Goal: Task Accomplishment & Management: Manage account settings

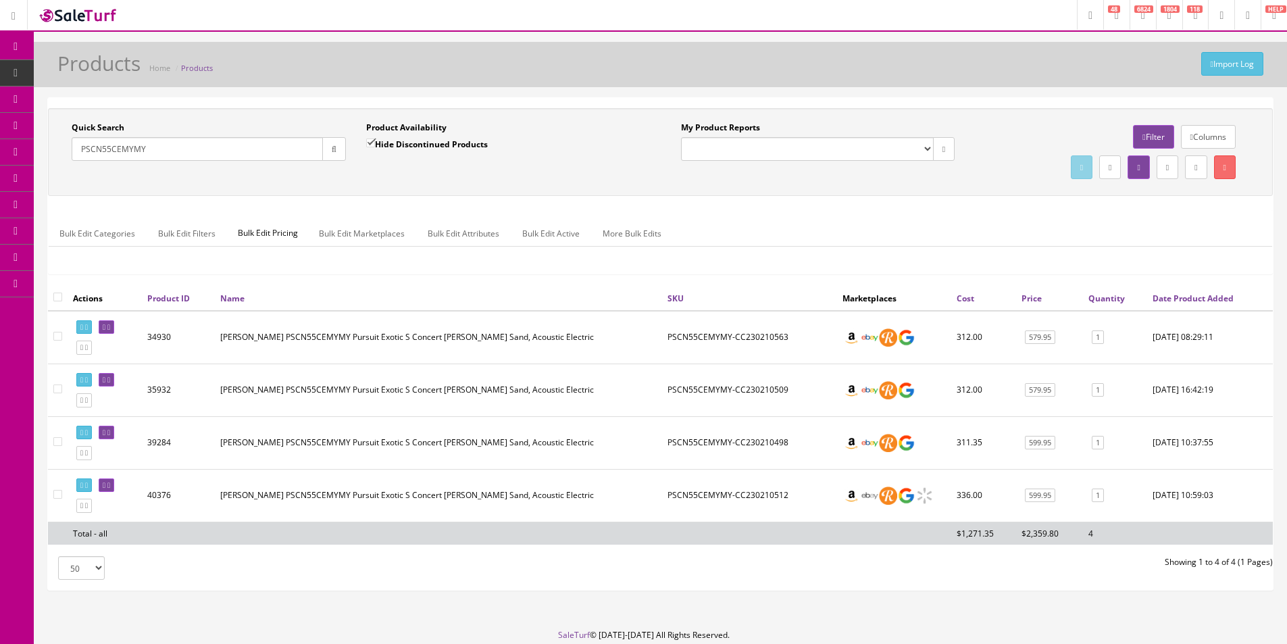
click at [169, 143] on input "PSCN55CEMYMY" at bounding box center [197, 149] width 251 height 24
click at [325, 149] on button "button" at bounding box center [334, 149] width 24 height 24
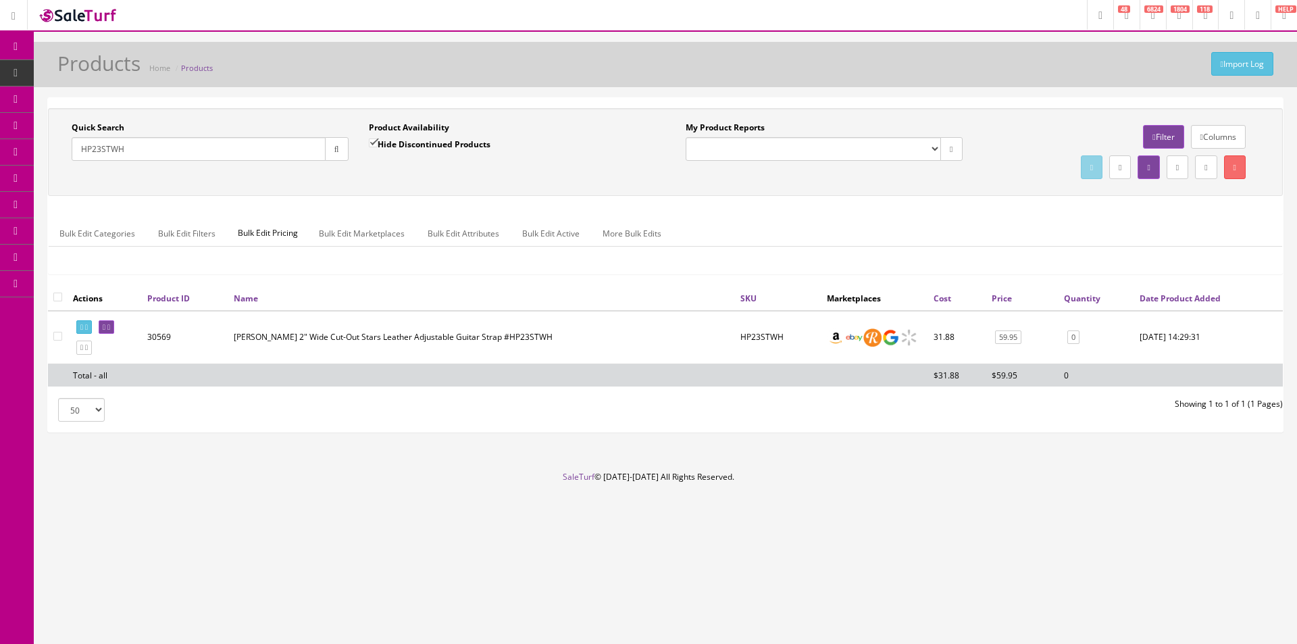
click at [777, 23] on header "Research Trends Trending on Ebay Google Trends Amazon Insights (Login Before Cl…" at bounding box center [648, 16] width 1297 height 32
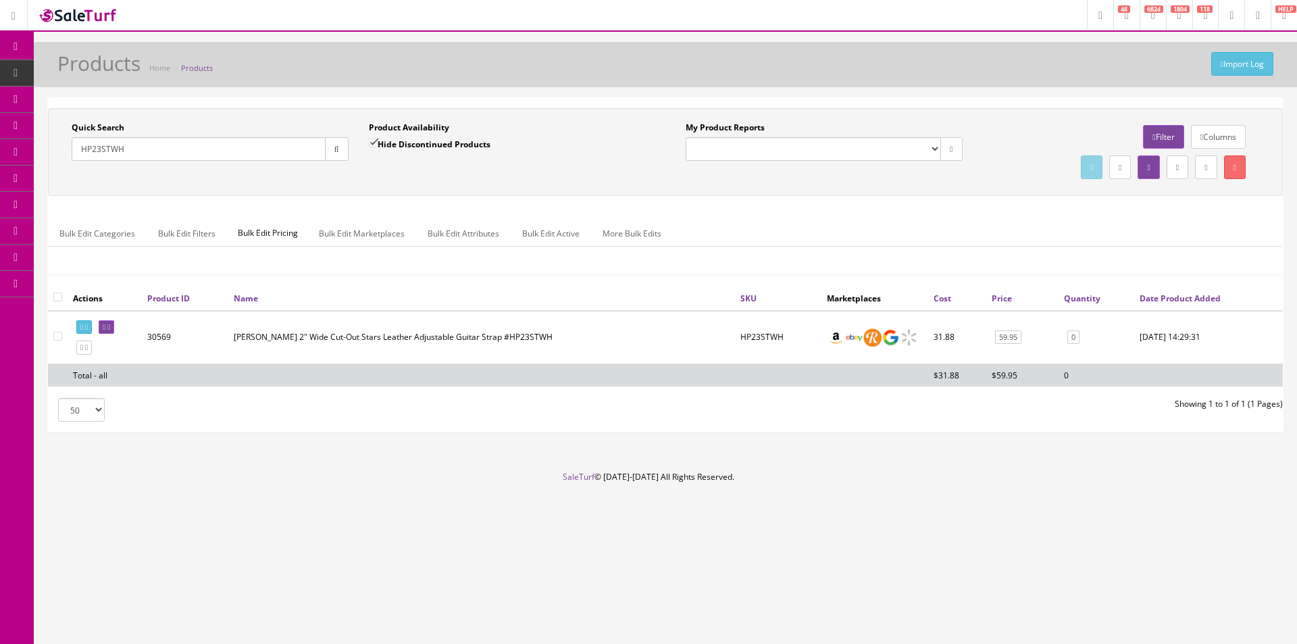
click at [777, 22] on header "Research Trends Trending on Ebay Google Trends Amazon Insights (Login Before Cl…" at bounding box center [648, 16] width 1297 height 32
click at [977, 114] on div "Quick Search HP23STWH Date From Product Availability Hide Discontinued Products…" at bounding box center [665, 152] width 1235 height 88
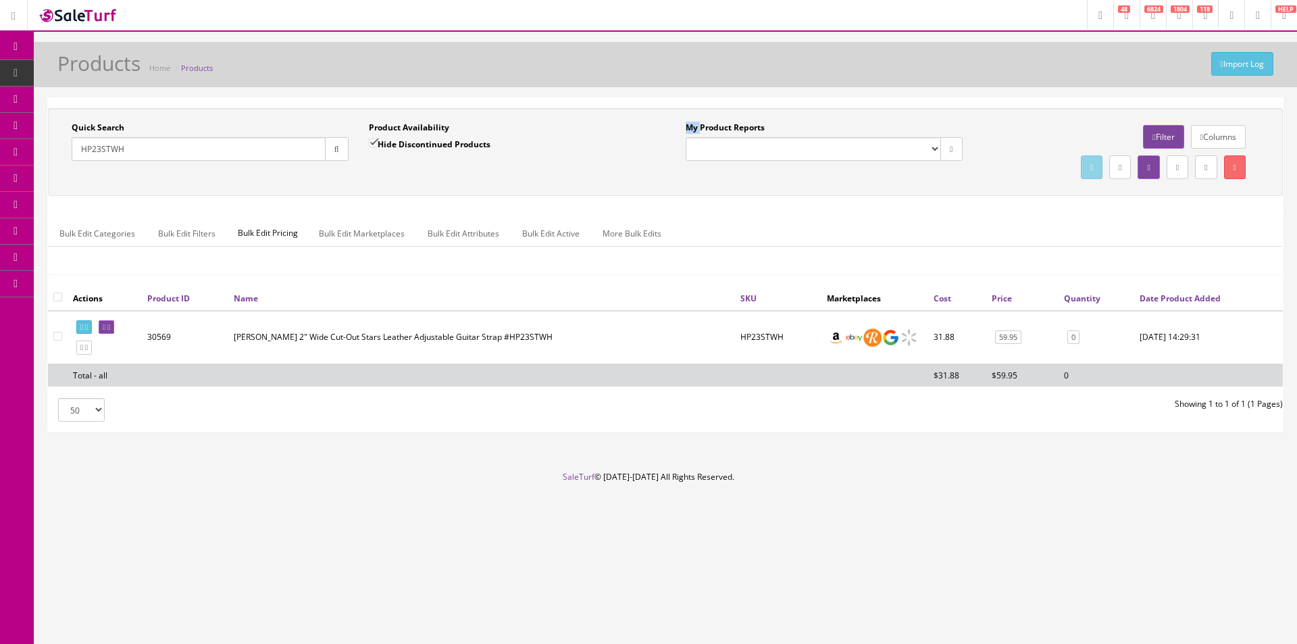
click at [977, 114] on div "Quick Search HP23STWH Date From Product Availability Hide Discontinued Products…" at bounding box center [665, 152] width 1235 height 88
click at [977, 113] on div "Quick Search HP23STWH Date From Product Availability Hide Discontinued Products…" at bounding box center [665, 152] width 1235 height 88
drag, startPoint x: 977, startPoint y: 113, endPoint x: 980, endPoint y: 106, distance: 7.3
click at [980, 107] on div "Quick Search HP23STWH Date From Product Availability Hide Discontinued Products…" at bounding box center [665, 265] width 1235 height 334
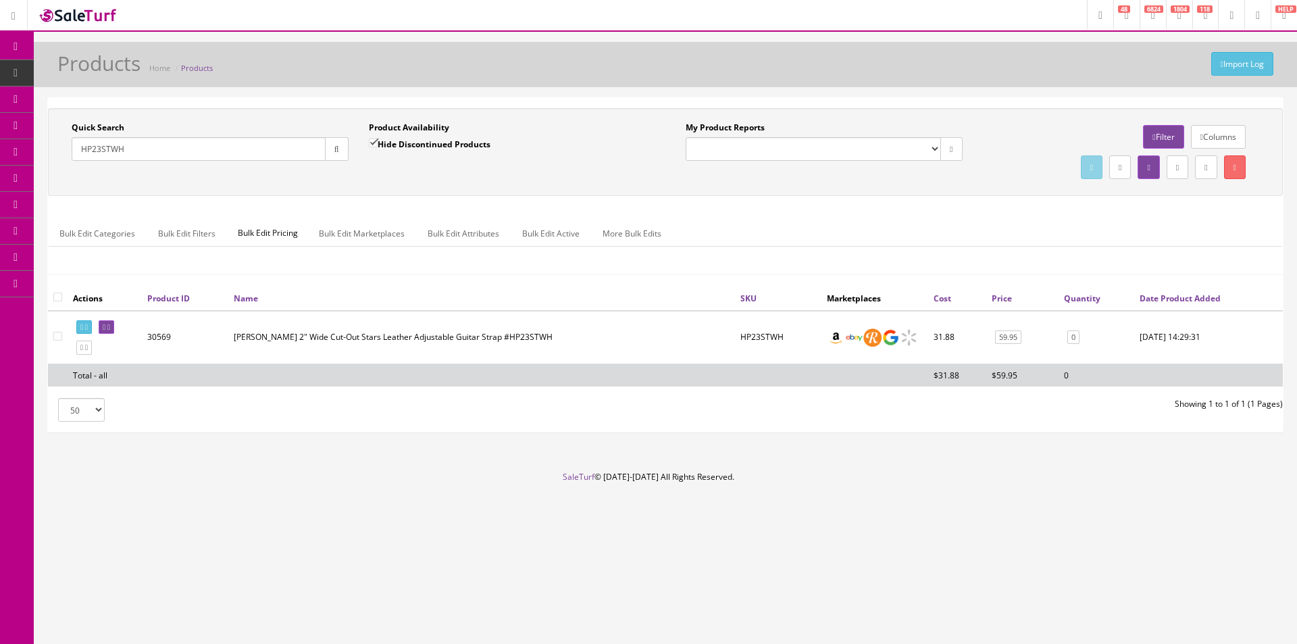
click at [963, 193] on div "Quick Search HP23STWH Date From Product Availability Hide Discontinued Products…" at bounding box center [665, 152] width 1235 height 88
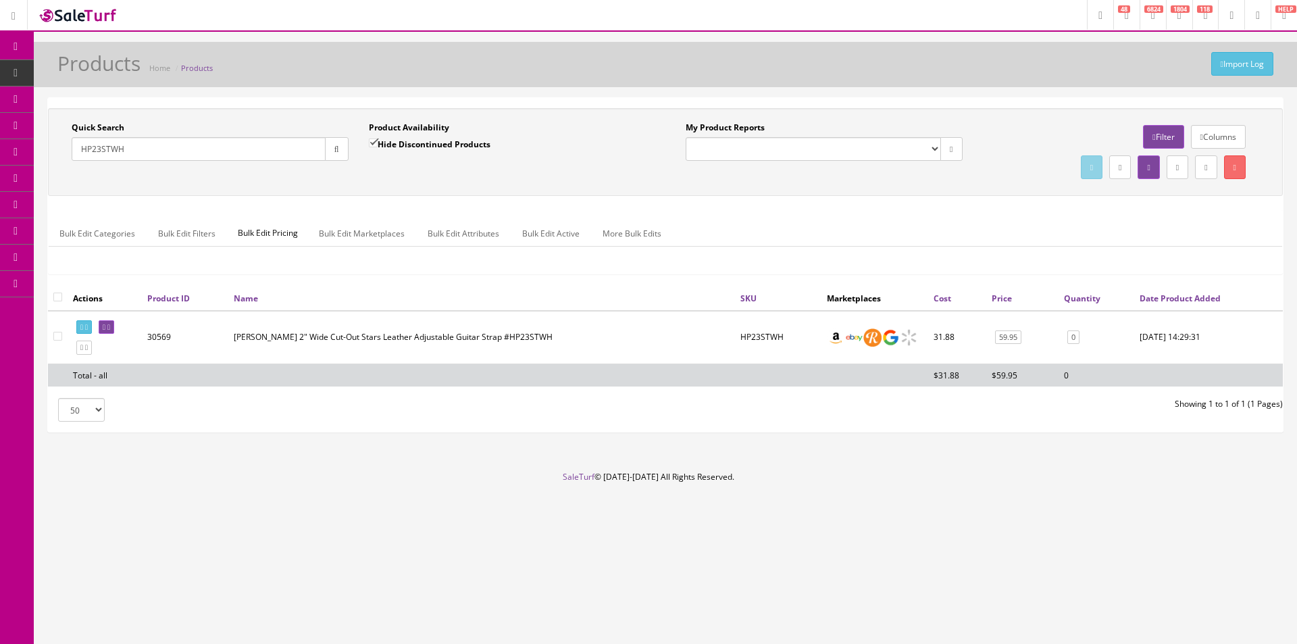
click at [963, 193] on div "Quick Search HP23STWH Date From Product Availability Hide Discontinued Products…" at bounding box center [665, 152] width 1235 height 88
click at [961, 193] on div "Quick Search HP23STWH Date From Product Availability Hide Discontinued Products…" at bounding box center [665, 152] width 1235 height 88
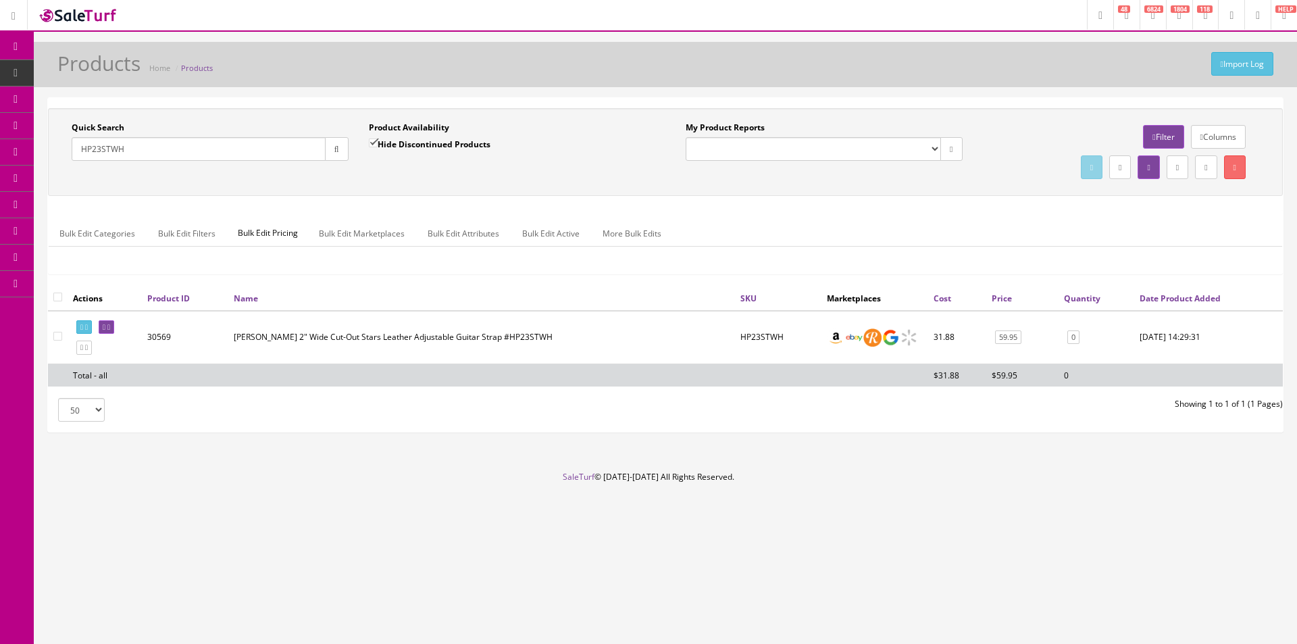
click at [961, 193] on div "Quick Search HP23STWH Date From Product Availability Hide Discontinued Products…" at bounding box center [665, 152] width 1235 height 88
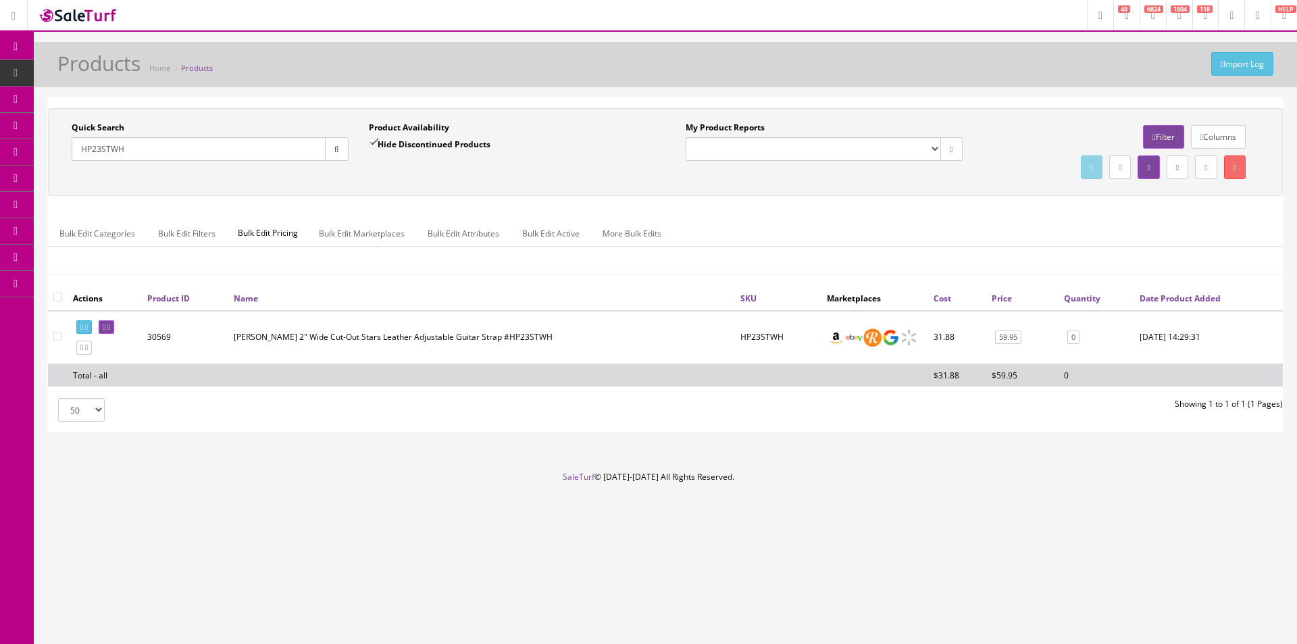
click at [794, 183] on div "Quick Search HP23STWH Date From Product Availability Hide Discontinued Products…" at bounding box center [665, 152] width 1235 height 88
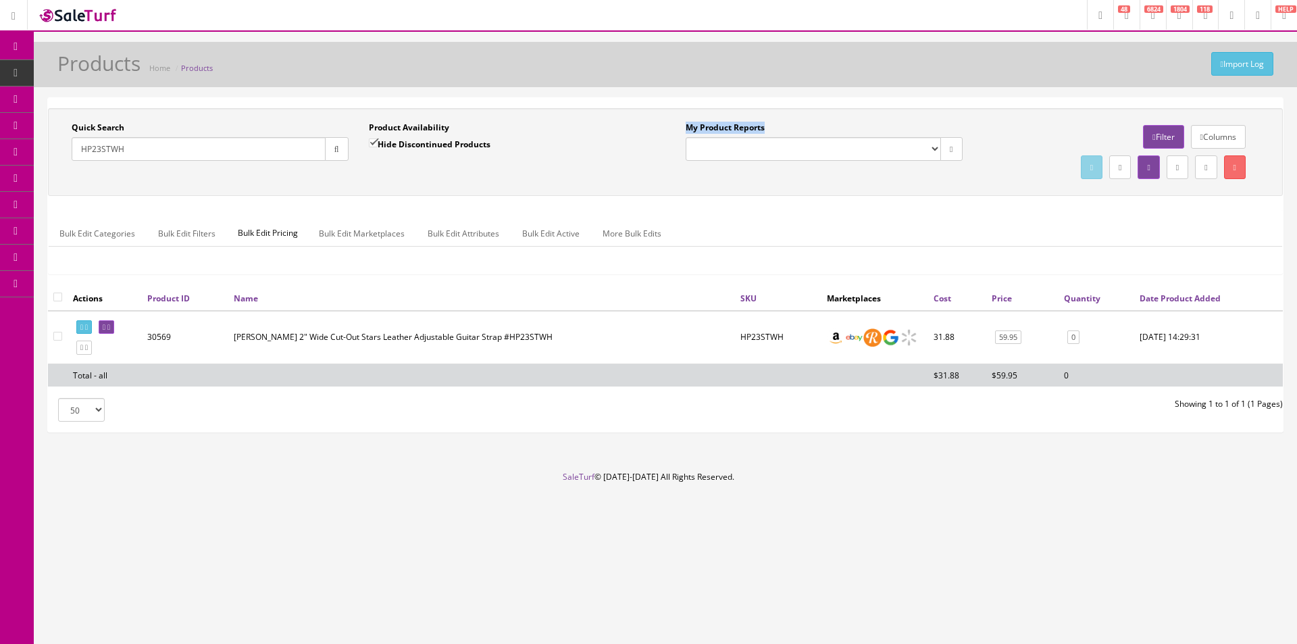
click at [793, 183] on div "Quick Search HP23STWH Date From Product Availability Hide Discontinued Products…" at bounding box center [665, 152] width 1235 height 88
drag, startPoint x: 793, startPoint y: 183, endPoint x: 565, endPoint y: 2, distance: 291.4
click at [789, 182] on div "Quick Search HP23STWH Date From Product Availability Hide Discontinued Products…" at bounding box center [665, 152] width 1235 height 88
click at [138, 142] on input "HP23STWH" at bounding box center [199, 149] width 254 height 24
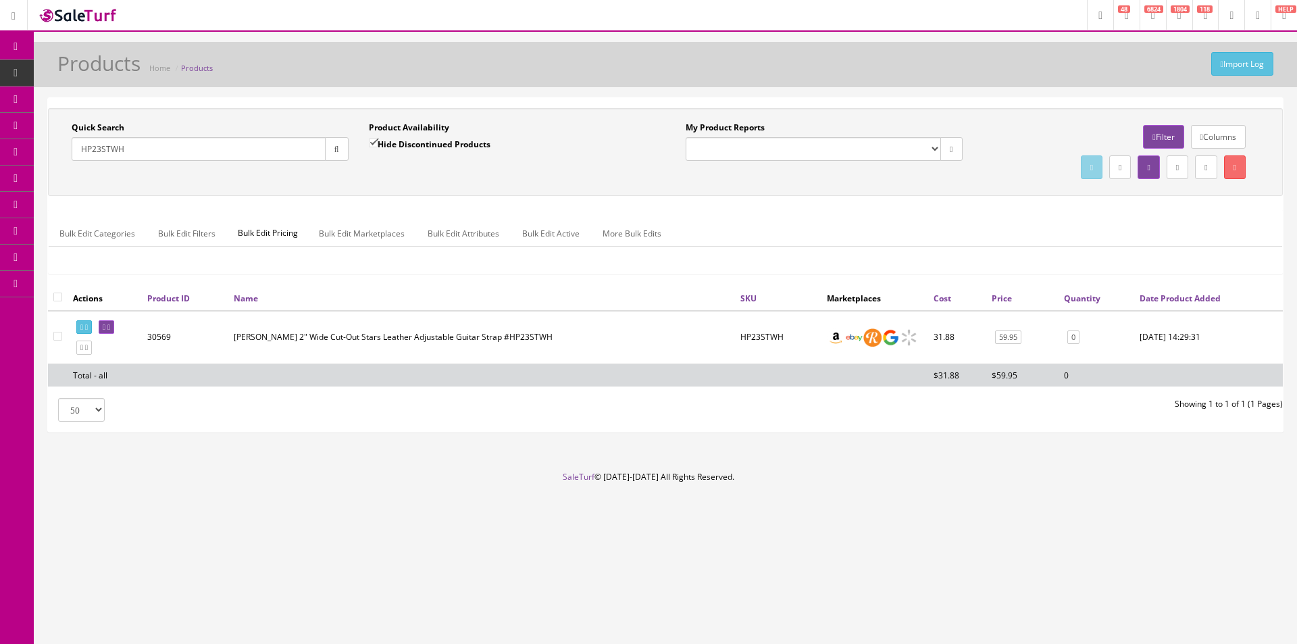
click at [138, 142] on input "HP23STWH" at bounding box center [199, 149] width 254 height 24
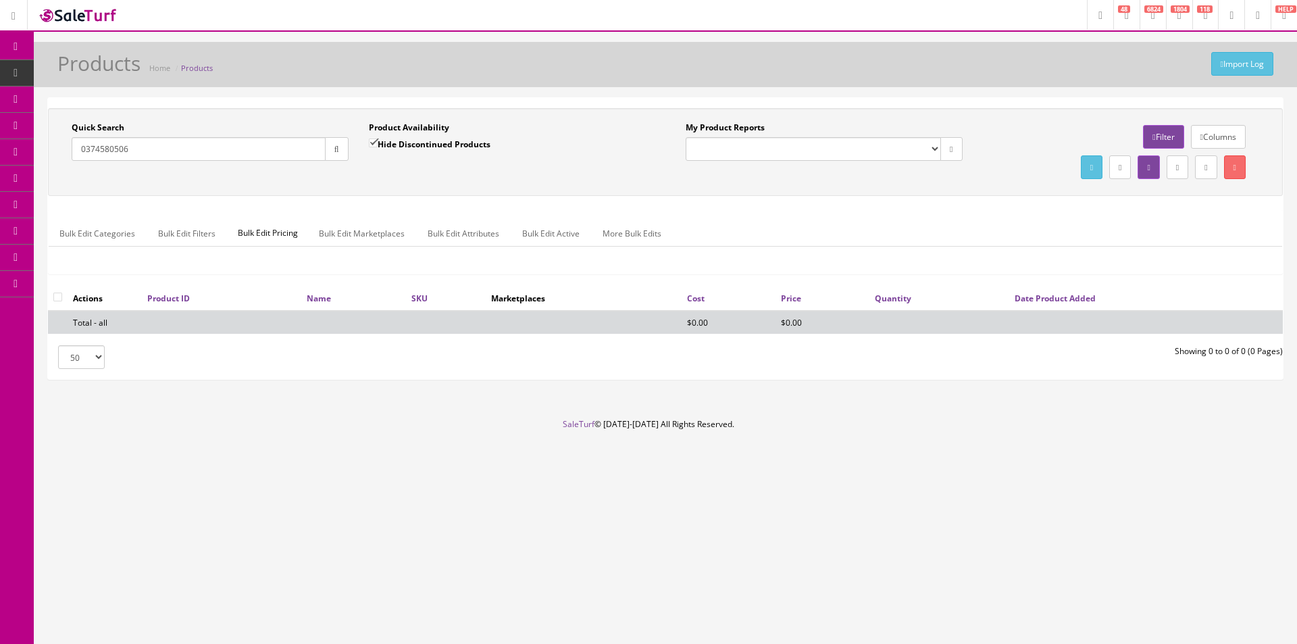
type input "0374580506"
click at [388, 145] on label "Hide Discontinued Products" at bounding box center [430, 144] width 122 height 14
click at [378, 145] on input "Hide Discontinued Products" at bounding box center [373, 142] width 9 height 9
checkbox input "false"
click at [401, 167] on div "Product Availability Hide Discontinued Products Date To" at bounding box center [507, 146] width 297 height 49
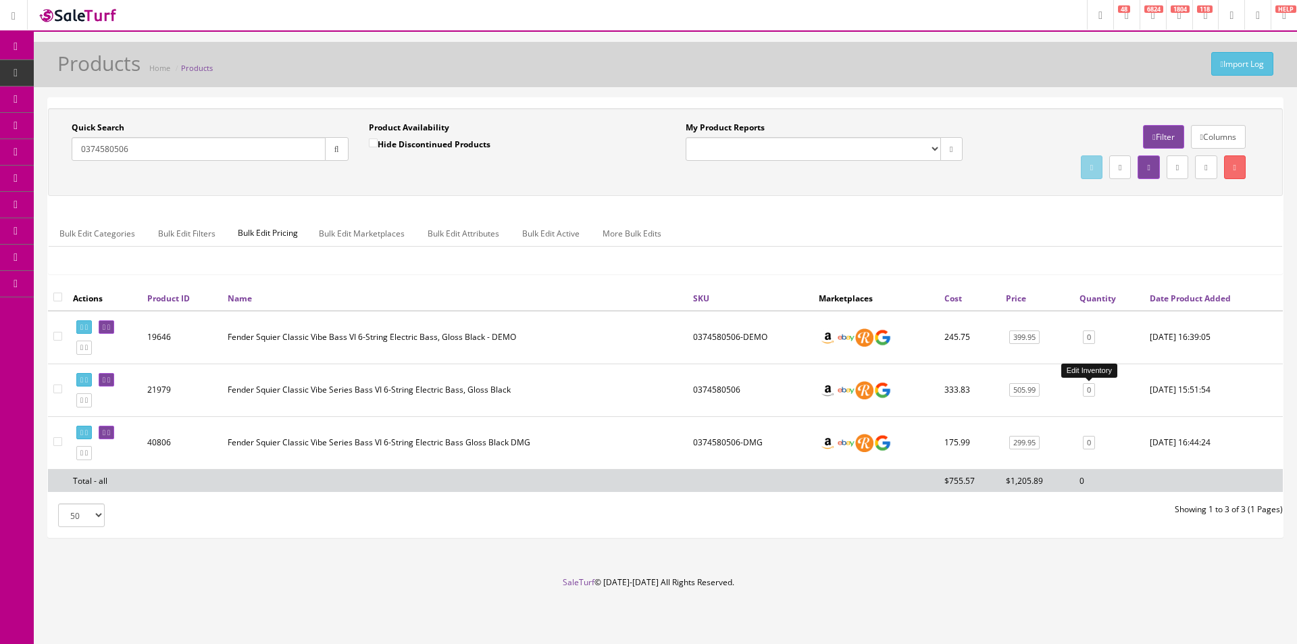
click at [1090, 390] on link "0" at bounding box center [1089, 390] width 12 height 14
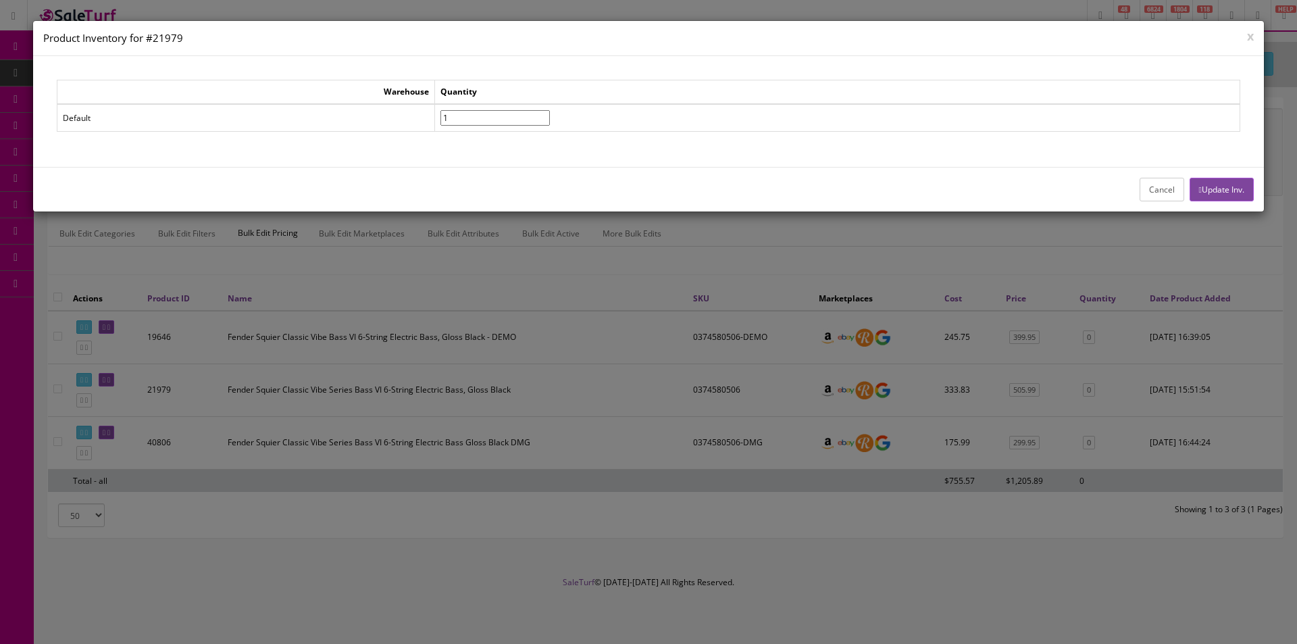
type input"] "1"
click at [550, 112] on input"] "1" at bounding box center [494, 118] width 109 height 16
click at [1224, 195] on button "Update Inv." at bounding box center [1222, 190] width 64 height 24
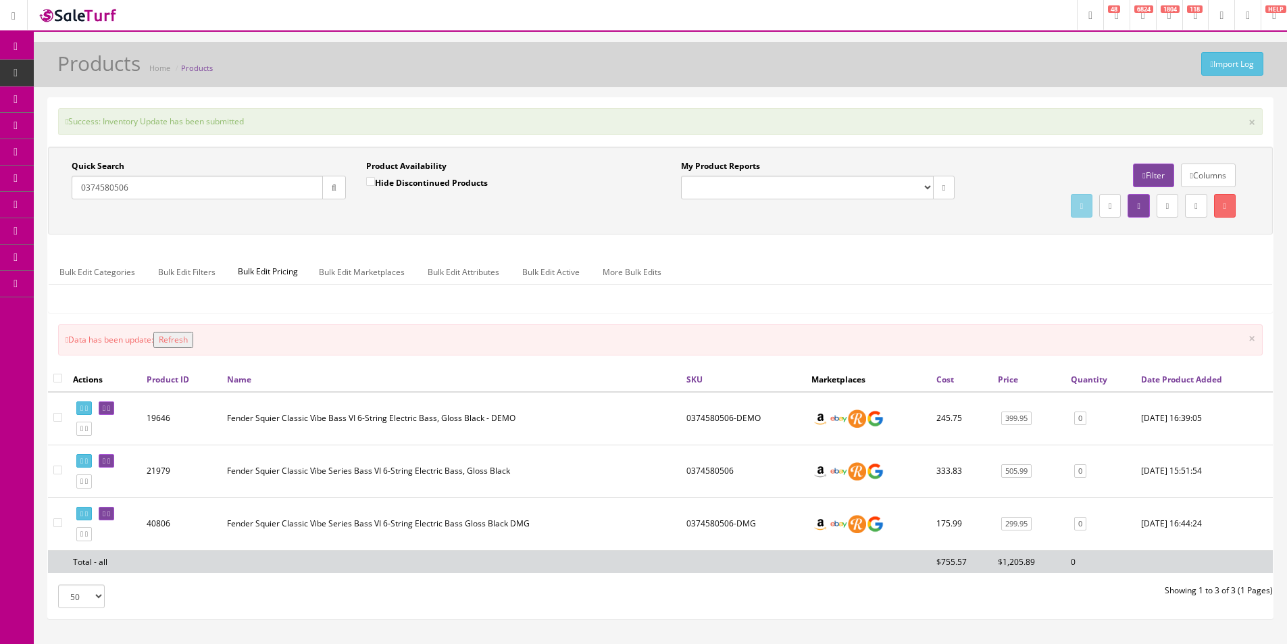
click at [202, 182] on input "0374580506" at bounding box center [197, 188] width 251 height 24
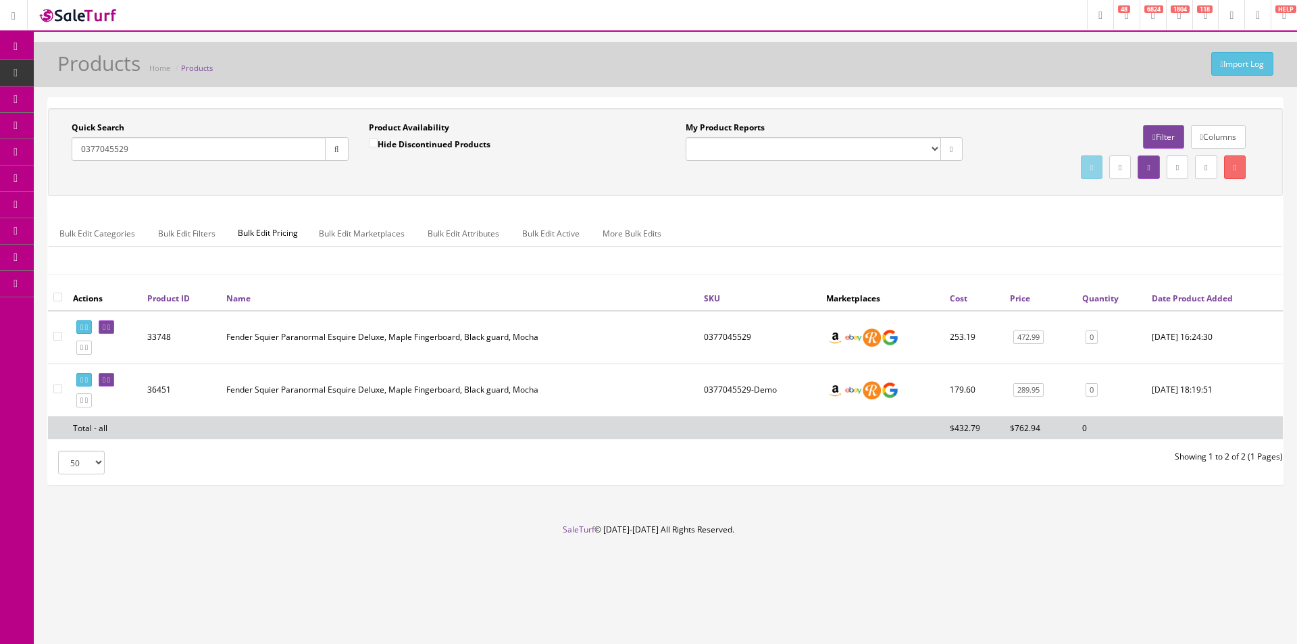
type input "0377045529"
click at [1091, 338] on link "0" at bounding box center [1092, 337] width 12 height 14
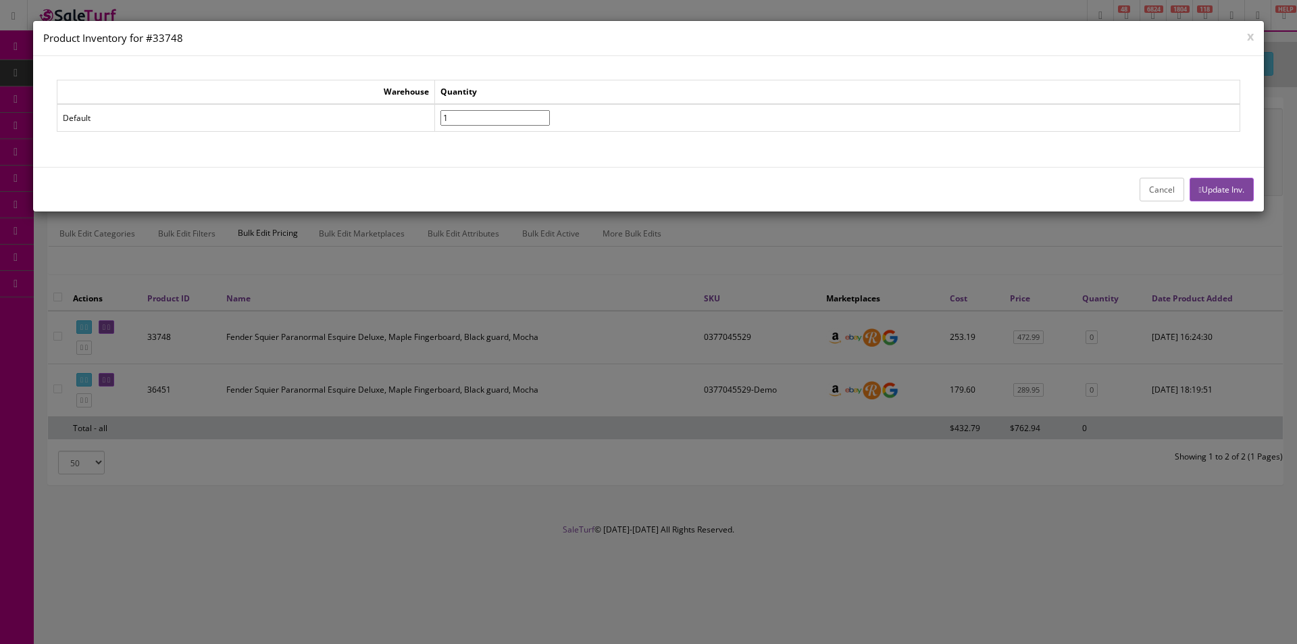
type input"] "1"
click at [550, 115] on input"] "1" at bounding box center [494, 118] width 109 height 16
click at [1245, 178] on button "Update Inv." at bounding box center [1222, 190] width 64 height 24
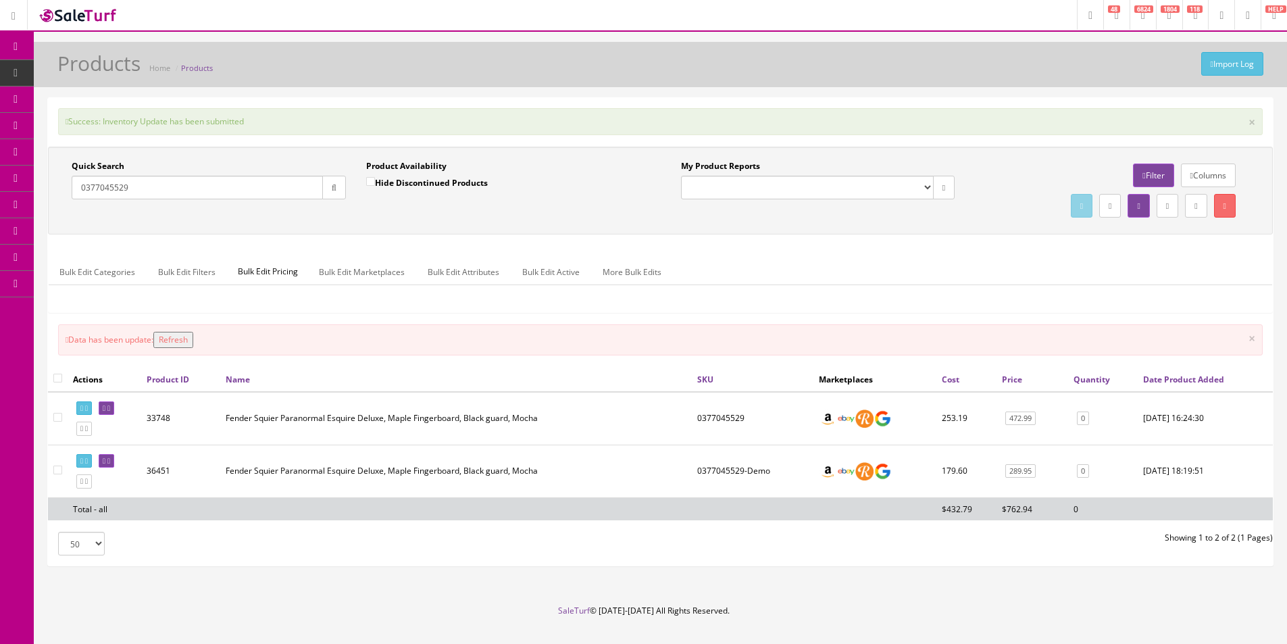
click at [235, 193] on input "0377045529" at bounding box center [197, 188] width 251 height 24
click at [235, 192] on input "0377045529" at bounding box center [197, 188] width 251 height 24
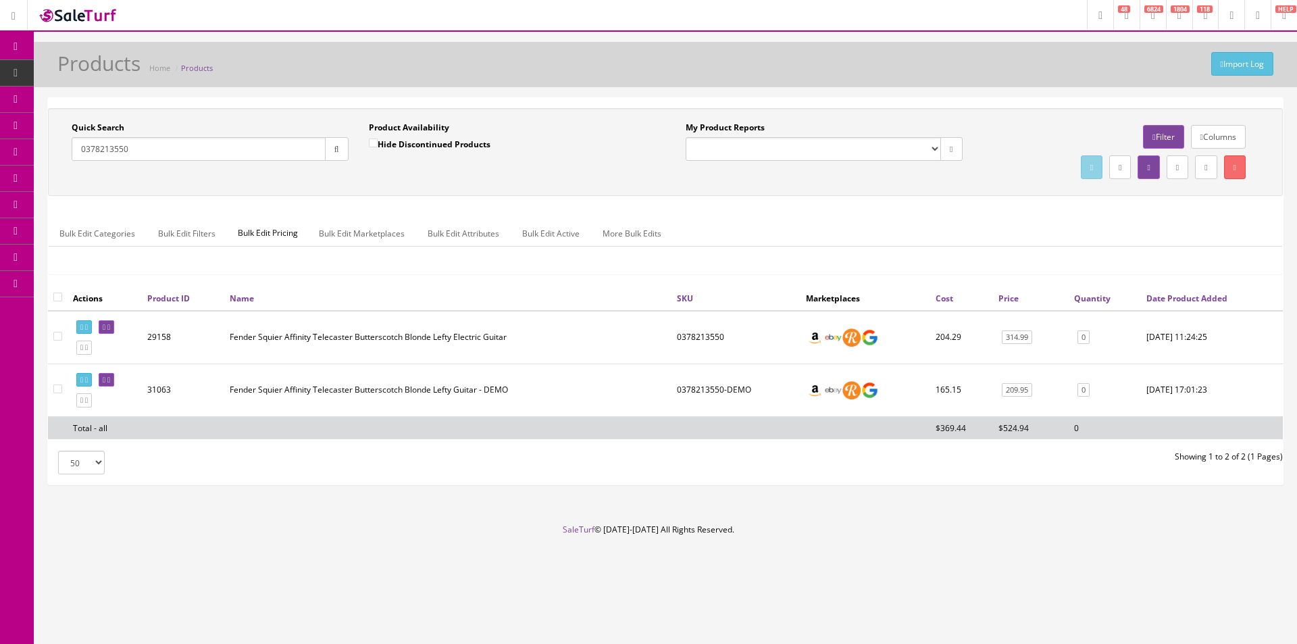
type input "0378213550"
click at [1084, 338] on link "0" at bounding box center [1084, 337] width 12 height 14
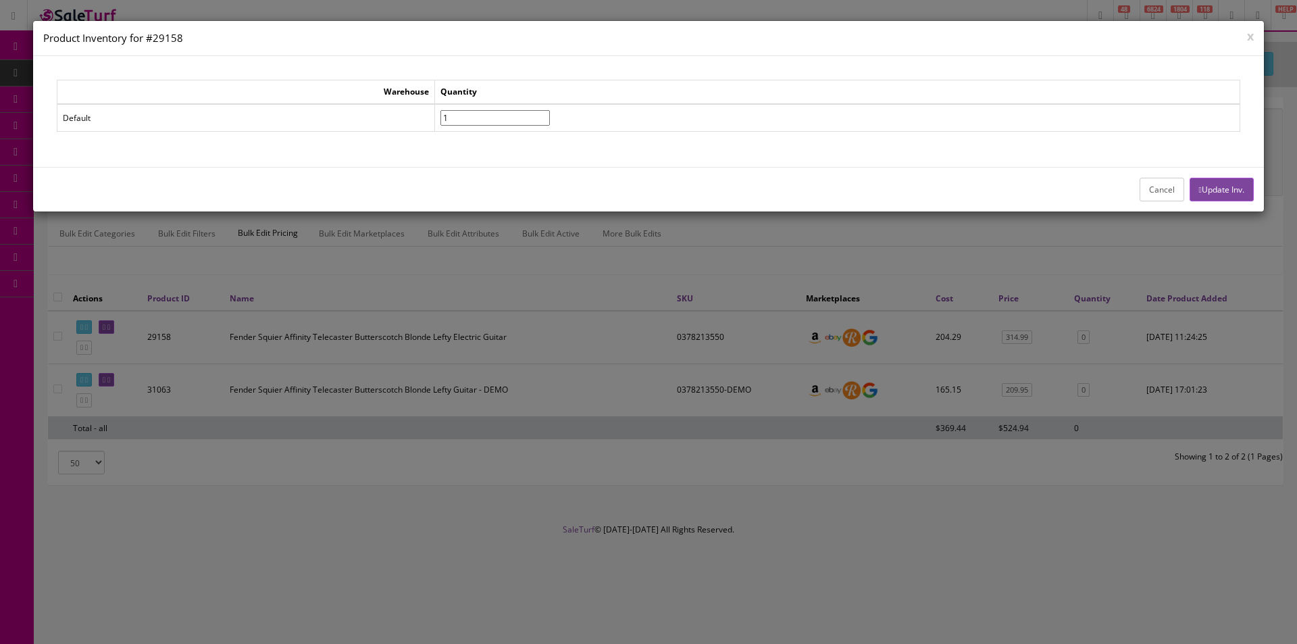
type input"] "1"
click at [550, 114] on input"] "1" at bounding box center [494, 118] width 109 height 16
click at [1242, 187] on button "Update Inv." at bounding box center [1222, 190] width 64 height 24
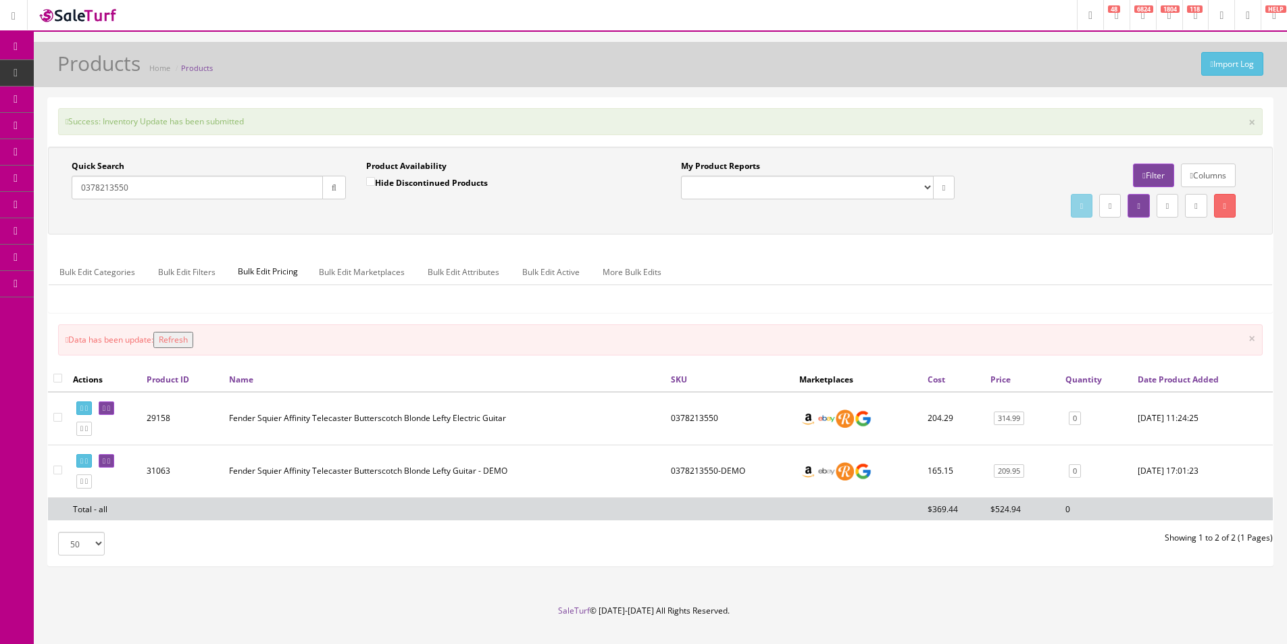
click at [222, 175] on div "Quick Search 0378213550" at bounding box center [209, 179] width 274 height 39
click at [255, 187] on input "0378213550" at bounding box center [197, 188] width 251 height 24
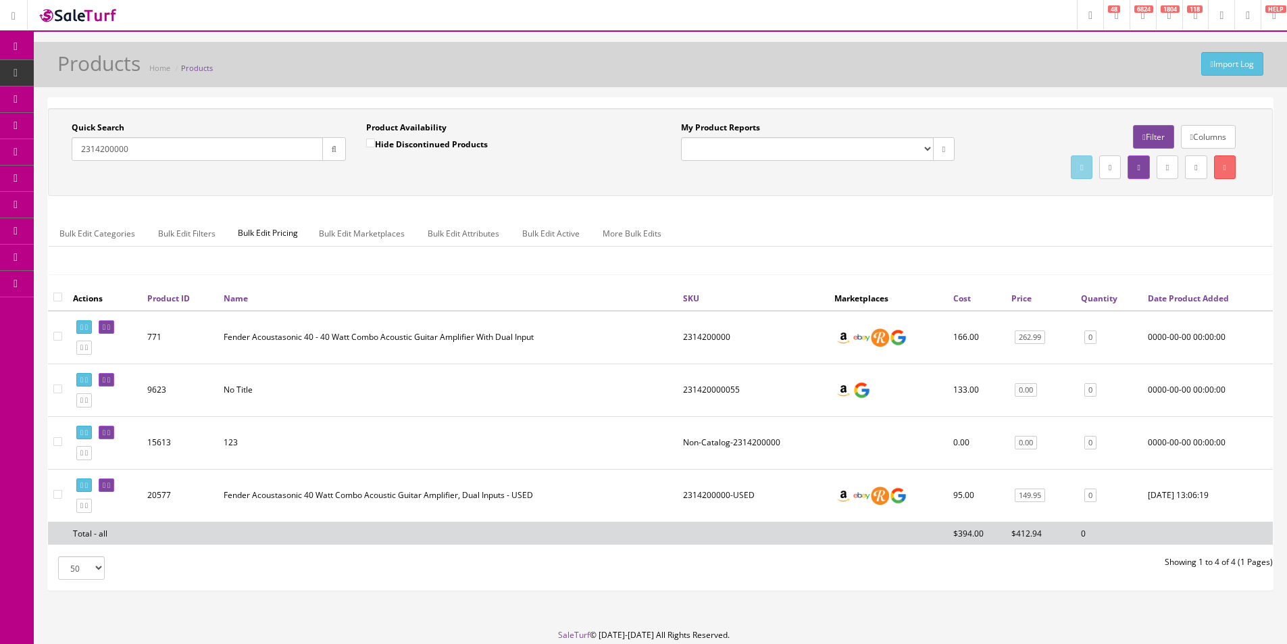
type input "2314200000"
click at [1091, 336] on link "0" at bounding box center [1090, 337] width 12 height 14
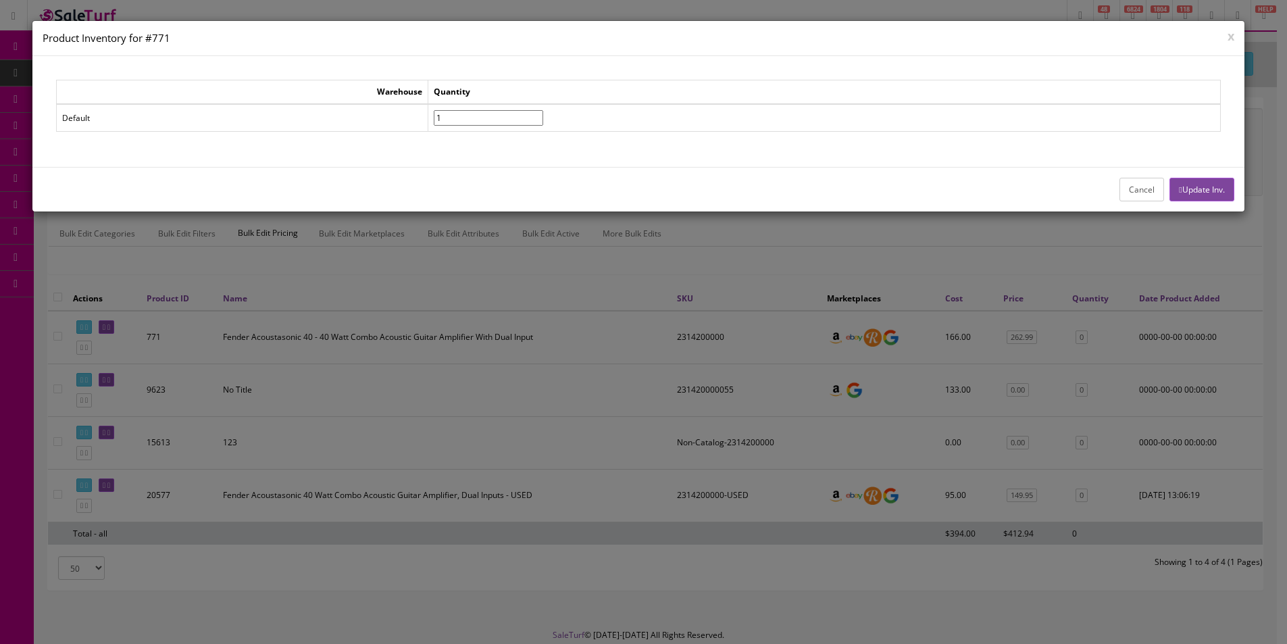
type input"] "1"
click at [543, 118] on input"] "1" at bounding box center [488, 118] width 109 height 16
click at [1191, 188] on button "Update Inv." at bounding box center [1201, 190] width 64 height 24
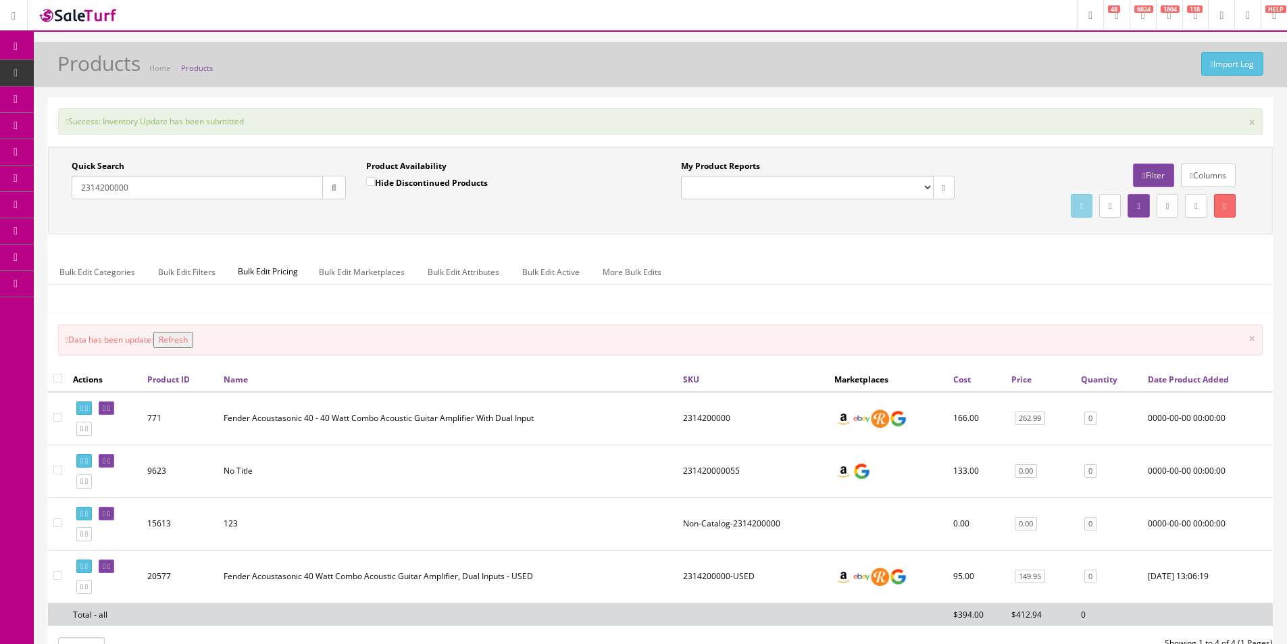
click at [266, 181] on input "2314200000" at bounding box center [197, 188] width 251 height 24
type input "2"
click at [301, 184] on input "Quick Search" at bounding box center [197, 188] width 251 height 24
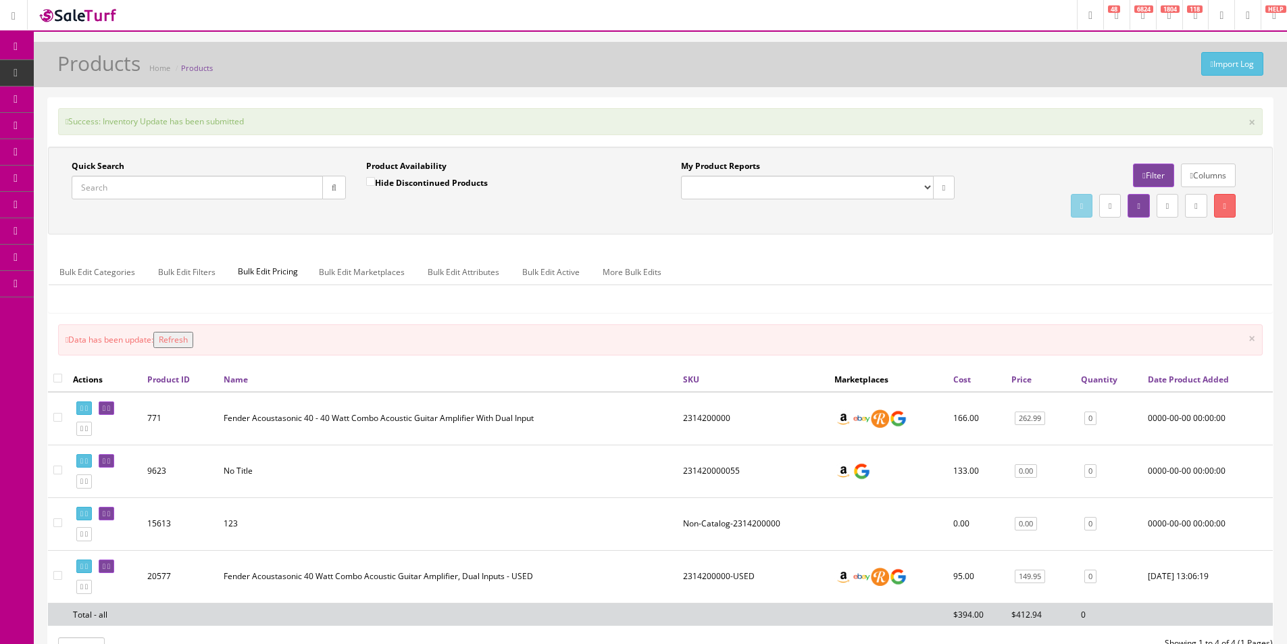
click at [301, 184] on input "Quick Search" at bounding box center [197, 188] width 251 height 24
paste input "US25012998"
type input "US25012998"
click at [332, 186] on icon "button" at bounding box center [334, 188] width 5 height 8
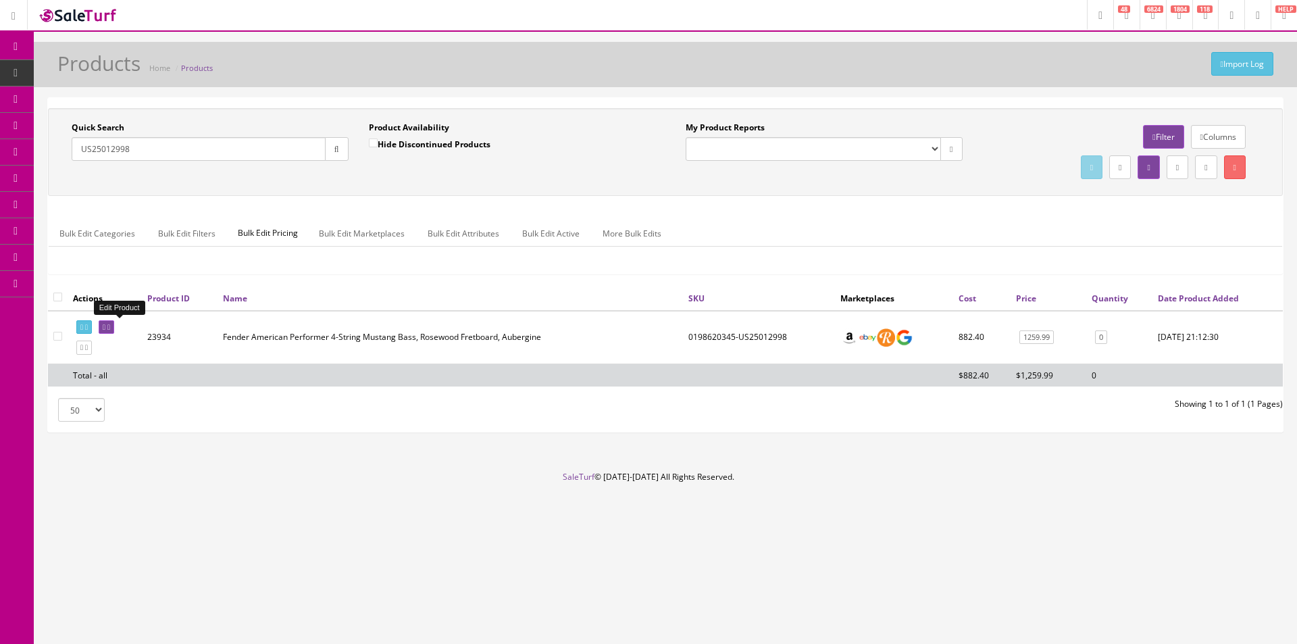
click at [105, 330] on icon at bounding box center [104, 327] width 3 height 7
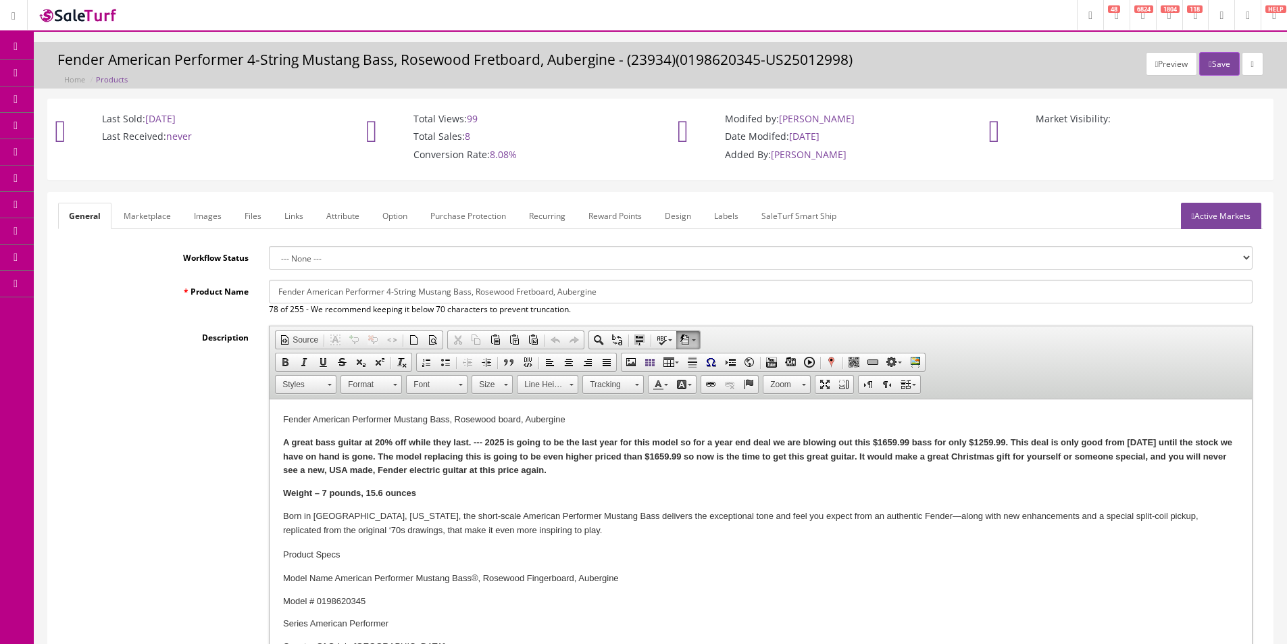
click at [216, 219] on link "Images" at bounding box center [207, 216] width 49 height 26
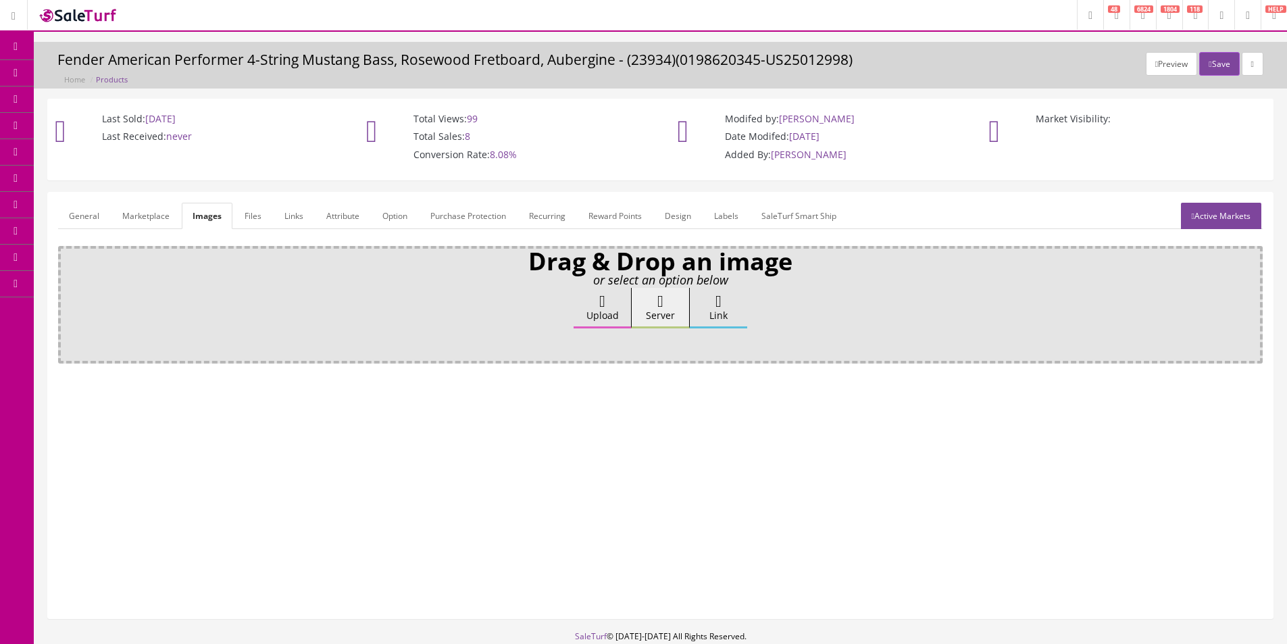
click at [586, 313] on label "Upload" at bounding box center [602, 308] width 57 height 41
click at [68, 301] on input "Upload" at bounding box center [68, 295] width 0 height 14
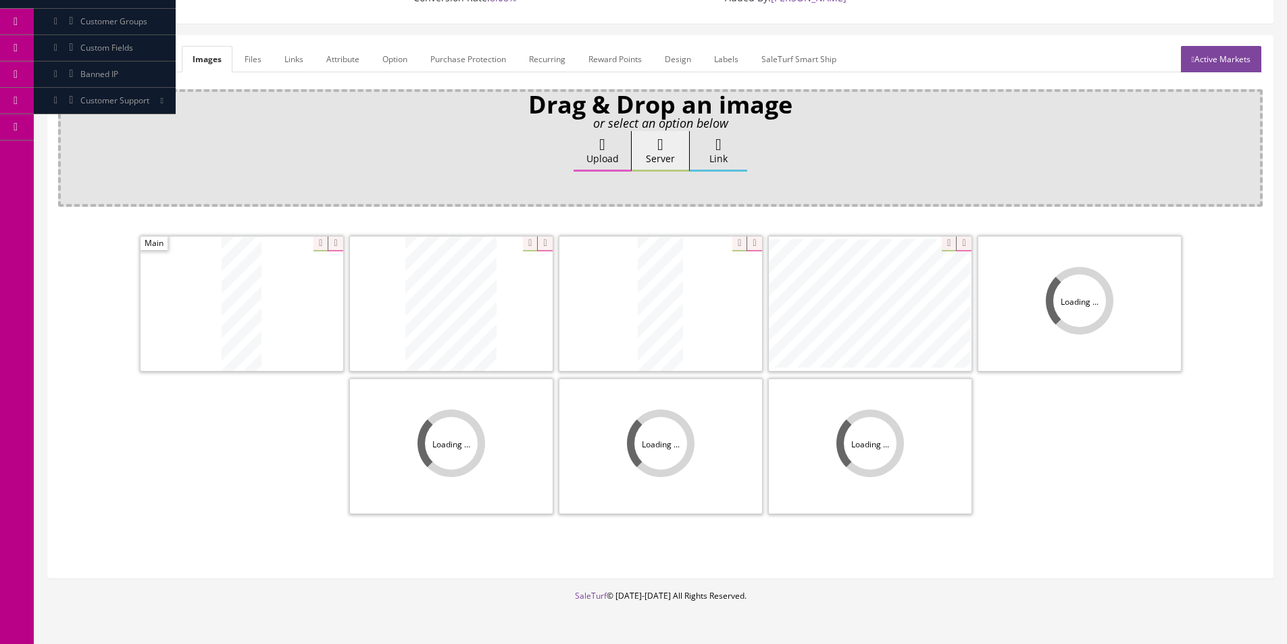
scroll to position [197, 0]
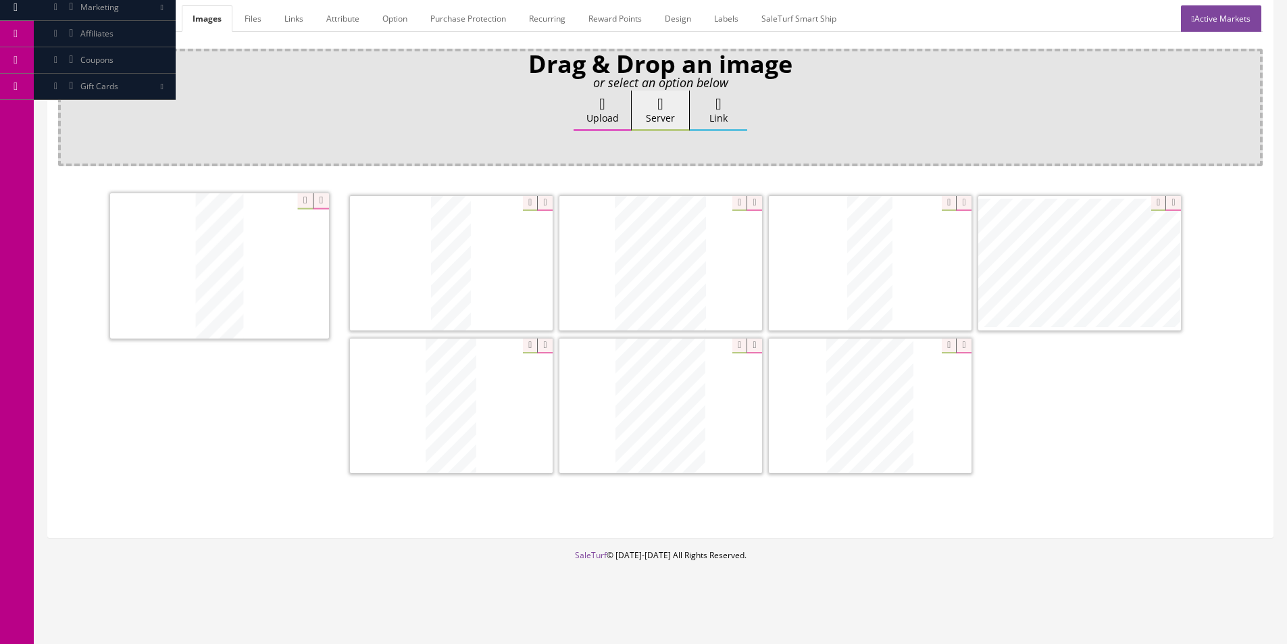
drag, startPoint x: 435, startPoint y: 393, endPoint x: 203, endPoint y: 253, distance: 270.7
drag, startPoint x: 624, startPoint y: 376, endPoint x: 426, endPoint y: 231, distance: 245.1
drag, startPoint x: 787, startPoint y: 274, endPoint x: 638, endPoint y: 267, distance: 149.5
drag, startPoint x: 1049, startPoint y: 277, endPoint x: 364, endPoint y: 250, distance: 684.9
drag, startPoint x: 778, startPoint y: 413, endPoint x: 1080, endPoint y: 445, distance: 304.4
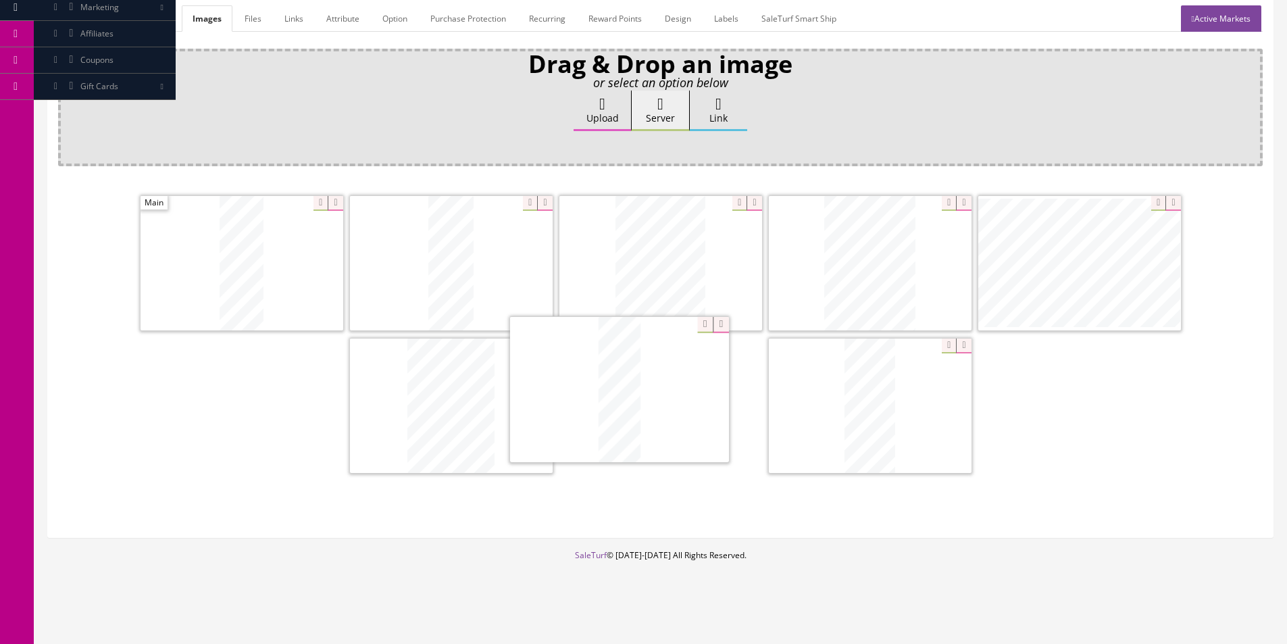
drag, startPoint x: 1052, startPoint y: 300, endPoint x: 593, endPoint y: 426, distance: 475.6
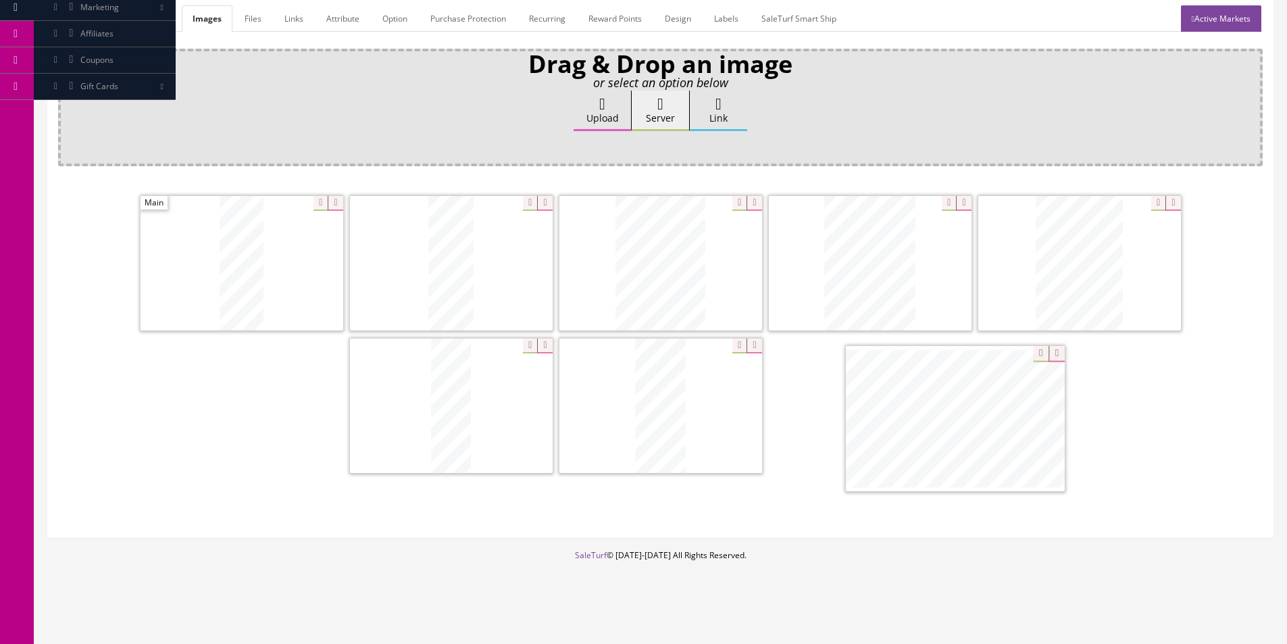
drag, startPoint x: 1017, startPoint y: 296, endPoint x: 892, endPoint y: 451, distance: 199.0
click at [609, 121] on label "Upload" at bounding box center [602, 111] width 57 height 41
click at [68, 104] on input "Upload" at bounding box center [68, 98] width 0 height 14
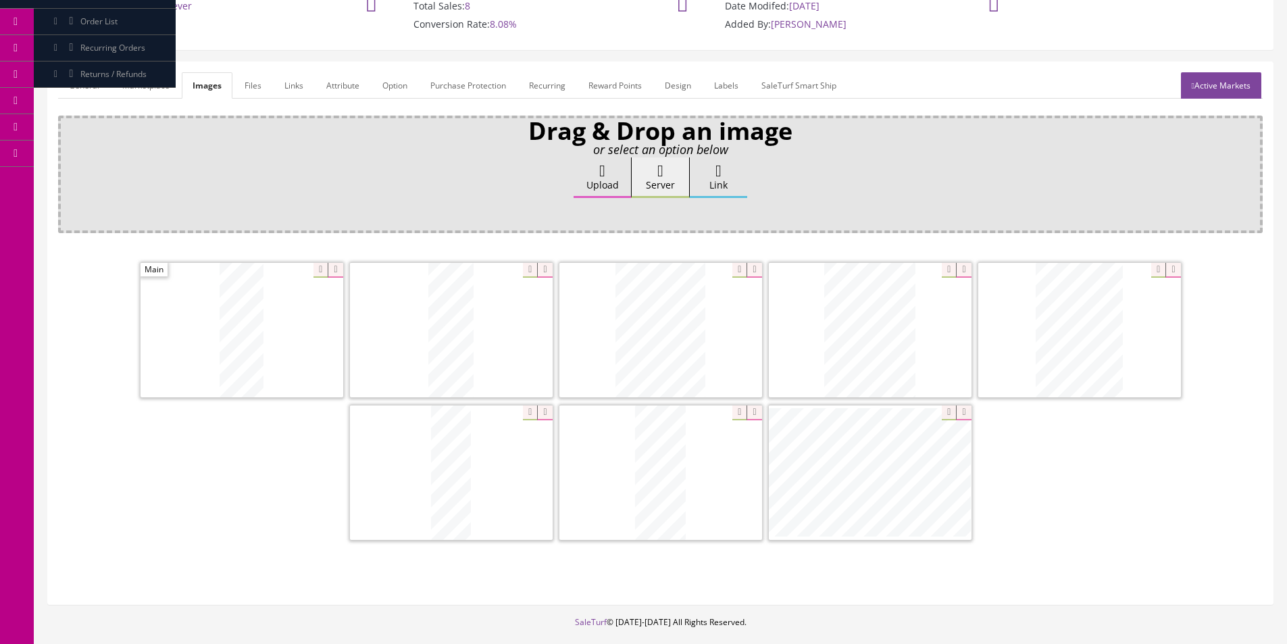
scroll to position [130, 0]
click at [89, 76] on link "General" at bounding box center [84, 86] width 52 height 26
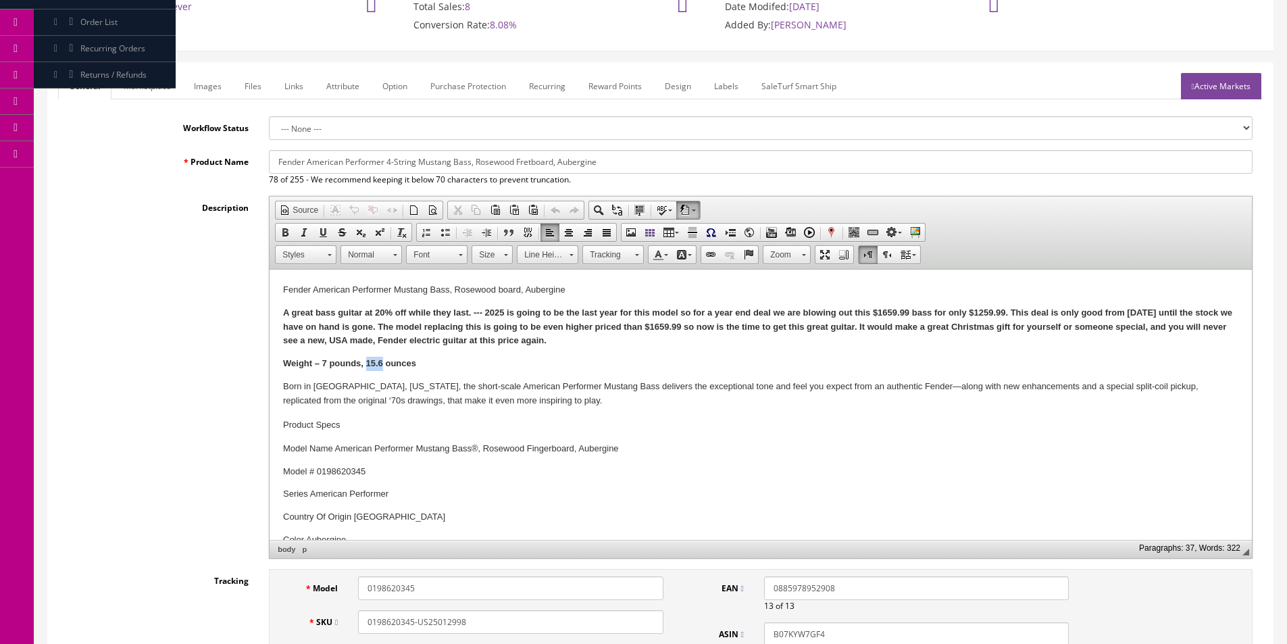
drag, startPoint x: 365, startPoint y: 361, endPoint x: 381, endPoint y: 361, distance: 16.2
click at [381, 361] on strong "Weight – 7 pounds, 15.6 ounces" at bounding box center [349, 363] width 133 height 10
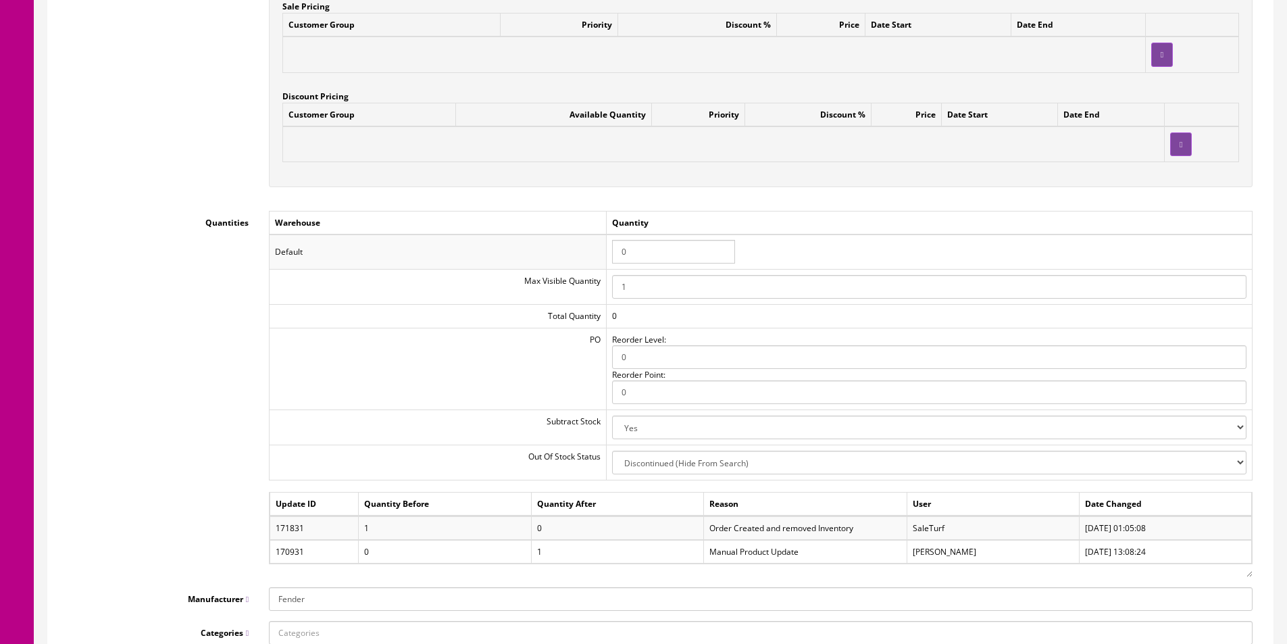
scroll to position [1346, 0]
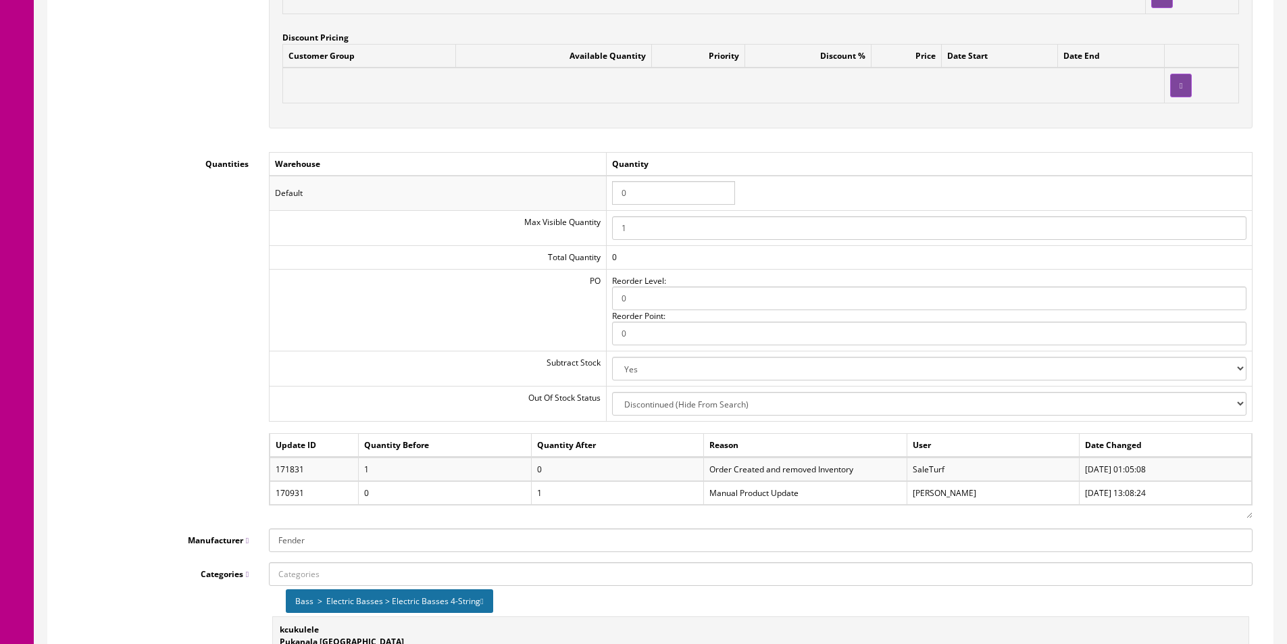
click at [664, 181] on input "0" at bounding box center [673, 193] width 123 height 24
click at [663, 188] on input "0" at bounding box center [673, 193] width 123 height 24
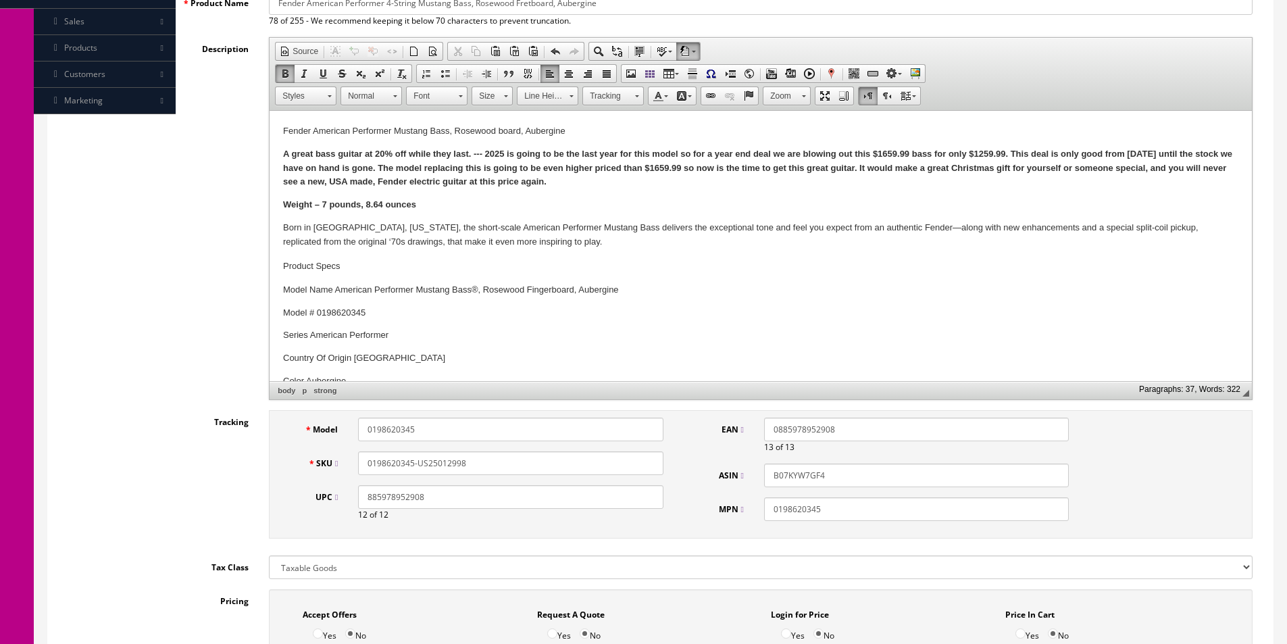
scroll to position [197, 0]
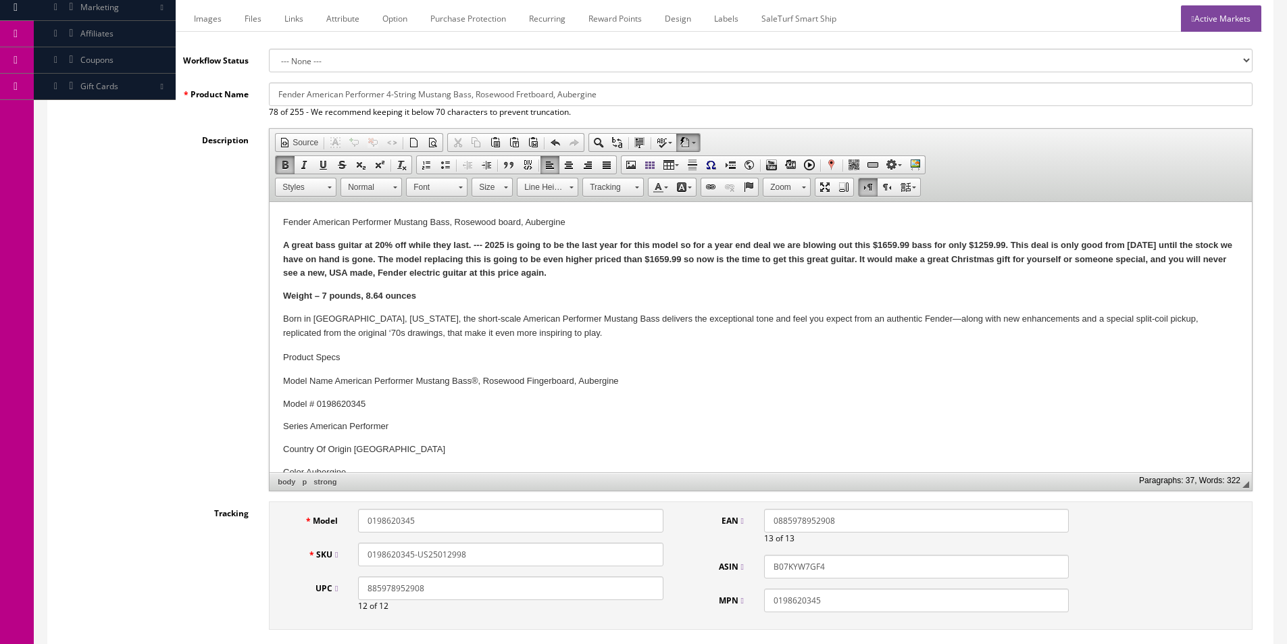
type input "1"
click at [162, 24] on link "Marketplace" at bounding box center [147, 18] width 69 height 26
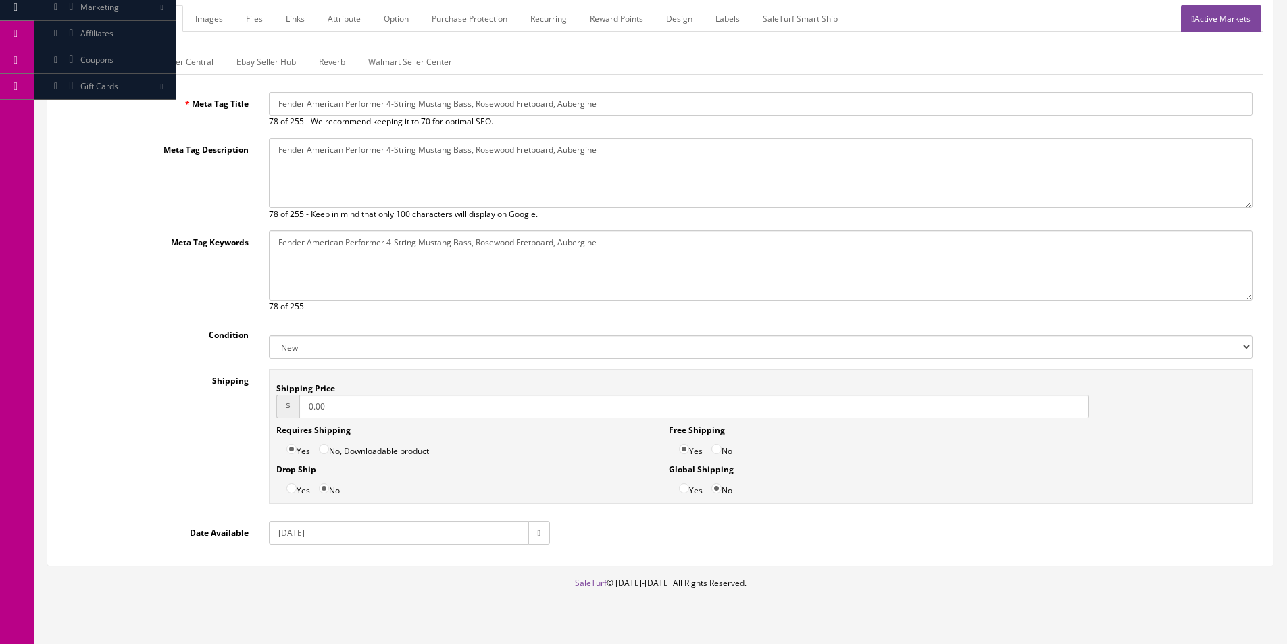
click at [190, 63] on link "Amazon Seller Central" at bounding box center [171, 62] width 106 height 26
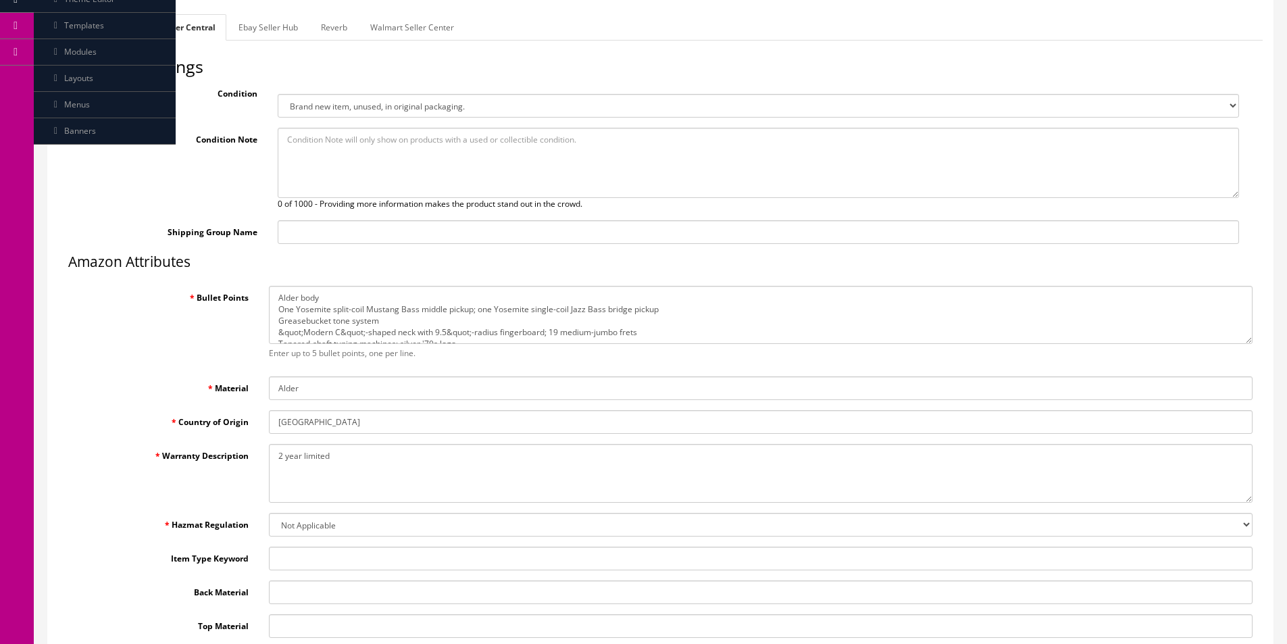
scroll to position [0, 0]
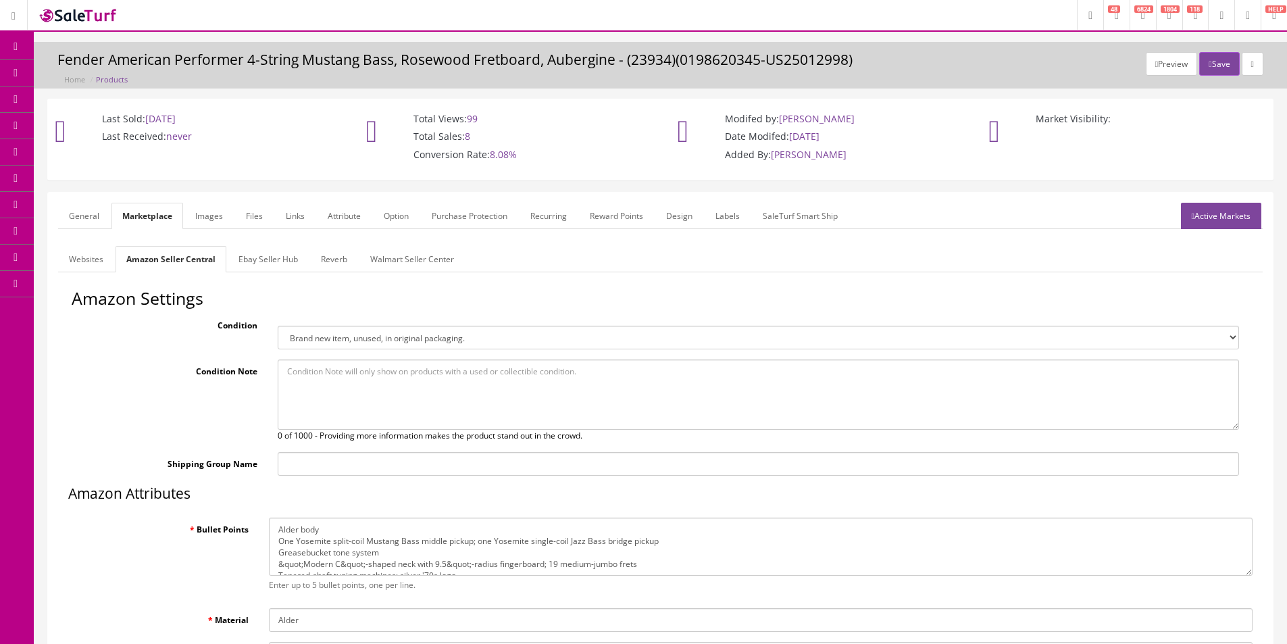
click at [1228, 224] on link "Active Markets" at bounding box center [1221, 216] width 80 height 26
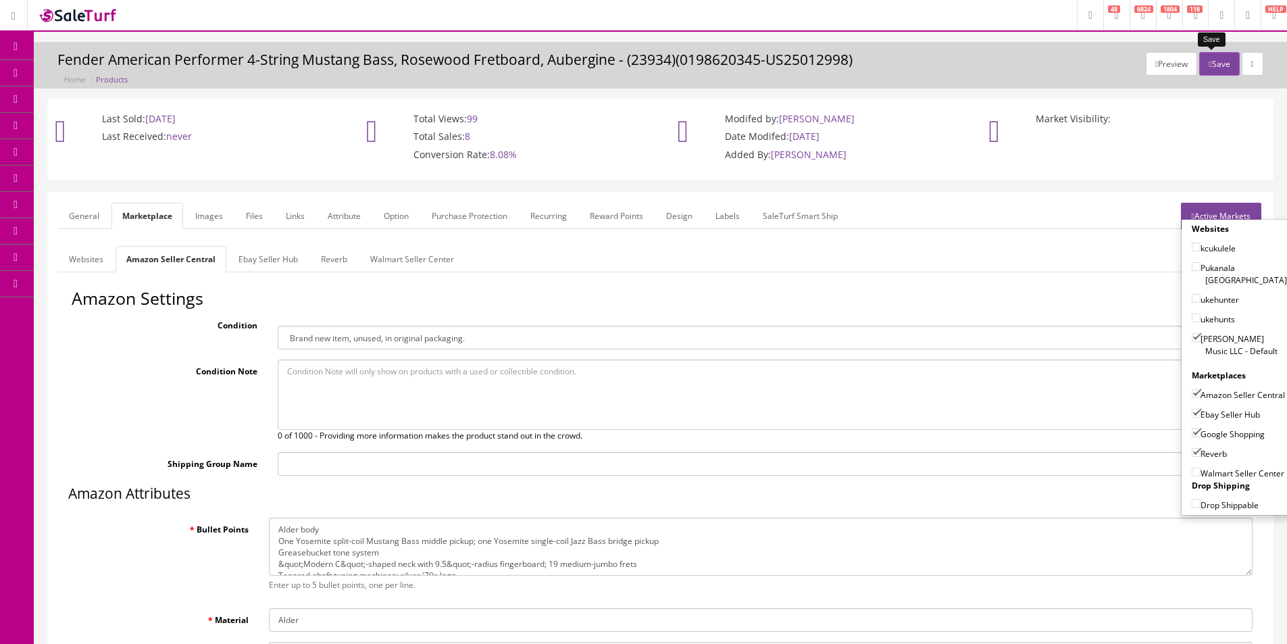
click at [1212, 70] on button "Save" at bounding box center [1219, 64] width 40 height 24
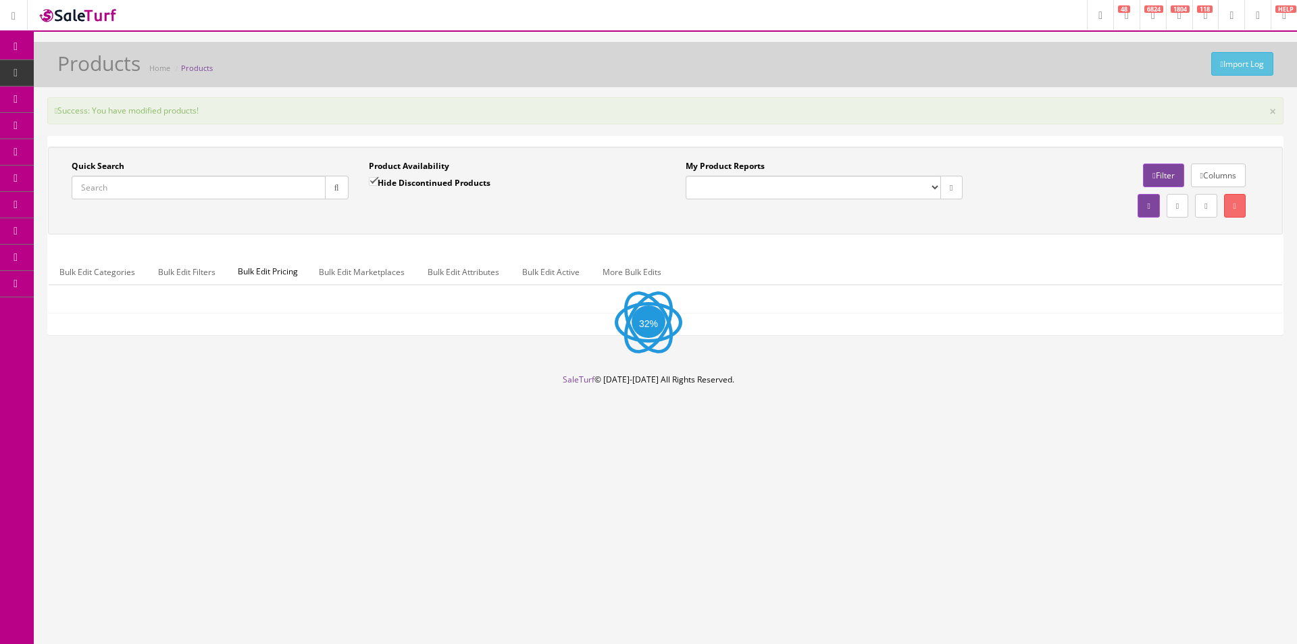
click at [259, 194] on input "Quick Search" at bounding box center [199, 188] width 254 height 24
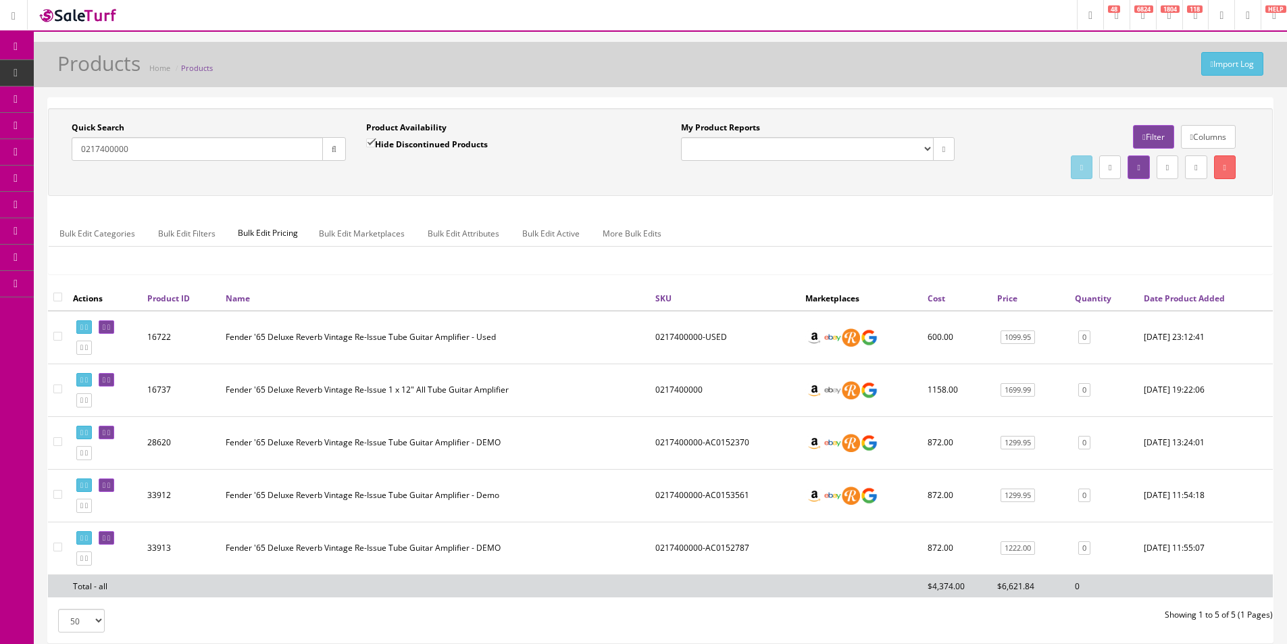
type input "0217400000"
click at [1088, 391] on link "0" at bounding box center [1084, 390] width 12 height 14
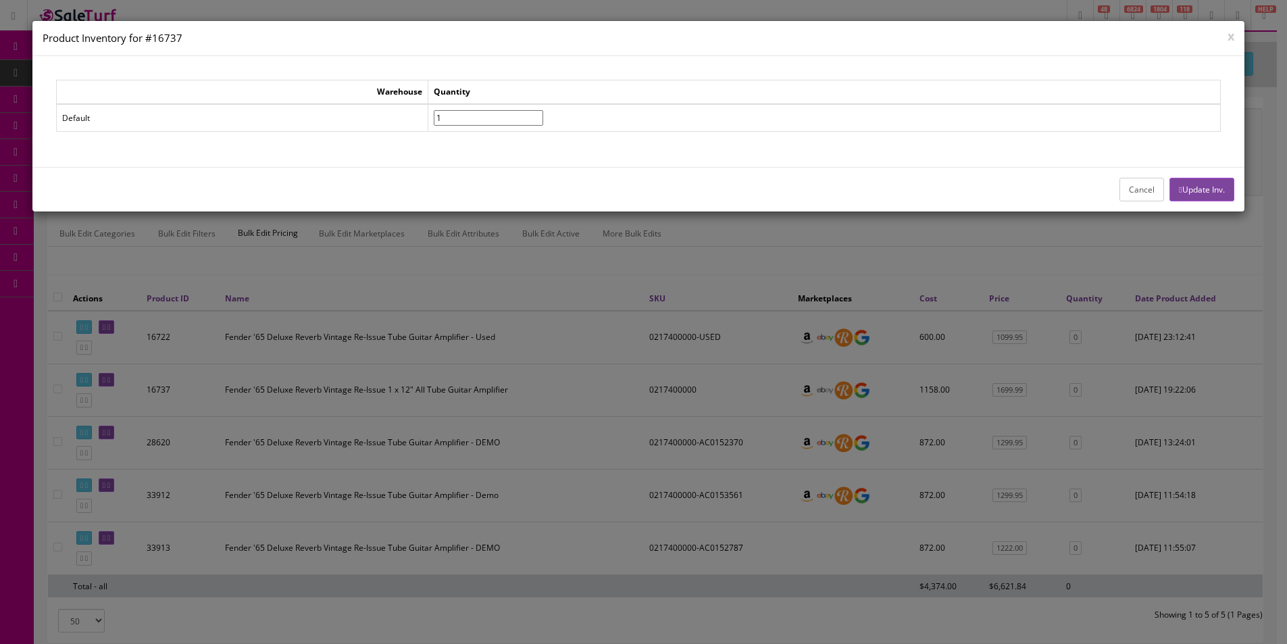
type input"] "1"
click at [543, 115] on input"] "1" at bounding box center [488, 118] width 109 height 16
click at [1206, 183] on button "Update Inv." at bounding box center [1201, 190] width 64 height 24
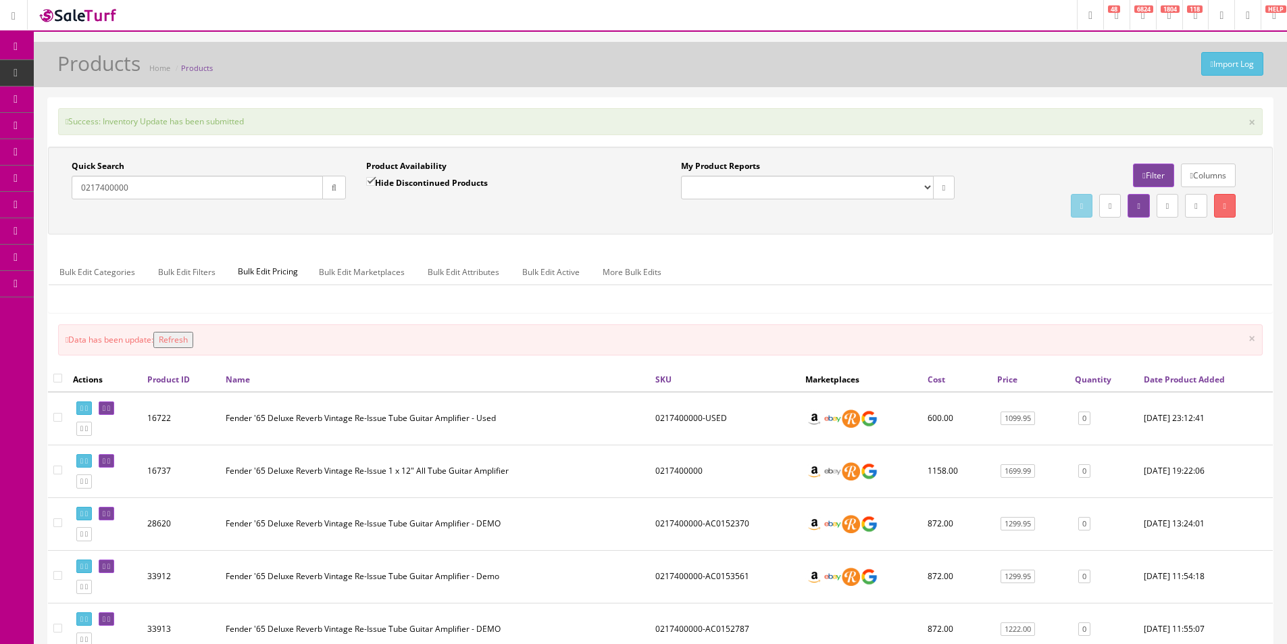
click at [313, 200] on div "Quick Search 0217400000 Date From" at bounding box center [208, 184] width 295 height 49
click at [313, 199] on div "Quick Search 0217400000 Date From" at bounding box center [208, 184] width 295 height 49
click at [315, 187] on input "0217400000" at bounding box center [197, 188] width 251 height 24
paste input "PSCN55CEMYMY"
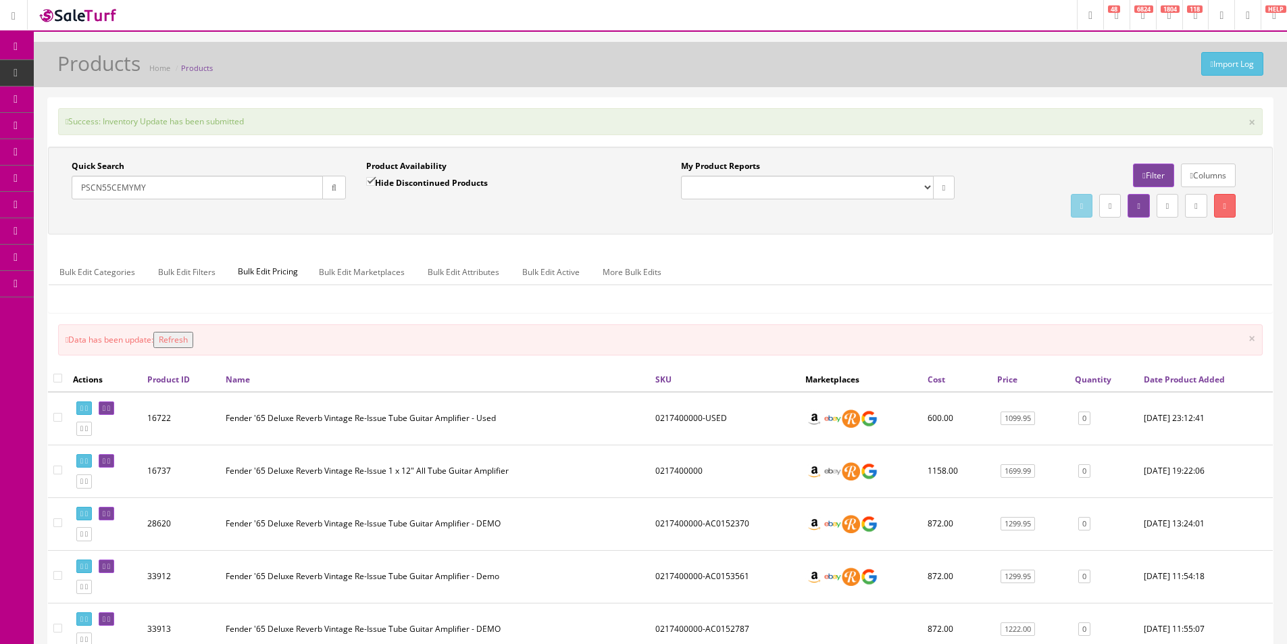
click at [332, 185] on icon "button" at bounding box center [334, 188] width 5 height 8
click at [332, 211] on div "Quick Search PSCN55CEMYMY Date From Product Availability Hide Discontinued Prod…" at bounding box center [660, 190] width 1218 height 61
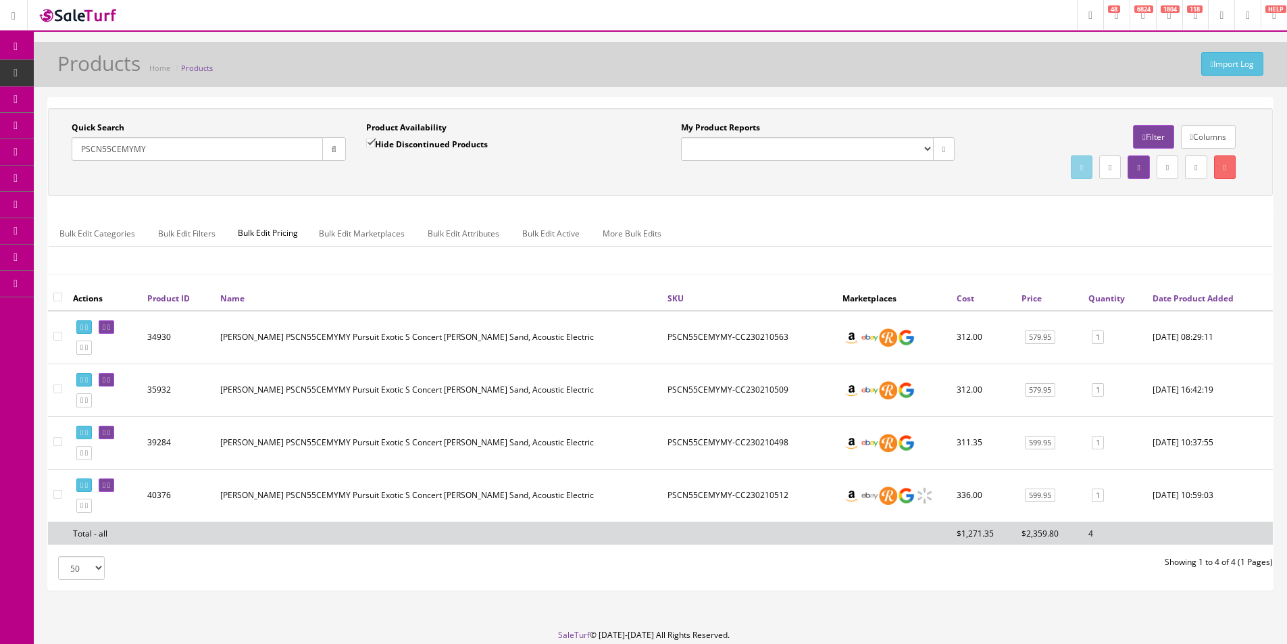
click at [291, 146] on input "PSCN55CEMYMY" at bounding box center [197, 149] width 251 height 24
click at [291, 145] on input "PSCN55CEMYMY" at bounding box center [197, 149] width 251 height 24
paste input "4225"
type input "4225"
click at [345, 149] on button "button" at bounding box center [334, 149] width 24 height 24
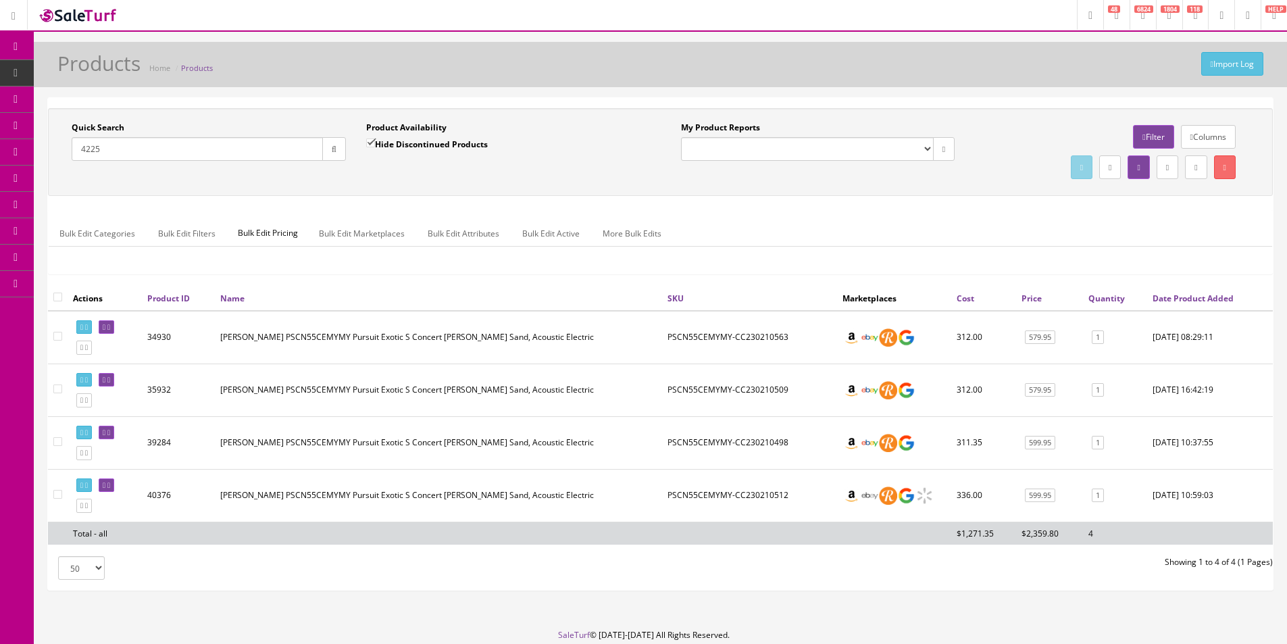
click at [355, 182] on div "Quick Search 4225 Date From Product Availability Hide Discontinued Products Dat…" at bounding box center [660, 152] width 1218 height 61
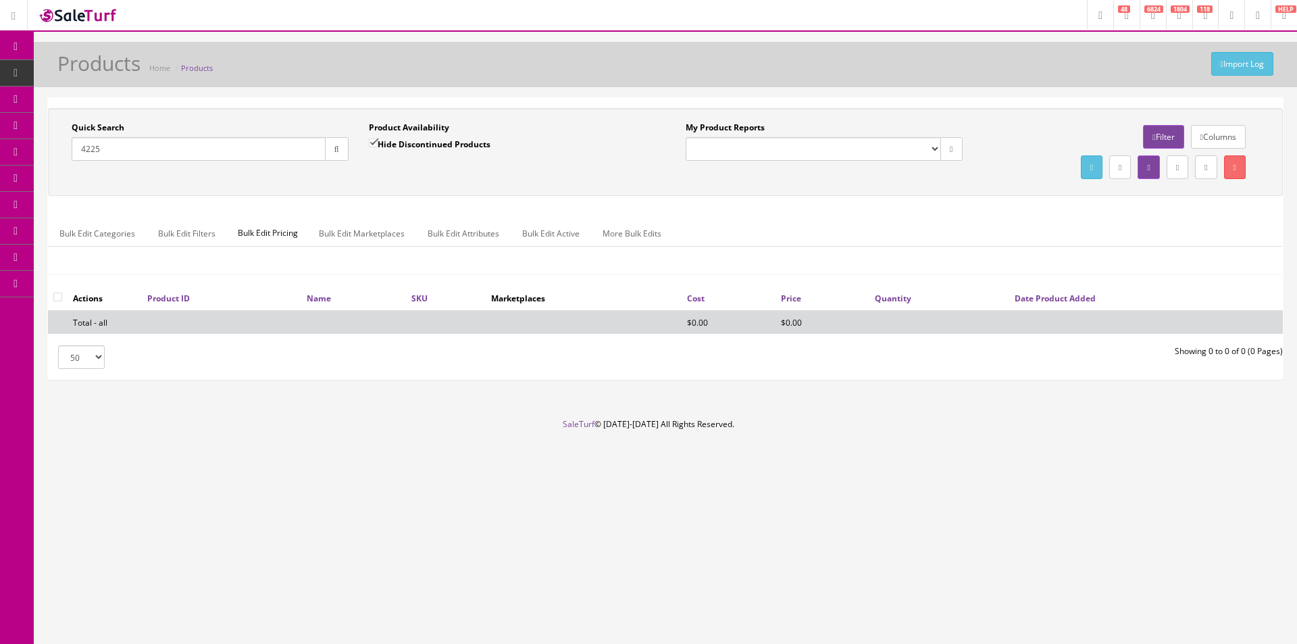
click at [393, 148] on label "Hide Discontinued Products" at bounding box center [430, 144] width 122 height 14
click at [378, 147] on input "Hide Discontinued Products" at bounding box center [373, 142] width 9 height 9
checkbox input "false"
drag, startPoint x: 416, startPoint y: 170, endPoint x: 1261, endPoint y: 184, distance: 845.3
click at [417, 170] on div "Product Availability Hide Discontinued Products Date To" at bounding box center [507, 146] width 297 height 49
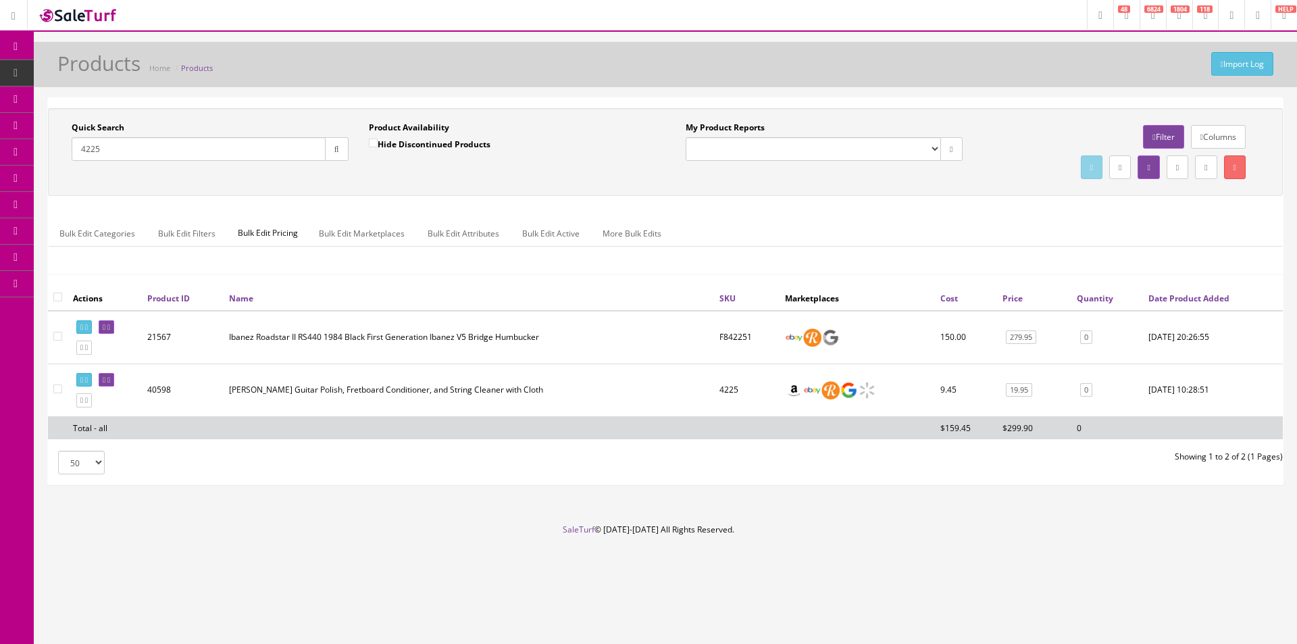
click at [230, 144] on input "4225" at bounding box center [199, 149] width 254 height 24
paste input "2401419831"
click at [348, 147] on button "button" at bounding box center [337, 149] width 24 height 24
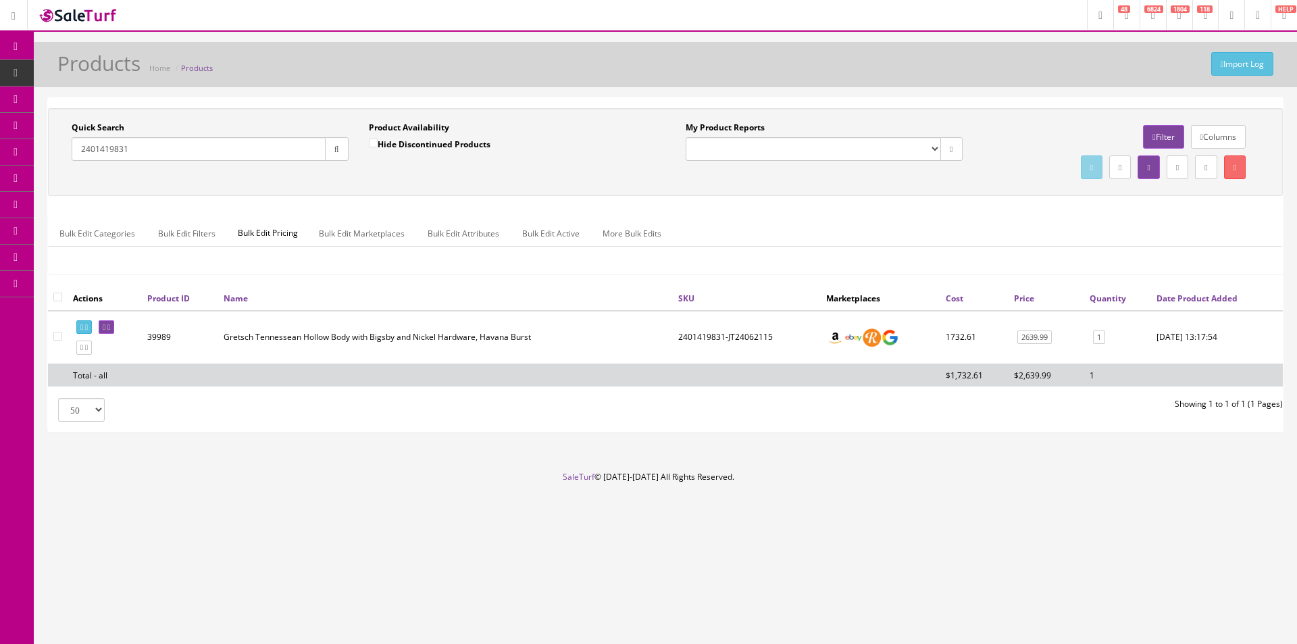
click at [191, 147] on input "2401419831" at bounding box center [199, 149] width 254 height 24
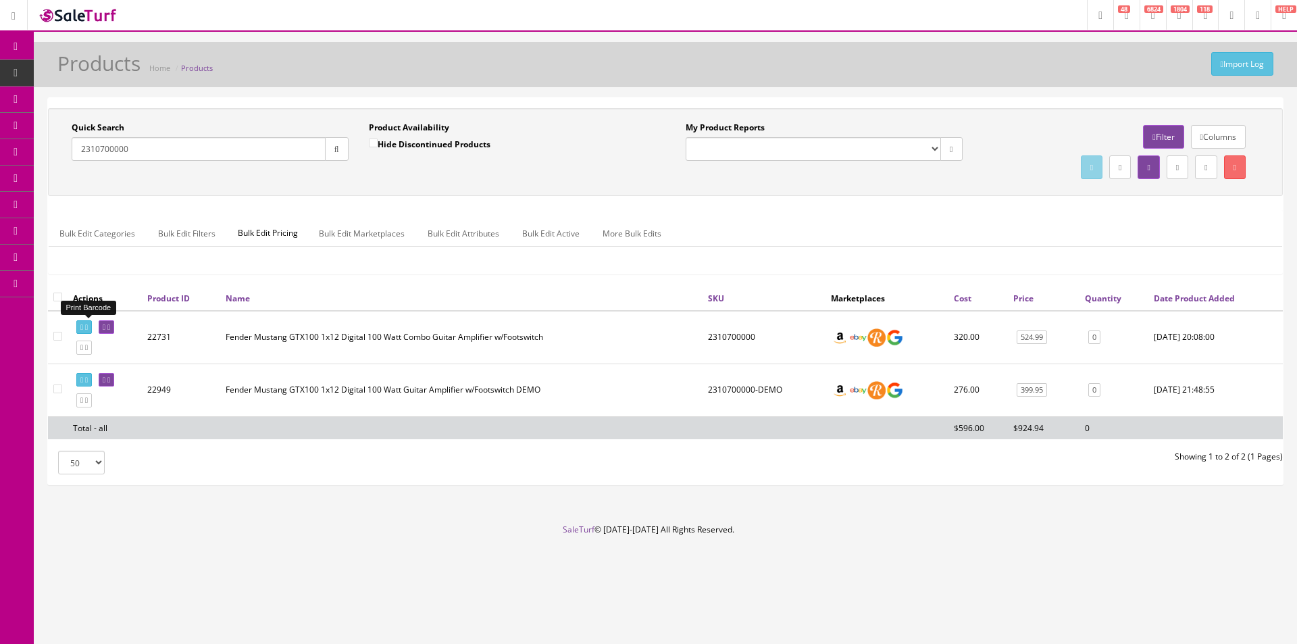
type input "2310700000"
click at [92, 322] on link at bounding box center [84, 327] width 16 height 14
click at [1022, 338] on link "524.99" at bounding box center [1032, 337] width 30 height 14
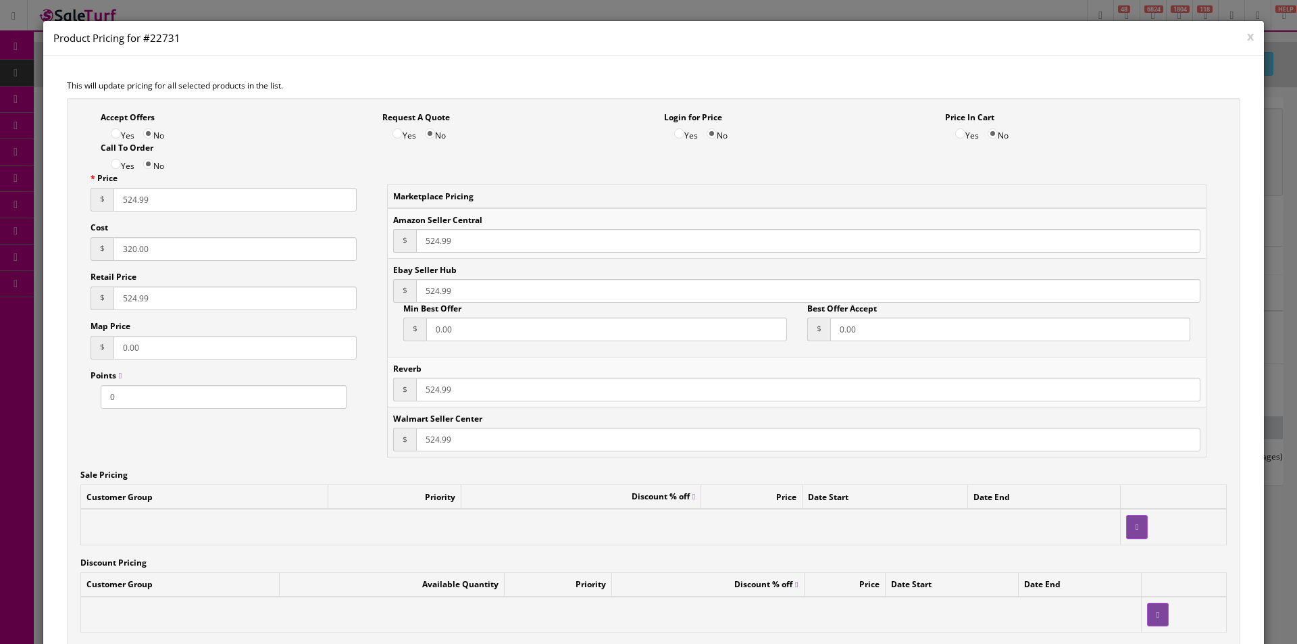
click at [125, 250] on input "320.00" at bounding box center [235, 249] width 243 height 24
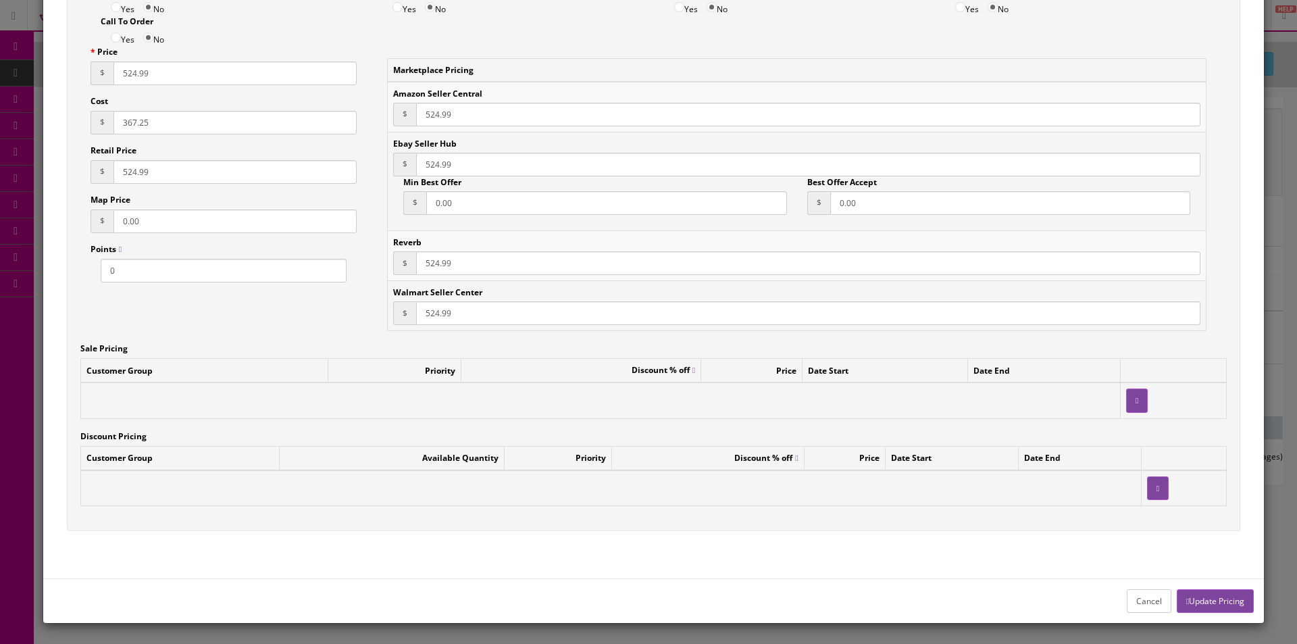
type input "367.25"
click at [1236, 609] on button "Update Pricing" at bounding box center [1215, 601] width 77 height 24
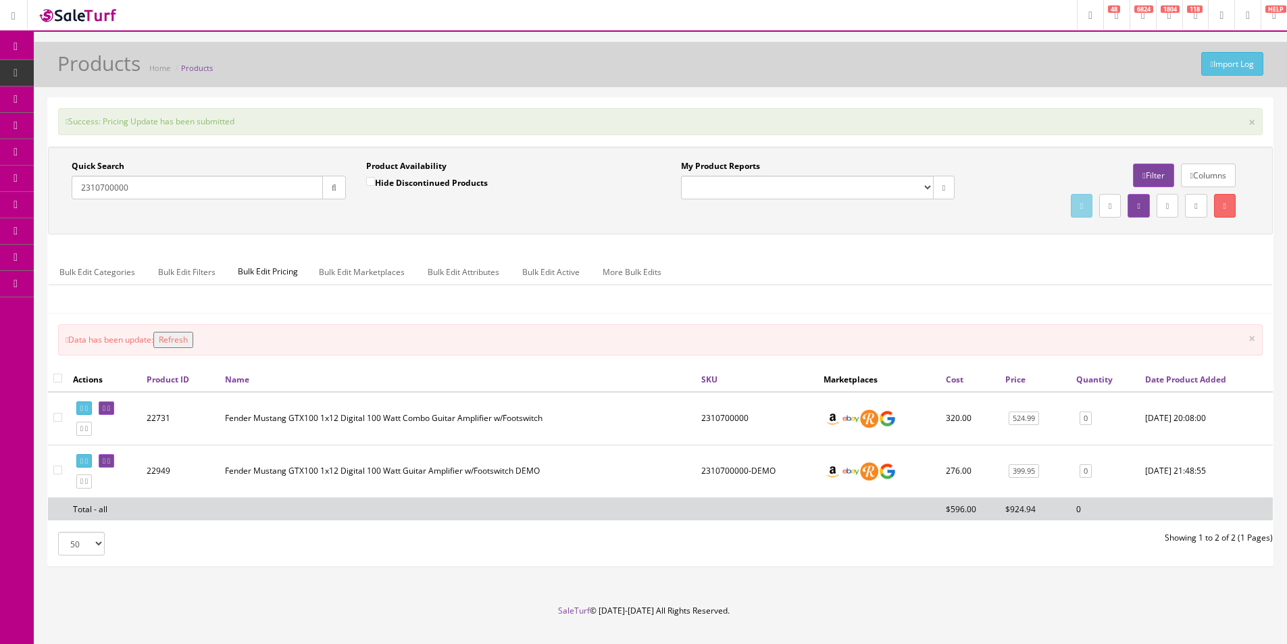
click at [261, 182] on input "2310700000" at bounding box center [197, 188] width 251 height 24
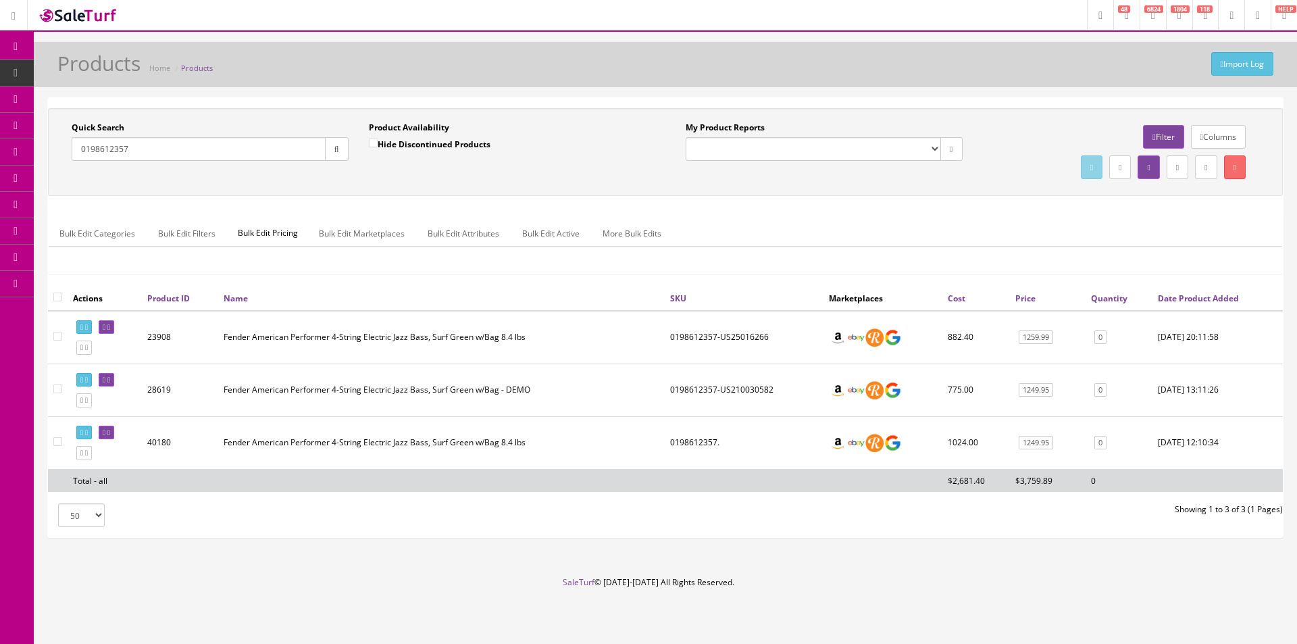
type input "0198612357"
click at [110, 324] on icon at bounding box center [108, 327] width 3 height 7
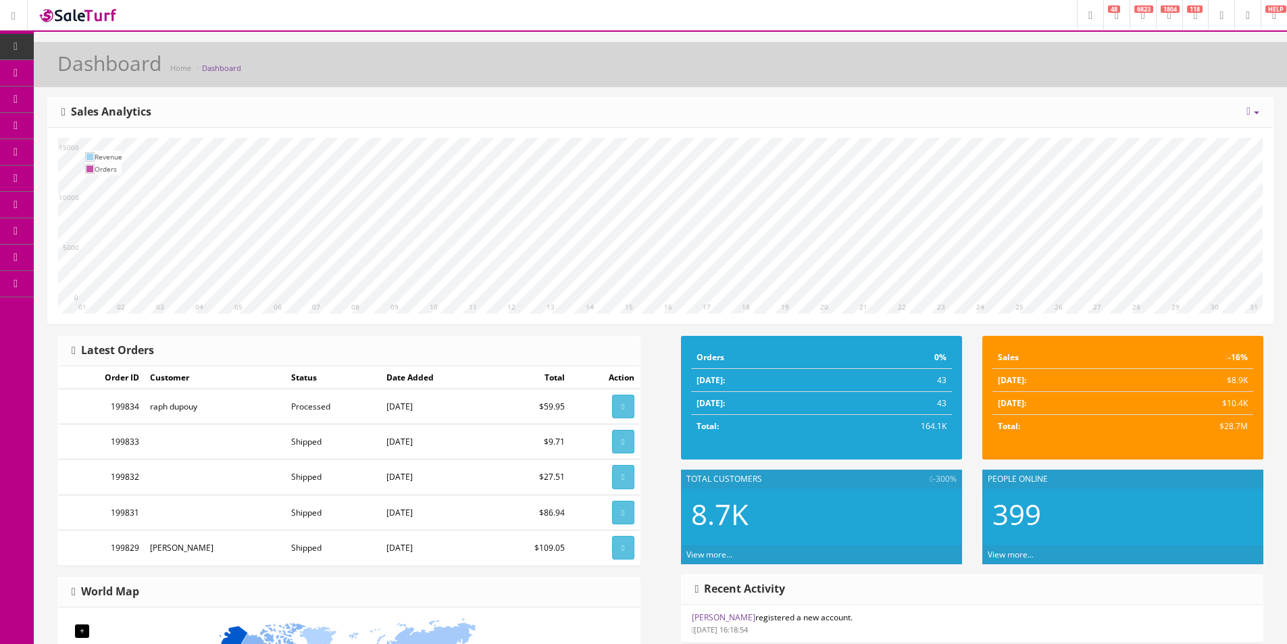
click at [9, 50] on link "Dashboard" at bounding box center [17, 47] width 34 height 26
click at [430, 70] on div "Dashboard Home Dashboard" at bounding box center [660, 68] width 1233 height 32
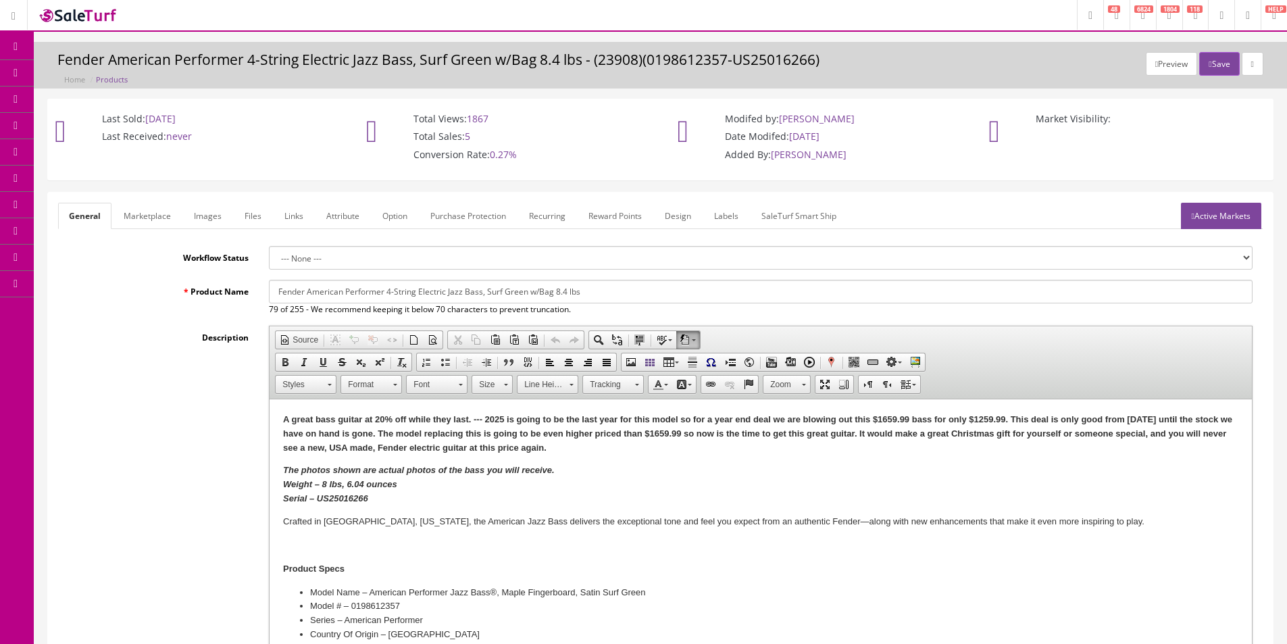
drag, startPoint x: 152, startPoint y: 48, endPoint x: 668, endPoint y: 297, distance: 573.2
click at [668, 297] on input "Fender American Performer 4-String Electric Jazz Bass, Surf Green w/Bag 8.4 lbs" at bounding box center [761, 292] width 984 height 24
type input "Fender American Performer 4-String Electric Jazz Bass, Surf Green w/Bag"
click at [356, 495] on strong "The photos shown are actual photos of the bass you will receive. Weight – 8 lbs…" at bounding box center [419, 484] width 272 height 39
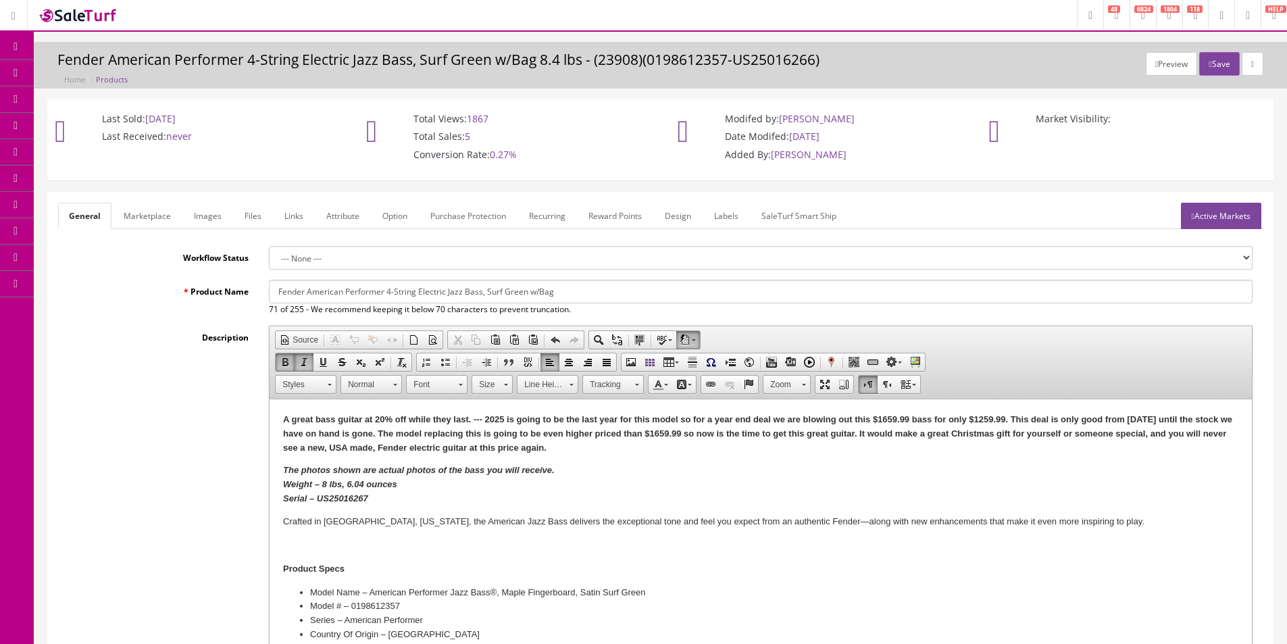
scroll to position [405, 0]
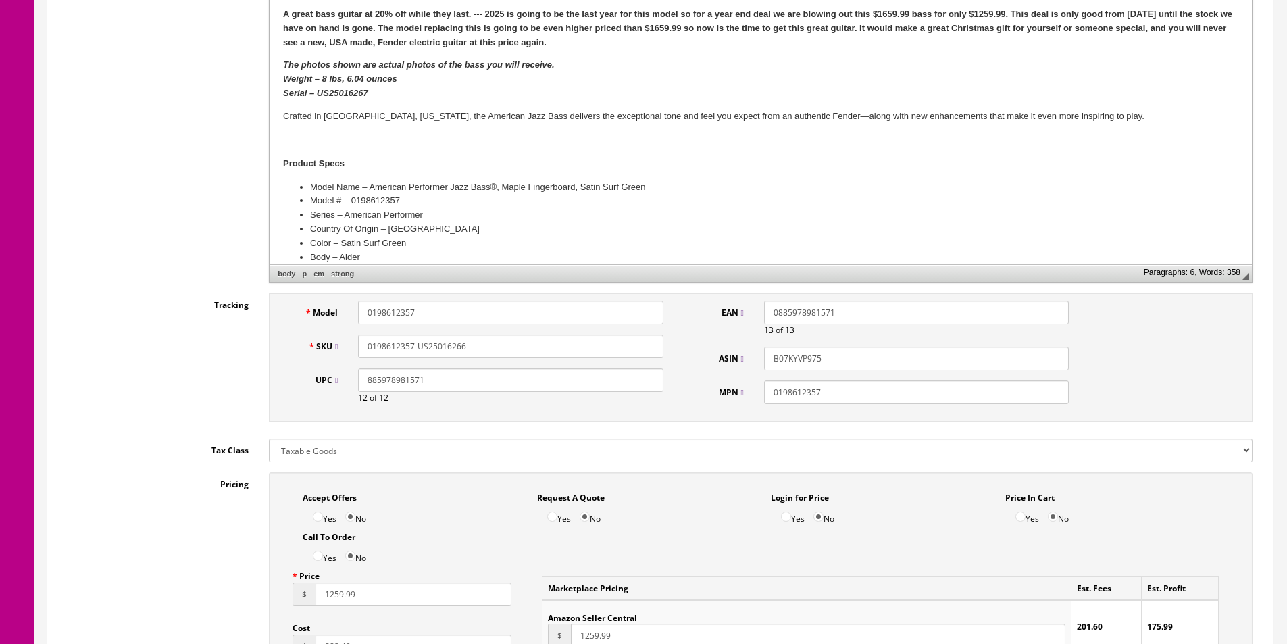
click at [357, 96] on strong "The photos shown are actual photos of the bass you will receive. Weight – 8 lbs…" at bounding box center [419, 79] width 272 height 39
copy strong "US25016267"
click at [449, 336] on input "0198612357-US25016266" at bounding box center [510, 346] width 305 height 24
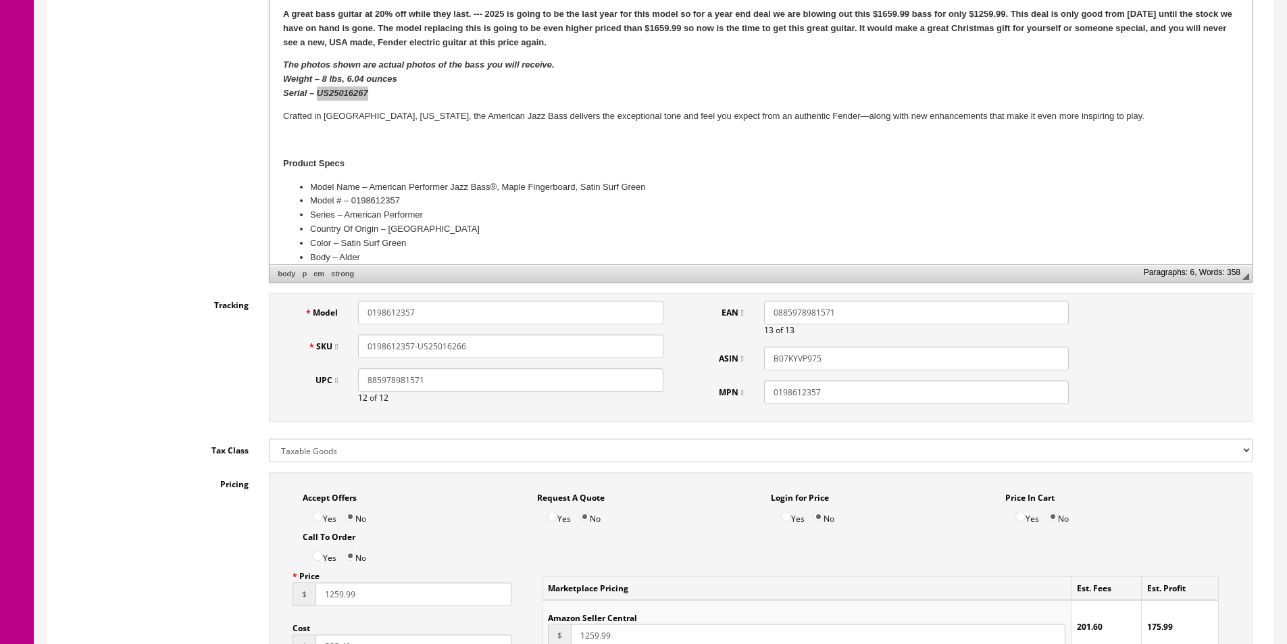
paste input "7"
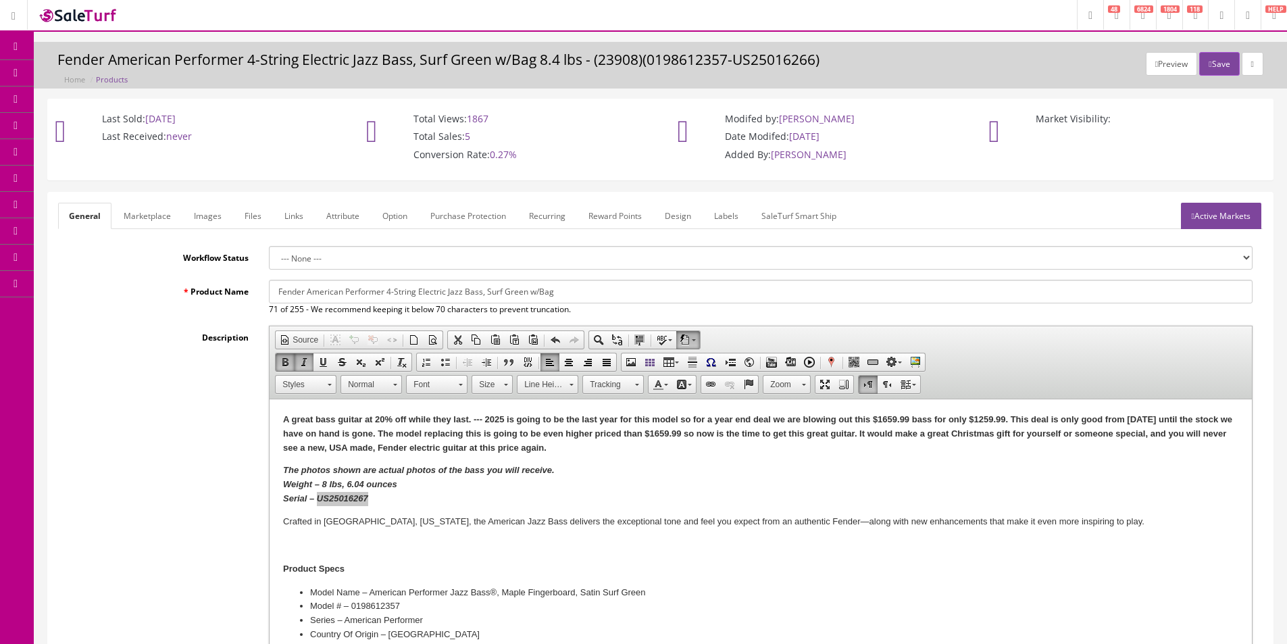
type input "0198612357-US25016267"
click at [215, 213] on link "Images" at bounding box center [207, 216] width 49 height 26
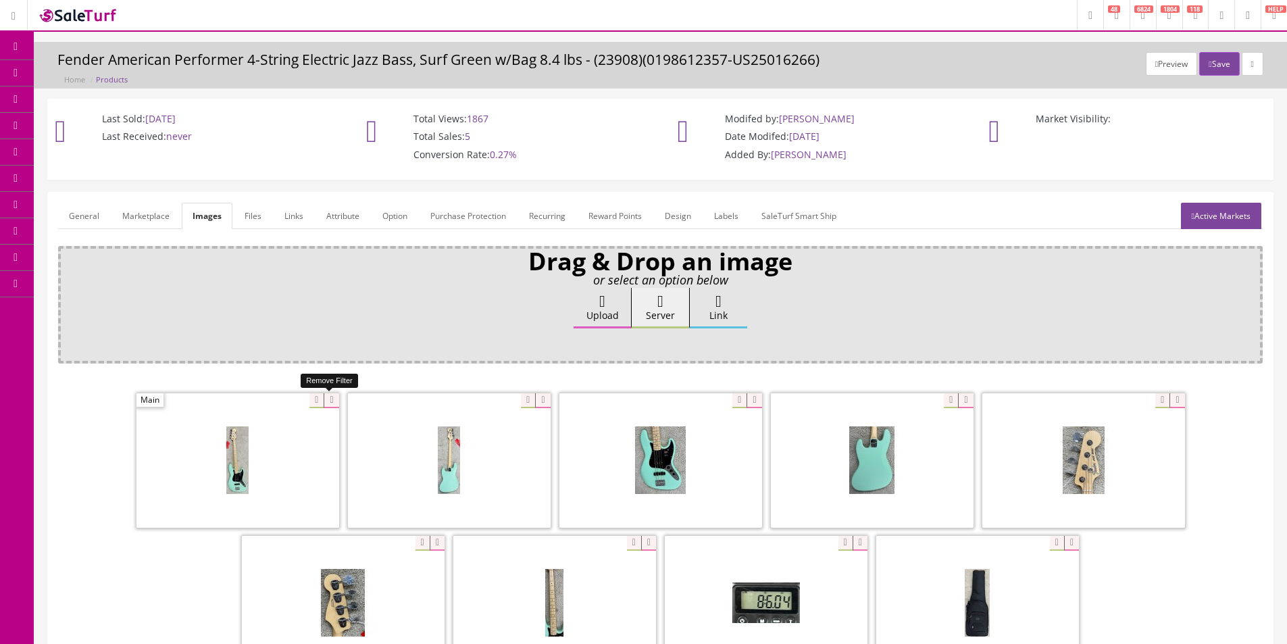
click at [326, 407] on icon at bounding box center [331, 400] width 15 height 15
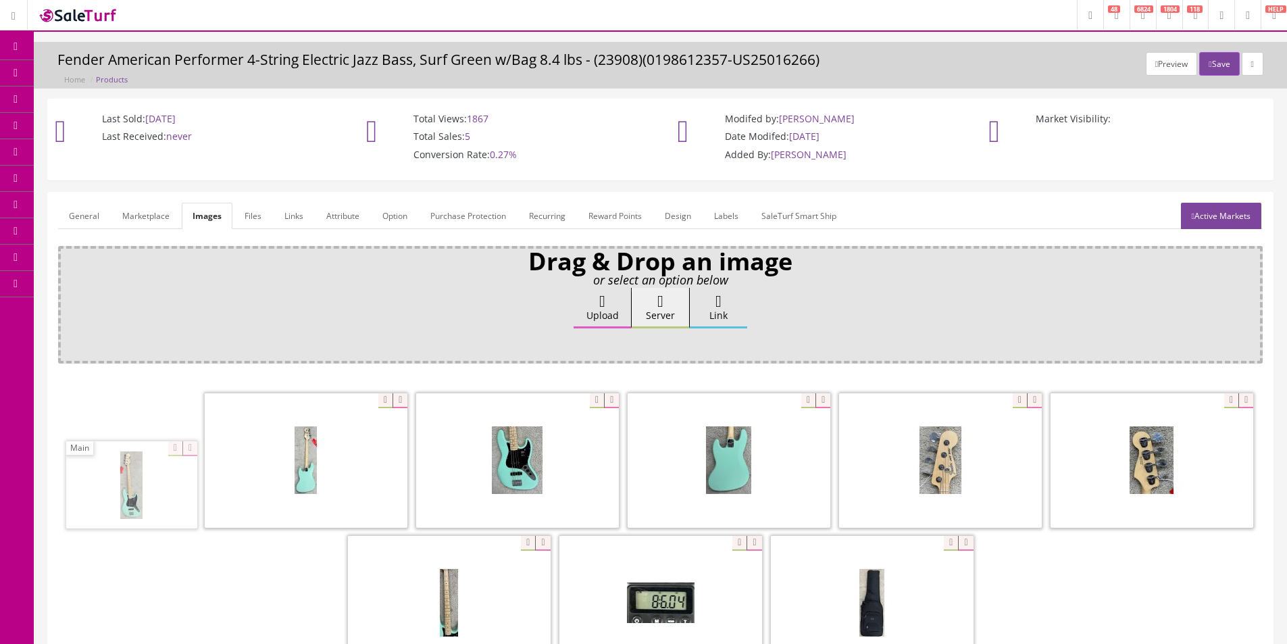
click at [393, 406] on icon at bounding box center [400, 400] width 15 height 15
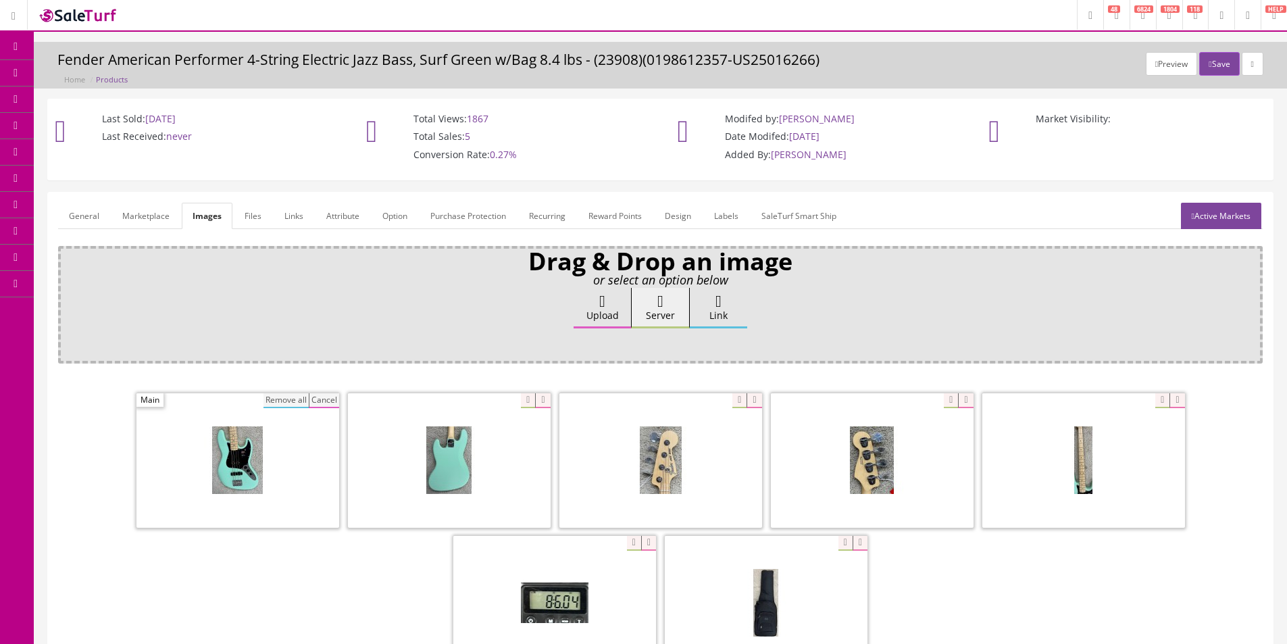
click at [288, 405] on button "Remove all" at bounding box center [285, 400] width 45 height 15
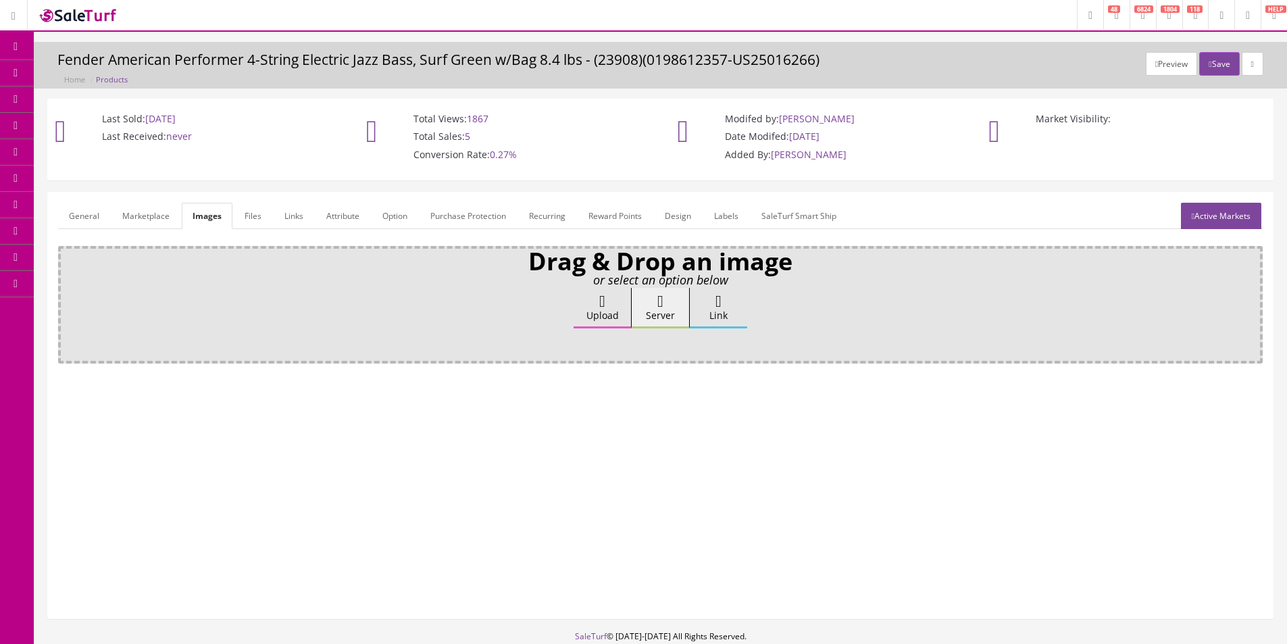
click at [76, 209] on link "General" at bounding box center [84, 216] width 52 height 26
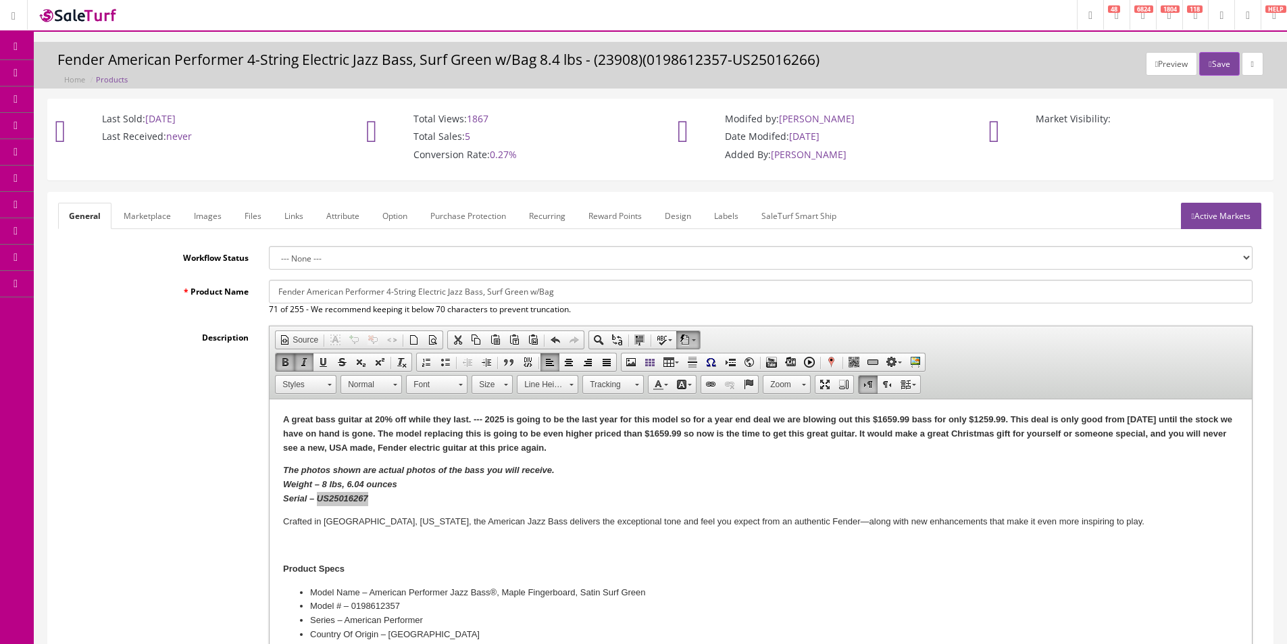
click at [157, 209] on link "Marketplace" at bounding box center [147, 216] width 69 height 26
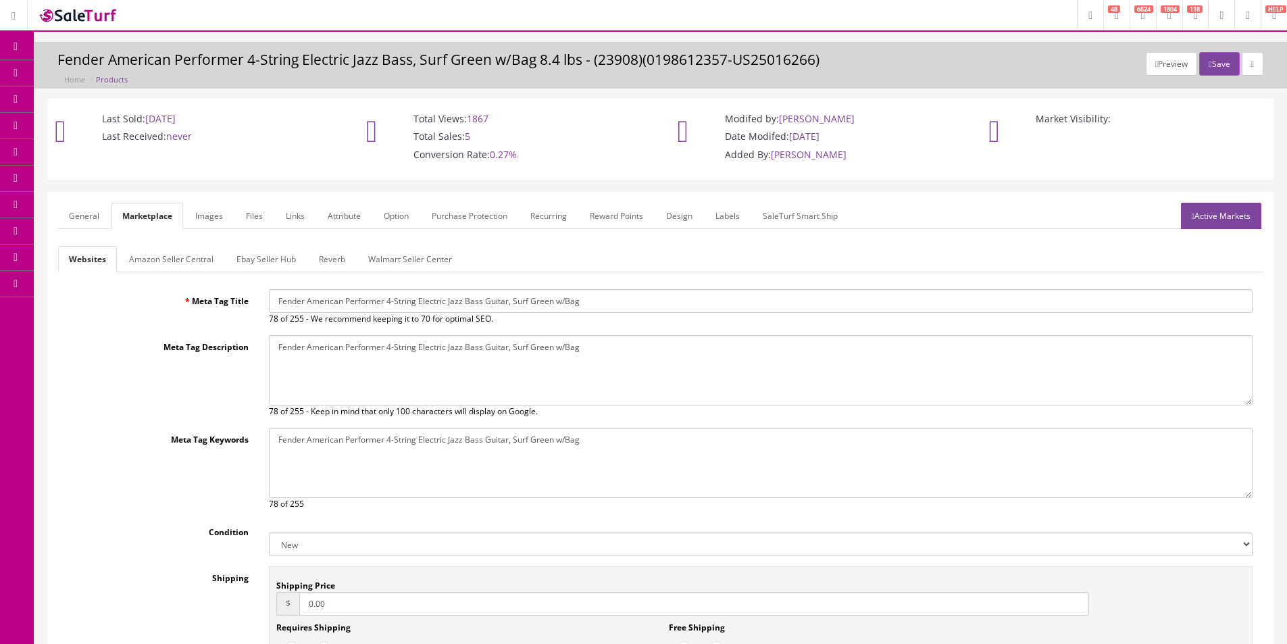
click at [142, 254] on link "Amazon Seller Central" at bounding box center [171, 259] width 106 height 26
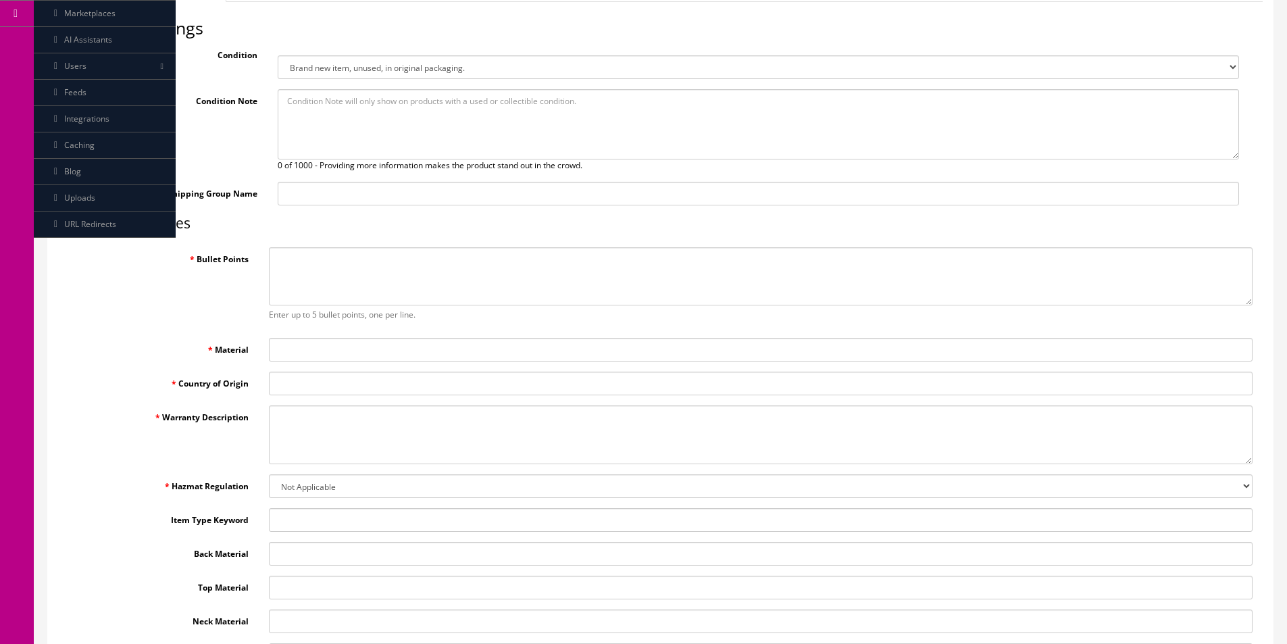
scroll to position [135, 0]
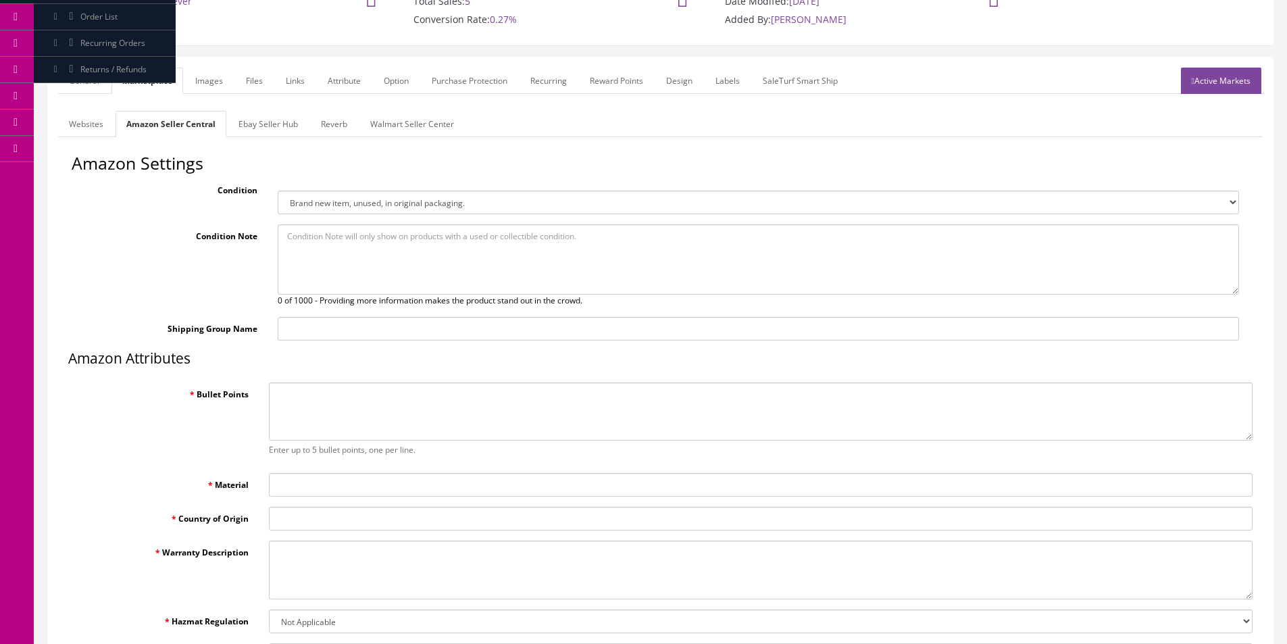
click at [407, 261] on textarea at bounding box center [758, 259] width 961 height 70
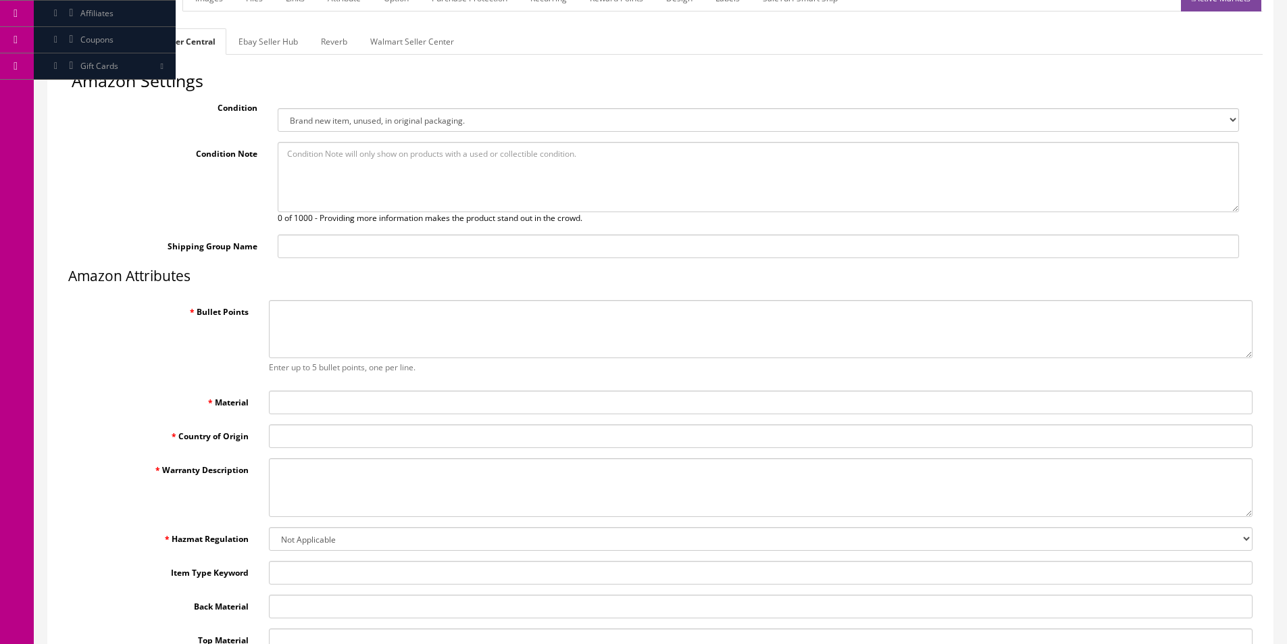
scroll to position [270, 0]
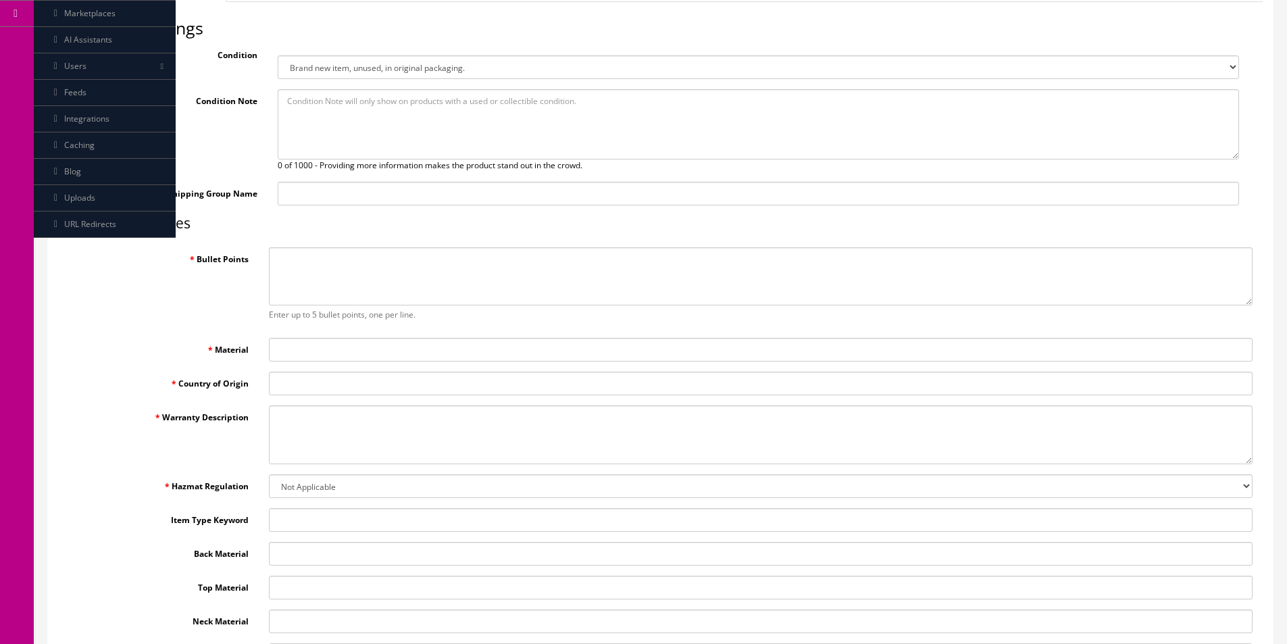
click at [390, 288] on textarea "Bullet Points" at bounding box center [761, 276] width 984 height 59
paste textarea "Alder body Two Yosemite single-coil Jazz Bass pickups Greasebucket tone system …"
type textarea "Alder body Two Yosemite single-coil Jazz Bass pickups Greasebucket tone system …"
click at [341, 350] on input "Material" at bounding box center [761, 350] width 984 height 24
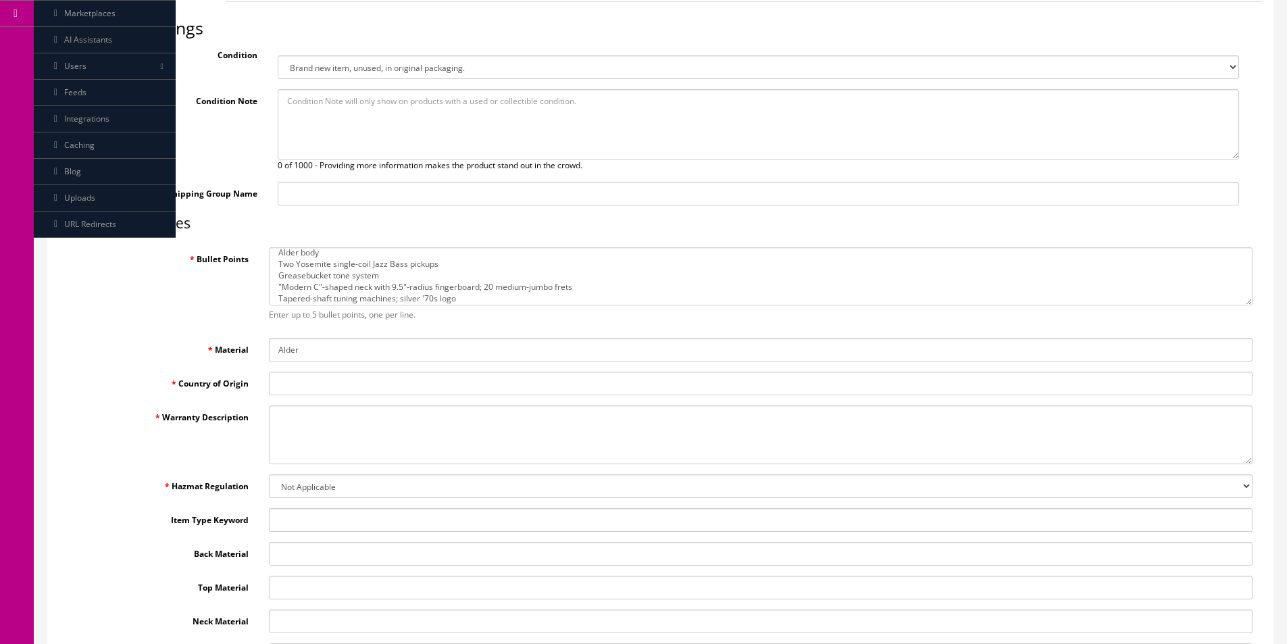
type input "Alder"
type input "USA"
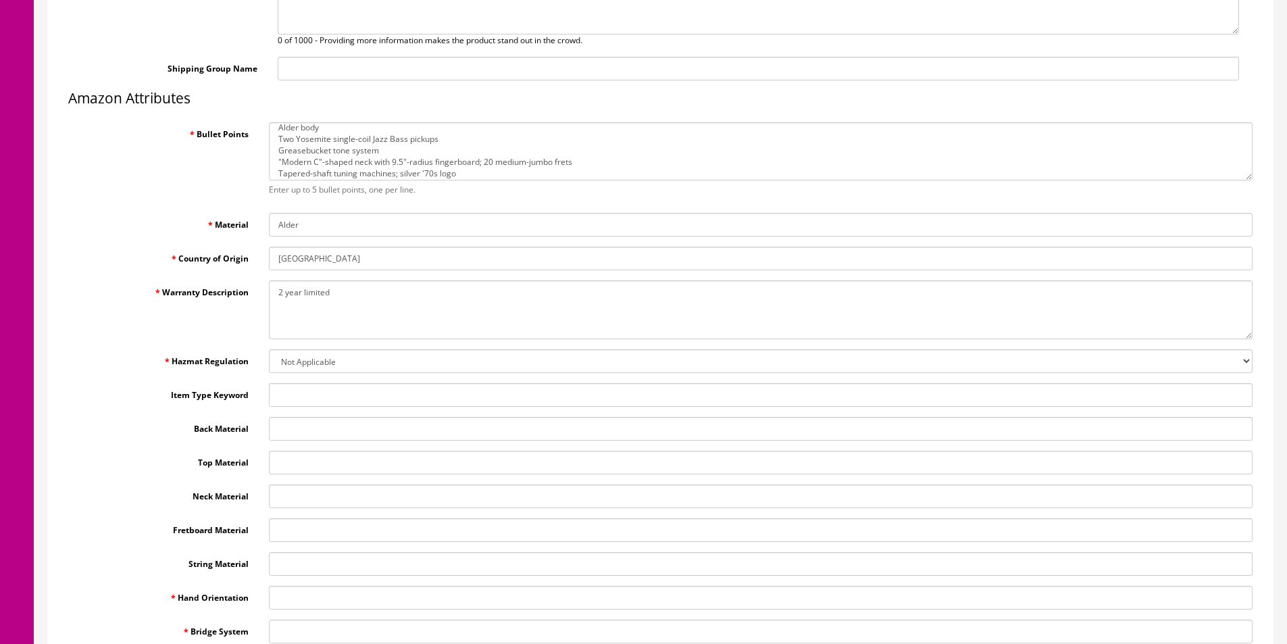
scroll to position [555, 0]
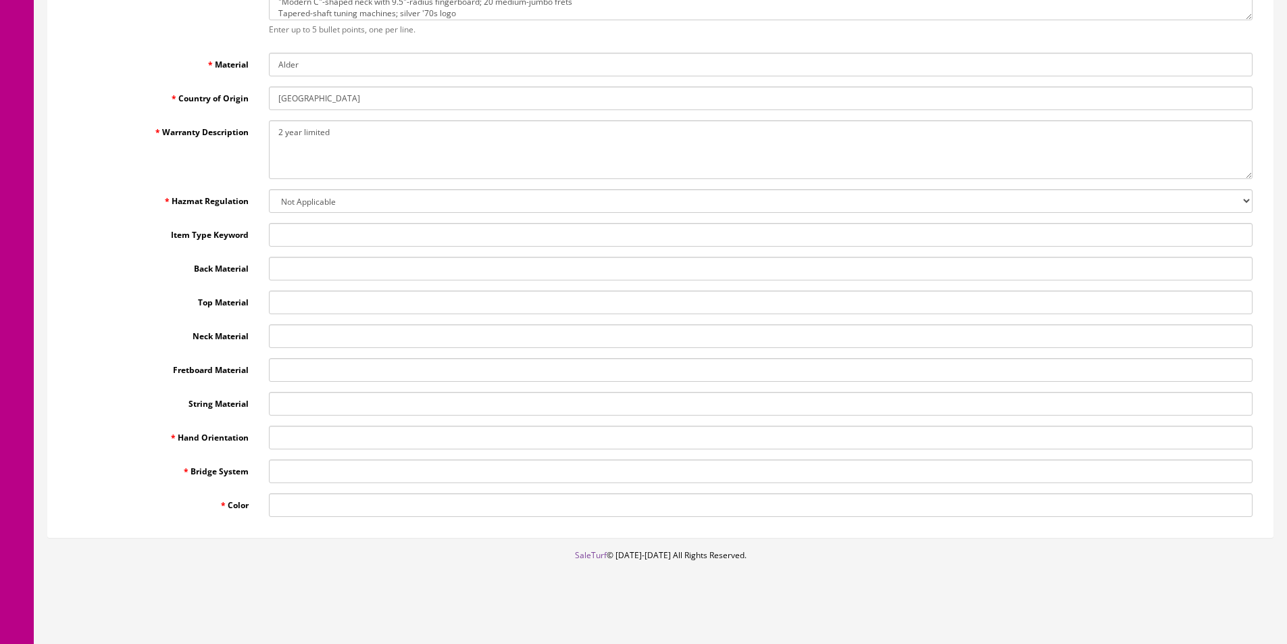
type textarea "2 year limited"
click at [295, 438] on input "Hand Orientation" at bounding box center [761, 438] width 984 height 24
type input "Right"
type input "Fixed"
drag, startPoint x: 296, startPoint y: 511, endPoint x: 268, endPoint y: 511, distance: 27.7
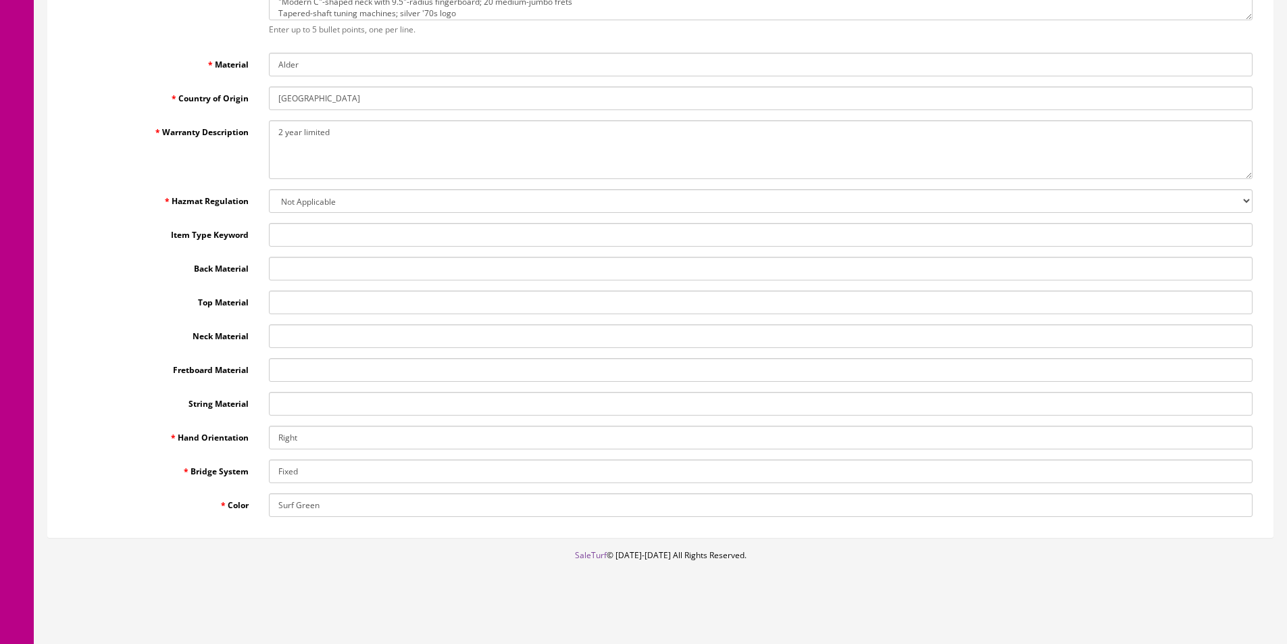
click at [268, 511] on div "Surf Green" at bounding box center [761, 505] width 1004 height 24
type input "Green"
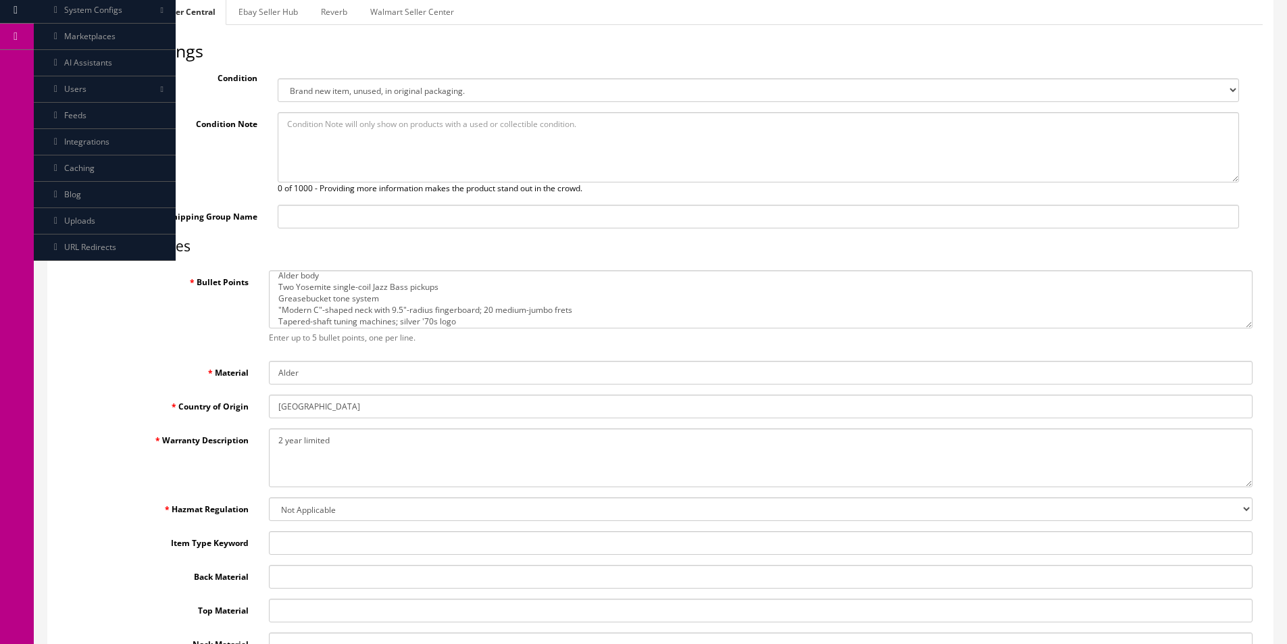
scroll to position [15, 0]
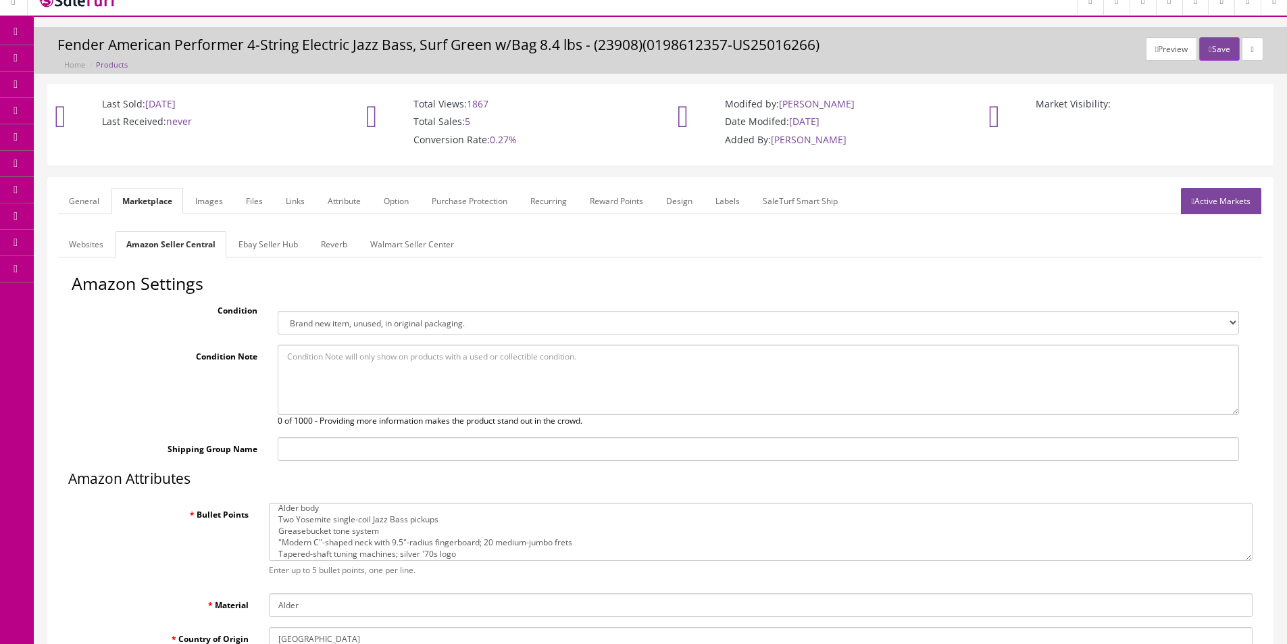
click at [257, 254] on link "Ebay Seller Hub" at bounding box center [268, 244] width 81 height 26
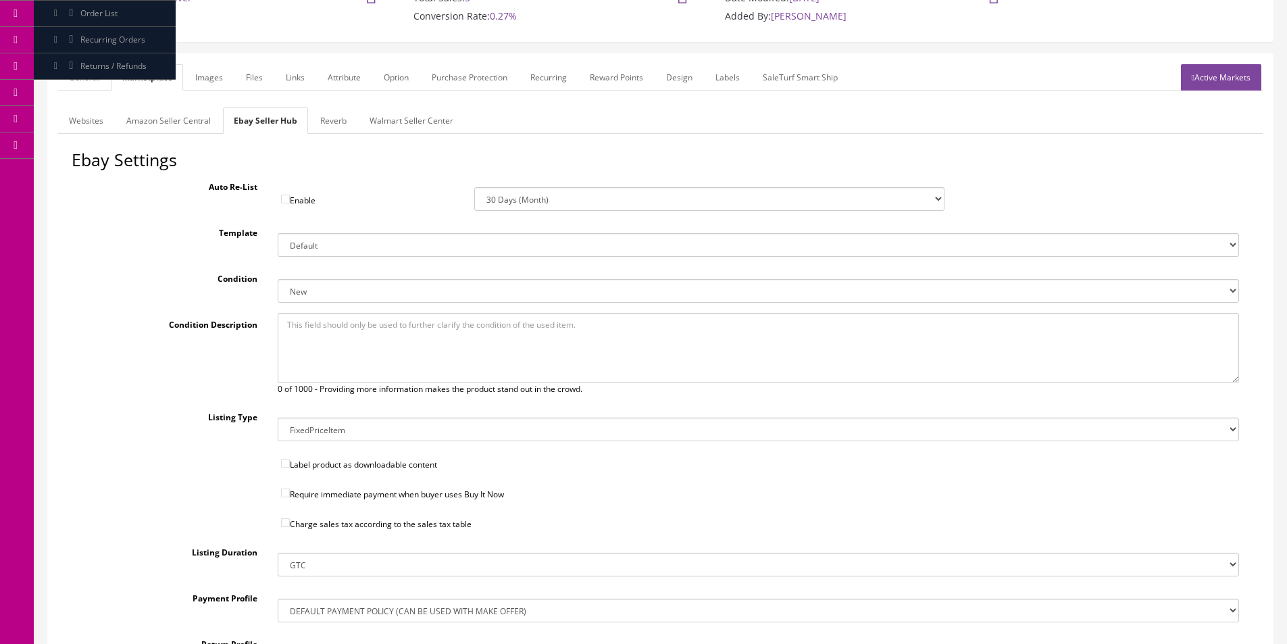
scroll to position [133, 0]
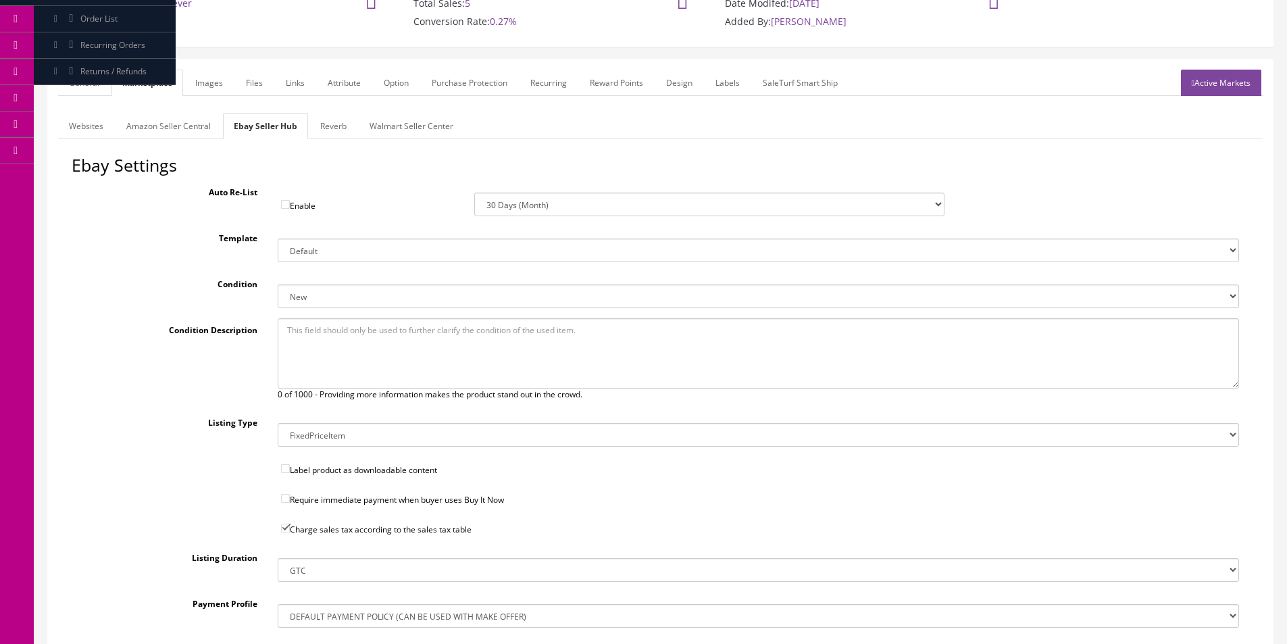
click at [339, 122] on link "Reverb" at bounding box center [333, 126] width 48 height 26
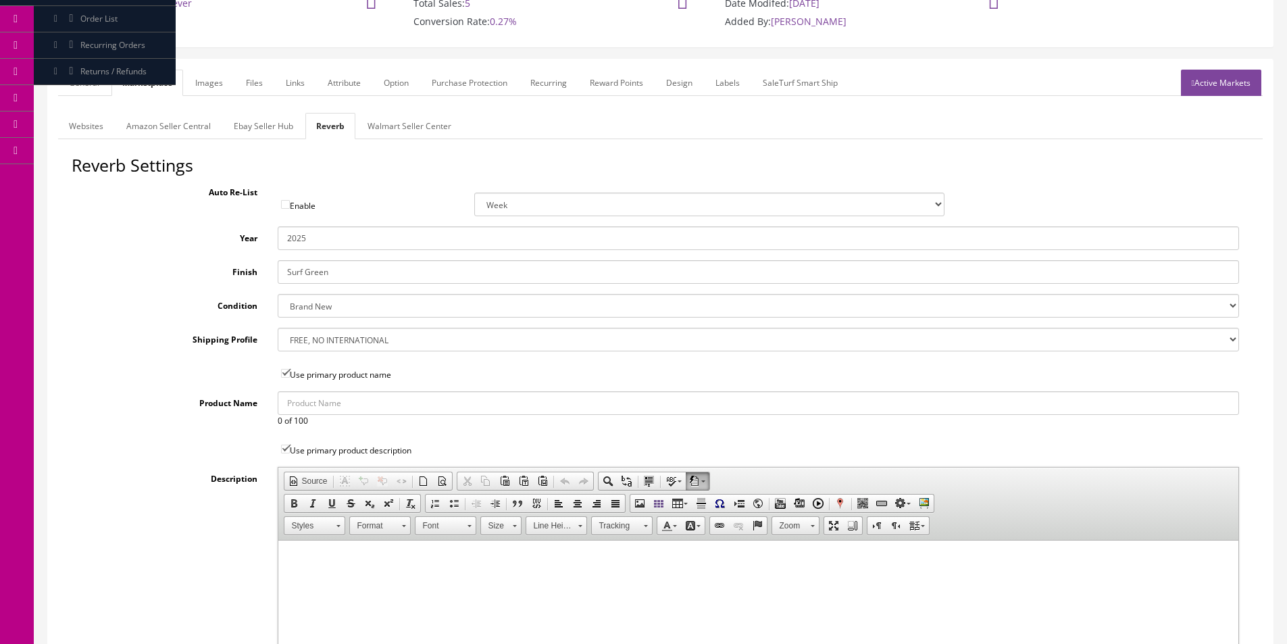
click at [216, 77] on link "Images" at bounding box center [208, 83] width 49 height 26
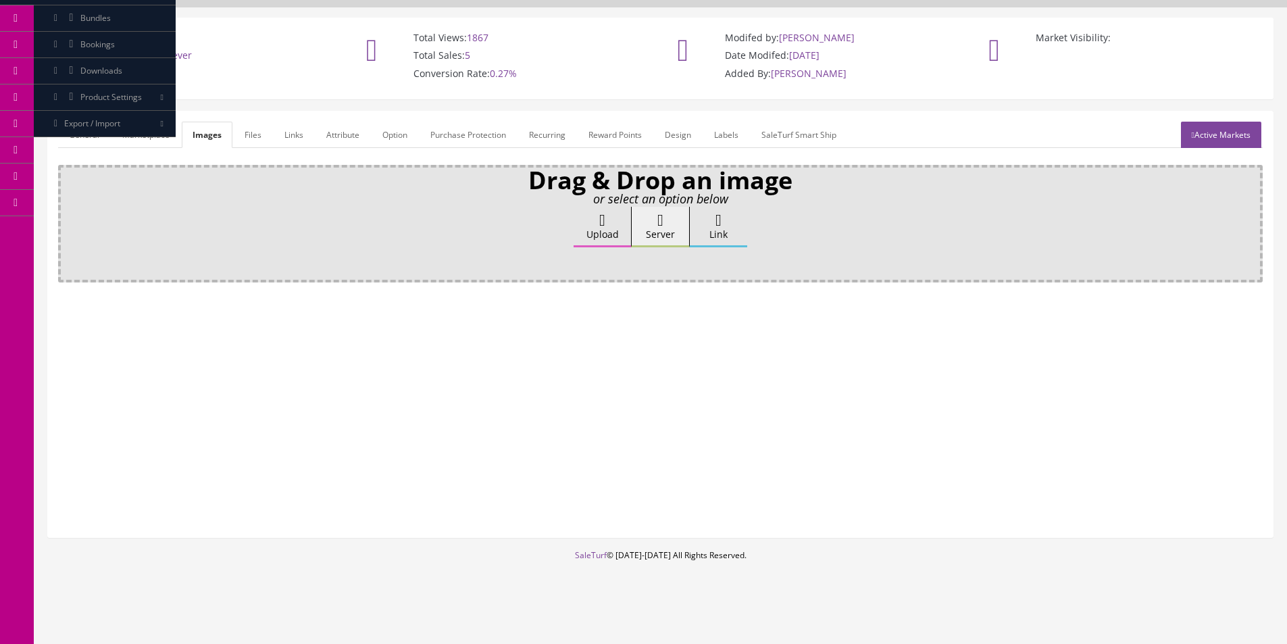
scroll to position [81, 0]
click at [338, 143] on link "Attribute" at bounding box center [343, 135] width 55 height 26
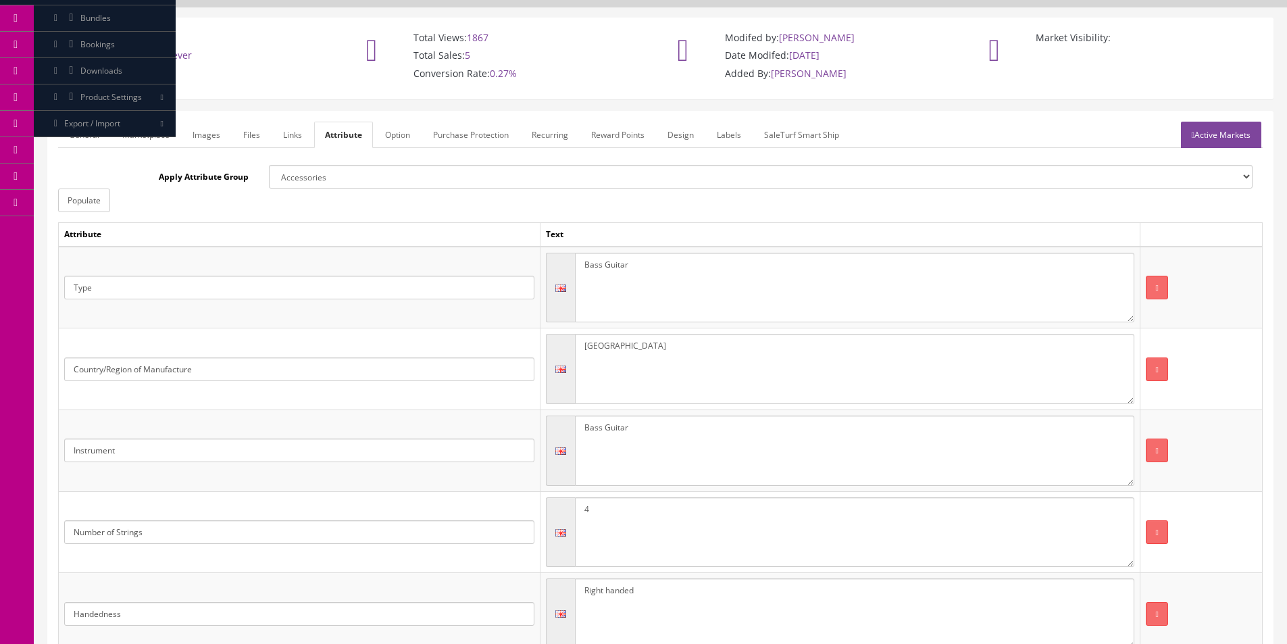
click at [676, 268] on textarea "Bass Guitar" at bounding box center [855, 288] width 560 height 70
click at [722, 226] on td "Text" at bounding box center [840, 235] width 601 height 24
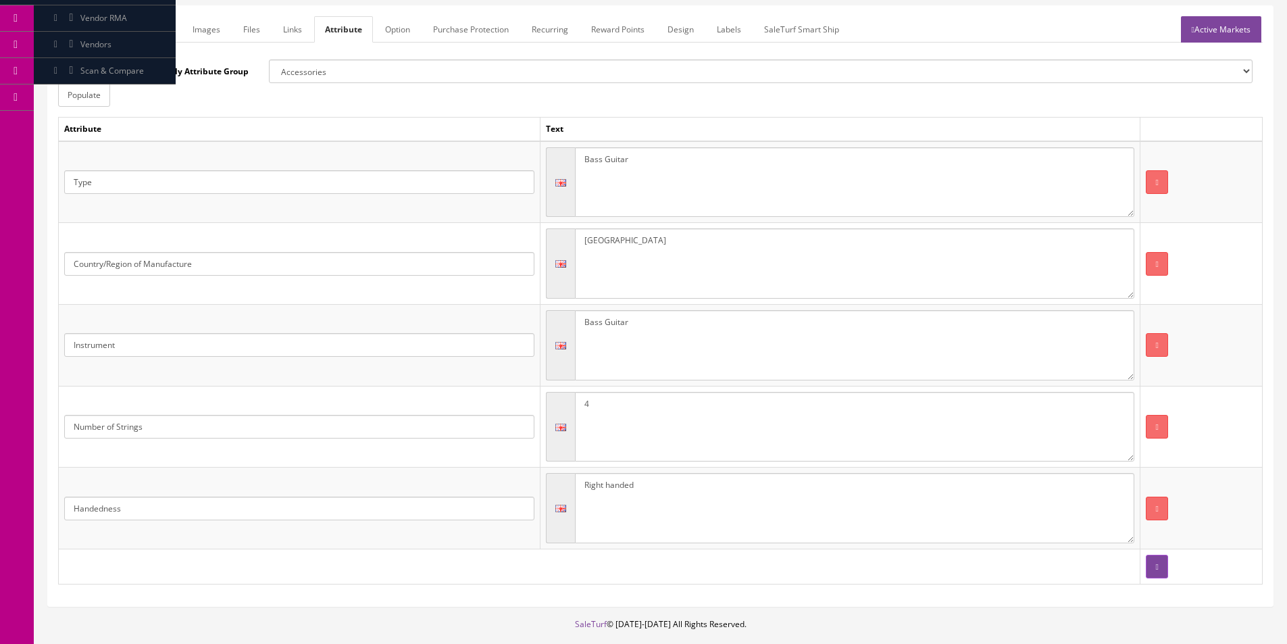
scroll to position [120, 0]
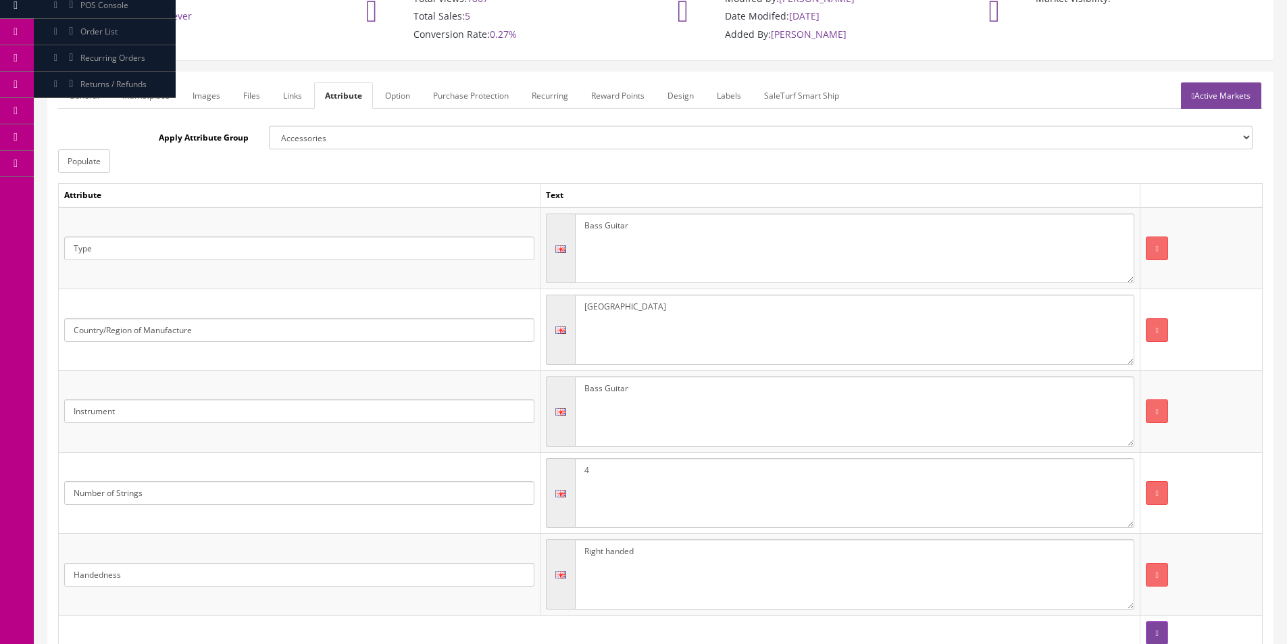
click at [1250, 102] on link "Active Markets" at bounding box center [1221, 95] width 80 height 26
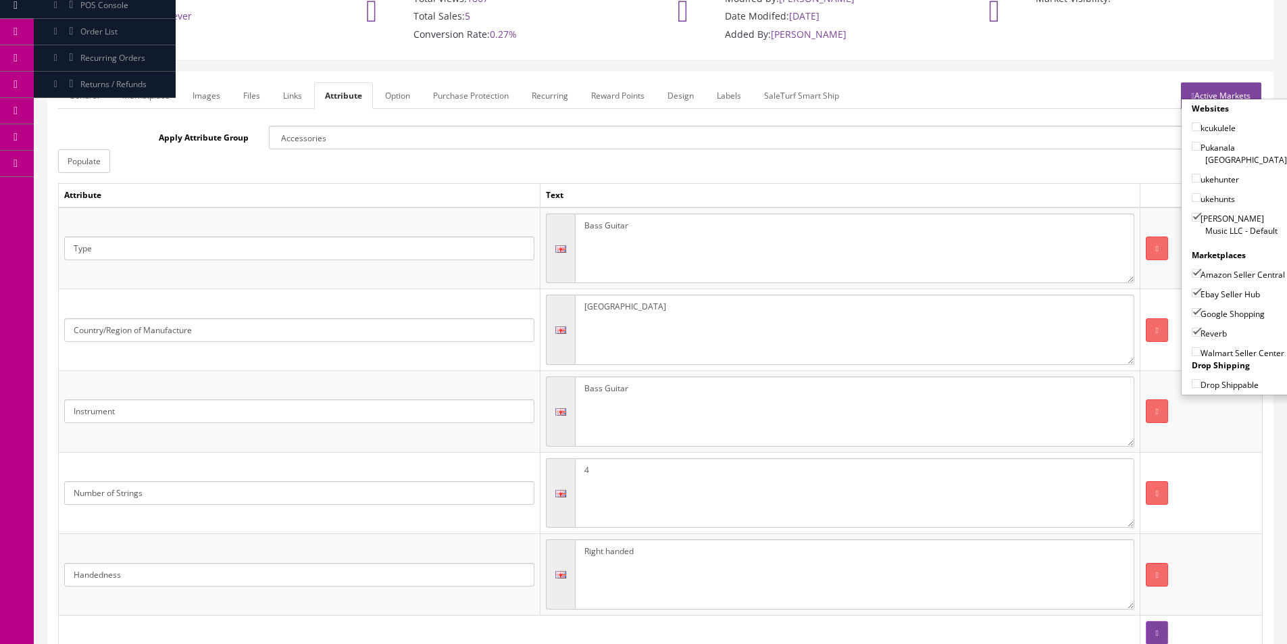
click at [1224, 88] on link "Active Markets" at bounding box center [1221, 95] width 80 height 26
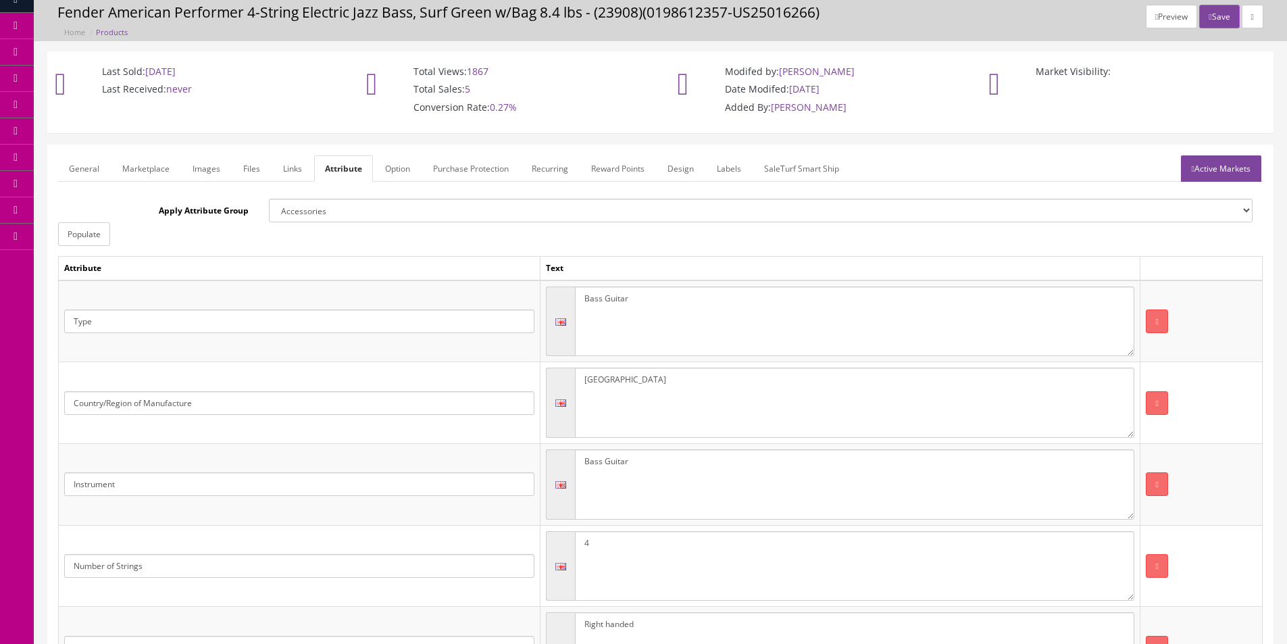
scroll to position [0, 0]
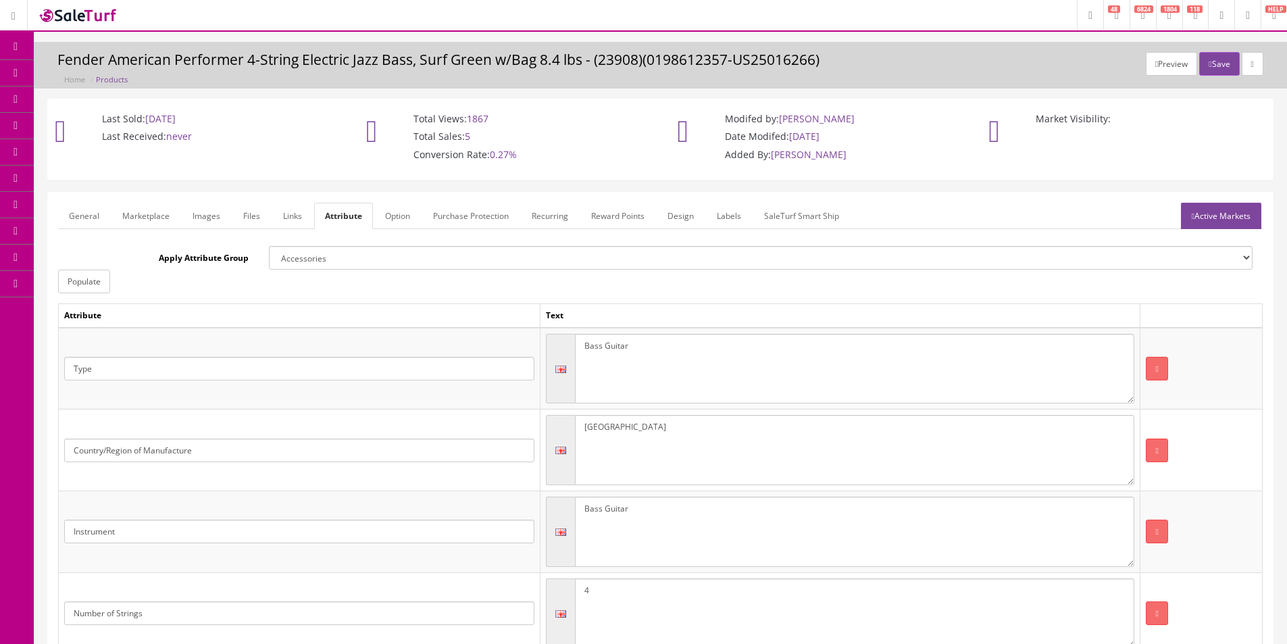
click at [1079, 203] on ul "General Marketplace Images Files Links Attribute Option Purchase Protection Rec…" at bounding box center [660, 216] width 1205 height 26
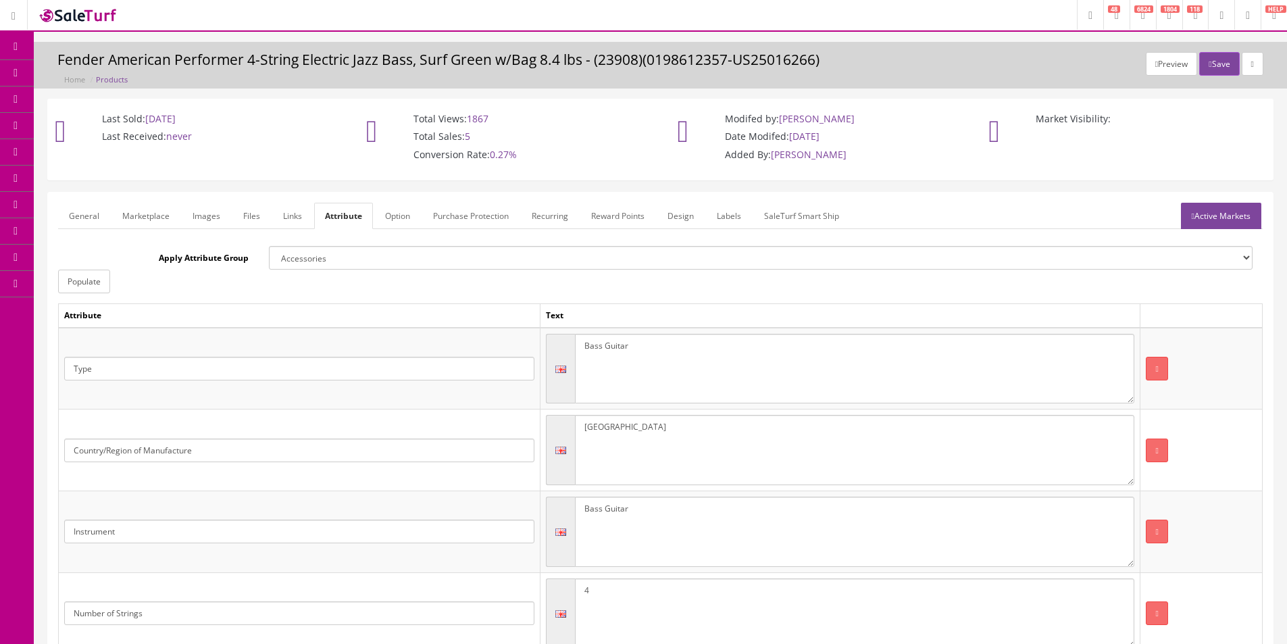
click at [707, 293] on div "Apply Attribute Group Accessories Amp Specs Body Cable Specs Case Specs Constru…" at bounding box center [660, 269] width 1205 height 47
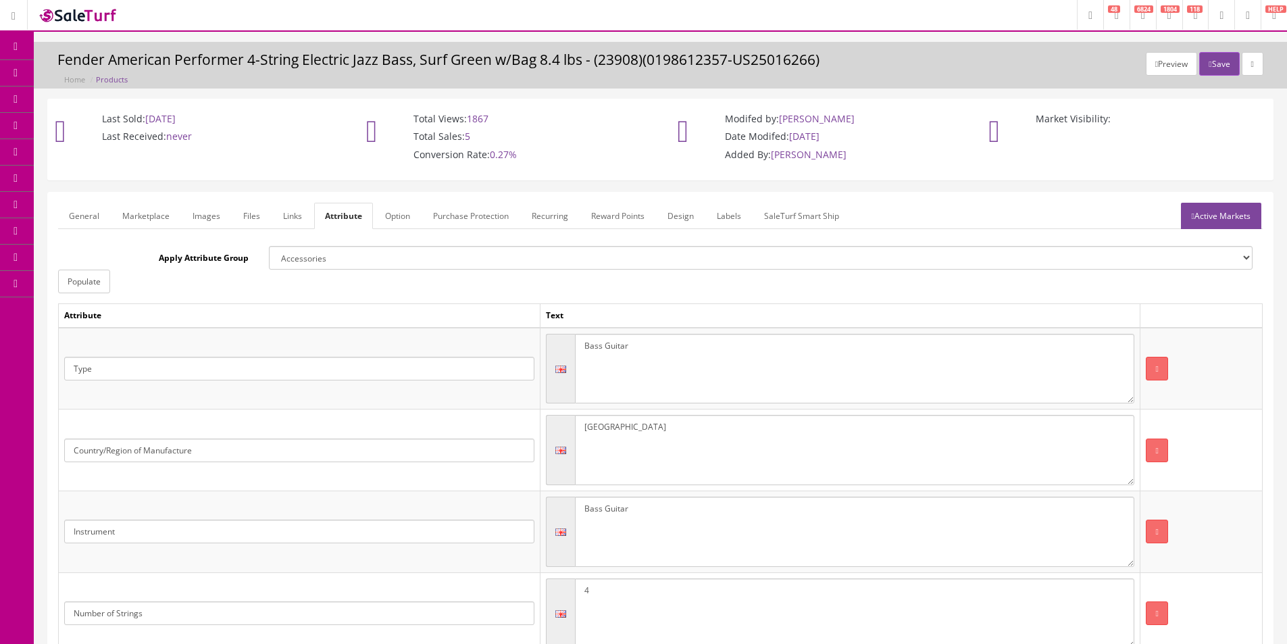
click at [1192, 215] on icon at bounding box center [1193, 216] width 3 height 8
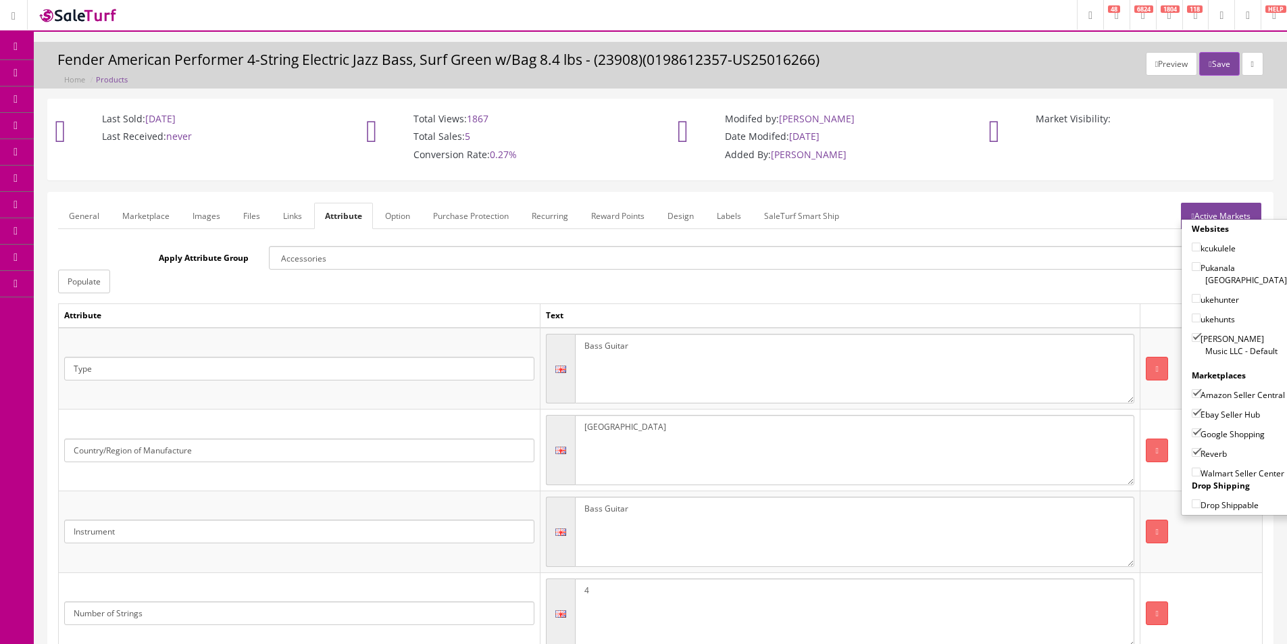
click at [162, 218] on link "Marketplace" at bounding box center [145, 216] width 69 height 26
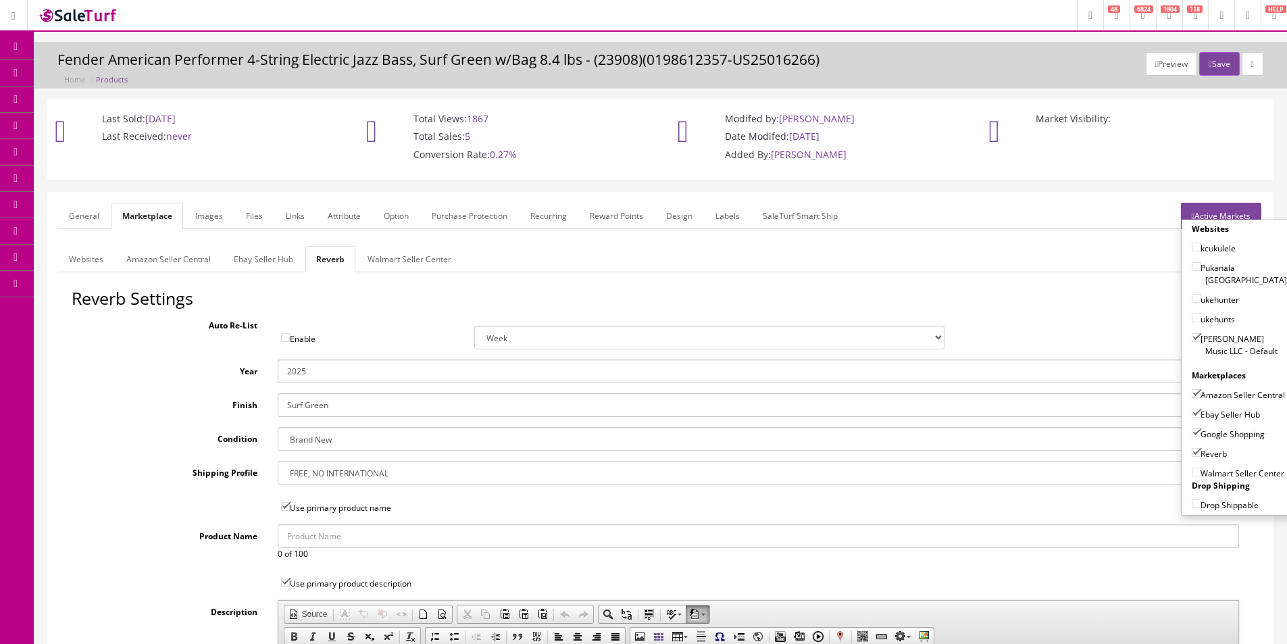
click at [127, 258] on link "Amazon Seller Central" at bounding box center [169, 259] width 106 height 26
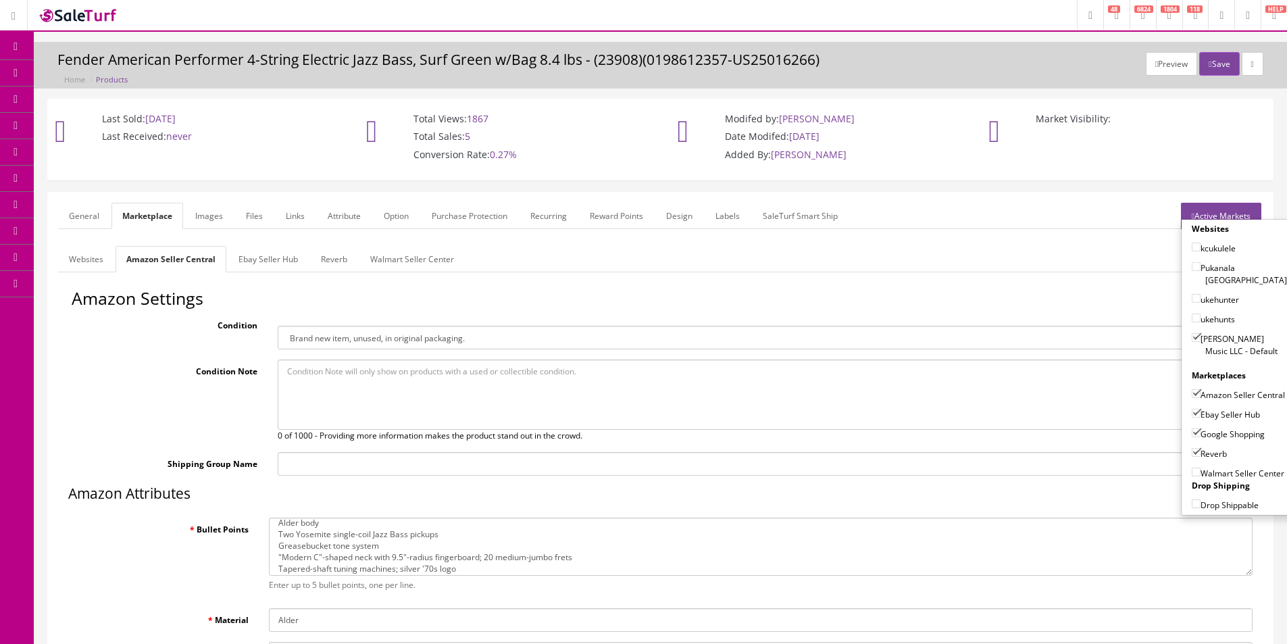
click at [98, 259] on link "Websites" at bounding box center [86, 259] width 56 height 26
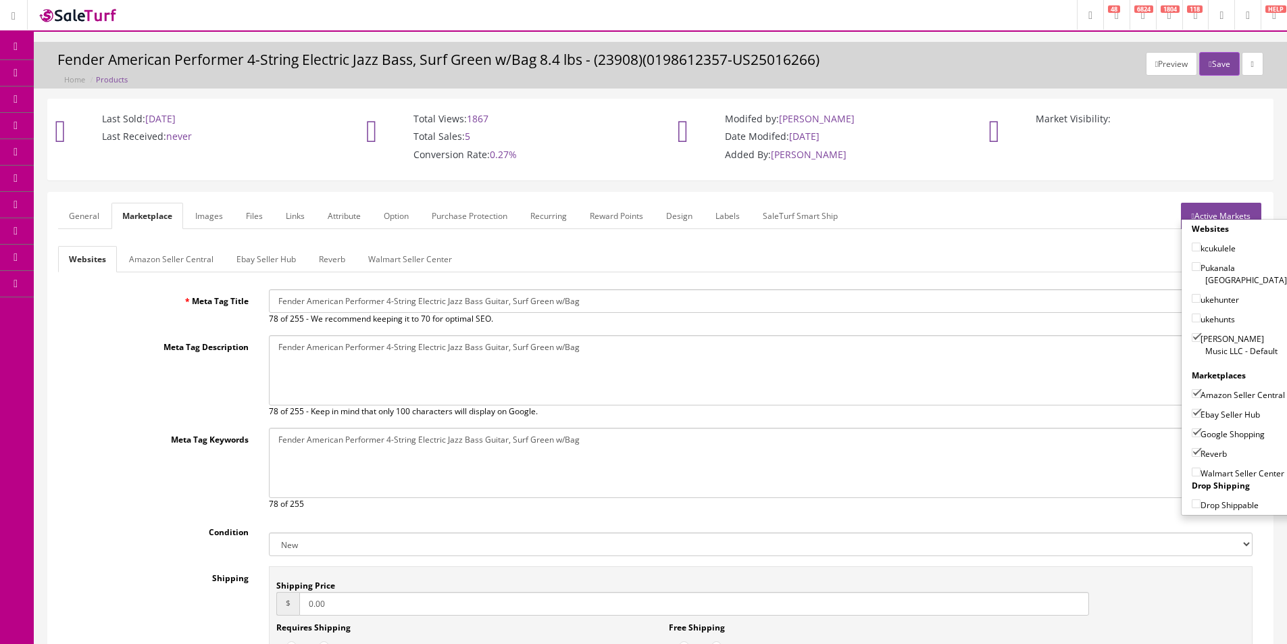
click at [239, 256] on link "Ebay Seller Hub" at bounding box center [266, 259] width 81 height 26
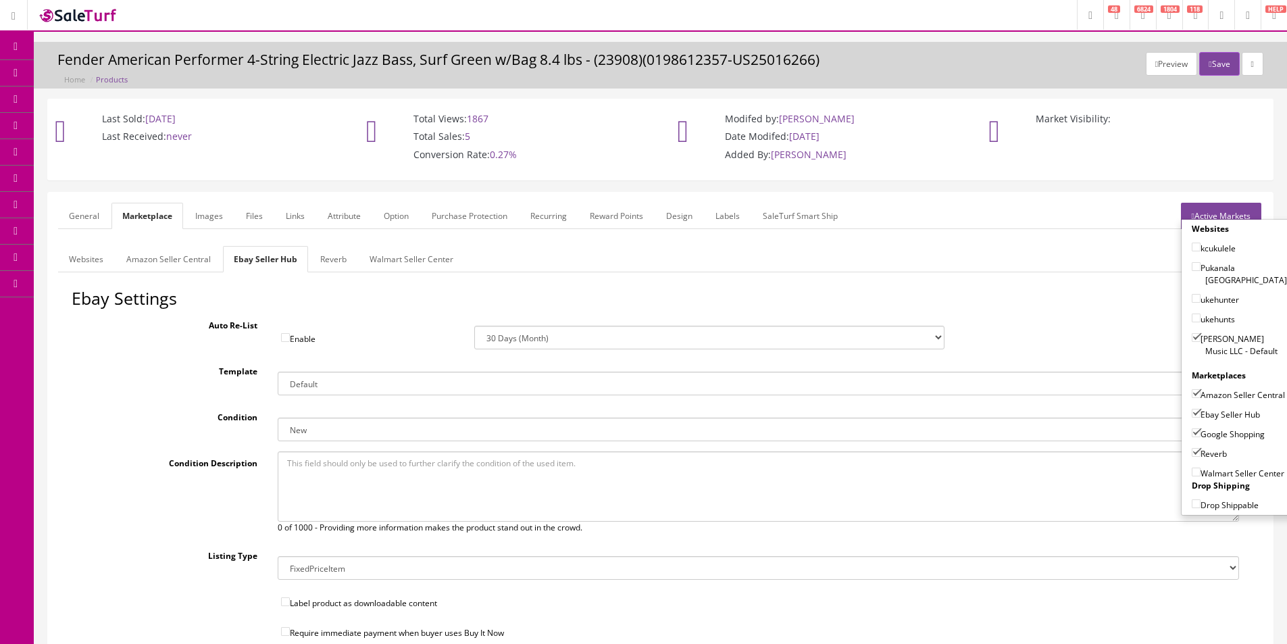
click at [177, 257] on link "Amazon Seller Central" at bounding box center [169, 259] width 106 height 26
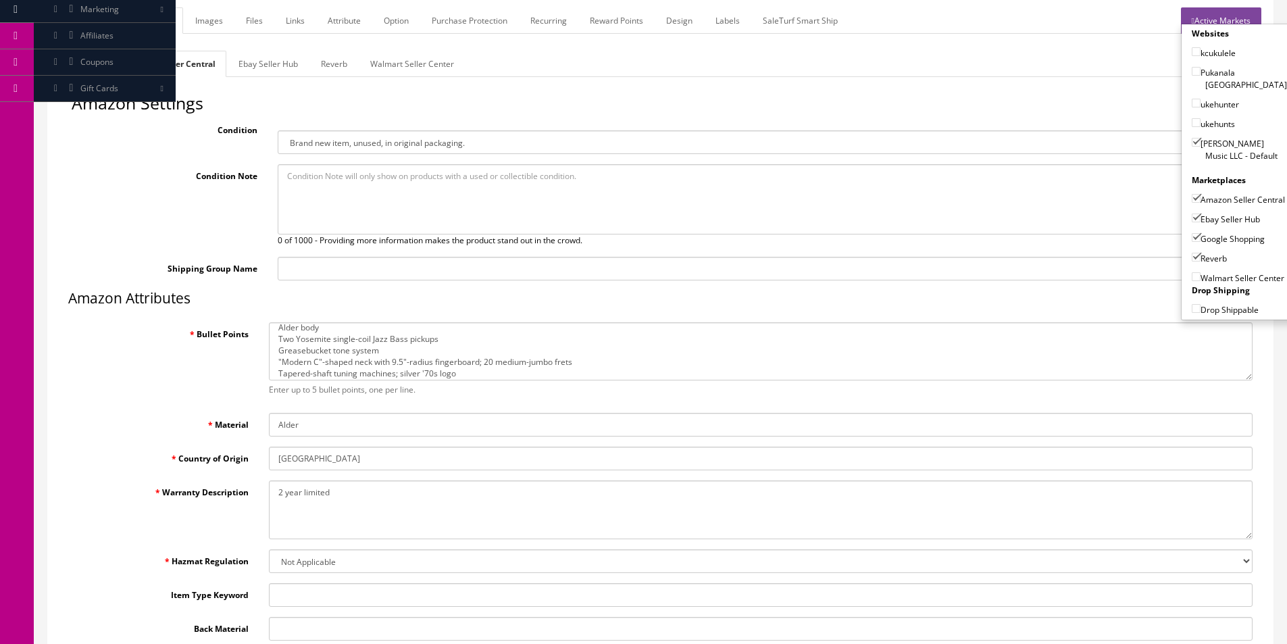
scroll to position [15, 0]
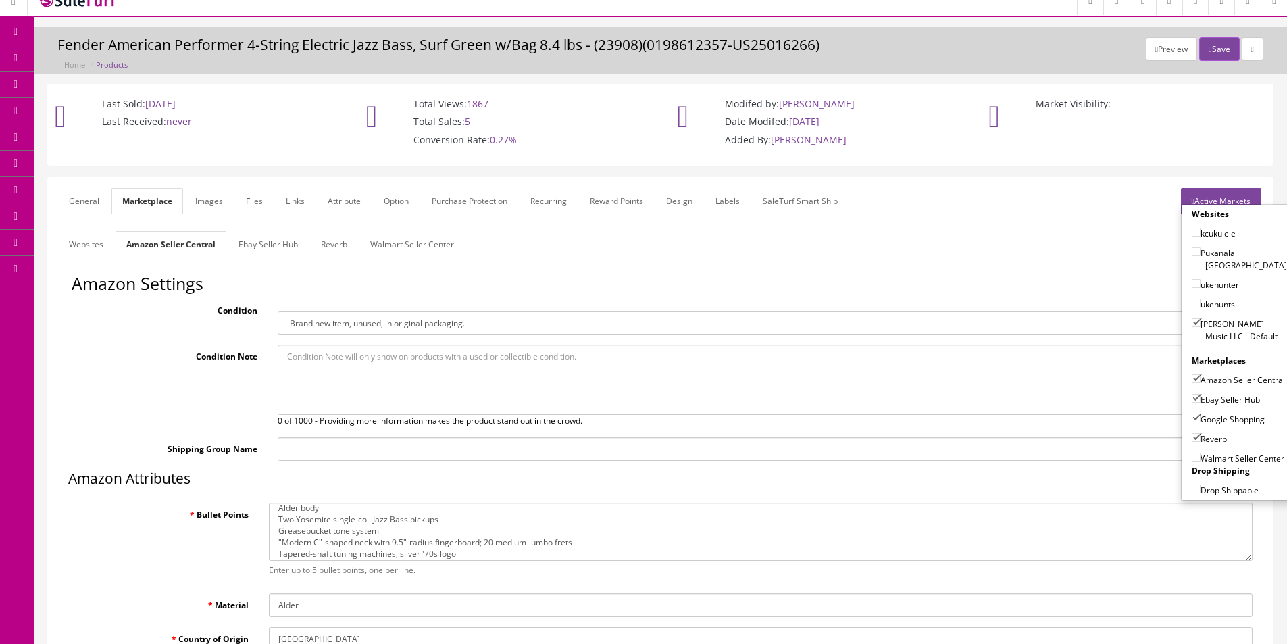
click at [244, 242] on link "Ebay Seller Hub" at bounding box center [268, 244] width 81 height 26
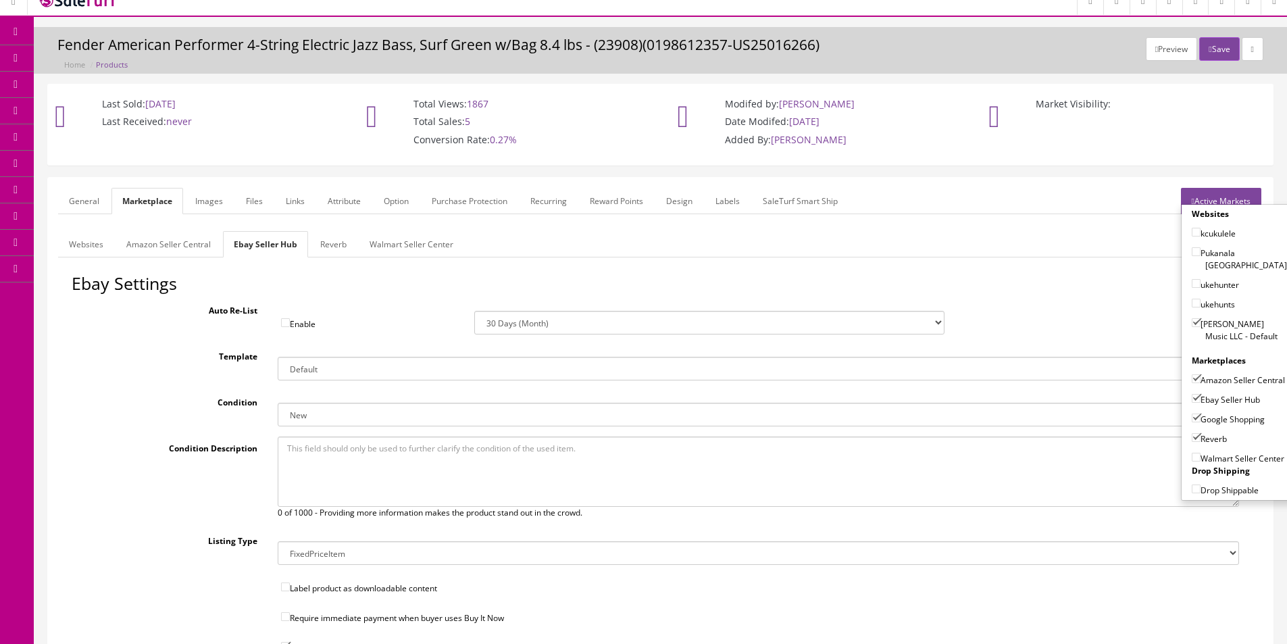
click at [305, 255] on link "Ebay Seller Hub" at bounding box center [265, 244] width 85 height 26
click at [312, 249] on link "Reverb" at bounding box center [333, 244] width 48 height 26
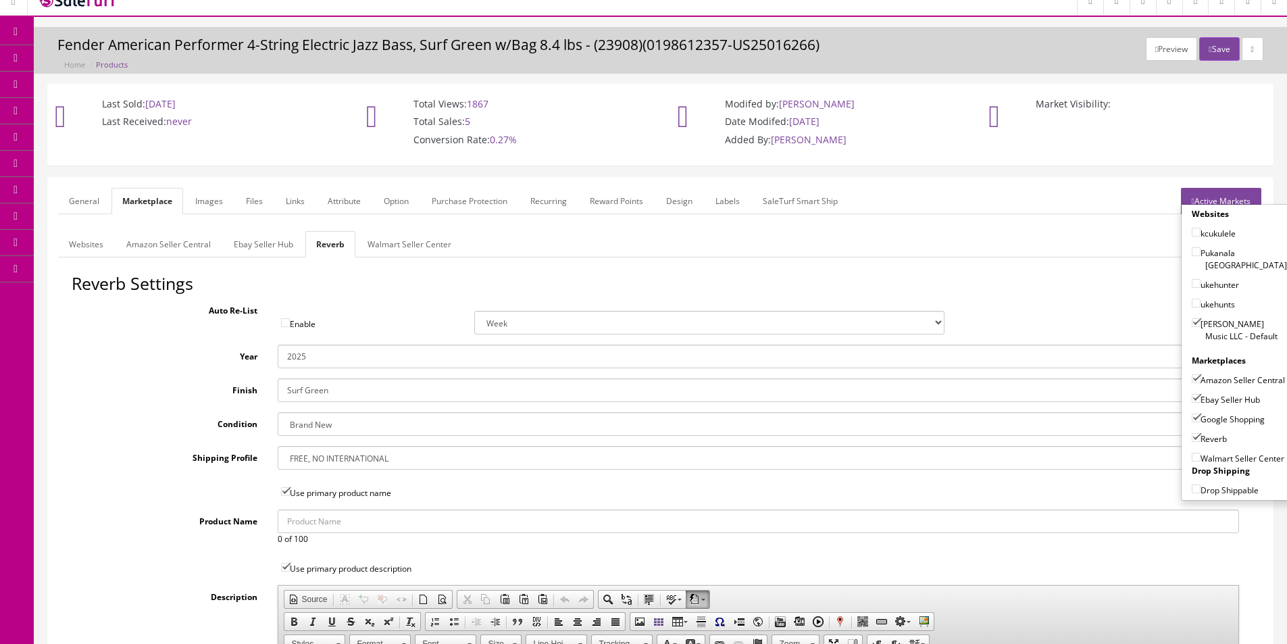
click at [203, 211] on link "Images" at bounding box center [208, 201] width 49 height 26
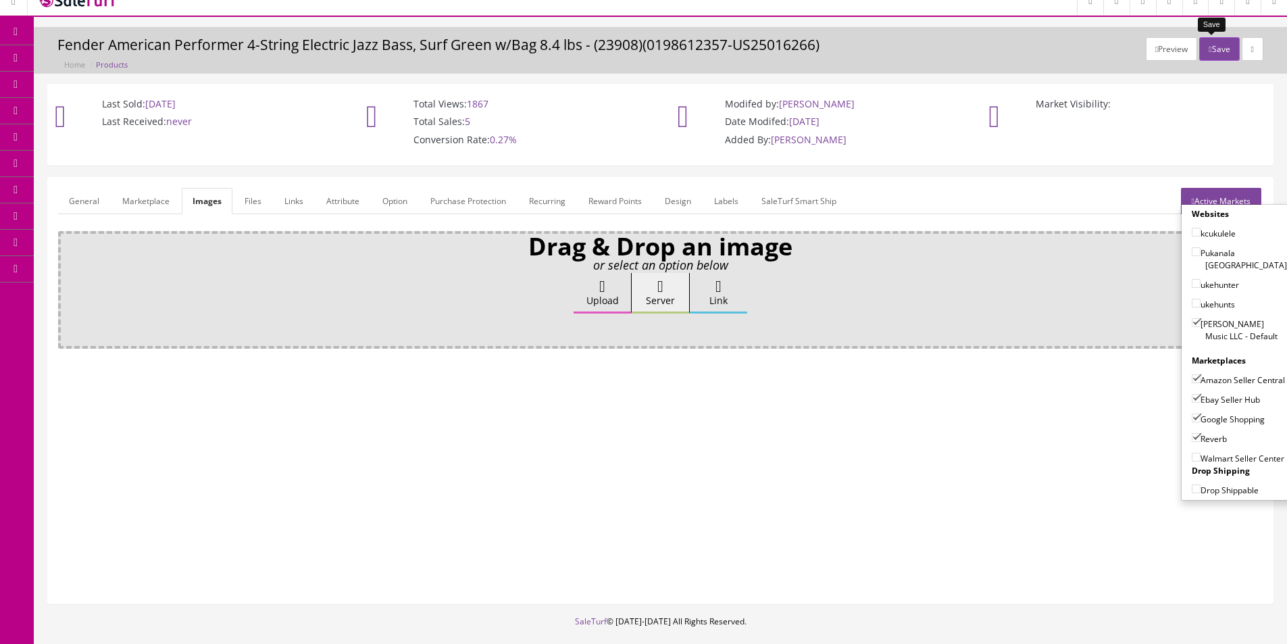
click at [1209, 49] on icon "button" at bounding box center [1210, 49] width 3 height 8
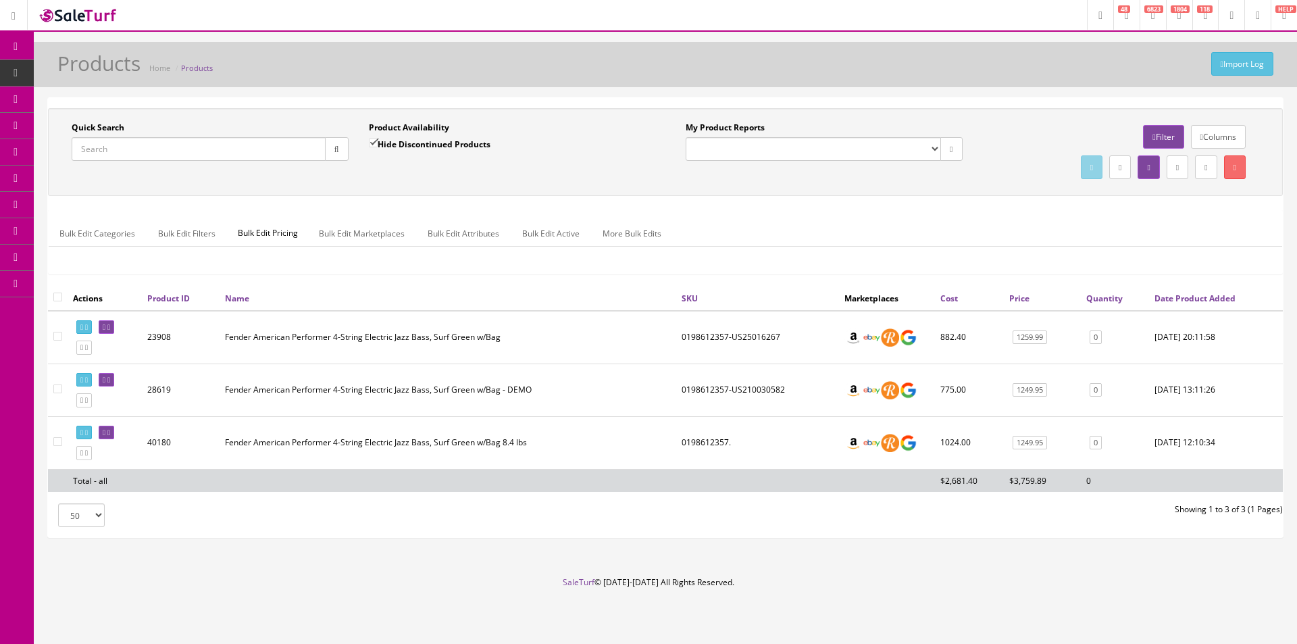
click at [661, 593] on footer "SaleTurf © [DATE]-[DATE] All Rights Reserved." at bounding box center [648, 610] width 1297 height 68
click at [88, 326] on icon at bounding box center [86, 327] width 3 height 7
click at [267, 149] on input "Quick Search" at bounding box center [199, 149] width 254 height 24
type input "Vistaeagle"
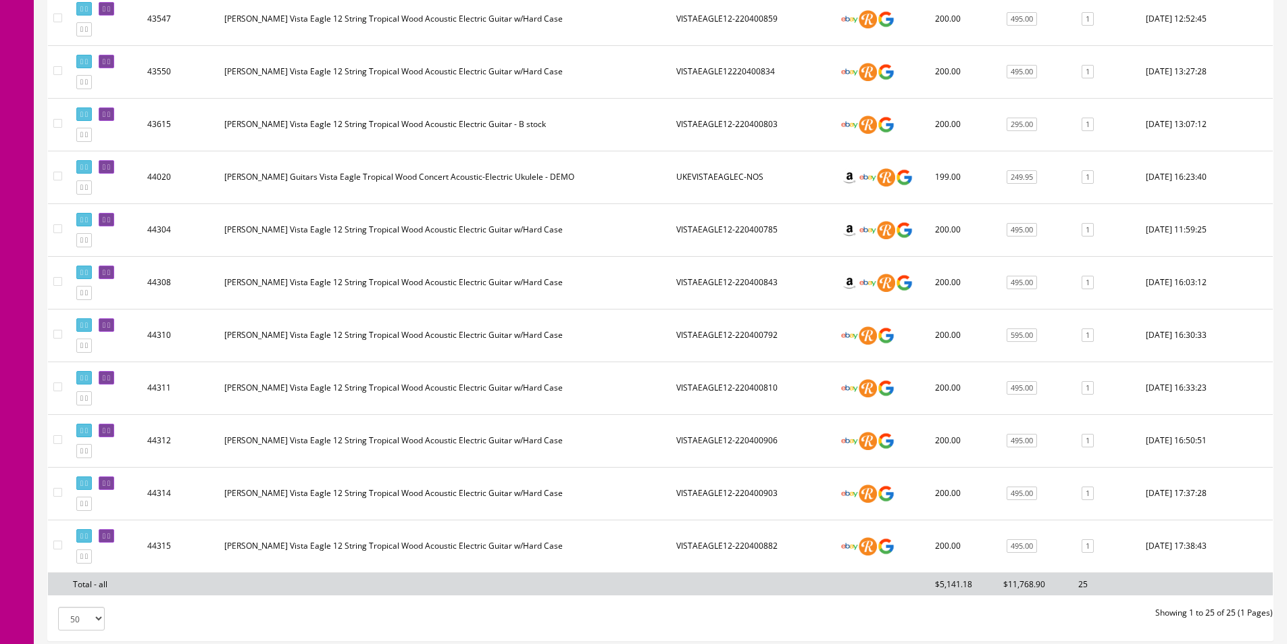
scroll to position [1159, 0]
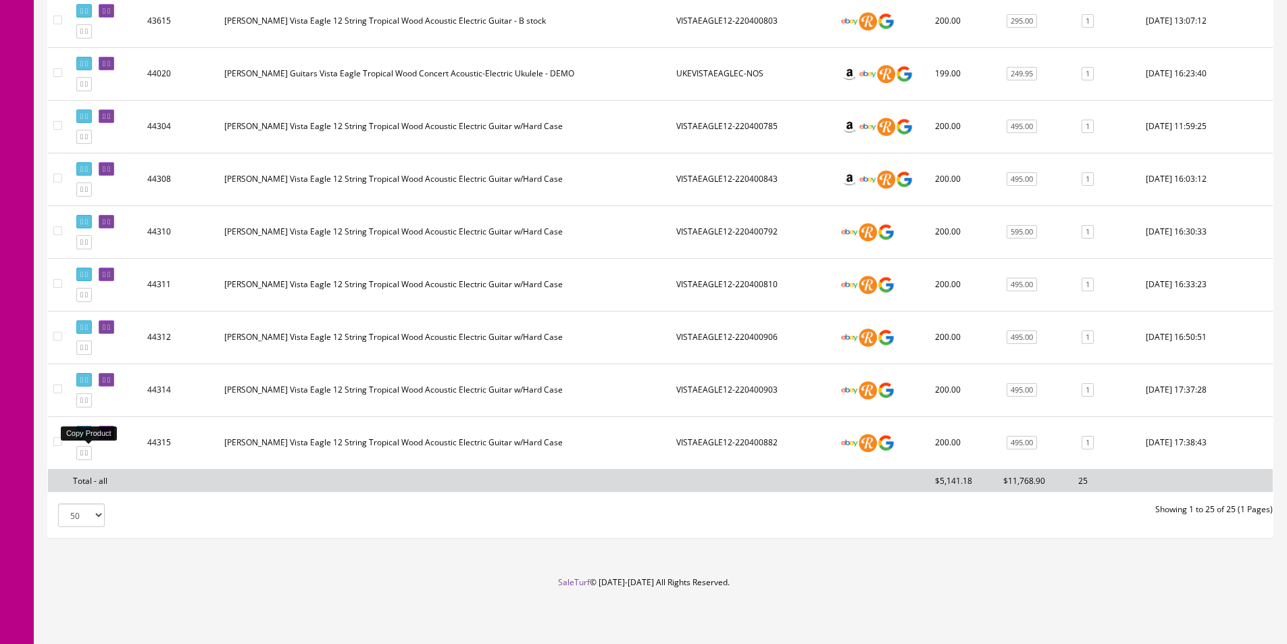
click at [88, 453] on icon at bounding box center [86, 452] width 3 height 7
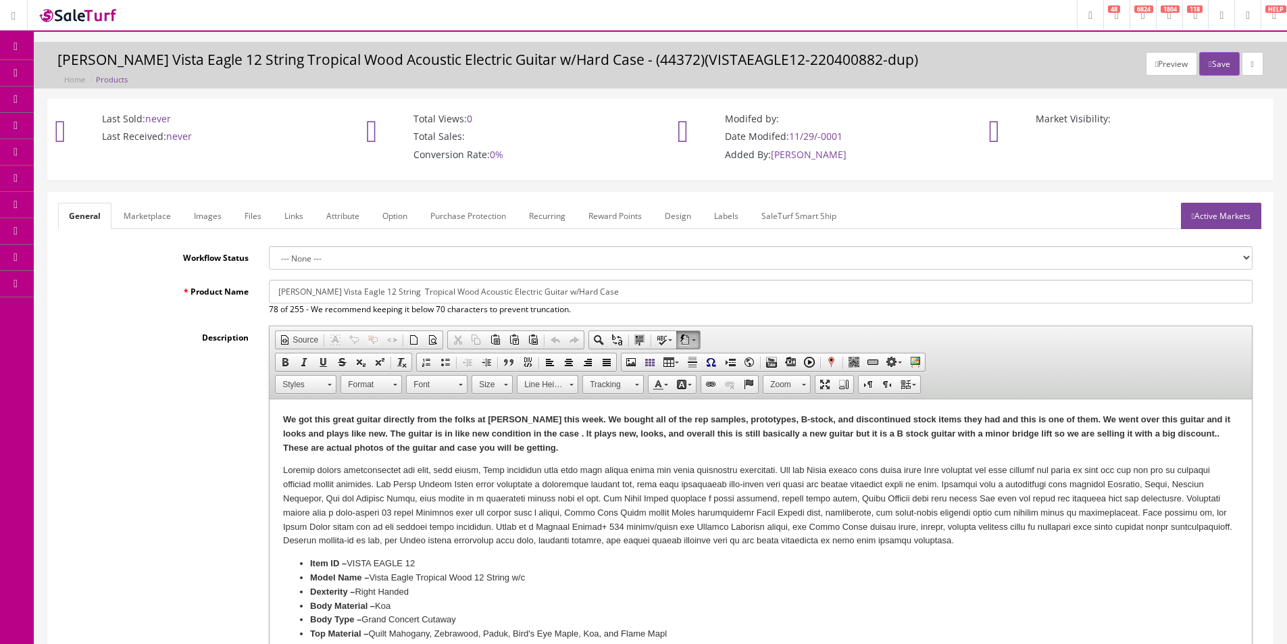
click at [206, 211] on link "Images" at bounding box center [207, 216] width 49 height 26
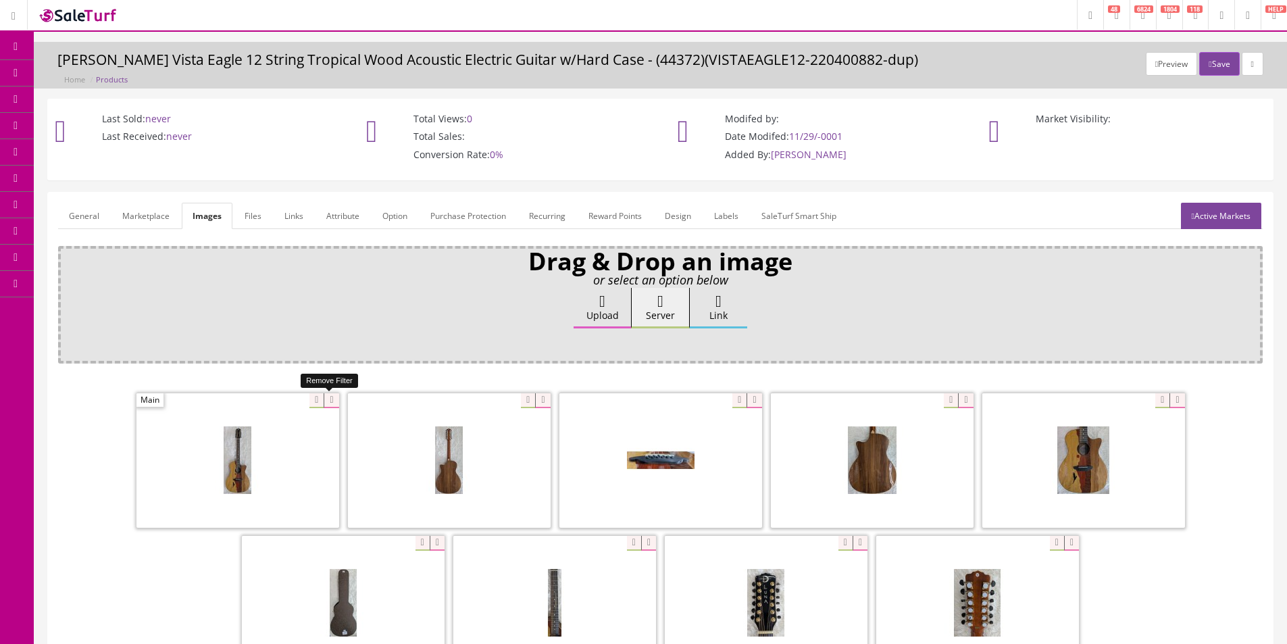
click at [335, 399] on icon at bounding box center [331, 400] width 15 height 15
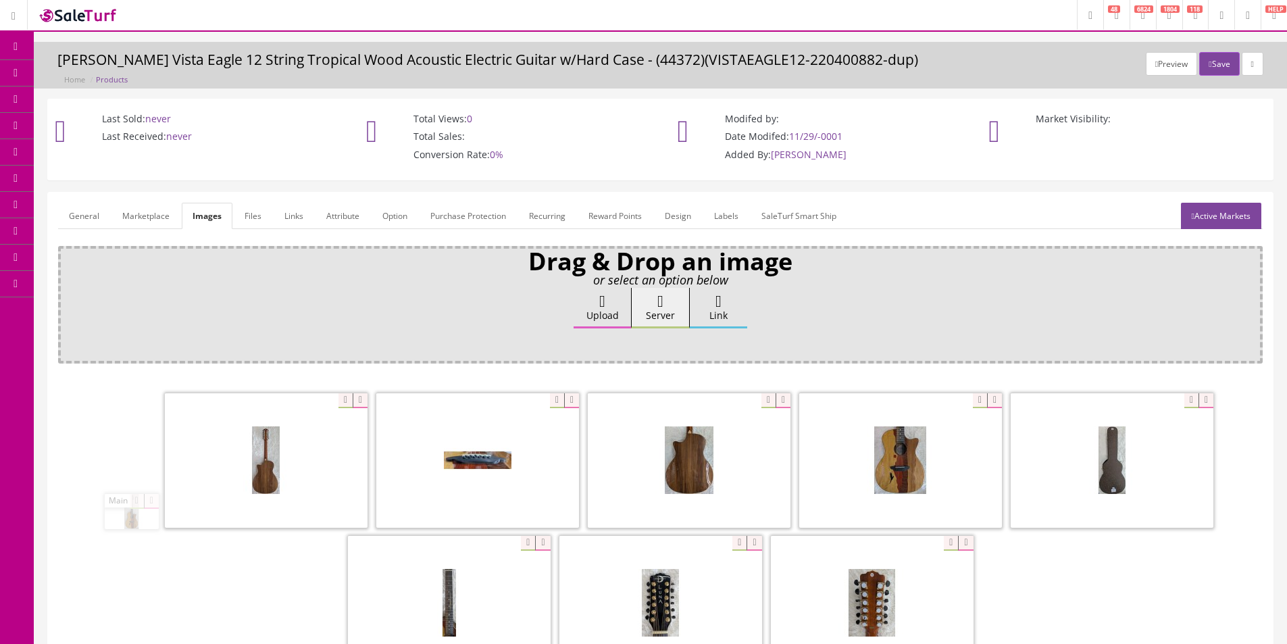
click at [353, 399] on icon at bounding box center [360, 400] width 15 height 15
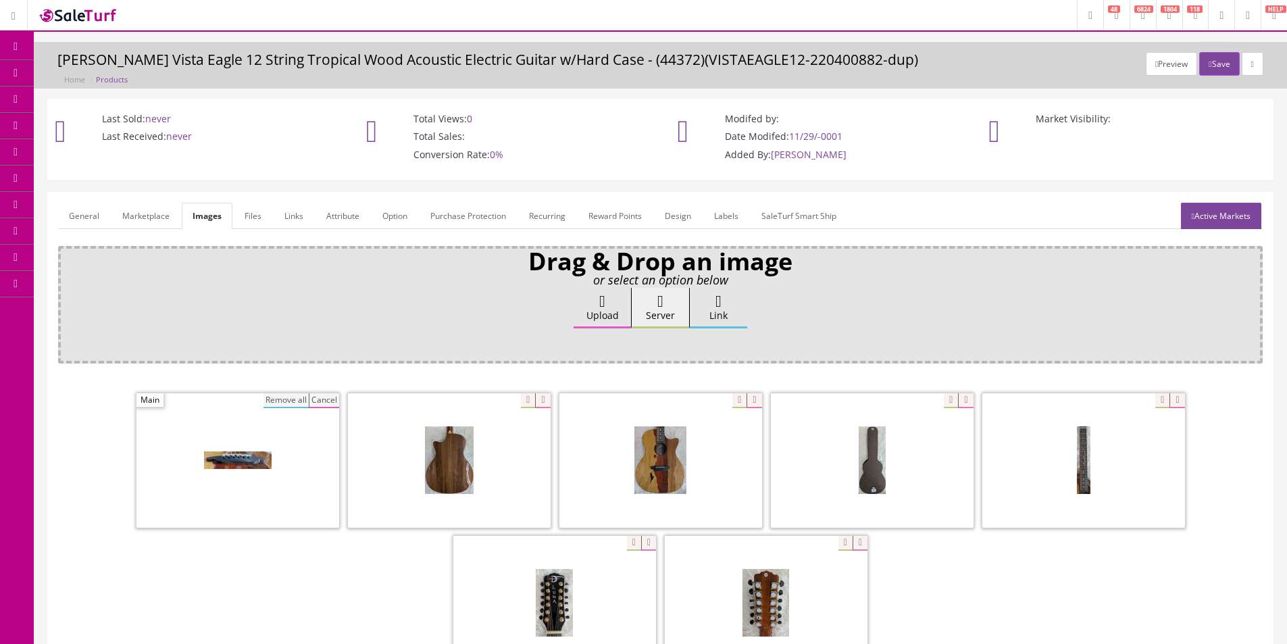
drag, startPoint x: 287, startPoint y: 398, endPoint x: 485, endPoint y: 395, distance: 198.0
click at [289, 398] on button "Remove all" at bounding box center [285, 400] width 45 height 15
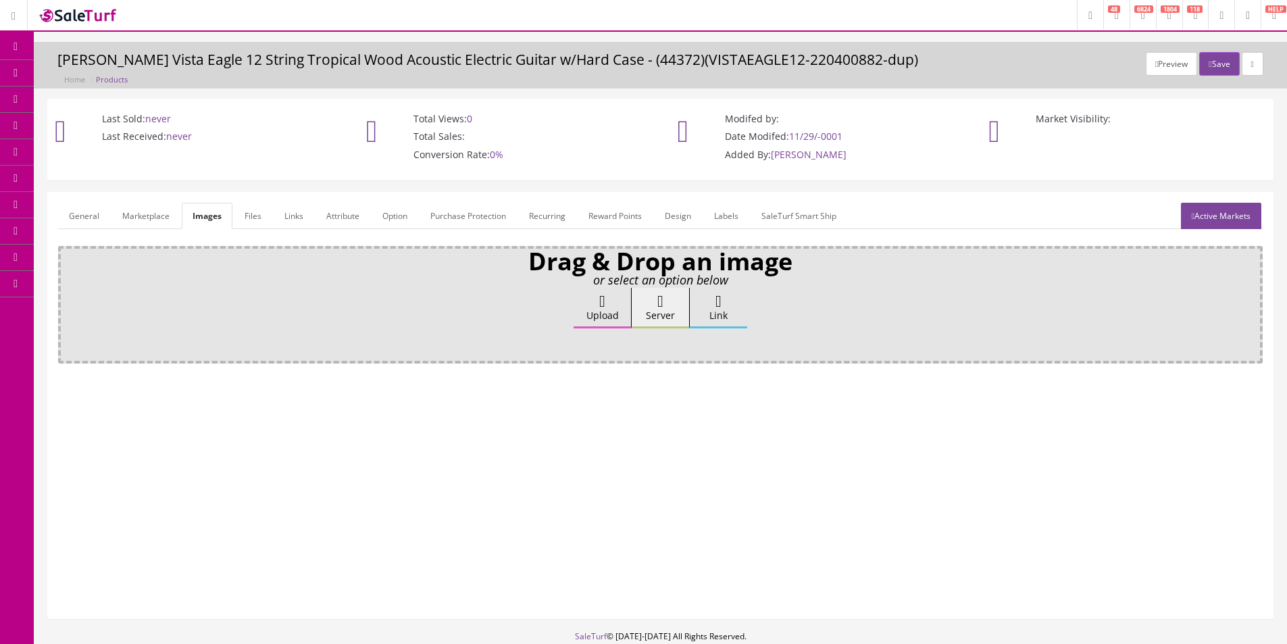
click at [598, 318] on label "Upload" at bounding box center [602, 308] width 57 height 41
click at [68, 301] on input "Upload" at bounding box center [68, 295] width 0 height 14
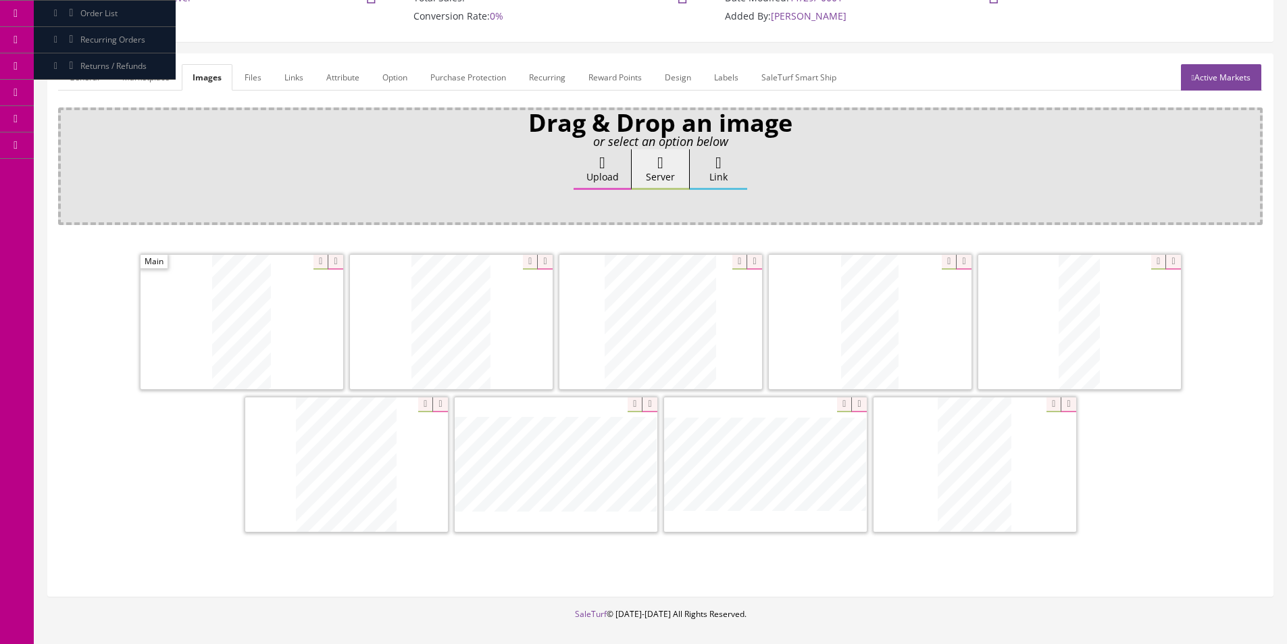
scroll to position [197, 0]
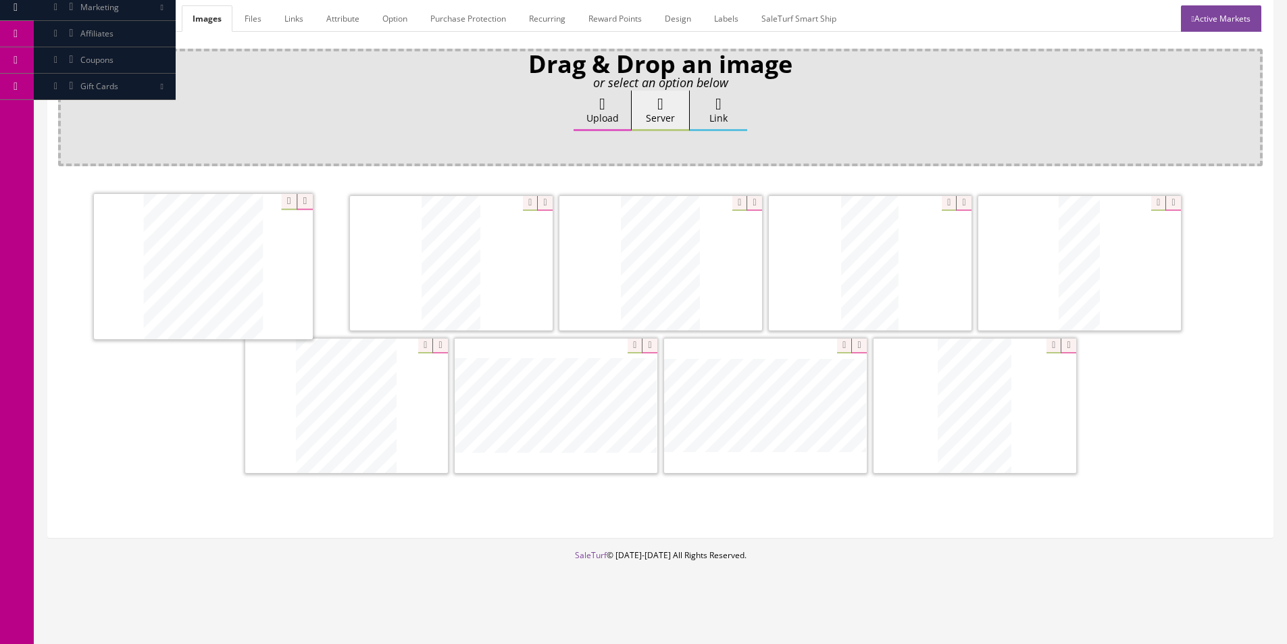
drag, startPoint x: 601, startPoint y: 276, endPoint x: 186, endPoint y: 274, distance: 414.8
drag, startPoint x: 744, startPoint y: 273, endPoint x: 169, endPoint y: 267, distance: 575.0
click at [593, 107] on label "Upload" at bounding box center [602, 111] width 57 height 41
click at [68, 104] on input "Upload" at bounding box center [68, 98] width 0 height 14
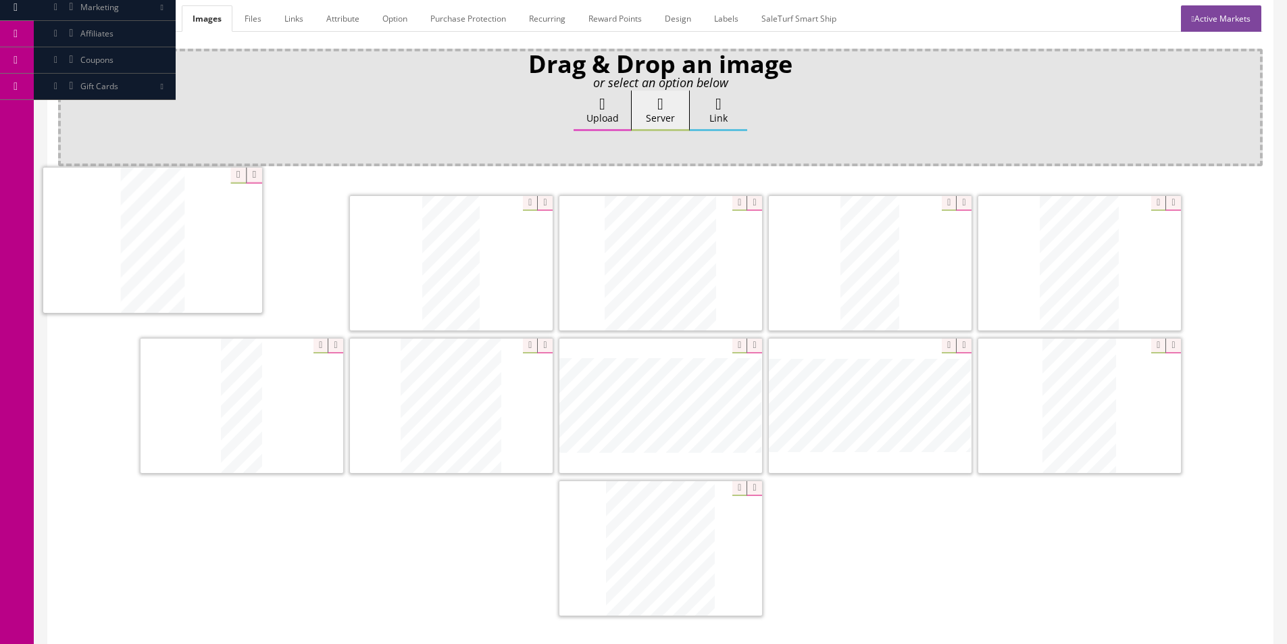
drag, startPoint x: 697, startPoint y: 393, endPoint x: 575, endPoint y: 412, distance: 123.7
drag, startPoint x: 713, startPoint y: 405, endPoint x: 402, endPoint y: 242, distance: 351.4
drag, startPoint x: 652, startPoint y: 259, endPoint x: 386, endPoint y: 250, distance: 265.7
click at [95, 14] on link "General" at bounding box center [84, 18] width 52 height 26
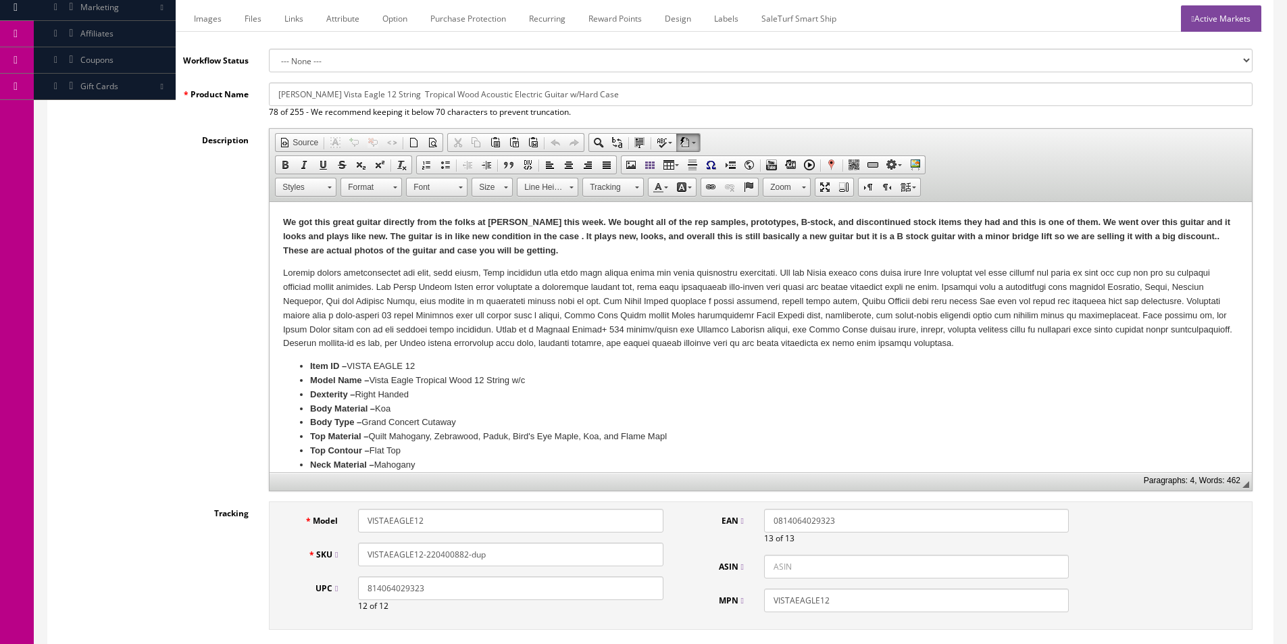
click at [111, 219] on div "Description Rich Text Editor, input-description1 Editor toolbars Document Sourc…" at bounding box center [660, 309] width 1205 height 363
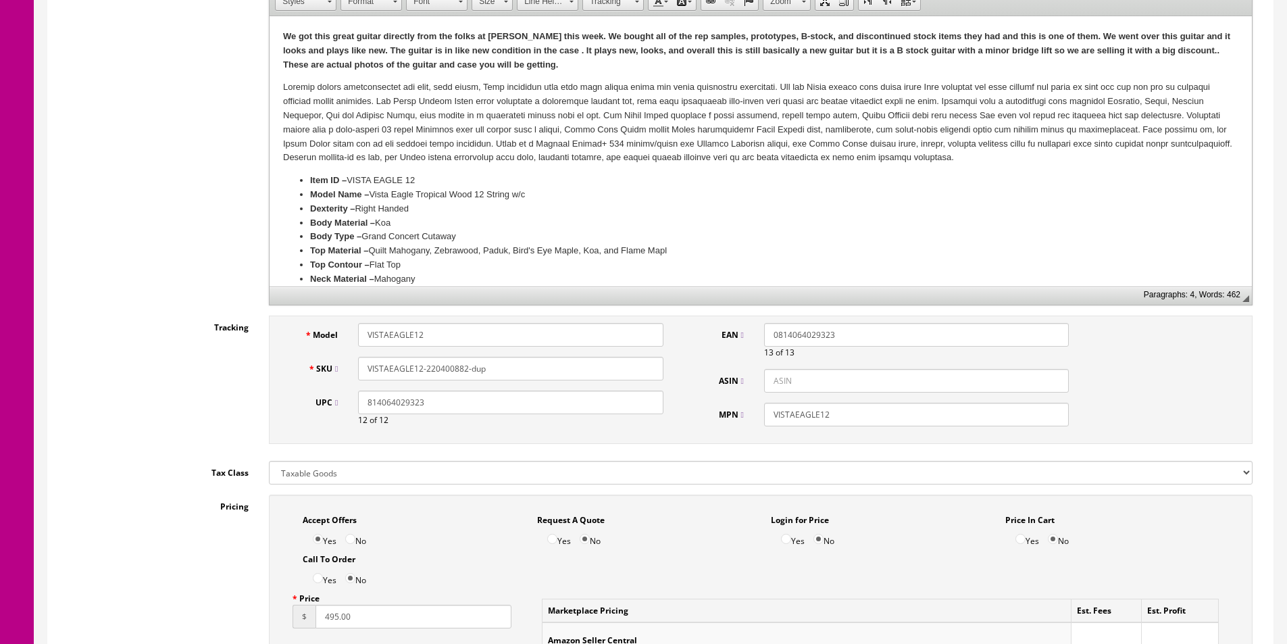
scroll to position [468, 0]
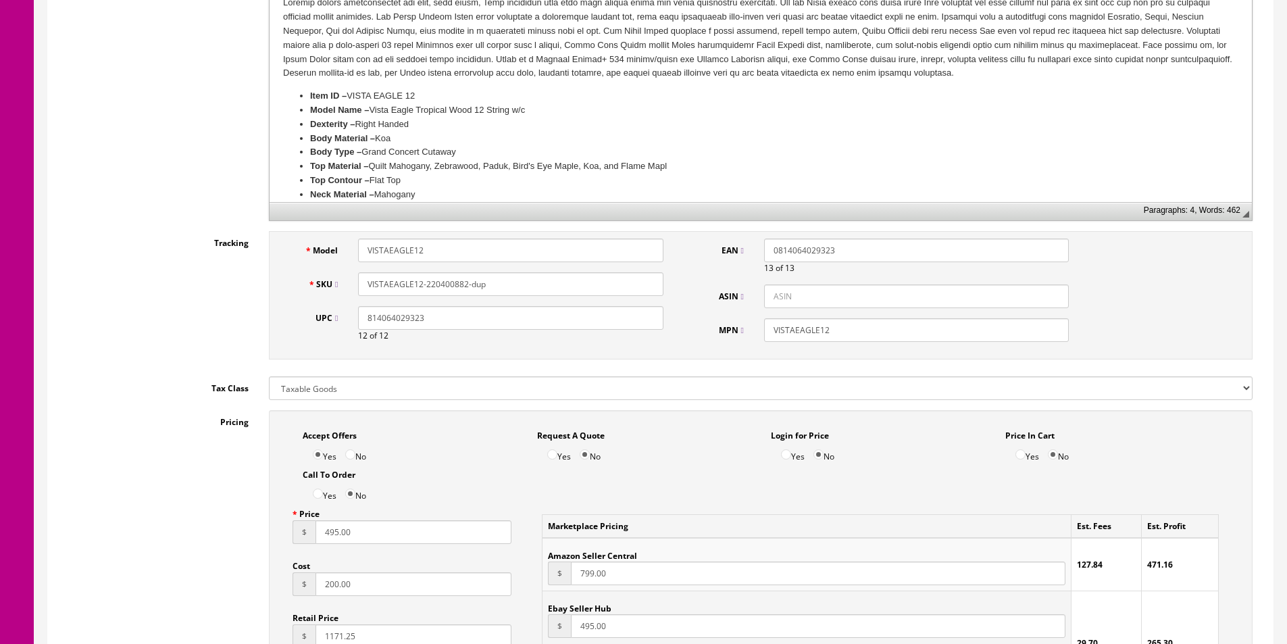
drag, startPoint x: 425, startPoint y: 285, endPoint x: 187, endPoint y: 206, distance: 250.6
click at [552, 294] on input "VISTAEAGLE12-220400882-dup" at bounding box center [510, 284] width 305 height 24
paste input "10932469"
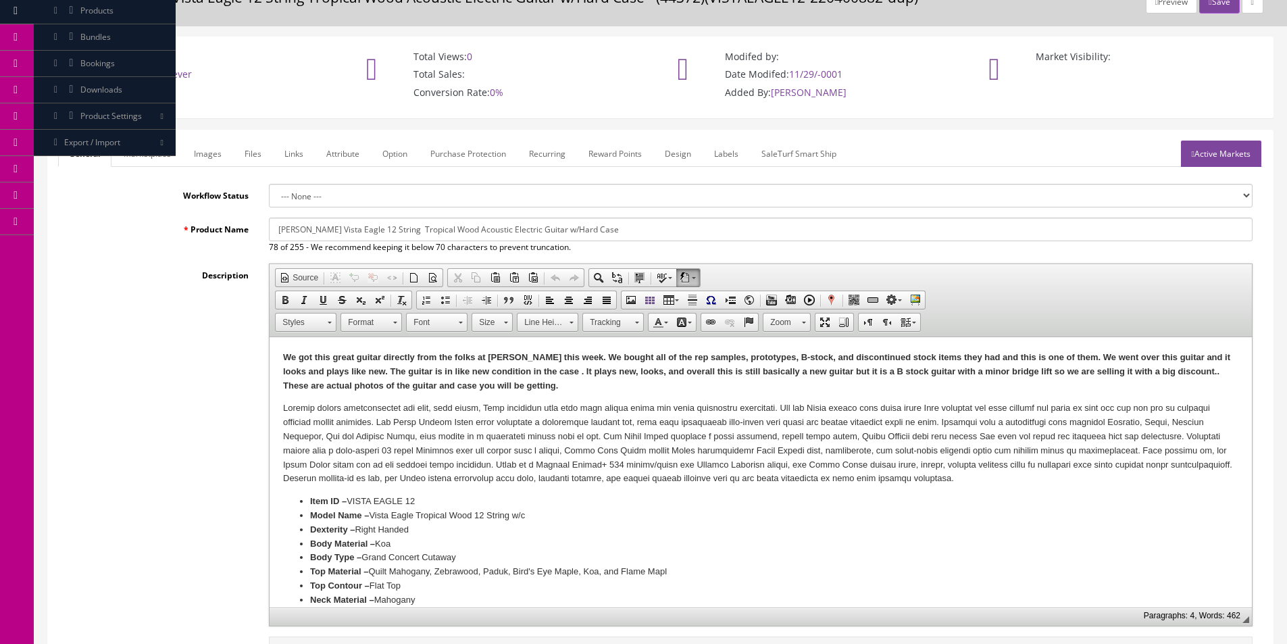
type input "VISTAEAGLE12-210932469"
click at [163, 157] on link "Marketplace" at bounding box center [147, 154] width 69 height 26
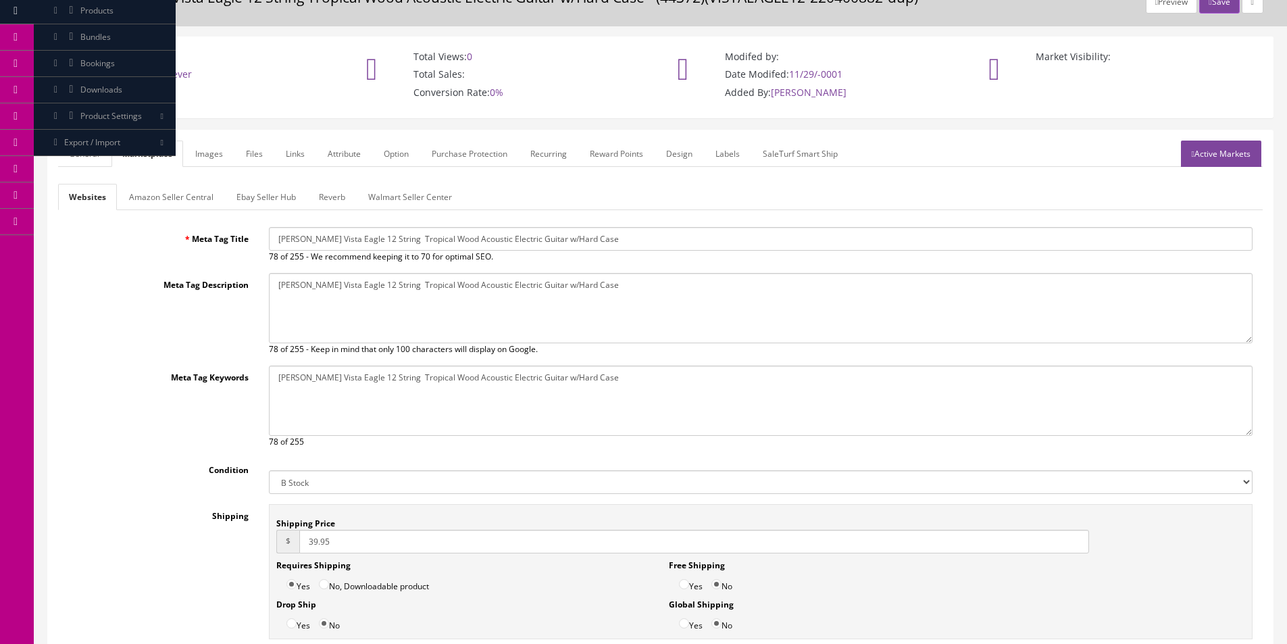
click at [209, 169] on form "General Marketplace Images Files Links Attribute Option Purchase Protection Rec…" at bounding box center [660, 410] width 1205 height 539
click at [211, 162] on link "Images" at bounding box center [208, 154] width 49 height 26
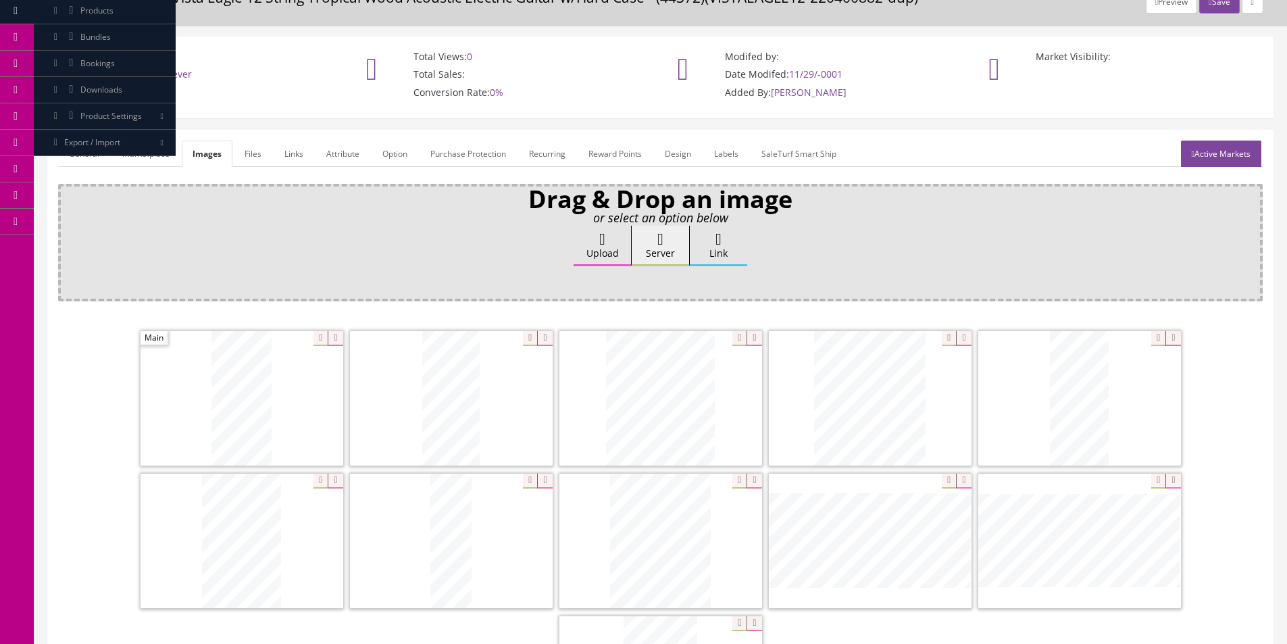
click at [1201, 155] on link "Active Markets" at bounding box center [1221, 154] width 80 height 26
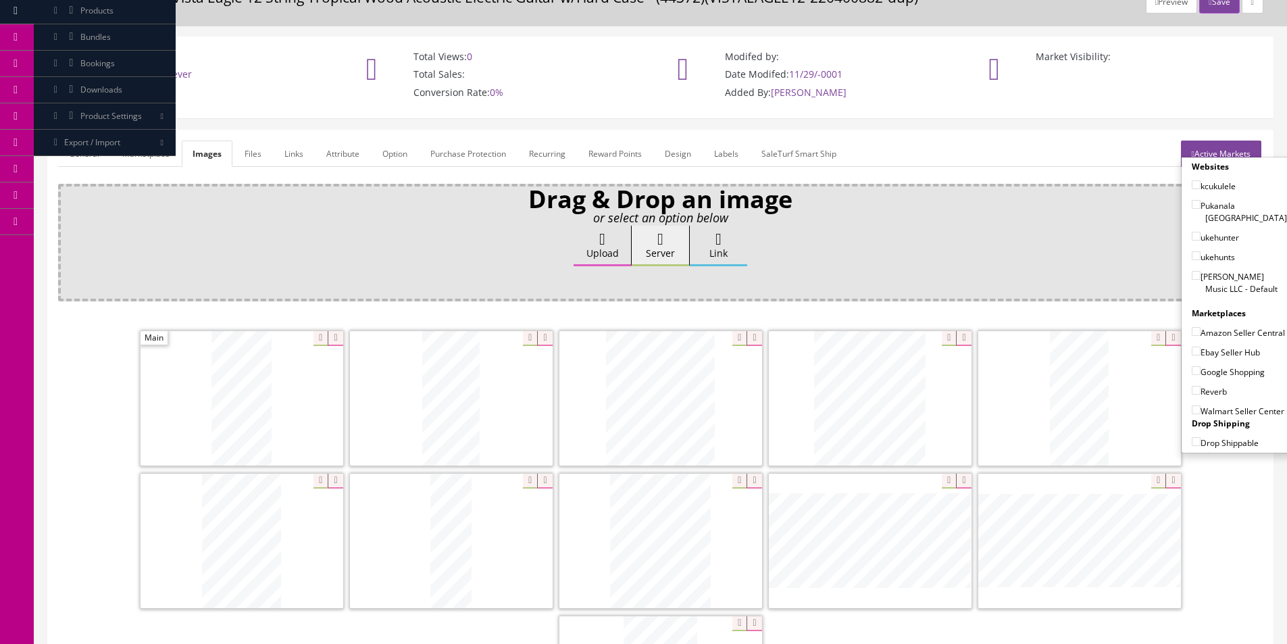
click at [1212, 270] on label "[PERSON_NAME] Music LLC - Default" at bounding box center [1239, 283] width 95 height 26
click at [1201, 271] on input"] "[PERSON_NAME] Music LLC - Default" at bounding box center [1196, 275] width 9 height 9
checkbox input"] "true"
click at [1217, 347] on label "Ebay Seller Hub" at bounding box center [1226, 352] width 68 height 14
click at [1201, 347] on input"] "Ebay Seller Hub" at bounding box center [1196, 351] width 9 height 9
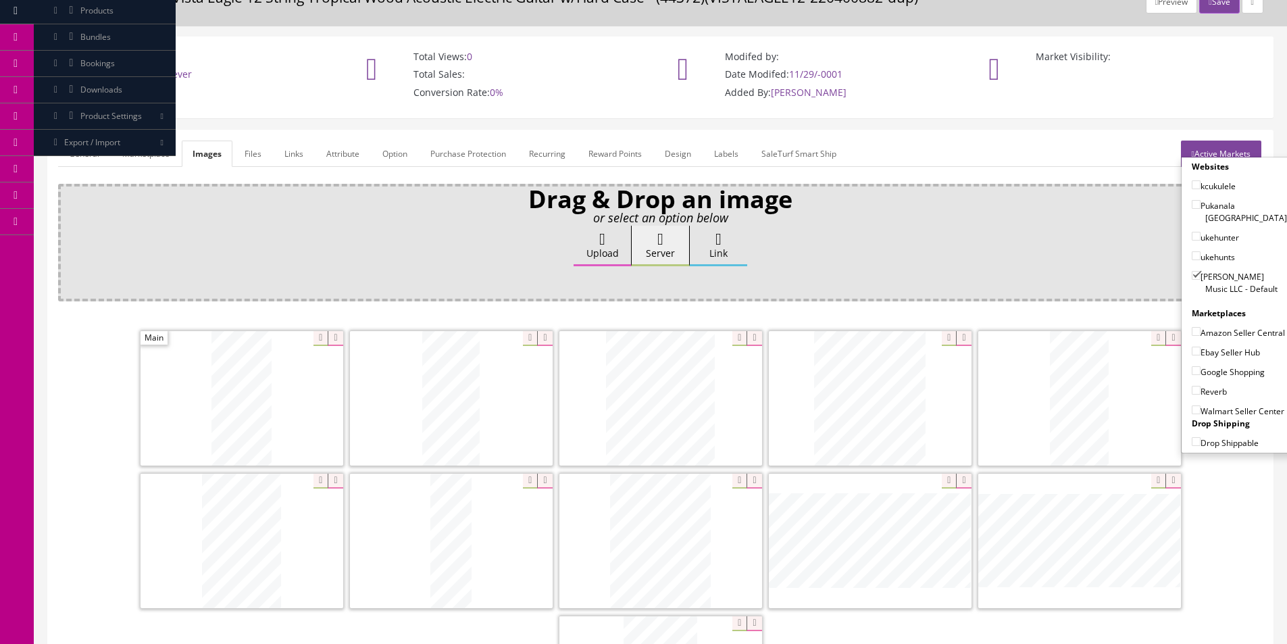
checkbox input"] "true"
click at [1213, 372] on label "Google Shopping" at bounding box center [1228, 372] width 73 height 14
click at [1201, 372] on input"] "Google Shopping" at bounding box center [1196, 370] width 9 height 9
checkbox input"] "true"
drag, startPoint x: 1210, startPoint y: 386, endPoint x: 1209, endPoint y: 393, distance: 6.9
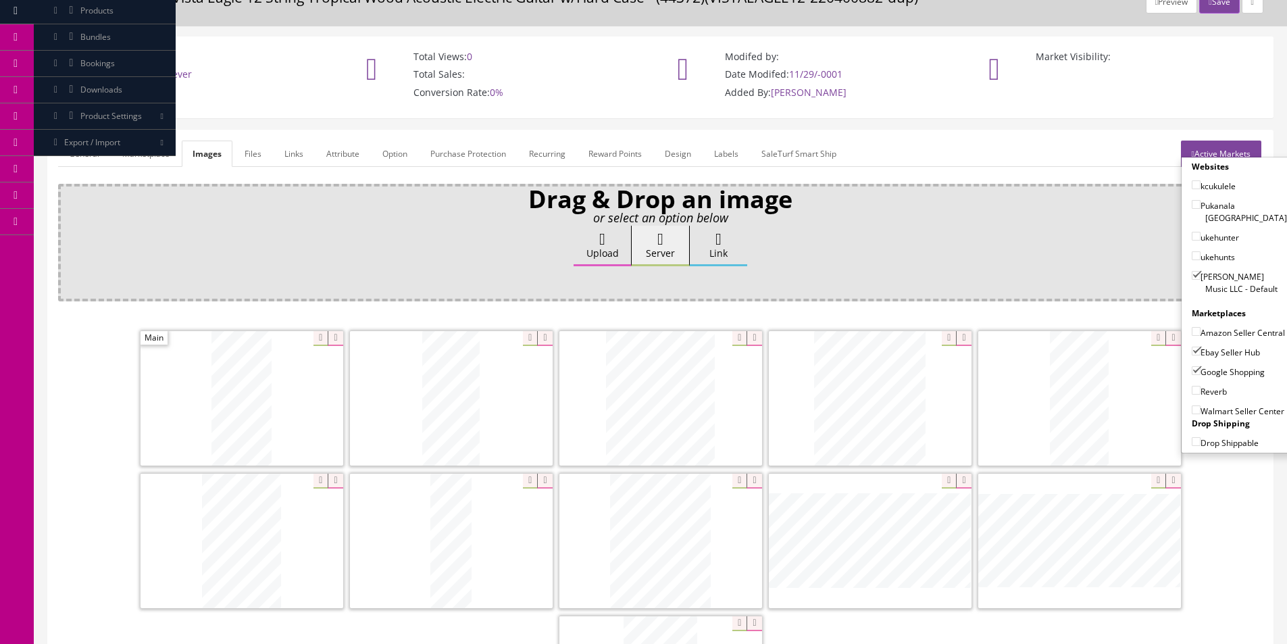
click at [1210, 388] on label "Reverb" at bounding box center [1209, 391] width 35 height 14
click at [1201, 388] on input"] "Reverb" at bounding box center [1196, 390] width 9 height 9
checkbox input"] "true"
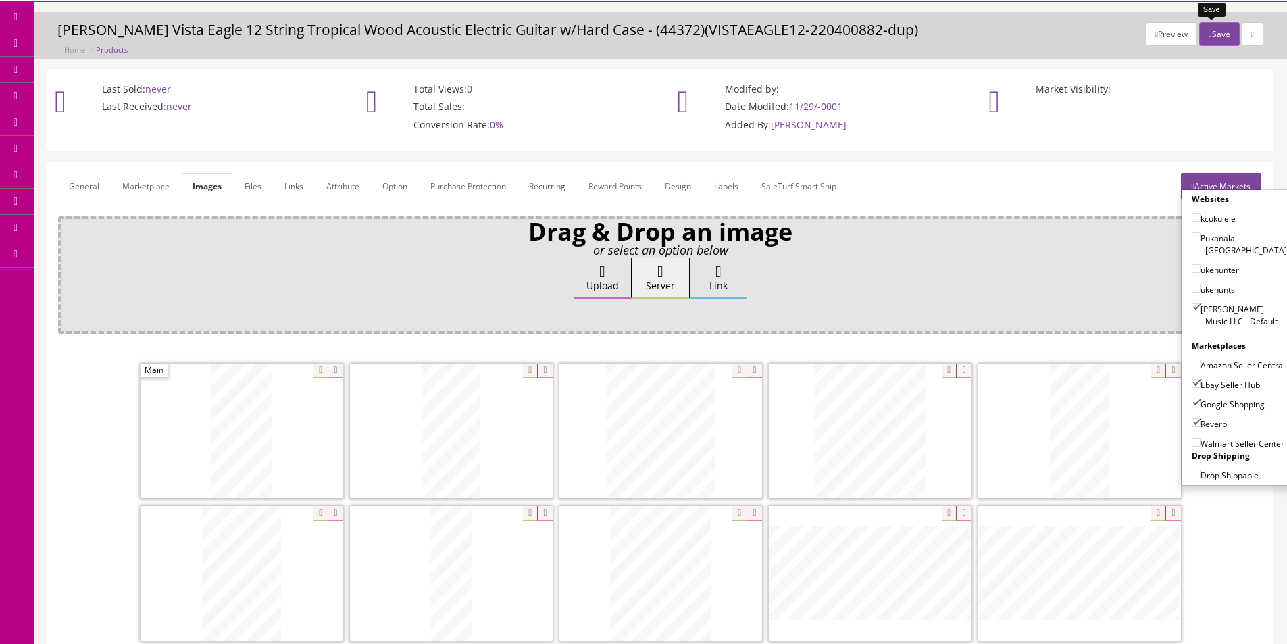
scroll to position [0, 0]
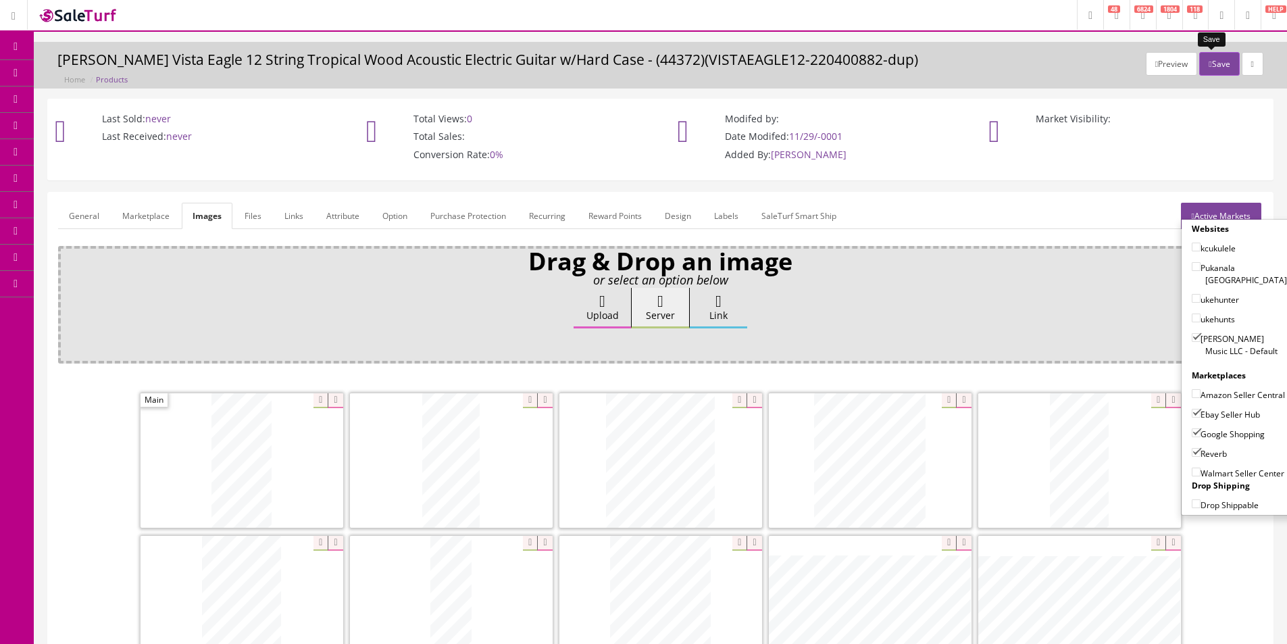
click at [1219, 65] on button "Save" at bounding box center [1219, 64] width 40 height 24
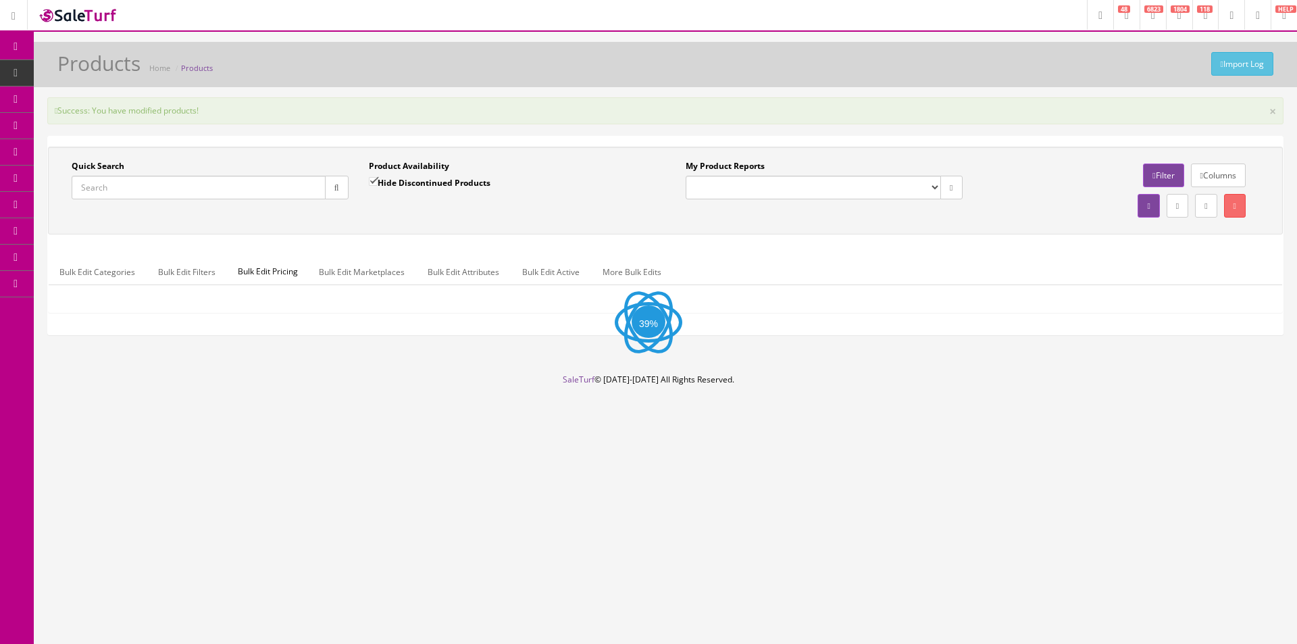
click at [736, 68] on div "Import Log Products Home Products" at bounding box center [665, 68] width 1243 height 32
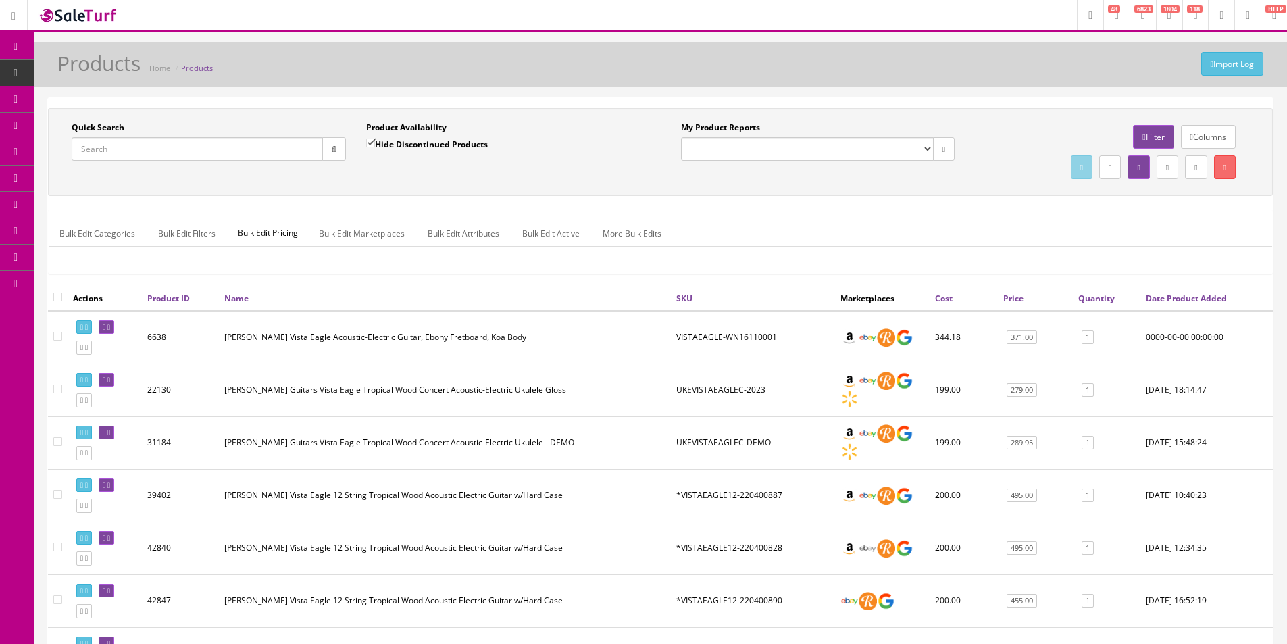
scroll to position [1212, 0]
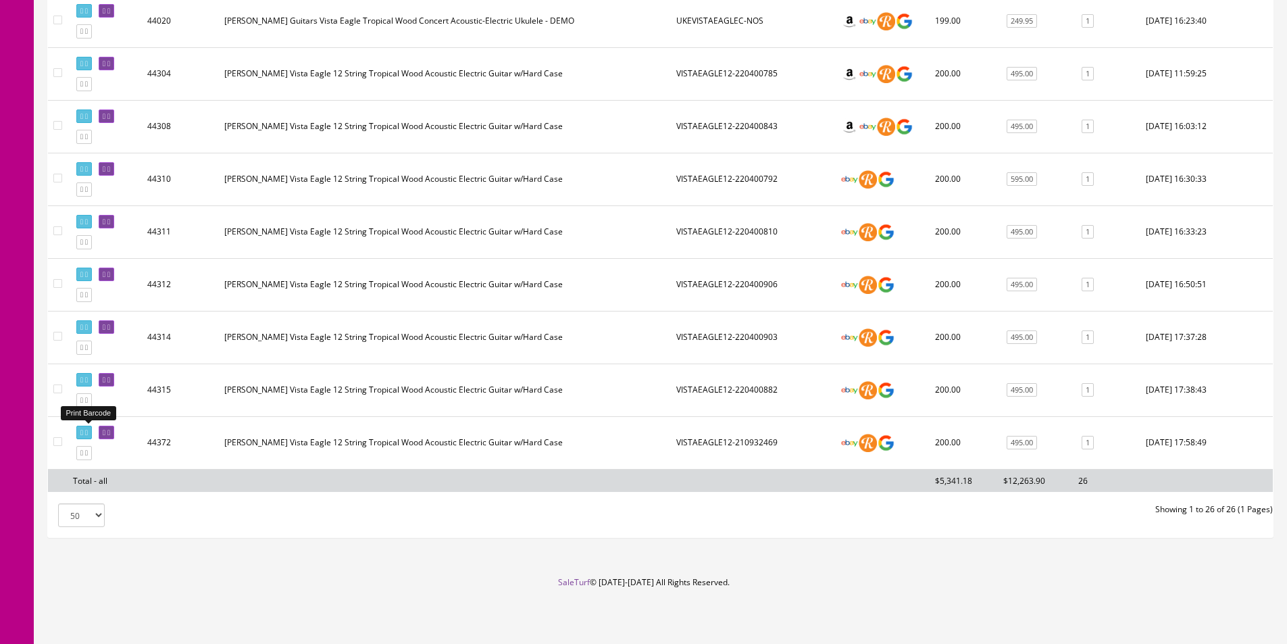
click at [82, 434] on icon at bounding box center [81, 432] width 3 height 7
click at [88, 454] on icon at bounding box center [86, 452] width 3 height 7
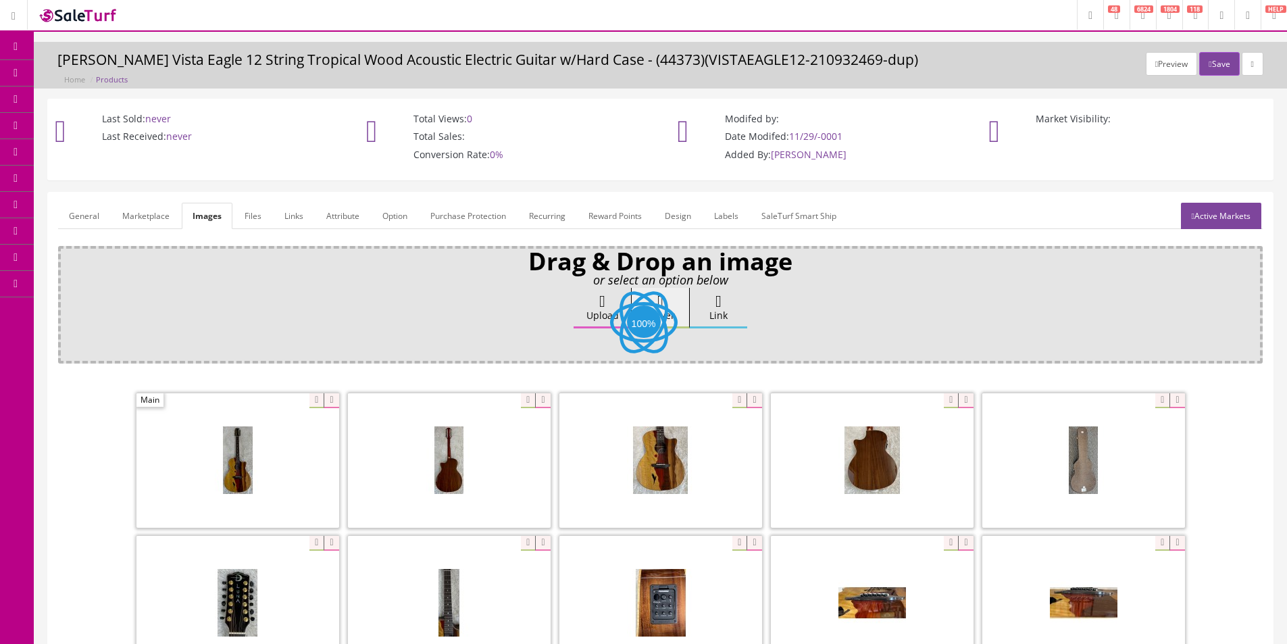
click at [334, 403] on icon at bounding box center [331, 400] width 15 height 15
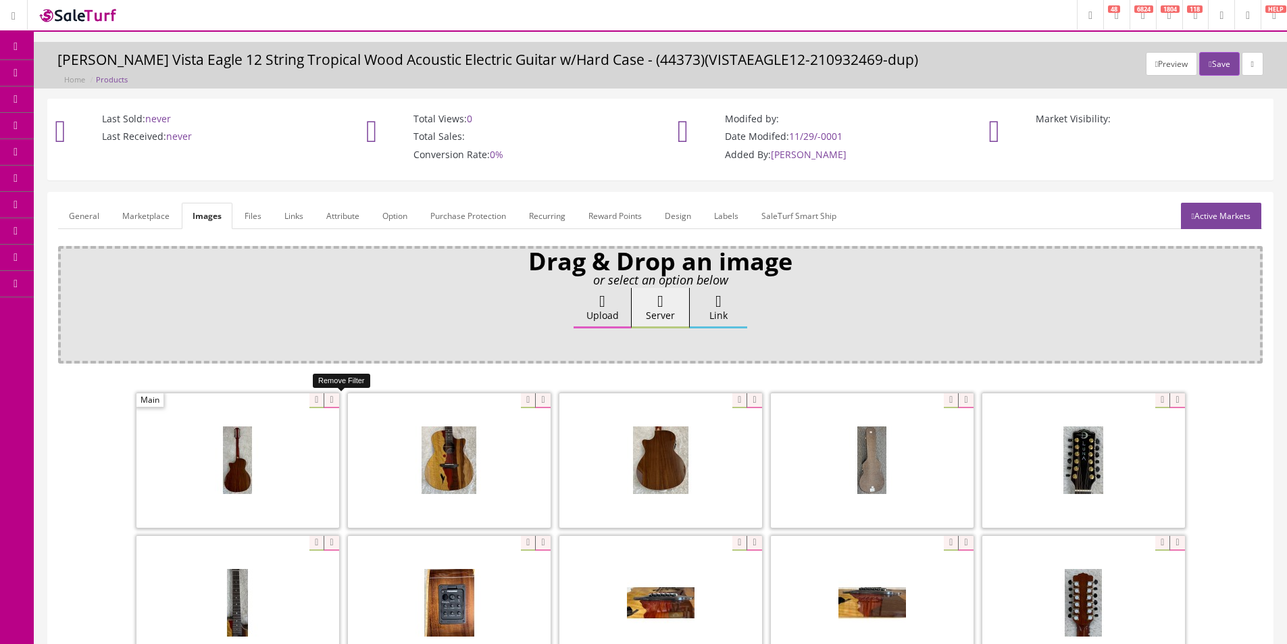
drag, startPoint x: 330, startPoint y: 404, endPoint x: 268, endPoint y: 403, distance: 61.5
click at [329, 404] on icon at bounding box center [331, 400] width 15 height 15
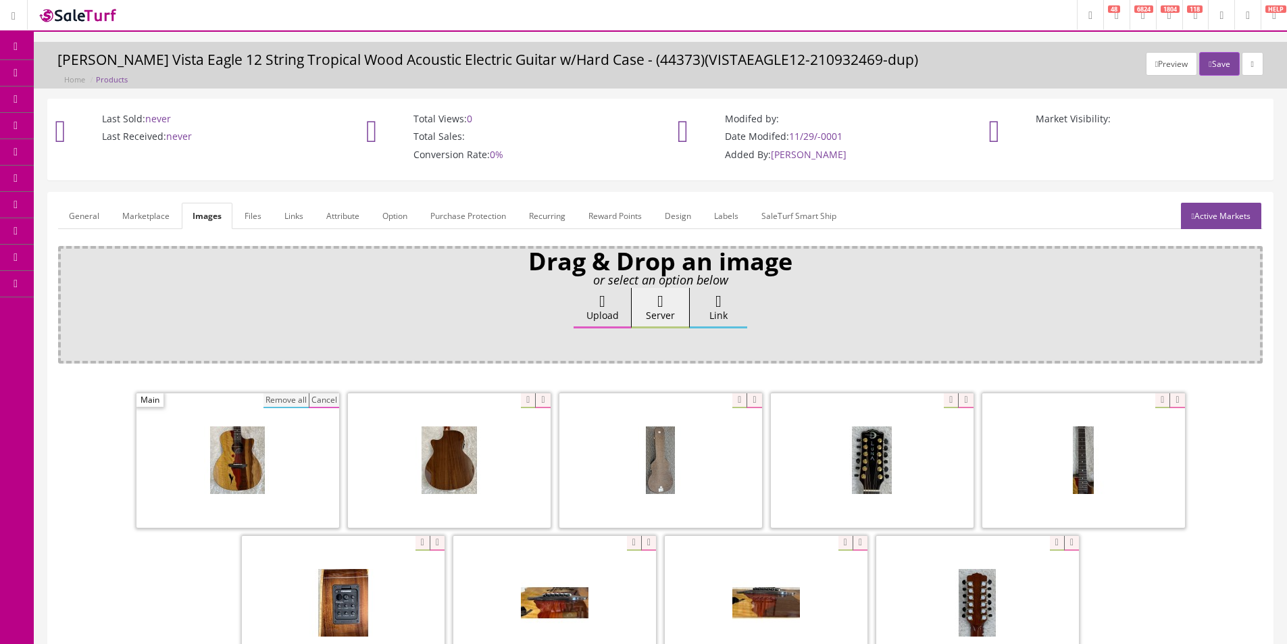
click at [268, 402] on button "Remove all" at bounding box center [285, 400] width 45 height 15
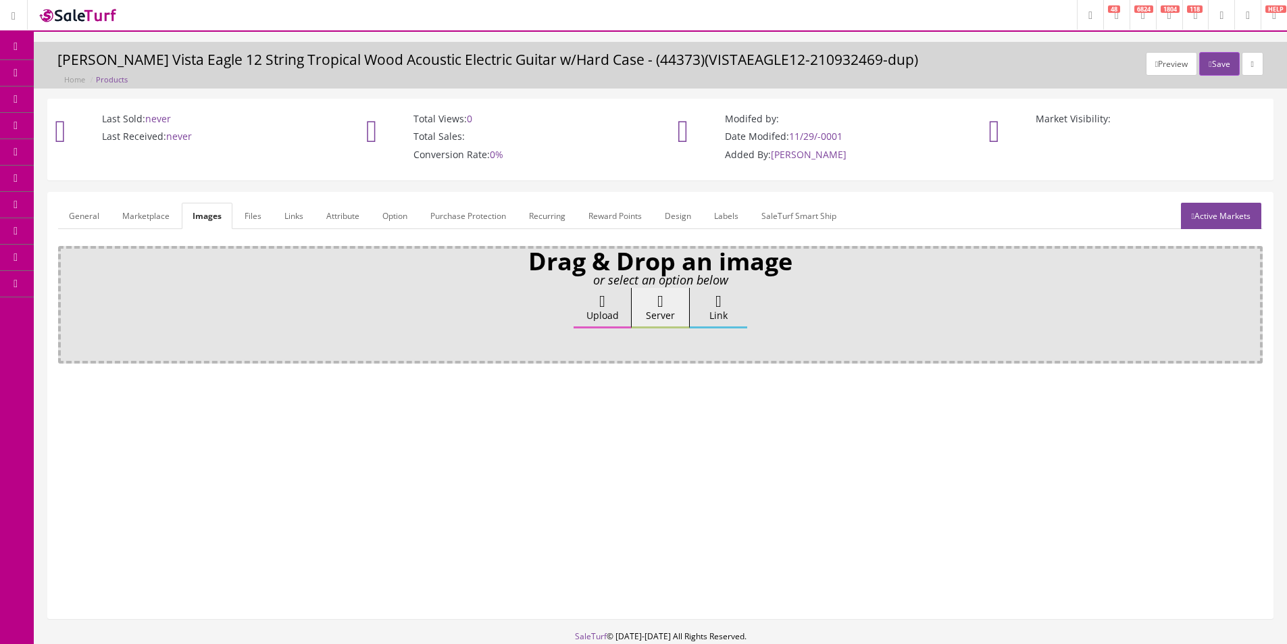
click at [586, 310] on label "Upload" at bounding box center [602, 308] width 57 height 41
click at [68, 301] on input "Upload" at bounding box center [68, 295] width 0 height 14
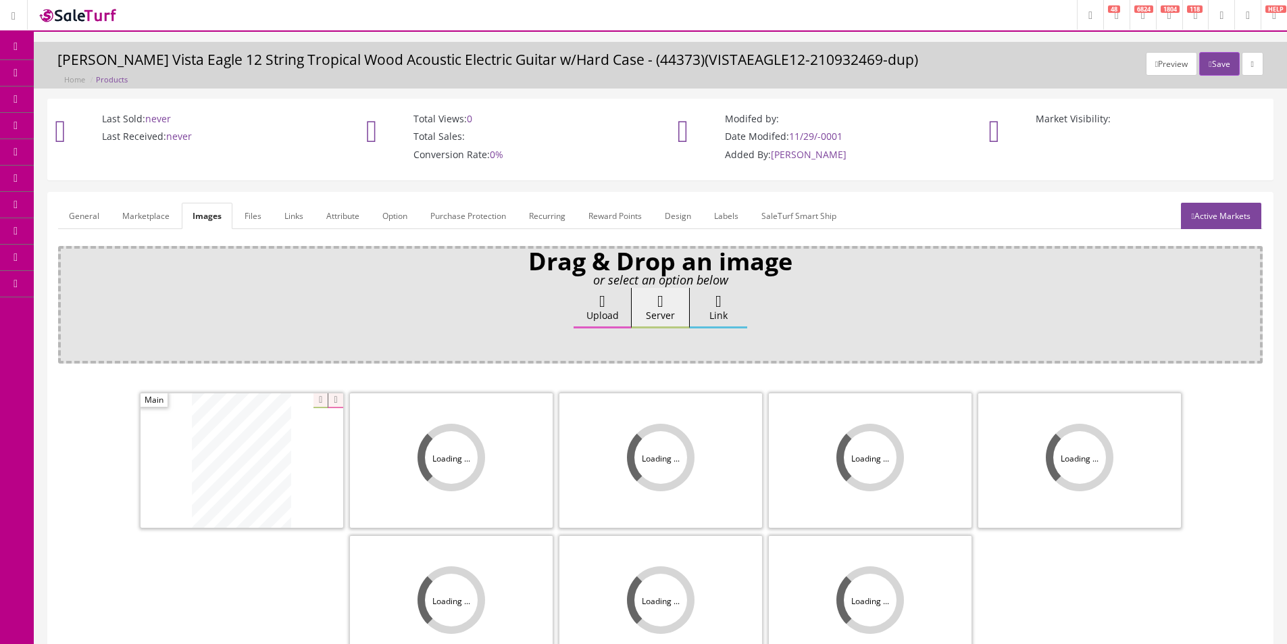
scroll to position [197, 0]
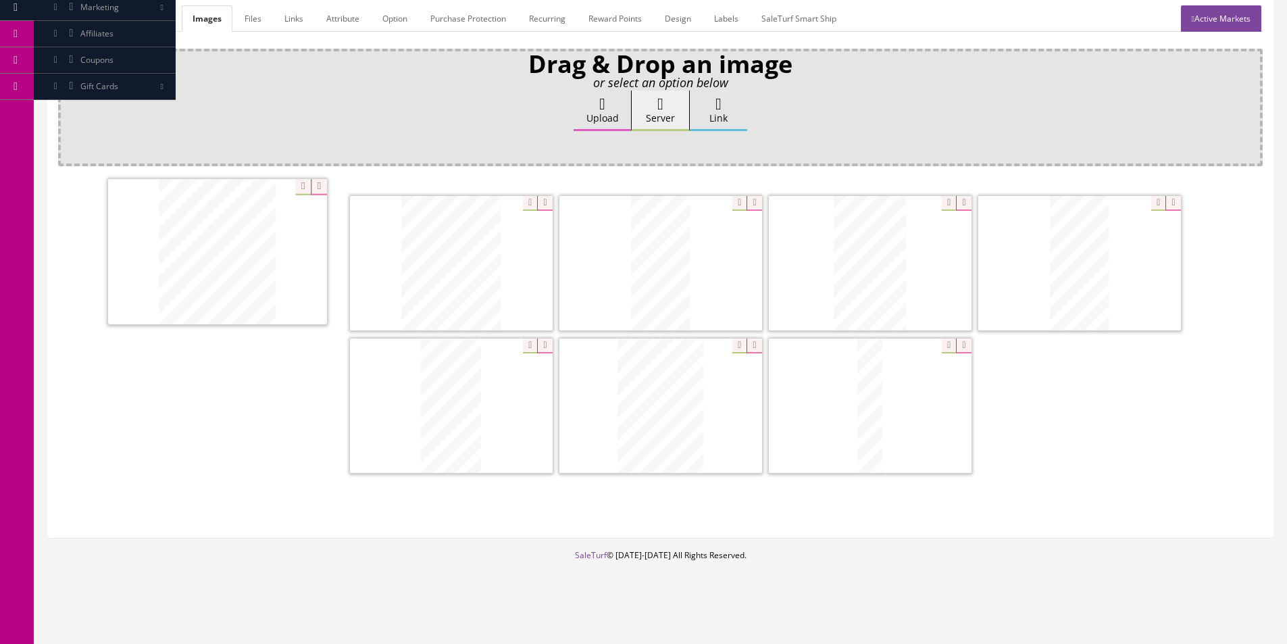
drag, startPoint x: 824, startPoint y: 291, endPoint x: 178, endPoint y: 280, distance: 646.7
drag, startPoint x: 1047, startPoint y: 291, endPoint x: 178, endPoint y: 284, distance: 868.2
drag, startPoint x: 793, startPoint y: 279, endPoint x: 359, endPoint y: 270, distance: 433.8
drag, startPoint x: 660, startPoint y: 411, endPoint x: 458, endPoint y: 405, distance: 202.1
drag, startPoint x: 440, startPoint y: 413, endPoint x: 415, endPoint y: 406, distance: 25.9
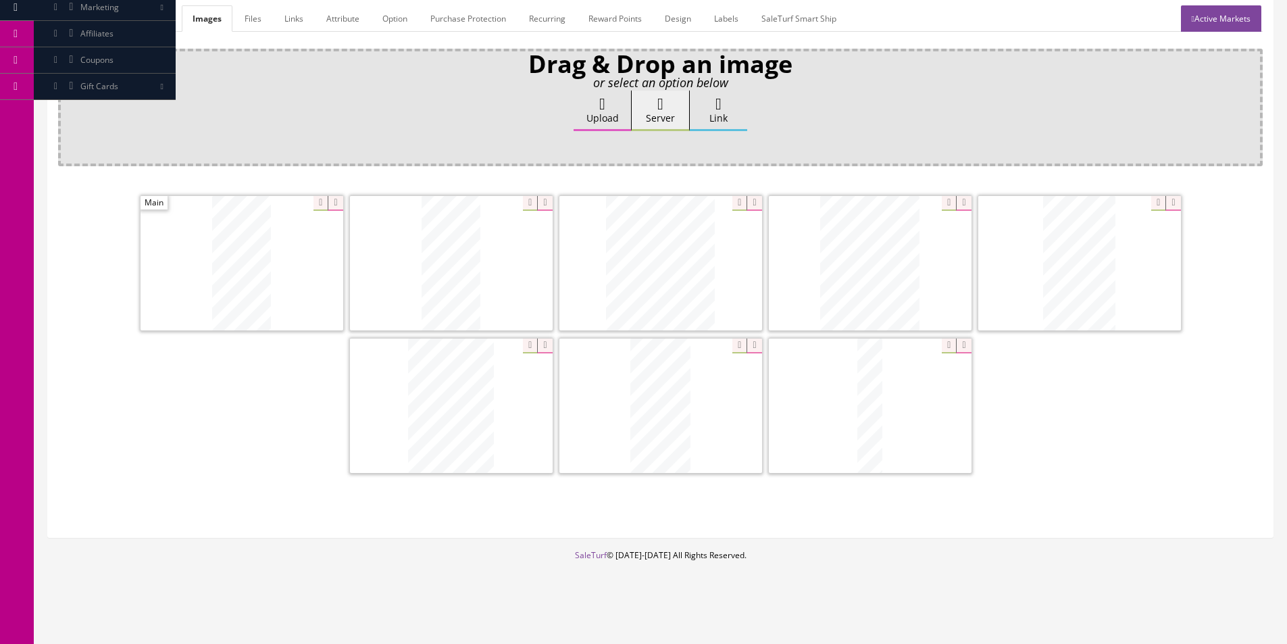
drag, startPoint x: 830, startPoint y: 415, endPoint x: 1110, endPoint y: 439, distance: 281.4
click at [90, 21] on link "General" at bounding box center [84, 18] width 52 height 26
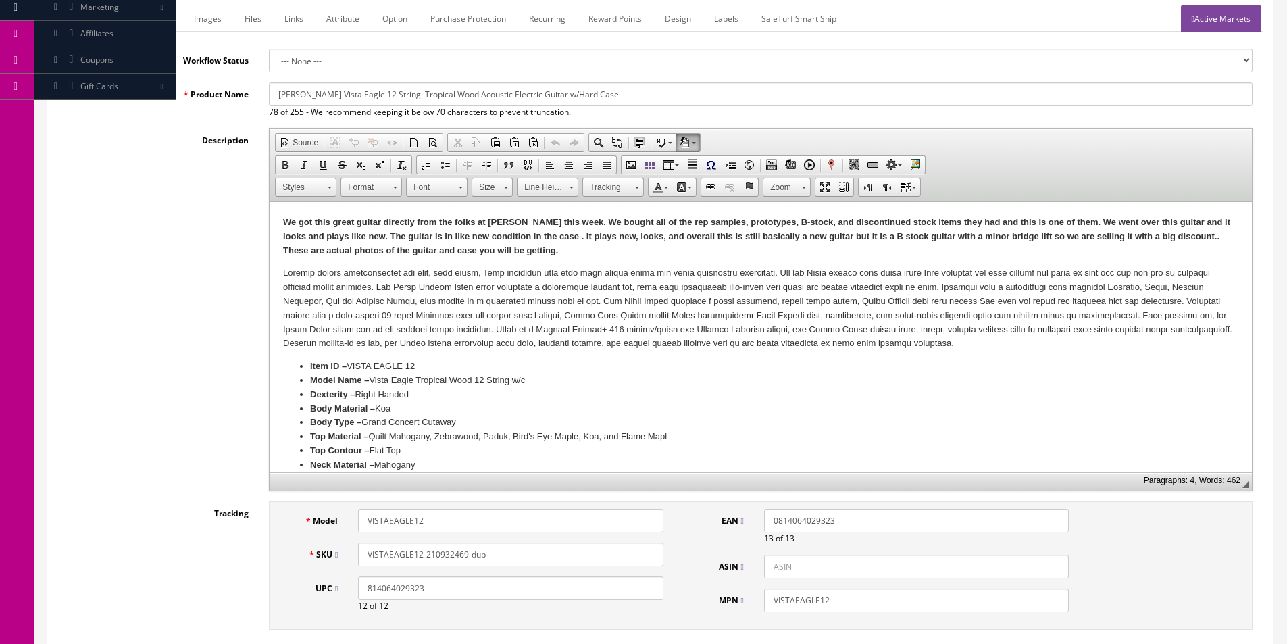
drag, startPoint x: 425, startPoint y: 553, endPoint x: 543, endPoint y: 551, distance: 117.6
click at [535, 553] on input "VISTAEAGLE12-210932469-dup" at bounding box center [510, 555] width 305 height 24
paste input "20400881"
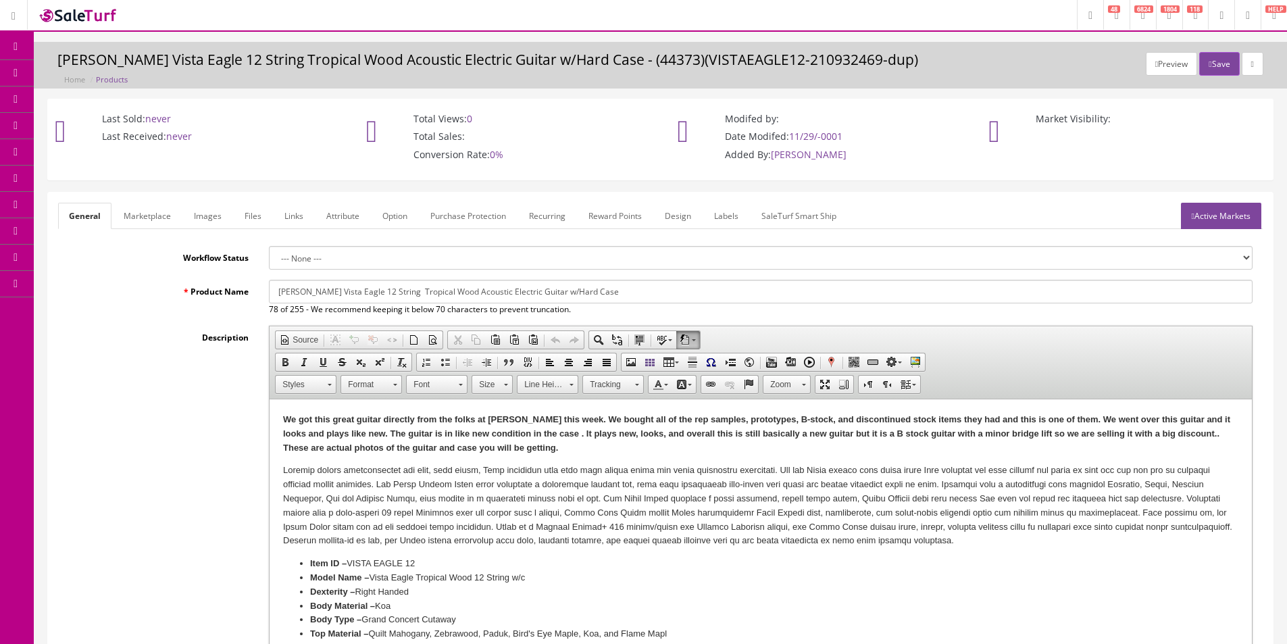
type input "VISTAEAGLE12-220400881"
click at [1217, 213] on link "Active Markets" at bounding box center [1221, 216] width 80 height 26
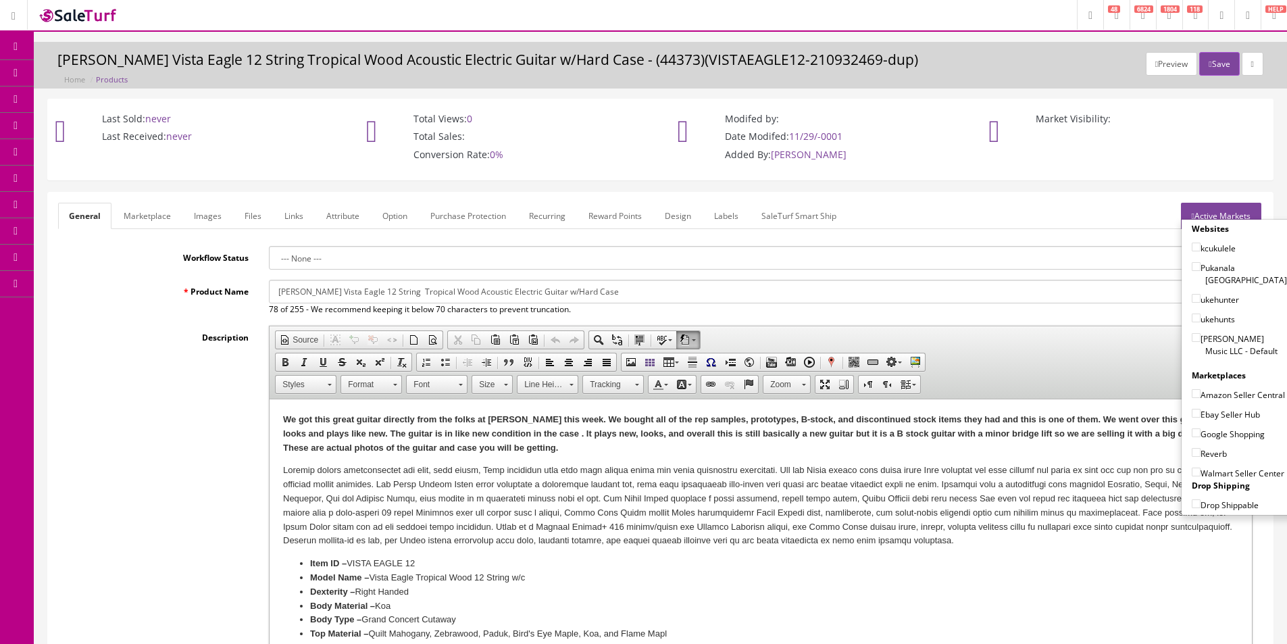
click at [1211, 341] on label "[PERSON_NAME] Music LLC - Default" at bounding box center [1239, 345] width 95 height 26
click at [1201, 341] on input"] "[PERSON_NAME] Music LLC - Default" at bounding box center [1196, 337] width 9 height 9
checkbox input"] "true"
drag, startPoint x: 1217, startPoint y: 406, endPoint x: 1217, endPoint y: 415, distance: 8.8
click at [1217, 407] on div "Ebay Seller Hub" at bounding box center [1239, 411] width 95 height 20
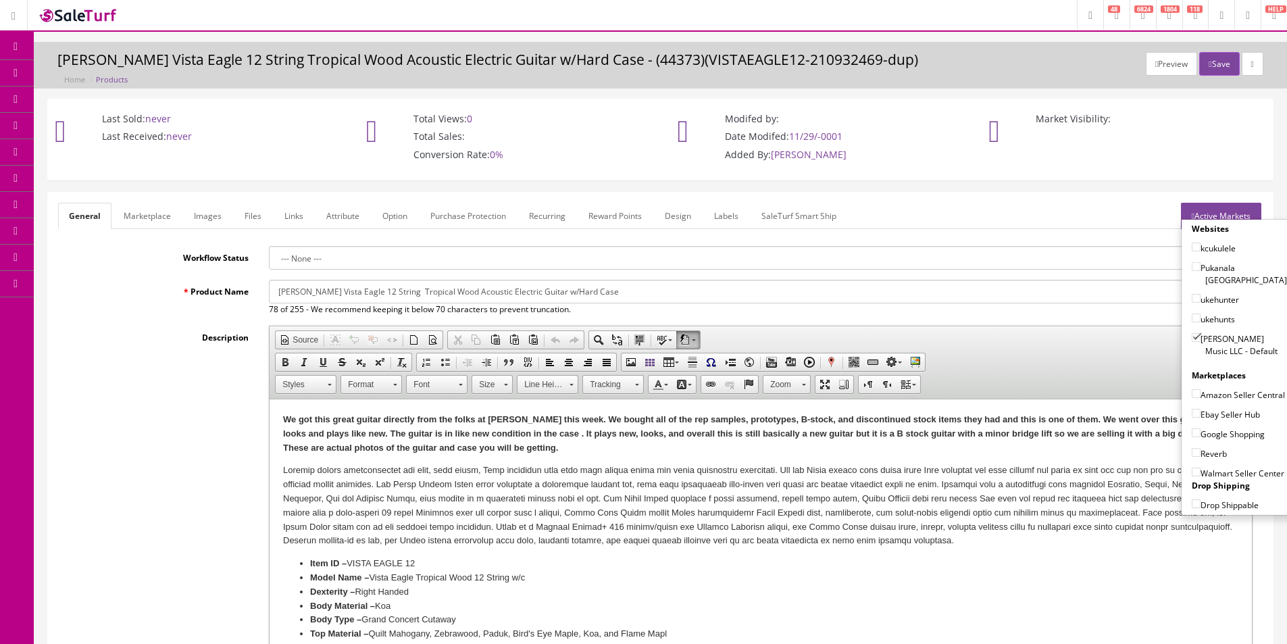
click at [1217, 415] on label "Ebay Seller Hub" at bounding box center [1226, 414] width 68 height 14
click at [1201, 415] on input"] "Ebay Seller Hub" at bounding box center [1196, 413] width 9 height 9
checkbox input"] "true"
drag, startPoint x: 1217, startPoint y: 432, endPoint x: 1217, endPoint y: 440, distance: 7.5
click at [1217, 433] on label "Google Shopping" at bounding box center [1228, 434] width 73 height 14
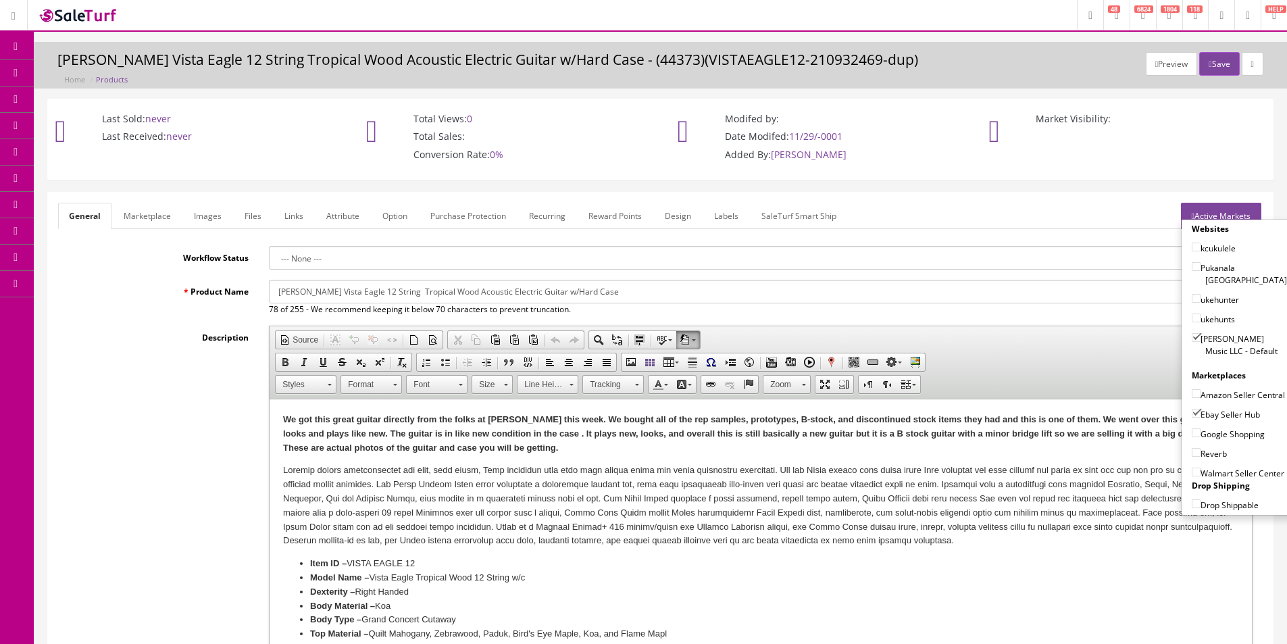
click at [1201, 433] on input"] "Google Shopping" at bounding box center [1196, 432] width 9 height 9
checkbox input"] "true"
drag, startPoint x: 1214, startPoint y: 448, endPoint x: 1215, endPoint y: 440, distance: 7.5
click at [1214, 449] on label "Reverb" at bounding box center [1209, 454] width 35 height 14
click at [1201, 449] on input"] "Reverb" at bounding box center [1196, 452] width 9 height 9
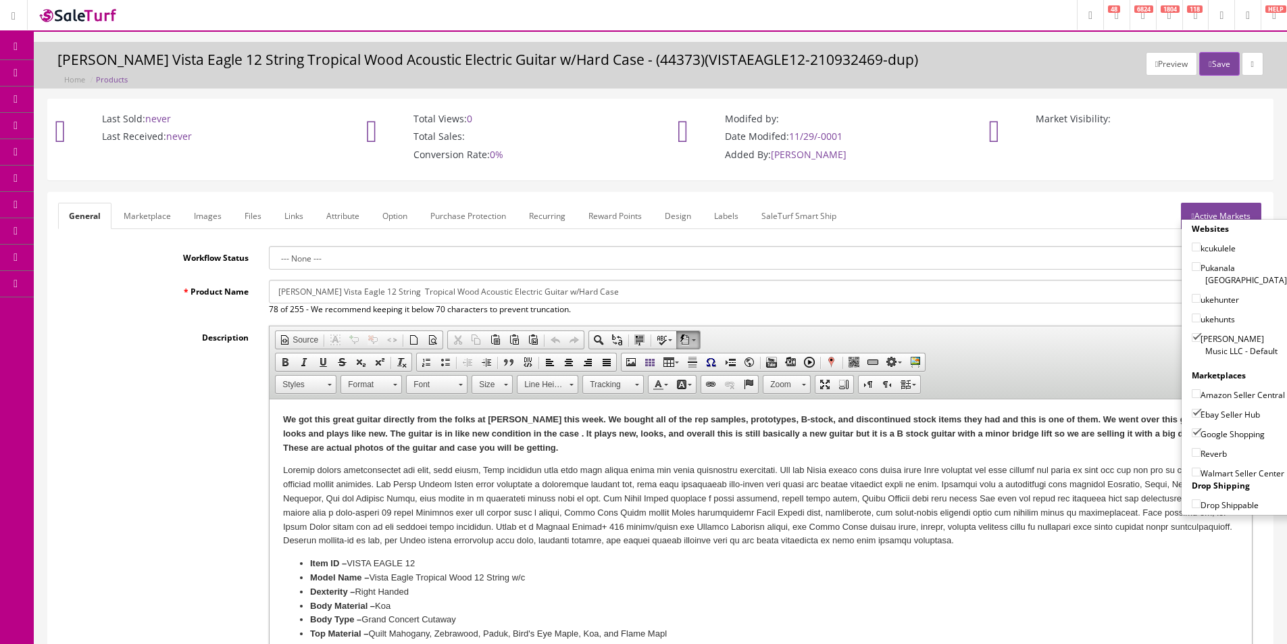
checkbox input"] "true"
click at [1215, 61] on button "Save" at bounding box center [1219, 64] width 40 height 24
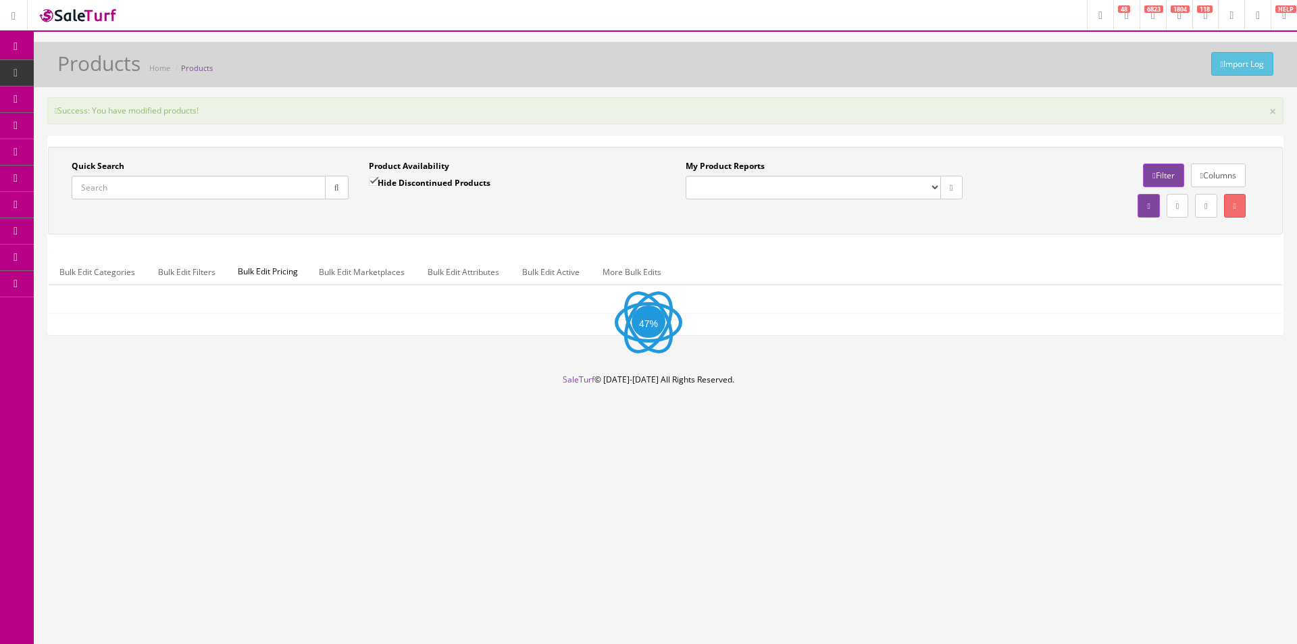
click at [531, 123] on div "Success: You have modified products! ×" at bounding box center [665, 110] width 1236 height 27
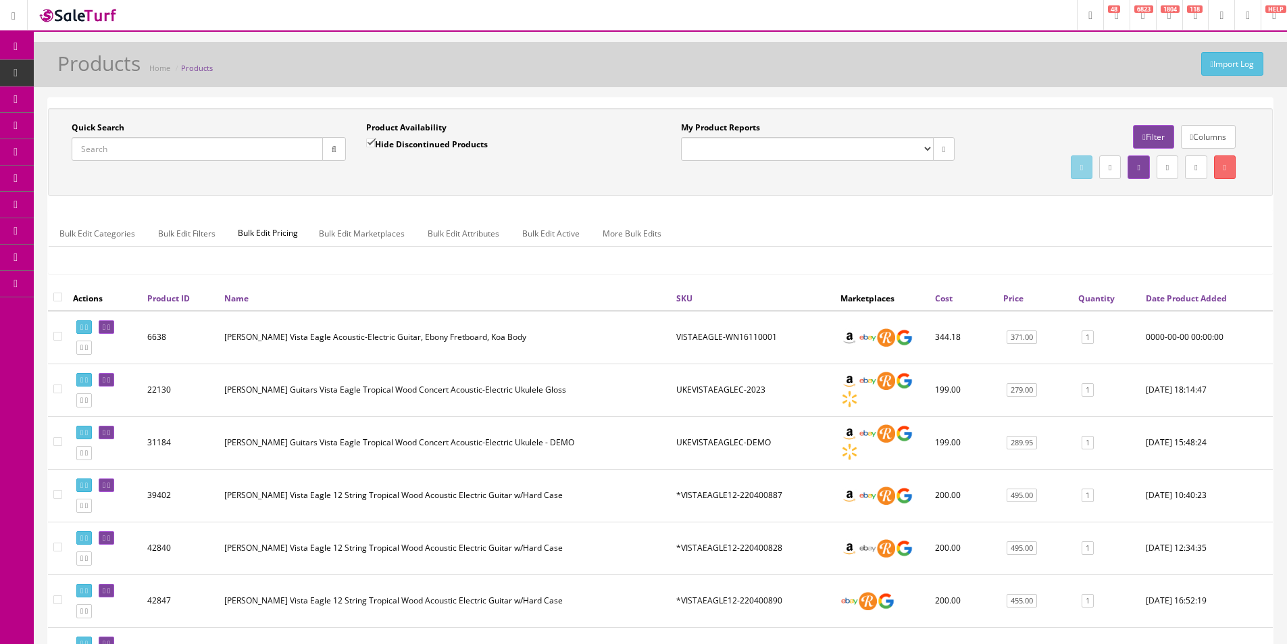
scroll to position [1265, 0]
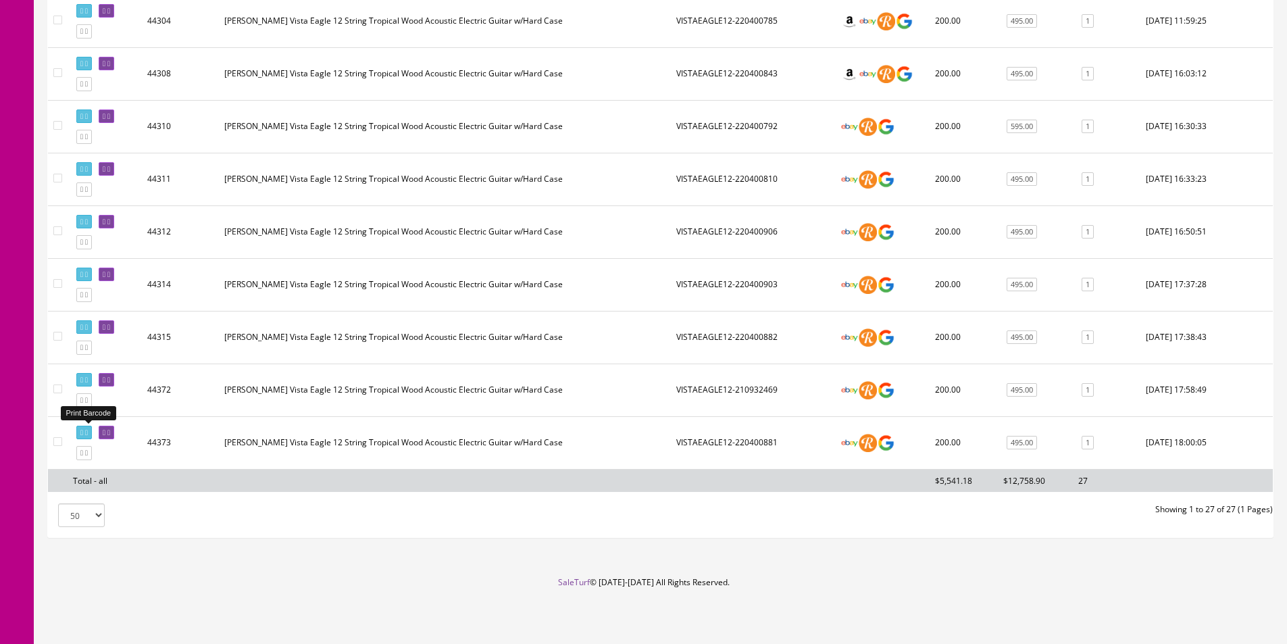
click at [88, 434] on icon at bounding box center [86, 432] width 3 height 7
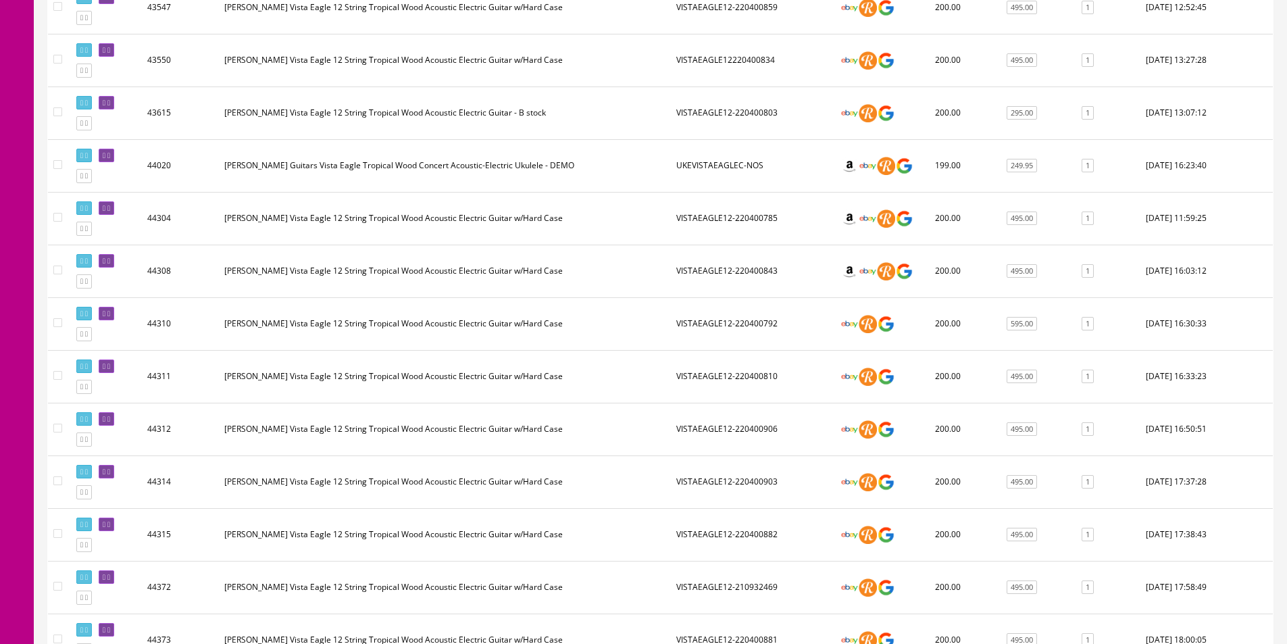
scroll to position [1062, 0]
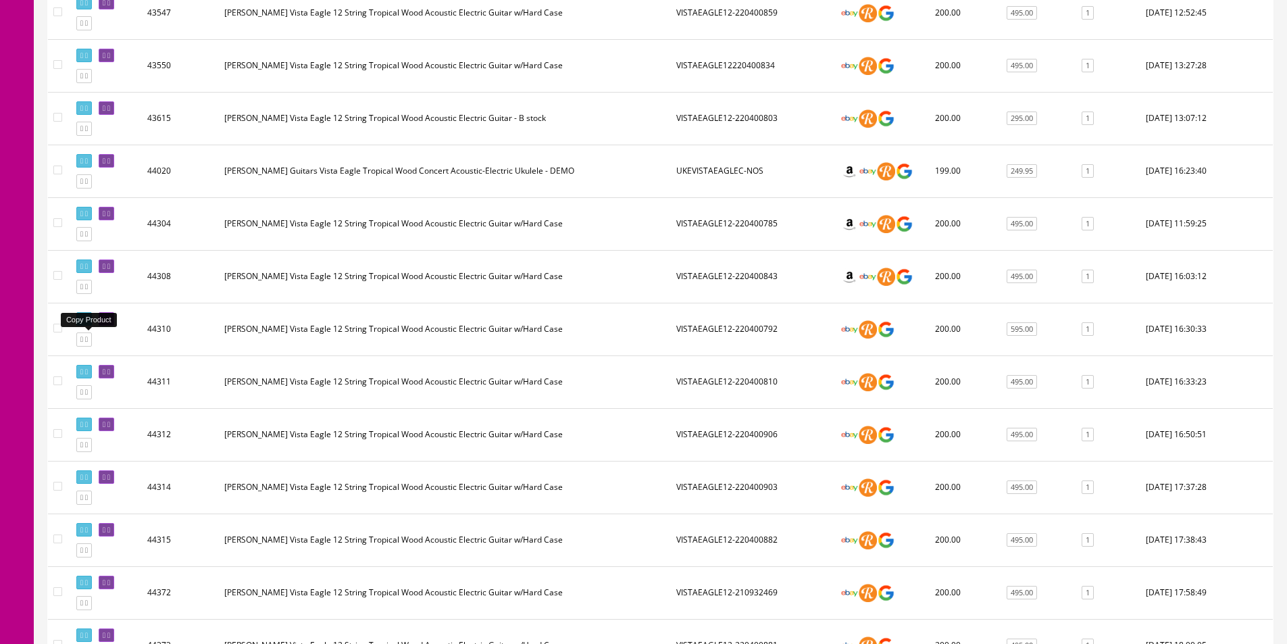
click at [88, 341] on icon at bounding box center [86, 339] width 3 height 7
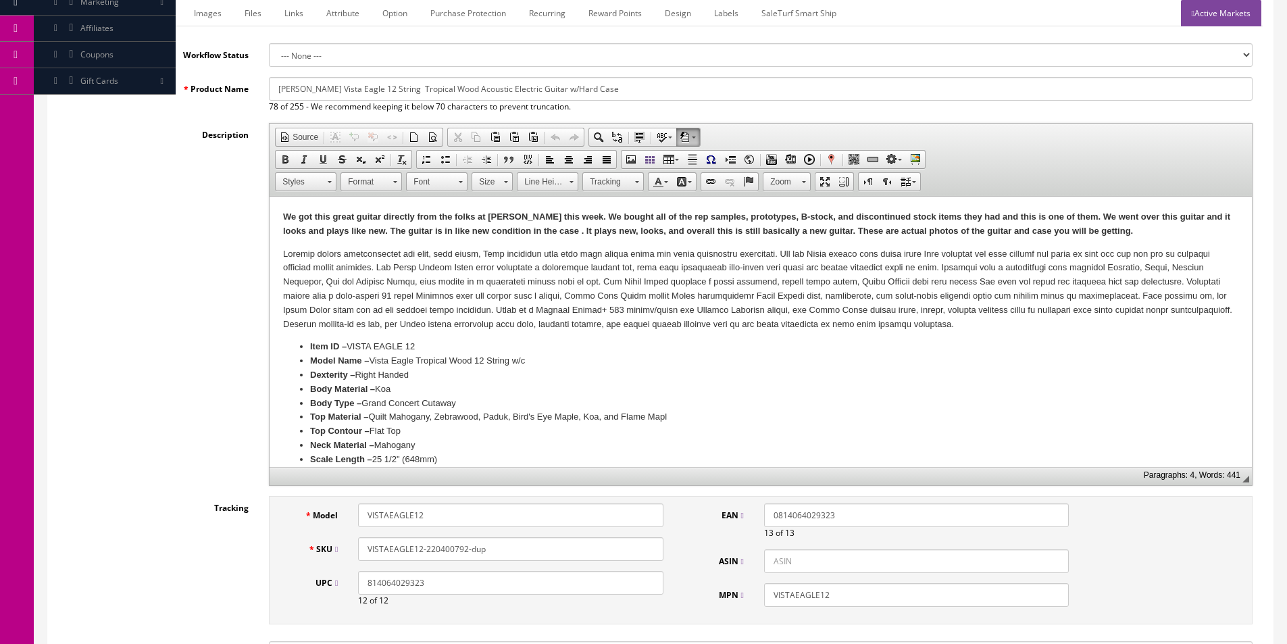
scroll to position [270, 0]
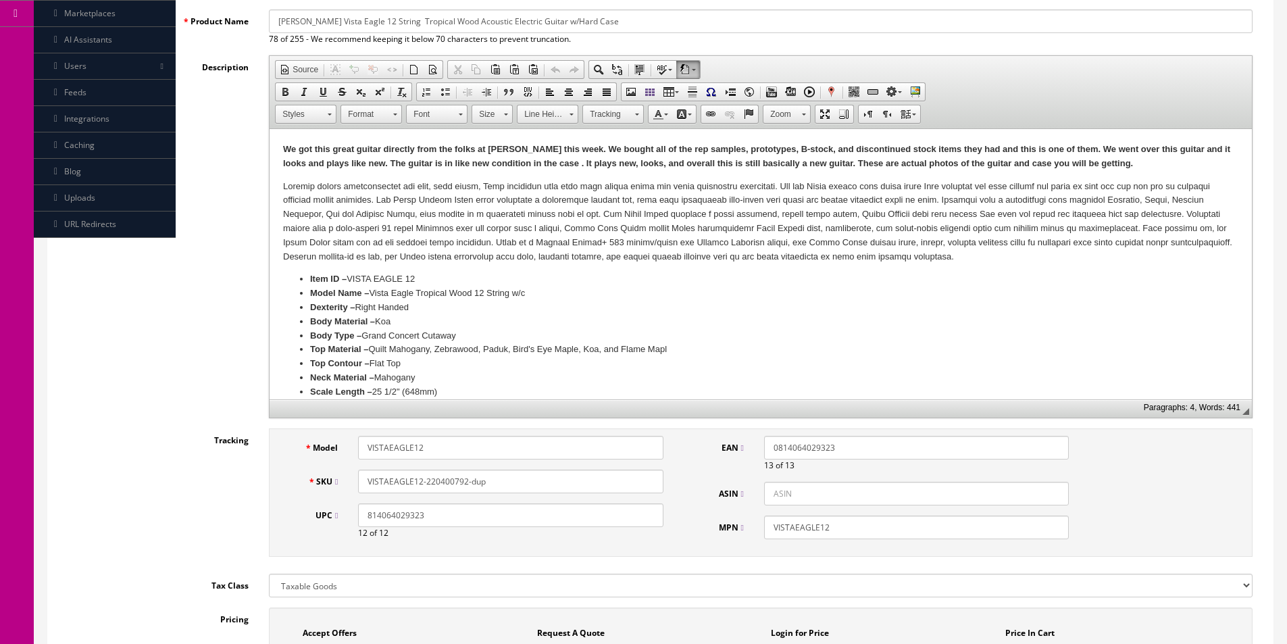
click at [559, 484] on input "VISTAEAGLE12-220400792-dup" at bounding box center [510, 482] width 305 height 24
paste input "00853"
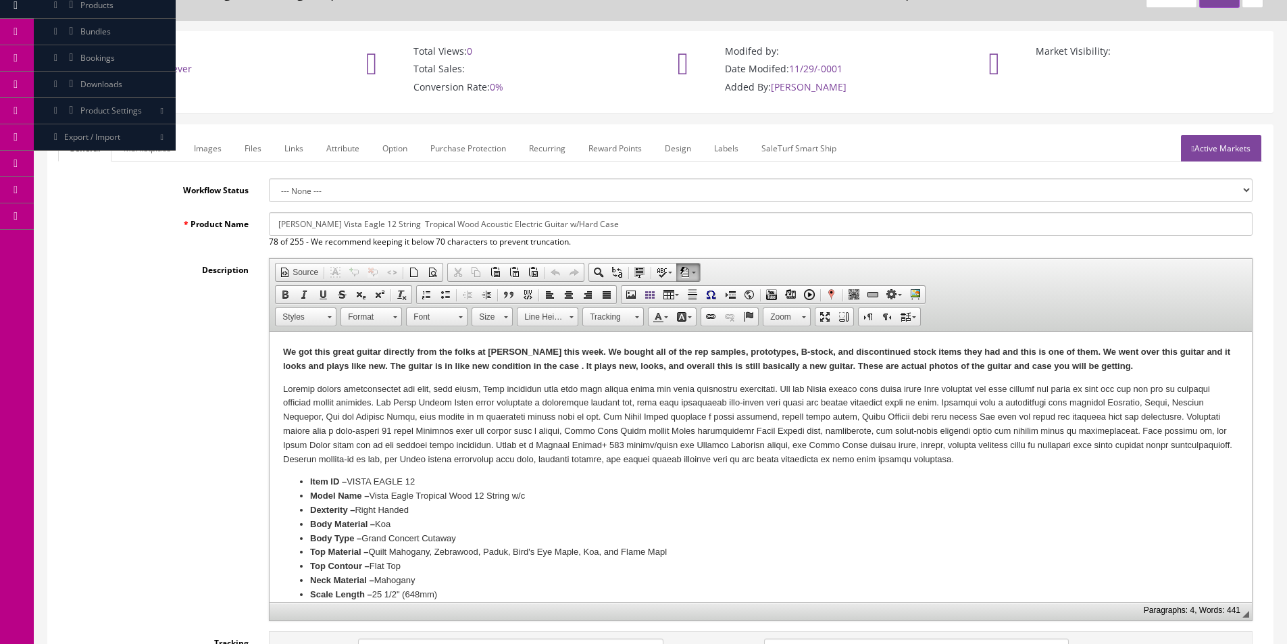
click at [222, 147] on link "Images" at bounding box center [207, 148] width 49 height 26
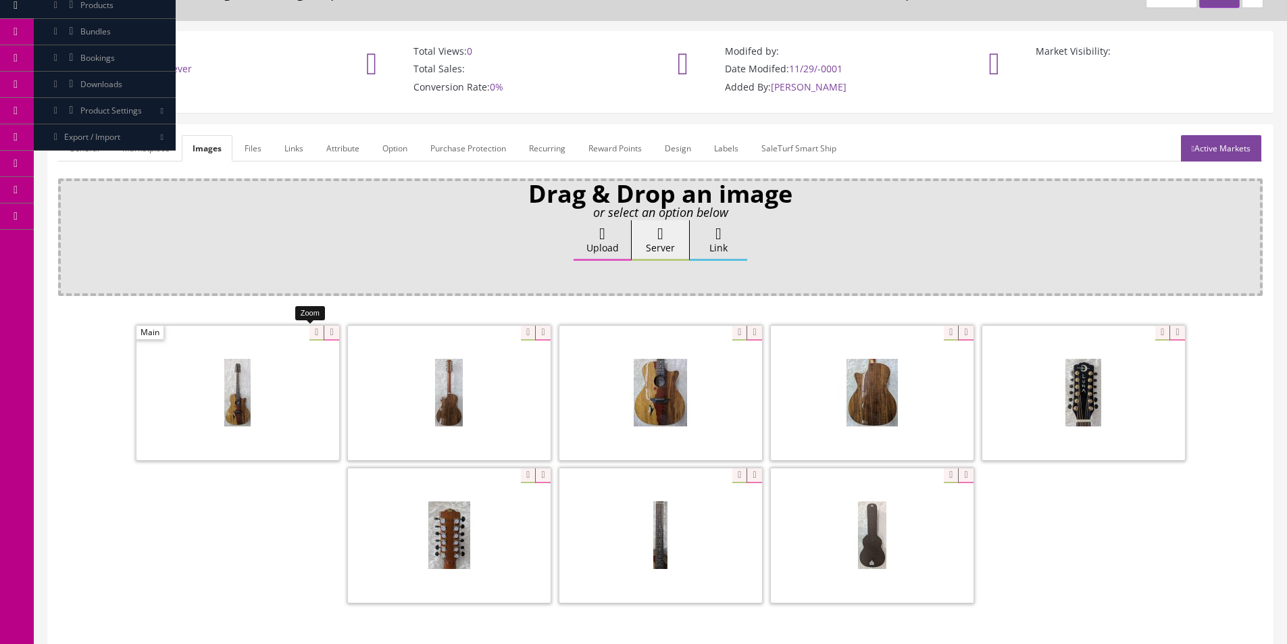
click at [324, 334] on icon at bounding box center [331, 333] width 15 height 15
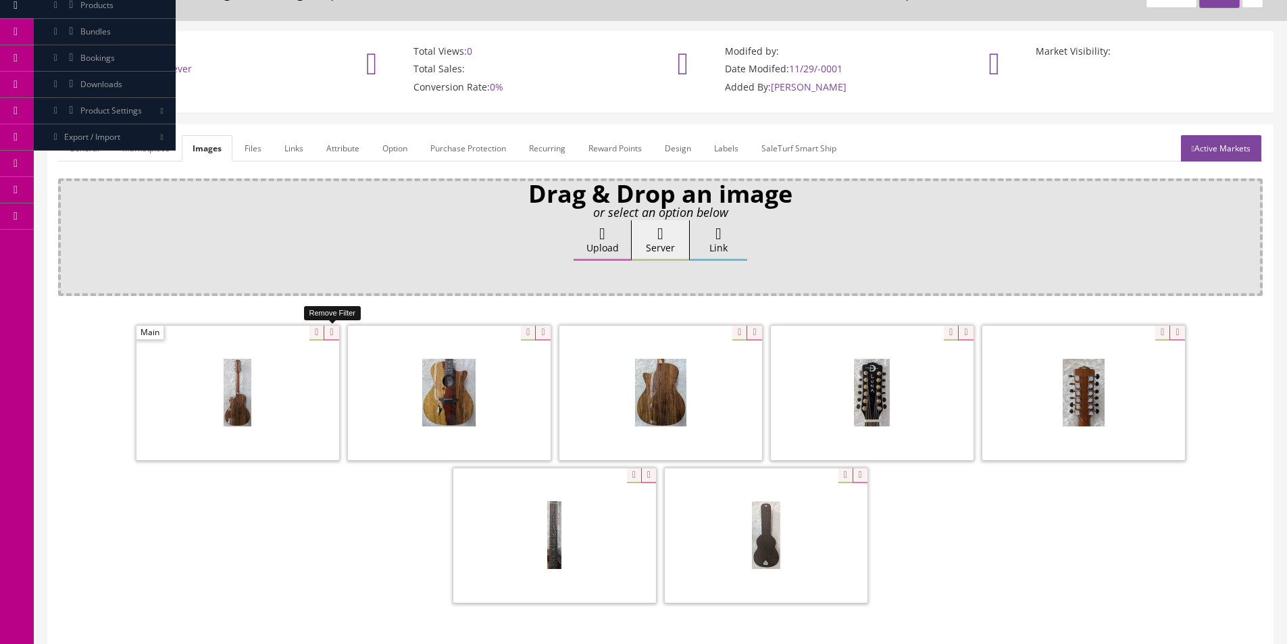
click at [324, 334] on icon at bounding box center [331, 333] width 15 height 15
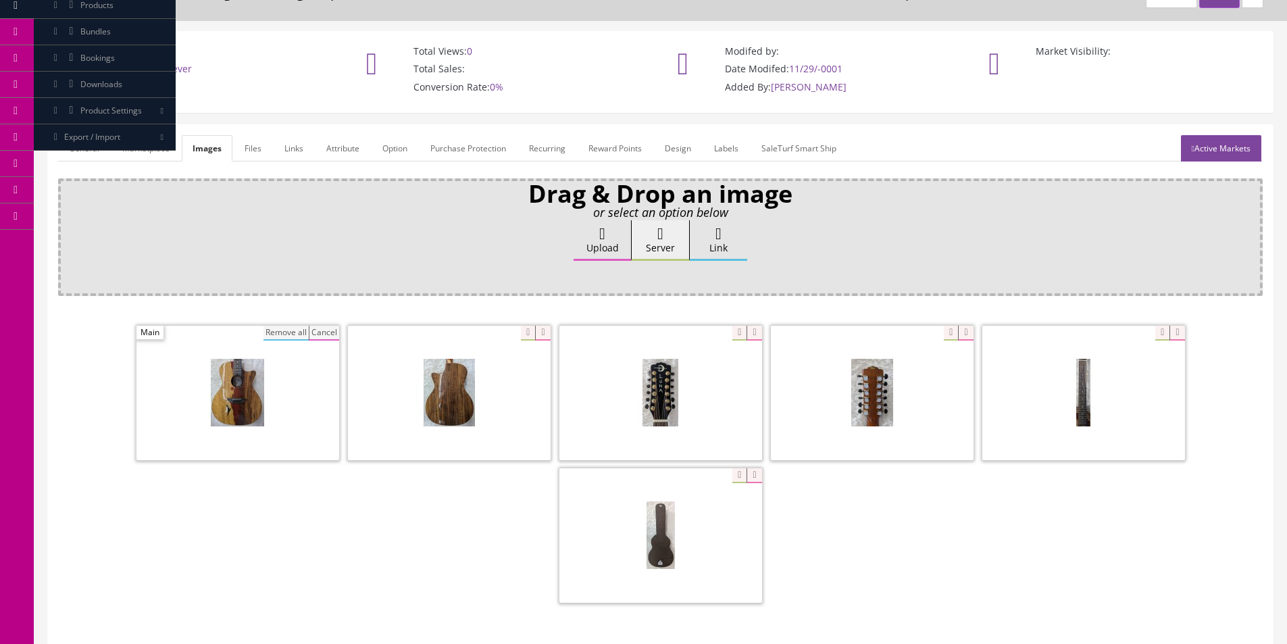
click at [282, 336] on button "Remove all" at bounding box center [285, 333] width 45 height 15
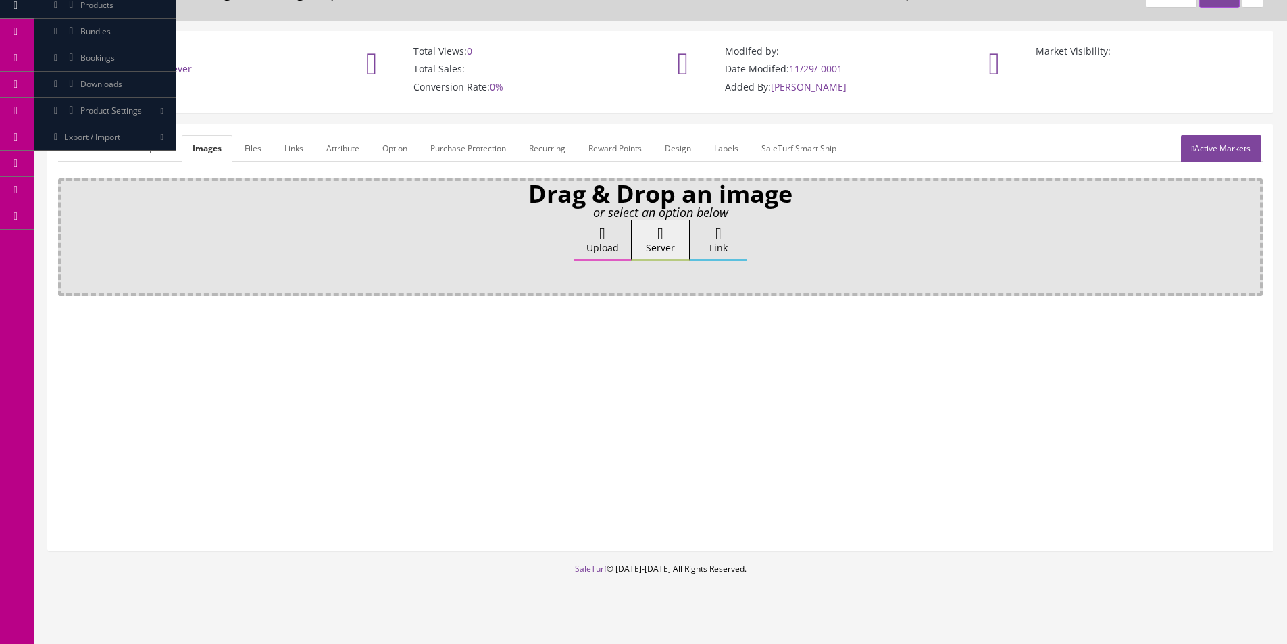
click at [599, 241] on icon at bounding box center [602, 234] width 6 height 16
click at [68, 234] on input "Upload" at bounding box center [68, 227] width 0 height 14
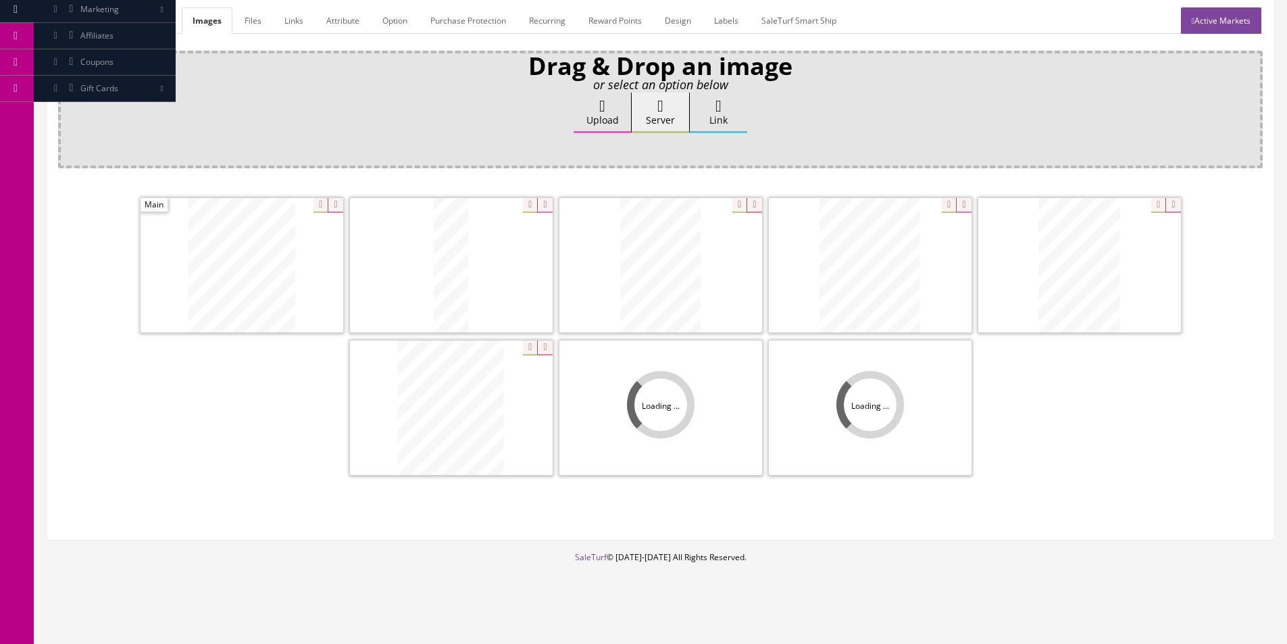
scroll to position [197, 0]
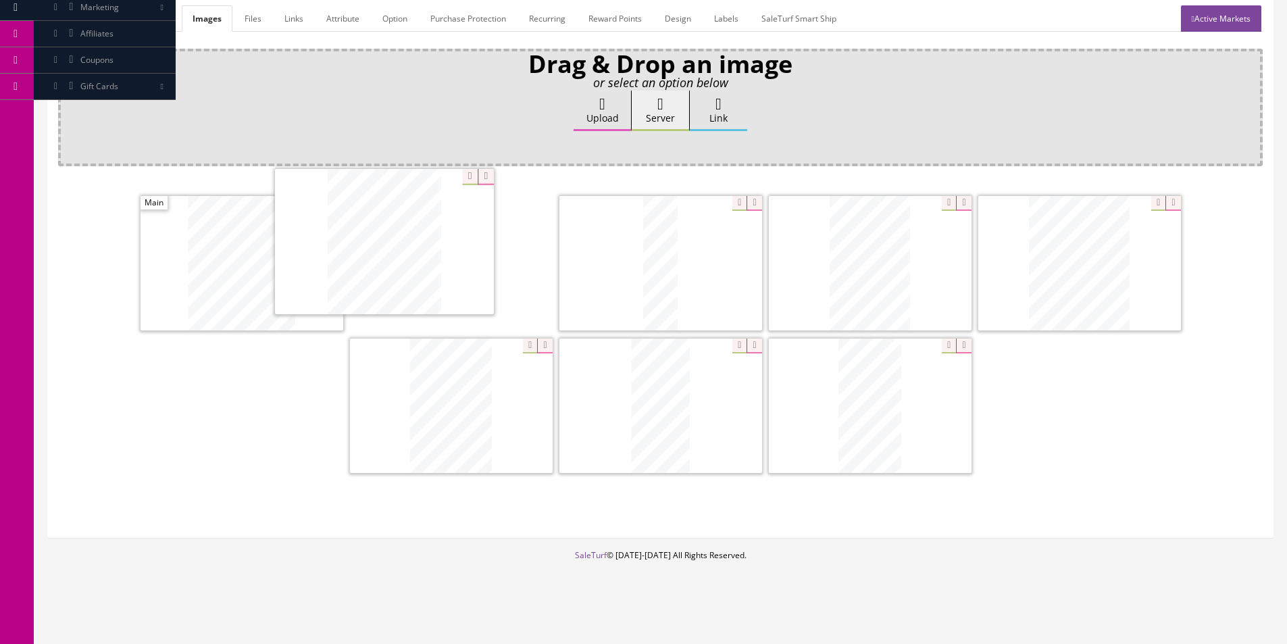
drag, startPoint x: 488, startPoint y: 387, endPoint x: 423, endPoint y: 231, distance: 169.0
drag, startPoint x: 583, startPoint y: 361, endPoint x: 170, endPoint y: 224, distance: 435.0
click at [585, 113] on label "Upload" at bounding box center [602, 111] width 57 height 41
click at [68, 104] on input "Upload" at bounding box center [68, 98] width 0 height 14
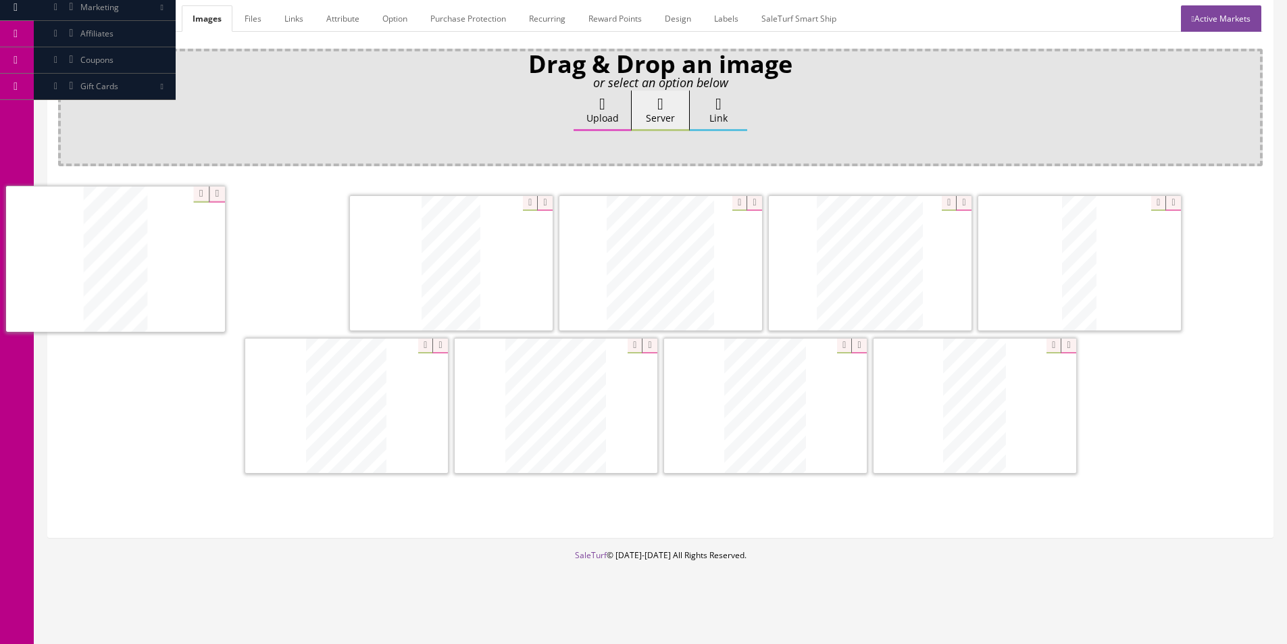
drag, startPoint x: 174, startPoint y: 293, endPoint x: 632, endPoint y: 358, distance: 462.1
drag, startPoint x: 451, startPoint y: 426, endPoint x: 653, endPoint y: 426, distance: 201.3
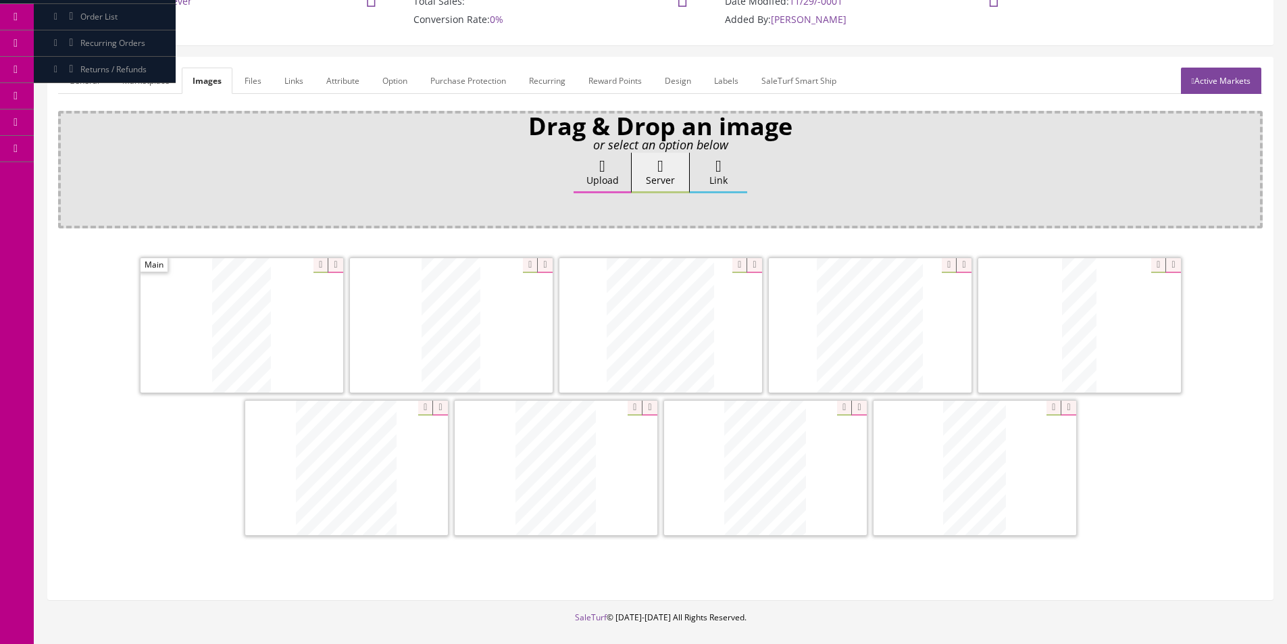
scroll to position [62, 0]
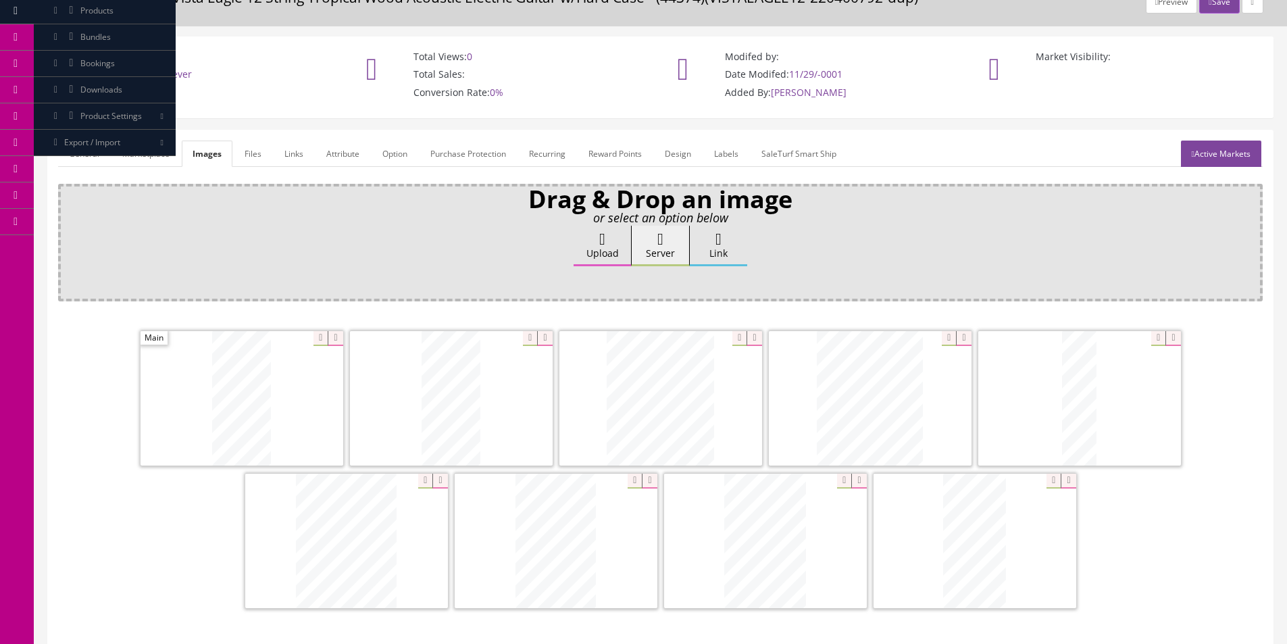
click at [80, 150] on link "General" at bounding box center [84, 154] width 52 height 26
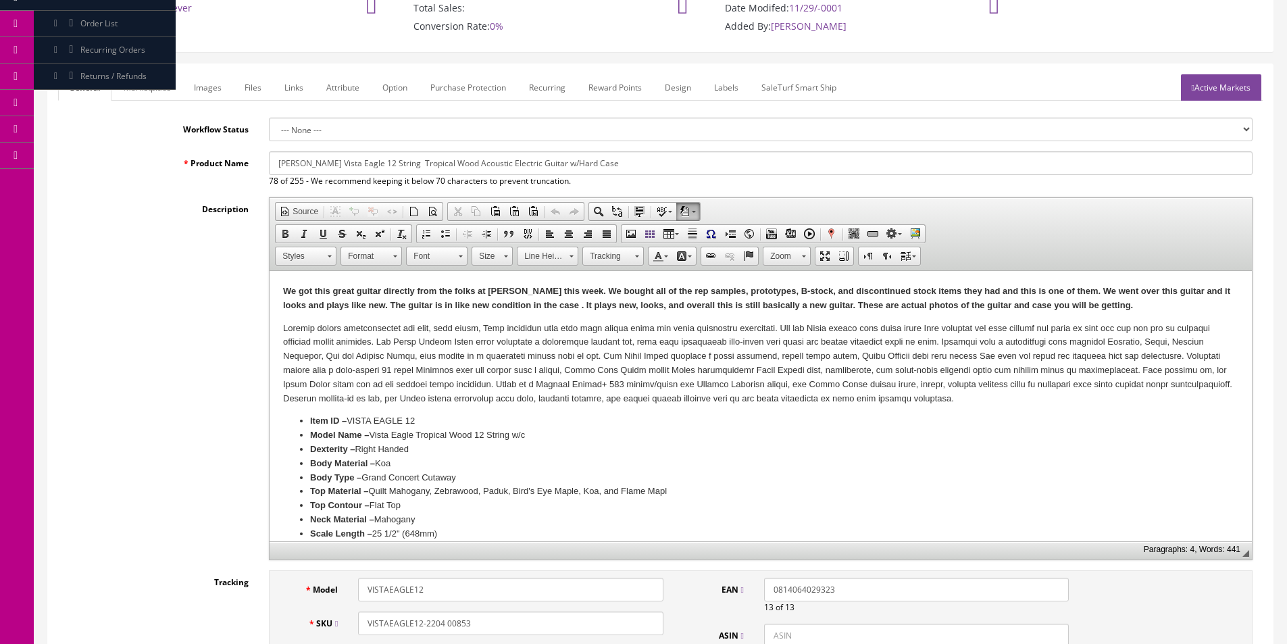
scroll to position [265, 0]
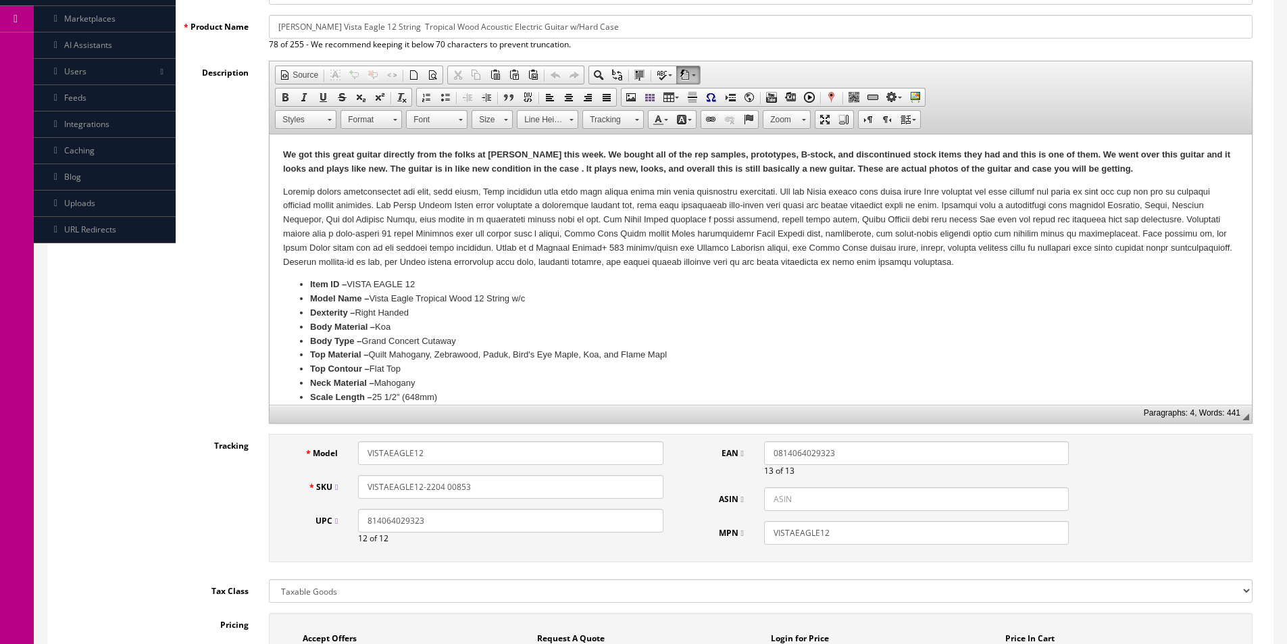
click at [446, 488] on input "VISTAEAGLE12-2204 00853" at bounding box center [510, 487] width 305 height 24
drag, startPoint x: 474, startPoint y: 485, endPoint x: 427, endPoint y: 488, distance: 47.4
click at [426, 489] on input "VISTAEAGLE12-220400853" at bounding box center [510, 487] width 305 height 24
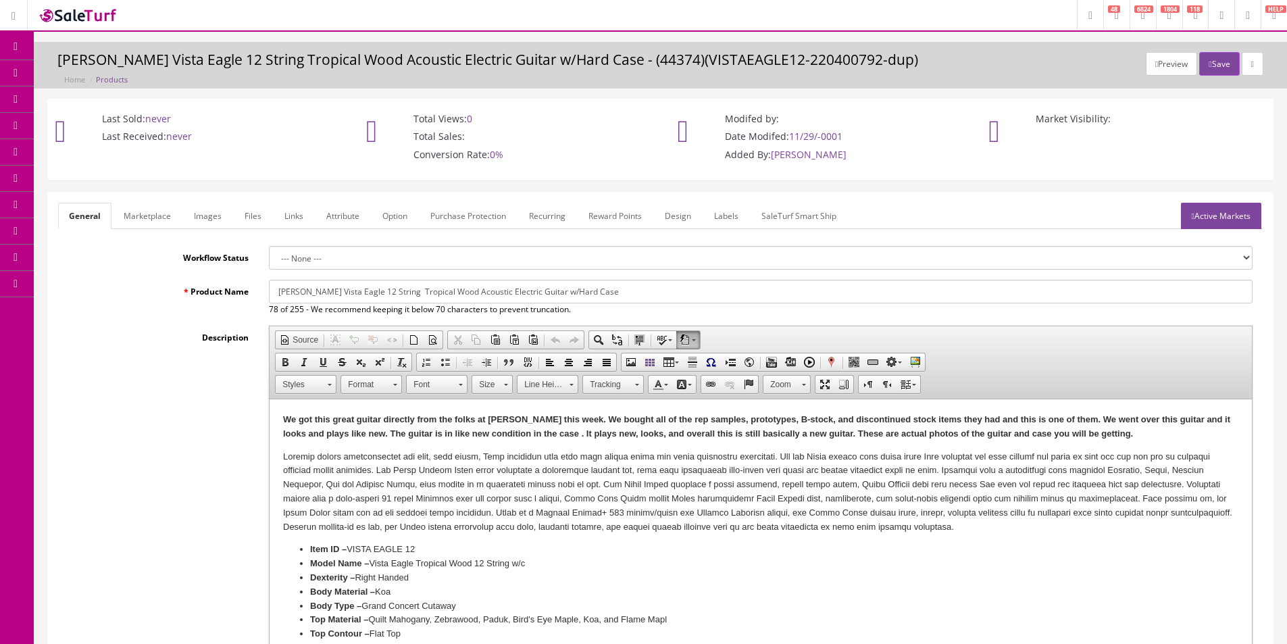
type input "VISTAEAGLE12-220400853"
click at [1199, 211] on link "Active Markets" at bounding box center [1221, 216] width 80 height 26
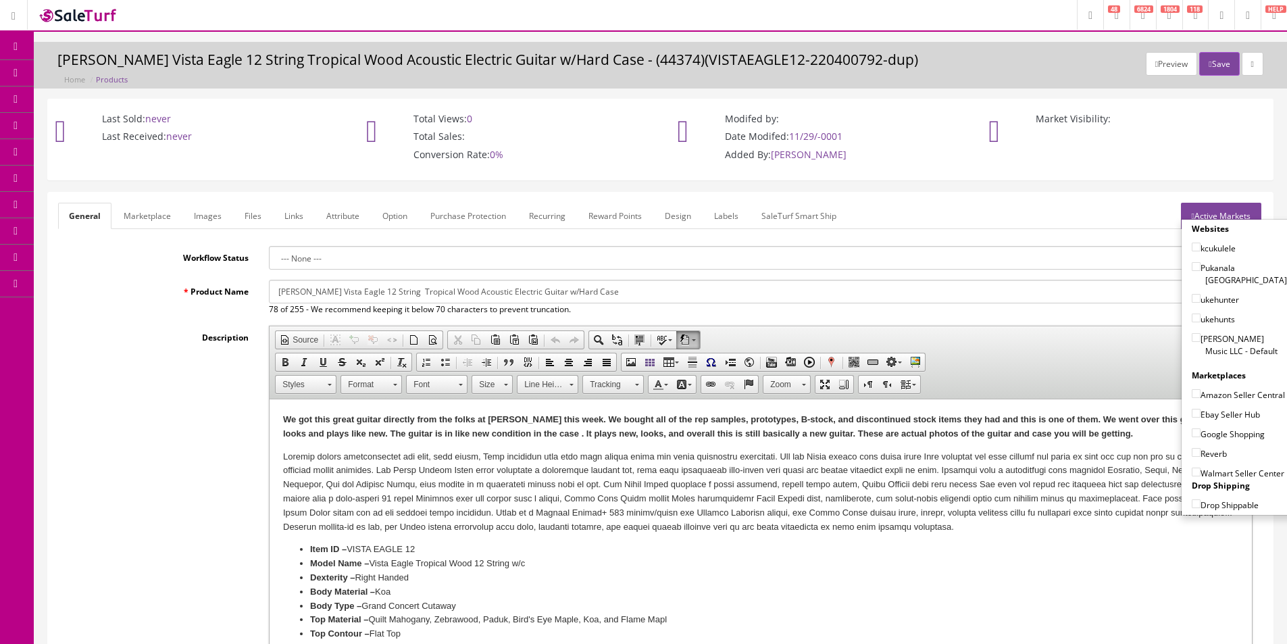
click at [1214, 332] on label "[PERSON_NAME] Music LLC - Default" at bounding box center [1239, 345] width 95 height 26
click at [1201, 333] on input"] "[PERSON_NAME] Music LLC - Default" at bounding box center [1196, 337] width 9 height 9
checkbox input"] "true"
click at [1210, 417] on label "Ebay Seller Hub" at bounding box center [1226, 414] width 68 height 14
click at [1201, 417] on input"] "Ebay Seller Hub" at bounding box center [1196, 413] width 9 height 9
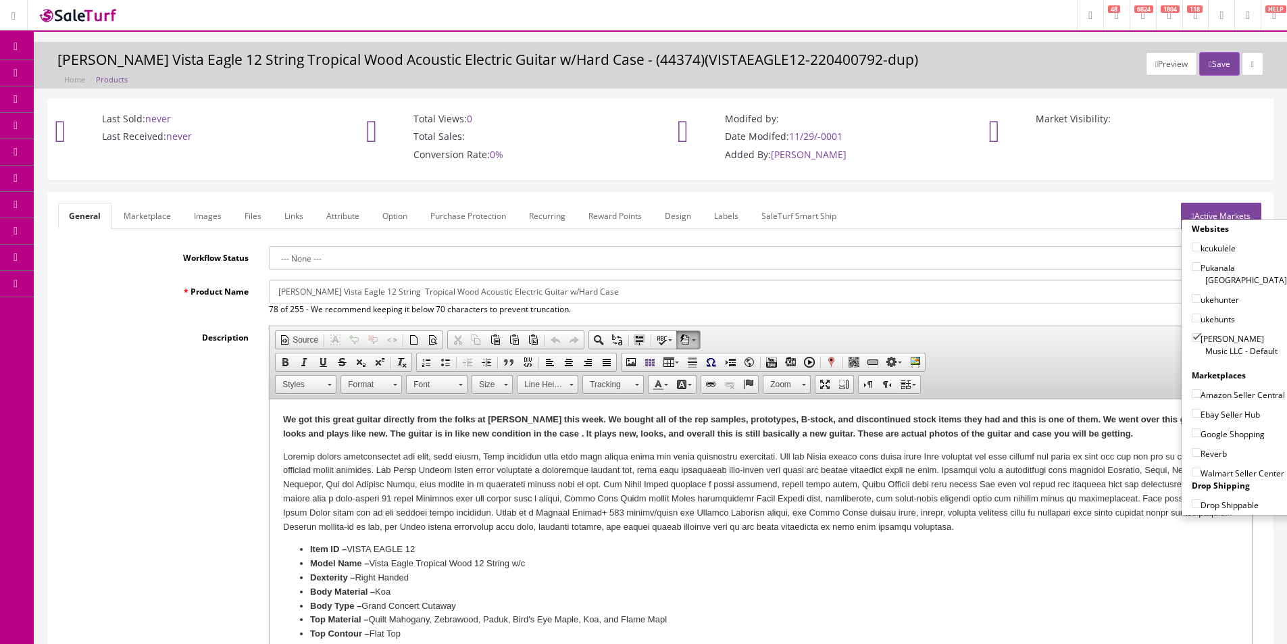
checkbox input"] "true"
drag, startPoint x: 1207, startPoint y: 434, endPoint x: 1205, endPoint y: 448, distance: 14.4
click at [1207, 438] on label "Google Shopping" at bounding box center [1228, 434] width 73 height 14
click at [1201, 437] on input"] "Google Shopping" at bounding box center [1196, 432] width 9 height 9
checkbox input"] "true"
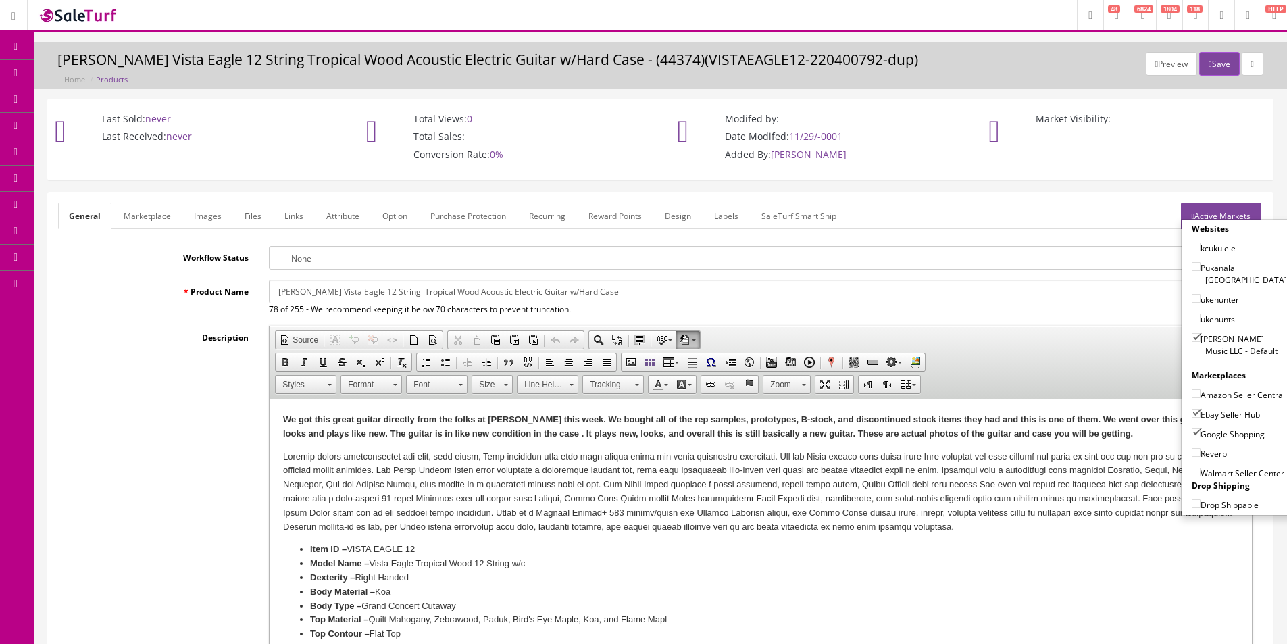
drag, startPoint x: 1205, startPoint y: 448, endPoint x: 1212, endPoint y: 397, distance: 51.2
click at [1205, 449] on label "Reverb" at bounding box center [1209, 454] width 35 height 14
click at [1201, 449] on input"] "Reverb" at bounding box center [1196, 452] width 9 height 9
checkbox input"] "true"
click at [1224, 56] on button "Save" at bounding box center [1219, 64] width 40 height 24
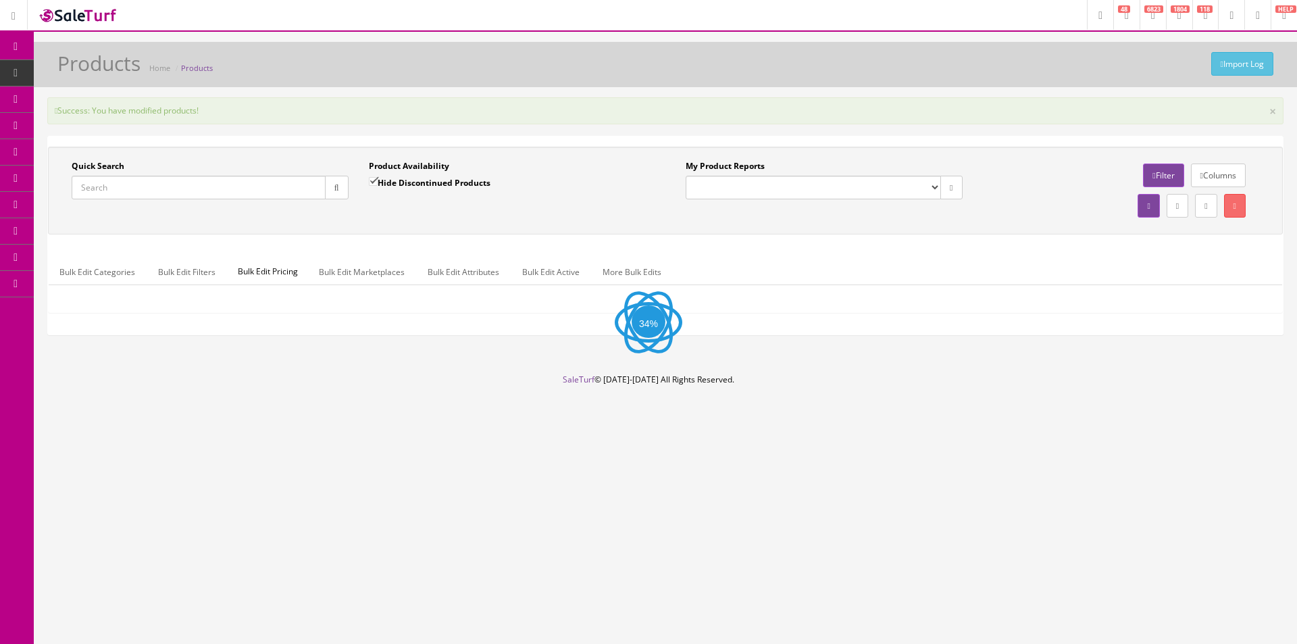
click at [358, 127] on div "Success: You have modified products! × Quick Search Date From Product Availabil…" at bounding box center [665, 221] width 1263 height 249
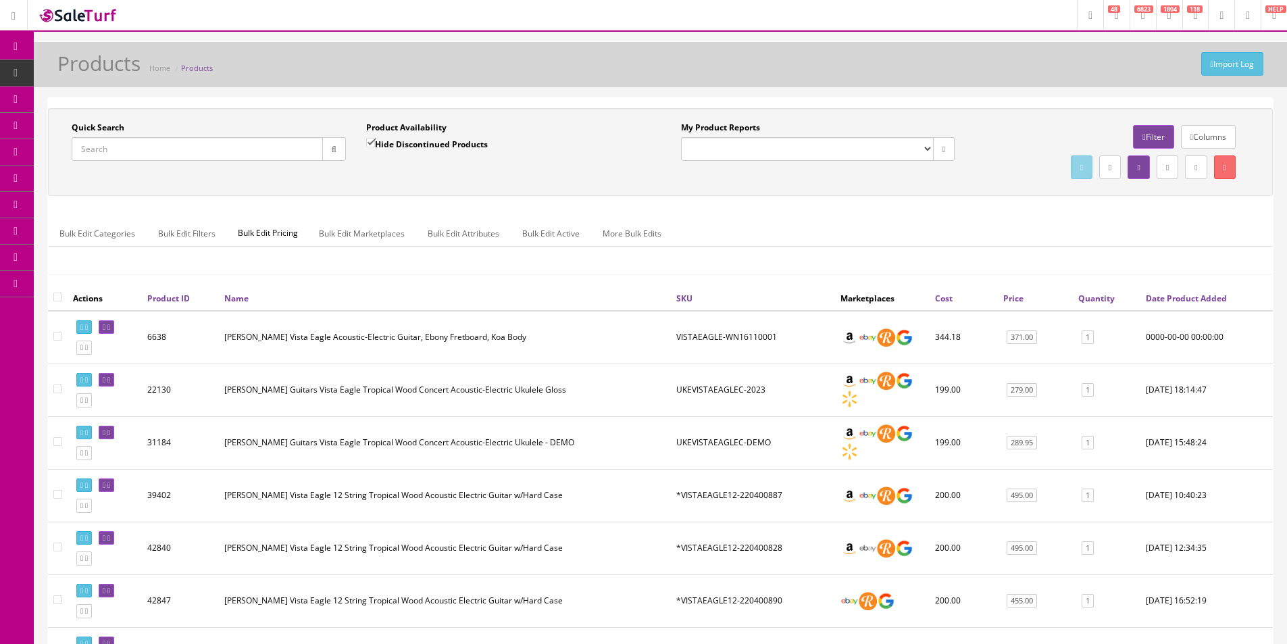
scroll to position [1317, 0]
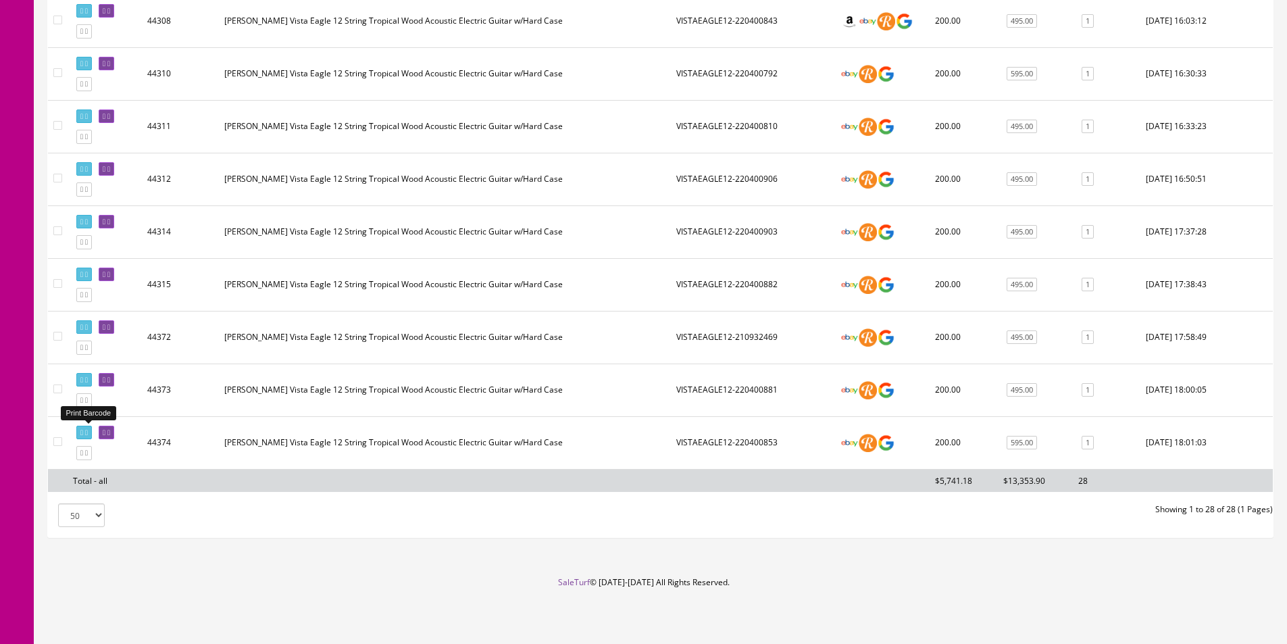
click at [92, 430] on link at bounding box center [84, 433] width 16 height 14
click at [82, 451] on icon at bounding box center [82, 452] width 3 height 7
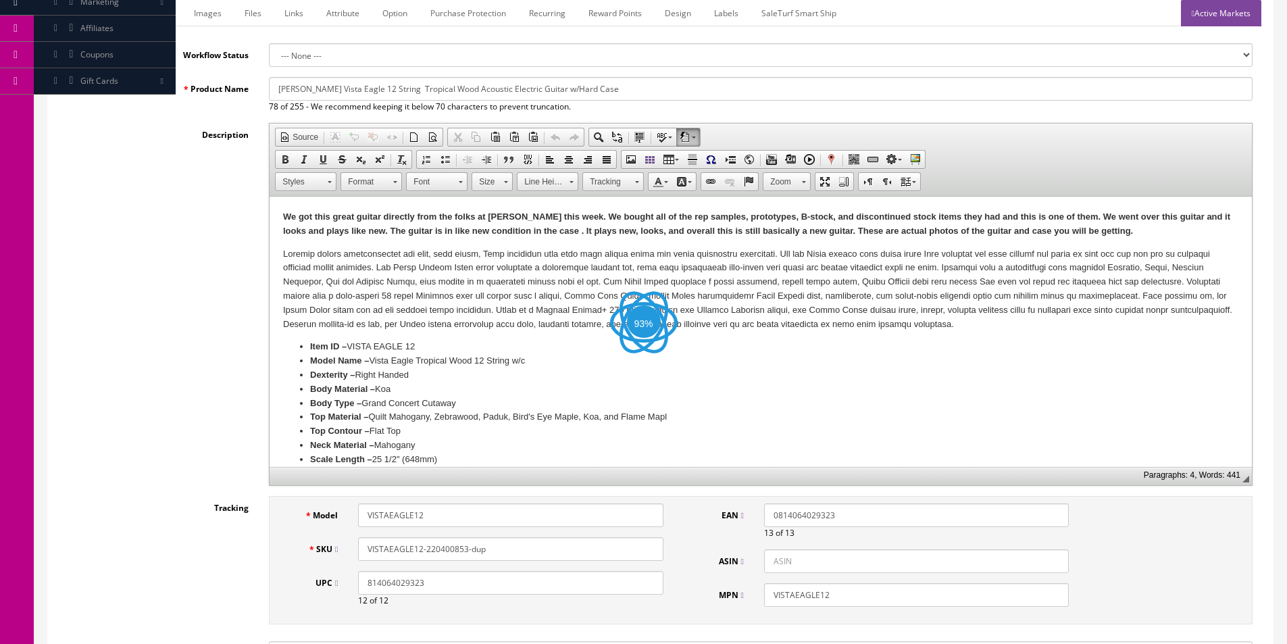
drag, startPoint x: 426, startPoint y: 549, endPoint x: 231, endPoint y: 274, distance: 336.9
click at [570, 555] on input "VISTAEAGLE12-220400853-dup" at bounding box center [510, 549] width 305 height 24
paste input "900"
type input "VISTAEAGLE12-220400900"
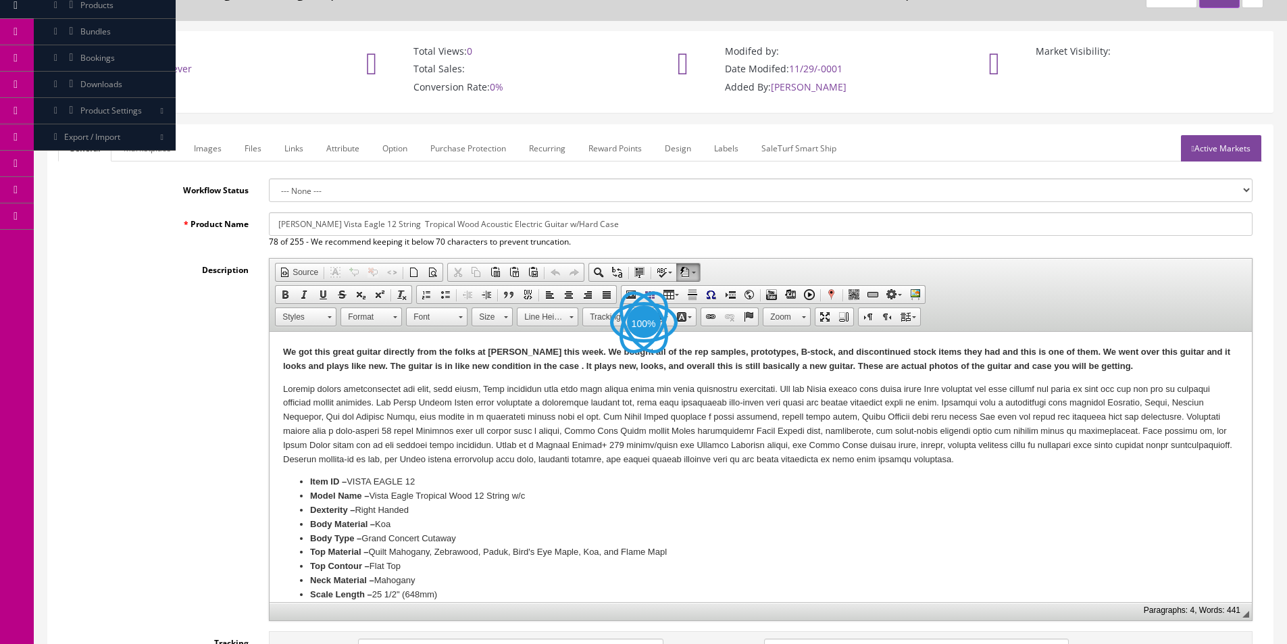
click at [205, 151] on link "Images" at bounding box center [207, 148] width 49 height 26
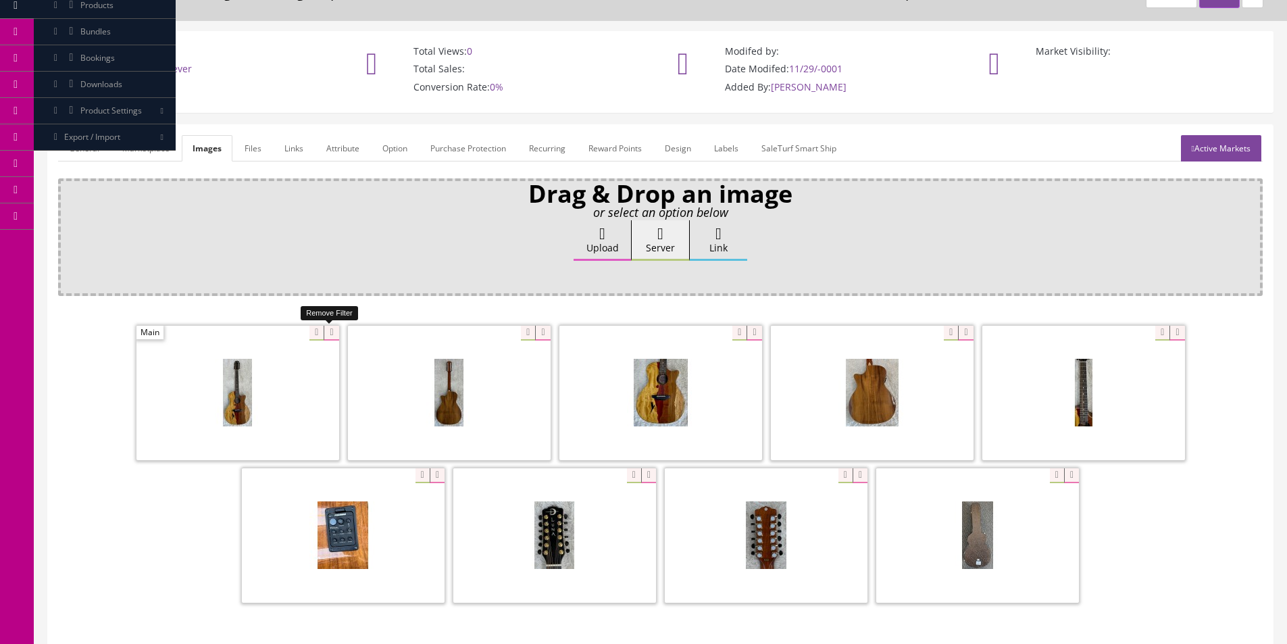
click at [329, 334] on icon at bounding box center [331, 333] width 15 height 15
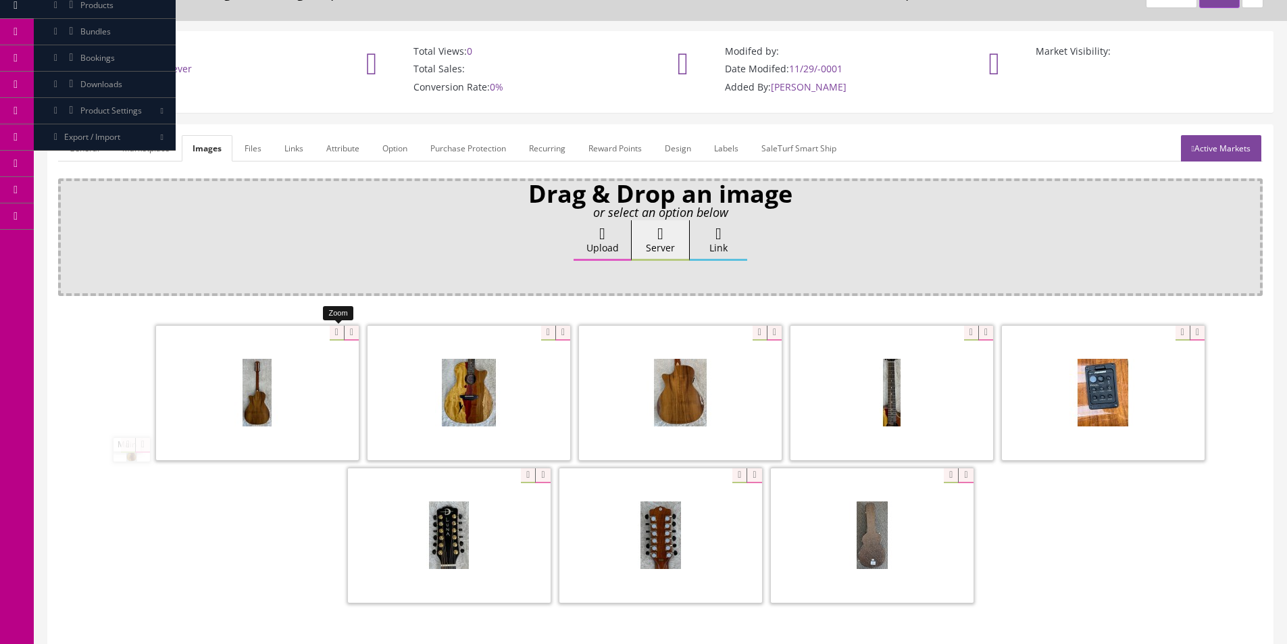
click at [344, 334] on icon at bounding box center [351, 333] width 15 height 15
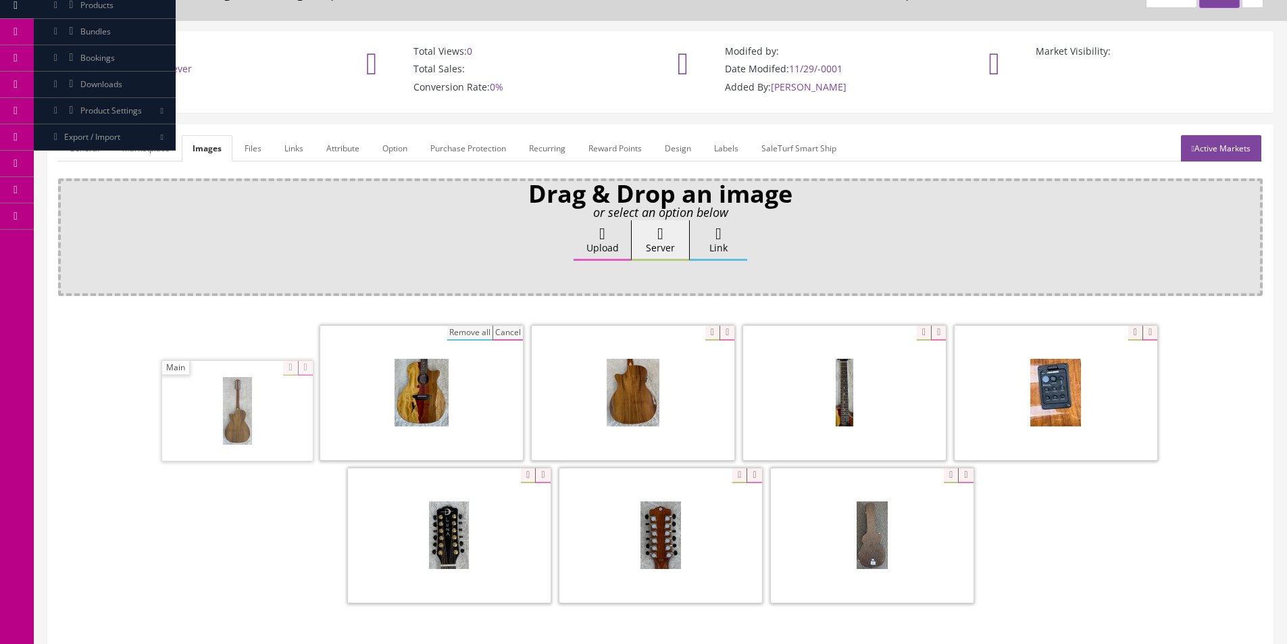
click at [447, 335] on button "Remove all" at bounding box center [469, 333] width 45 height 15
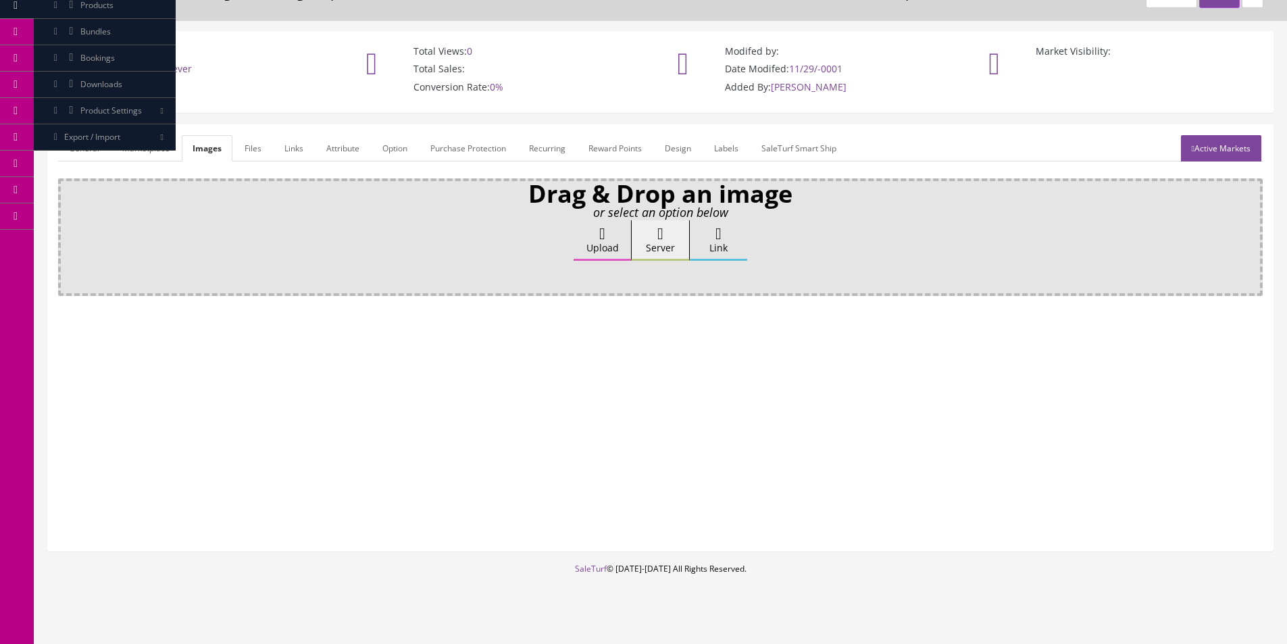
click at [601, 234] on icon at bounding box center [602, 234] width 6 height 16
click at [68, 234] on input "Upload" at bounding box center [68, 227] width 0 height 14
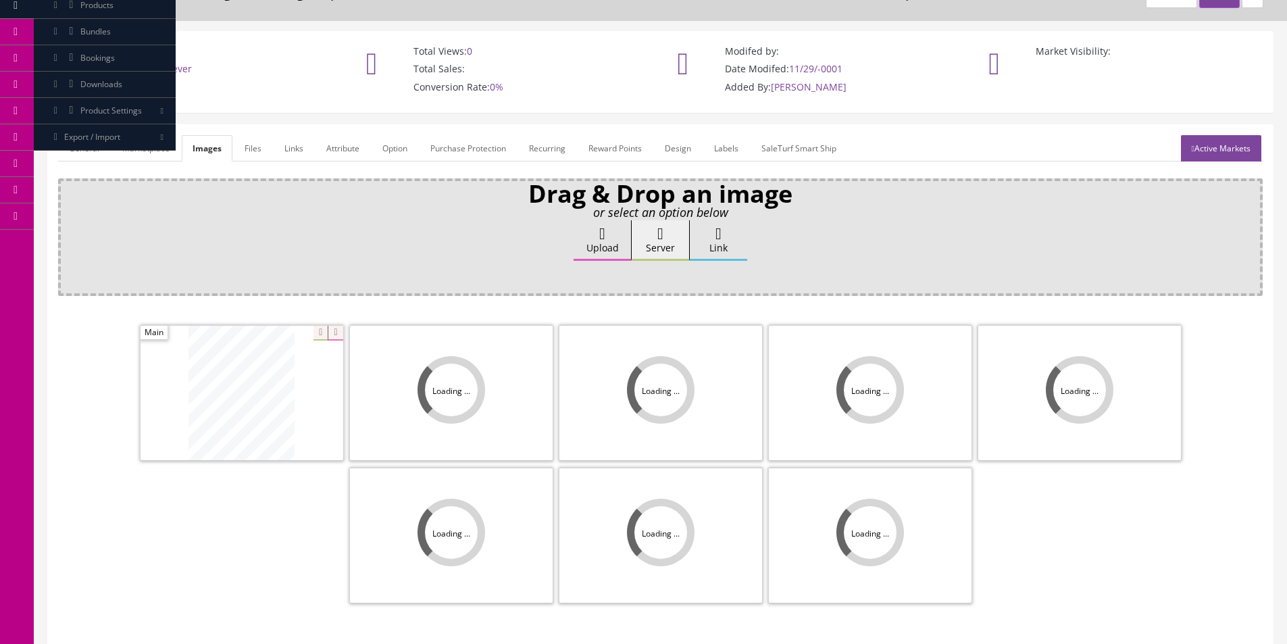
scroll to position [135, 0]
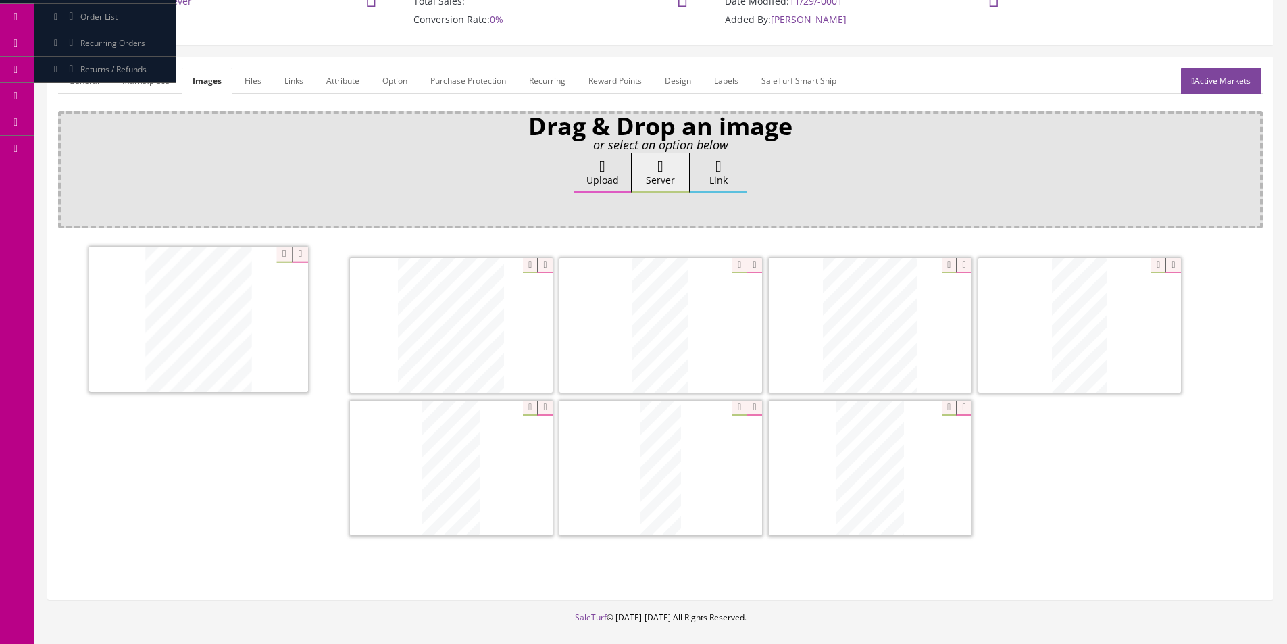
drag, startPoint x: 281, startPoint y: 347, endPoint x: 95, endPoint y: 341, distance: 185.9
drag, startPoint x: 597, startPoint y: 351, endPoint x: 23, endPoint y: 324, distance: 574.9
drag, startPoint x: 1015, startPoint y: 328, endPoint x: 122, endPoint y: 302, distance: 894.2
drag, startPoint x: 890, startPoint y: 453, endPoint x: 968, endPoint y: 319, distance: 155.3
drag, startPoint x: 630, startPoint y: 460, endPoint x: 914, endPoint y: 461, distance: 283.8
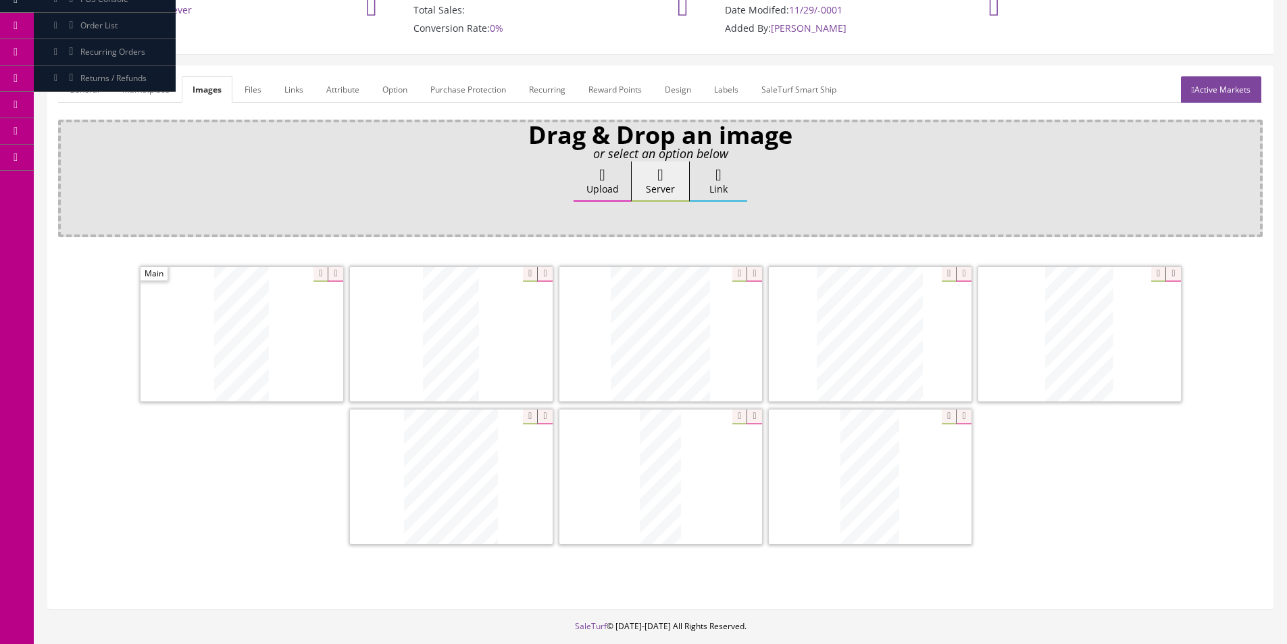
scroll to position [0, 0]
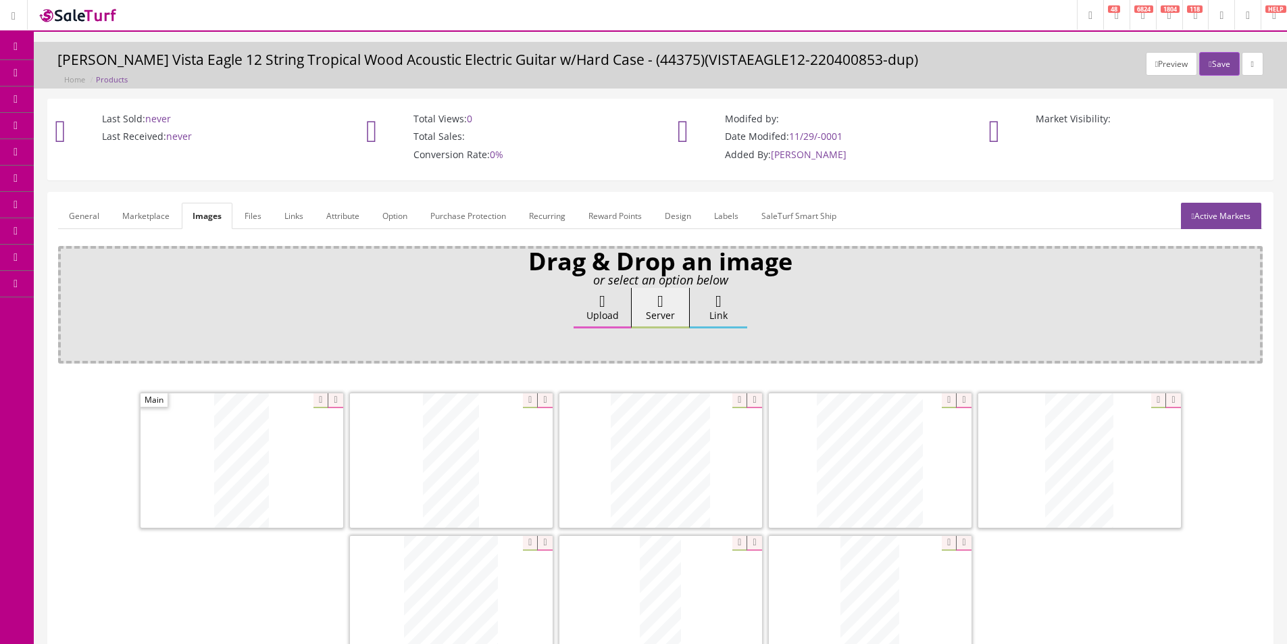
click at [84, 216] on link "General" at bounding box center [84, 216] width 52 height 26
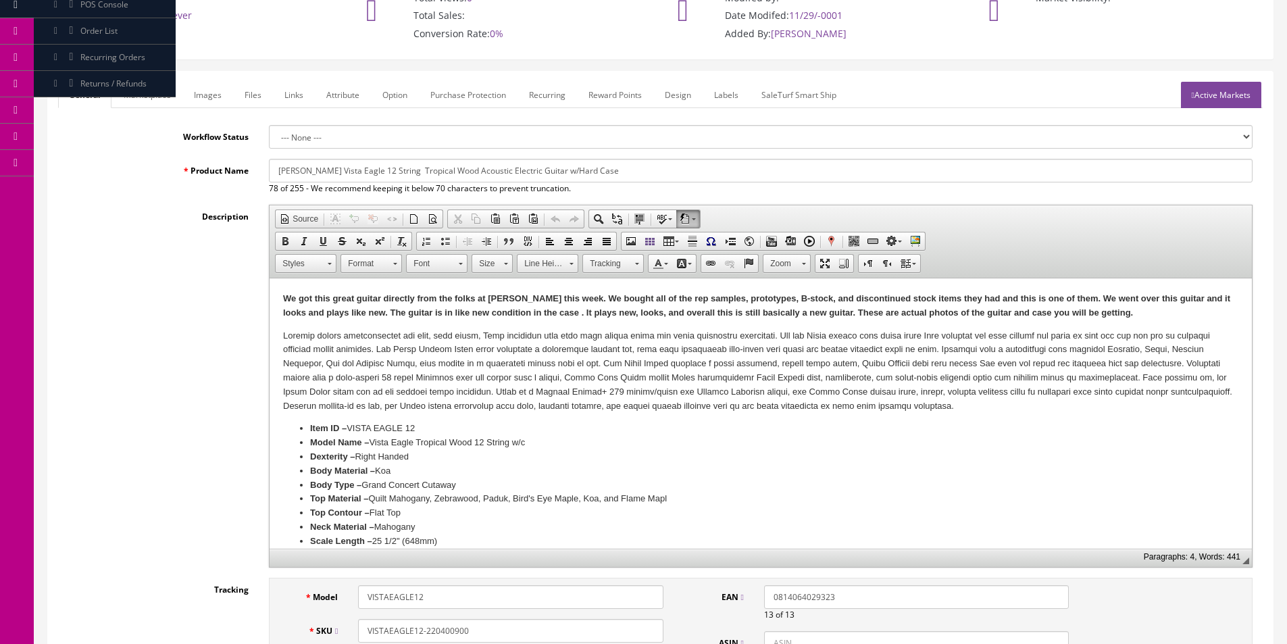
scroll to position [135, 0]
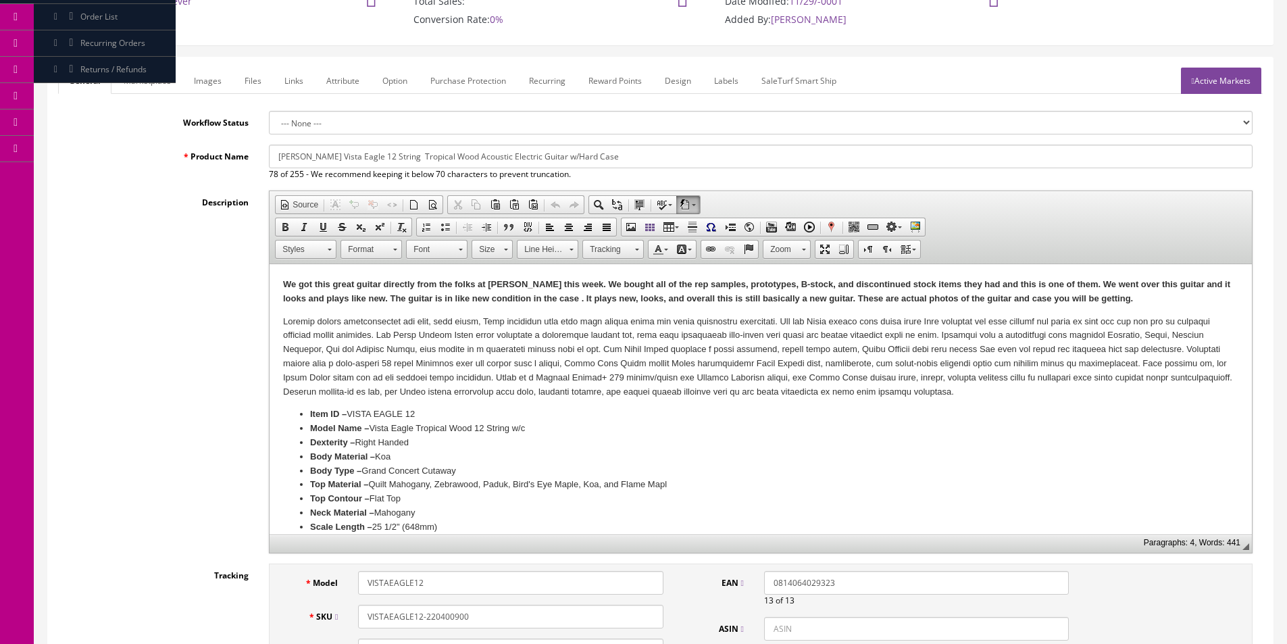
click at [807, 291] on p "We got this great guitar directly from the folks at Dean this week. We bought a…" at bounding box center [760, 292] width 955 height 28
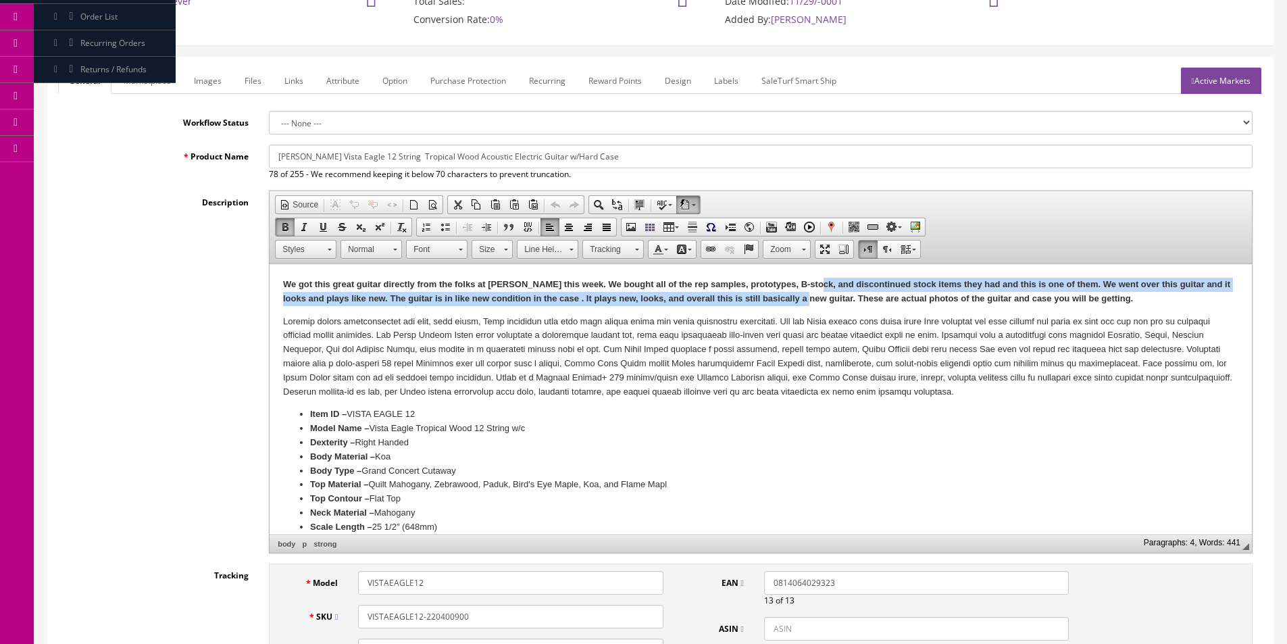
click at [807, 291] on p "We got this great guitar directly from the folks at Dean this week. We bought a…" at bounding box center [760, 292] width 955 height 28
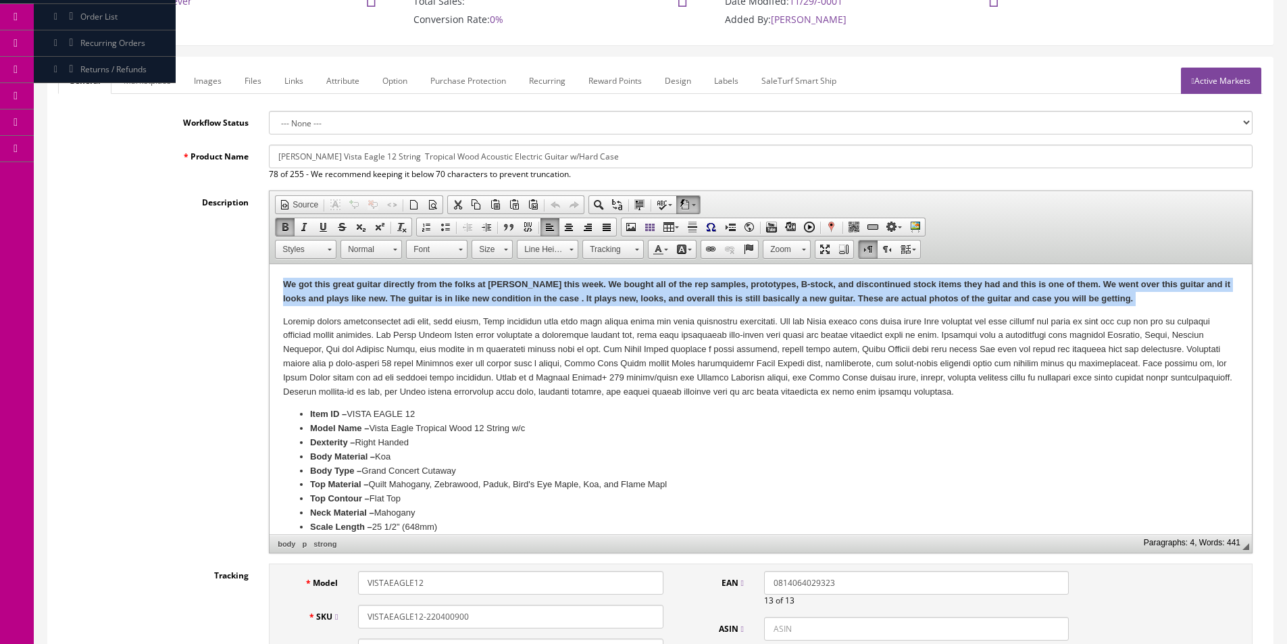
click at [807, 291] on p "We got this great guitar directly from the folks at Dean this week. We bought a…" at bounding box center [760, 292] width 955 height 28
copy strong "We got this great guitar directly from the folks at Dean this week. We bought a…"
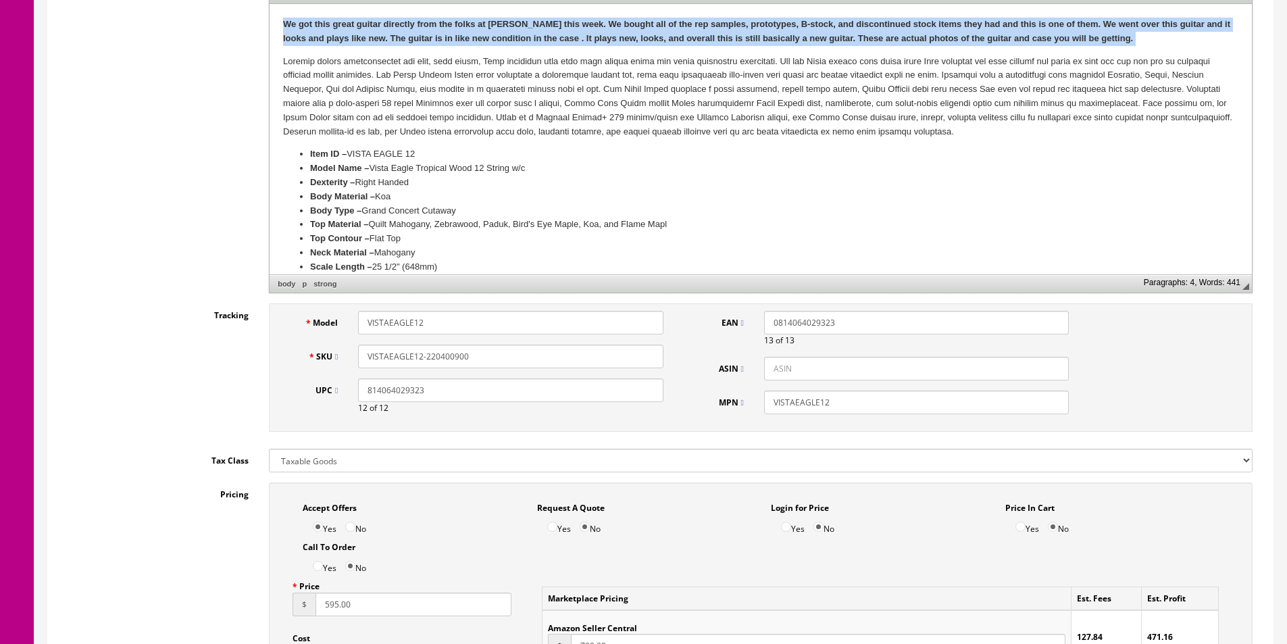
scroll to position [473, 0]
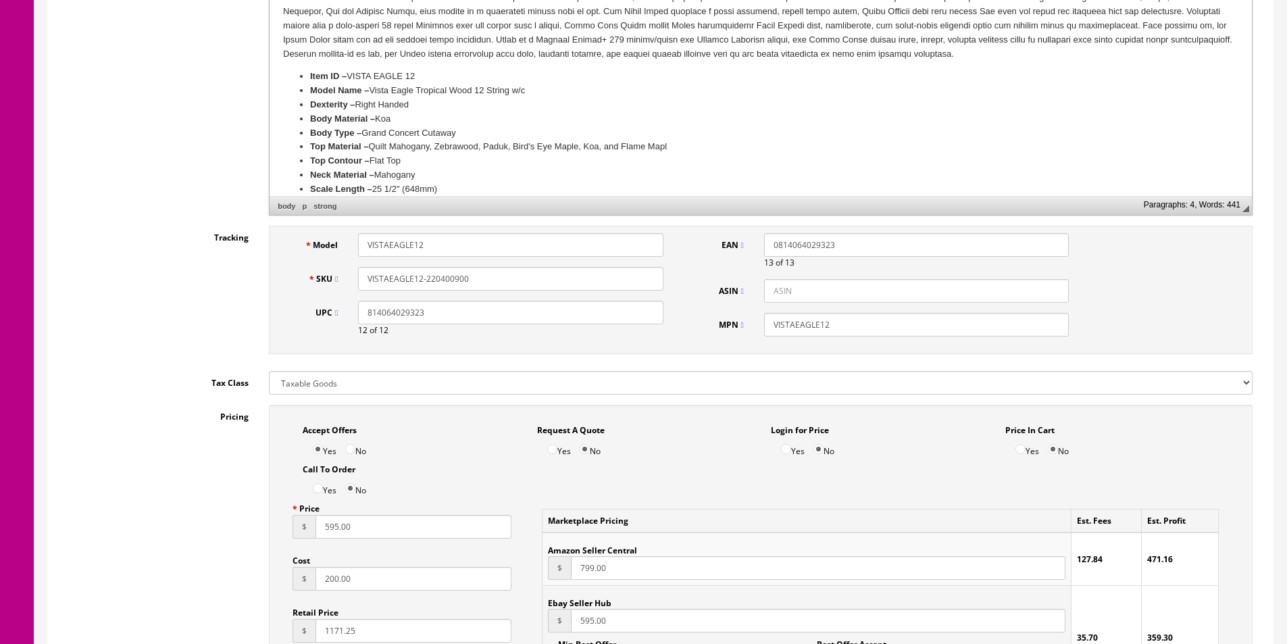
click at [504, 291] on div "Model VISTAEAGLE12 SKU VISTAEAGLE12-220400900 UPC 814064029323 12 of 12" at bounding box center [478, 290] width 391 height 114
click at [507, 282] on input "VISTAEAGLE12-220400900" at bounding box center [510, 279] width 305 height 24
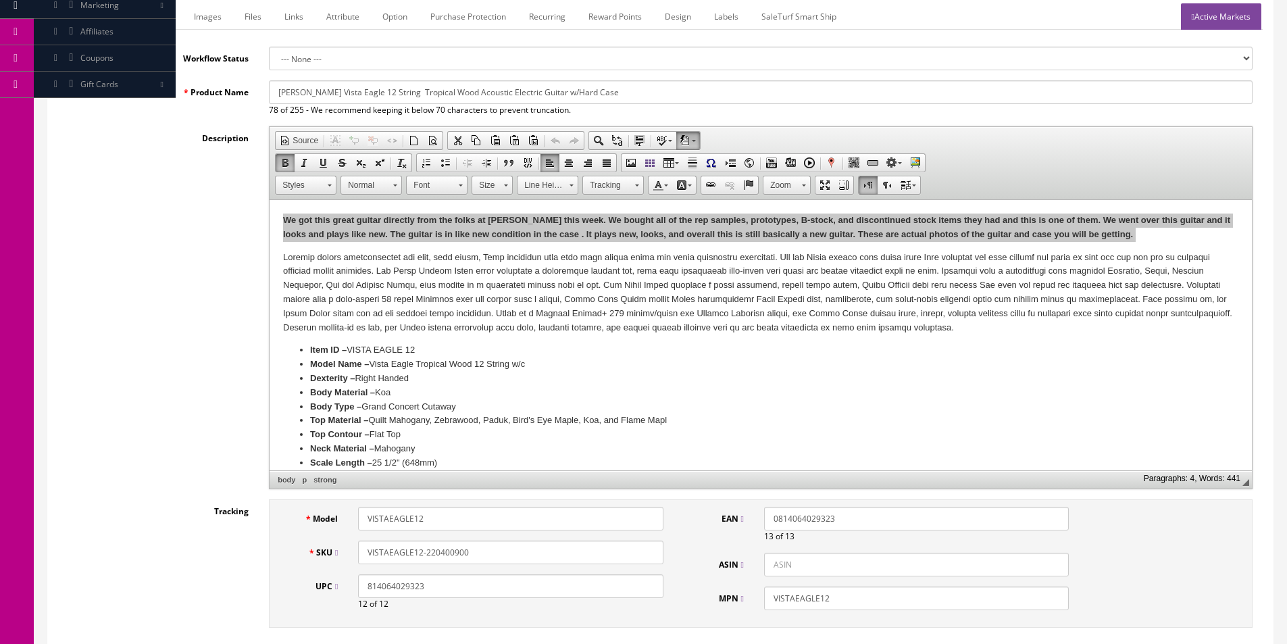
scroll to position [135, 0]
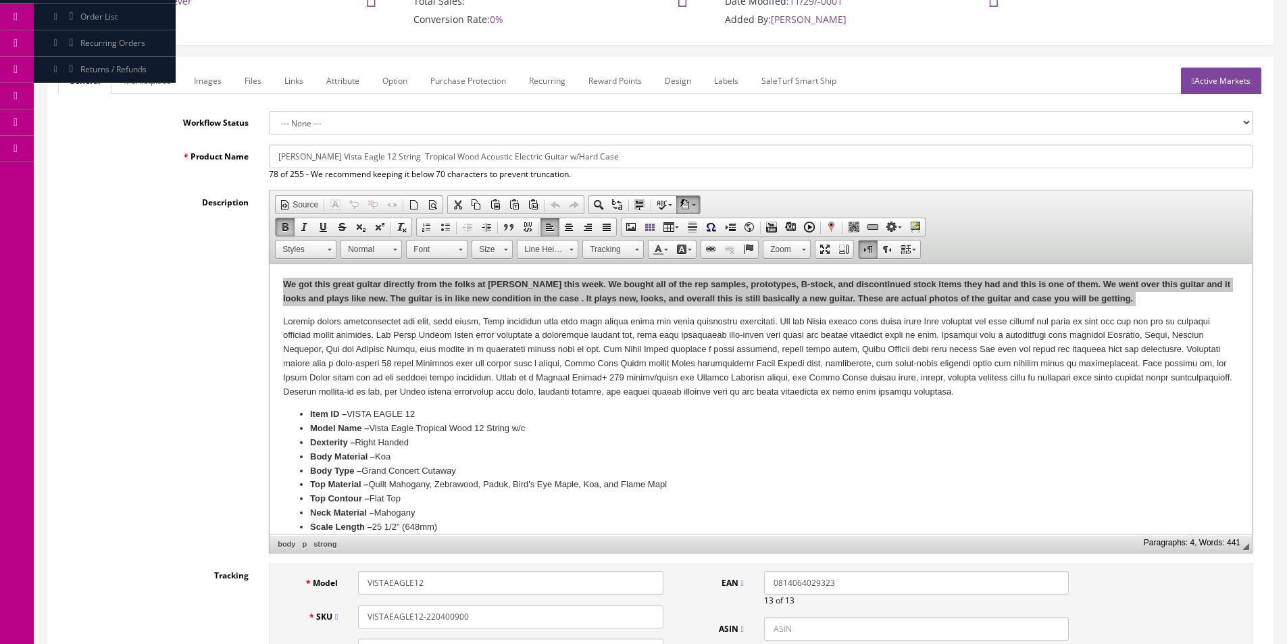
click at [1240, 86] on link "Active Markets" at bounding box center [1221, 81] width 80 height 26
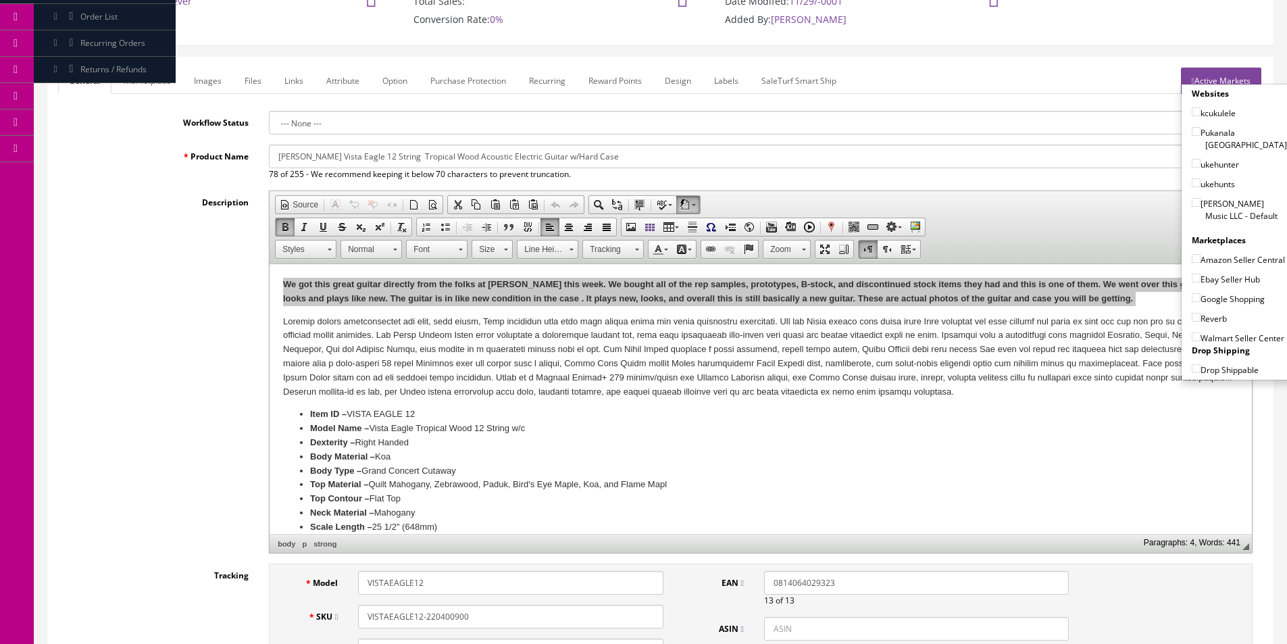
click at [1207, 203] on label "[PERSON_NAME] Music LLC - Default" at bounding box center [1239, 210] width 95 height 26
click at [1201, 203] on input"] "[PERSON_NAME] Music LLC - Default" at bounding box center [1196, 202] width 9 height 9
checkbox input"] "true"
click at [1221, 281] on label "Ebay Seller Hub" at bounding box center [1226, 279] width 68 height 14
click at [1201, 281] on input"] "Ebay Seller Hub" at bounding box center [1196, 278] width 9 height 9
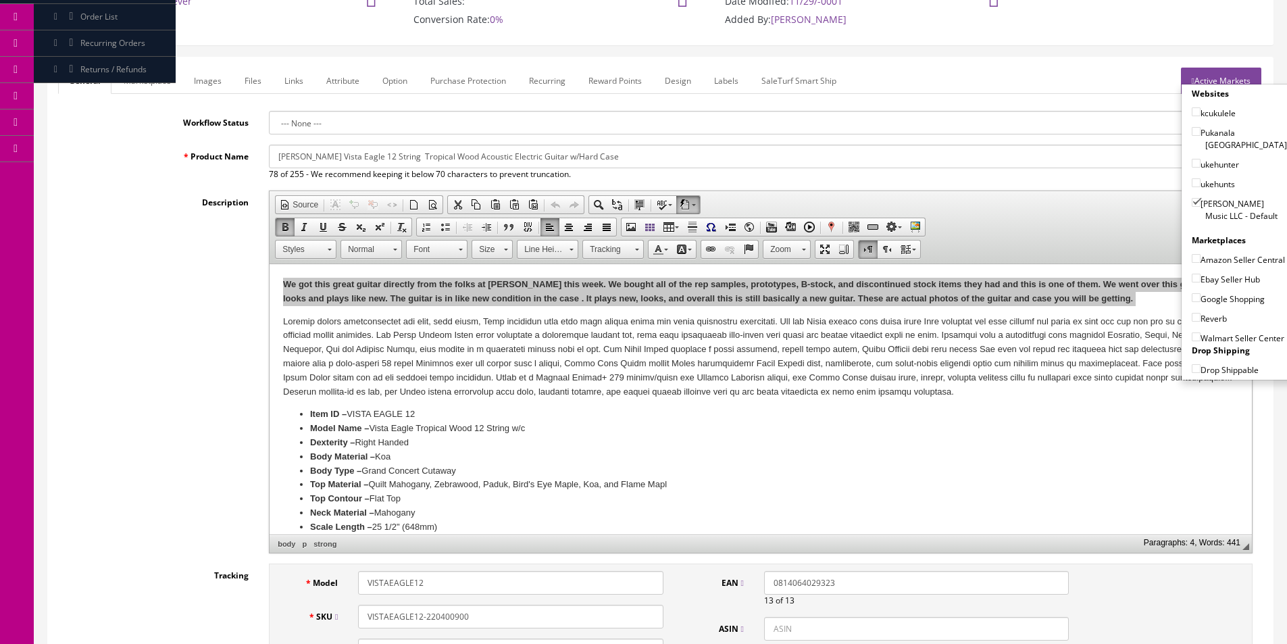
checkbox input"] "true"
click at [1215, 306] on div "Reverb" at bounding box center [1239, 315] width 95 height 20
click at [1212, 318] on label "Reverb" at bounding box center [1209, 318] width 35 height 14
click at [1201, 318] on input"] "Reverb" at bounding box center [1196, 317] width 9 height 9
checkbox input"] "true"
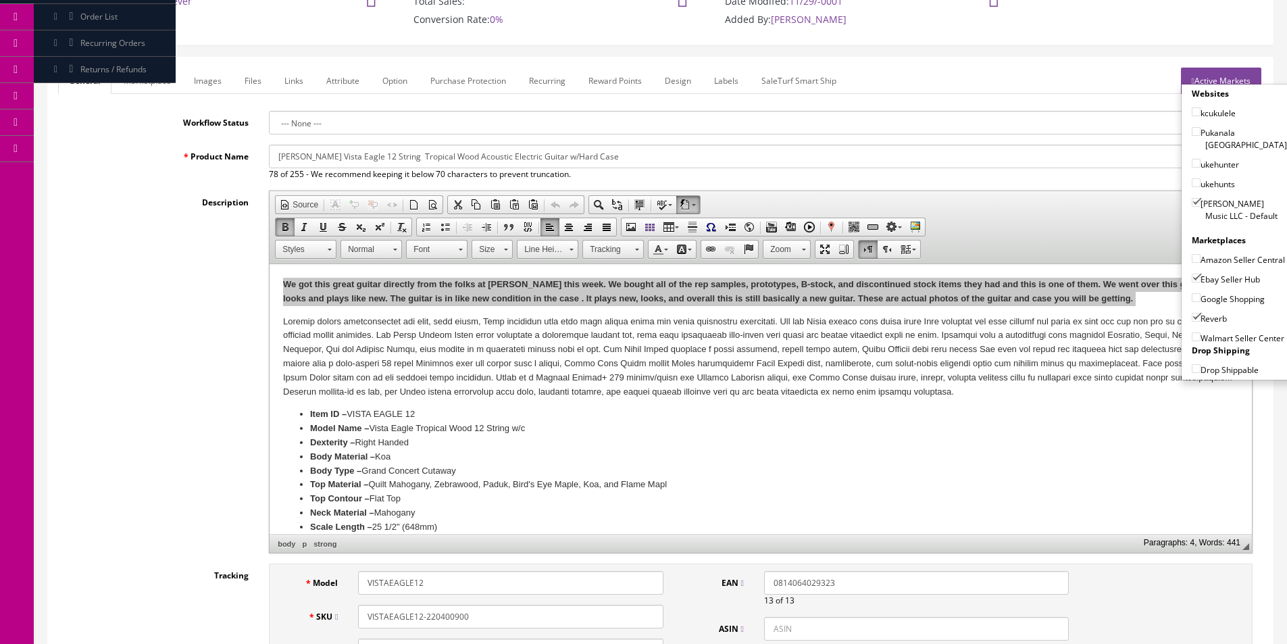
click at [1214, 301] on label "Google Shopping" at bounding box center [1228, 299] width 73 height 14
click at [1201, 301] on input"] "Google Shopping" at bounding box center [1196, 297] width 9 height 9
checkbox input"] "true"
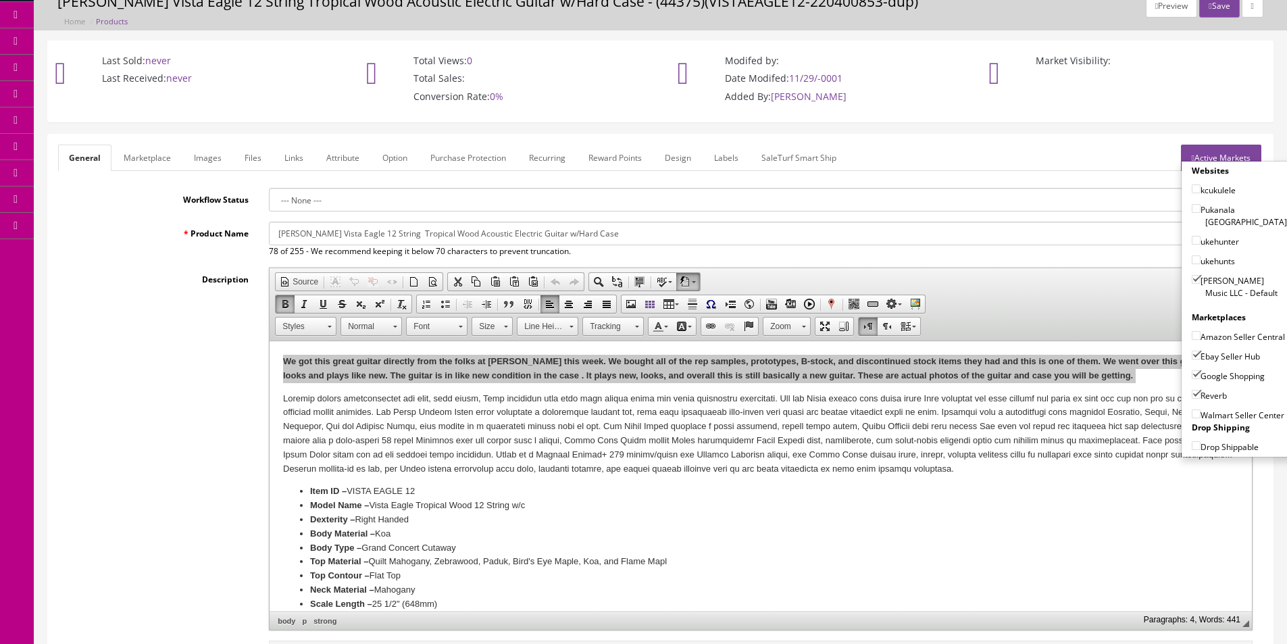
scroll to position [0, 0]
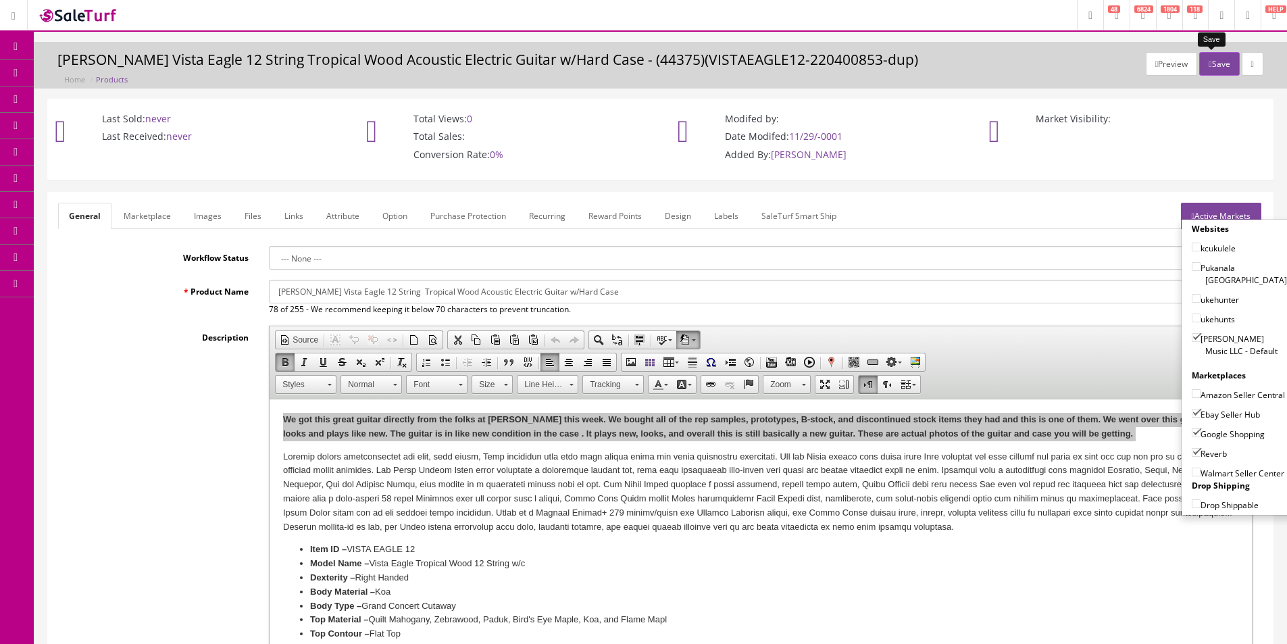
click at [1199, 59] on button "Save" at bounding box center [1219, 64] width 40 height 24
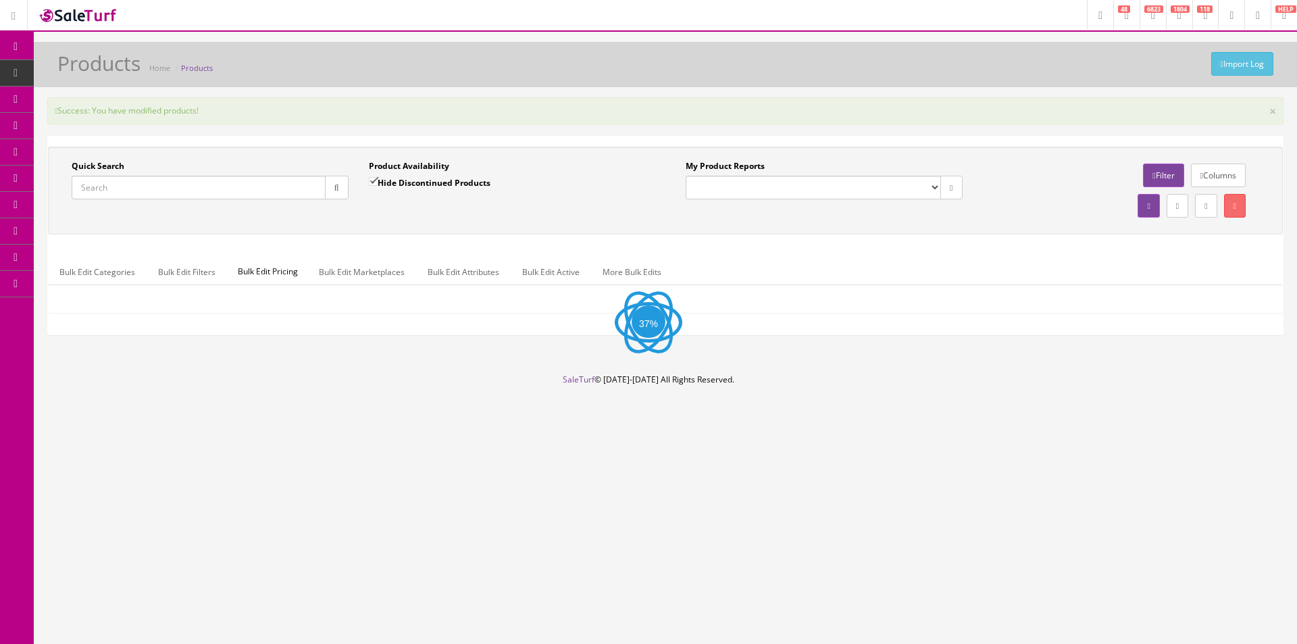
click at [926, 98] on div "Success: You have modified products! ×" at bounding box center [665, 110] width 1236 height 27
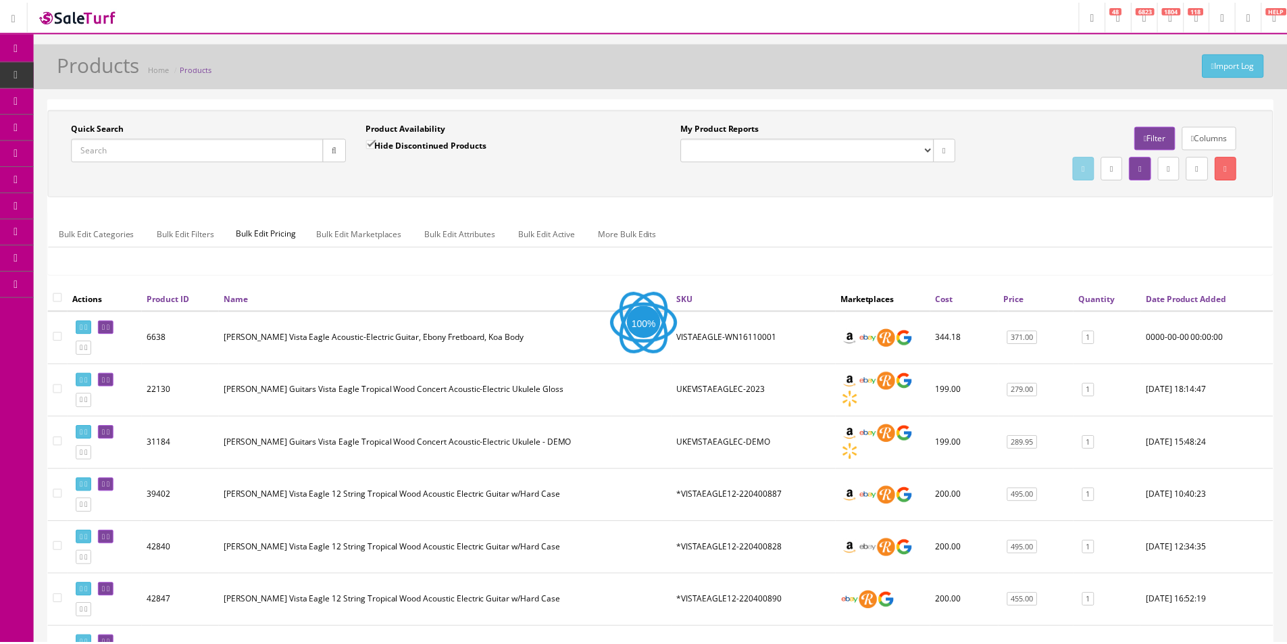
scroll to position [1370, 0]
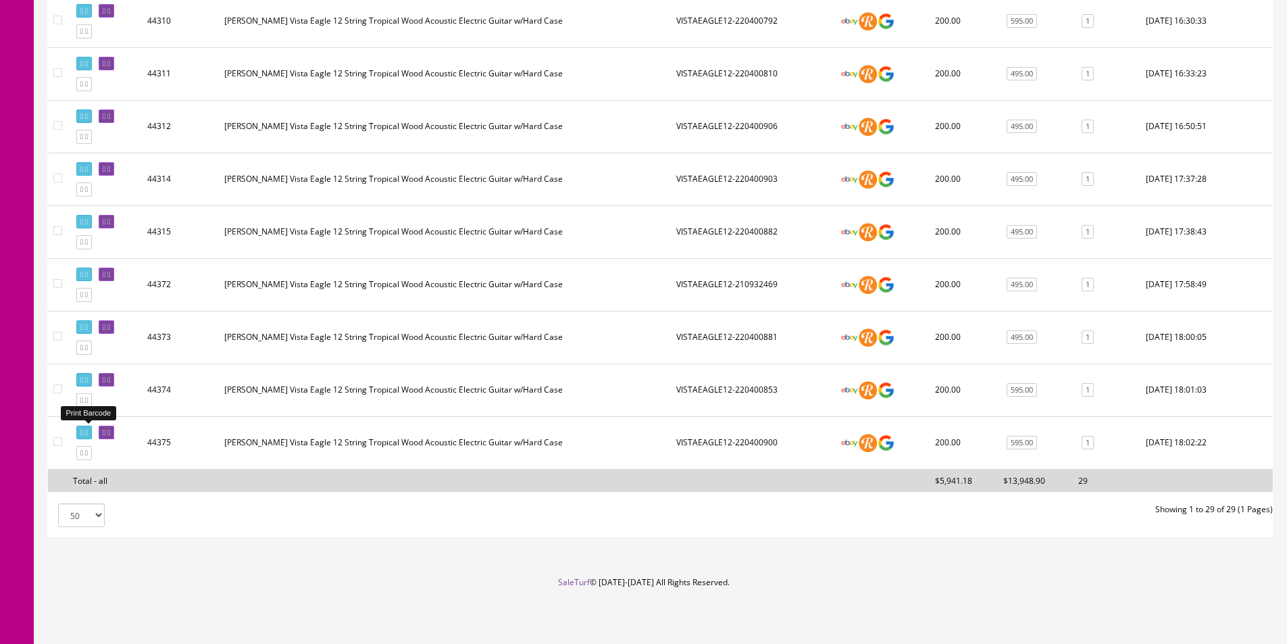
click at [81, 432] on icon at bounding box center [81, 432] width 3 height 7
click at [91, 458] on link at bounding box center [84, 453] width 16 height 14
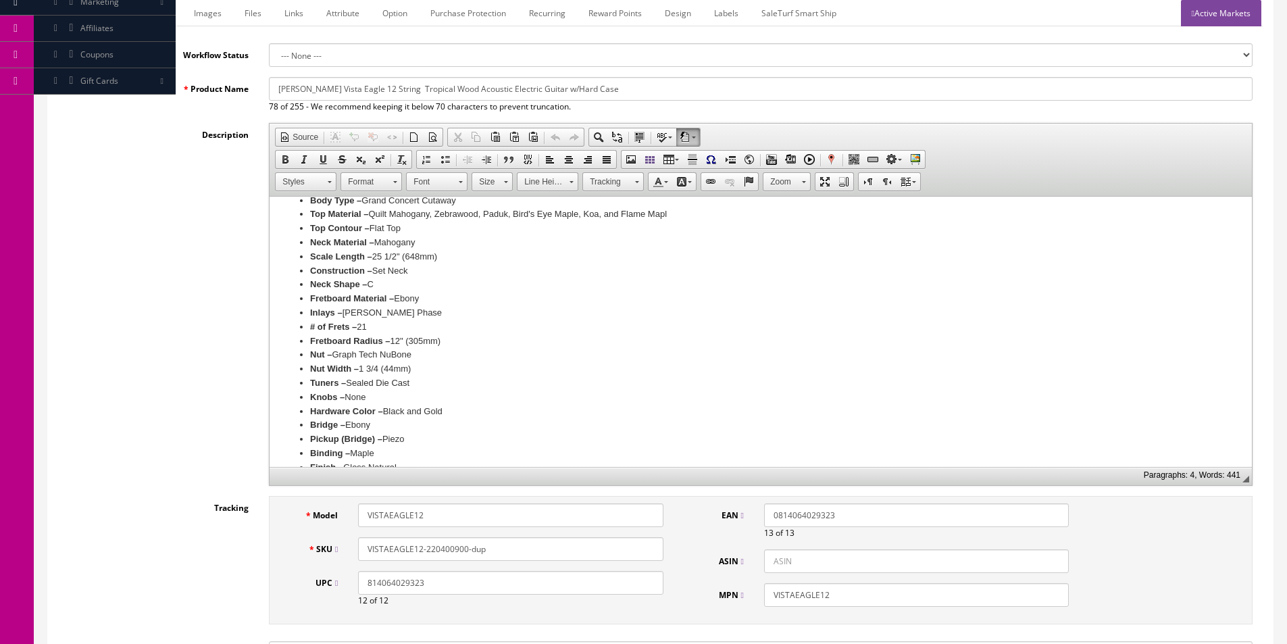
drag, startPoint x: 3, startPoint y: 257, endPoint x: 240, endPoint y: 447, distance: 303.7
click at [567, 554] on input "VISTAEAGLE12-220400900-dup" at bounding box center [510, 549] width 305 height 24
paste input "893"
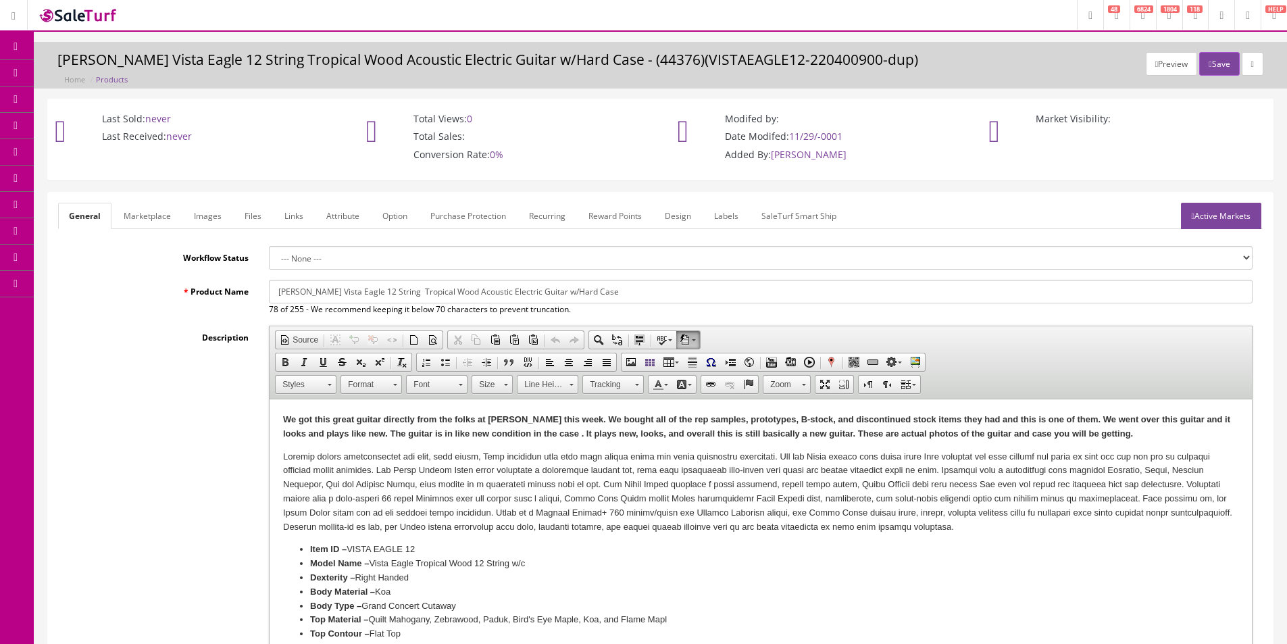
type input "VISTAEAGLE12-220400893"
click at [213, 215] on link "Images" at bounding box center [207, 216] width 49 height 26
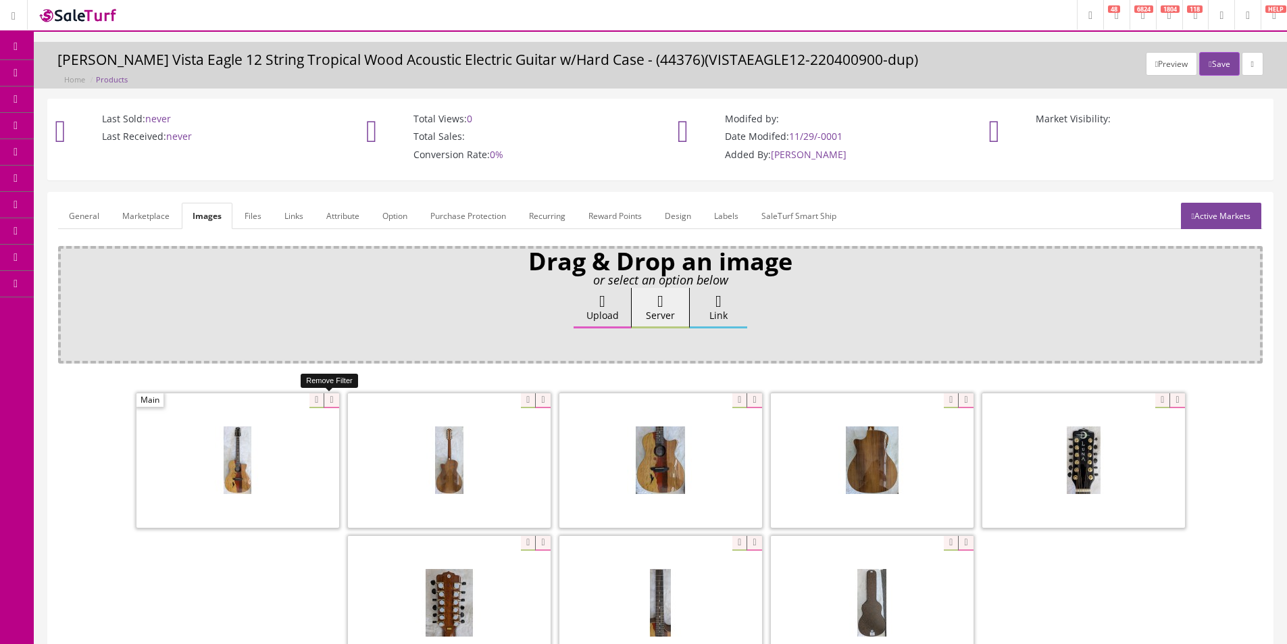
click at [334, 400] on icon at bounding box center [331, 400] width 15 height 15
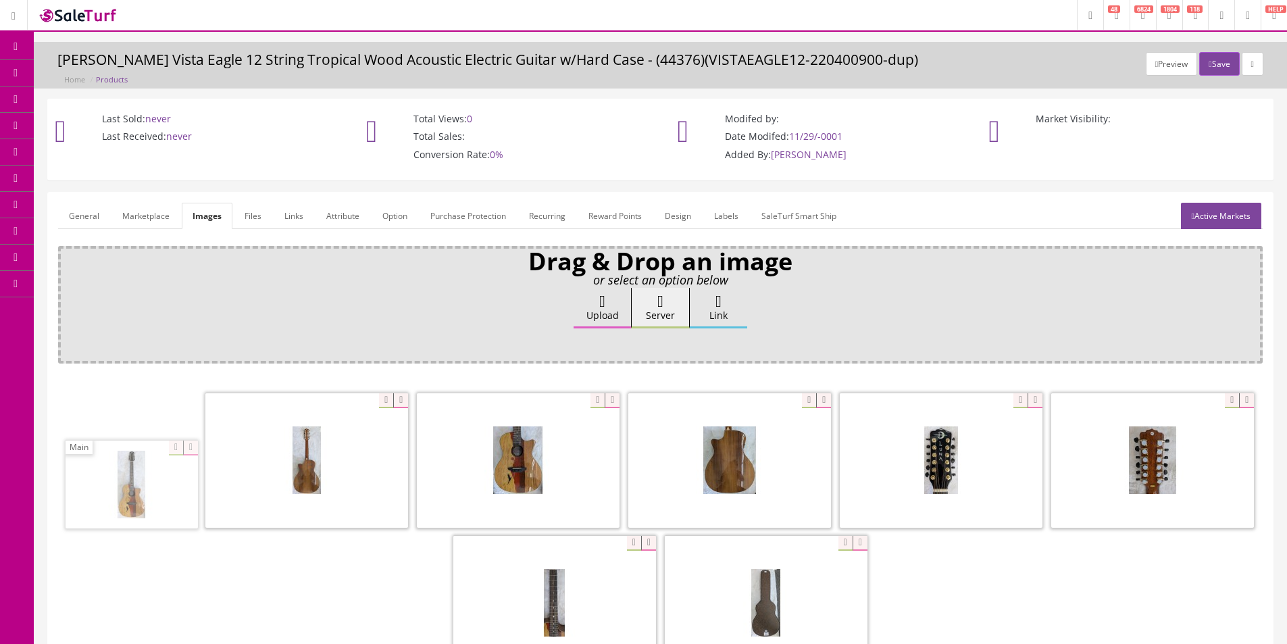
click at [393, 400] on icon at bounding box center [400, 400] width 15 height 15
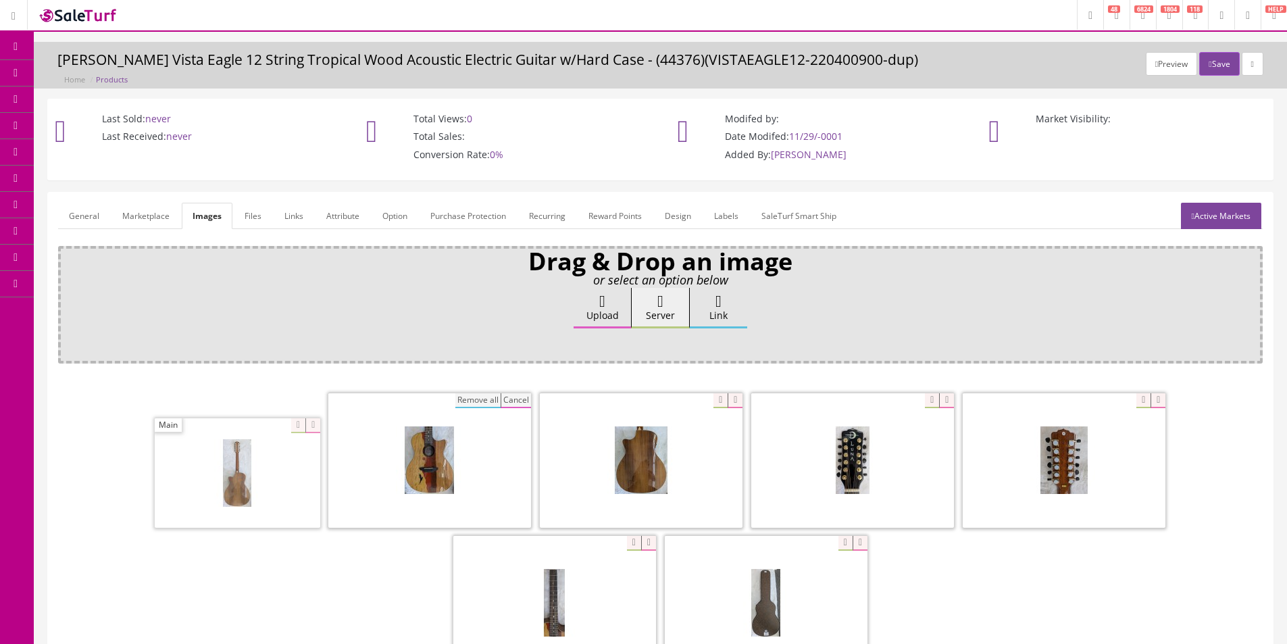
click at [455, 400] on button "Remove all" at bounding box center [477, 400] width 45 height 15
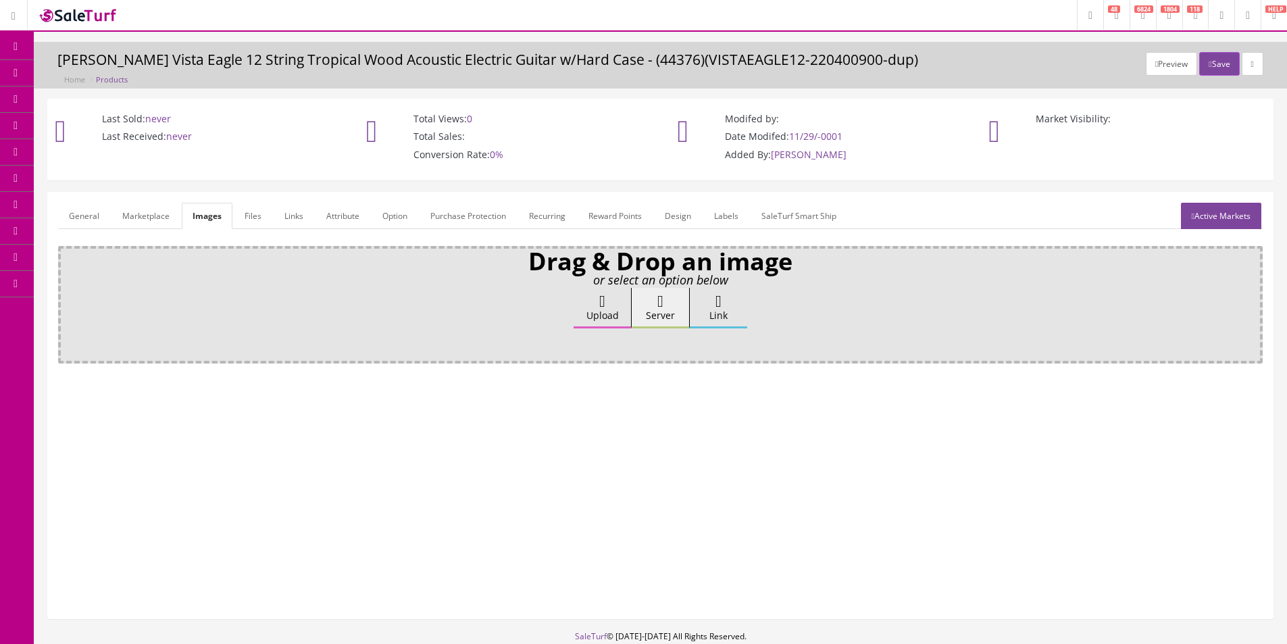
click at [588, 316] on label "Upload" at bounding box center [602, 308] width 57 height 41
click at [68, 301] on input "Upload" at bounding box center [68, 295] width 0 height 14
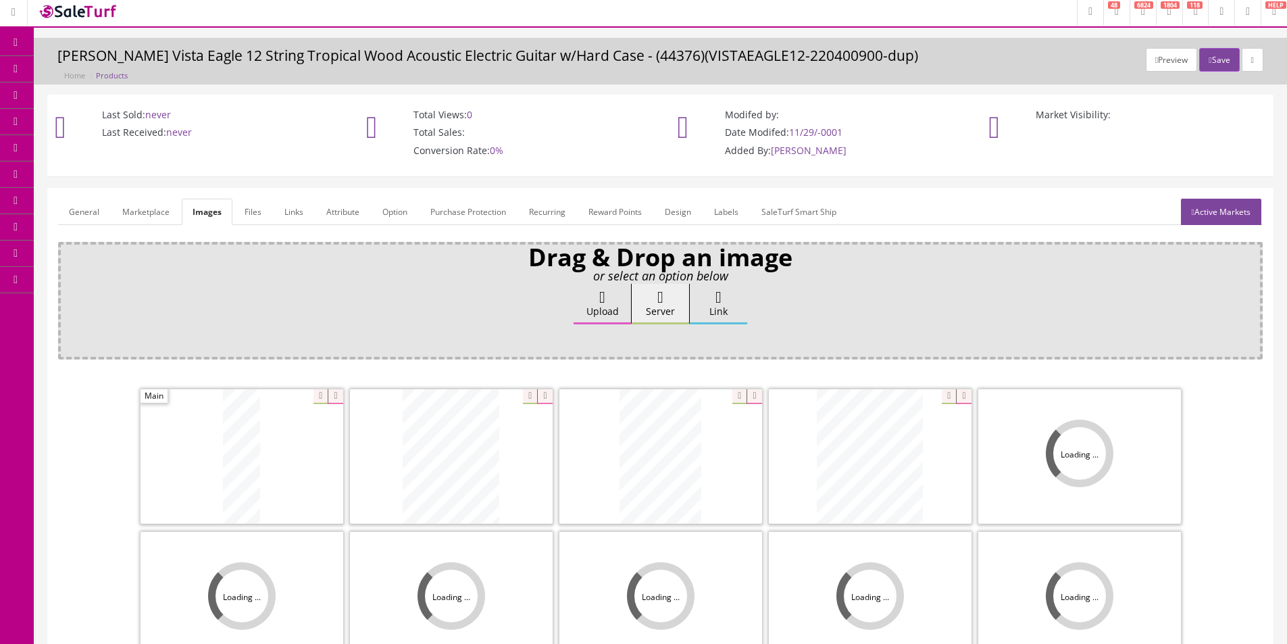
scroll to position [197, 0]
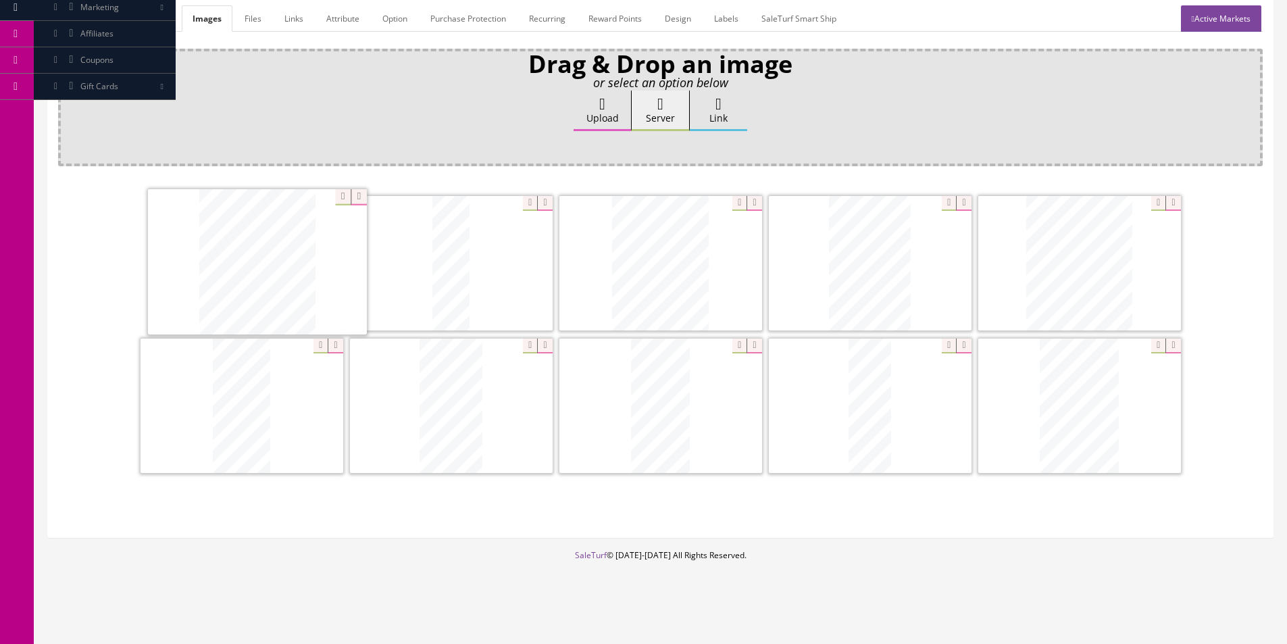
drag, startPoint x: 632, startPoint y: 399, endPoint x: 238, endPoint y: 251, distance: 420.5
drag, startPoint x: 282, startPoint y: 256, endPoint x: 355, endPoint y: 344, distance: 114.2
drag, startPoint x: 397, startPoint y: 374, endPoint x: 377, endPoint y: 257, distance: 119.3
drag, startPoint x: 413, startPoint y: 403, endPoint x: 711, endPoint y: 268, distance: 326.9
drag, startPoint x: 1033, startPoint y: 417, endPoint x: 708, endPoint y: 420, distance: 325.0
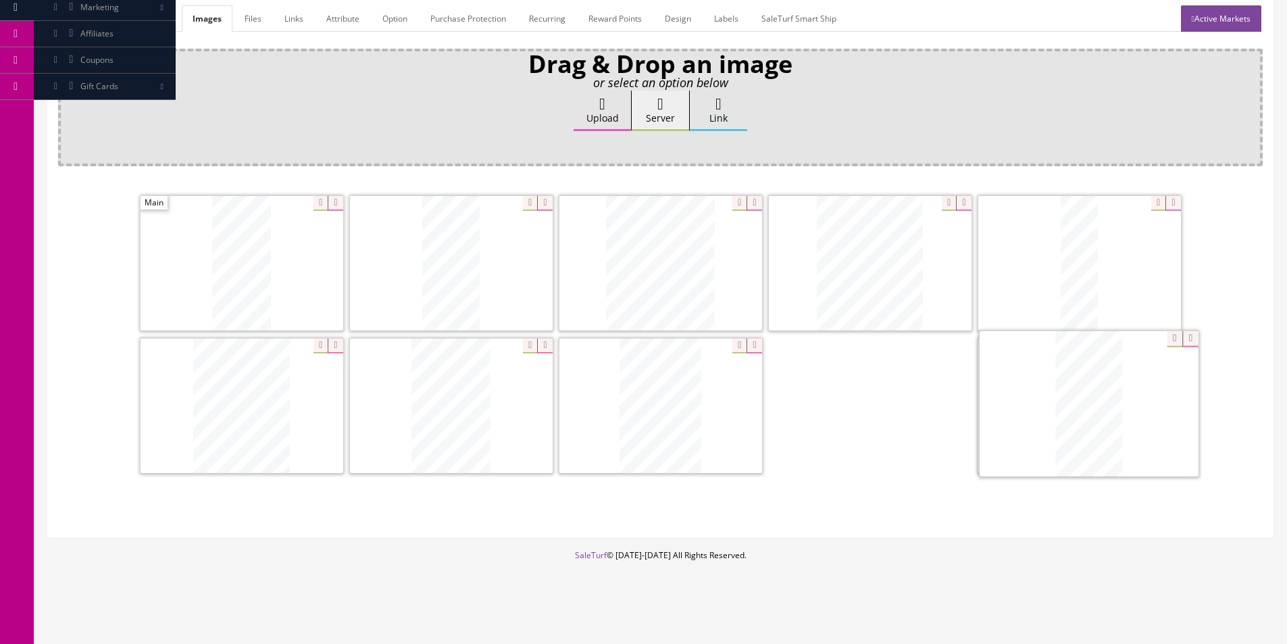
drag, startPoint x: 862, startPoint y: 414, endPoint x: 1077, endPoint y: 413, distance: 214.8
click at [1175, 348] on icon at bounding box center [1172, 345] width 15 height 15
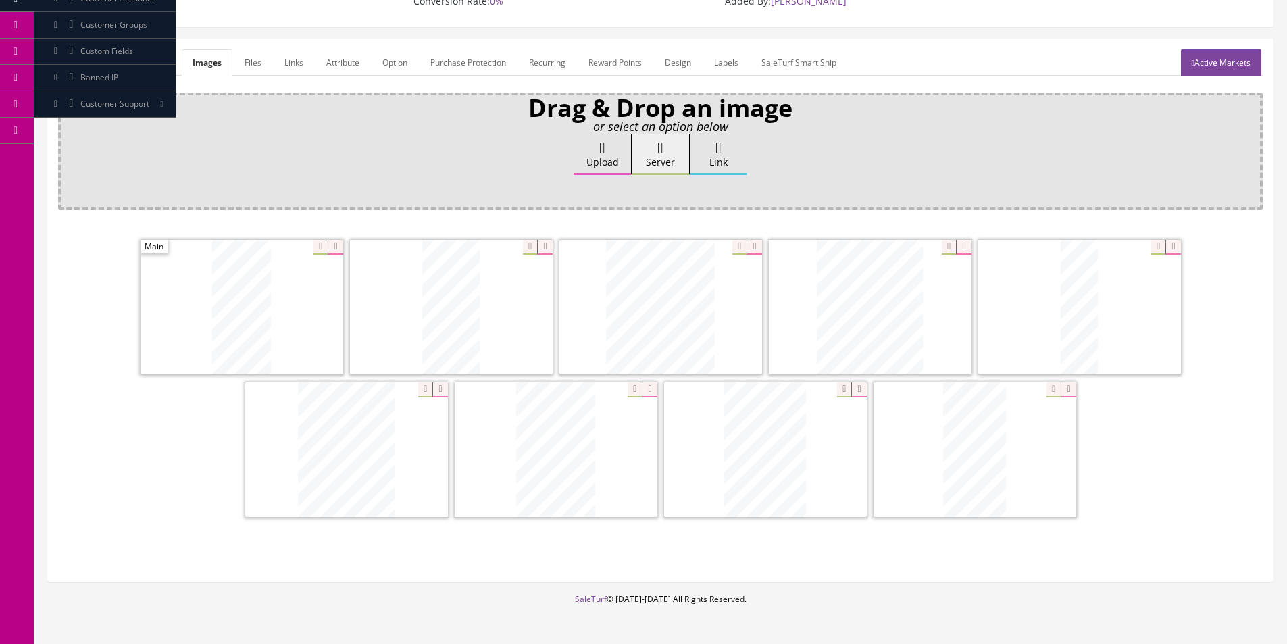
scroll to position [130, 0]
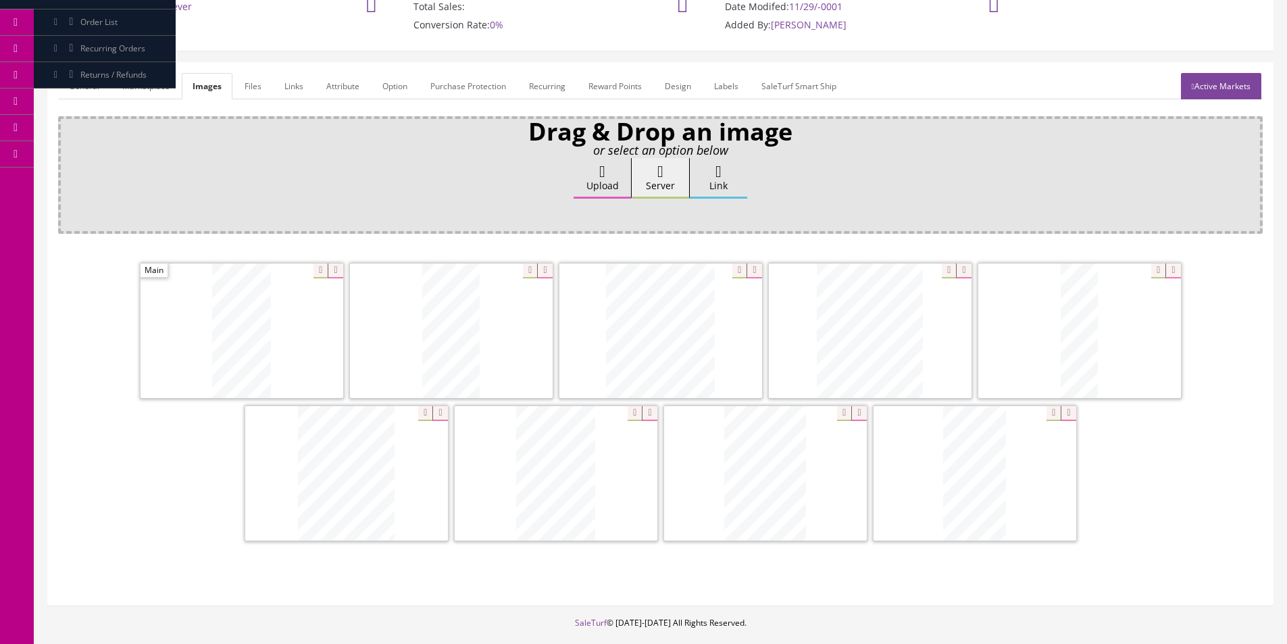
click at [105, 91] on link "General" at bounding box center [84, 86] width 52 height 26
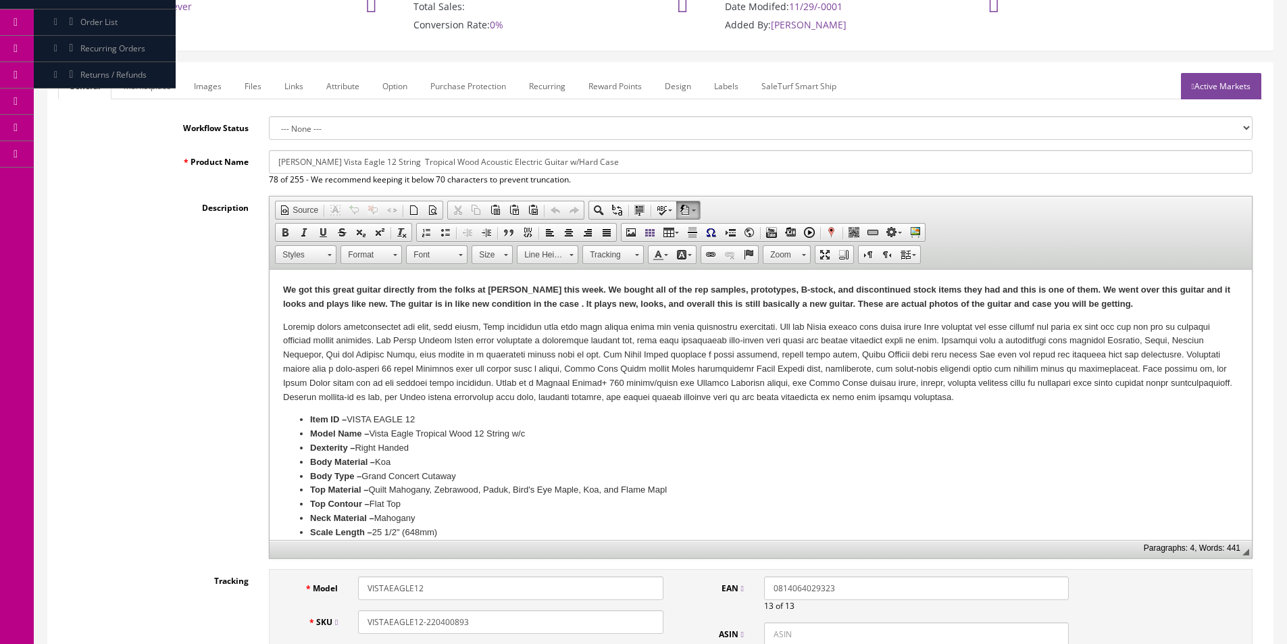
scroll to position [468, 0]
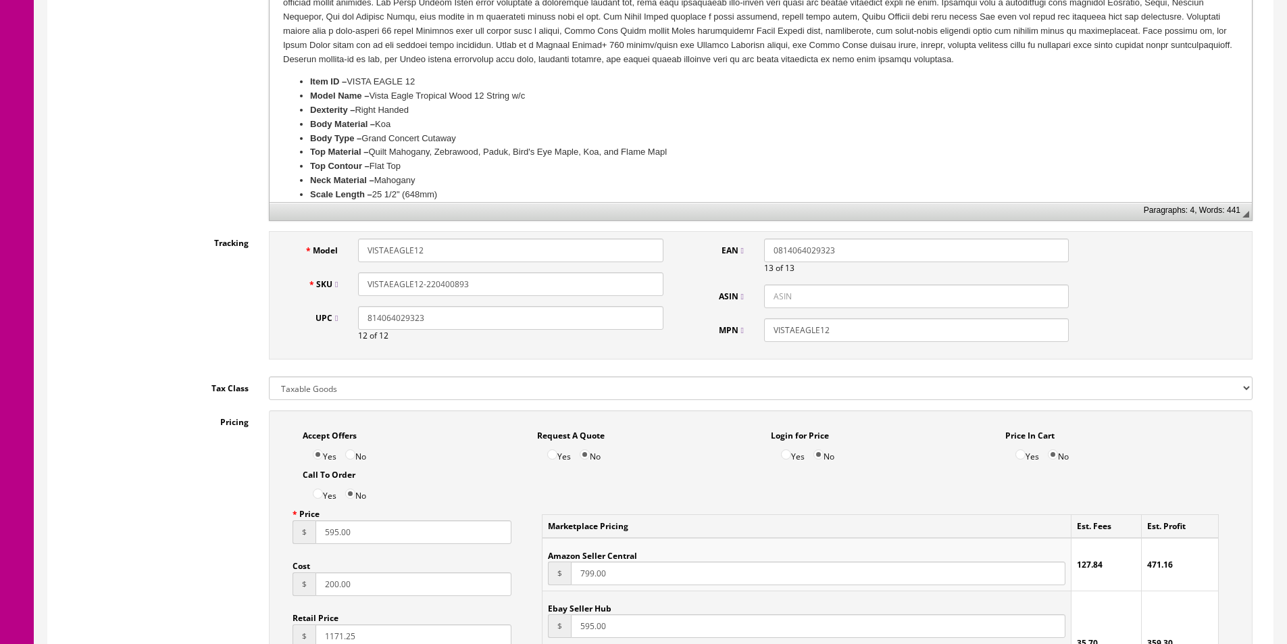
click at [466, 286] on input "VISTAEAGLE12-220400893" at bounding box center [510, 284] width 305 height 24
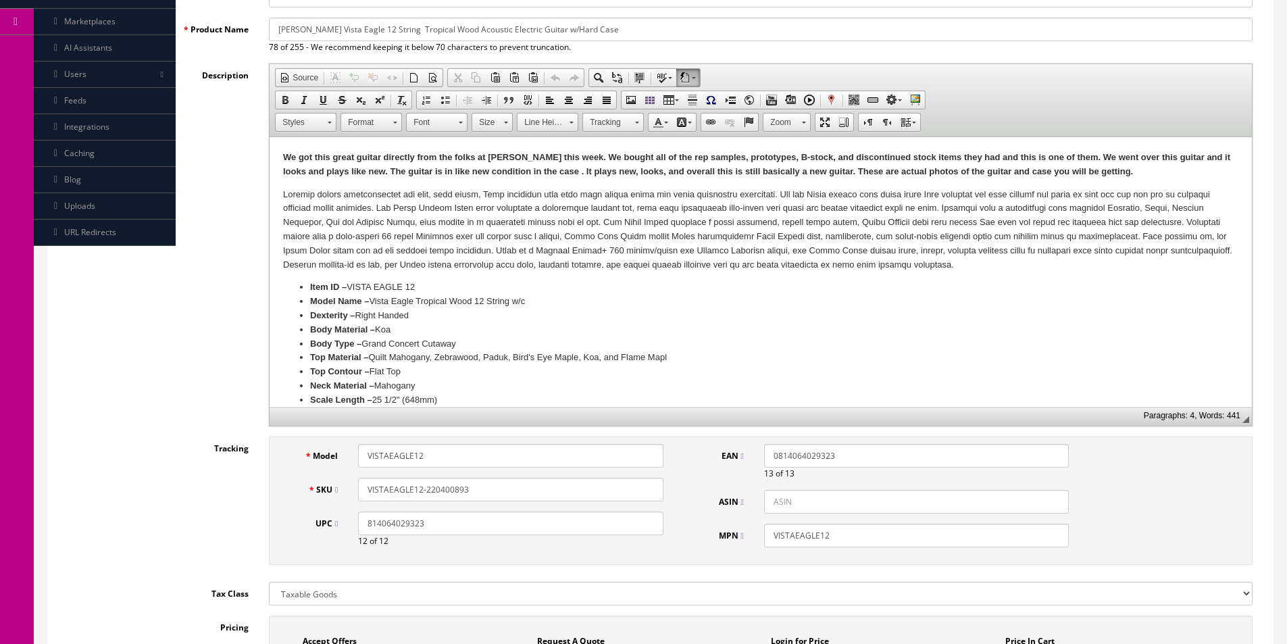
scroll to position [62, 0]
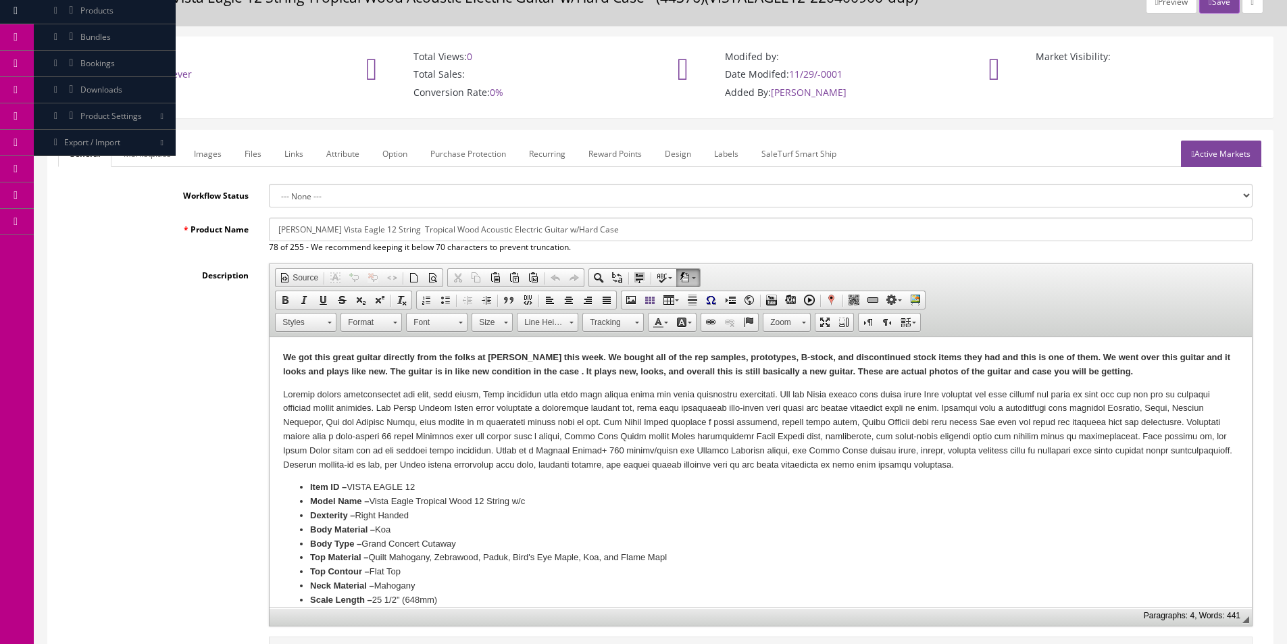
click at [1243, 145] on link "Active Markets" at bounding box center [1221, 154] width 80 height 26
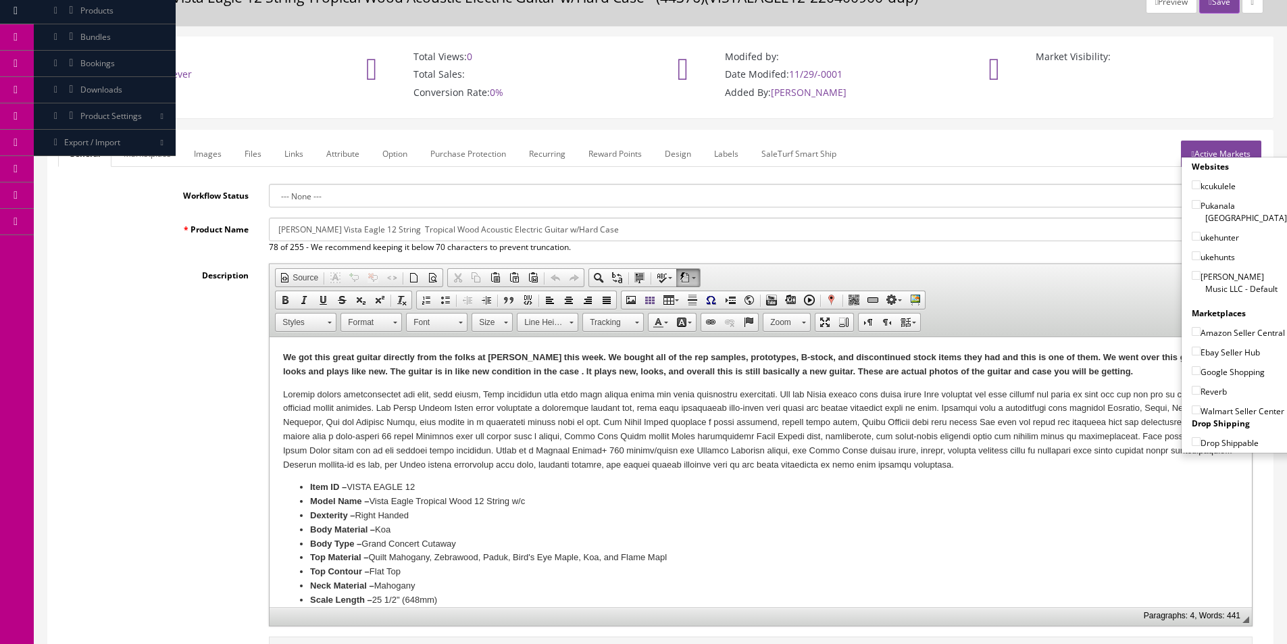
click at [1211, 274] on label "[PERSON_NAME] Music LLC - Default" at bounding box center [1239, 283] width 95 height 26
click at [1201, 274] on input"] "[PERSON_NAME] Music LLC - Default" at bounding box center [1196, 275] width 9 height 9
checkbox input"] "true"
drag, startPoint x: 1204, startPoint y: 349, endPoint x: 1204, endPoint y: 366, distance: 16.9
click at [1204, 351] on label "Ebay Seller Hub" at bounding box center [1226, 352] width 68 height 14
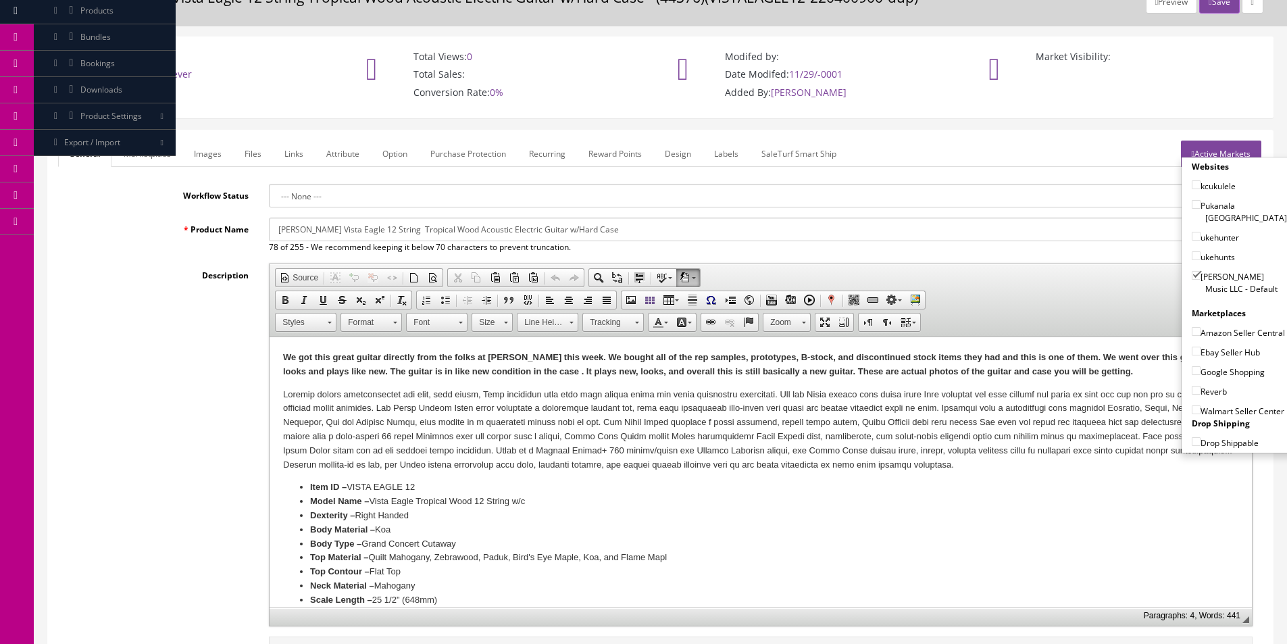
click at [1201, 351] on input"] "Ebay Seller Hub" at bounding box center [1196, 351] width 9 height 9
checkbox input"] "true"
drag, startPoint x: 1204, startPoint y: 370, endPoint x: 1205, endPoint y: 382, distance: 12.2
click at [1205, 371] on label "Google Shopping" at bounding box center [1228, 372] width 73 height 14
click at [1201, 371] on input"] "Google Shopping" at bounding box center [1196, 370] width 9 height 9
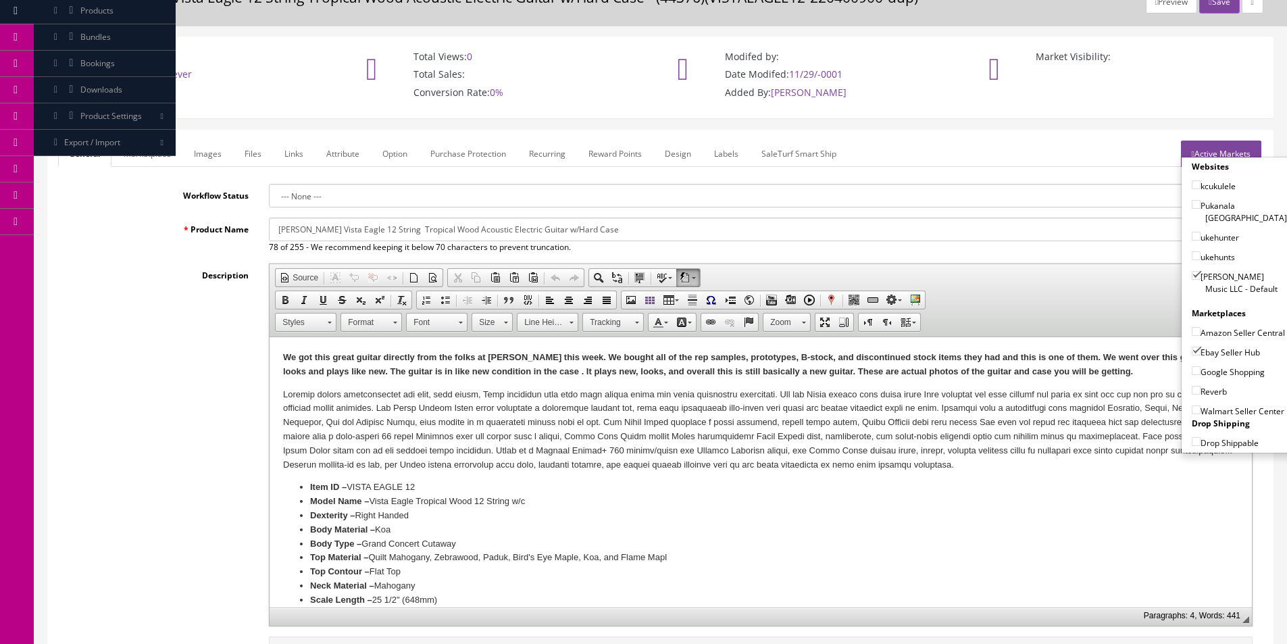
checkbox input"] "true"
click at [1203, 393] on label "Reverb" at bounding box center [1209, 391] width 35 height 14
click at [1201, 393] on input"] "Reverb" at bounding box center [1196, 390] width 9 height 9
checkbox input"] "true"
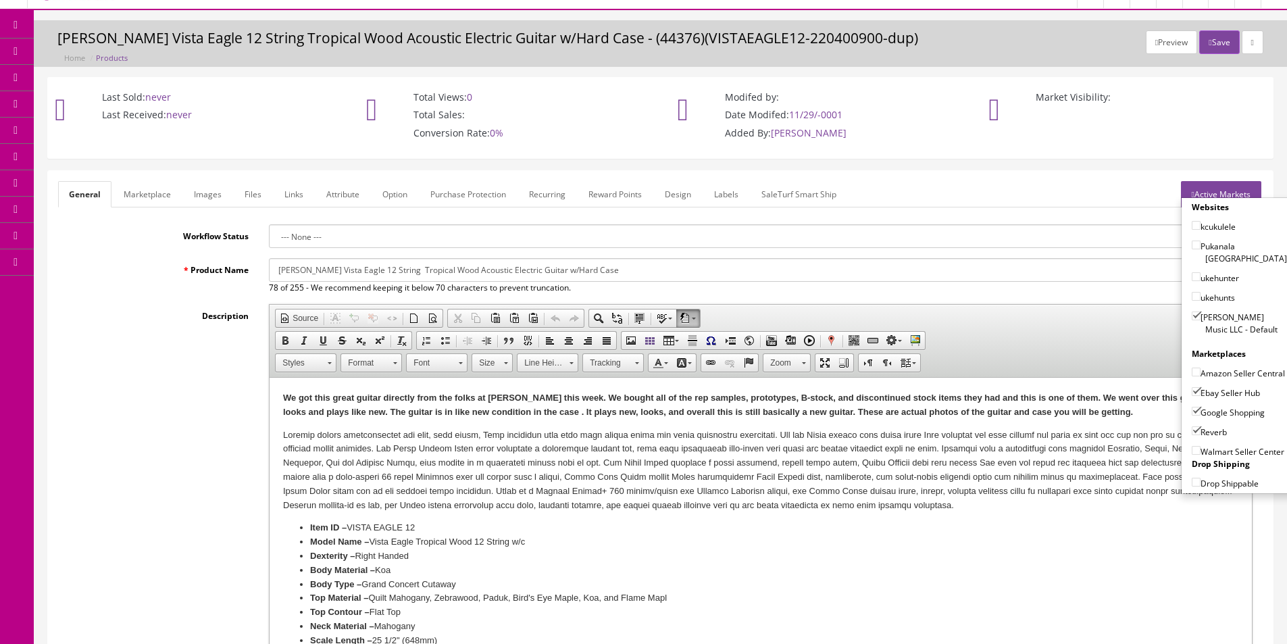
scroll to position [0, 0]
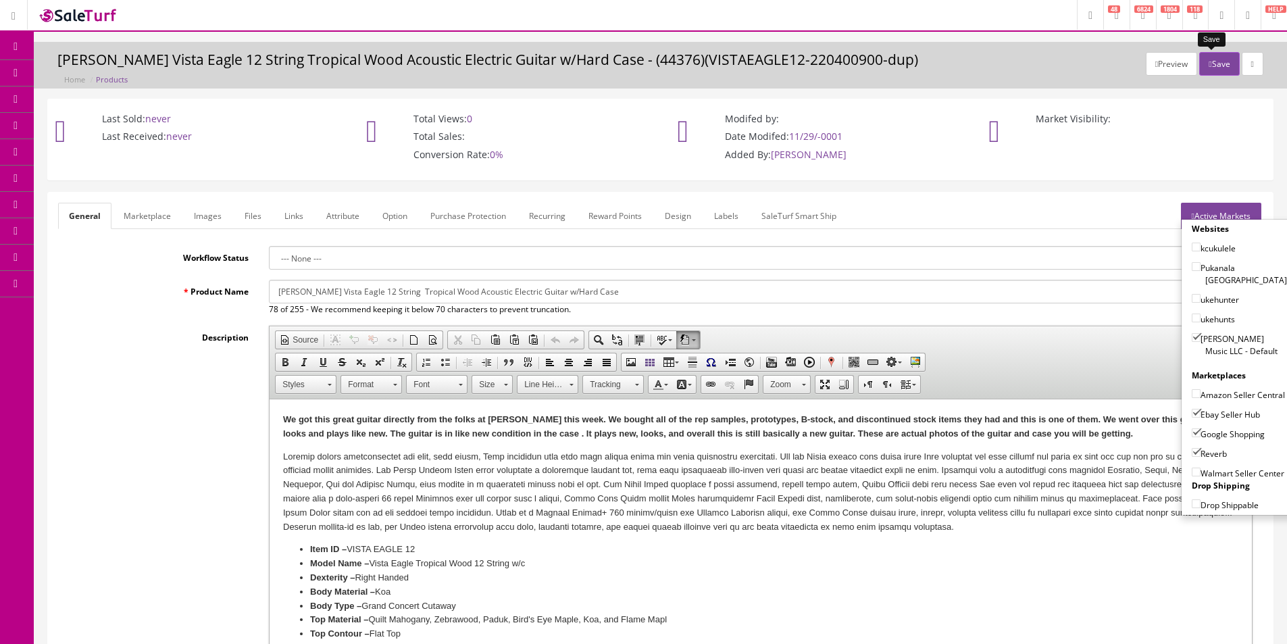
click at [1209, 66] on icon "button" at bounding box center [1210, 64] width 3 height 8
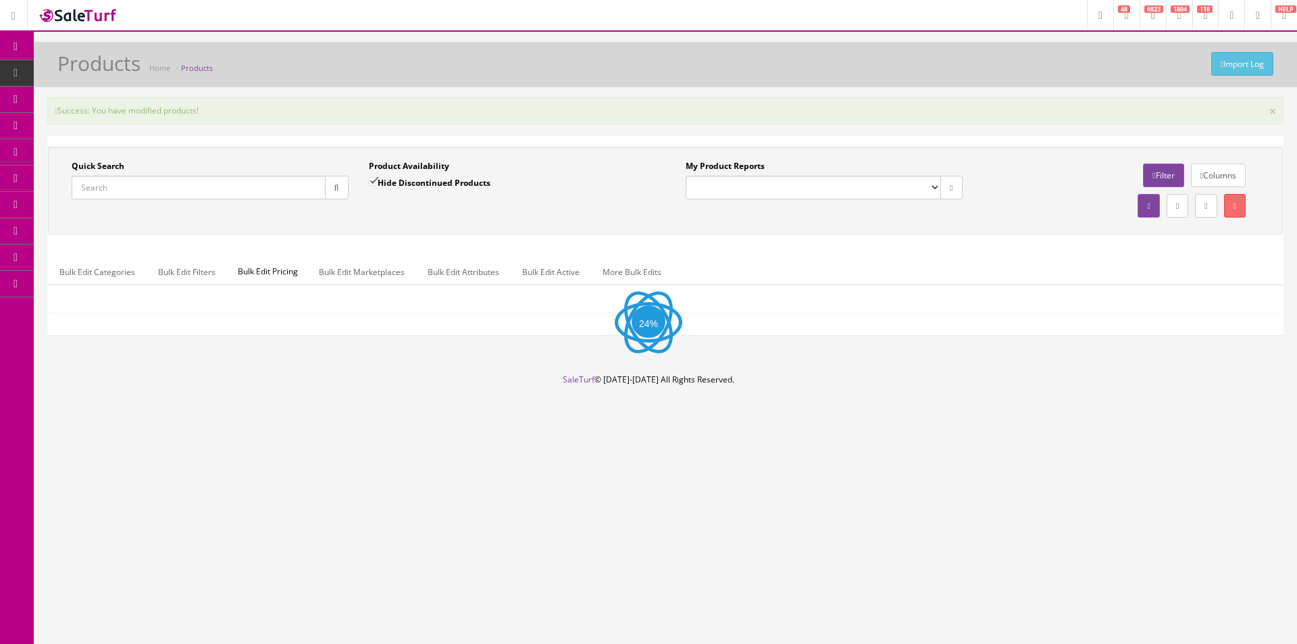
click at [459, 61] on div "Import Log Products Home Products" at bounding box center [665, 68] width 1243 height 32
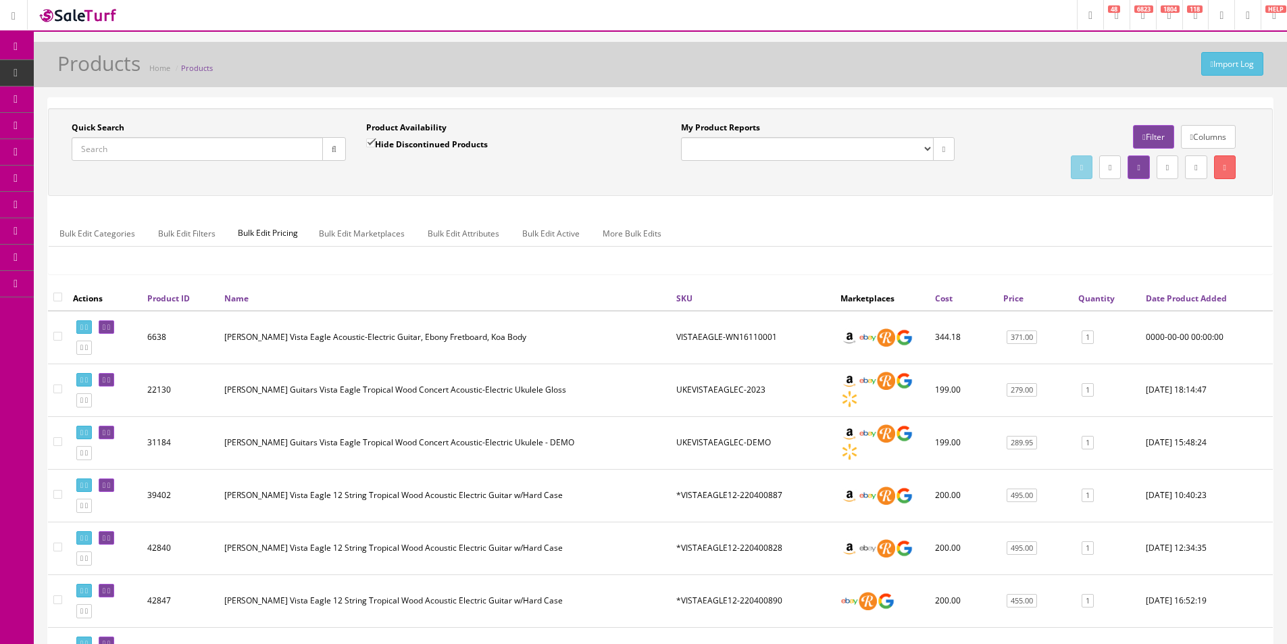
scroll to position [1423, 0]
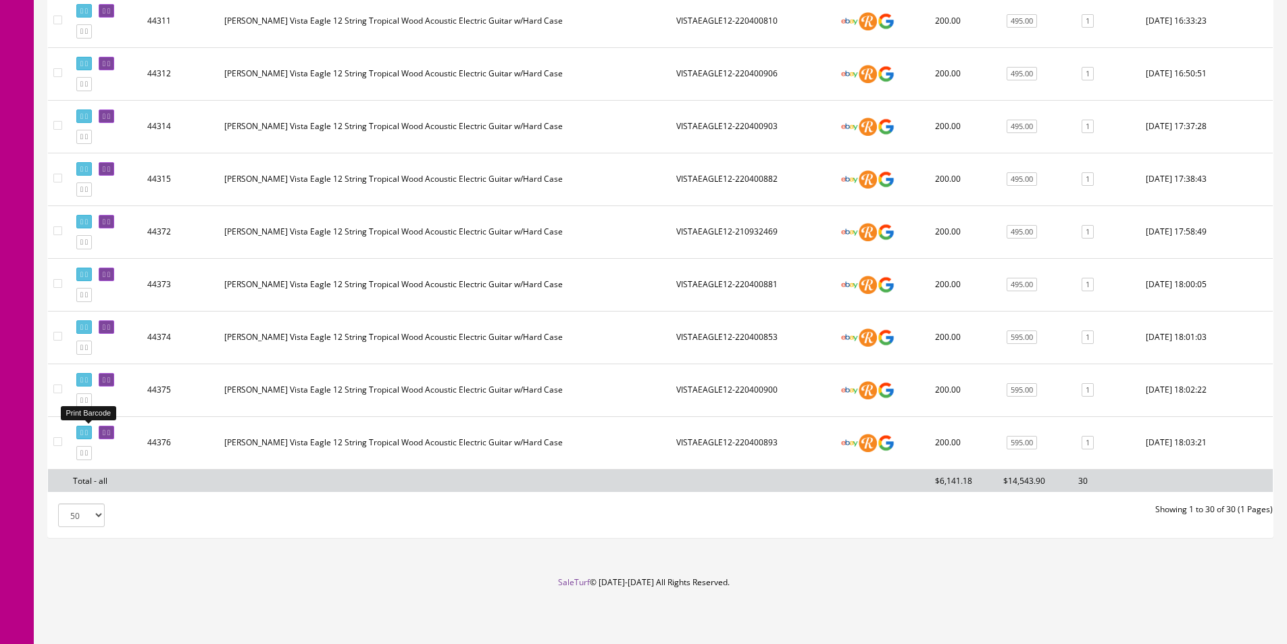
click at [78, 433] on link at bounding box center [84, 433] width 16 height 14
click at [88, 454] on icon at bounding box center [86, 452] width 3 height 7
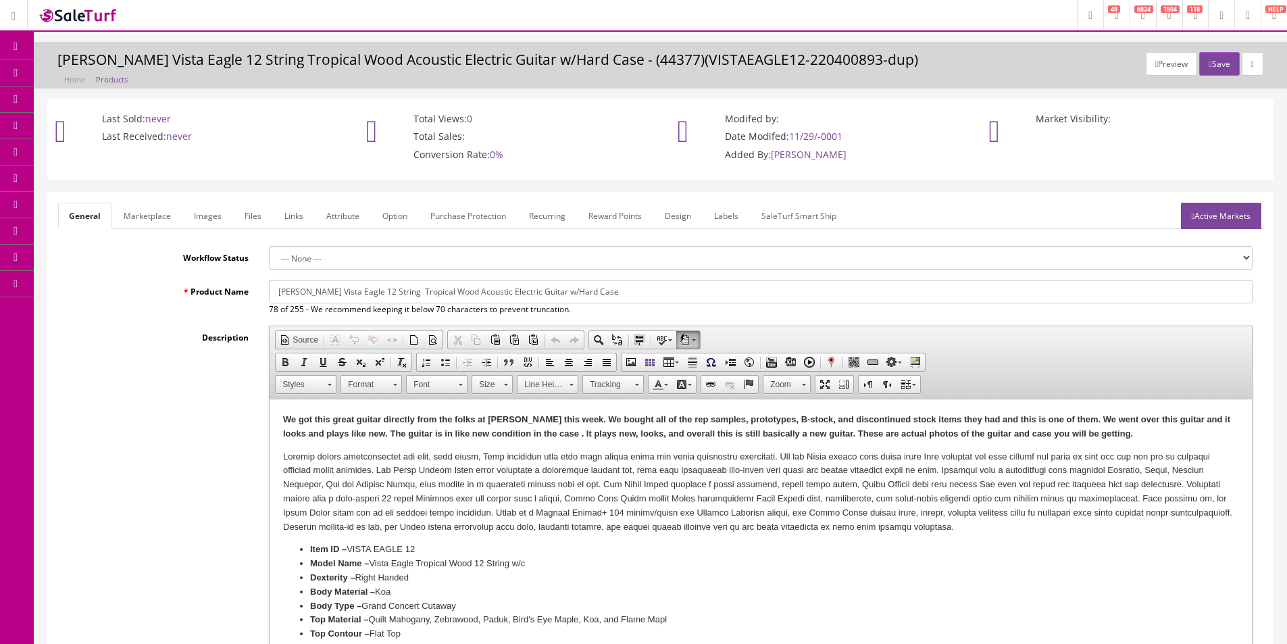
scroll to position [405, 0]
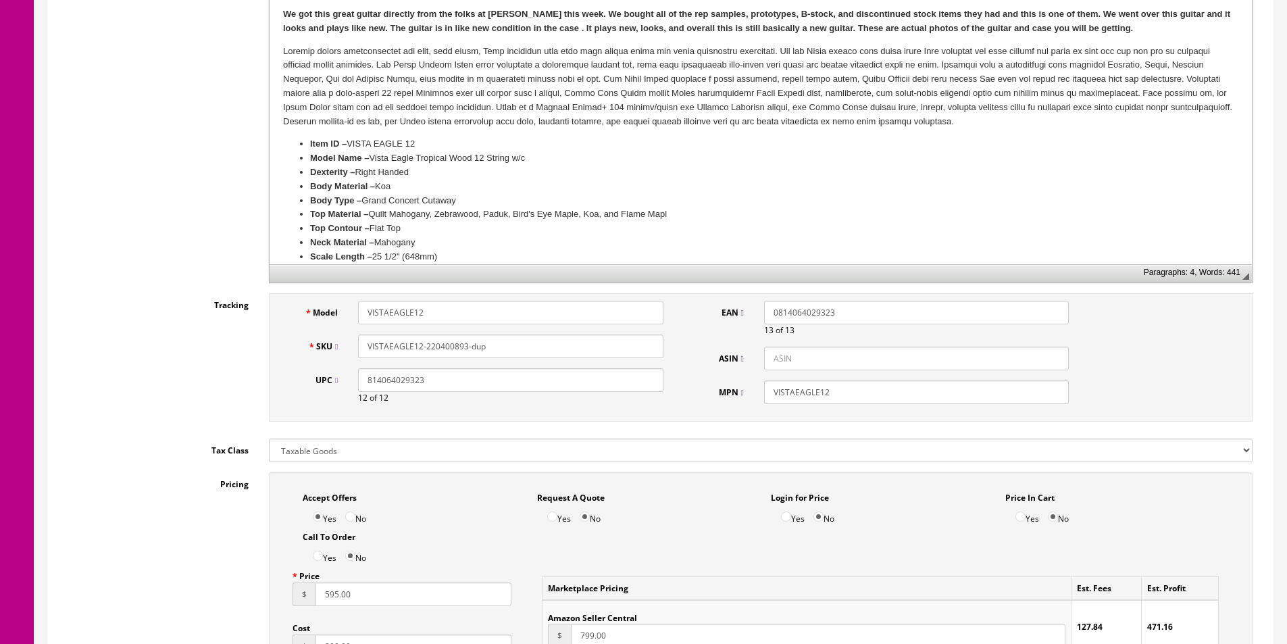
drag, startPoint x: 424, startPoint y: 347, endPoint x: 176, endPoint y: 194, distance: 291.8
click at [502, 347] on input "VISTAEAGLE12-220400893-dup" at bounding box center [510, 346] width 305 height 24
paste input "2"
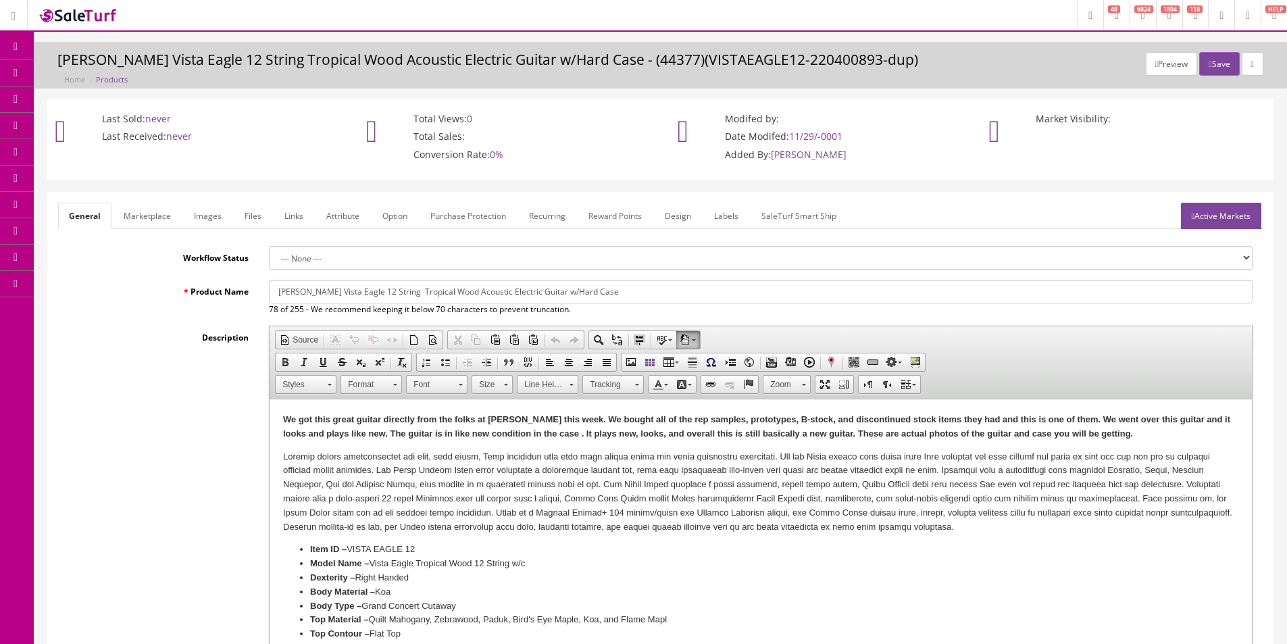
type input "VISTAEAGLE12-220400892"
click at [193, 212] on link "Images" at bounding box center [207, 216] width 49 height 26
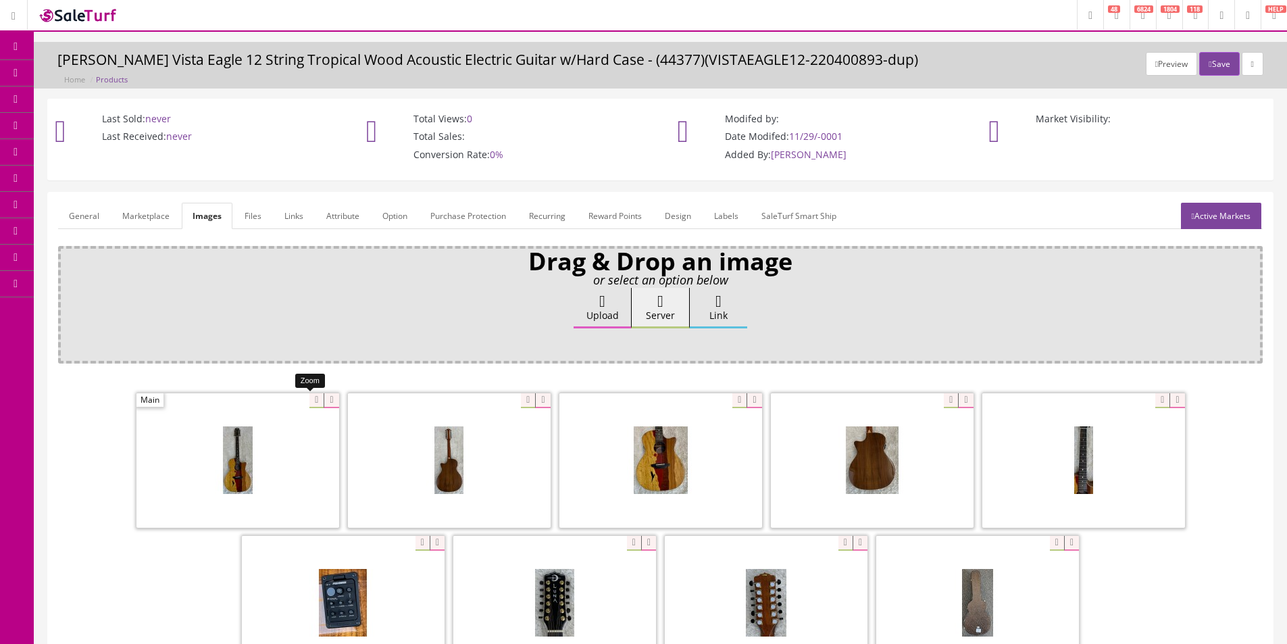
click at [324, 405] on icon at bounding box center [331, 400] width 15 height 15
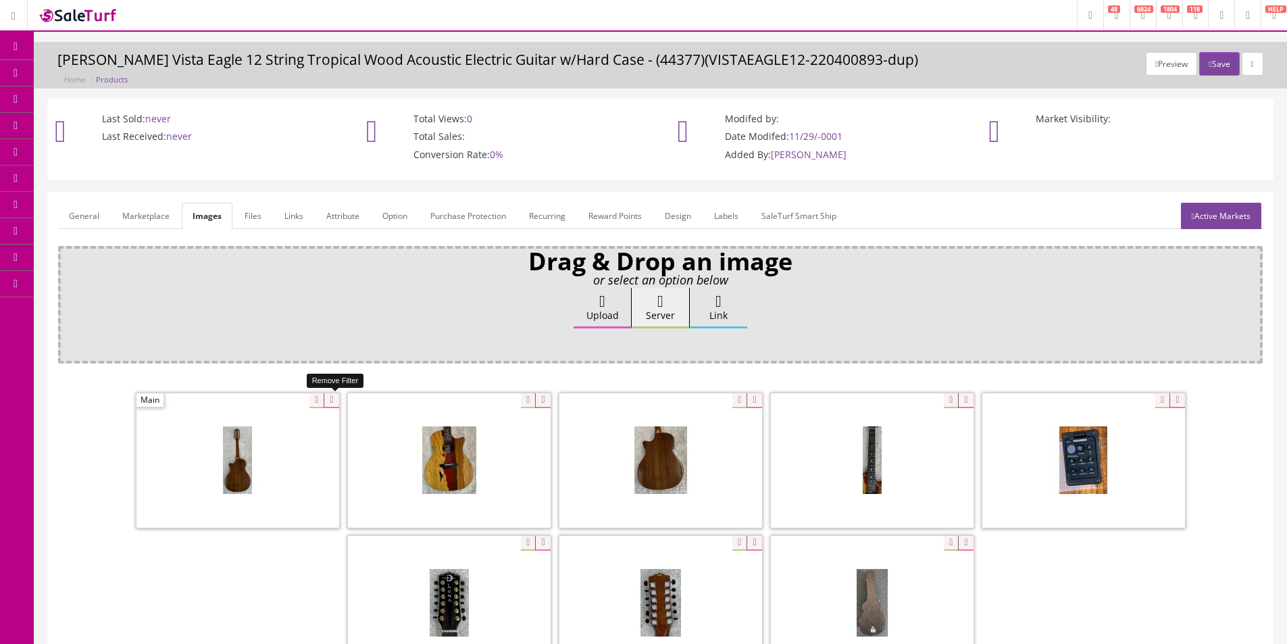
click at [327, 403] on icon at bounding box center [331, 400] width 15 height 15
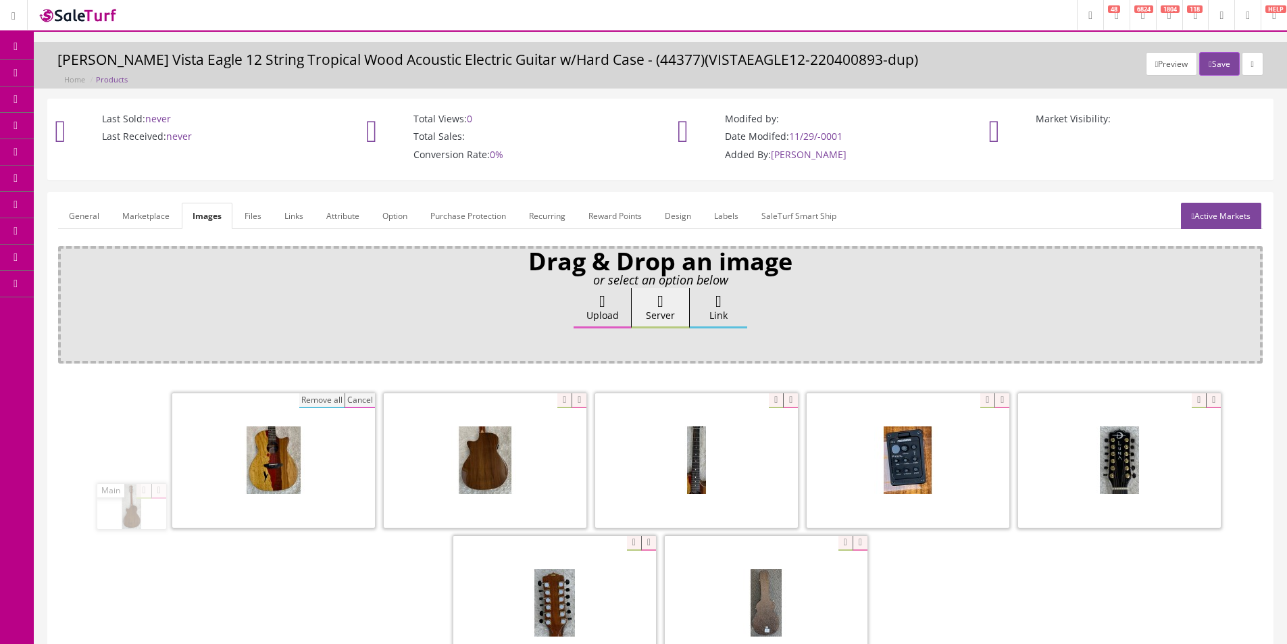
click at [299, 403] on button "Remove all" at bounding box center [321, 400] width 45 height 15
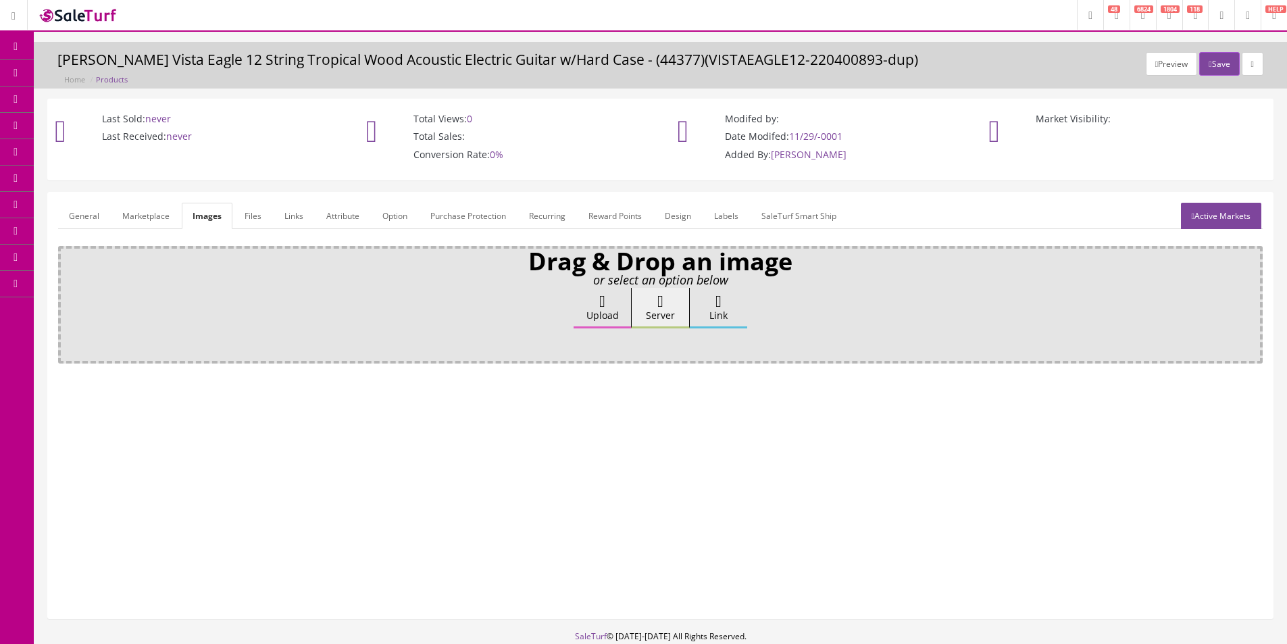
click at [576, 316] on label "Upload" at bounding box center [602, 308] width 57 height 41
click at [68, 301] on input "Upload" at bounding box center [68, 295] width 0 height 14
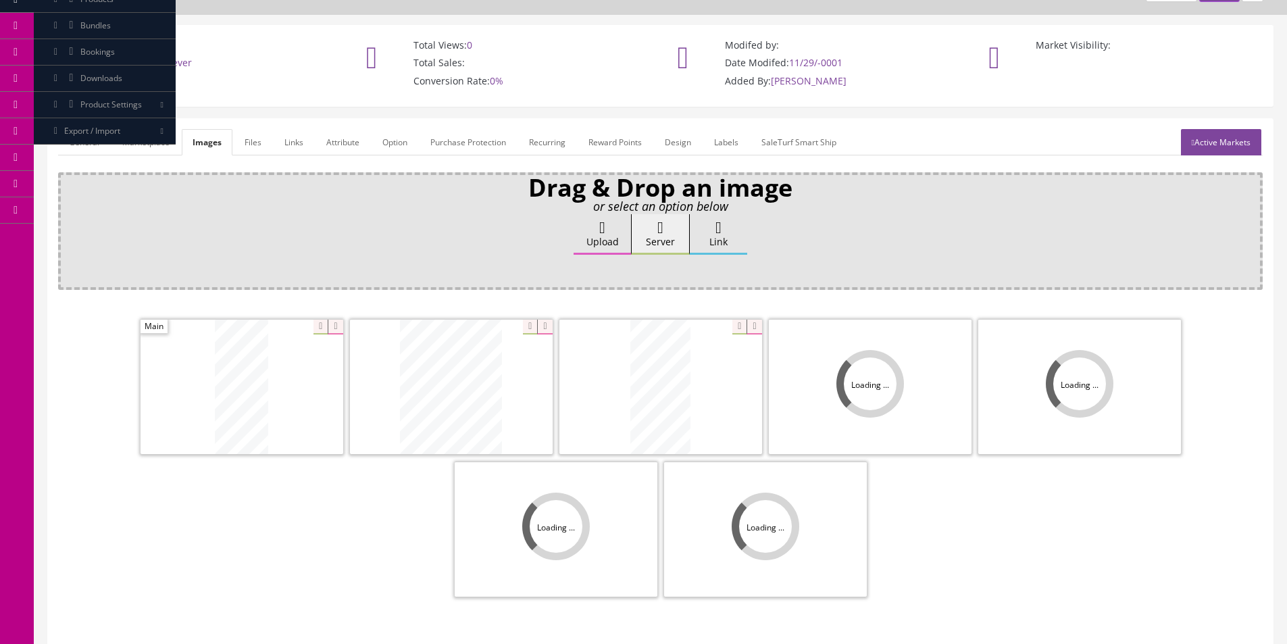
scroll to position [149, 0]
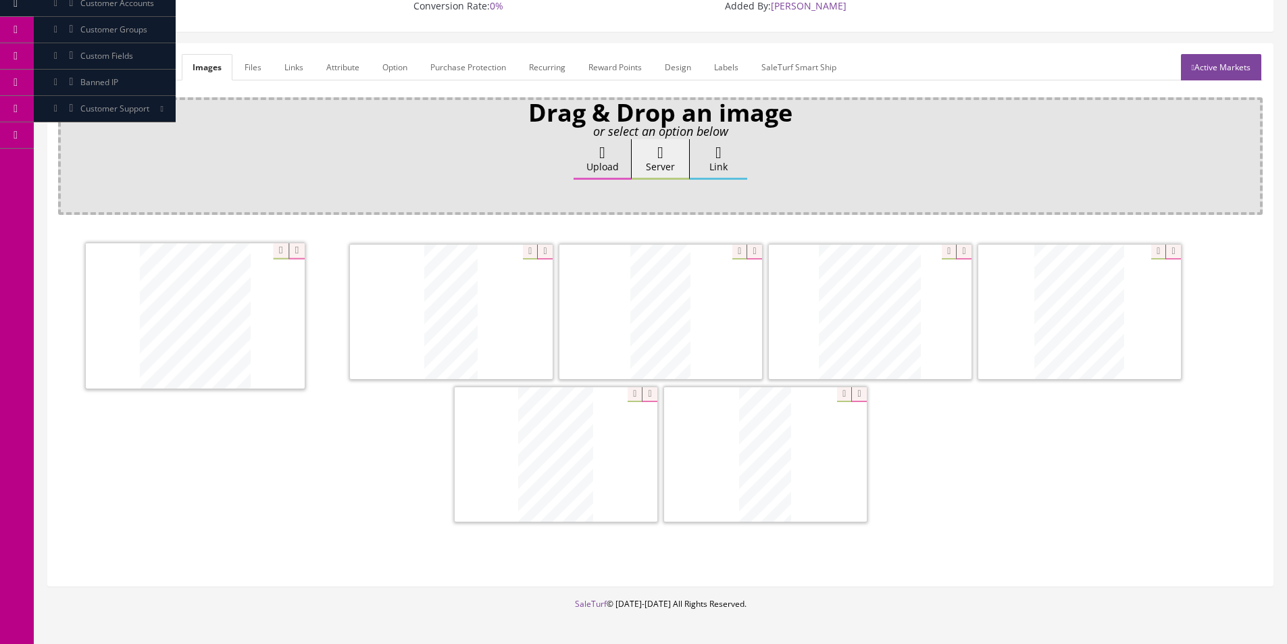
drag, startPoint x: 390, startPoint y: 344, endPoint x: 232, endPoint y: 342, distance: 158.1
drag, startPoint x: 824, startPoint y: 345, endPoint x: 374, endPoint y: 334, distance: 450.8
drag, startPoint x: 592, startPoint y: 322, endPoint x: 181, endPoint y: 313, distance: 410.9
drag, startPoint x: 438, startPoint y: 399, endPoint x: 109, endPoint y: 316, distance: 339.8
drag, startPoint x: 536, startPoint y: 469, endPoint x: 442, endPoint y: 462, distance: 94.8
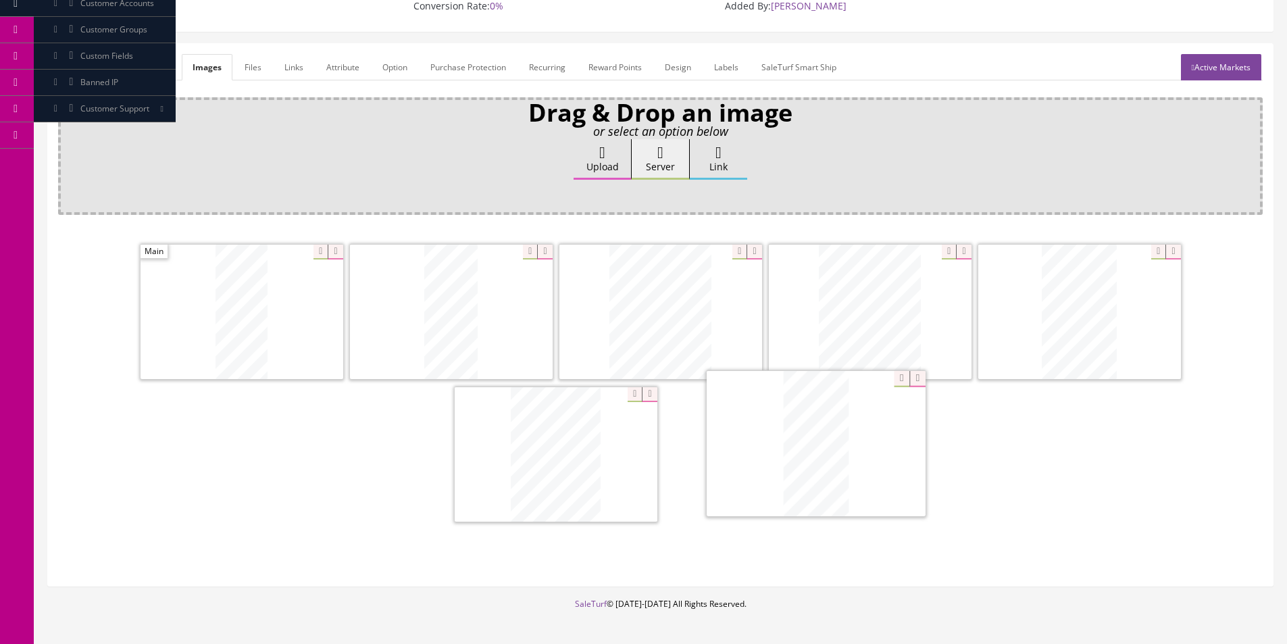
drag, startPoint x: 1042, startPoint y: 359, endPoint x: 791, endPoint y: 486, distance: 281.0
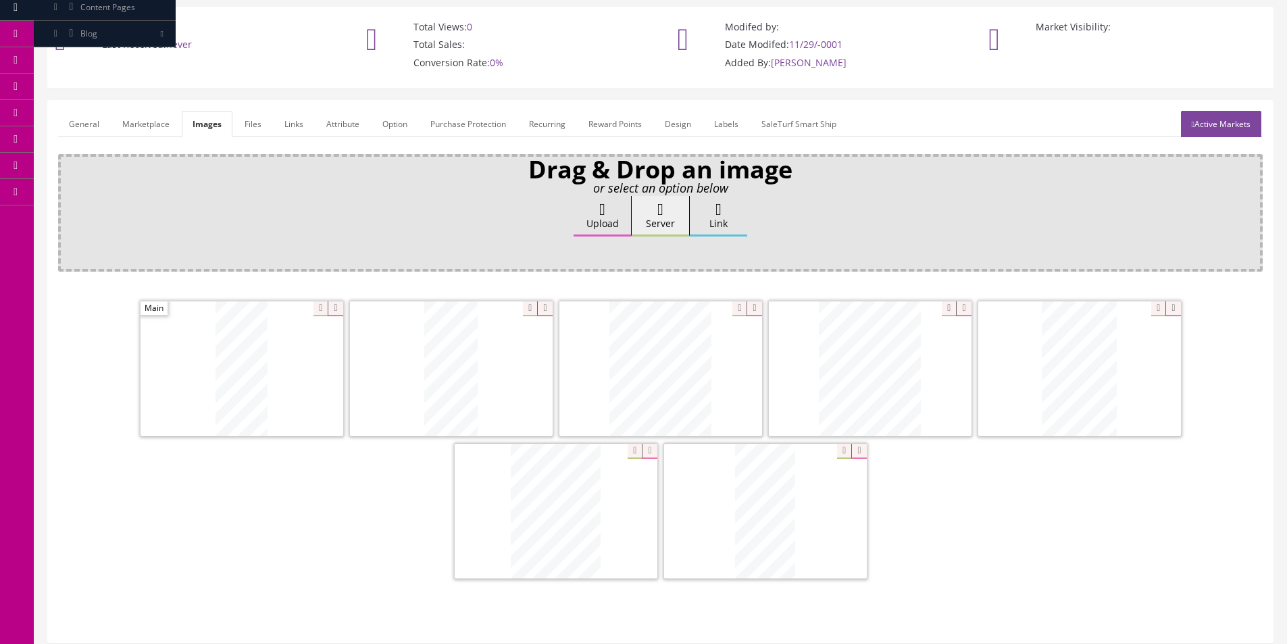
scroll to position [14, 0]
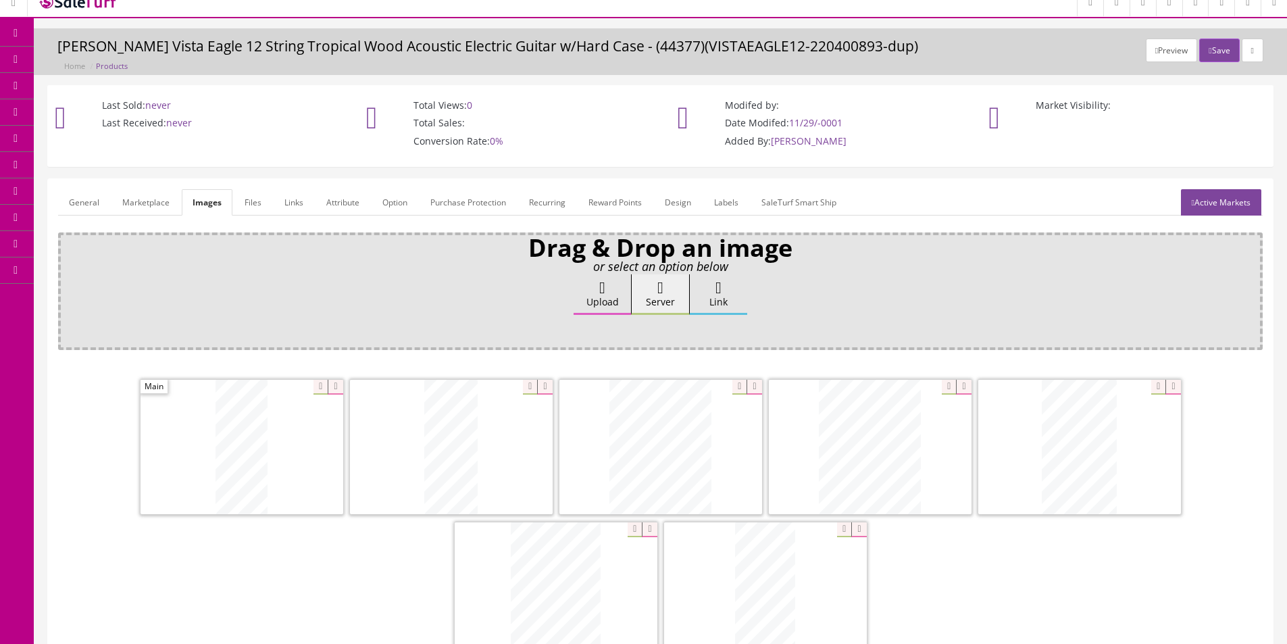
click at [81, 211] on link "General" at bounding box center [84, 202] width 52 height 26
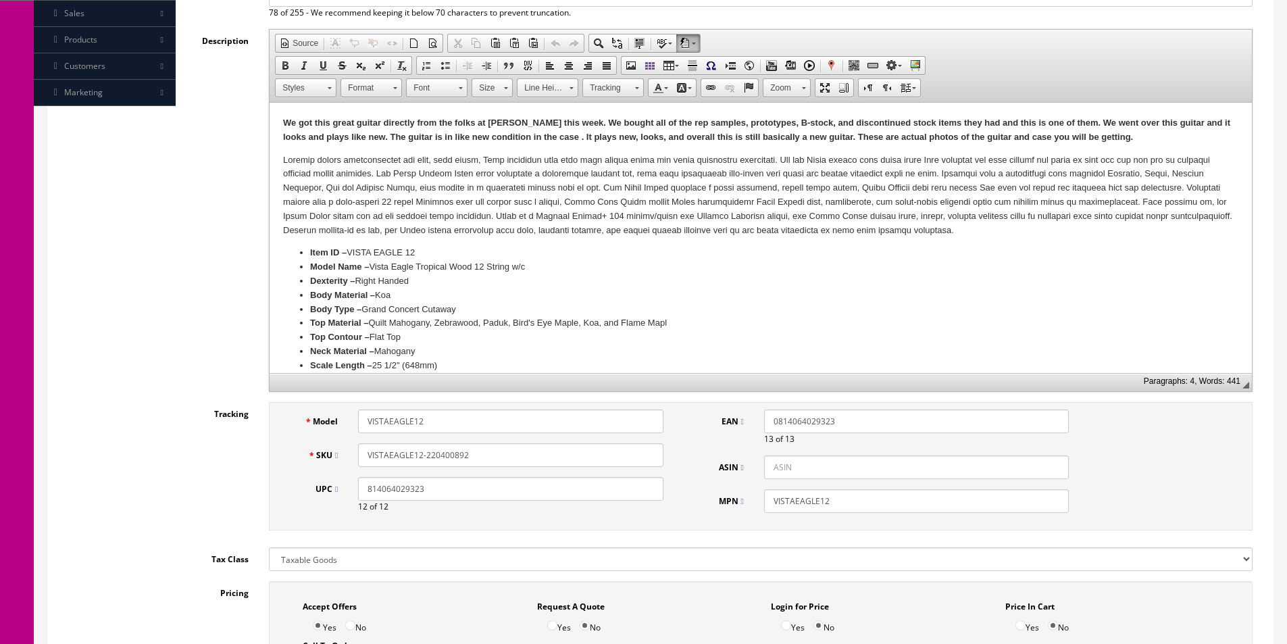
scroll to position [486, 0]
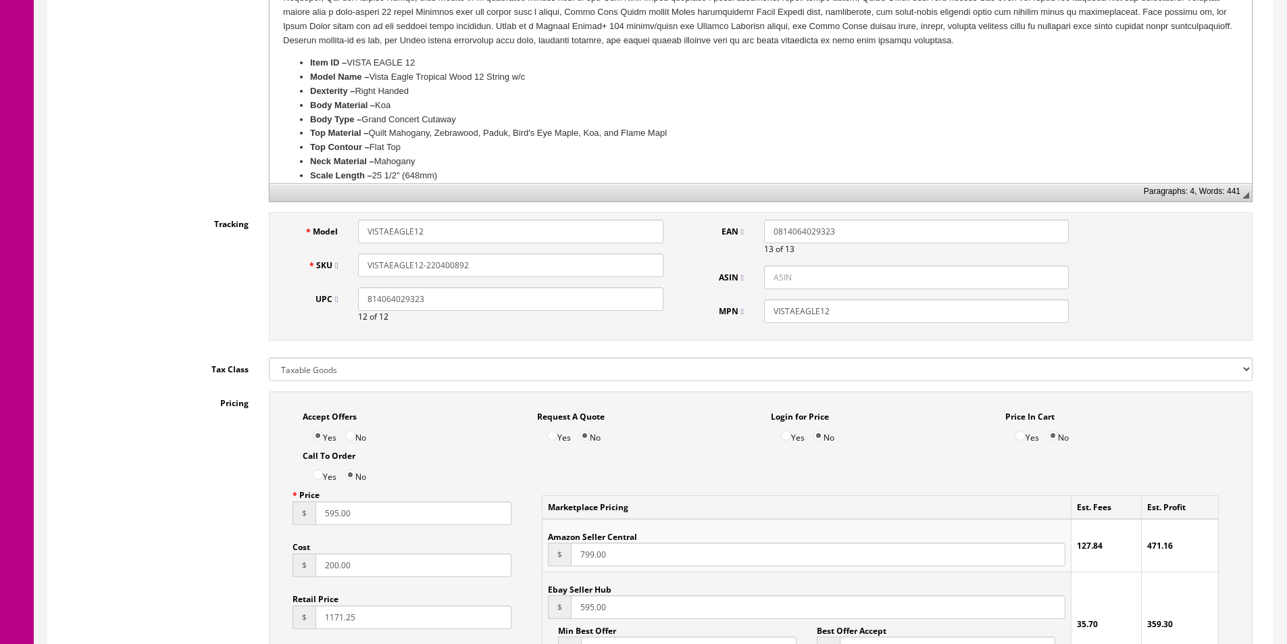
click at [446, 269] on input "VISTAEAGLE12-220400892" at bounding box center [510, 265] width 305 height 24
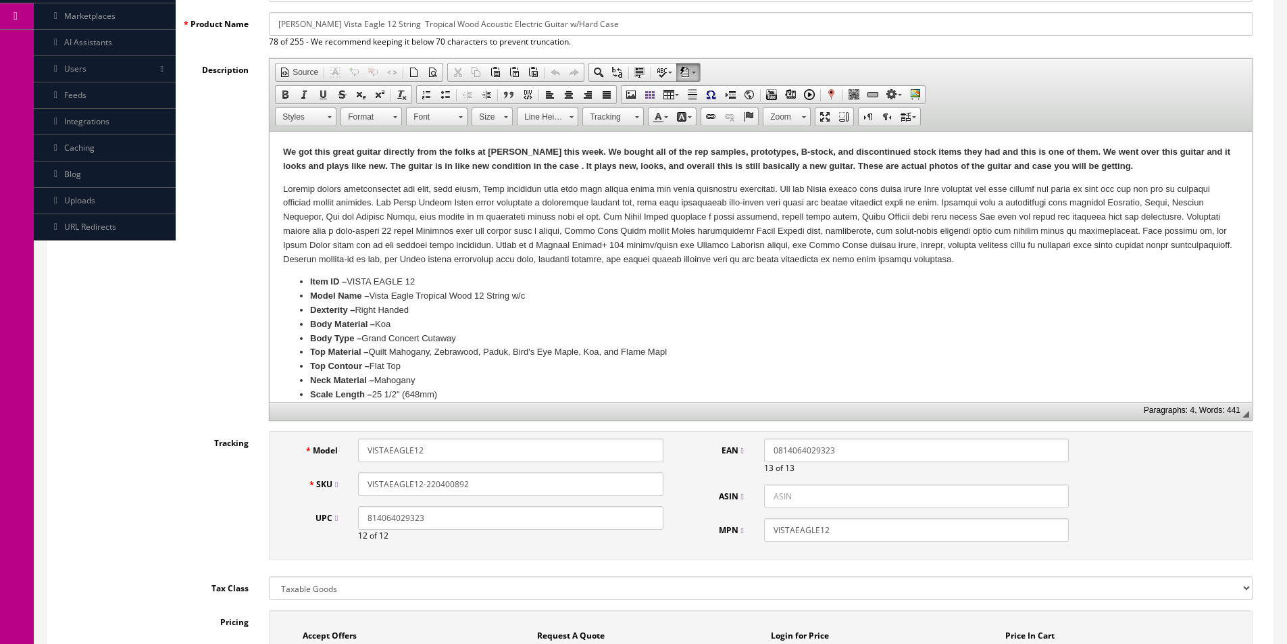
scroll to position [81, 0]
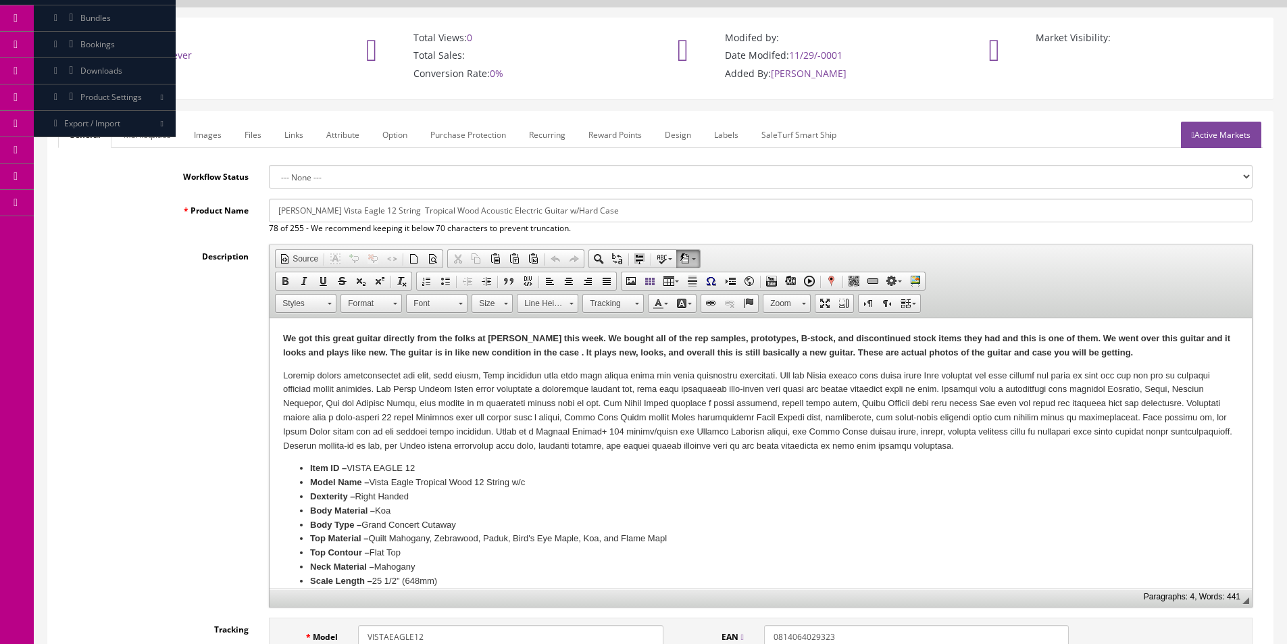
click at [1234, 128] on link "Active Markets" at bounding box center [1221, 135] width 80 height 26
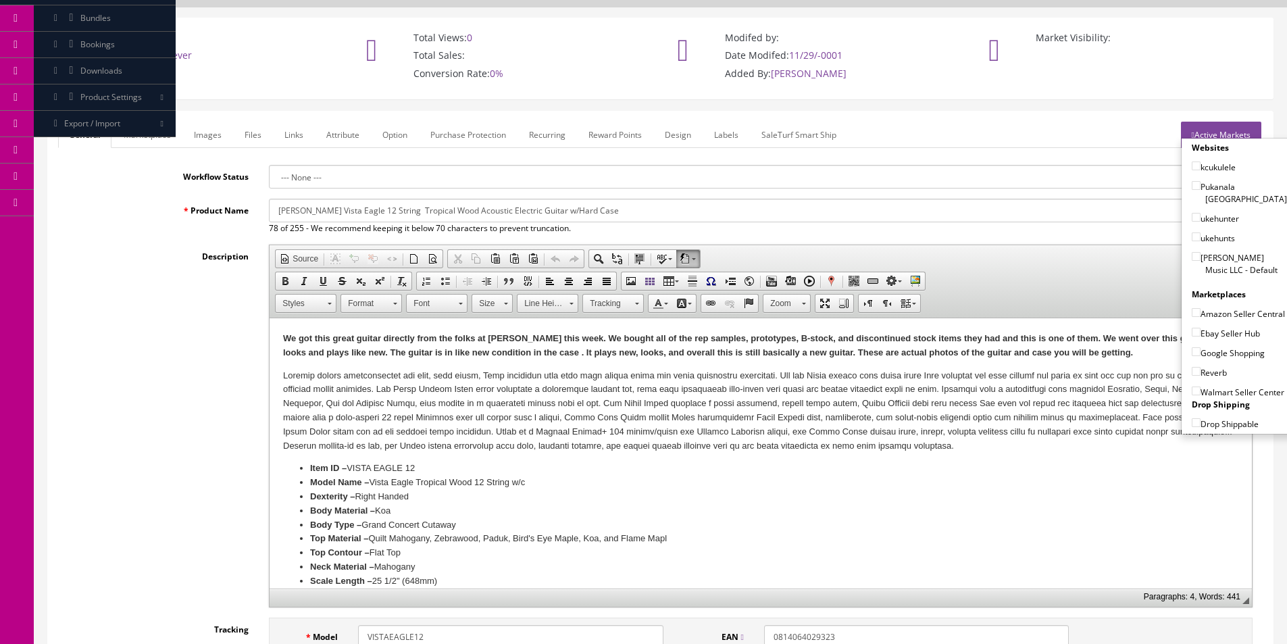
click at [1214, 256] on label "[PERSON_NAME] Music LLC - Default" at bounding box center [1239, 264] width 95 height 26
click at [1201, 256] on input"] "[PERSON_NAME] Music LLC - Default" at bounding box center [1196, 256] width 9 height 9
checkbox input"] "true"
click at [1213, 334] on label "Ebay Seller Hub" at bounding box center [1226, 333] width 68 height 14
click at [1201, 334] on input"] "Ebay Seller Hub" at bounding box center [1196, 332] width 9 height 9
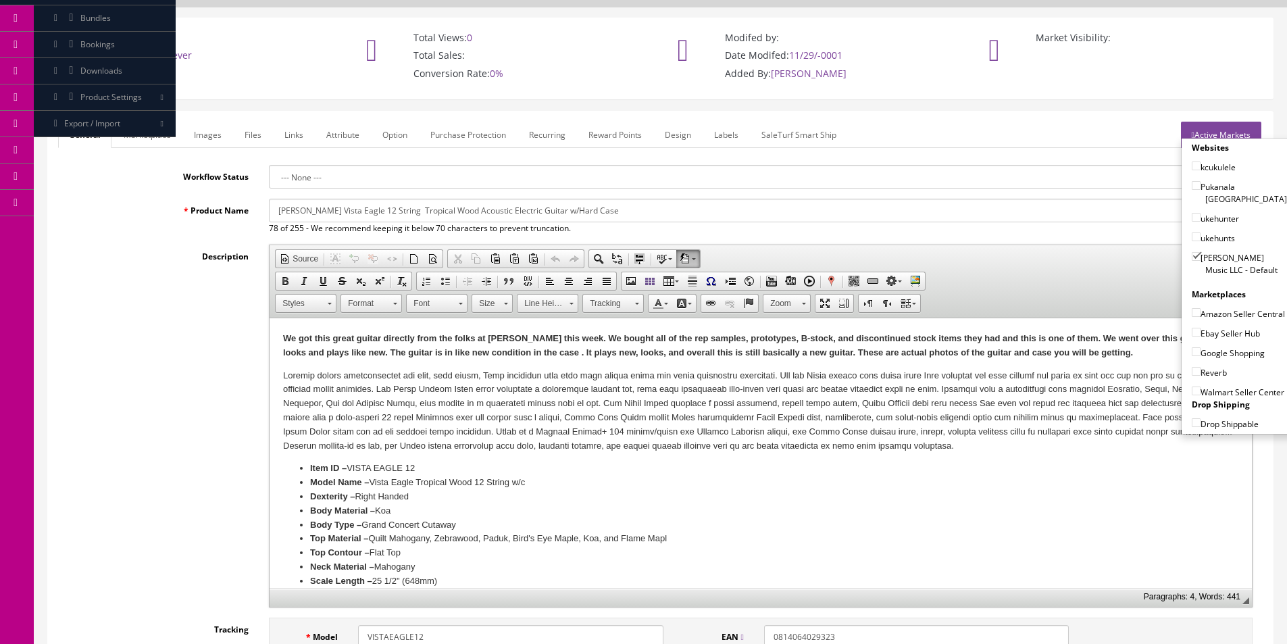
checkbox input"] "true"
drag, startPoint x: 1213, startPoint y: 351, endPoint x: 1209, endPoint y: 370, distance: 20.2
click at [1213, 351] on label "Google Shopping" at bounding box center [1228, 353] width 73 height 14
click at [1201, 351] on input"] "Google Shopping" at bounding box center [1196, 351] width 9 height 9
checkbox input"] "true"
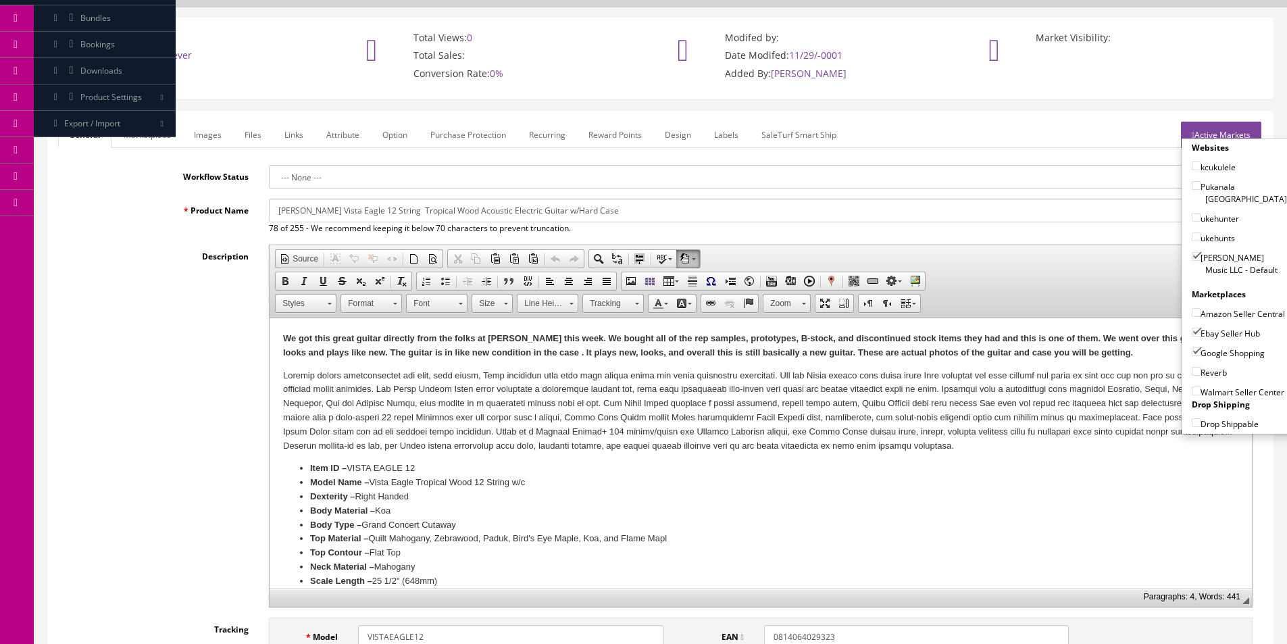
click at [1208, 373] on label "Reverb" at bounding box center [1209, 373] width 35 height 14
click at [1208, 376] on label "Reverb" at bounding box center [1209, 373] width 35 height 14
click at [1201, 376] on input"] "Reverb" at bounding box center [1196, 371] width 9 height 9
checkbox input"] "true"
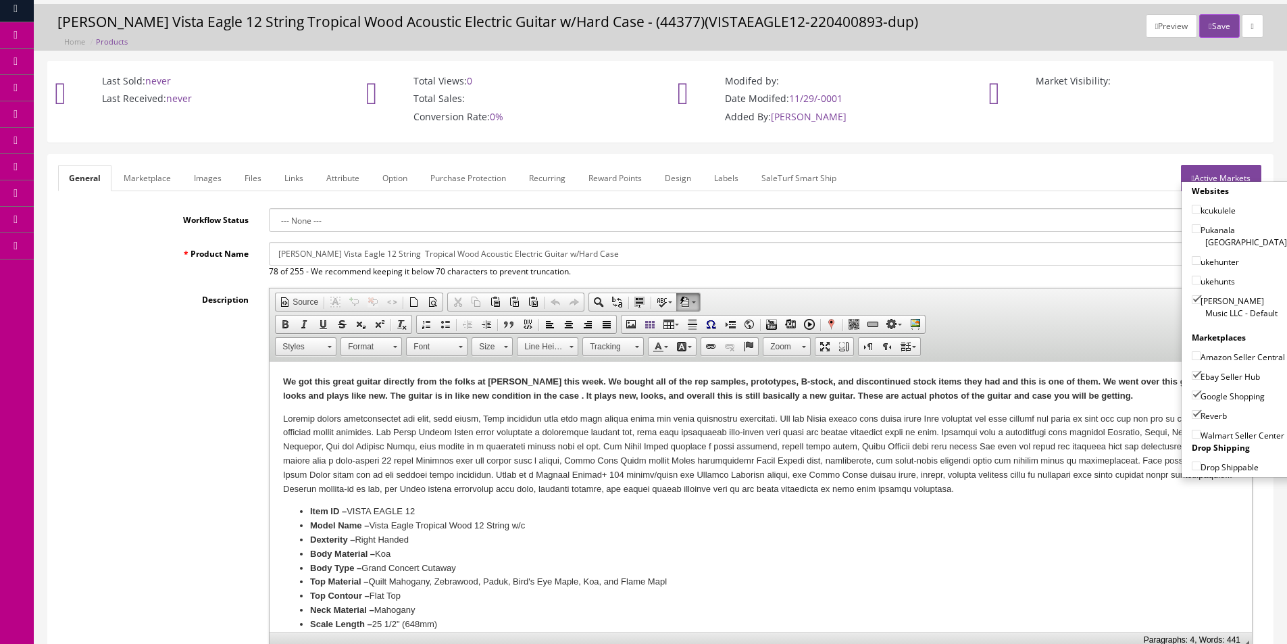
scroll to position [0, 0]
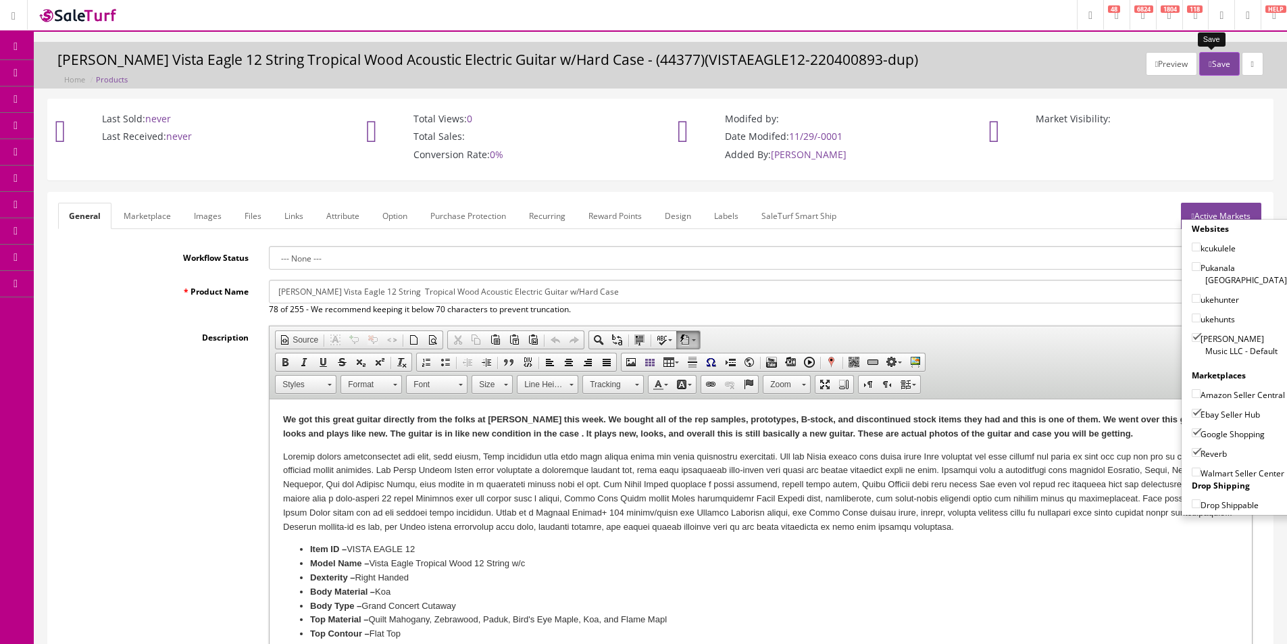
click at [1223, 75] on button "Save" at bounding box center [1219, 64] width 40 height 24
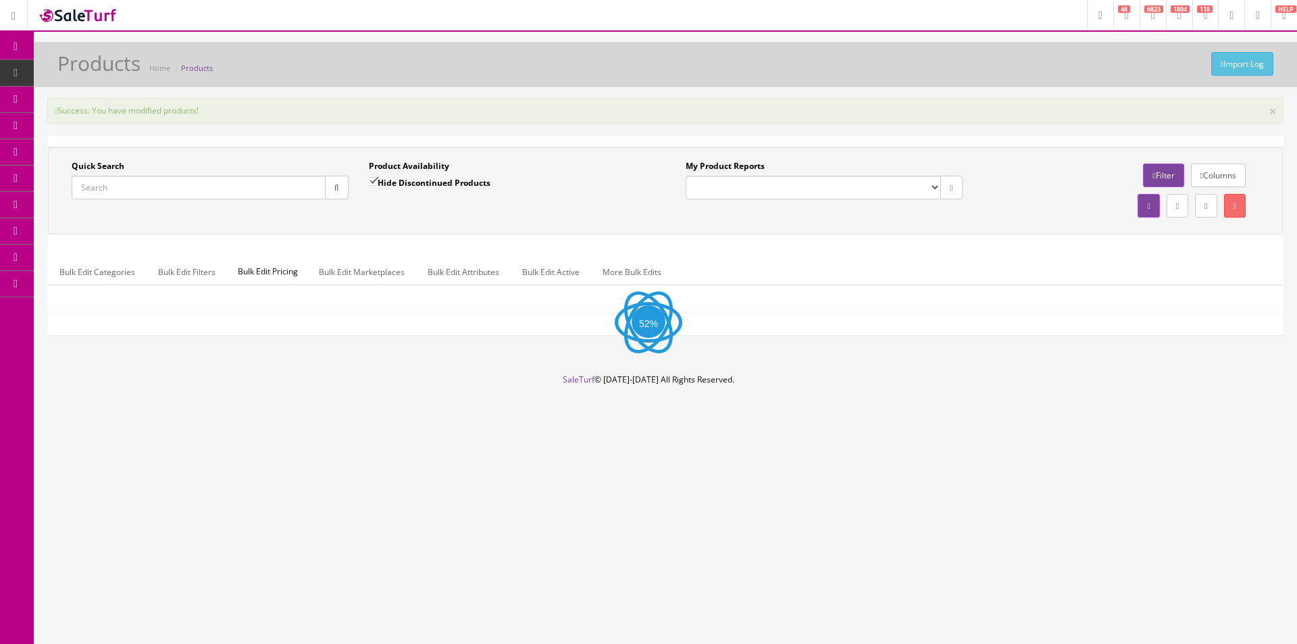
click at [667, 101] on div "Success: You have modified products! ×" at bounding box center [665, 110] width 1236 height 27
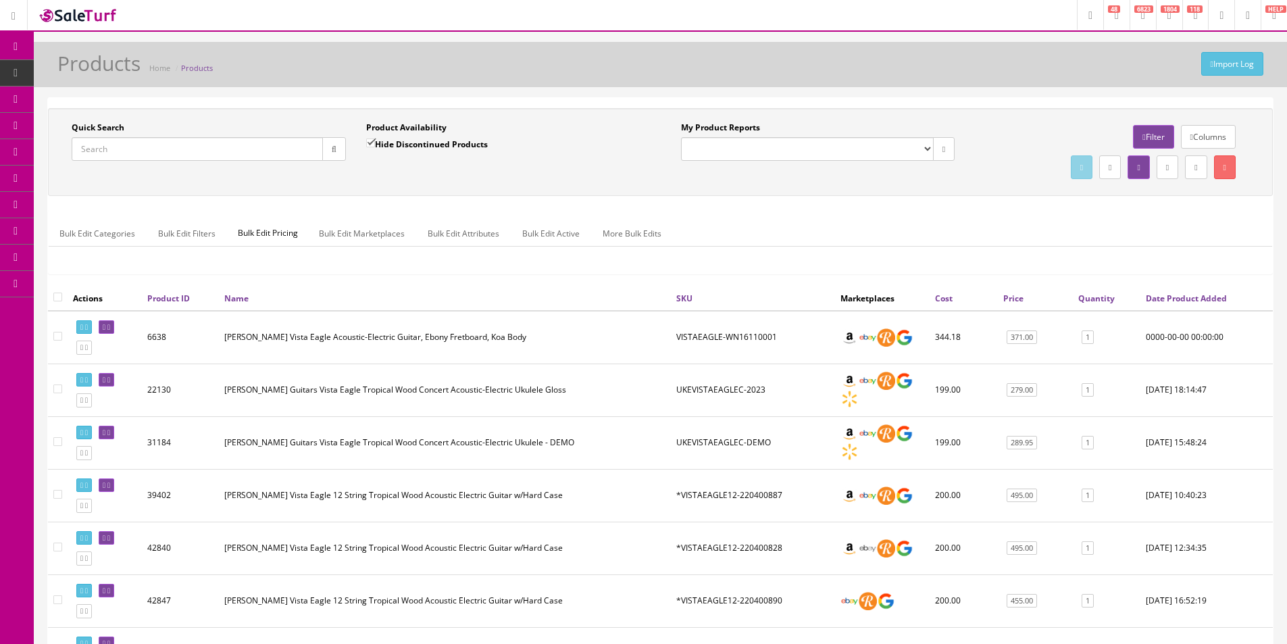
scroll to position [1476, 0]
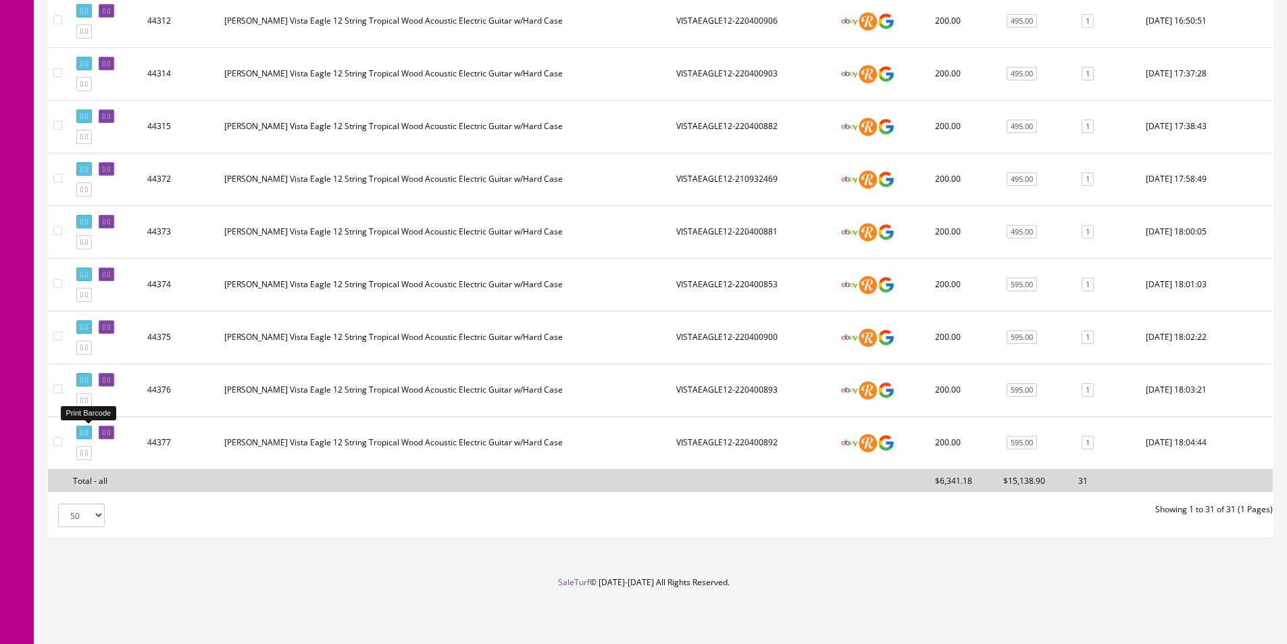
click at [88, 430] on icon at bounding box center [86, 432] width 3 height 7
click at [551, 349] on td "[PERSON_NAME] Vista Eagle 12 String Tropical Wood Acoustic Electric Guitar w/Ha…" at bounding box center [445, 337] width 452 height 53
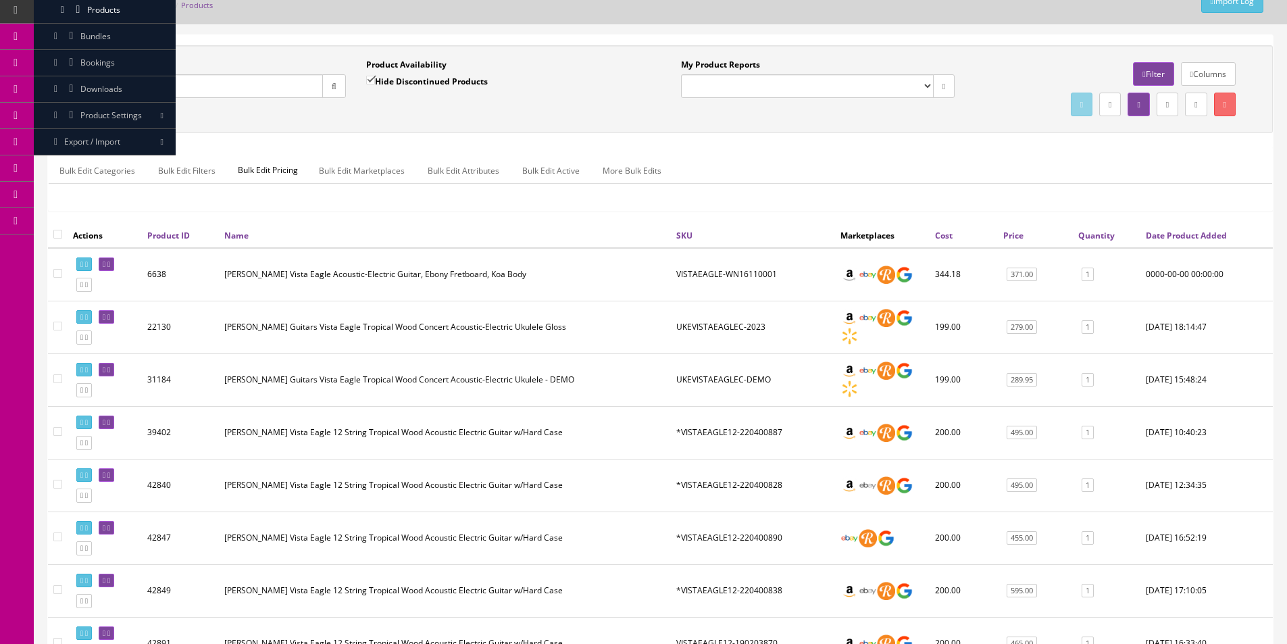
scroll to position [57, 0]
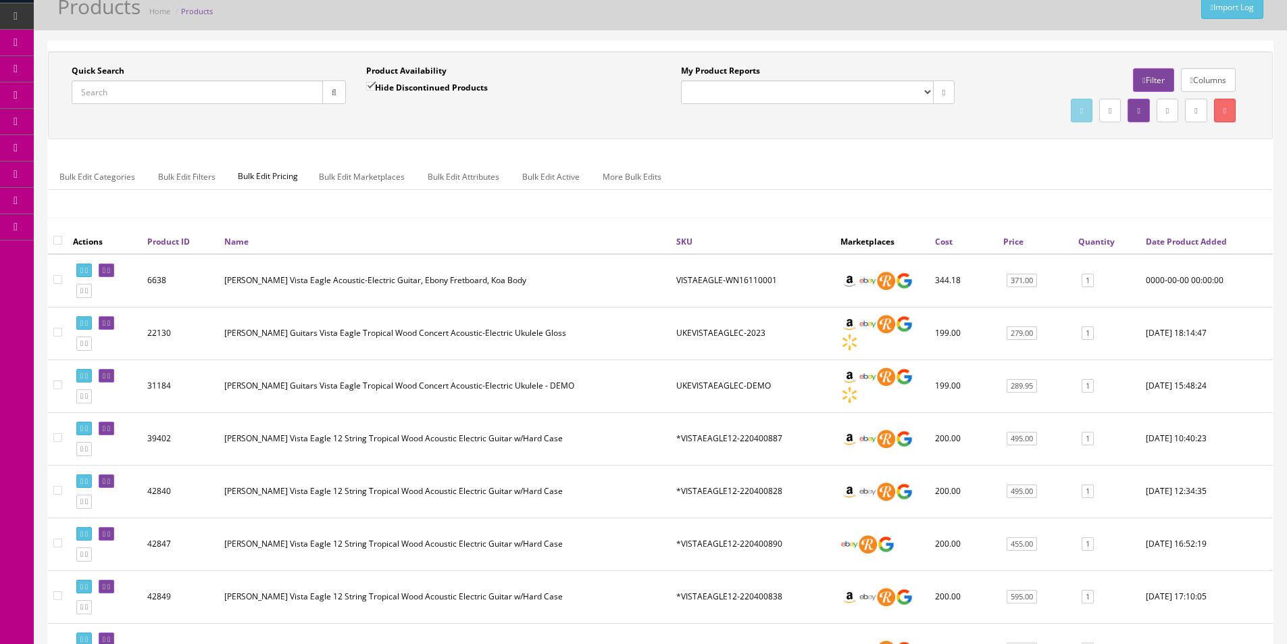
click at [61, 241] on input "checkbox" at bounding box center [57, 240] width 9 height 9
checkbox input "true"
checkbox input"] "true"
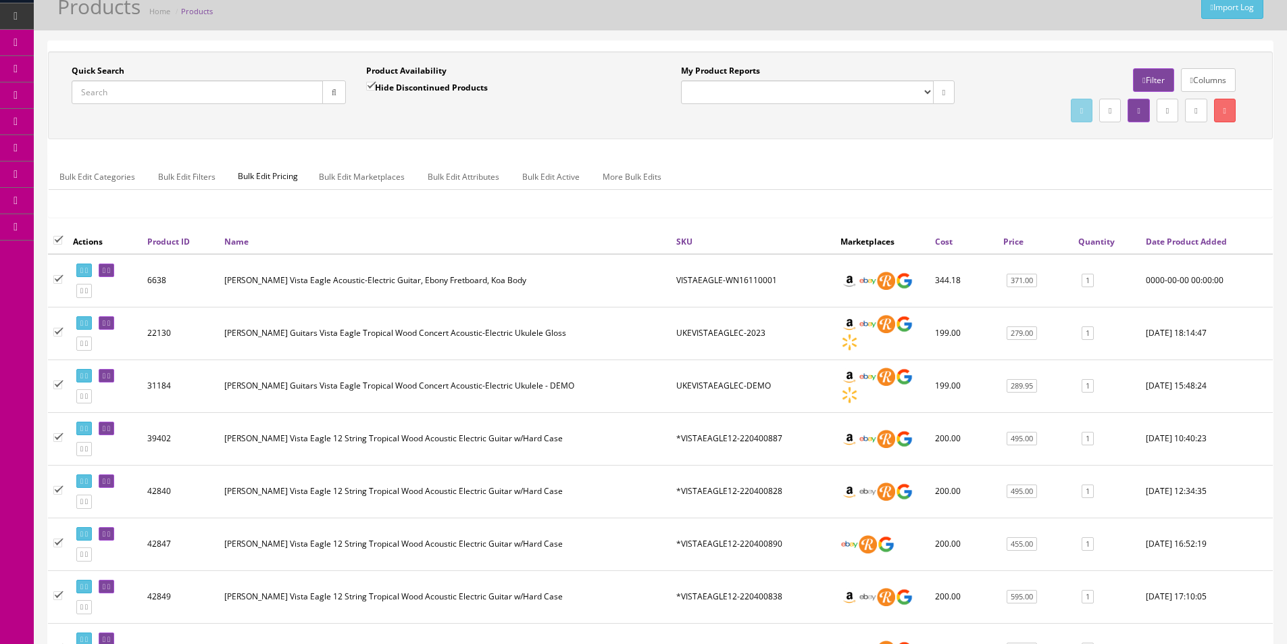
checkbox input"] "true"
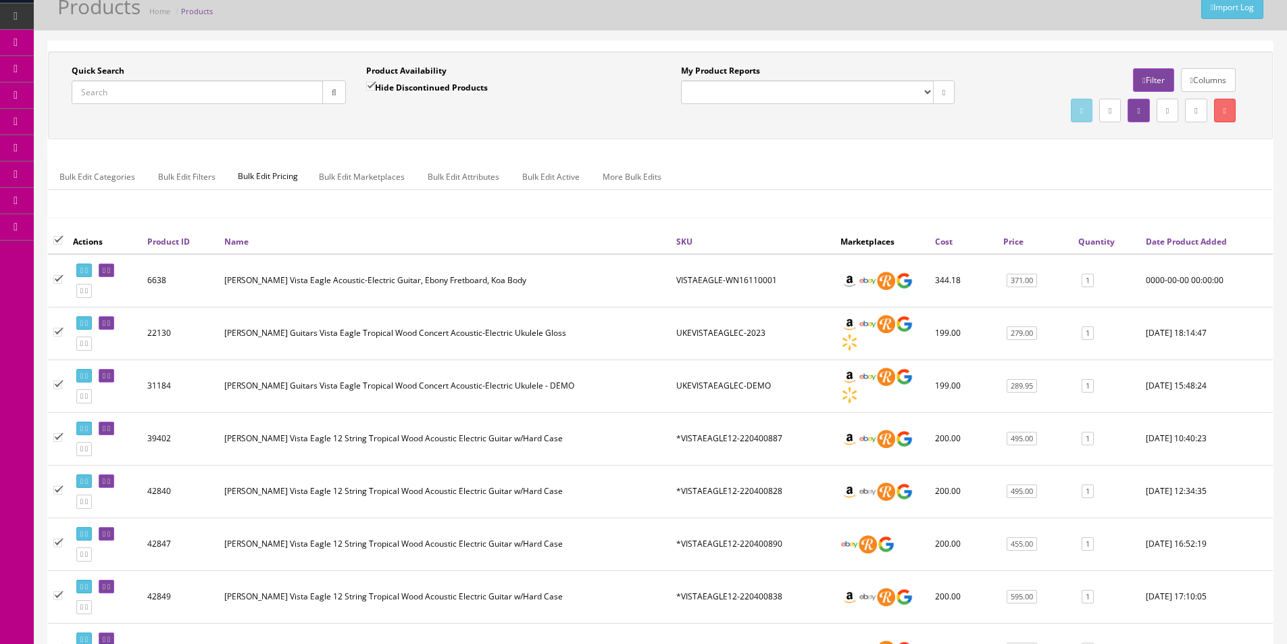
checkbox input"] "true"
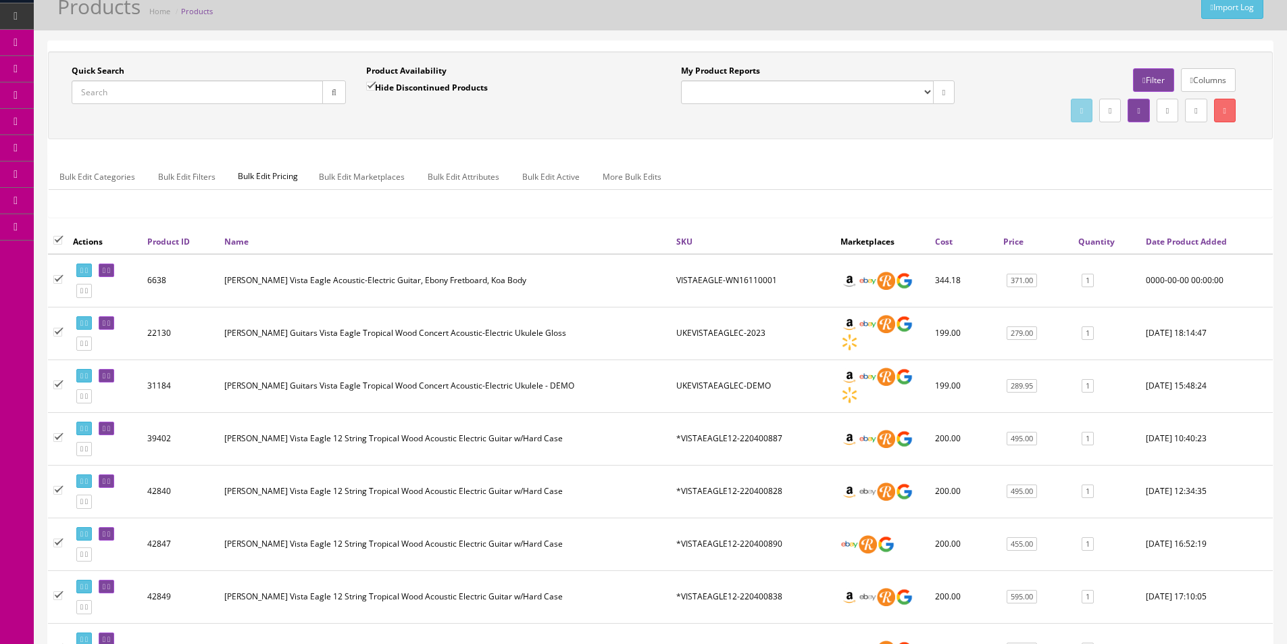
checkbox input"] "true"
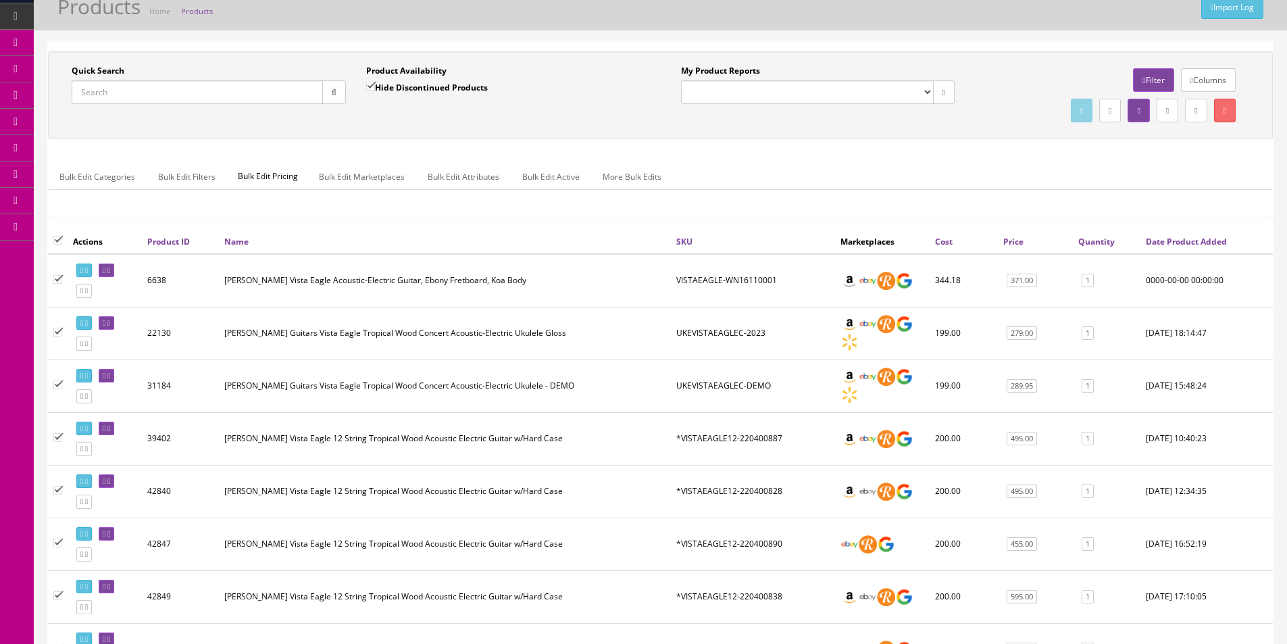
checkbox input"] "true"
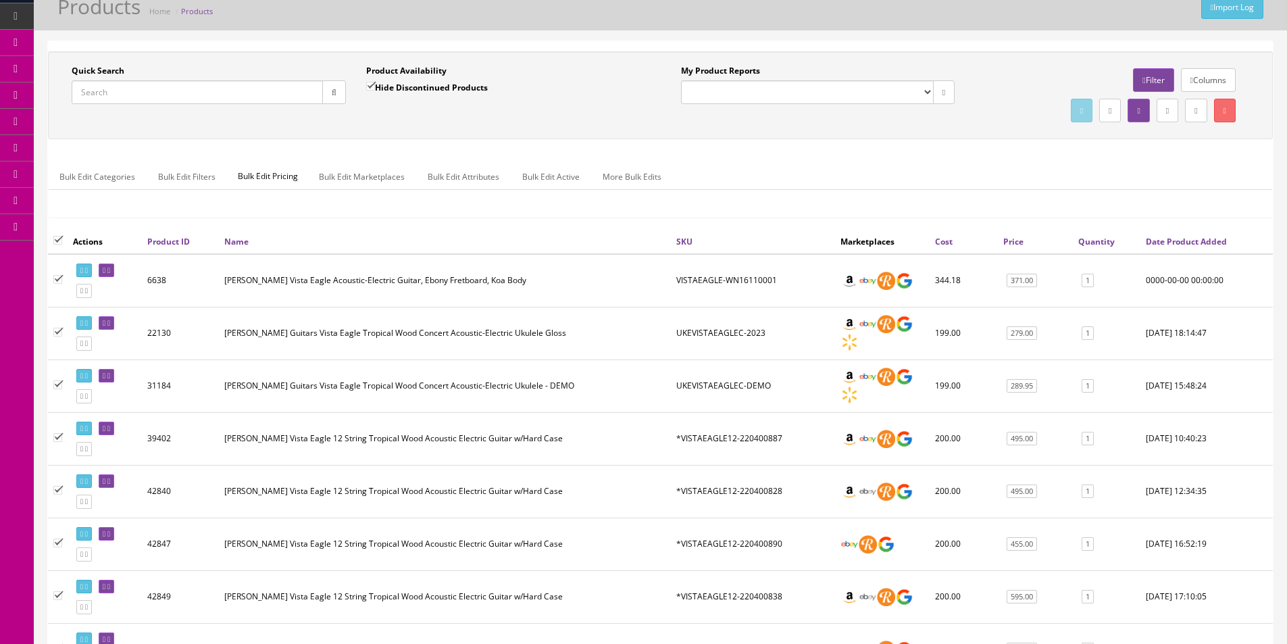
checkbox input"] "true"
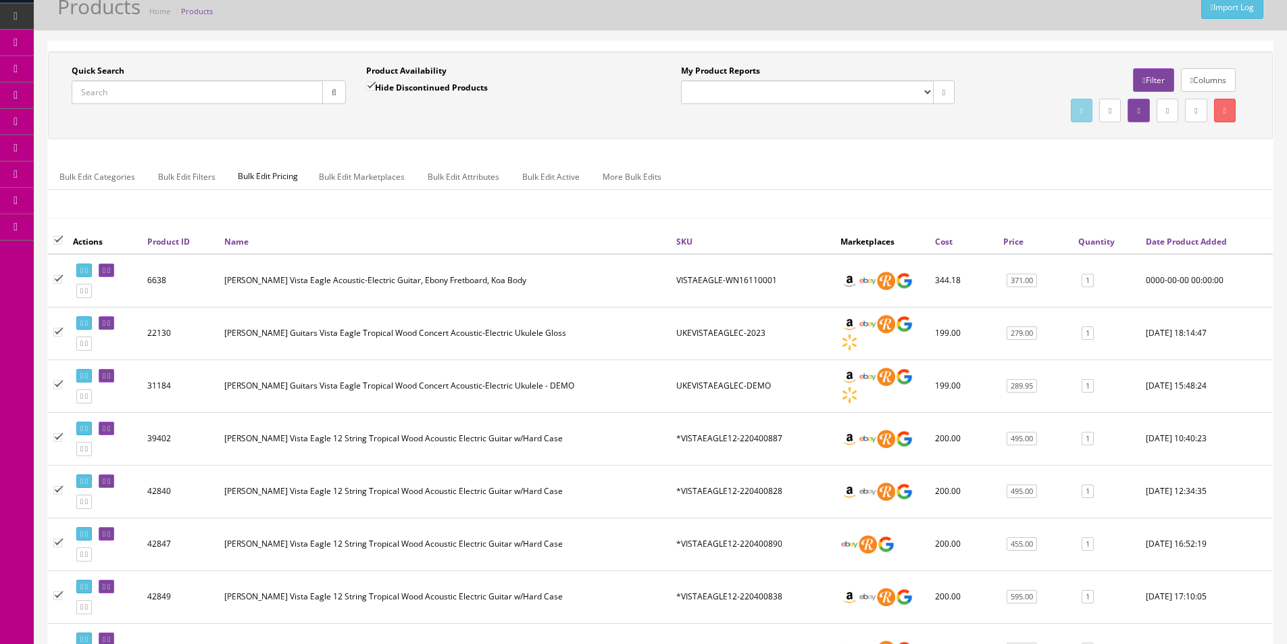
checkbox input"] "true"
click at [355, 162] on div "Bulk Edit Categories Bulk Edit Filters Bulk Edit Pricing Bulk Edit Marketplaces…" at bounding box center [661, 185] width 1224 height 64
click at [355, 172] on link "Bulk Edit Marketplaces" at bounding box center [361, 176] width 107 height 26
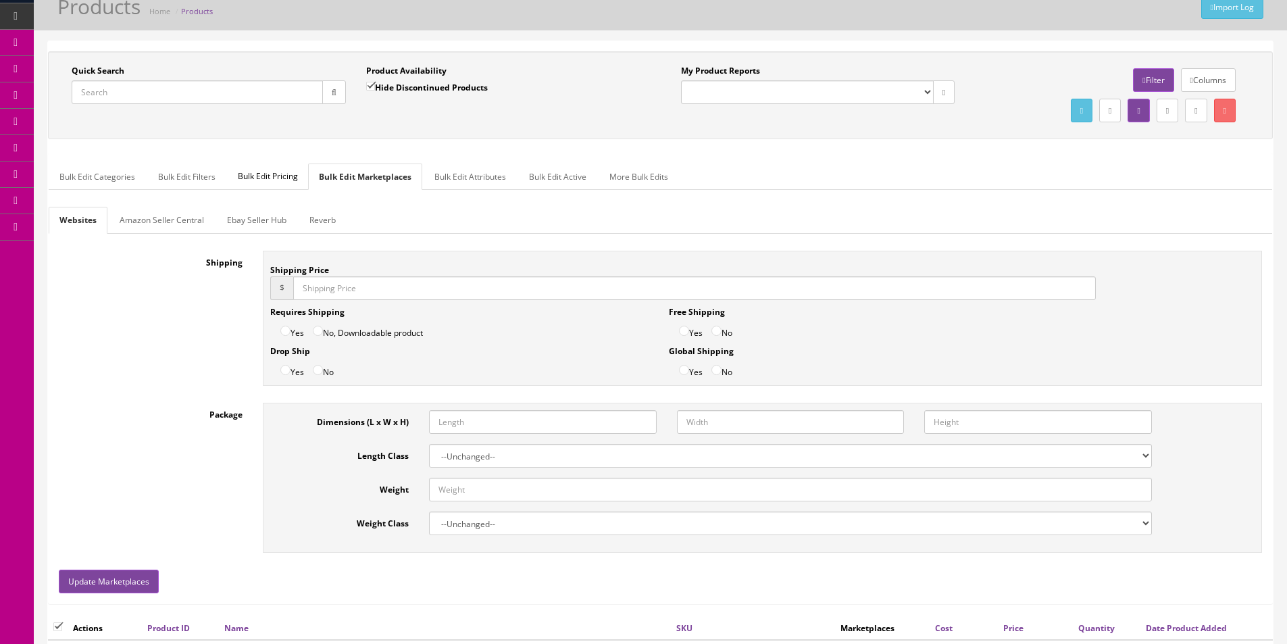
click at [136, 222] on link "Amazon Seller Central" at bounding box center [162, 220] width 106 height 26
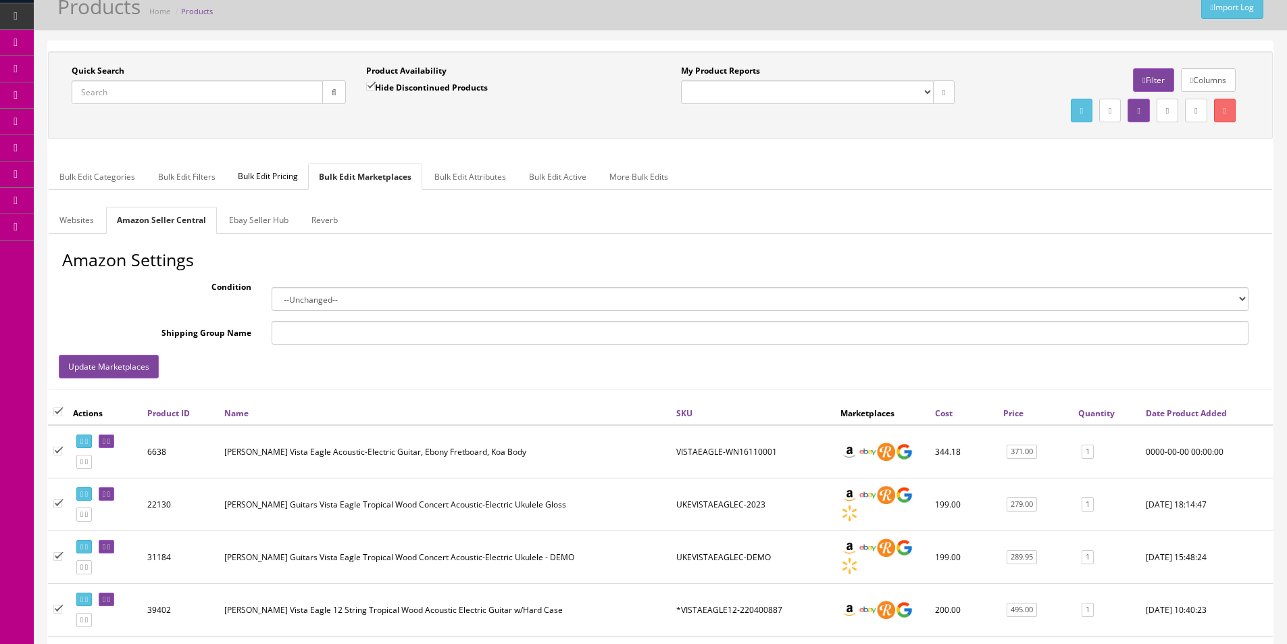
click at [92, 222] on link "Websites" at bounding box center [77, 220] width 56 height 26
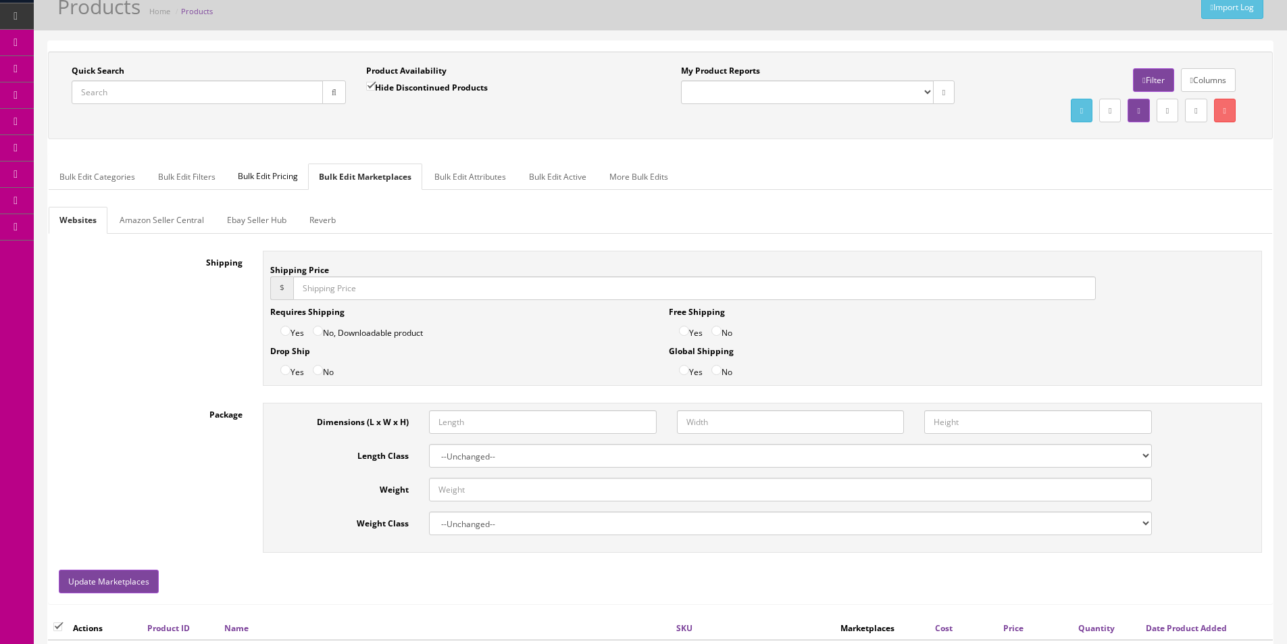
click at [478, 220] on ul "Websites Amazon Seller Central Ebay Seller Hub Reverb" at bounding box center [661, 220] width 1224 height 26
click at [575, 178] on link "Bulk Edit Active" at bounding box center [557, 176] width 79 height 26
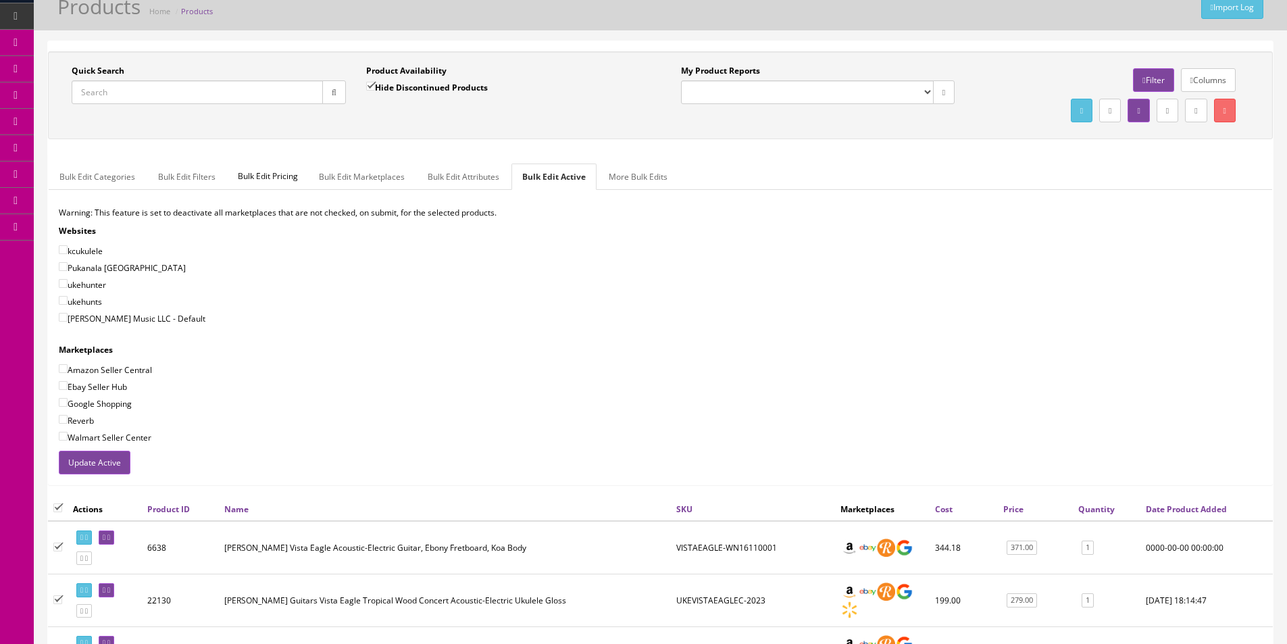
click at [59, 508] on input "checkbox" at bounding box center [57, 507] width 9 height 9
checkbox input "false"
checkbox input"] "false"
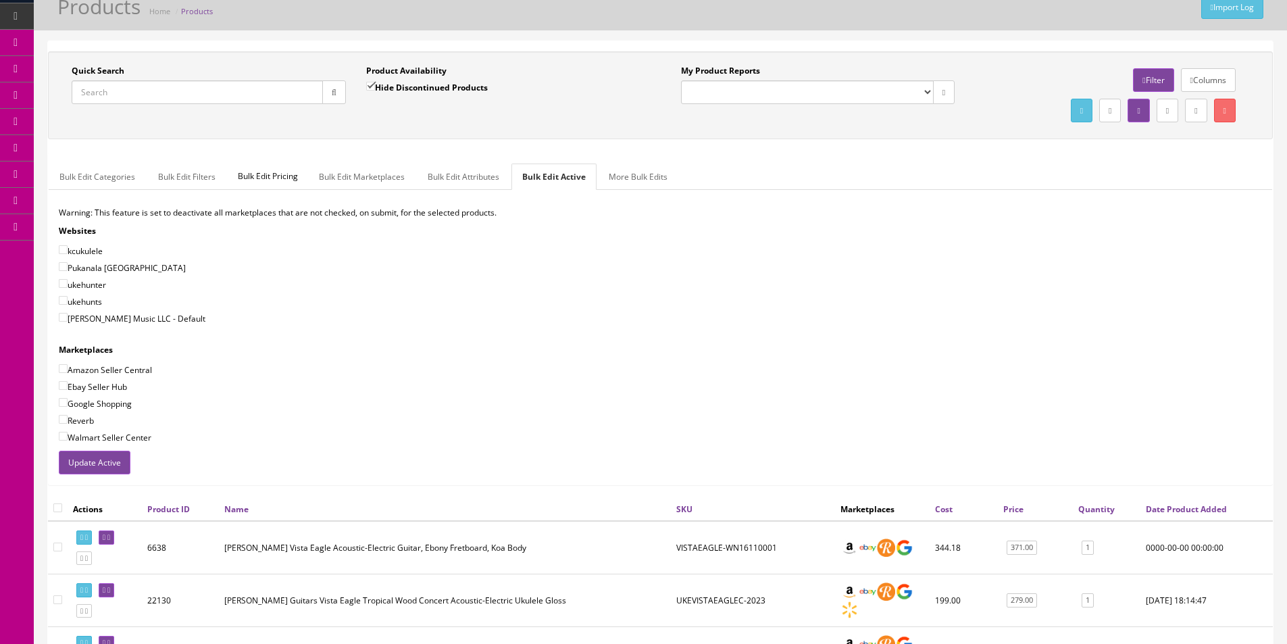
checkbox input"] "false"
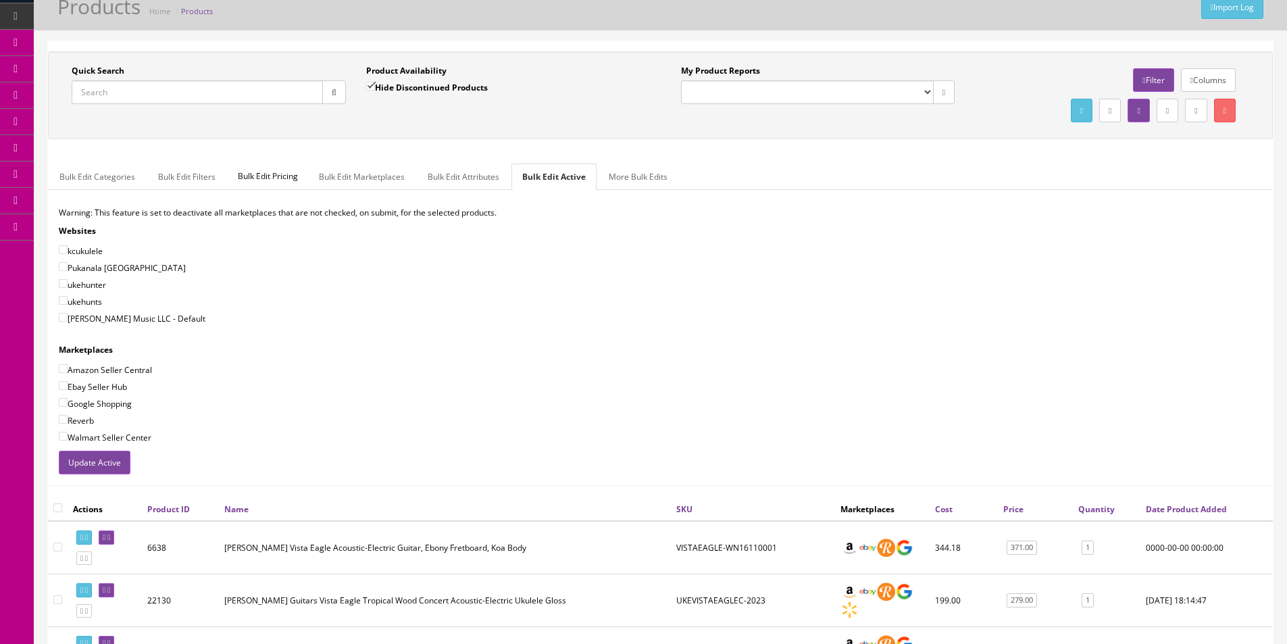
checkbox input"] "false"
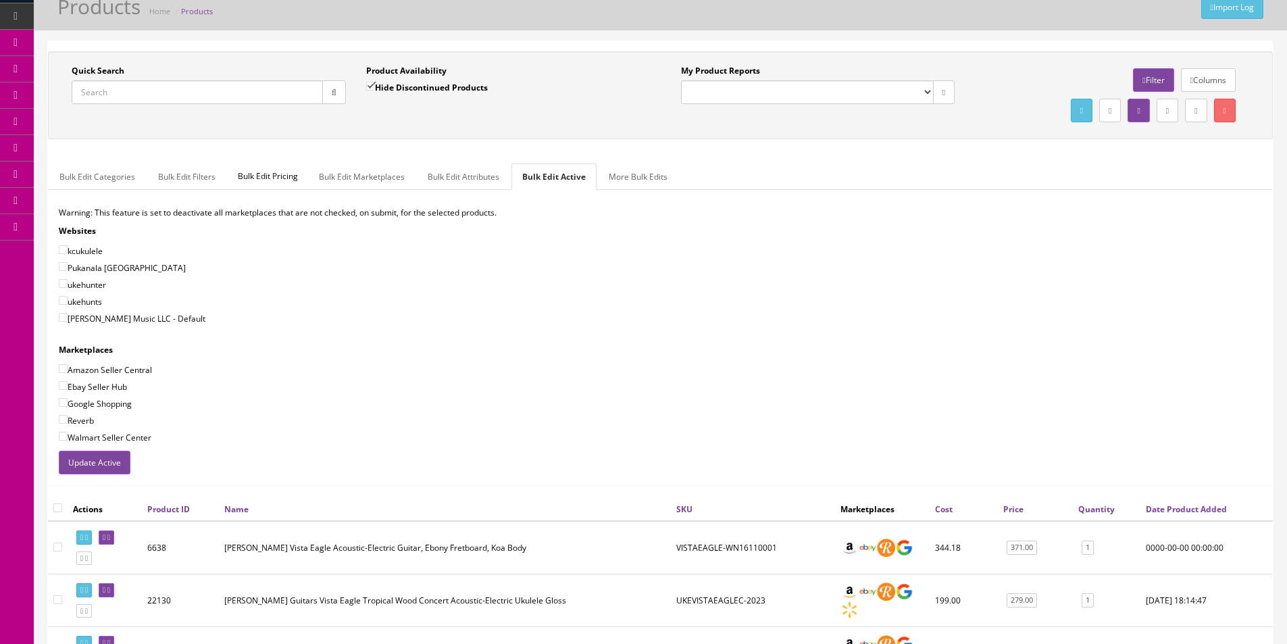
checkbox input"] "false"
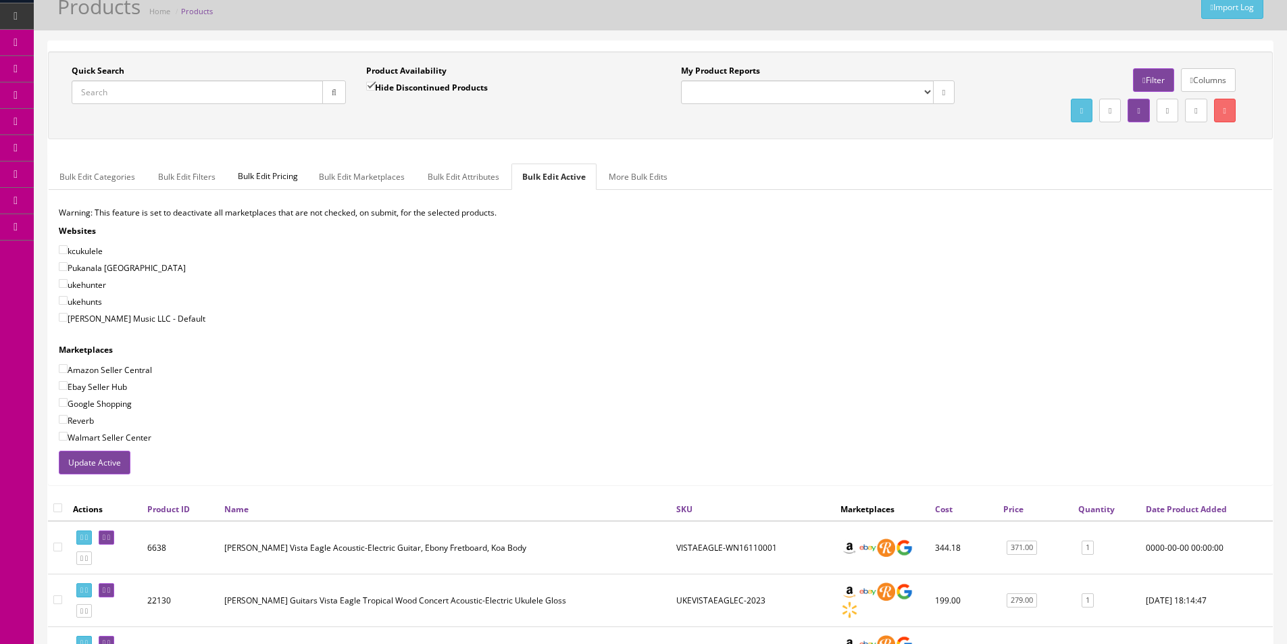
checkbox input"] "false"
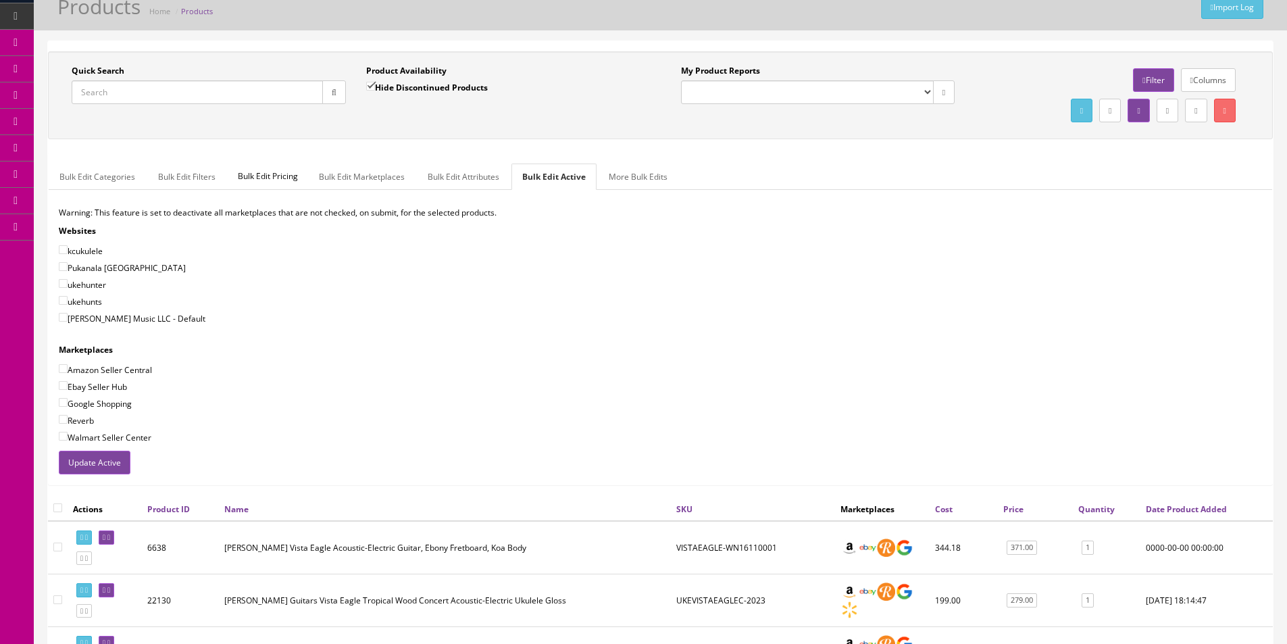
checkbox input"] "false"
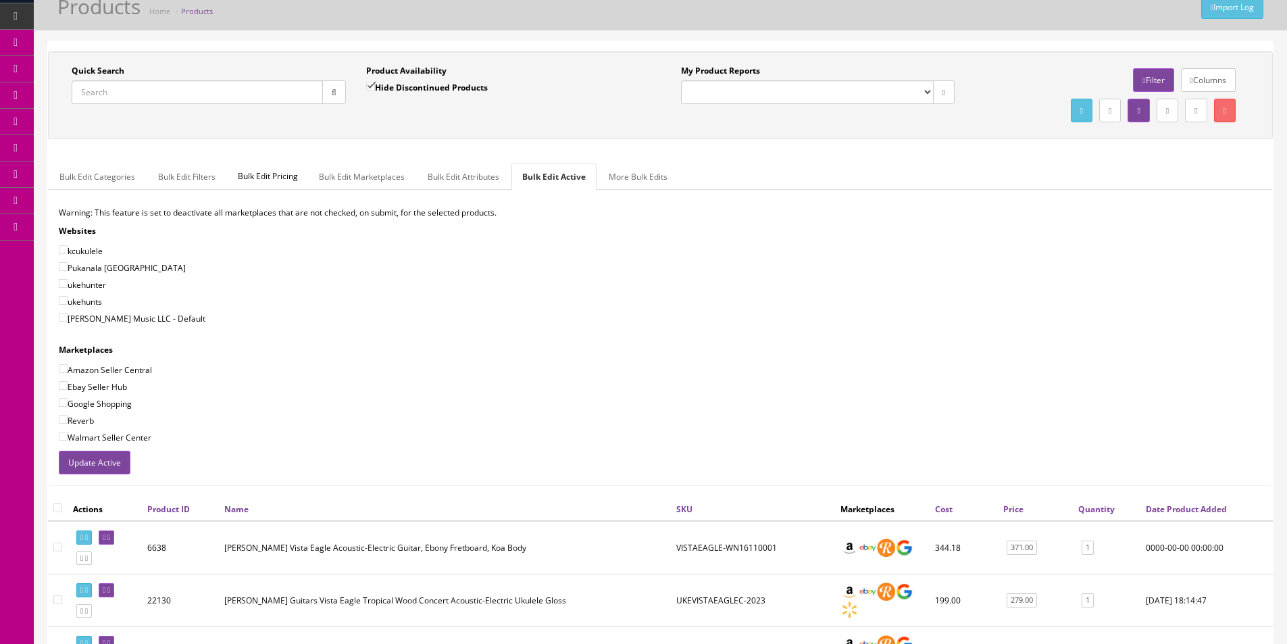
checkbox input"] "false"
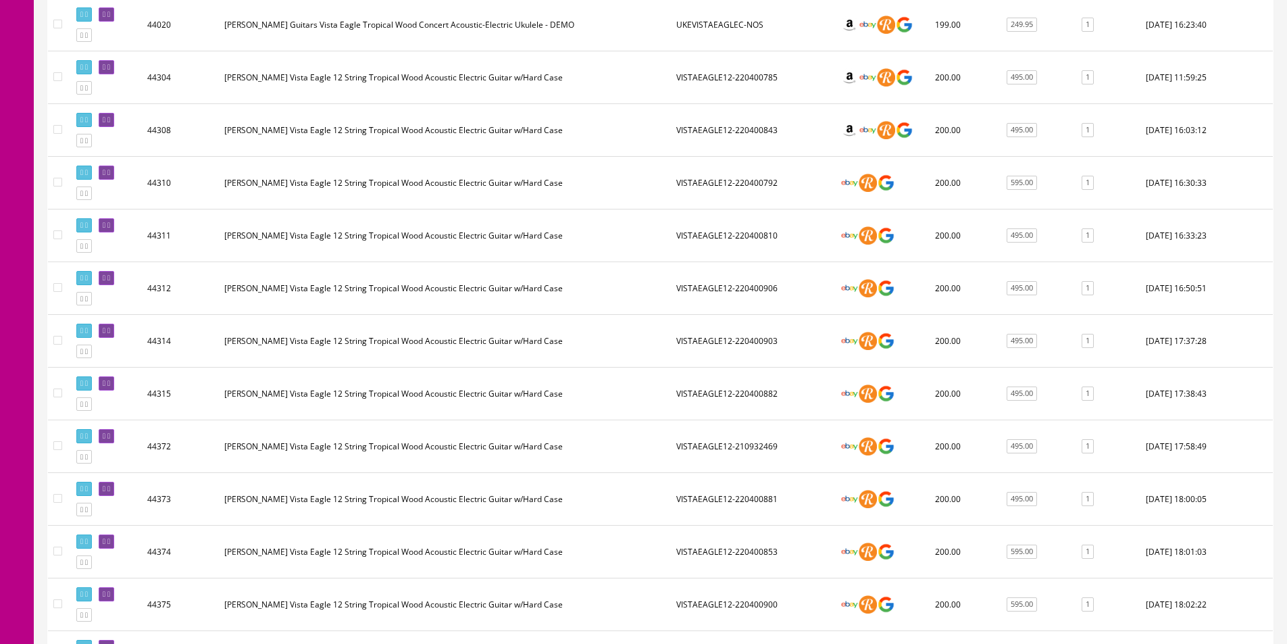
scroll to position [1742, 0]
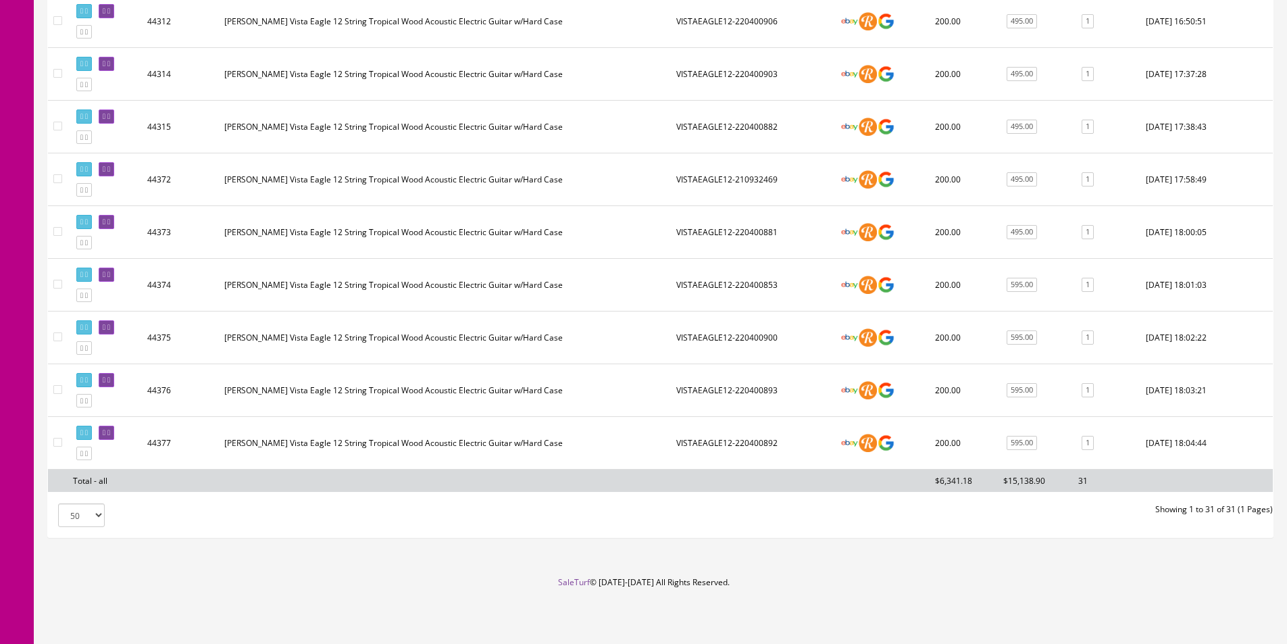
drag, startPoint x: 60, startPoint y: 445, endPoint x: 60, endPoint y: 403, distance: 41.9
click at [60, 444] on input"] "checkbox" at bounding box center [57, 442] width 9 height 9
checkbox input"] "true"
click at [60, 397] on td at bounding box center [58, 390] width 20 height 53
click at [59, 395] on td at bounding box center [58, 390] width 20 height 53
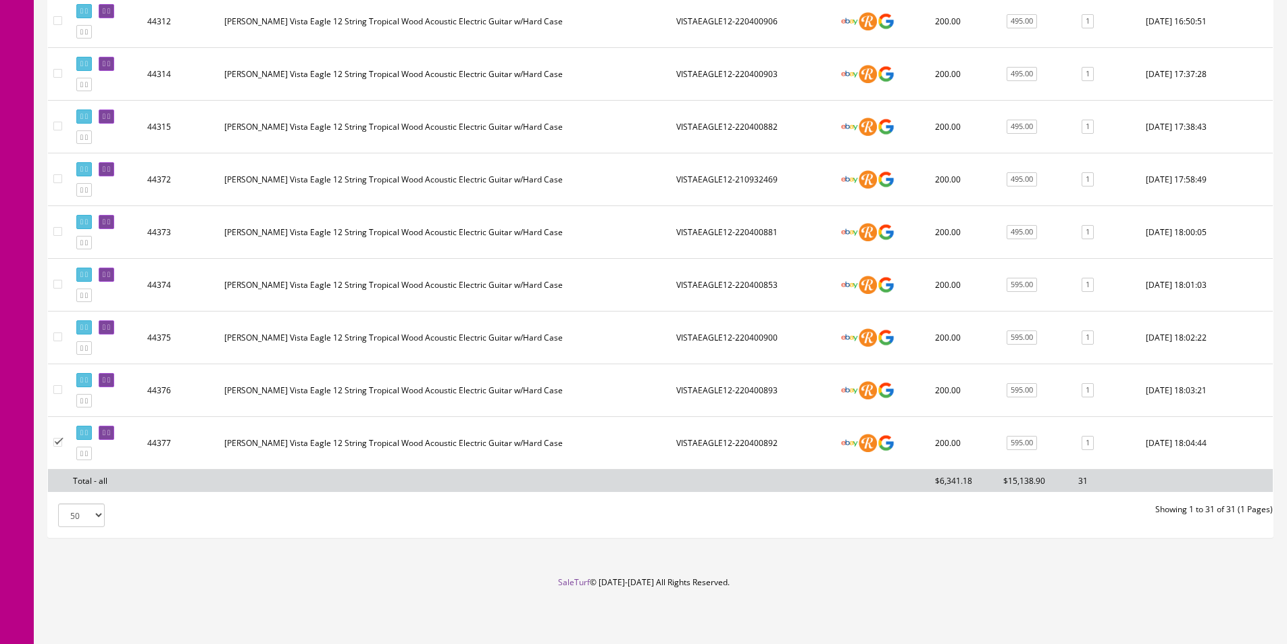
click at [57, 392] on input"] "checkbox" at bounding box center [57, 389] width 9 height 9
checkbox input"] "true"
click at [57, 330] on td at bounding box center [58, 337] width 20 height 53
drag, startPoint x: 58, startPoint y: 333, endPoint x: 57, endPoint y: 306, distance: 27.0
click at [58, 334] on input"] "checkbox" at bounding box center [57, 336] width 9 height 9
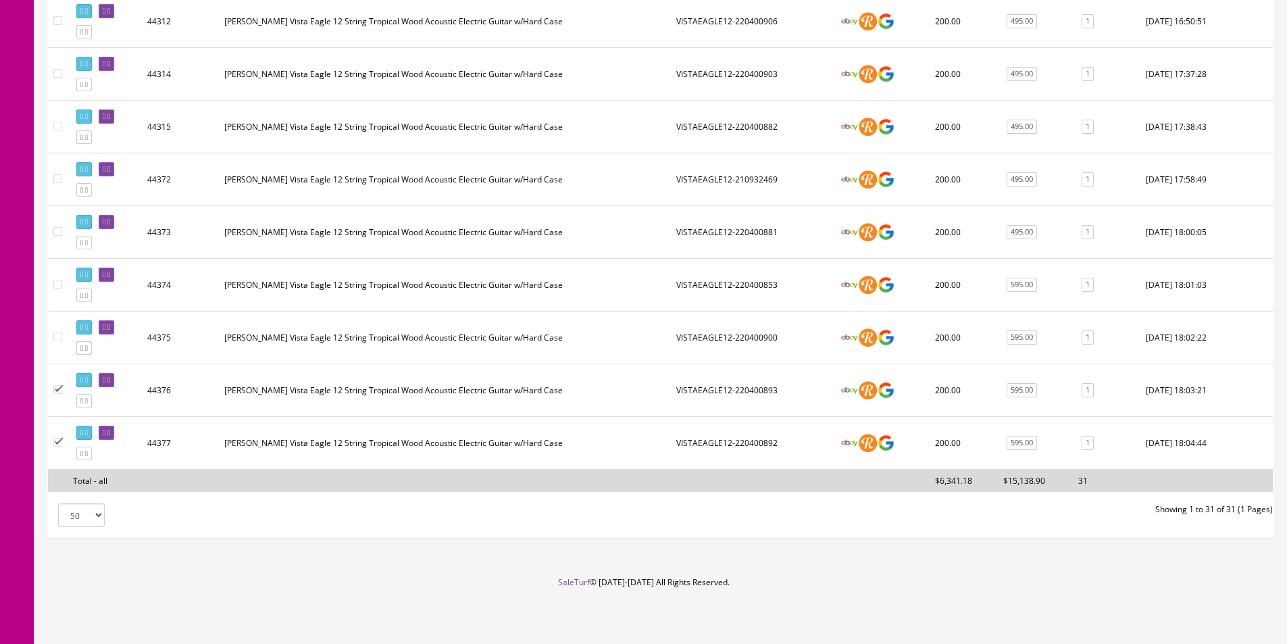
checkbox input"] "true"
click at [54, 279] on td at bounding box center [58, 285] width 20 height 53
click at [55, 282] on input"] "checkbox" at bounding box center [57, 284] width 9 height 9
checkbox input"] "true"
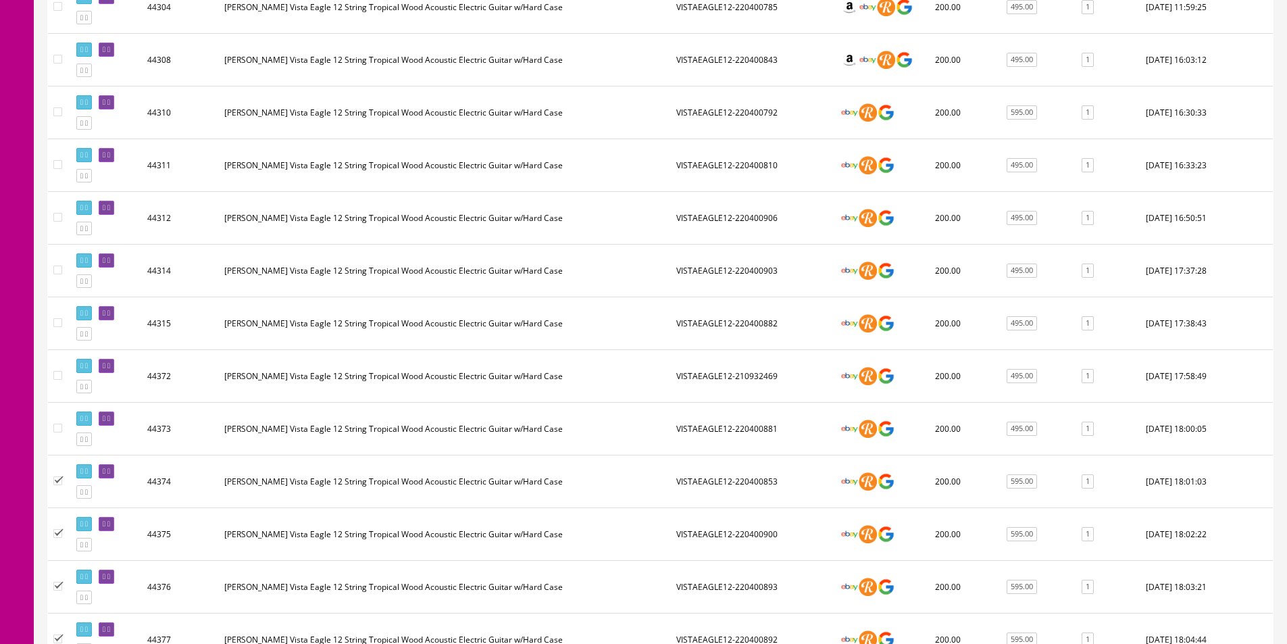
scroll to position [1540, 0]
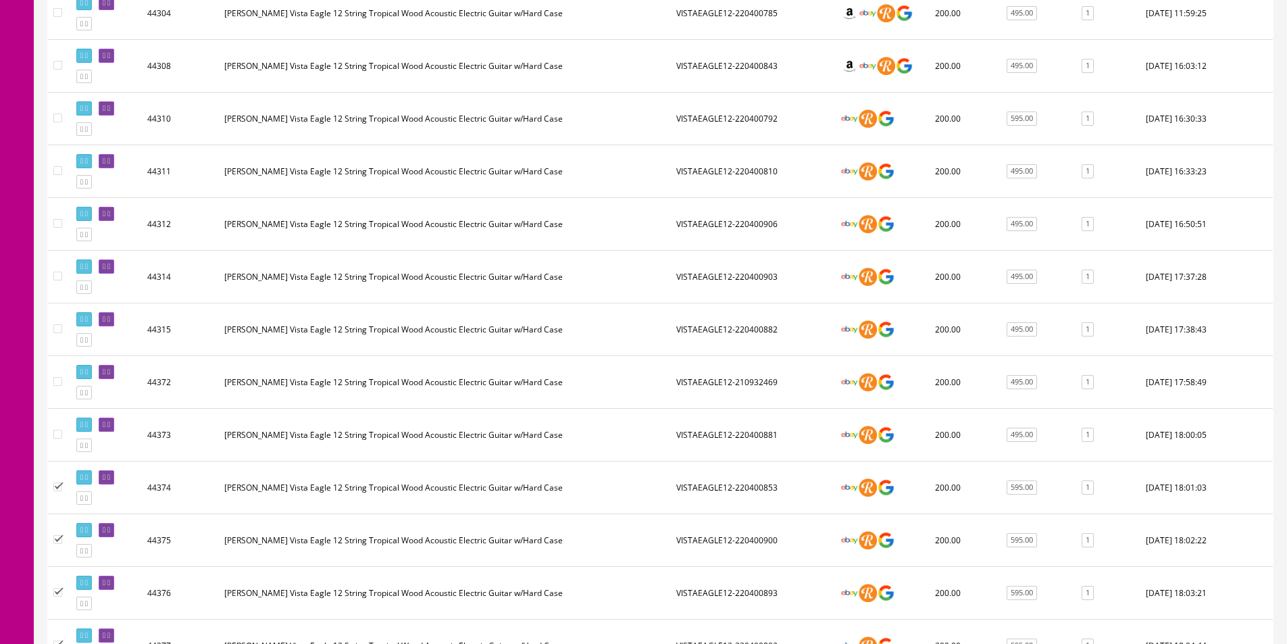
click at [57, 435] on input"] "checkbox" at bounding box center [57, 434] width 9 height 9
checkbox input"] "true"
click at [57, 383] on input"] "checkbox" at bounding box center [57, 381] width 9 height 9
checkbox input"] "true"
click at [58, 328] on input"] "checkbox" at bounding box center [57, 328] width 9 height 9
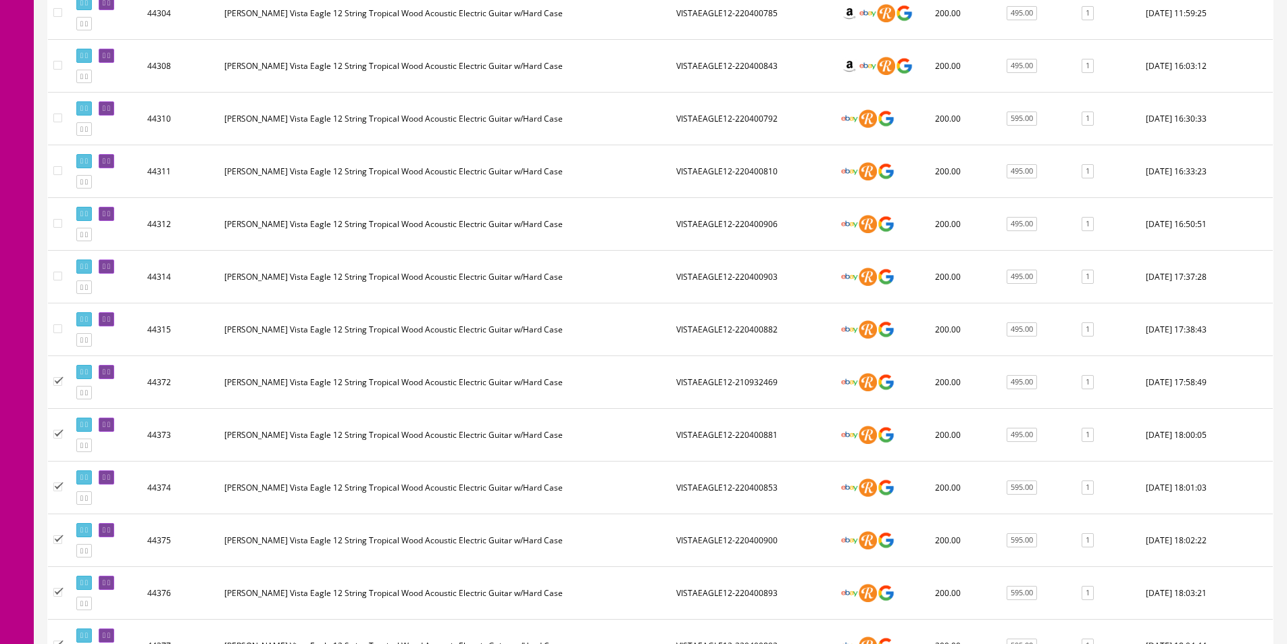
checkbox input"] "true"
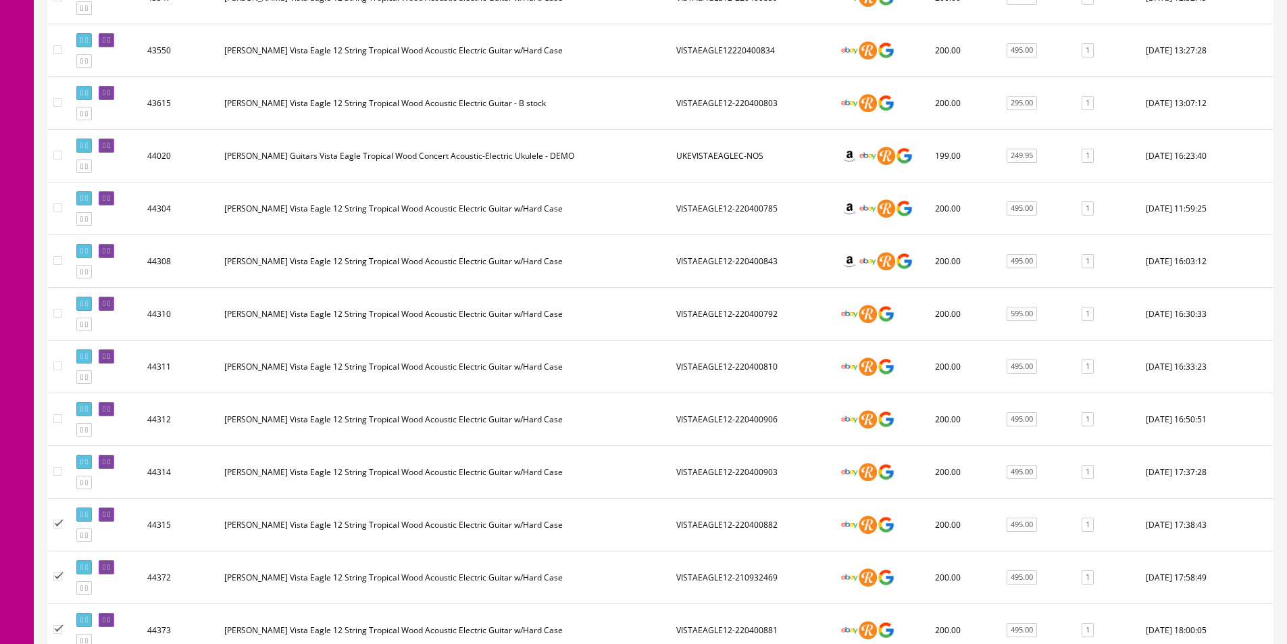
scroll to position [1337, 0]
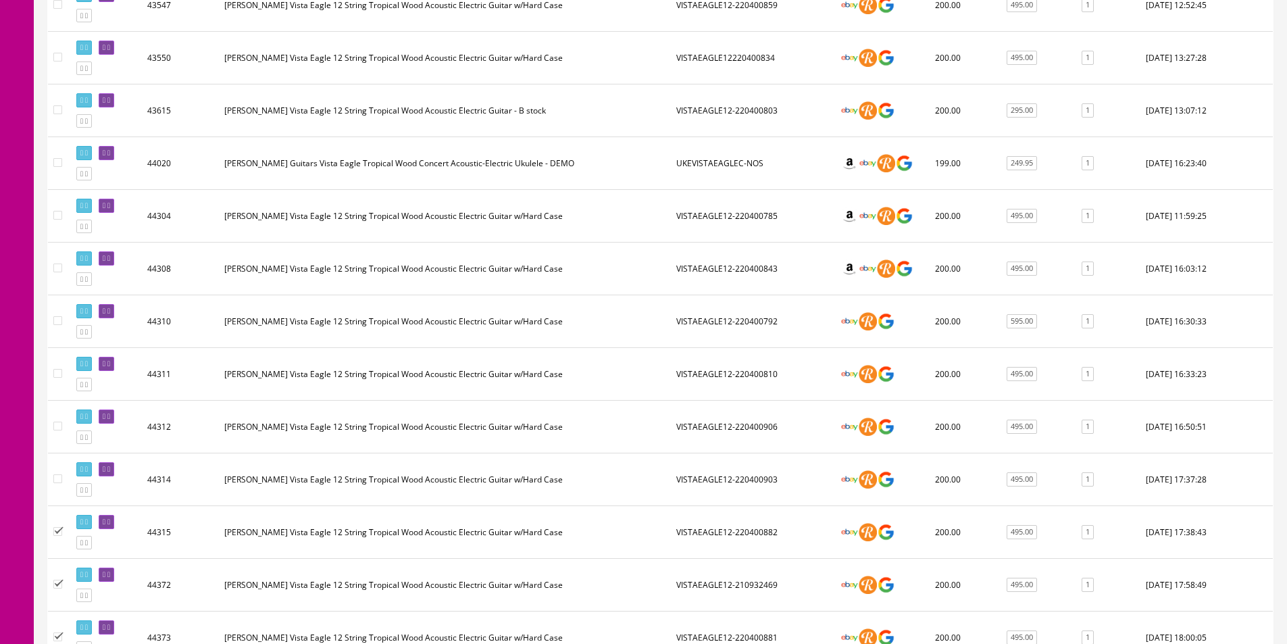
drag, startPoint x: 59, startPoint y: 429, endPoint x: 54, endPoint y: 376, distance: 53.6
click at [59, 428] on input"] "checkbox" at bounding box center [57, 426] width 9 height 9
checkbox input"] "true"
click at [57, 378] on input"] "checkbox" at bounding box center [57, 373] width 9 height 9
checkbox input"] "true"
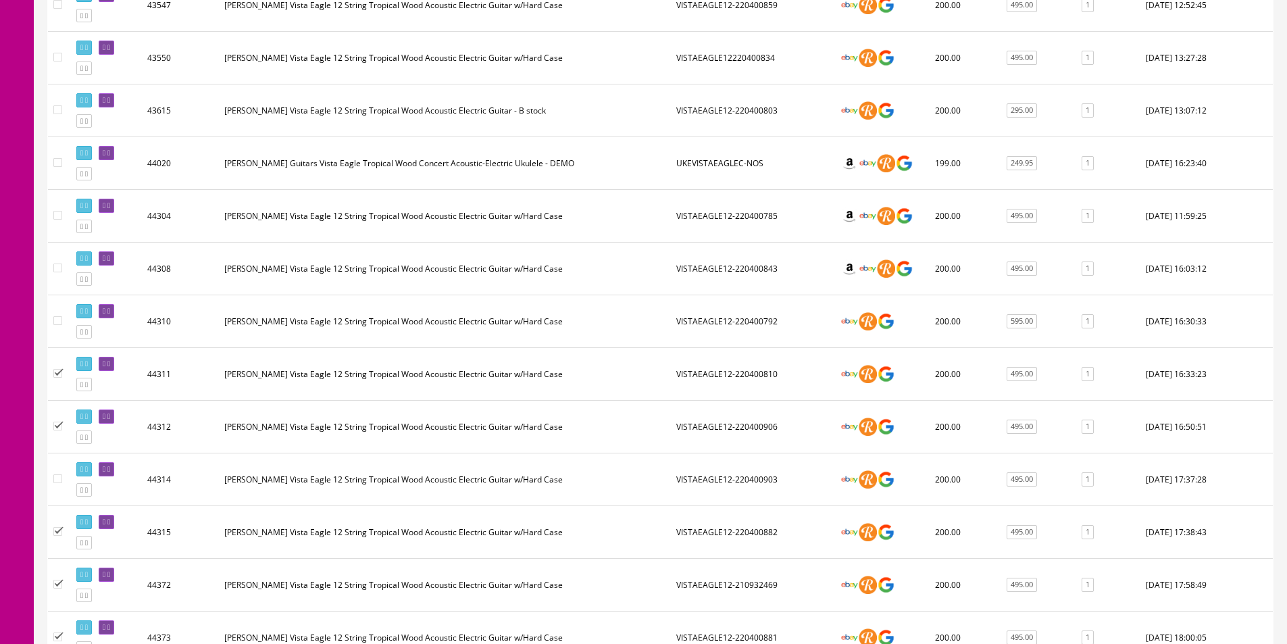
click at [53, 320] on input"] "checkbox" at bounding box center [57, 320] width 9 height 9
checkbox input"] "true"
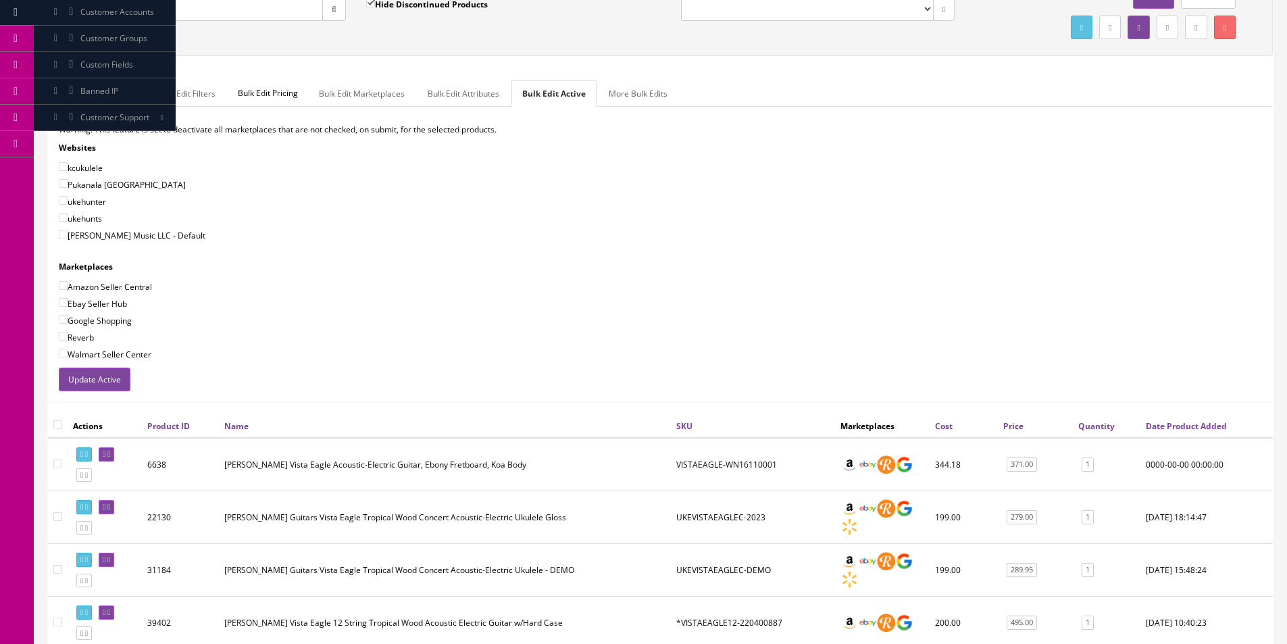
scroll to position [0, 0]
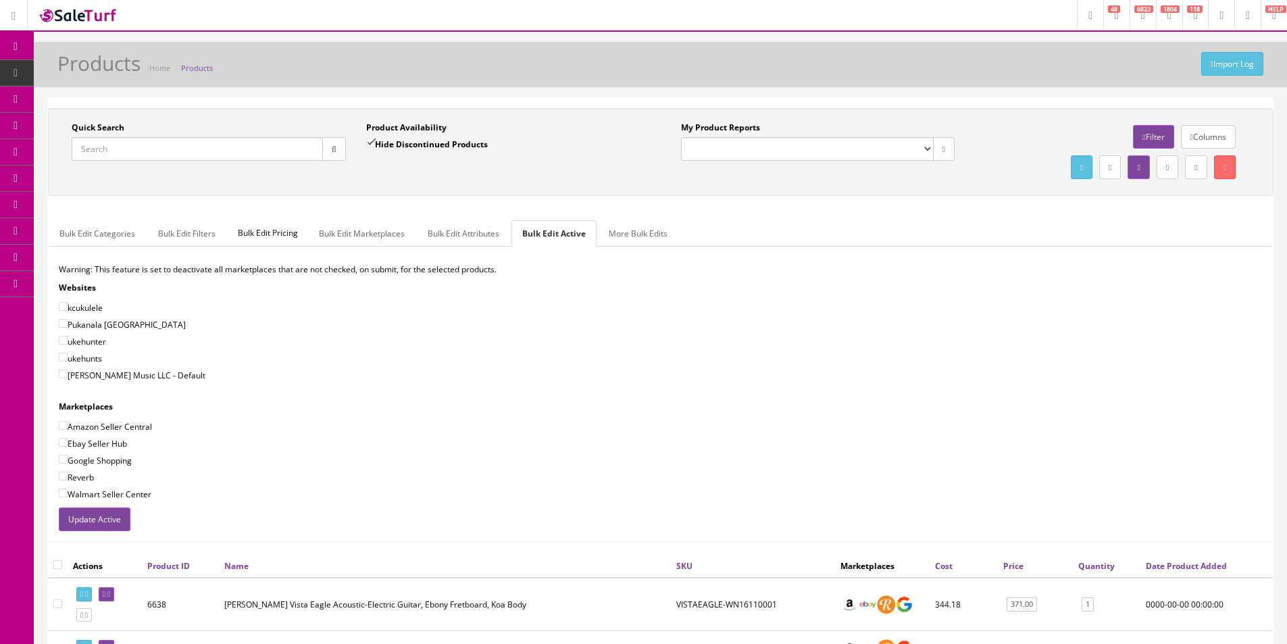
click at [92, 371] on label "[PERSON_NAME] Music LLC - Default" at bounding box center [132, 375] width 147 height 14
click at [68, 371] on input"] "[PERSON_NAME] Music LLC - Default" at bounding box center [63, 374] width 9 height 9
checkbox input"] "true"
click at [91, 414] on div "Warning: This feature is set to deactivate all marketplaces that are not checke…" at bounding box center [661, 385] width 1224 height 244
click at [91, 424] on label "Amazon Seller Central" at bounding box center [105, 427] width 93 height 14
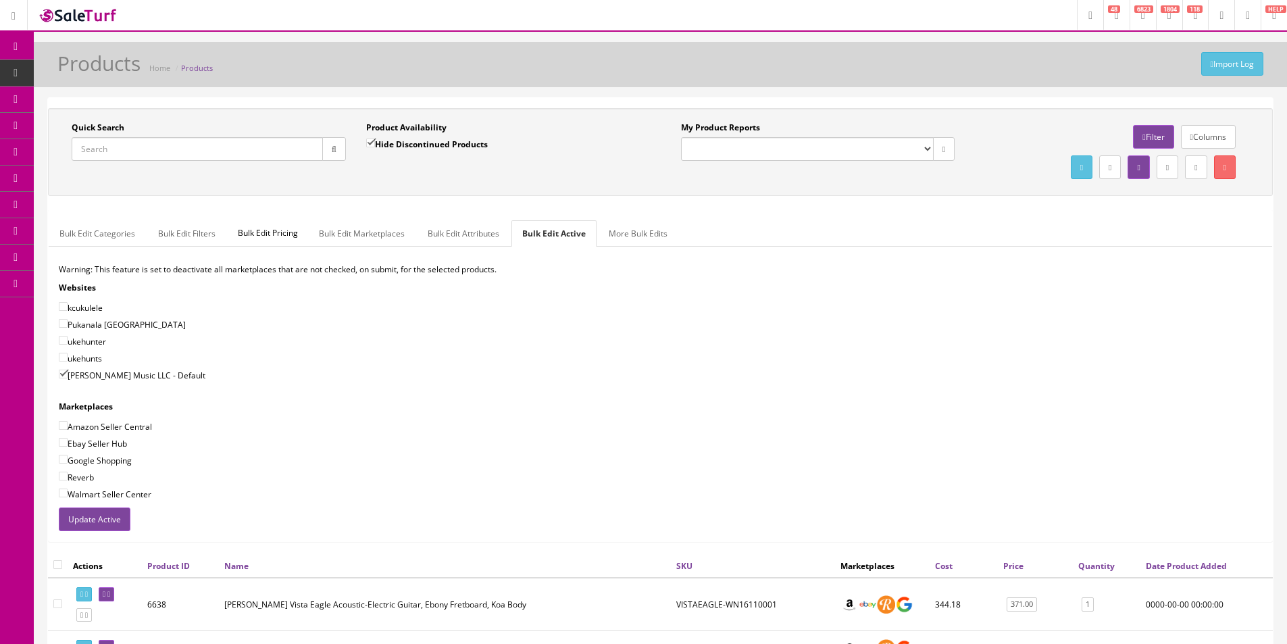
click at [68, 424] on input"] "Amazon Seller Central" at bounding box center [63, 425] width 9 height 9
checkbox input"] "true"
click at [91, 449] on label "Ebay Seller Hub" at bounding box center [93, 443] width 68 height 14
click at [68, 447] on input"] "Ebay Seller Hub" at bounding box center [63, 442] width 9 height 9
checkbox input"] "true"
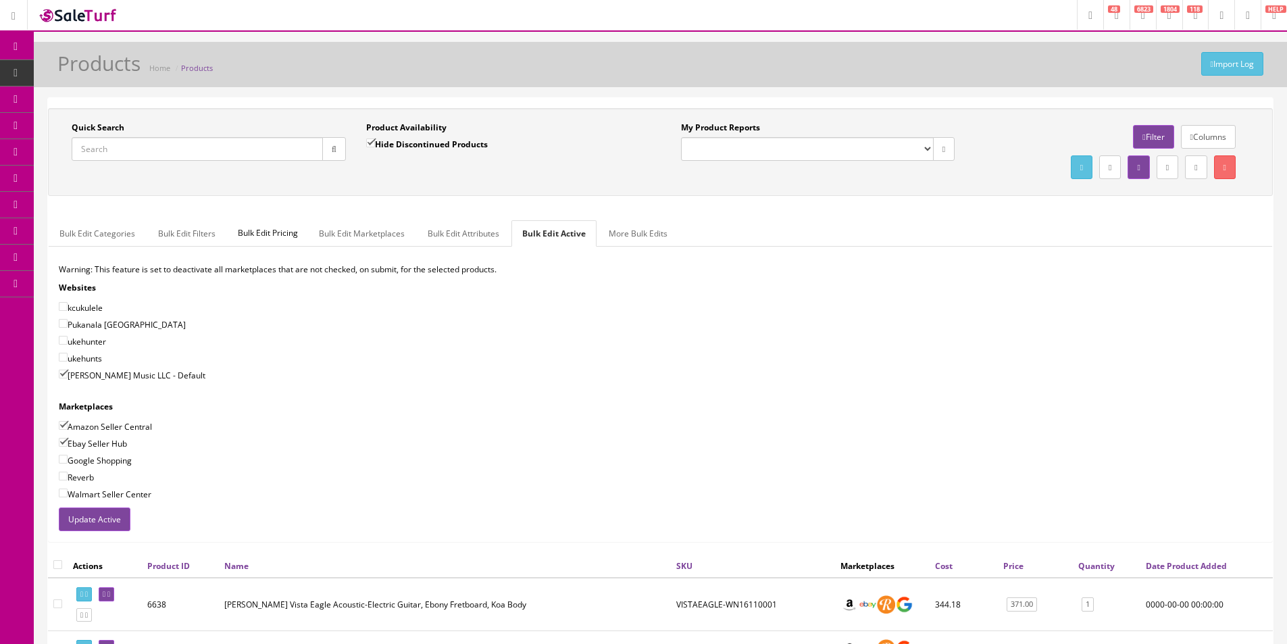
click at [90, 465] on label "Google Shopping" at bounding box center [95, 460] width 73 height 14
click at [68, 463] on input"] "Google Shopping" at bounding box center [63, 459] width 9 height 9
checkbox input"] "true"
click at [87, 478] on label "Reverb" at bounding box center [76, 477] width 35 height 14
click at [68, 478] on input"] "Reverb" at bounding box center [63, 476] width 9 height 9
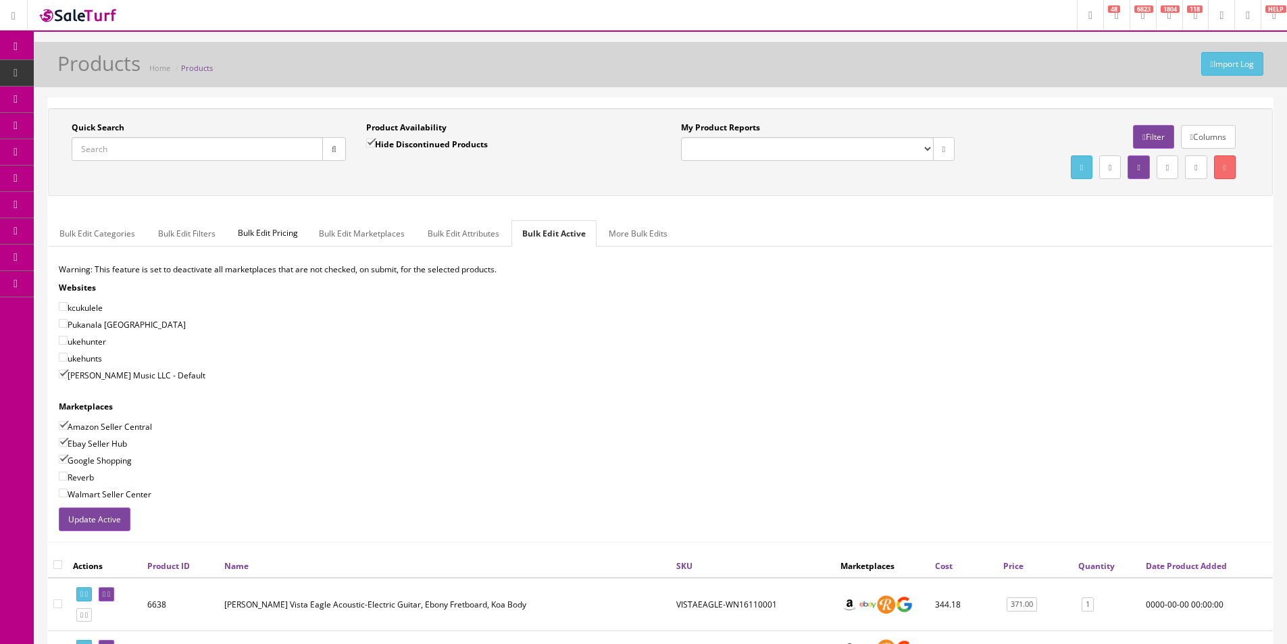
checkbox input"] "true"
click at [114, 526] on button "Update Active" at bounding box center [95, 519] width 72 height 24
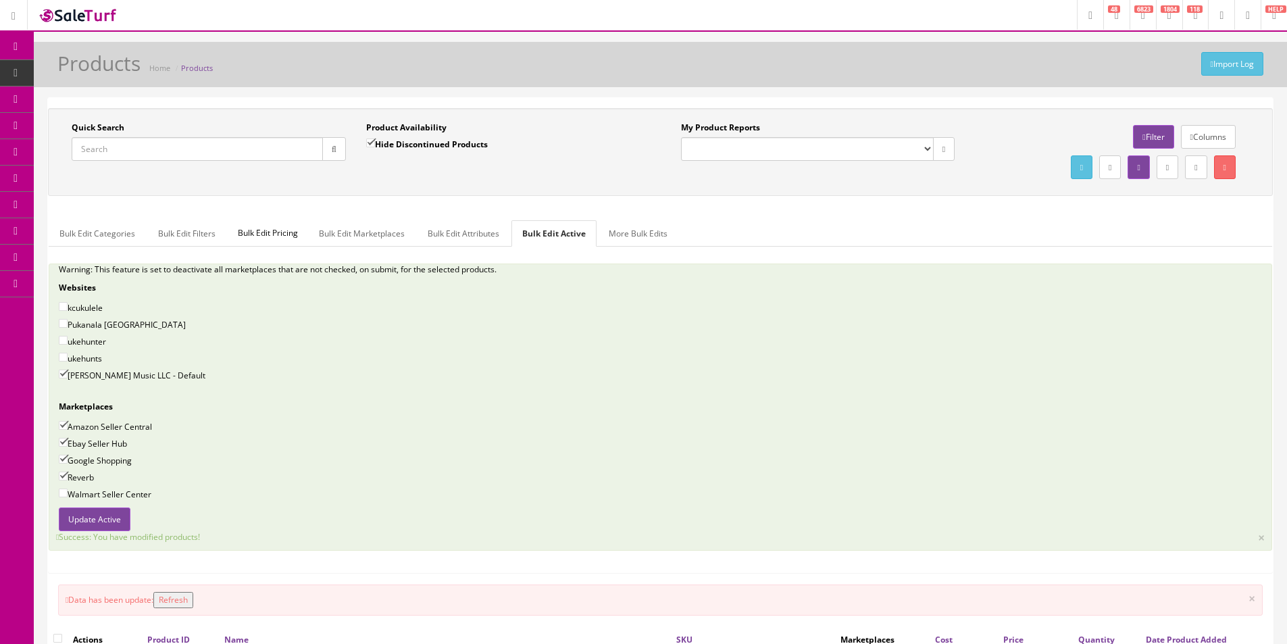
click at [140, 144] on input "Quick Search" at bounding box center [197, 149] width 251 height 24
click at [142, 141] on input "Quick Search" at bounding box center [197, 149] width 251 height 24
type input "Vistadeer"
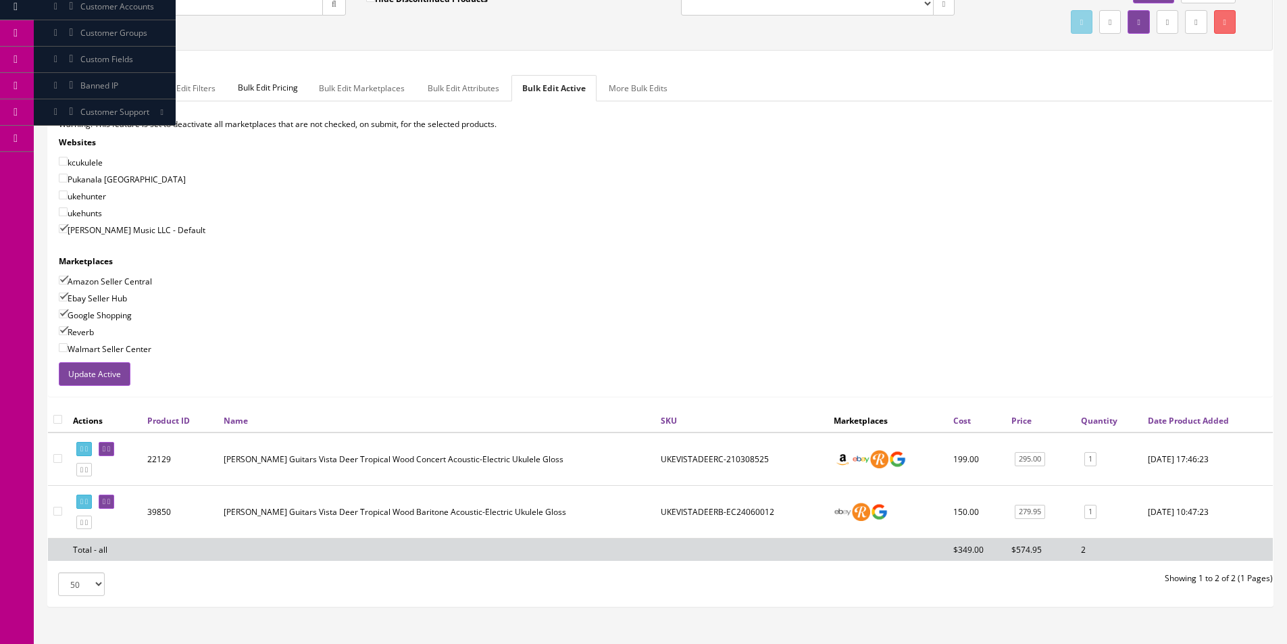
scroll to position [11, 0]
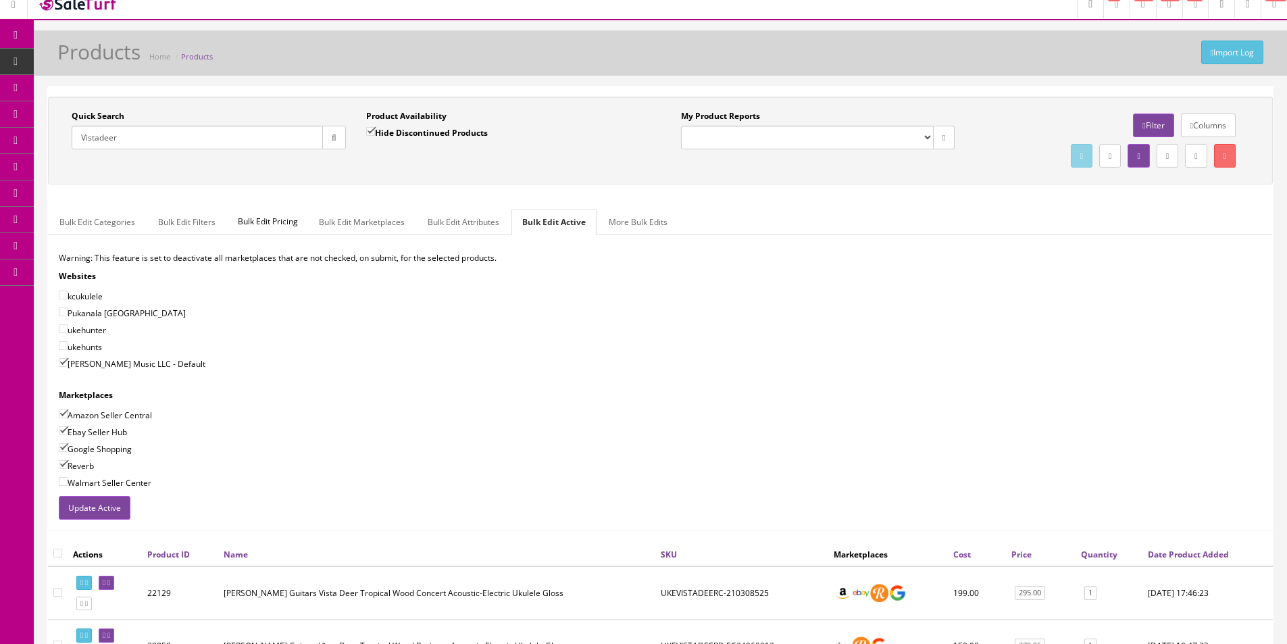
drag, startPoint x: 388, startPoint y: 132, endPoint x: 382, endPoint y: 157, distance: 26.5
click at [388, 131] on label "Hide Discontinued Products" at bounding box center [427, 133] width 122 height 14
click at [375, 131] on input "Hide Discontinued Products" at bounding box center [370, 131] width 9 height 9
checkbox input "false"
click at [382, 161] on div "Quick Search Vistadeer Date From Product Availability Hide Discontinued Product…" at bounding box center [660, 140] width 1218 height 61
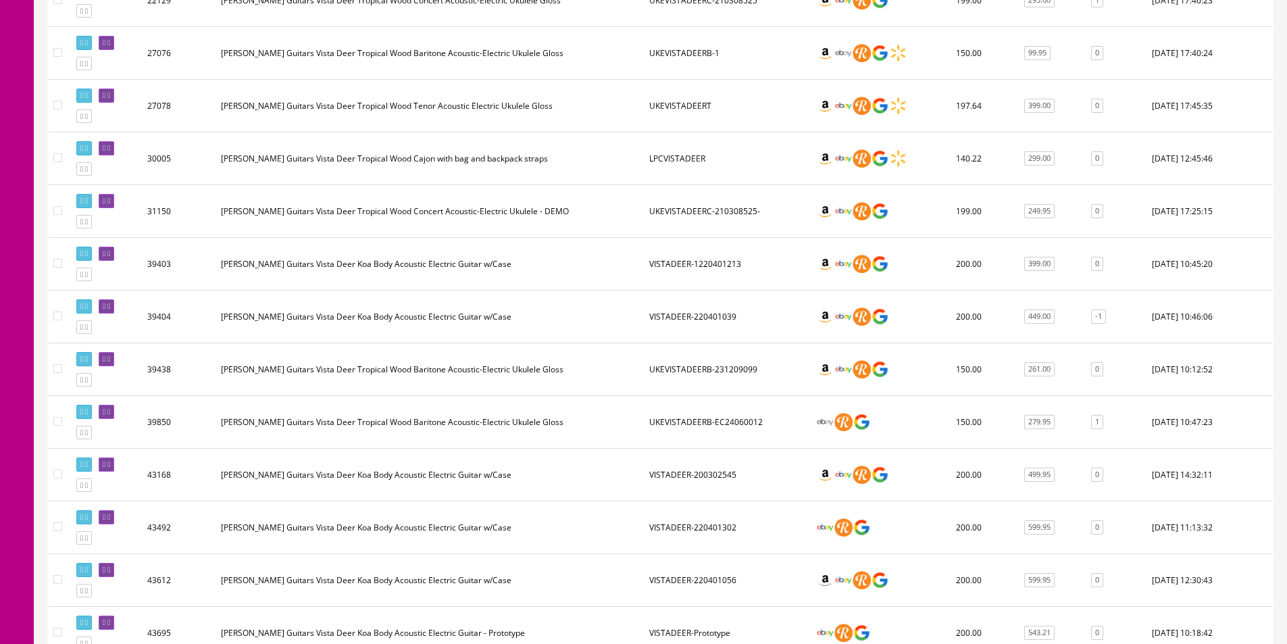
scroll to position [847, 0]
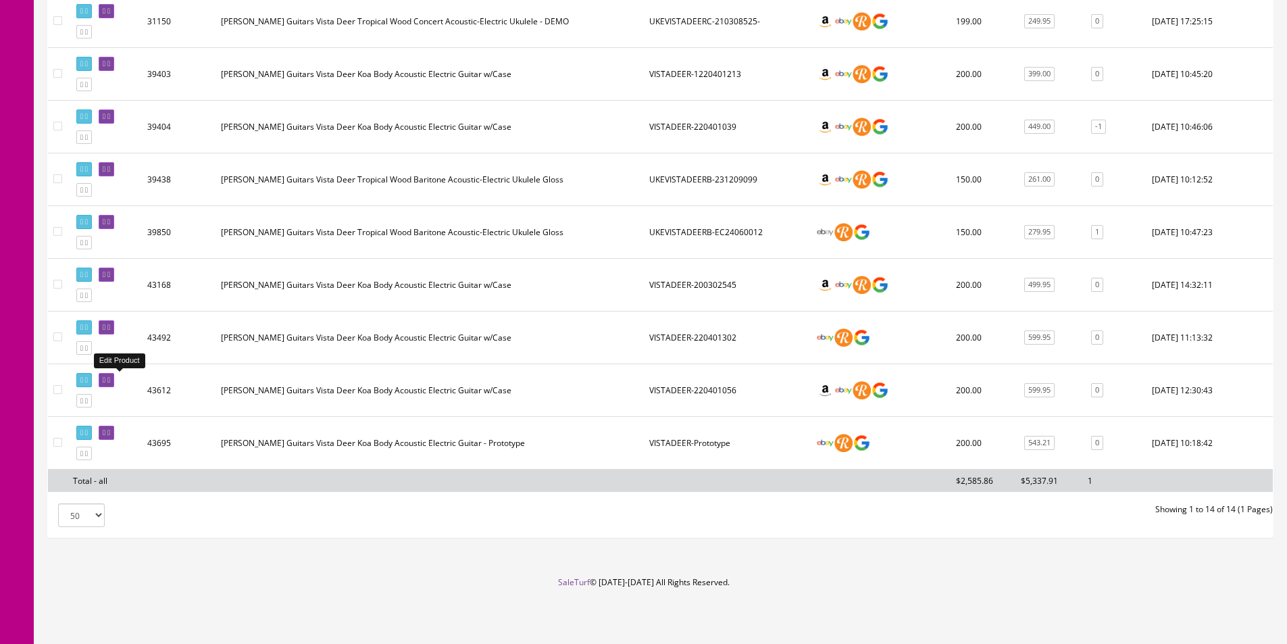
click at [105, 380] on icon at bounding box center [104, 379] width 3 height 7
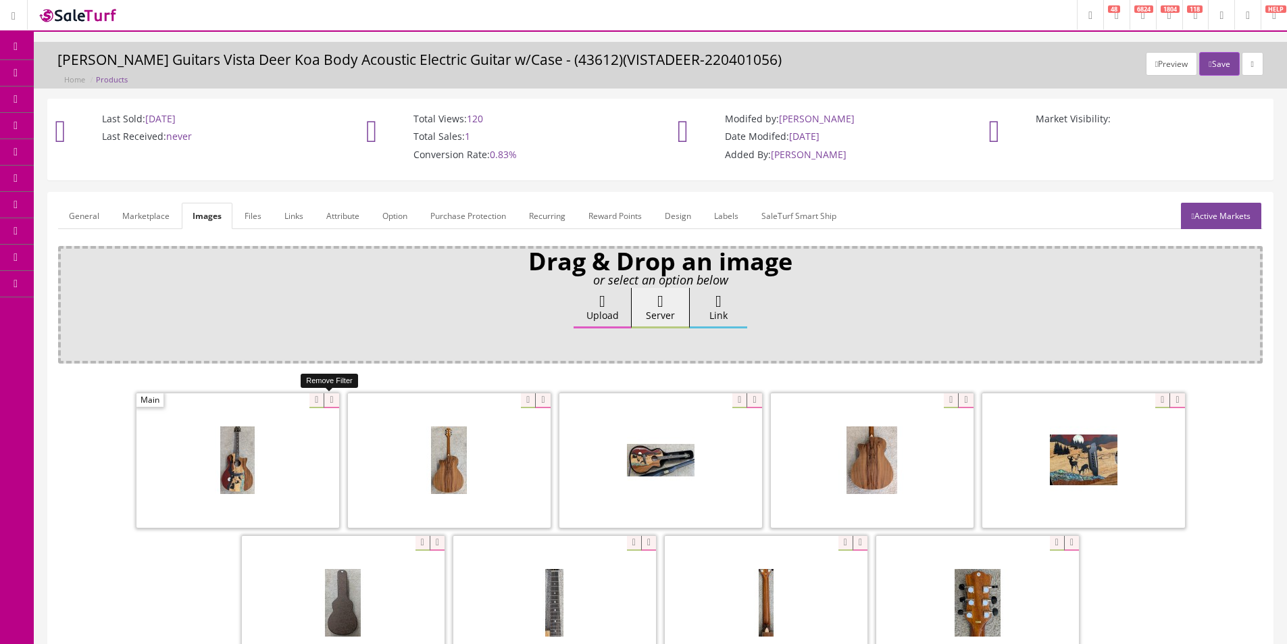
click at [328, 398] on icon at bounding box center [331, 400] width 15 height 15
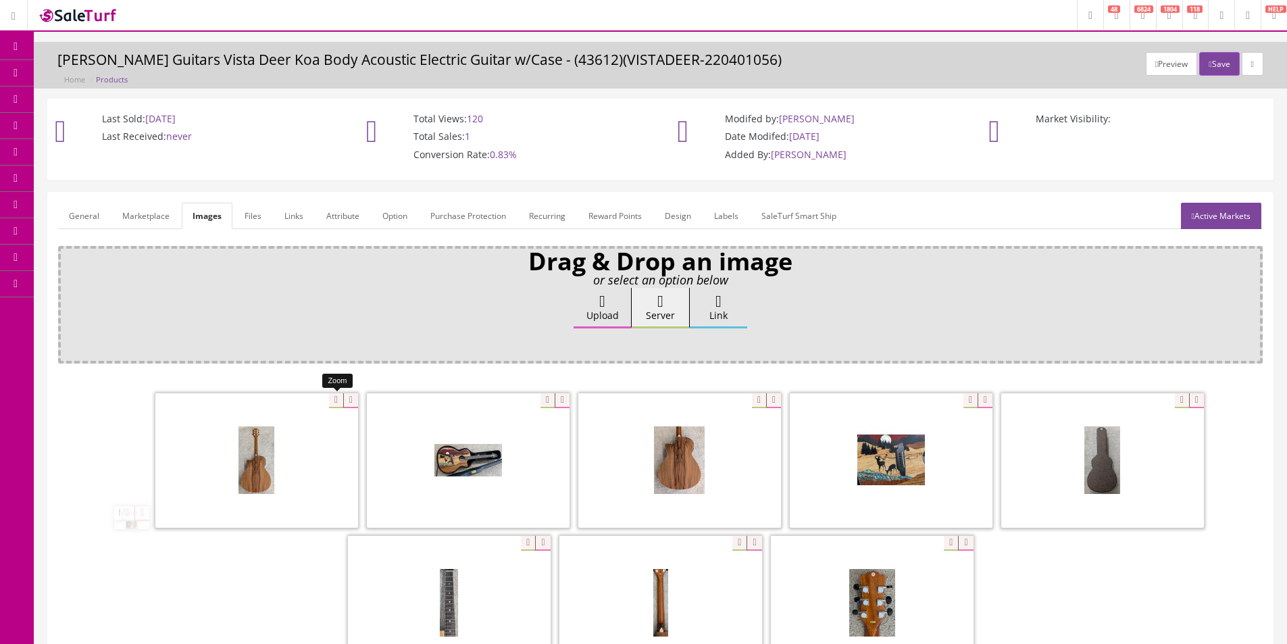
click at [343, 398] on icon at bounding box center [350, 400] width 15 height 15
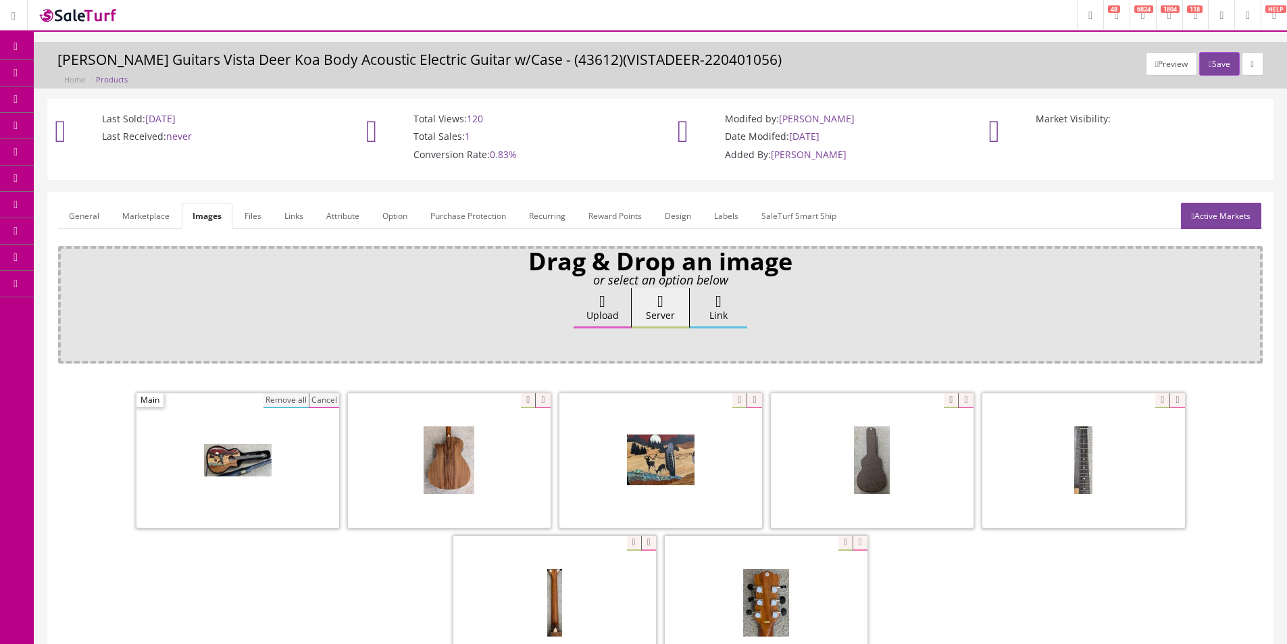
click at [288, 399] on button "Remove all" at bounding box center [285, 400] width 45 height 15
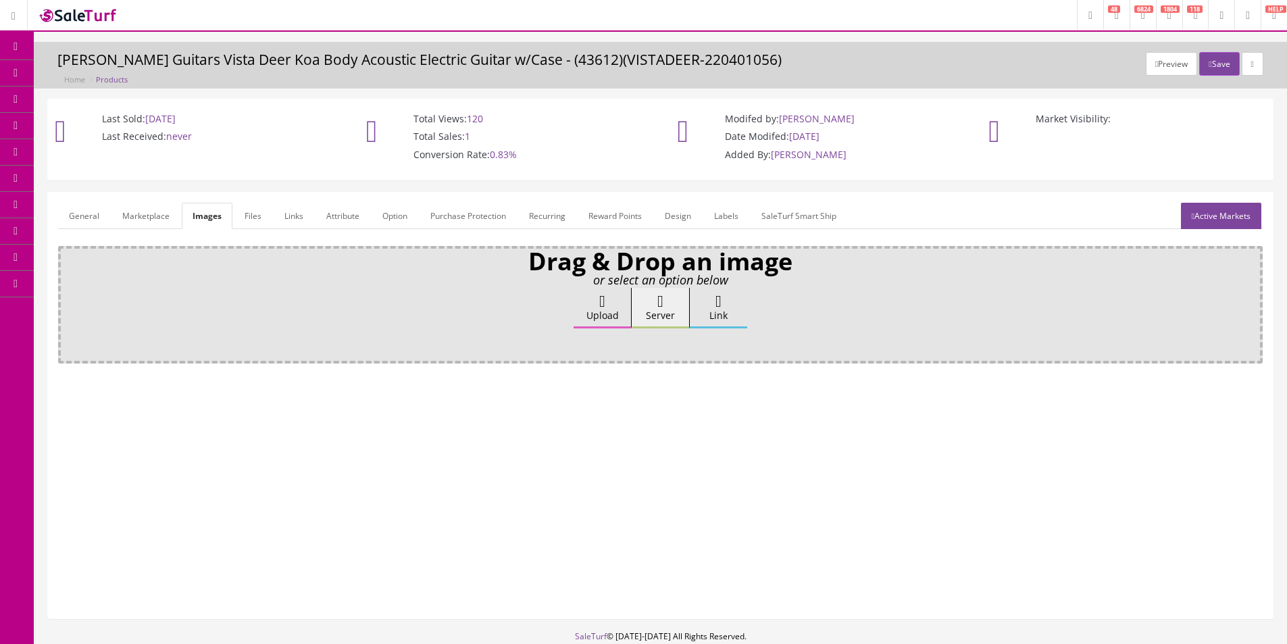
click at [587, 315] on label "Upload" at bounding box center [602, 308] width 57 height 41
click at [68, 301] on input "Upload" at bounding box center [68, 295] width 0 height 14
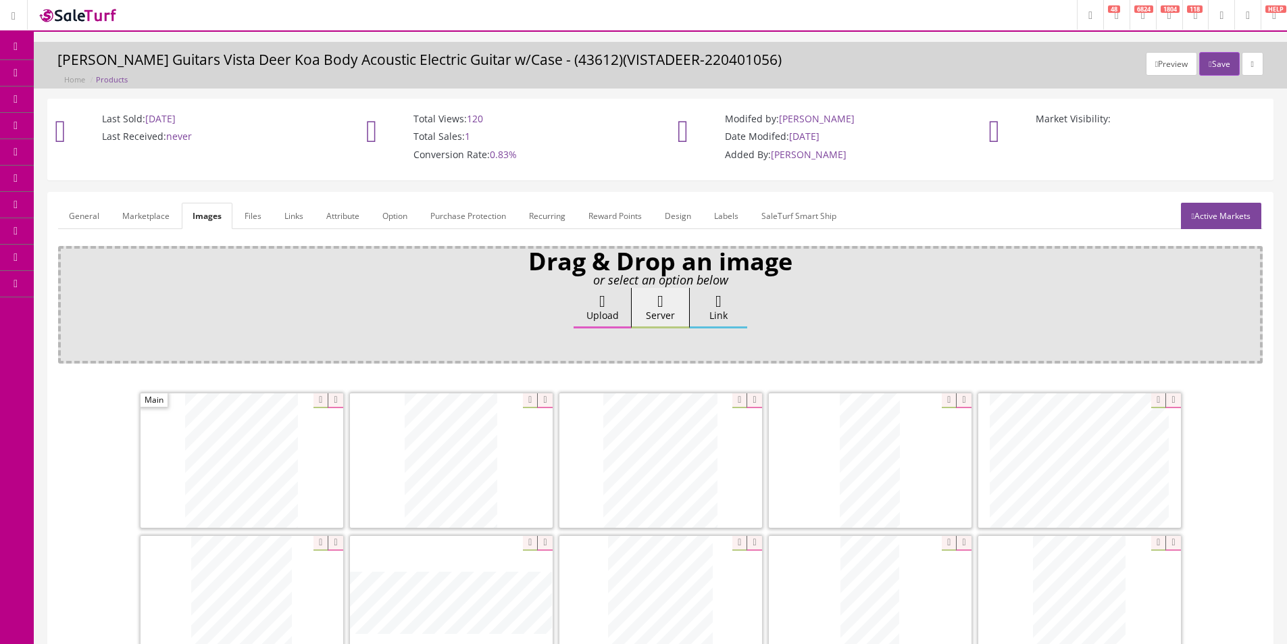
click at [90, 215] on link "General" at bounding box center [84, 216] width 52 height 26
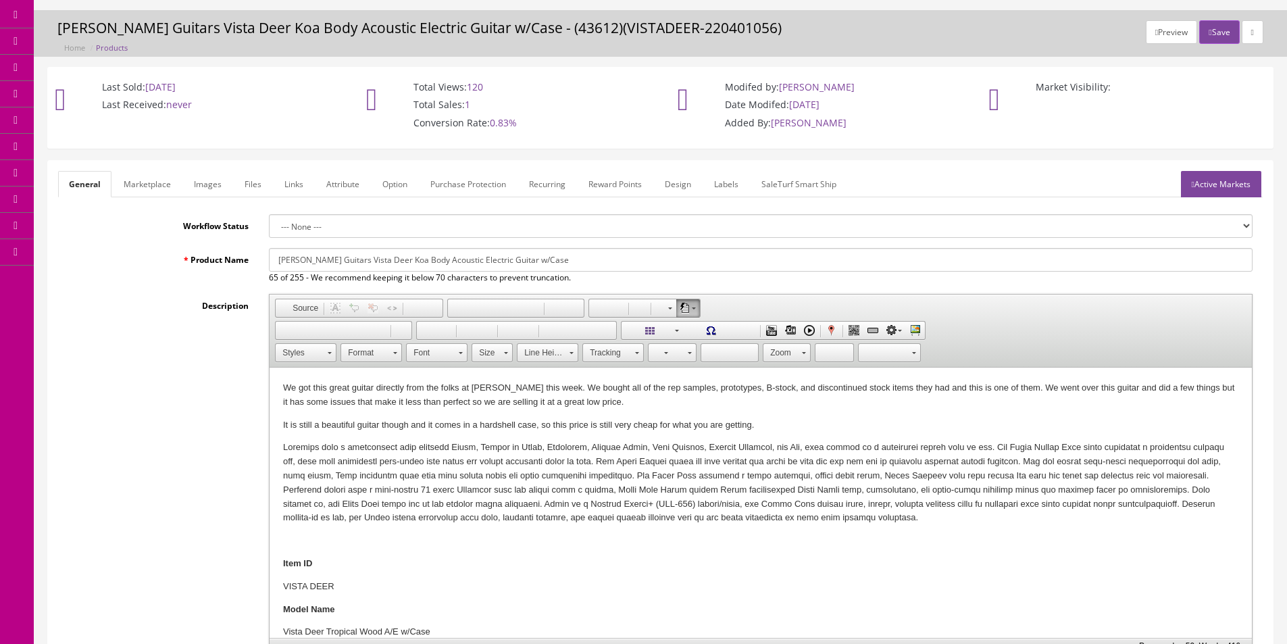
scroll to position [270, 0]
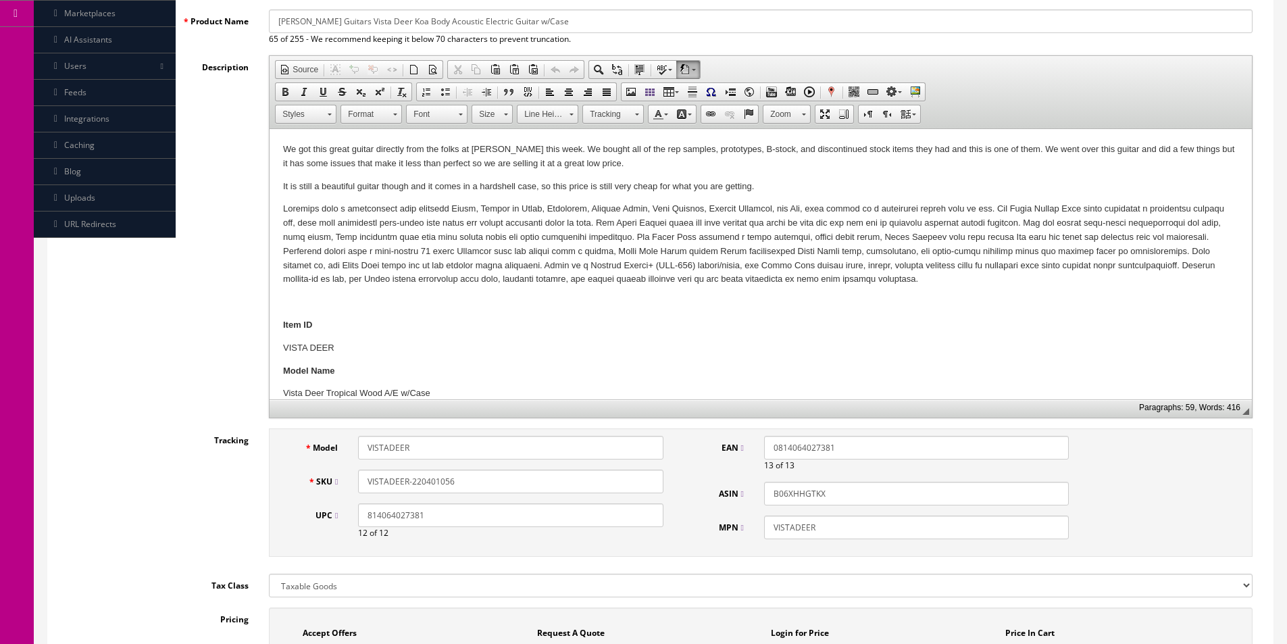
click at [427, 478] on input "VISTADEER-220401056" at bounding box center [510, 482] width 305 height 24
paste input "190203513"
type input "VISTADEER-190203513"
click at [556, 154] on p "We got this great guitar directly from the folks at [PERSON_NAME] this week. We…" at bounding box center [760, 157] width 955 height 28
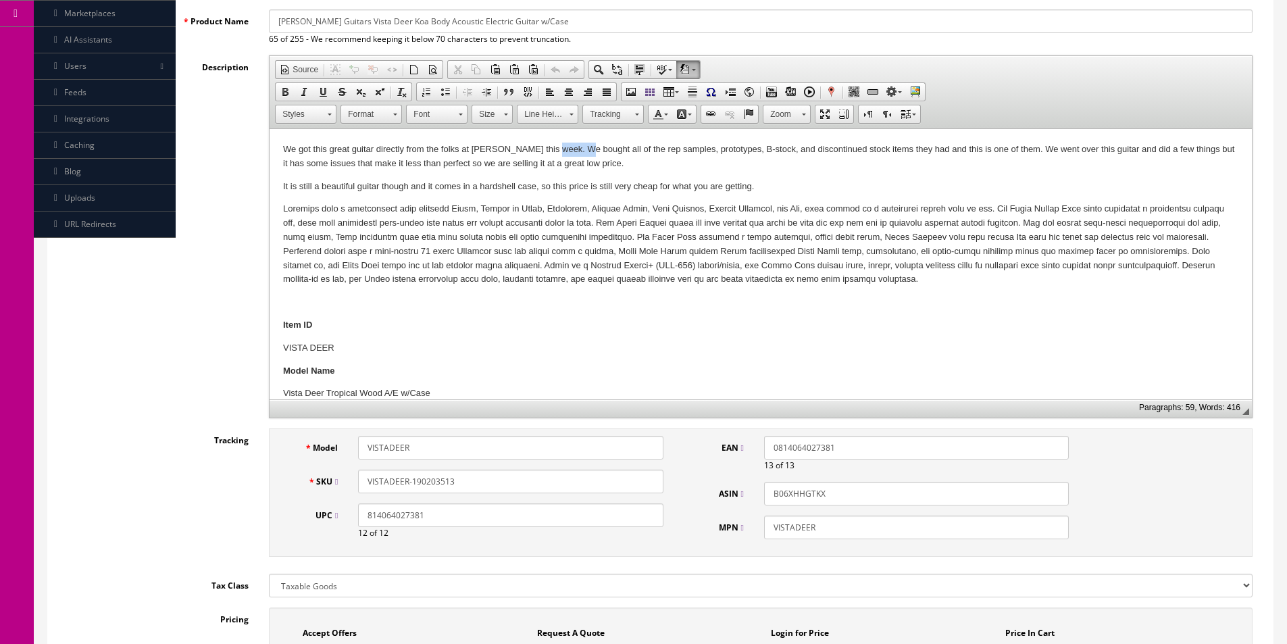
click at [556, 154] on p "We got this great guitar directly from the folks at [PERSON_NAME] this week. We…" at bounding box center [760, 157] width 955 height 28
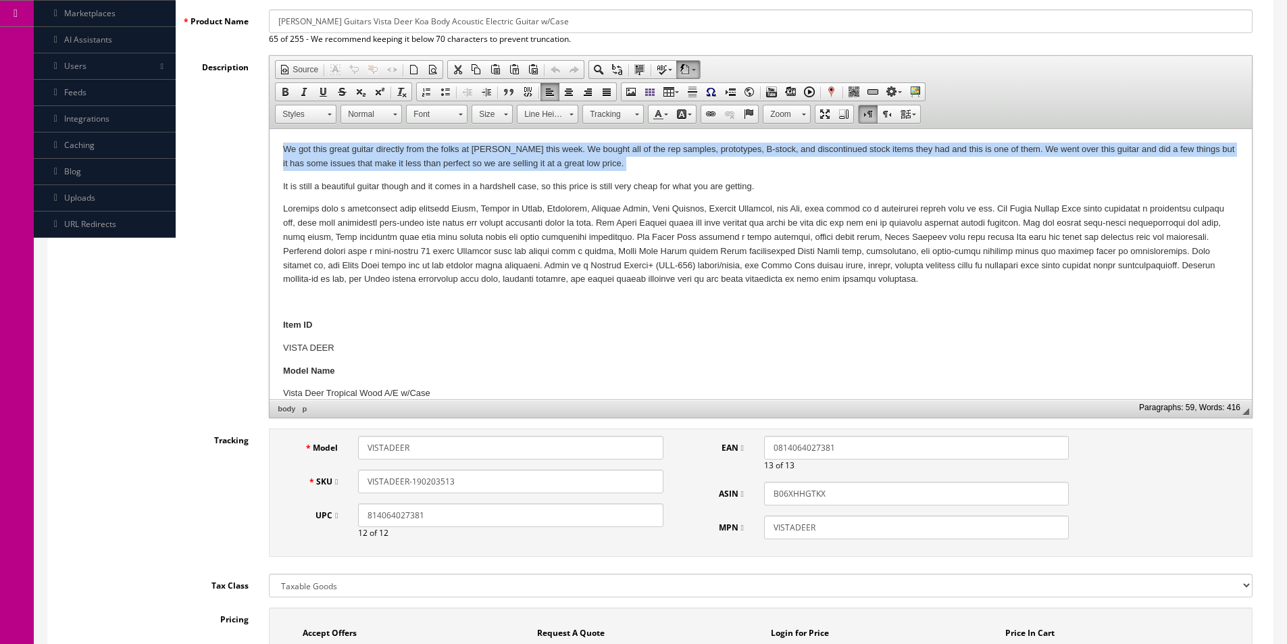
click at [556, 153] on p "We got this great guitar directly from the folks at [PERSON_NAME] this week. We…" at bounding box center [760, 157] width 955 height 28
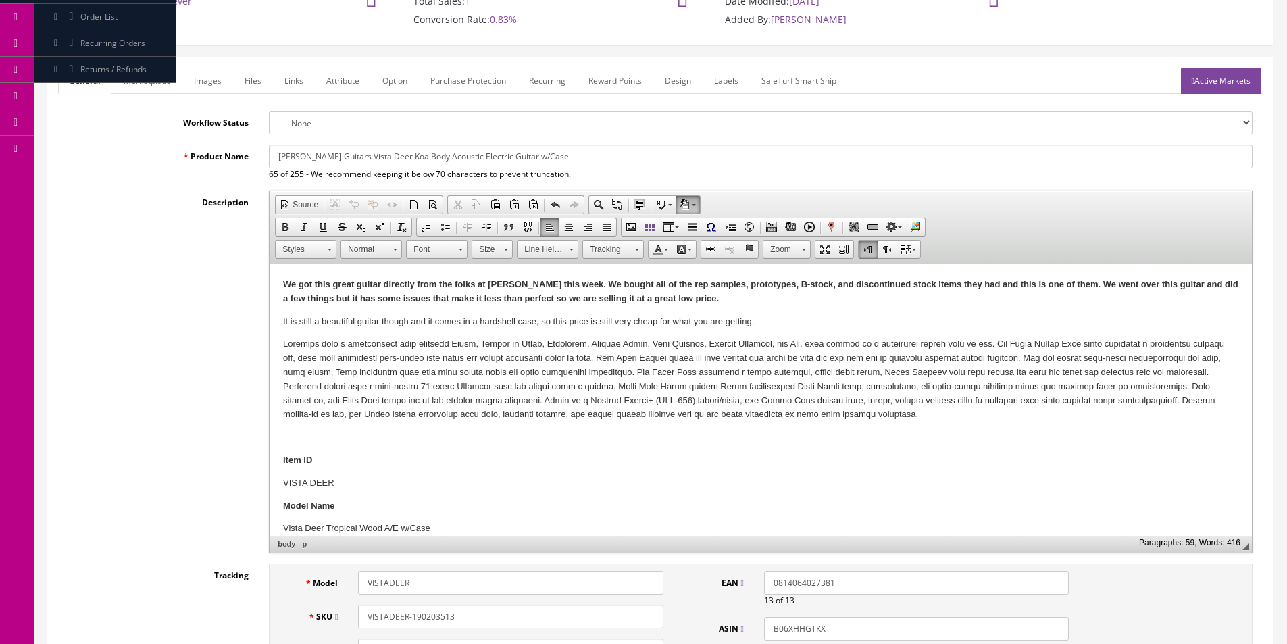
click at [228, 84] on link "Images" at bounding box center [207, 81] width 49 height 26
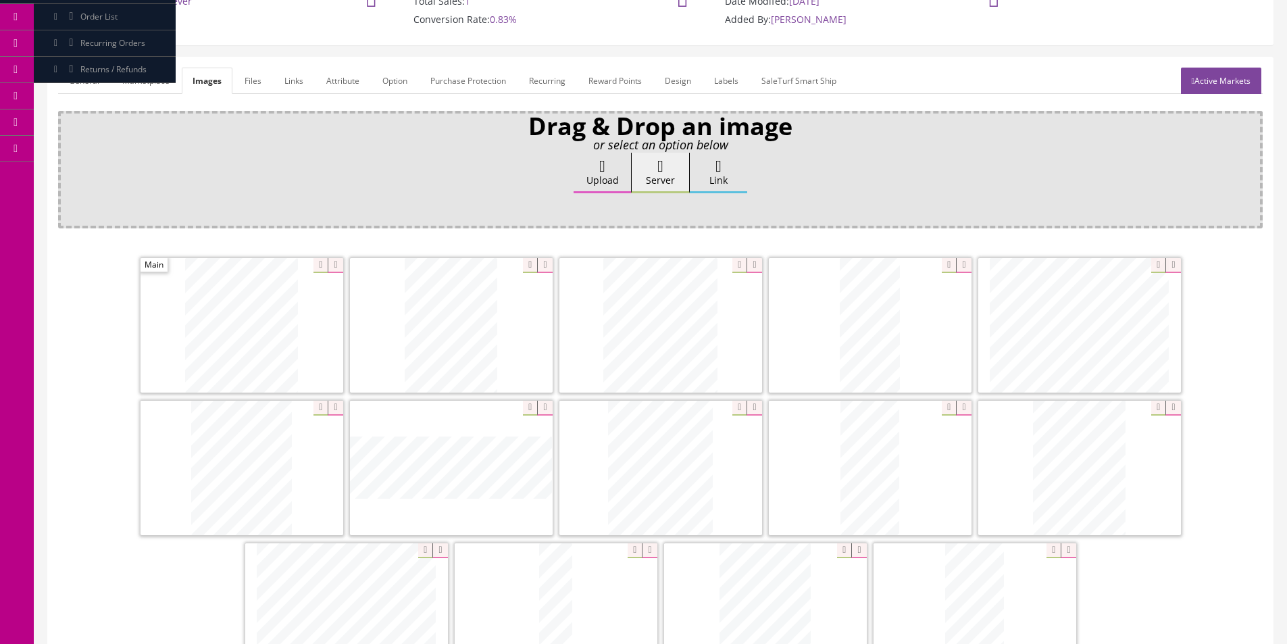
click at [545, 412] on icon at bounding box center [544, 408] width 15 height 15
click at [330, 408] on icon at bounding box center [335, 408] width 15 height 15
drag, startPoint x: 253, startPoint y: 390, endPoint x: 213, endPoint y: 282, distance: 114.3
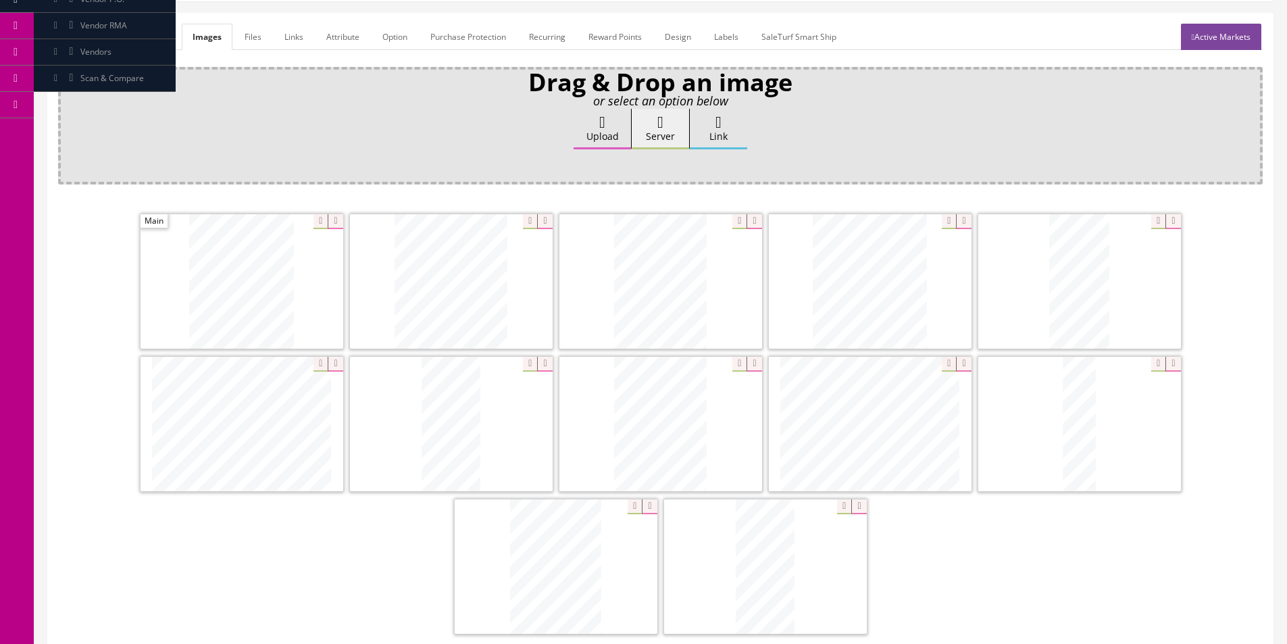
scroll to position [203, 0]
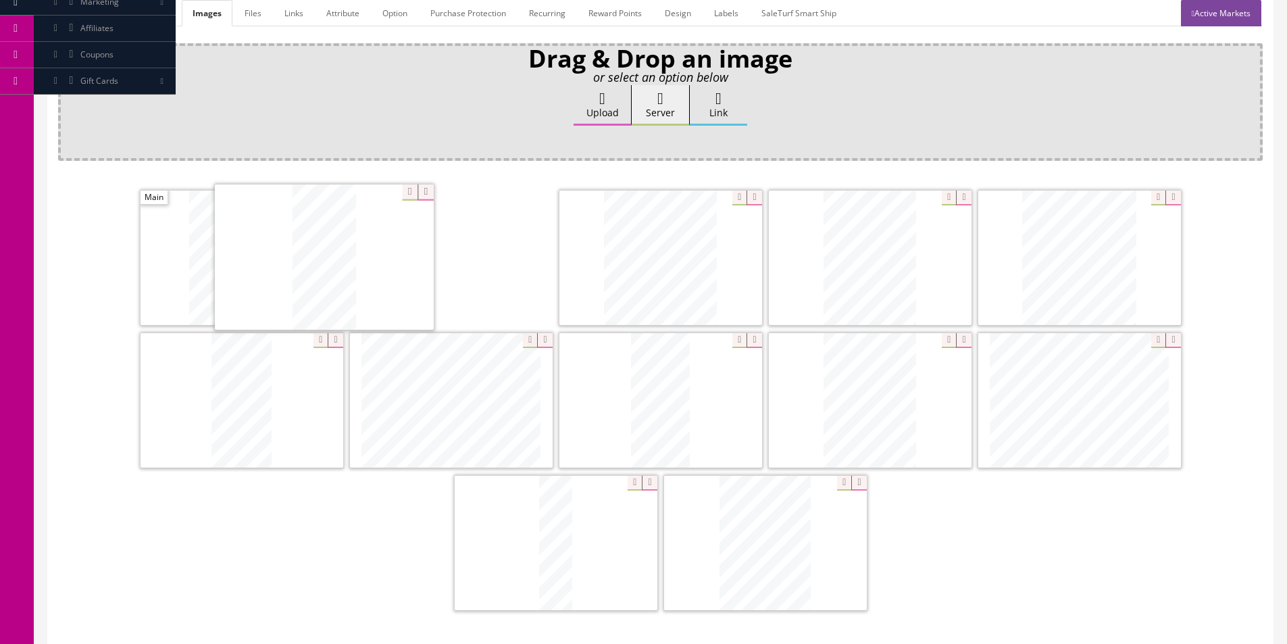
drag, startPoint x: 649, startPoint y: 437, endPoint x: 224, endPoint y: 229, distance: 473.2
drag, startPoint x: 271, startPoint y: 387, endPoint x: 401, endPoint y: 247, distance: 191.7
drag, startPoint x: 320, startPoint y: 401, endPoint x: 905, endPoint y: 259, distance: 602.8
drag, startPoint x: 910, startPoint y: 401, endPoint x: 799, endPoint y: 354, distance: 120.8
drag, startPoint x: 626, startPoint y: 392, endPoint x: 74, endPoint y: 372, distance: 553.0
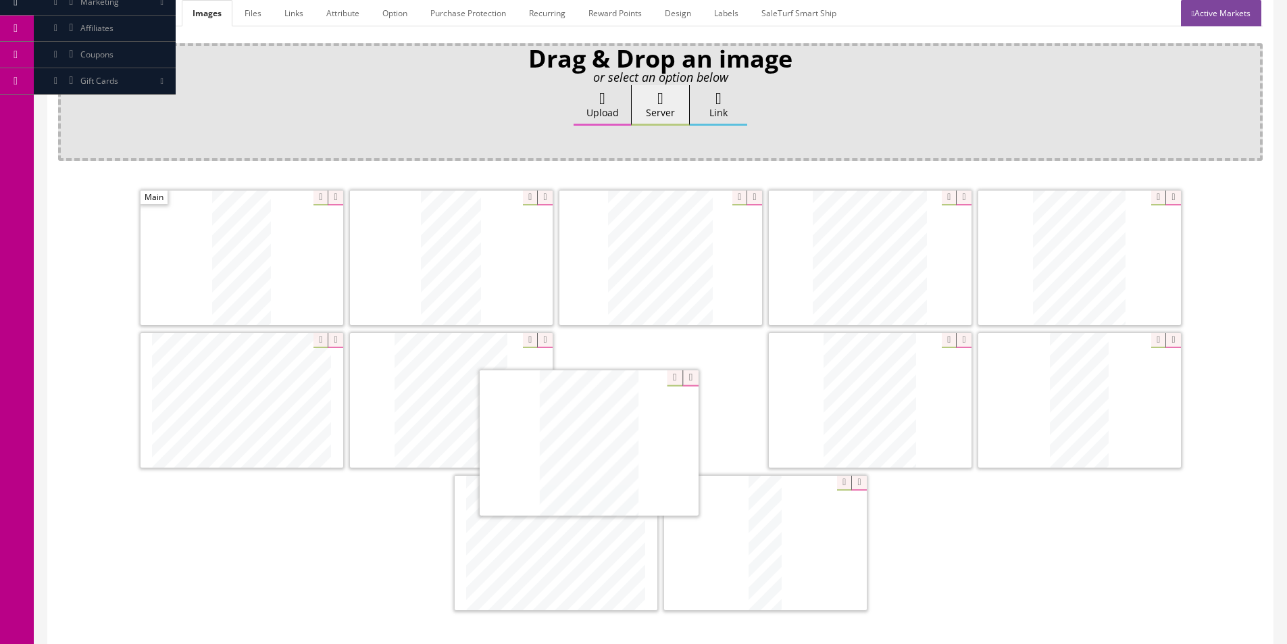
drag, startPoint x: 789, startPoint y: 520, endPoint x: 534, endPoint y: 369, distance: 296.5
drag, startPoint x: 457, startPoint y: 388, endPoint x: 715, endPoint y: 388, distance: 258.1
drag, startPoint x: 1011, startPoint y: 407, endPoint x: 807, endPoint y: 585, distance: 271.0
click at [644, 485] on icon at bounding box center [649, 483] width 15 height 15
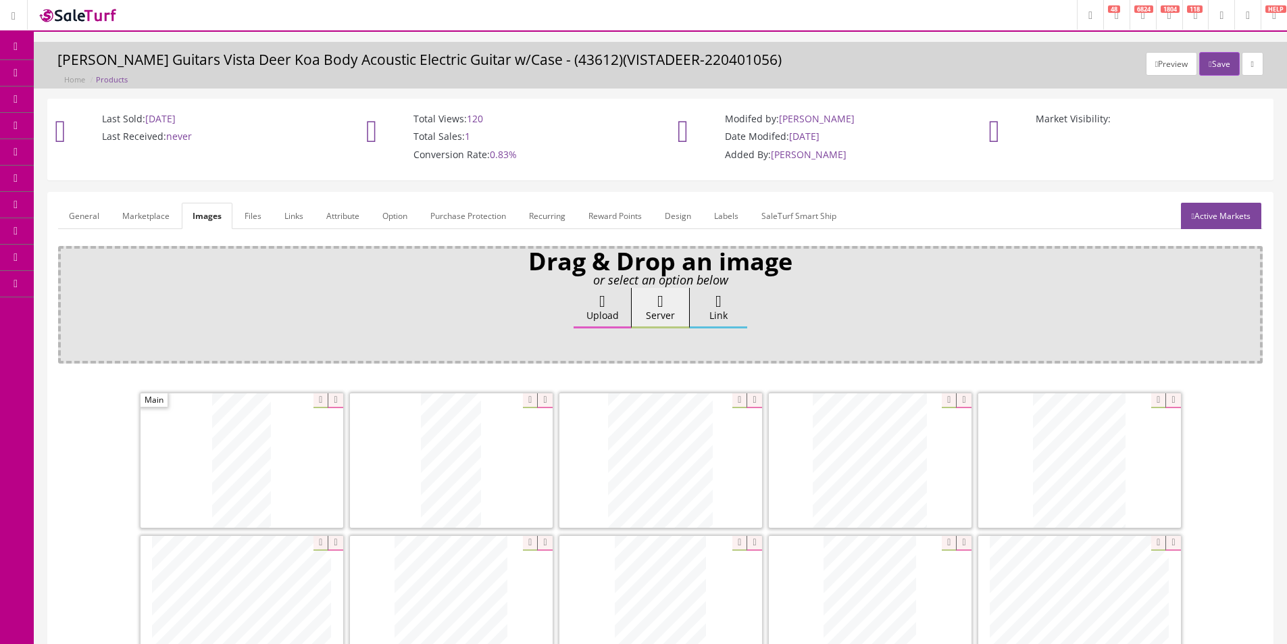
click at [64, 216] on link "General" at bounding box center [84, 216] width 52 height 26
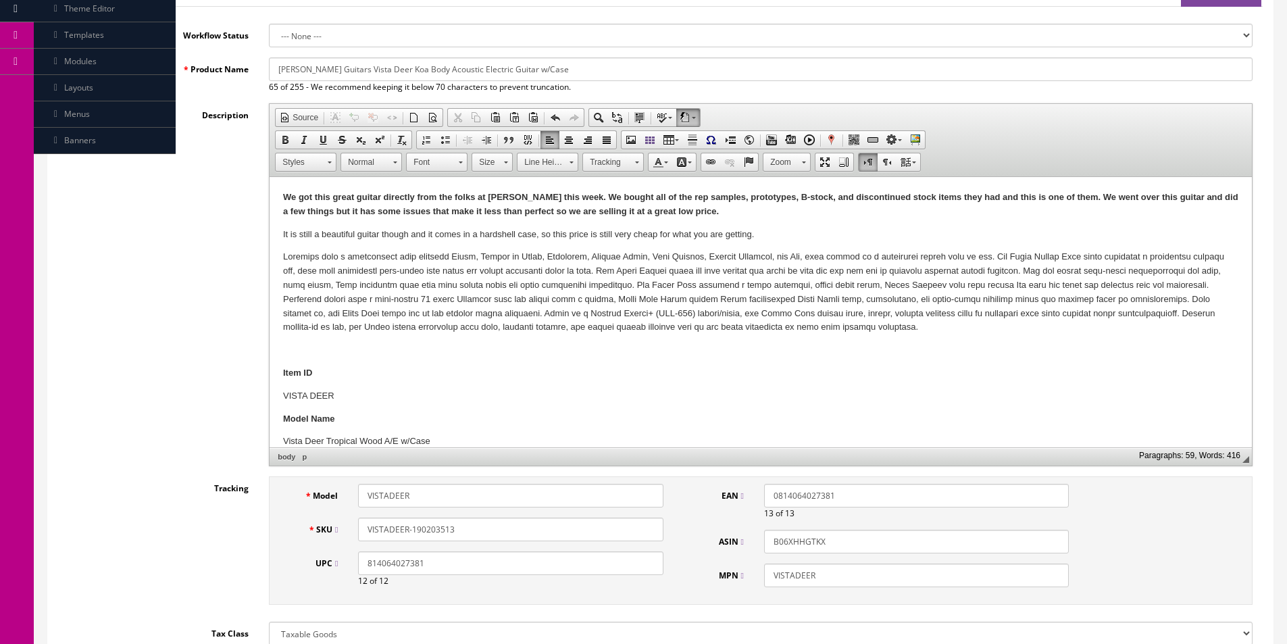
scroll to position [405, 0]
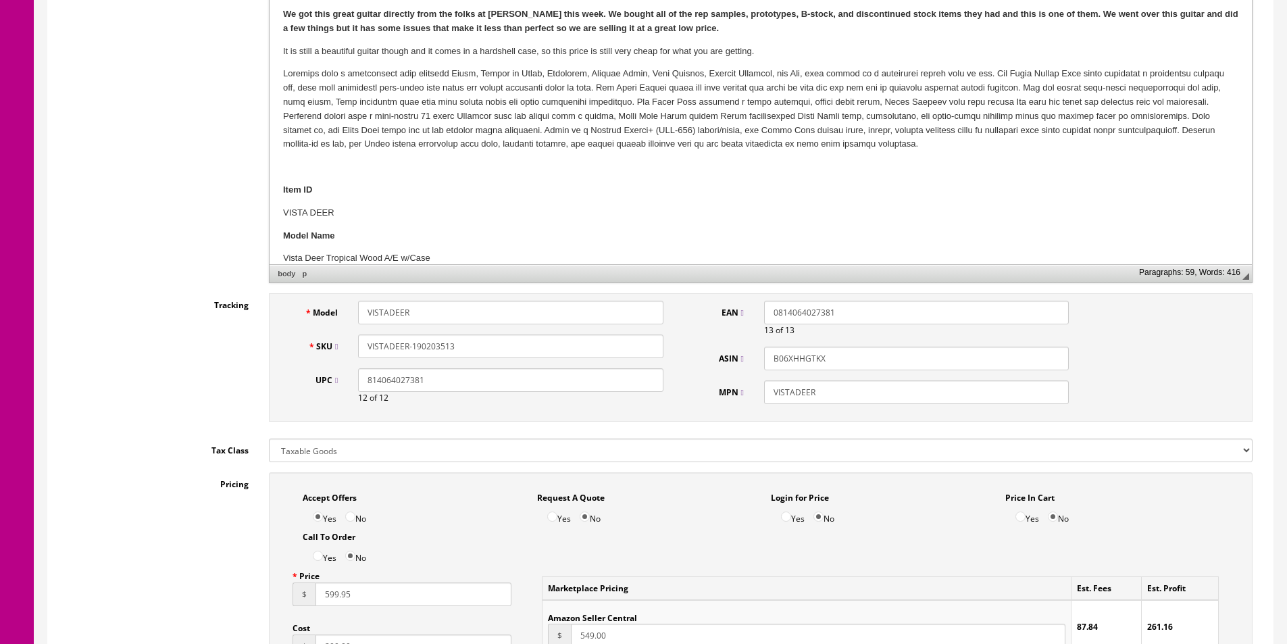
click at [519, 353] on input "VISTADEER-190203513" at bounding box center [510, 346] width 305 height 24
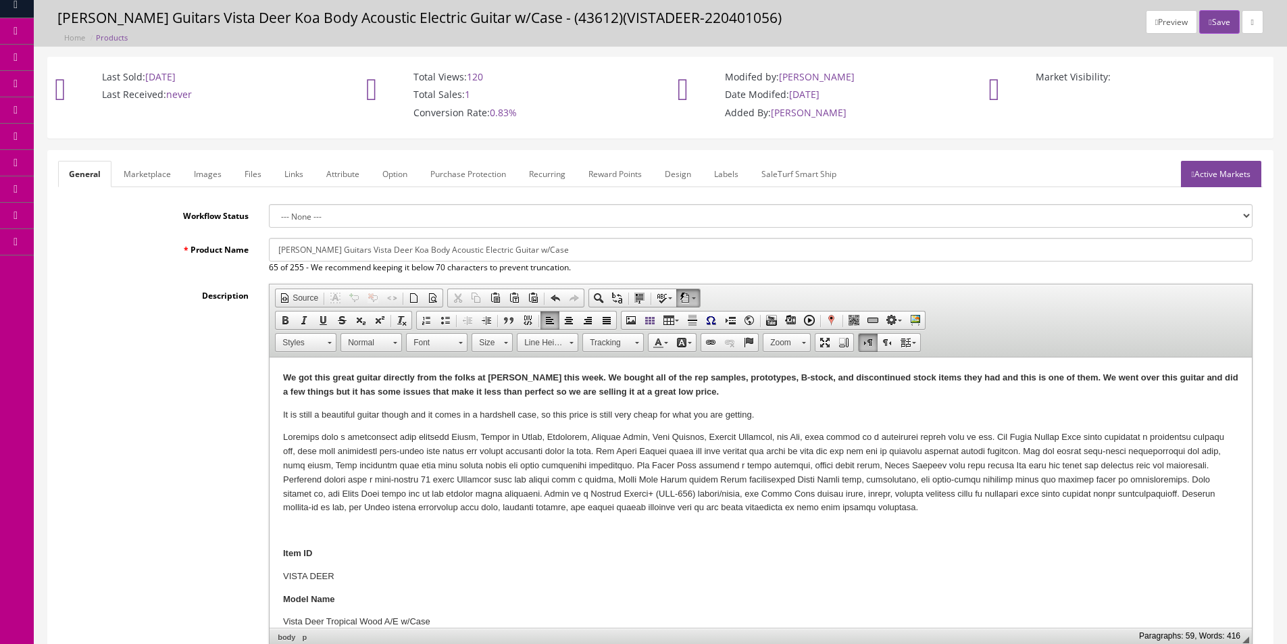
scroll to position [0, 0]
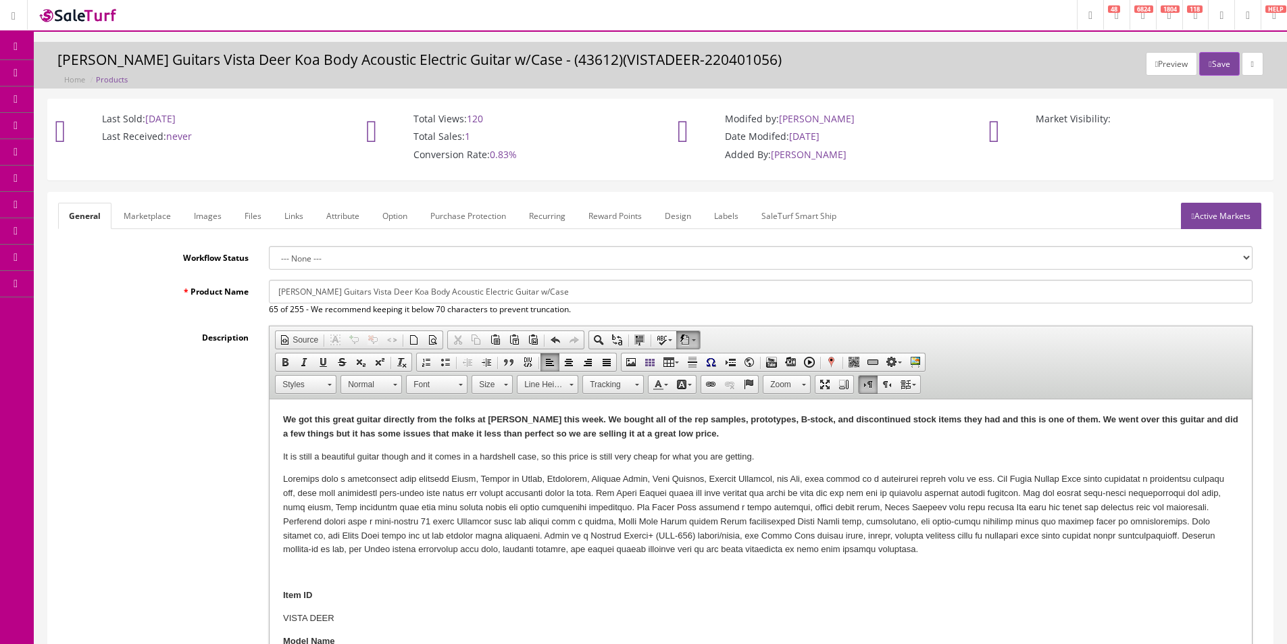
click at [1174, 218] on ul "General Marketplace Images Files Links Attribute Option Purchase Protection Rec…" at bounding box center [660, 216] width 1205 height 26
click at [1192, 218] on icon at bounding box center [1193, 216] width 3 height 8
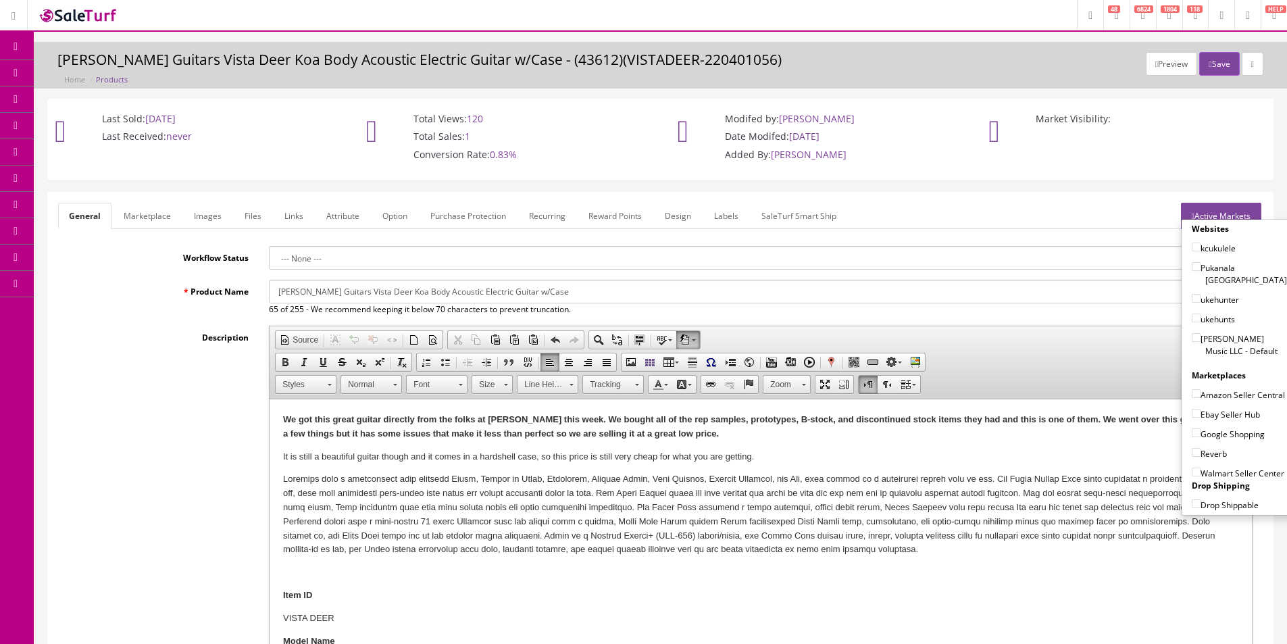
click at [1220, 399] on label "Amazon Seller Central" at bounding box center [1238, 395] width 93 height 14
click at [1201, 398] on input"] "Amazon Seller Central" at bounding box center [1196, 393] width 9 height 9
checkbox input"] "false"
click at [1209, 51] on div "Preview Save [PERSON_NAME] Guitars Vista Deer Koa Body Acoustic Electric Guitar…" at bounding box center [660, 65] width 1253 height 47
click at [1209, 60] on button "Save" at bounding box center [1219, 64] width 40 height 24
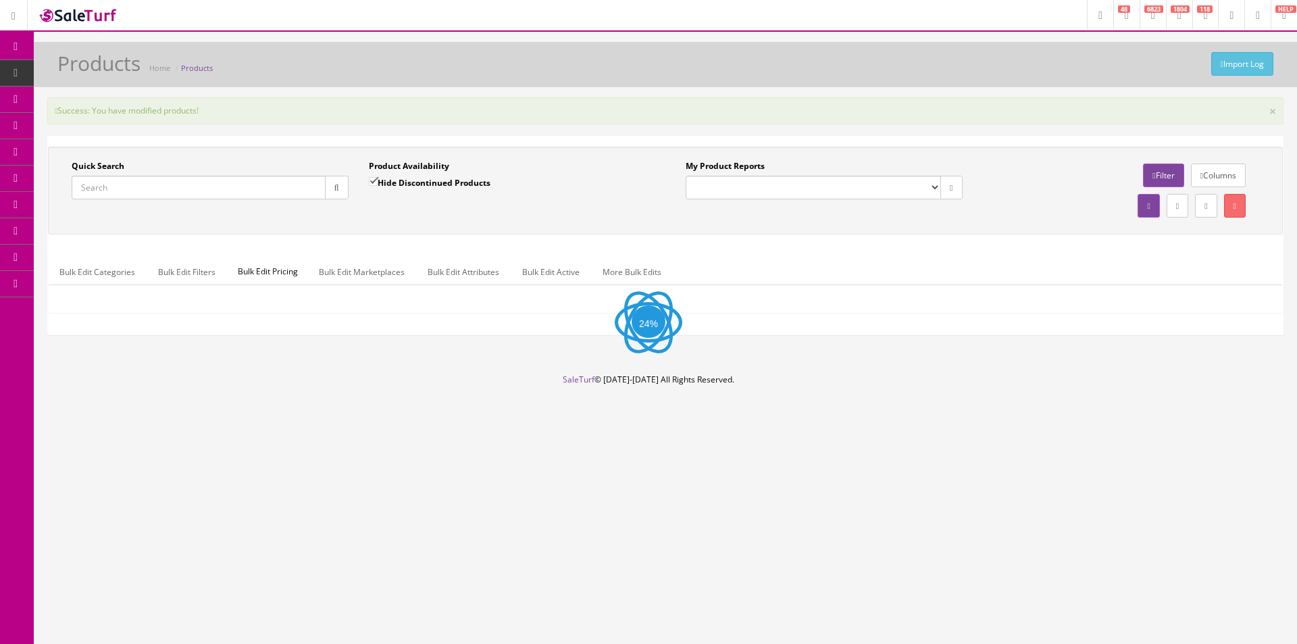
click at [644, 56] on div "Import Log Products Home Products" at bounding box center [665, 68] width 1243 height 32
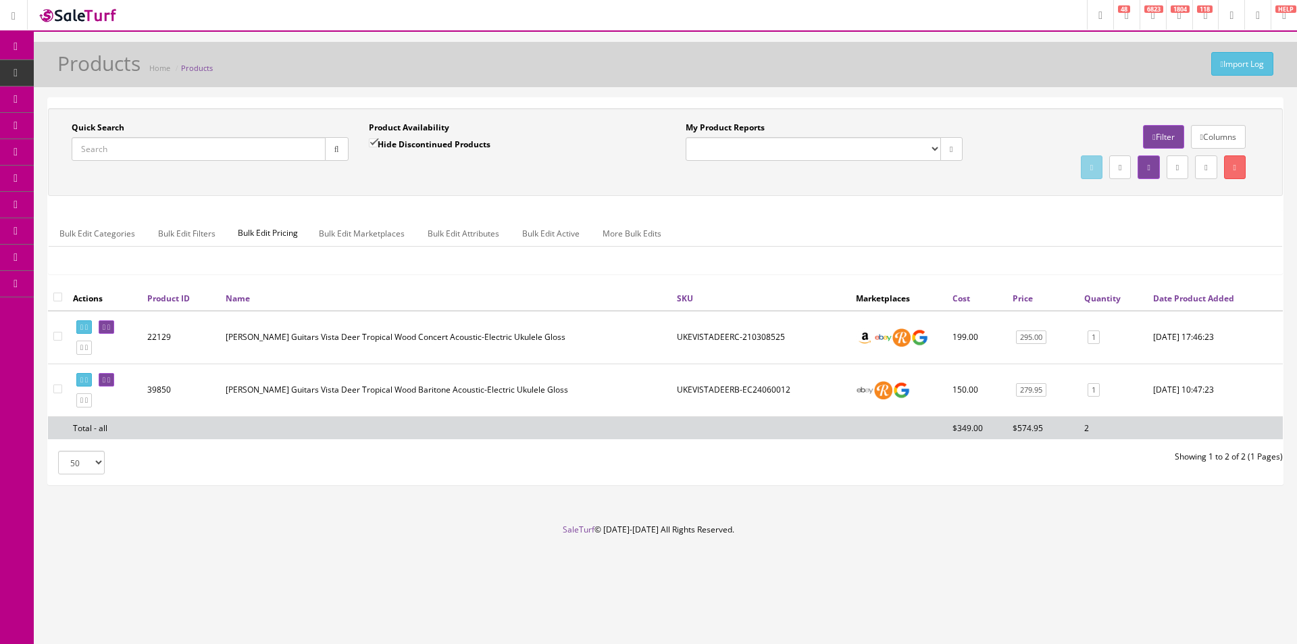
click at [286, 153] on input "Quick Search" at bounding box center [199, 149] width 254 height 24
paste input "190203513"
type input "190203513"
click at [382, 149] on label "Hide Discontinued Products" at bounding box center [430, 144] width 122 height 14
click at [378, 147] on input "Hide Discontinued Products" at bounding box center [373, 142] width 9 height 9
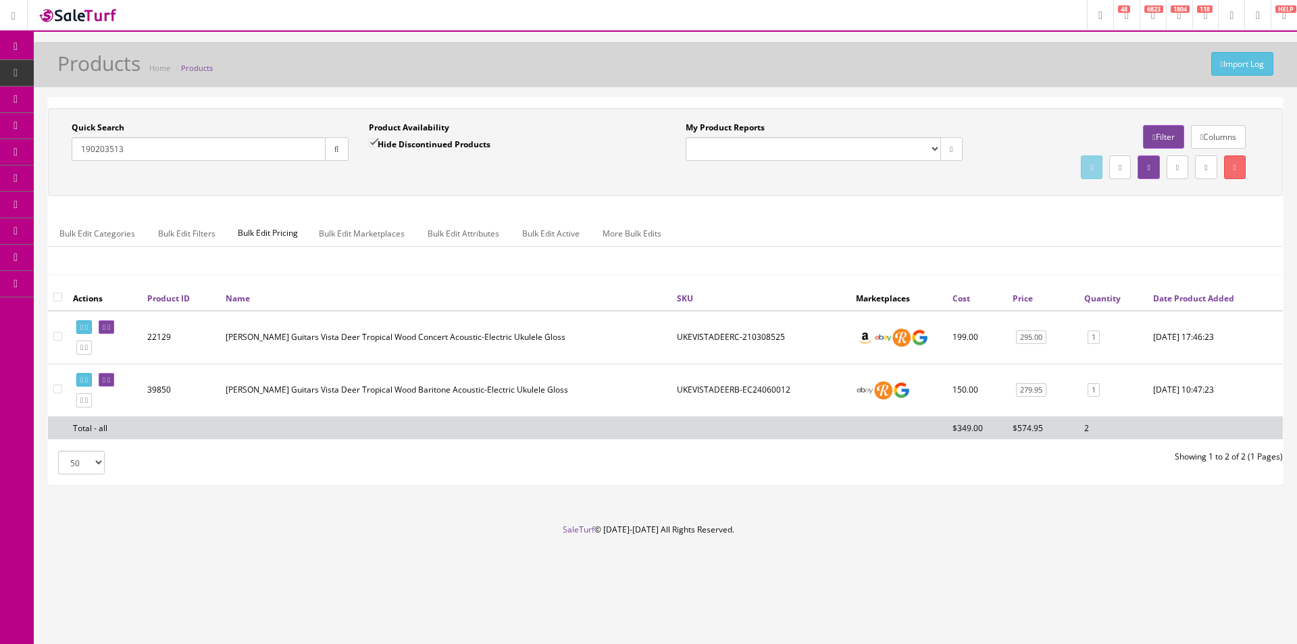
checkbox input "false"
drag, startPoint x: 333, startPoint y: 157, endPoint x: 351, endPoint y: 178, distance: 27.8
click at [333, 158] on button "button" at bounding box center [337, 149] width 24 height 24
click at [351, 178] on div "Quick Search 190203513 Date From Product Availability Hide Discontinued Product…" at bounding box center [665, 152] width 1228 height 61
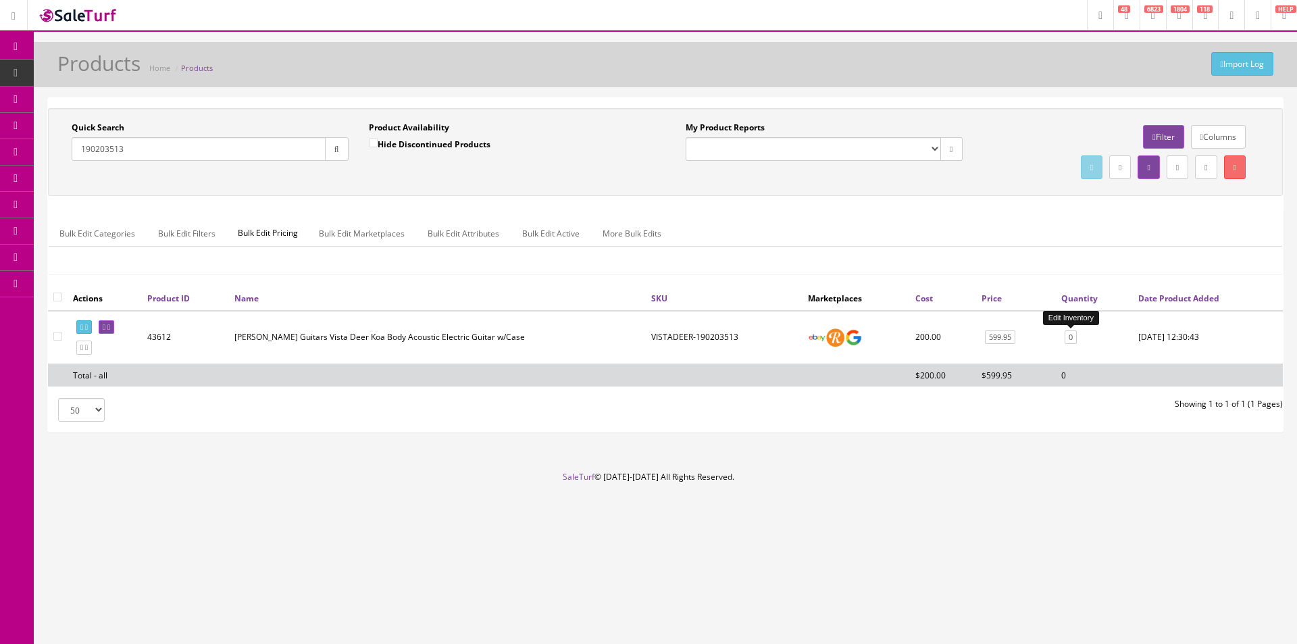
click at [1069, 334] on link "0" at bounding box center [1071, 337] width 12 height 14
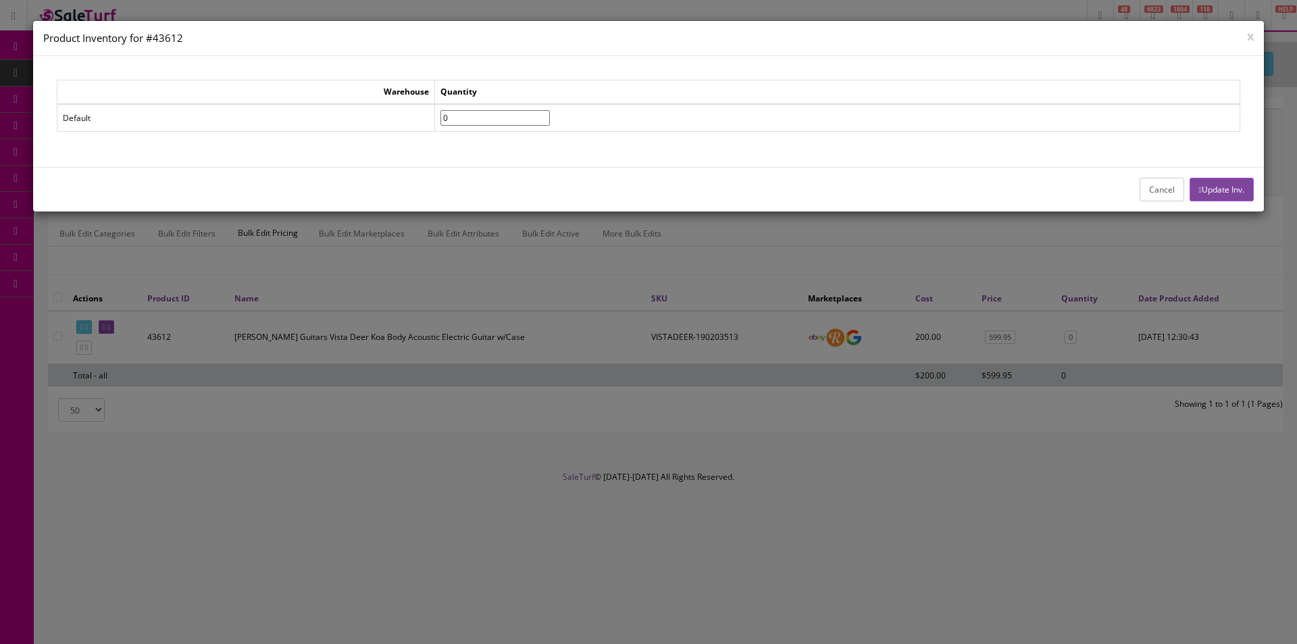
type input"] "1"
click at [550, 116] on input"] "1" at bounding box center [494, 118] width 109 height 16
click at [1197, 184] on button "Update Inv." at bounding box center [1222, 190] width 64 height 24
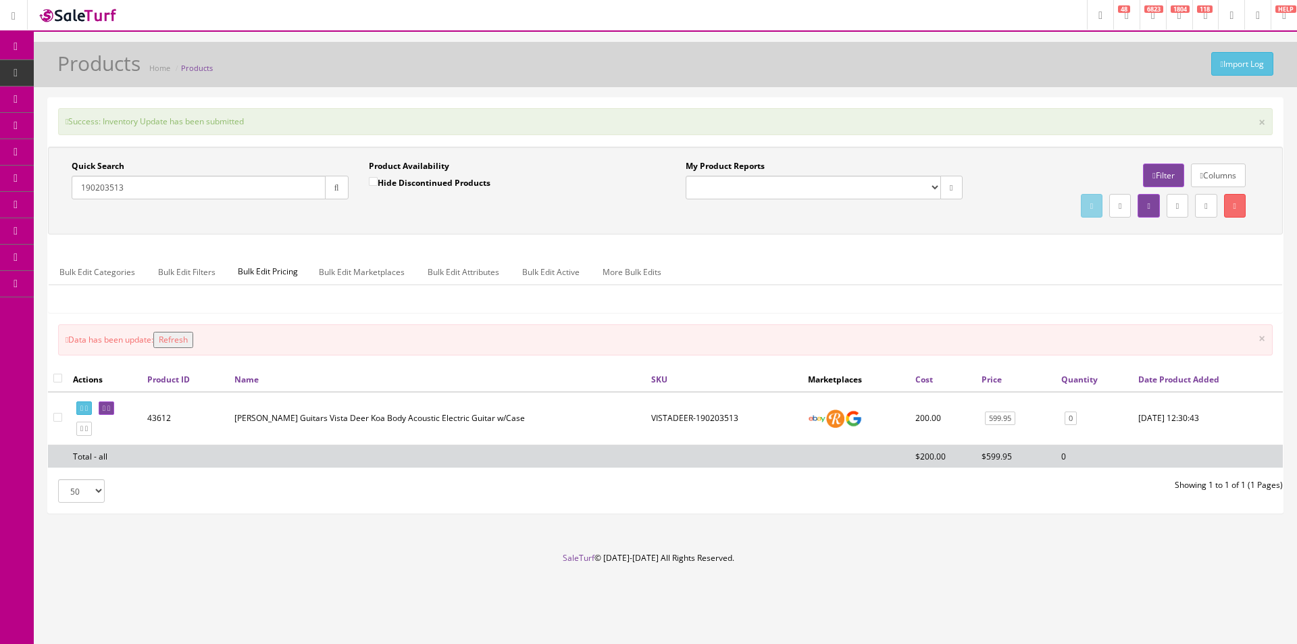
click at [56, 382] on input "checkbox" at bounding box center [57, 378] width 9 height 9
checkbox input "true"
checkbox input"] "true"
click at [538, 265] on link "Bulk Edit Active" at bounding box center [550, 272] width 79 height 26
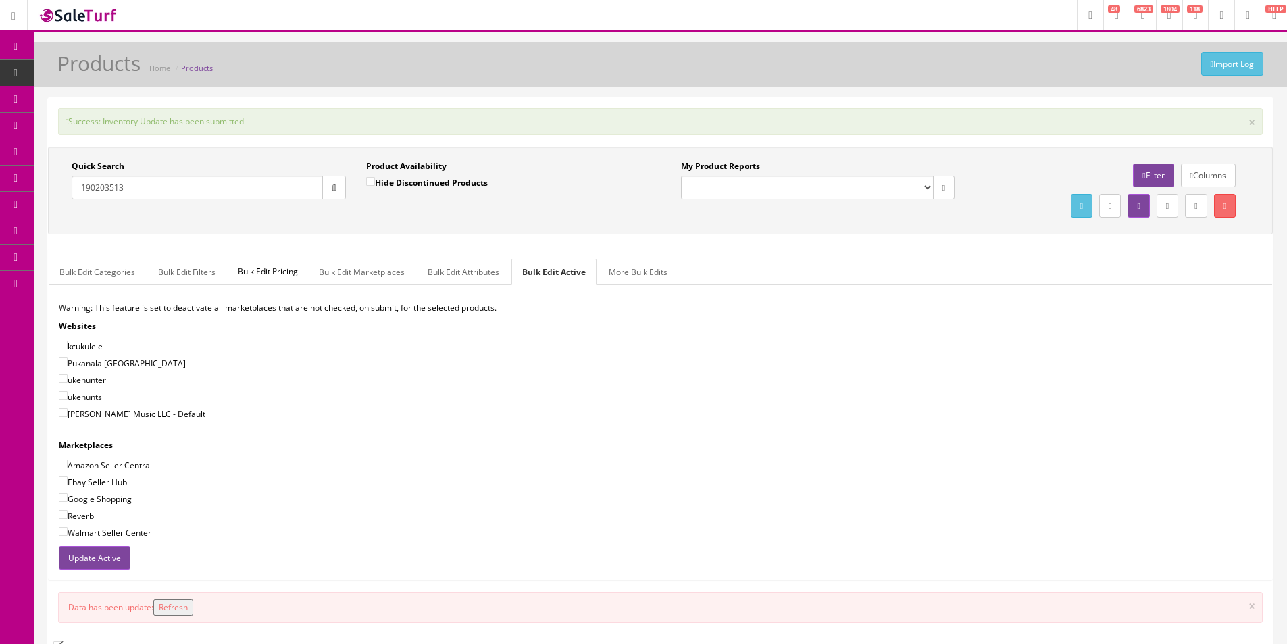
click at [142, 406] on div "Warning: This feature is set to deactivate all marketplaces that are not checke…" at bounding box center [661, 424] width 1224 height 244
click at [140, 418] on label "[PERSON_NAME] Music LLC - Default" at bounding box center [132, 414] width 147 height 14
click at [68, 417] on input"] "[PERSON_NAME] Music LLC - Default" at bounding box center [63, 412] width 9 height 9
checkbox input"] "true"
click at [131, 468] on label "Amazon Seller Central" at bounding box center [105, 465] width 93 height 14
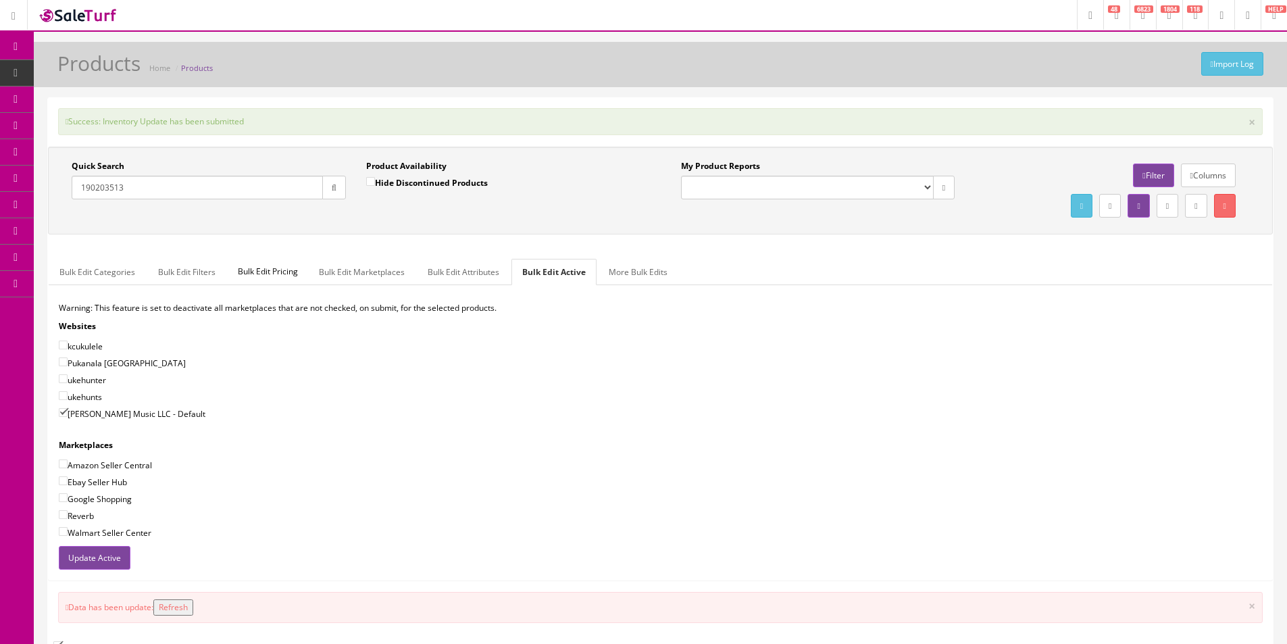
click at [68, 468] on input"] "Amazon Seller Central" at bounding box center [63, 463] width 9 height 9
checkbox input"] "true"
click at [112, 485] on label "Ebay Seller Hub" at bounding box center [93, 482] width 68 height 14
click at [68, 485] on input"] "Ebay Seller Hub" at bounding box center [63, 480] width 9 height 9
checkbox input"] "true"
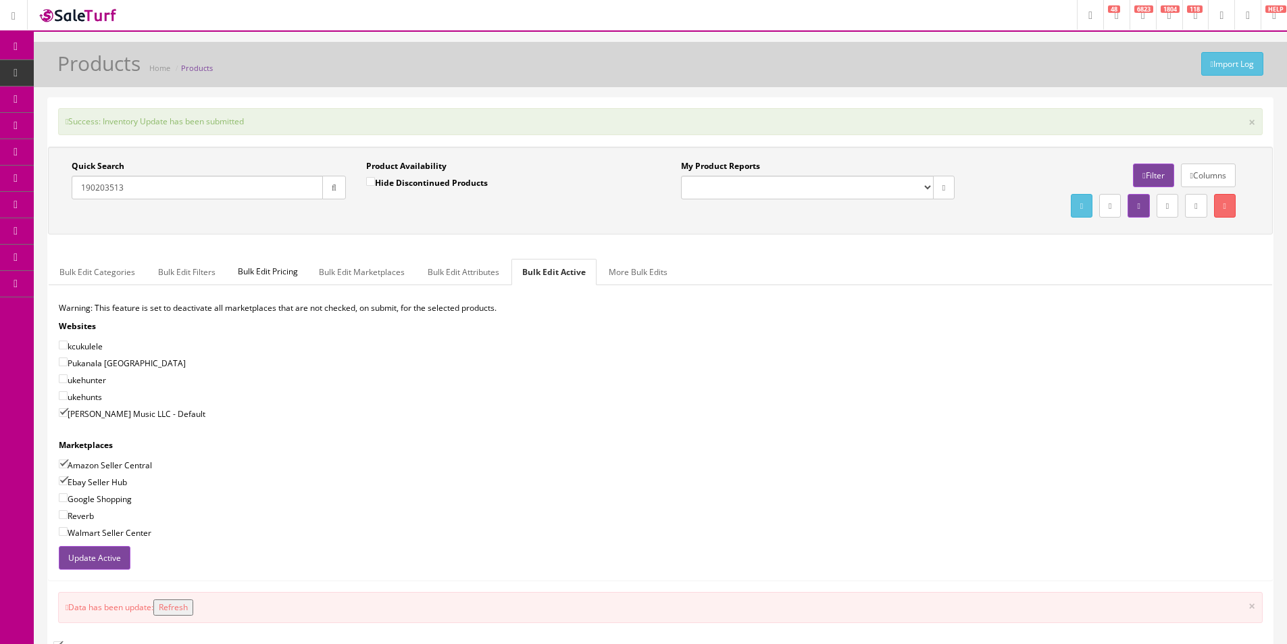
click at [110, 500] on label "Google Shopping" at bounding box center [95, 499] width 73 height 14
click at [68, 500] on input"] "Google Shopping" at bounding box center [63, 497] width 9 height 9
checkbox input"] "true"
click at [93, 514] on label "Reverb" at bounding box center [76, 516] width 35 height 14
click at [68, 514] on input"] "Reverb" at bounding box center [63, 514] width 9 height 9
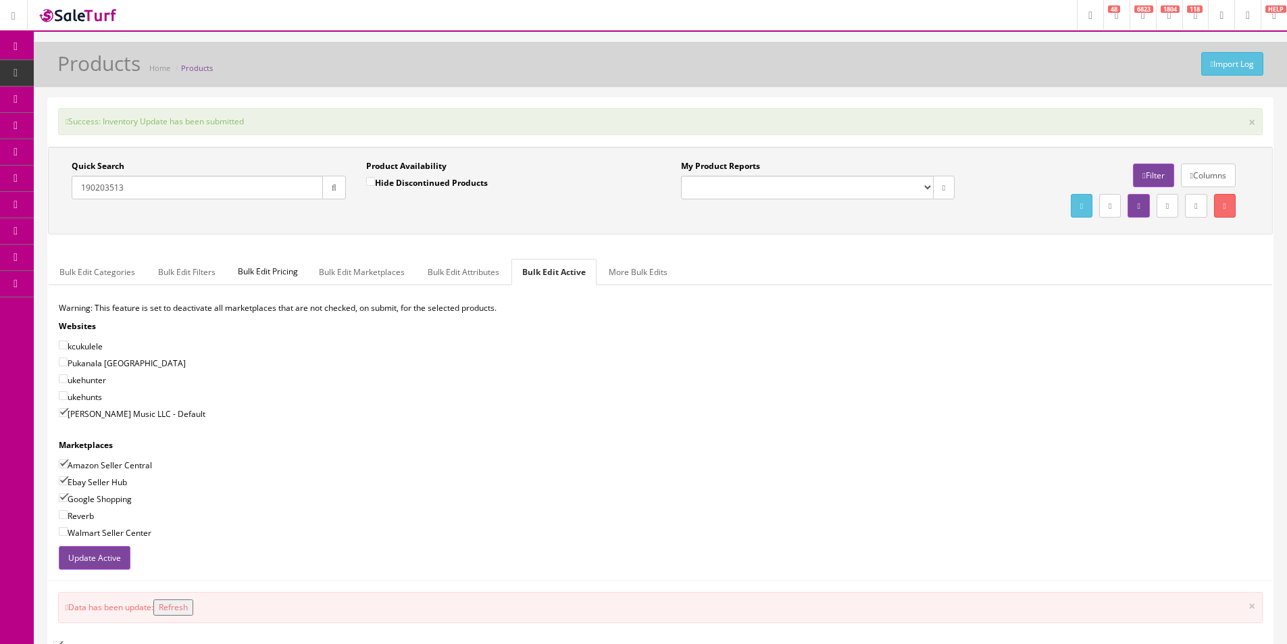
checkbox input"] "true"
click at [96, 552] on button "Update Active" at bounding box center [95, 558] width 72 height 24
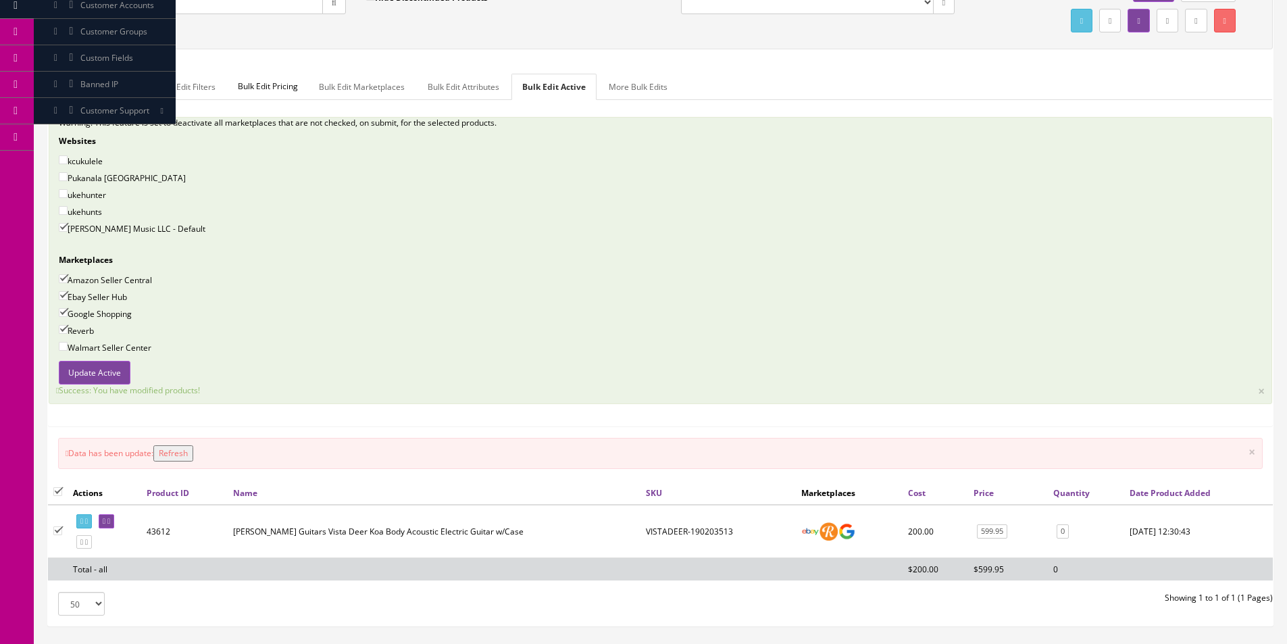
scroll to position [235, 0]
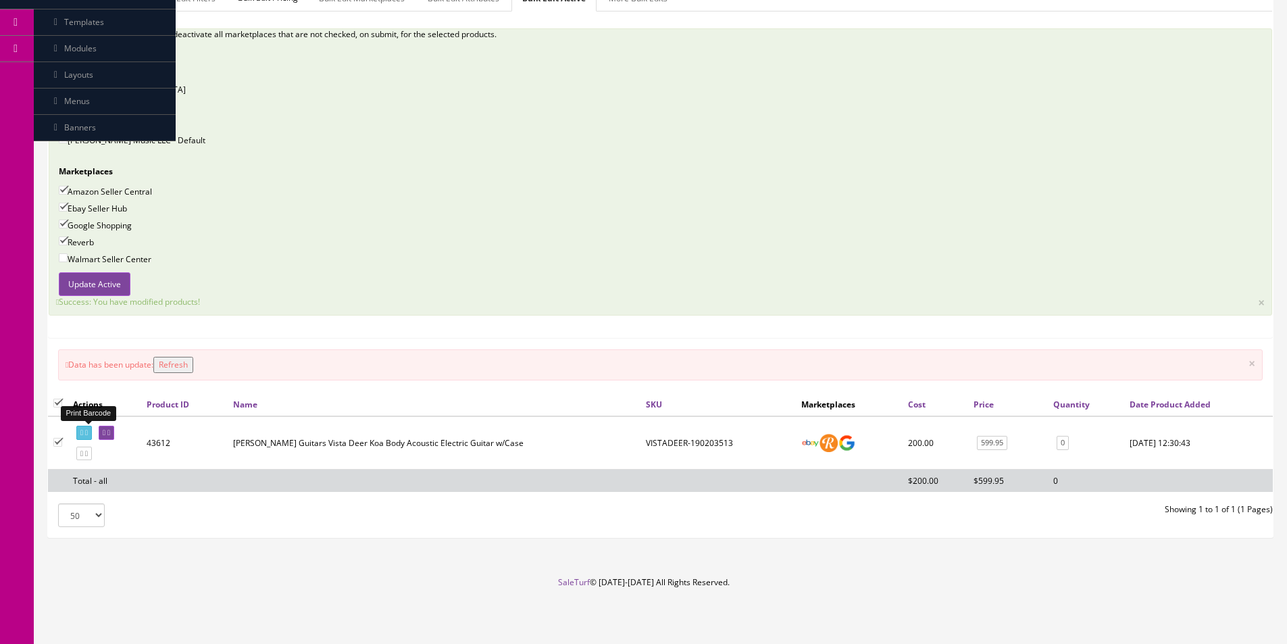
click at [92, 431] on link at bounding box center [84, 433] width 16 height 14
click at [676, 440] on td "VISTADEER-190203513" at bounding box center [717, 442] width 155 height 53
copy td "VISTADEER"
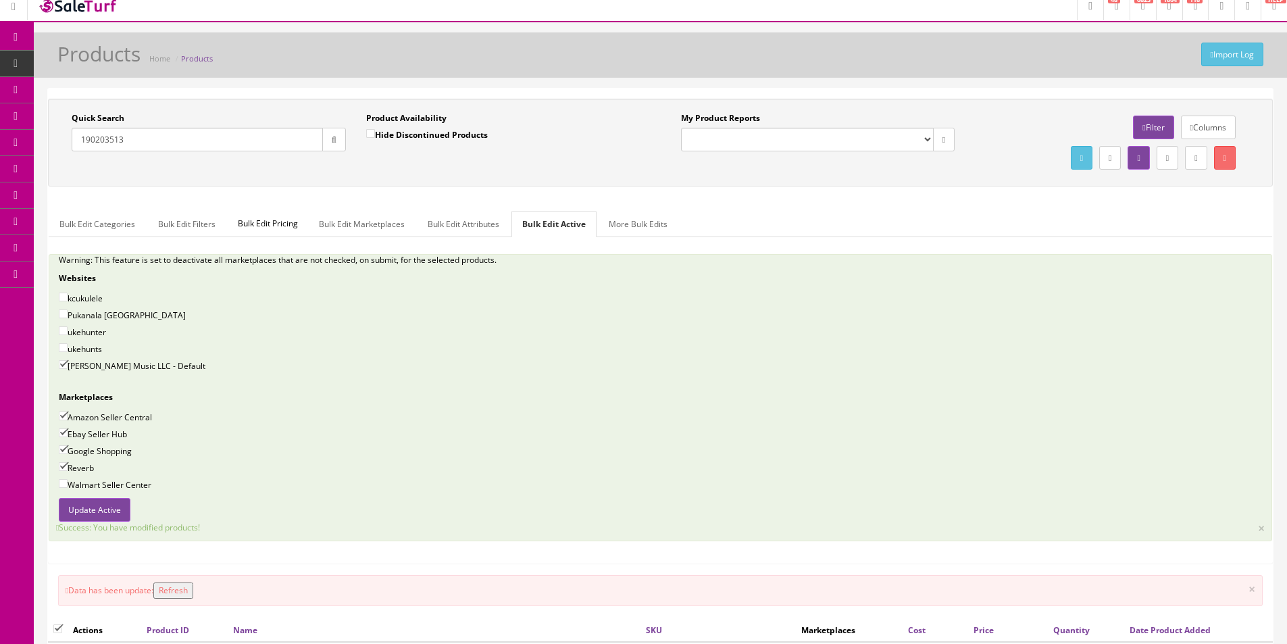
scroll to position [0, 0]
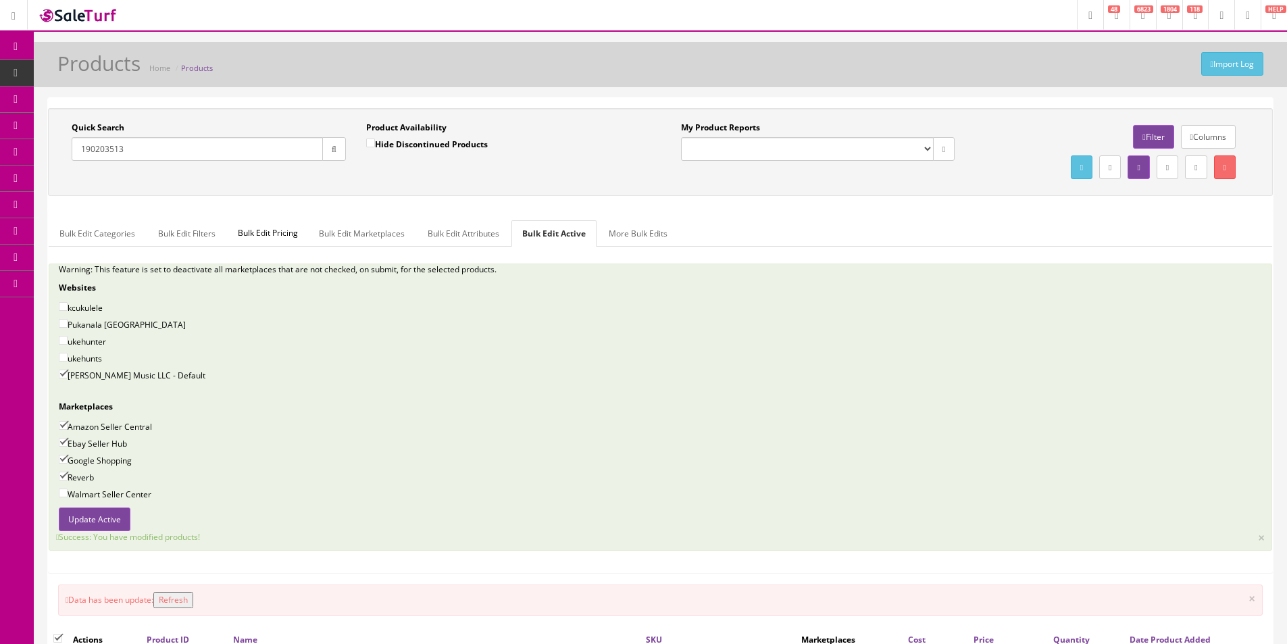
click at [211, 134] on div "Quick Search 190203513" at bounding box center [209, 141] width 274 height 39
click at [210, 145] on input "190203513" at bounding box center [197, 149] width 251 height 24
paste input "VISTADEER"
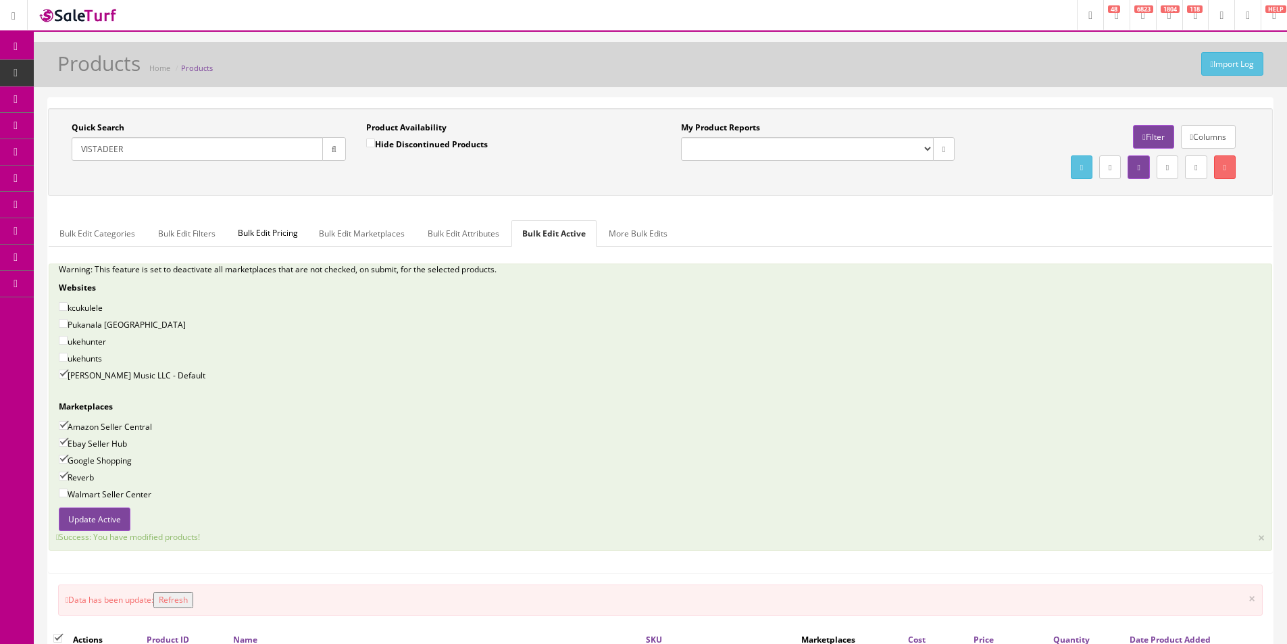
type input "VISTADEER"
click at [409, 137] on label "Hide Discontinued Products" at bounding box center [427, 144] width 122 height 14
click at [375, 138] on input "Hide Discontinued Products" at bounding box center [370, 142] width 9 height 9
click at [400, 146] on label "Hide Discontinued Products" at bounding box center [427, 144] width 122 height 14
click at [375, 146] on input "Hide Discontinued Products" at bounding box center [370, 142] width 9 height 9
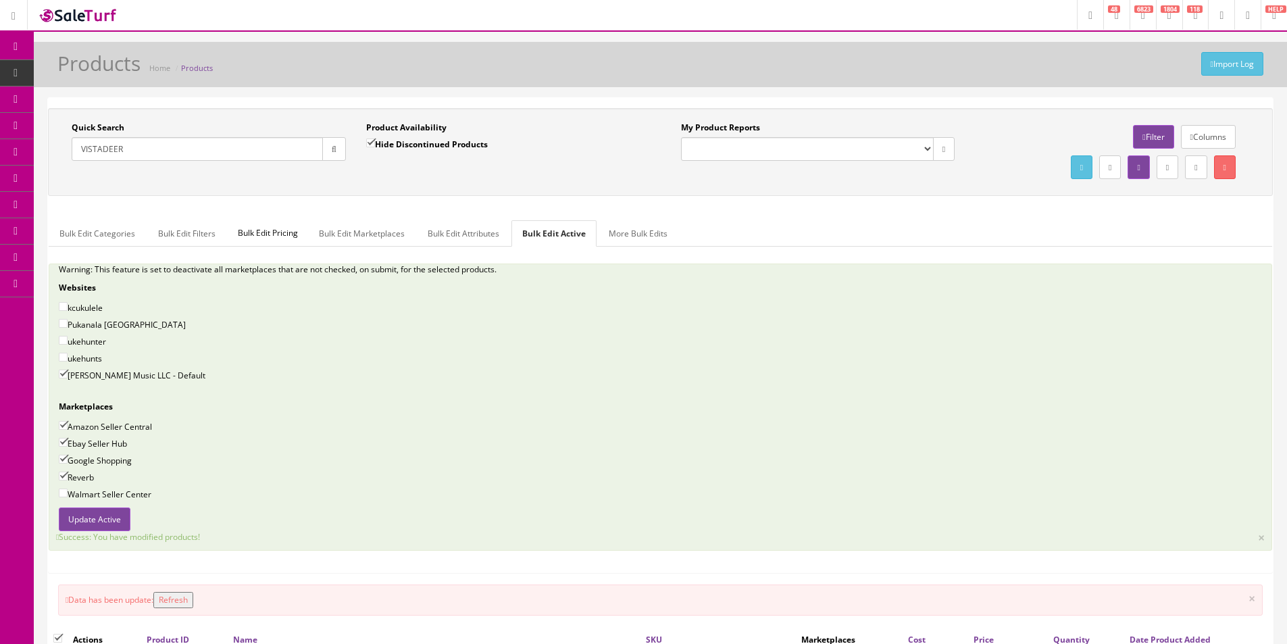
checkbox input "false"
drag, startPoint x: 326, startPoint y: 153, endPoint x: 343, endPoint y: 174, distance: 27.3
click at [326, 153] on button "button" at bounding box center [334, 149] width 24 height 24
drag, startPoint x: 343, startPoint y: 174, endPoint x: 858, endPoint y: 116, distance: 518.1
click at [344, 174] on div "Quick Search VISTADEER Date From Product Availability Hide Discontinued Product…" at bounding box center [660, 152] width 1218 height 61
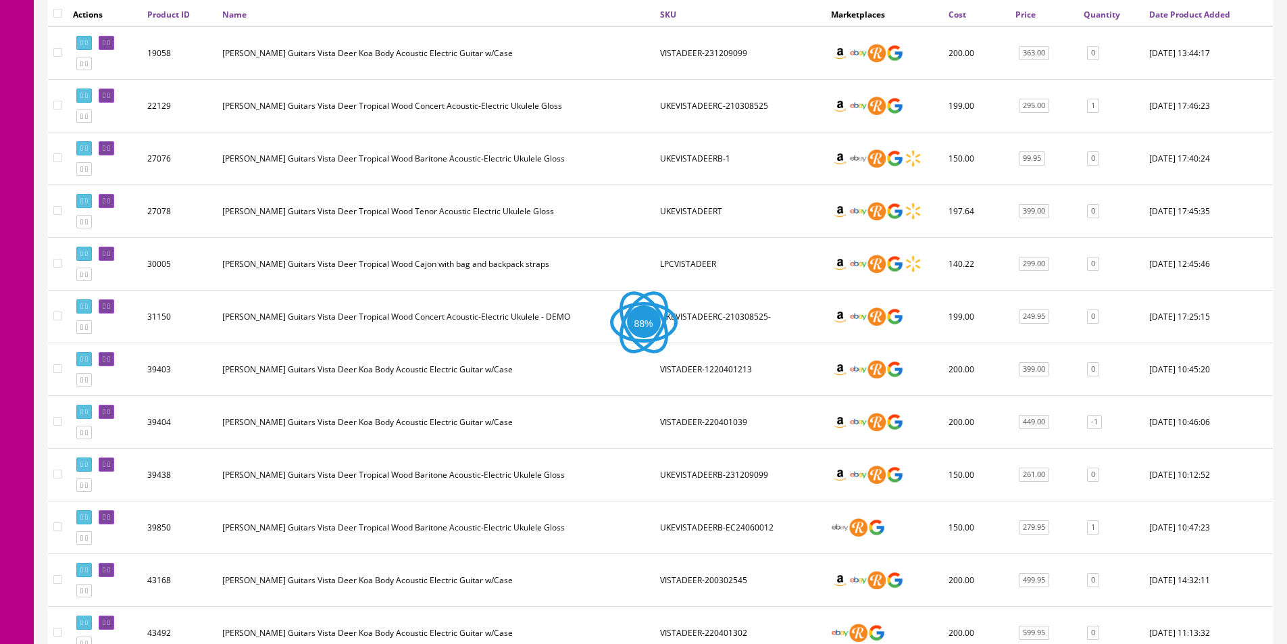
scroll to position [740, 0]
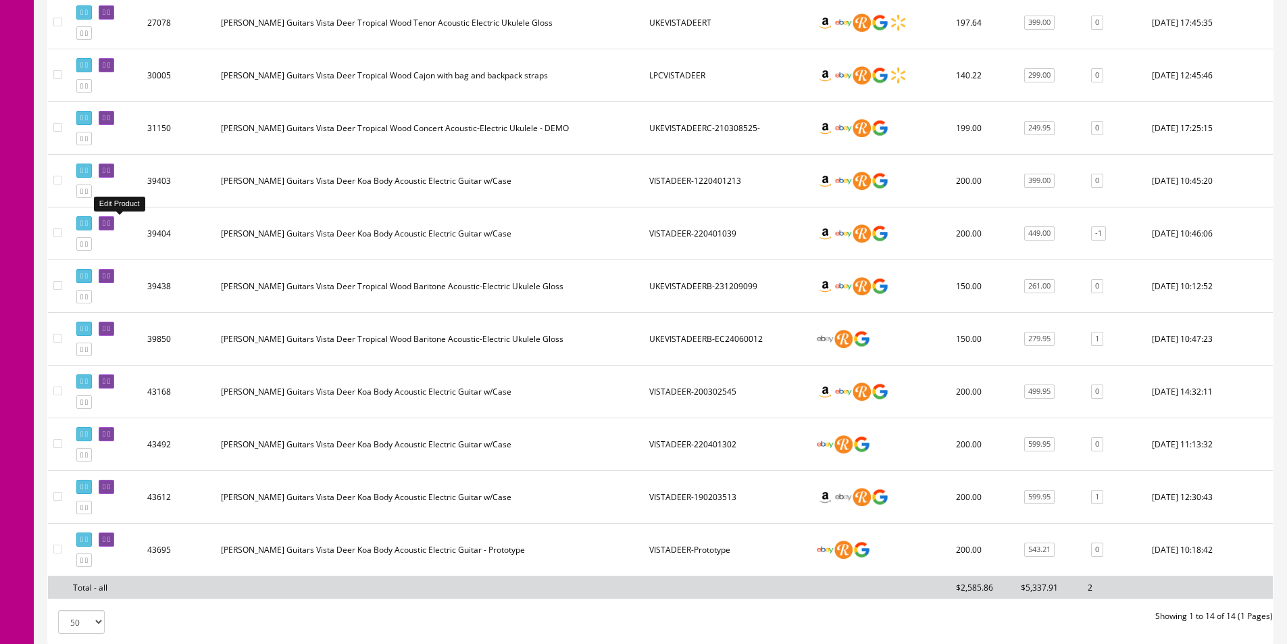
click at [105, 225] on icon at bounding box center [104, 223] width 3 height 7
click at [110, 170] on icon at bounding box center [108, 170] width 3 height 7
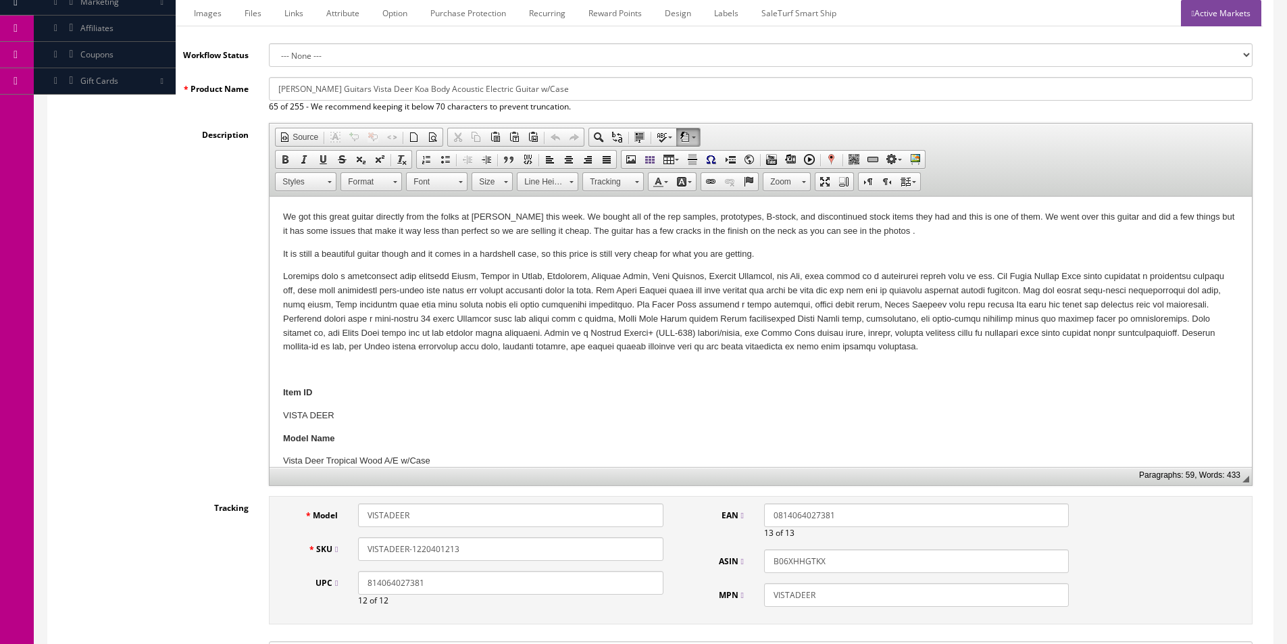
click at [428, 554] on input "VISTADEER-1220401213" at bounding box center [510, 549] width 305 height 24
paste input "90203557"
type input "VISTADEER-190203557"
click at [676, 234] on p "We got this great guitar directly from the folks at [PERSON_NAME] this week. We…" at bounding box center [760, 224] width 955 height 28
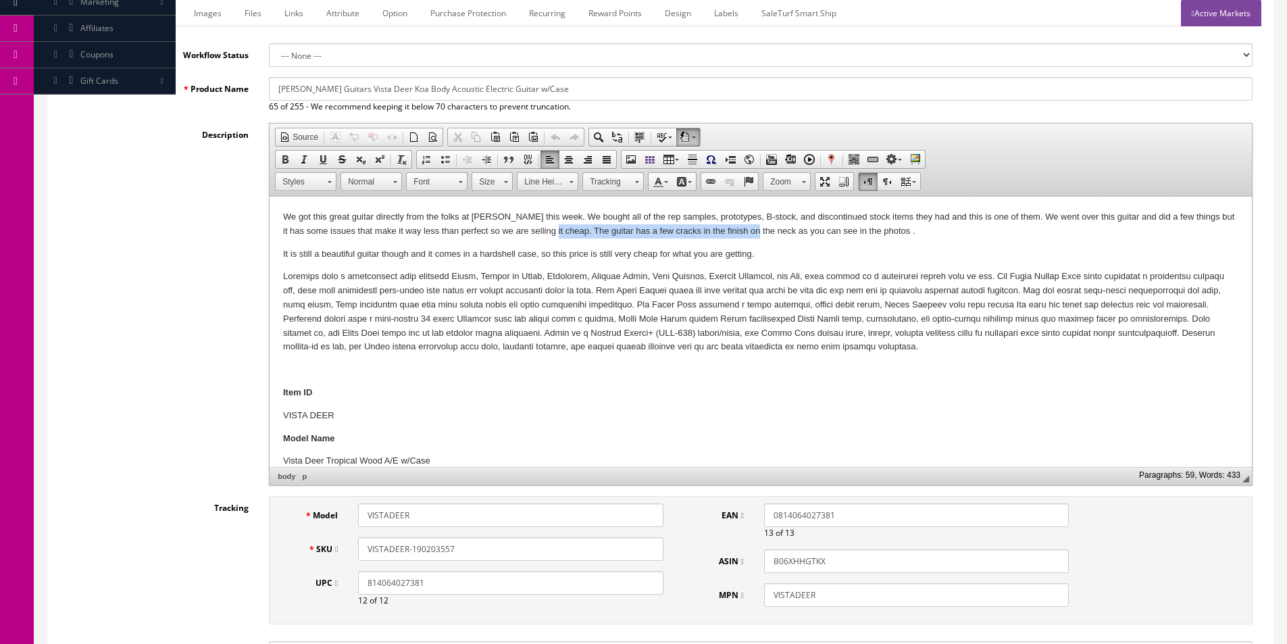
drag, startPoint x: 771, startPoint y: 230, endPoint x: 568, endPoint y: 229, distance: 202.7
click at [568, 229] on p "We got this great guitar directly from the folks at [PERSON_NAME] this week. We…" at bounding box center [760, 224] width 955 height 28
click at [574, 235] on p "We got this great guitar directly from the folks at [PERSON_NAME] this week. We…" at bounding box center [760, 224] width 955 height 28
click at [574, 235] on p "We got this great guitar directly from the folks at Dean this week. We bought a…" at bounding box center [760, 224] width 955 height 28
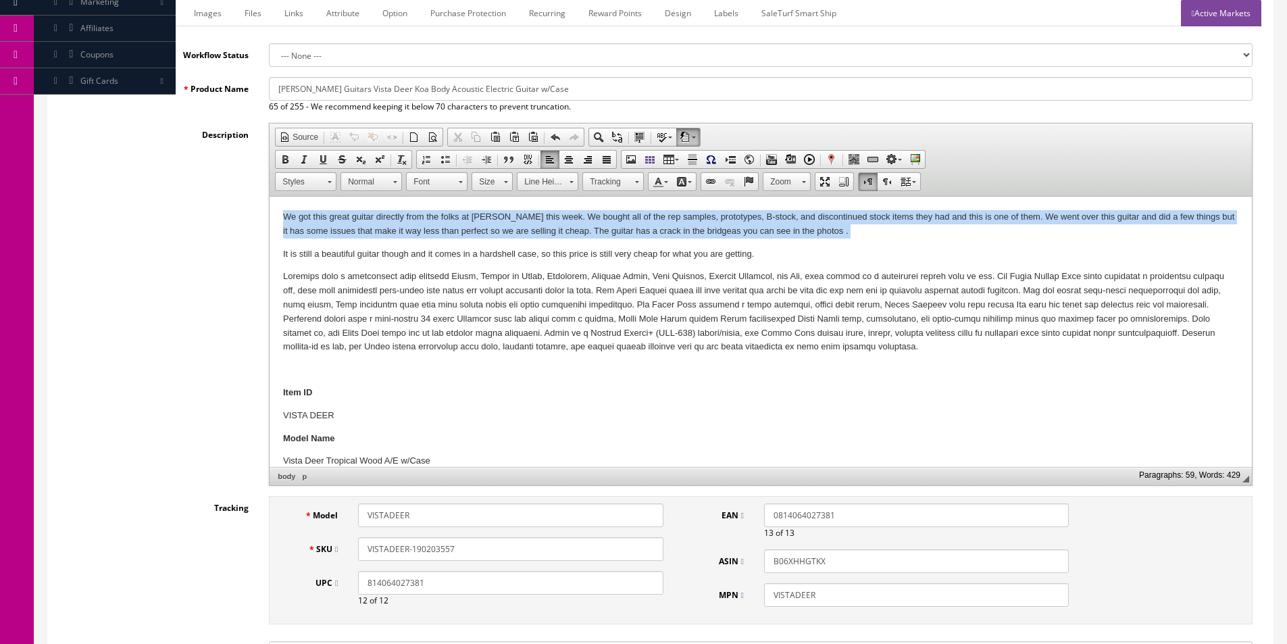
click at [574, 235] on p "We got this great guitar directly from the folks at Dean this week. We bought a…" at bounding box center [760, 224] width 955 height 28
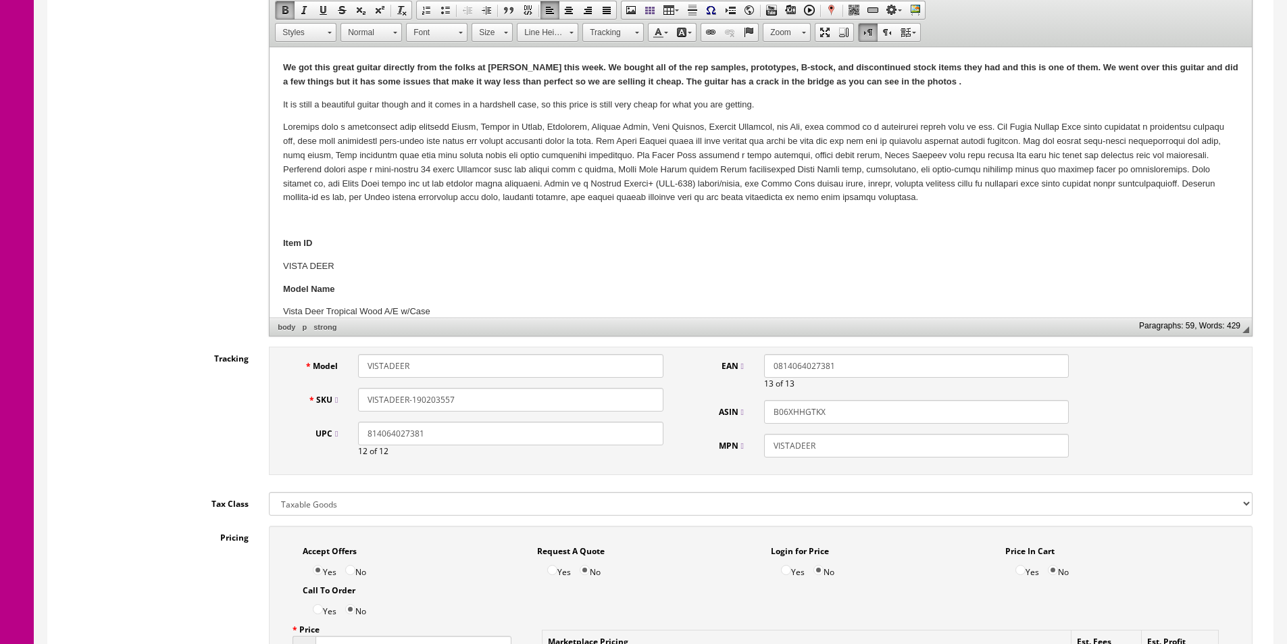
scroll to position [135, 0]
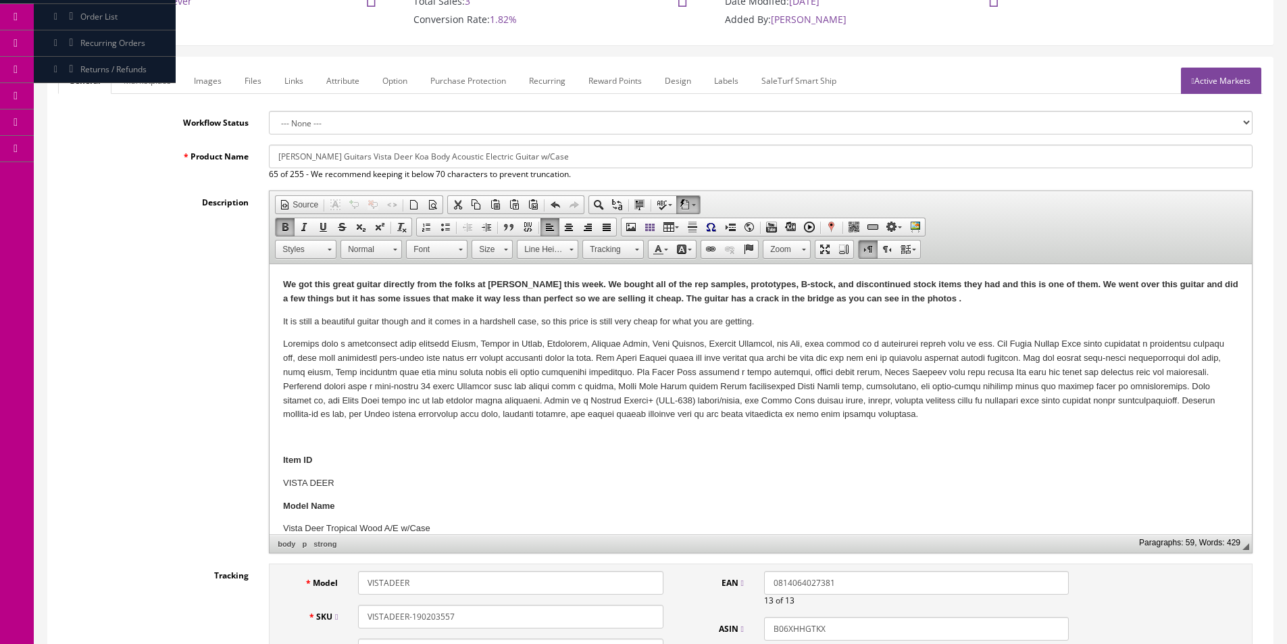
click at [167, 87] on link "Marketplace" at bounding box center [147, 81] width 69 height 26
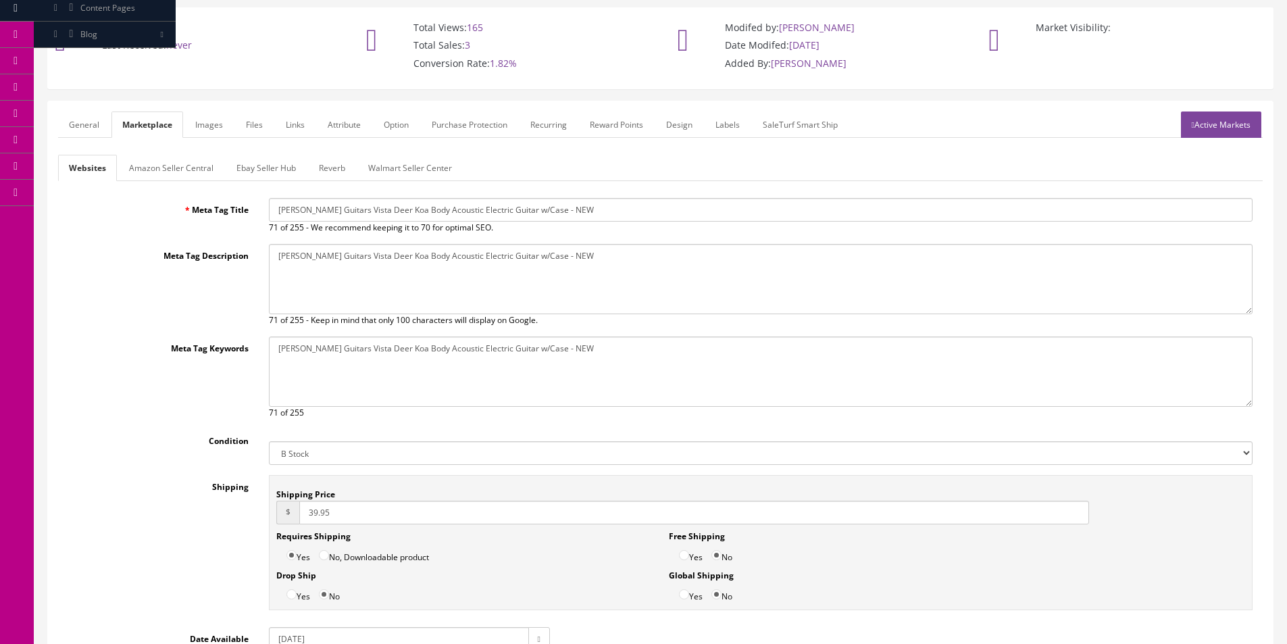
scroll to position [68, 0]
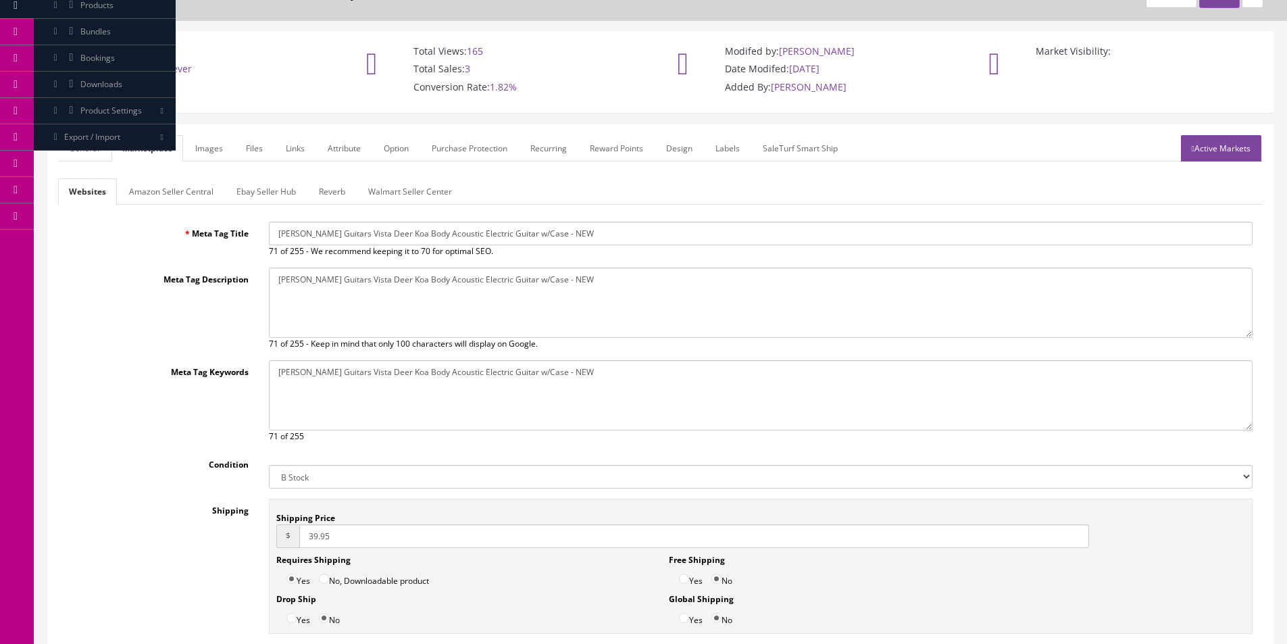
click at [177, 195] on link "Amazon Seller Central" at bounding box center [171, 191] width 106 height 26
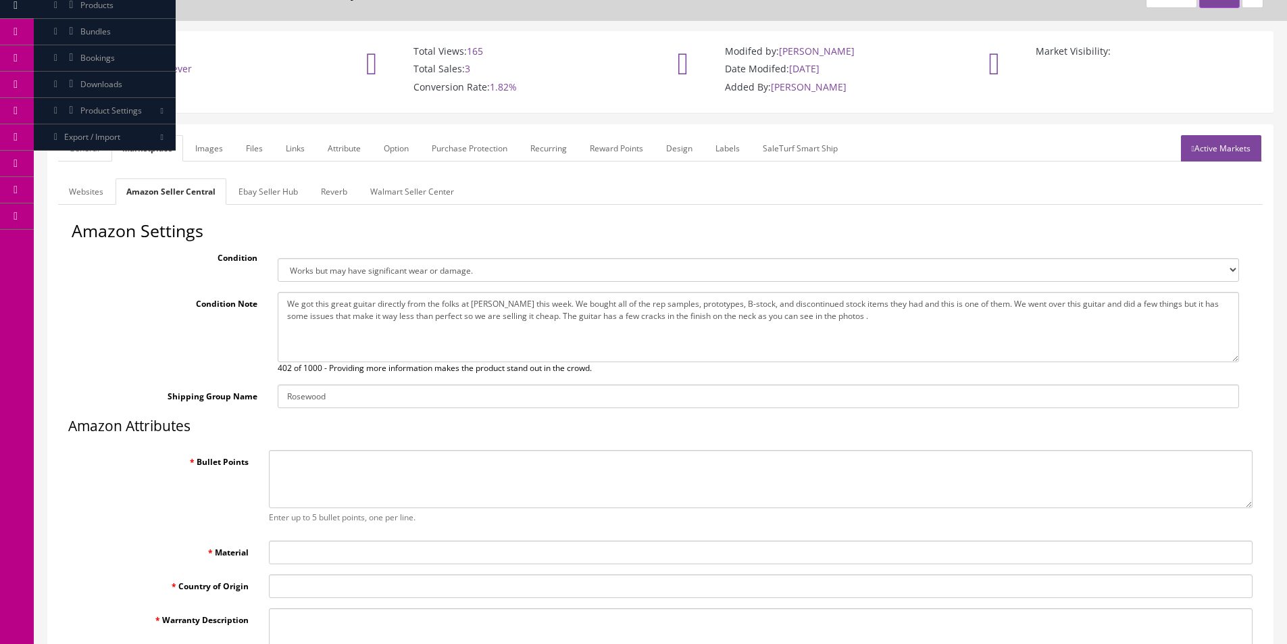
click at [428, 332] on textarea "We got this great guitar directly from the folks at Dean this week. We bought a…" at bounding box center [758, 327] width 961 height 70
paste textarea "crack in the bridge"
type textarea "We got this great guitar directly from the folks at Dean this week. We bought a…"
click at [278, 186] on link "Ebay Seller Hub" at bounding box center [268, 191] width 81 height 26
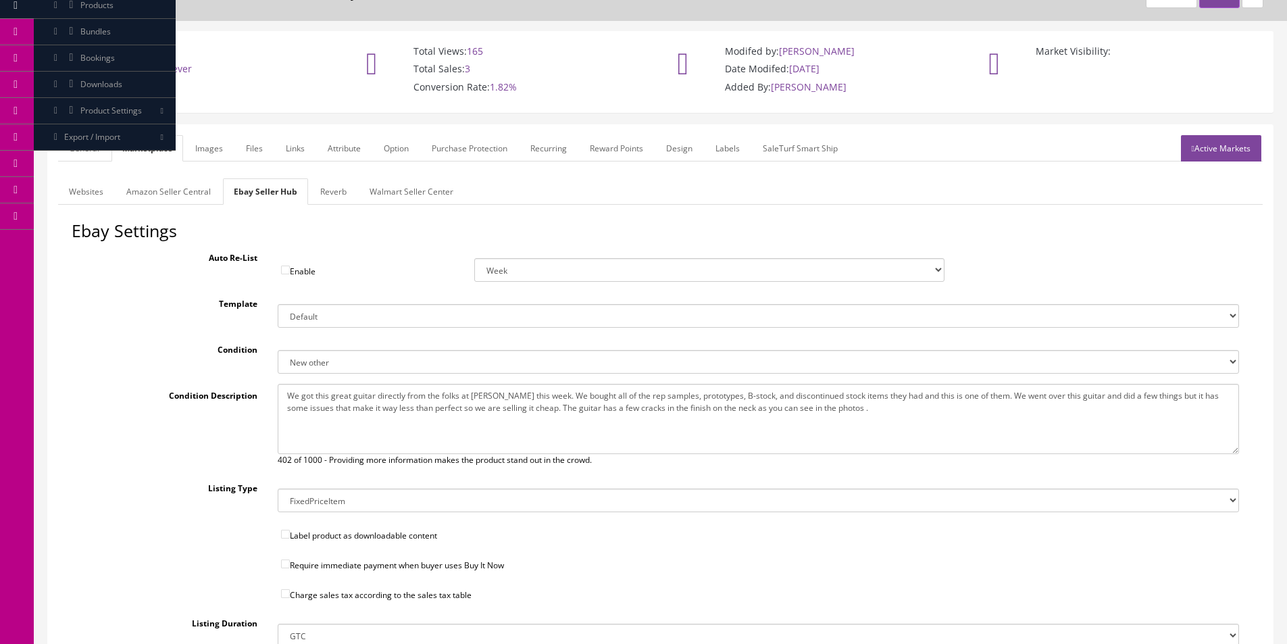
click at [395, 408] on textarea "We got this great guitar directly from the folks at Dean this week. We bought a…" at bounding box center [758, 419] width 961 height 70
click at [343, 184] on link "Reverb" at bounding box center [333, 191] width 48 height 26
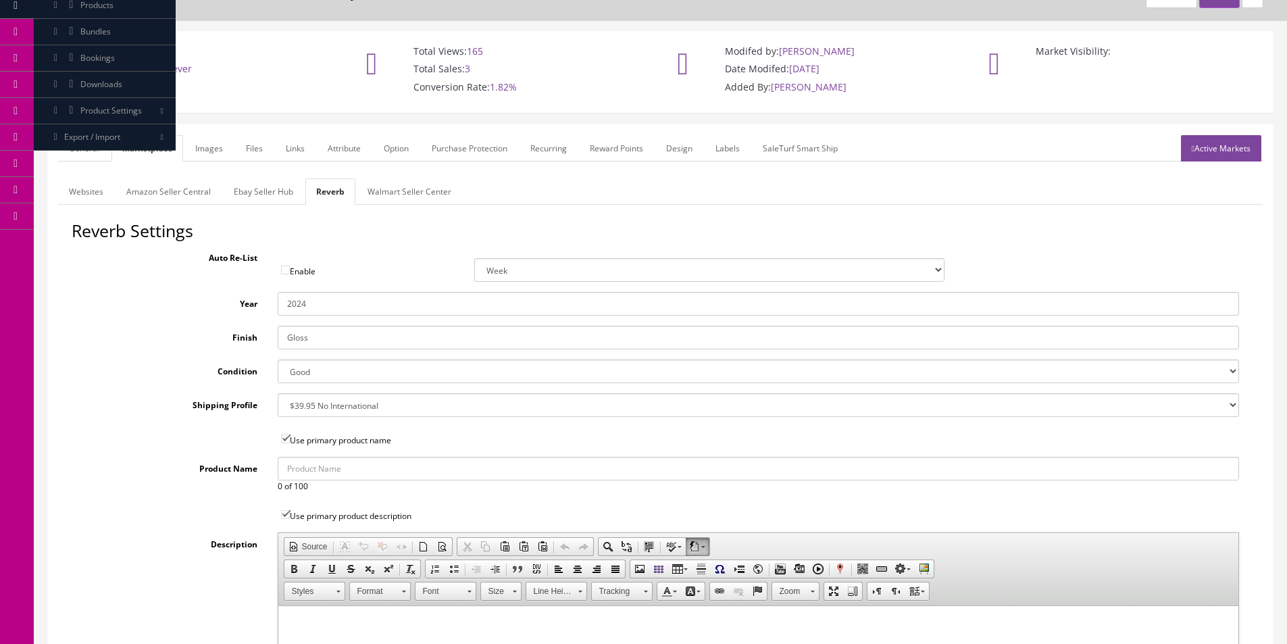
click at [215, 155] on link "Images" at bounding box center [208, 148] width 49 height 26
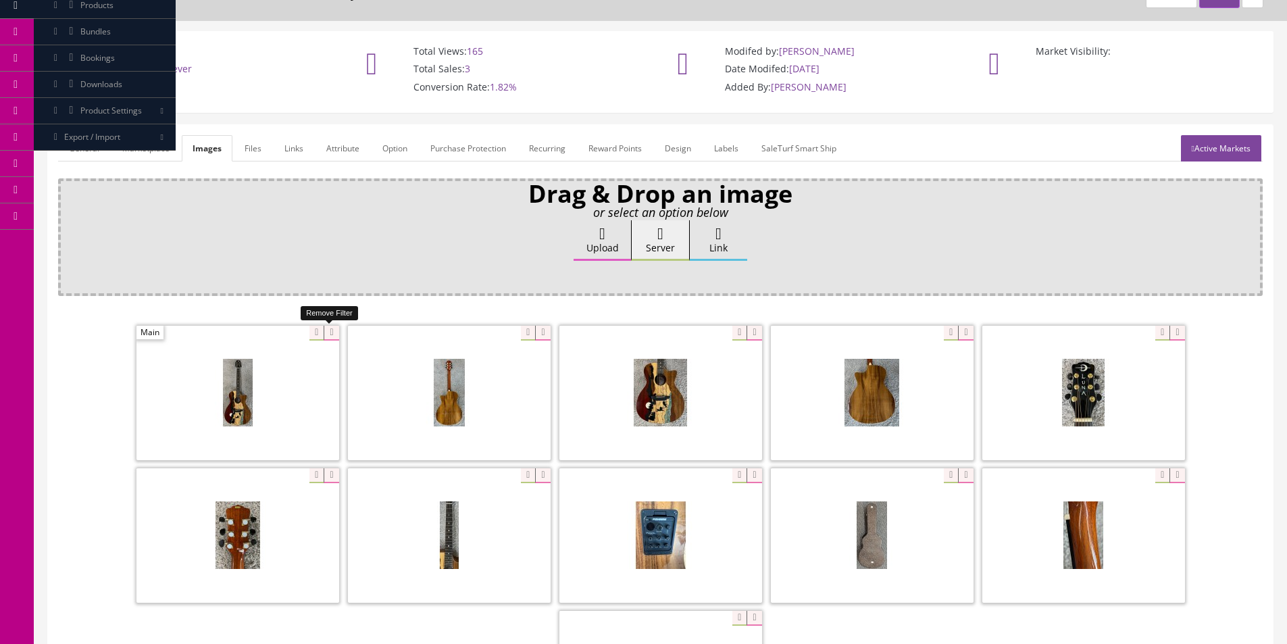
click at [331, 332] on icon at bounding box center [331, 333] width 15 height 15
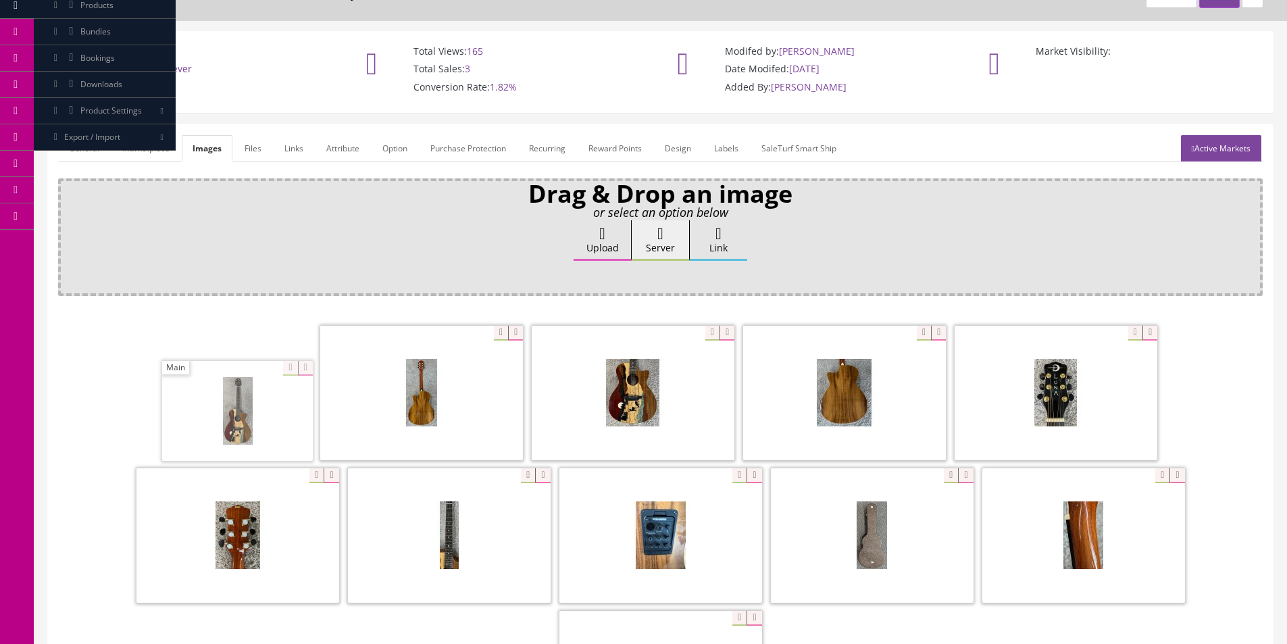
click at [508, 332] on icon at bounding box center [515, 333] width 15 height 15
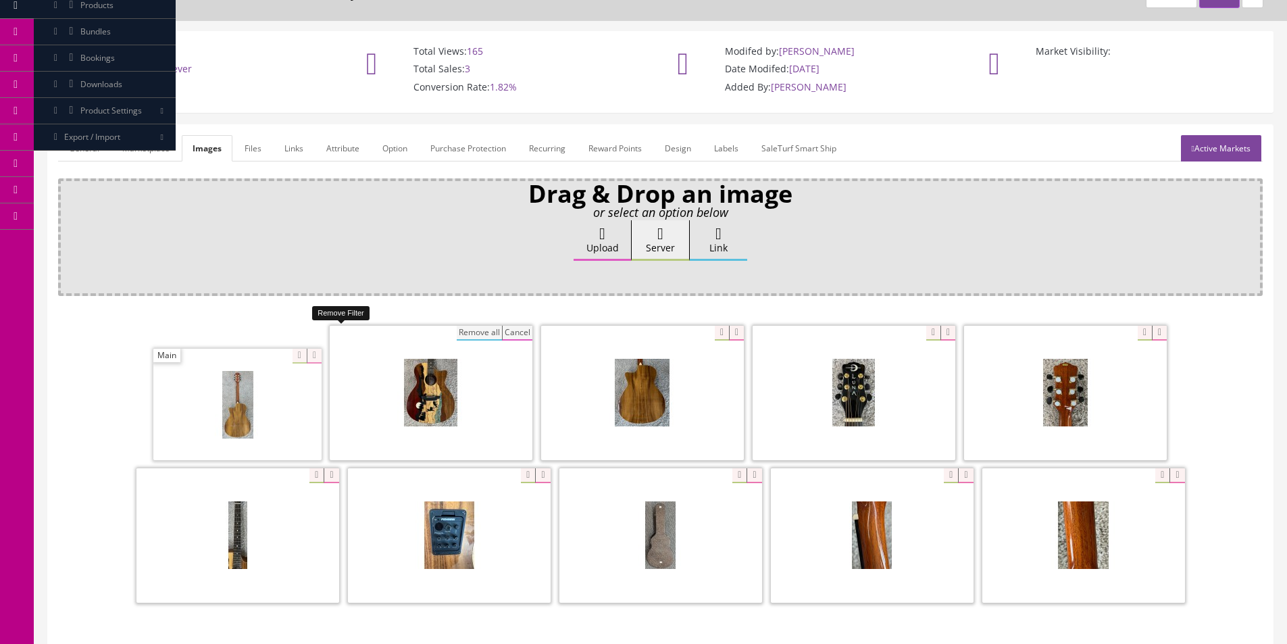
click at [457, 332] on button "Remove all" at bounding box center [479, 333] width 45 height 15
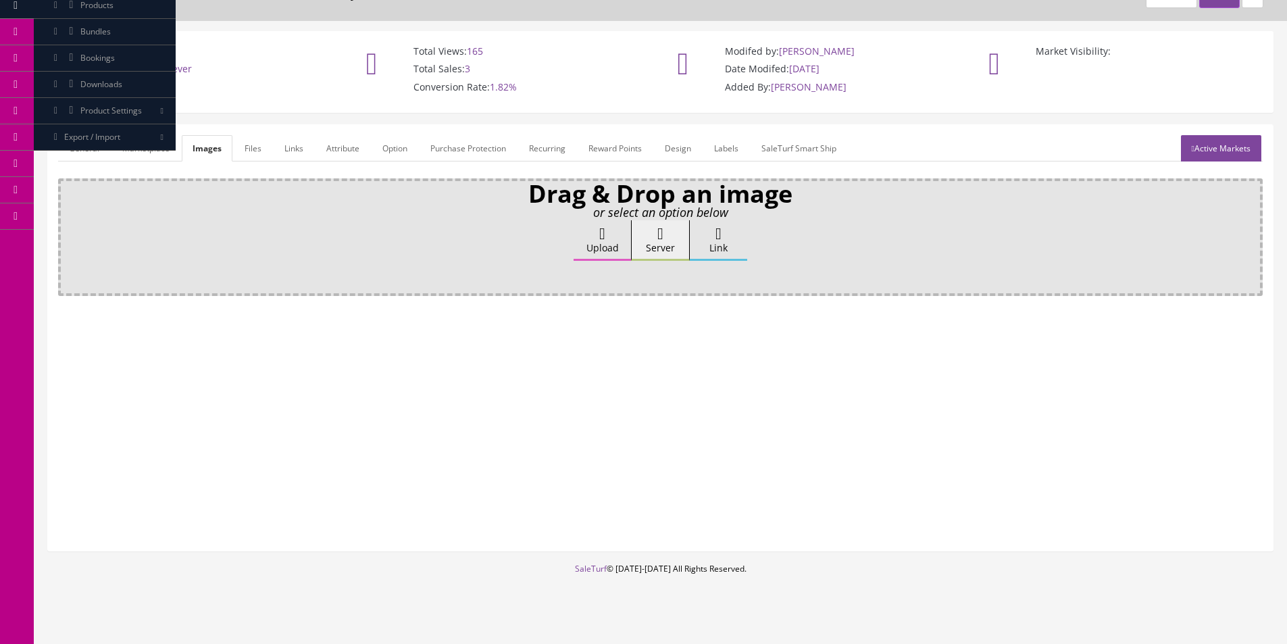
click at [599, 250] on label "Upload" at bounding box center [602, 240] width 57 height 41
click at [68, 234] on input "Upload" at bounding box center [68, 227] width 0 height 14
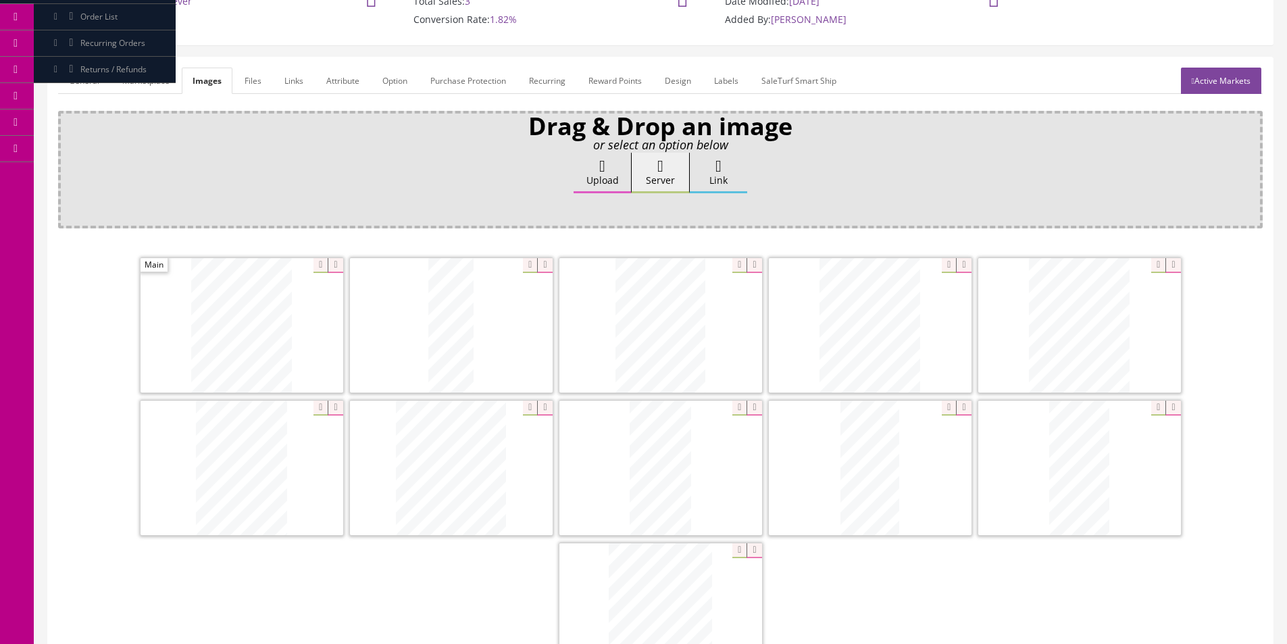
scroll to position [270, 0]
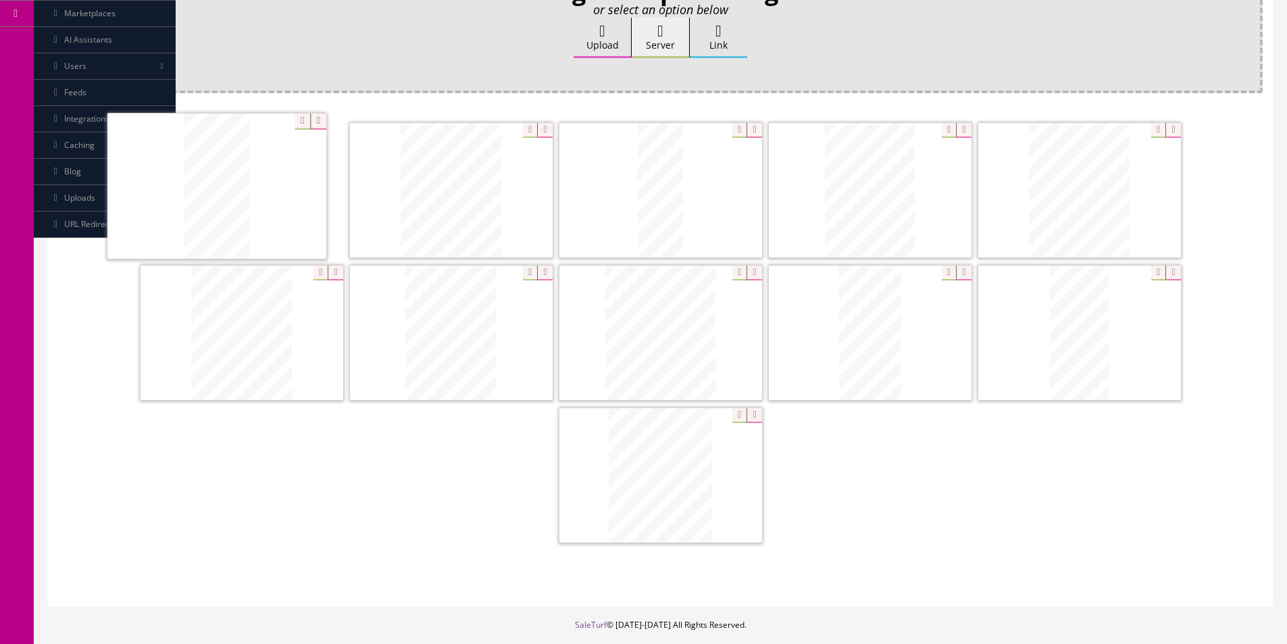
drag, startPoint x: 974, startPoint y: 367, endPoint x: 161, endPoint y: 220, distance: 825.2
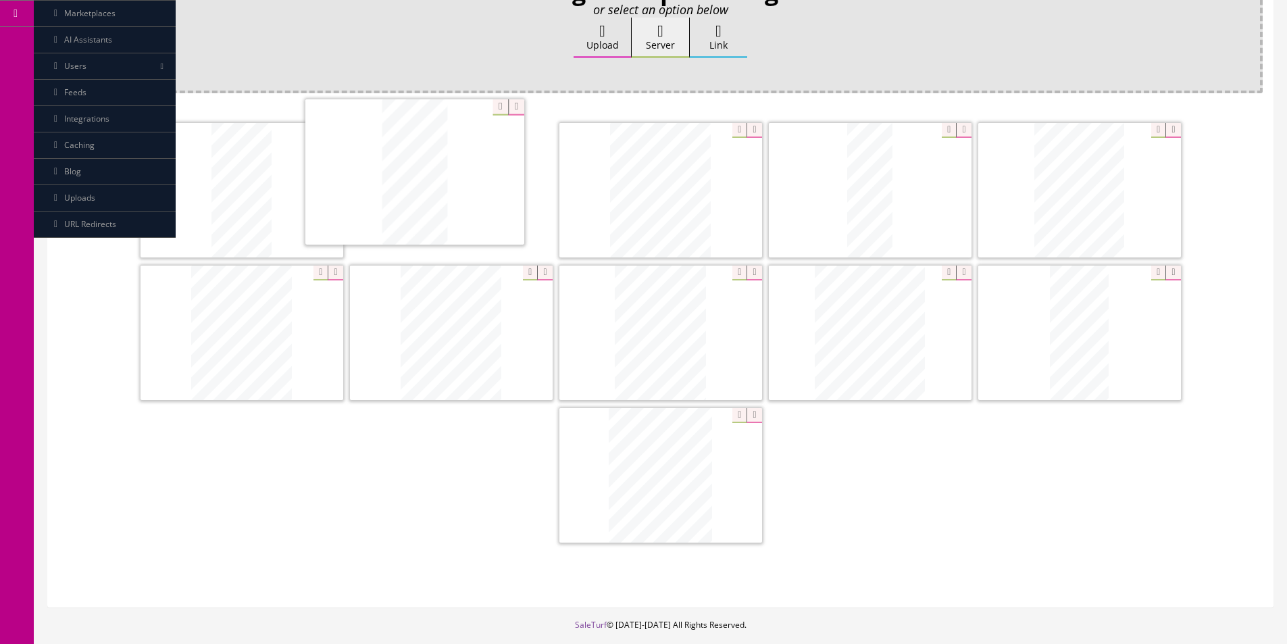
drag, startPoint x: 922, startPoint y: 349, endPoint x: 470, endPoint y: 186, distance: 479.5
drag, startPoint x: 843, startPoint y: 307, endPoint x: 655, endPoint y: 253, distance: 195.4
drag, startPoint x: 655, startPoint y: 452, endPoint x: 607, endPoint y: 207, distance: 250.0
drag, startPoint x: 1066, startPoint y: 191, endPoint x: 570, endPoint y: 183, distance: 496.0
drag, startPoint x: 745, startPoint y: 234, endPoint x: 803, endPoint y: 163, distance: 90.7
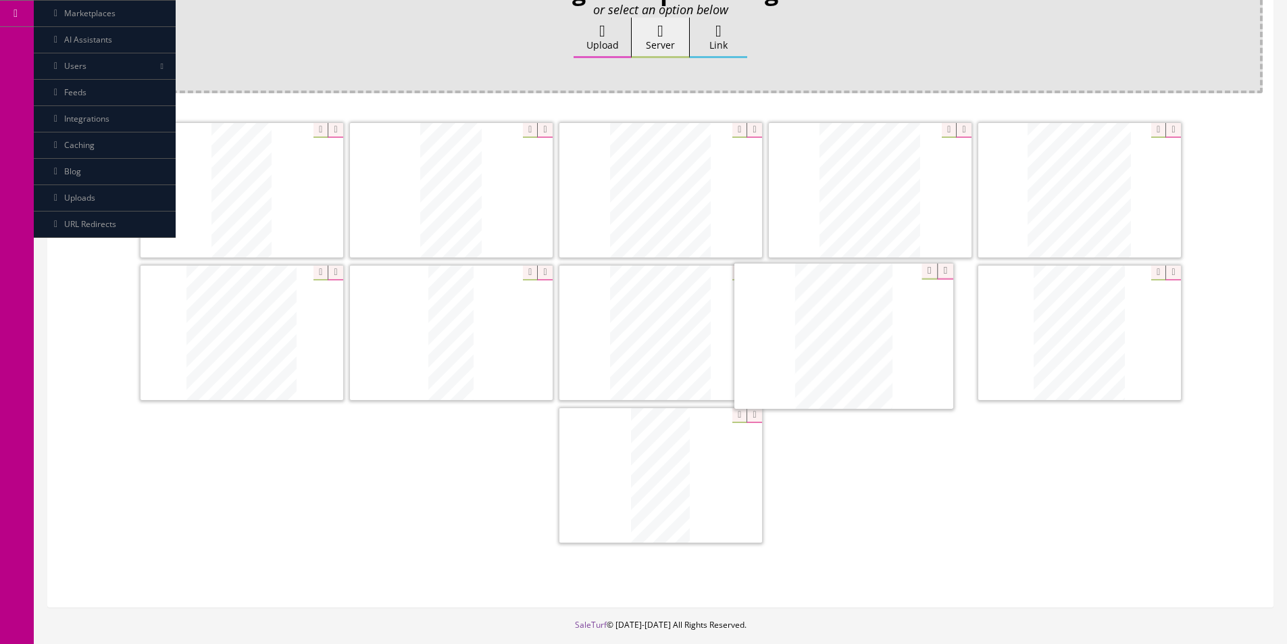
drag, startPoint x: 621, startPoint y: 330, endPoint x: 803, endPoint y: 334, distance: 181.8
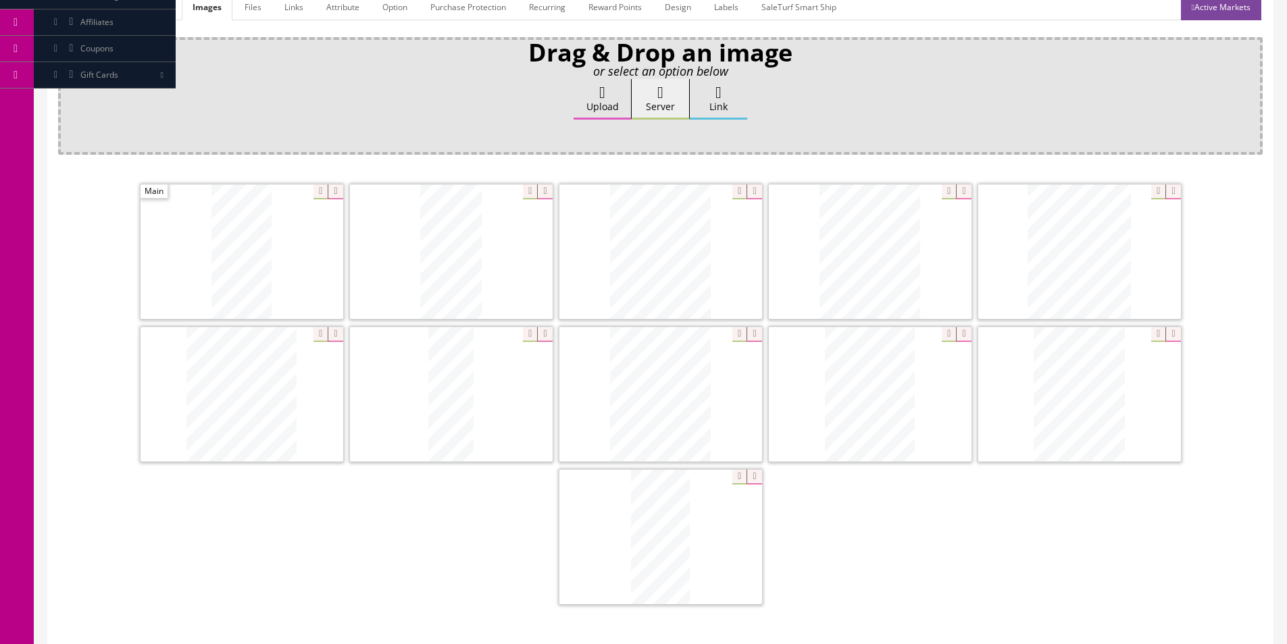
scroll to position [135, 0]
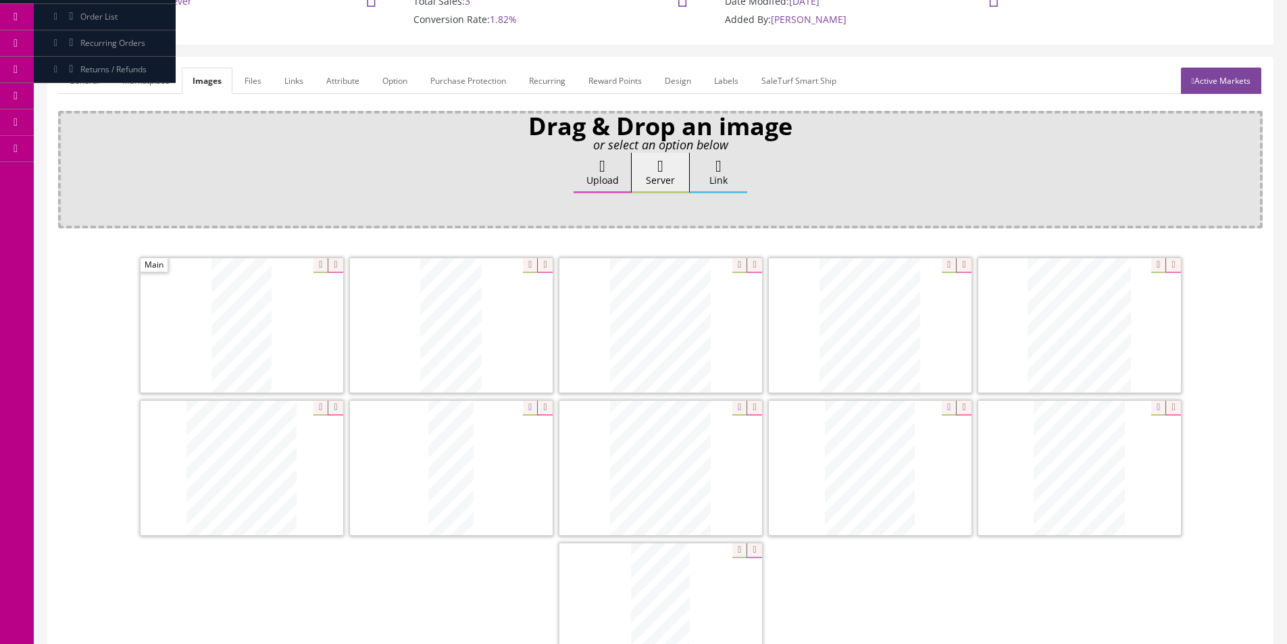
click at [74, 84] on link "General" at bounding box center [84, 81] width 52 height 26
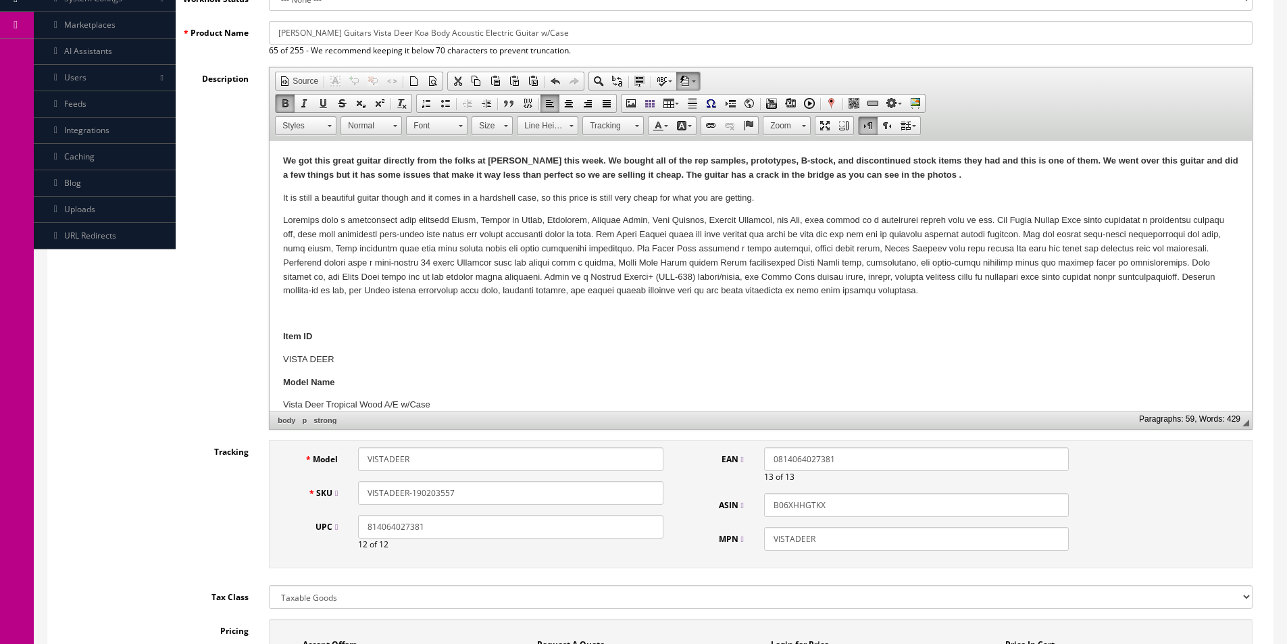
scroll to position [405, 0]
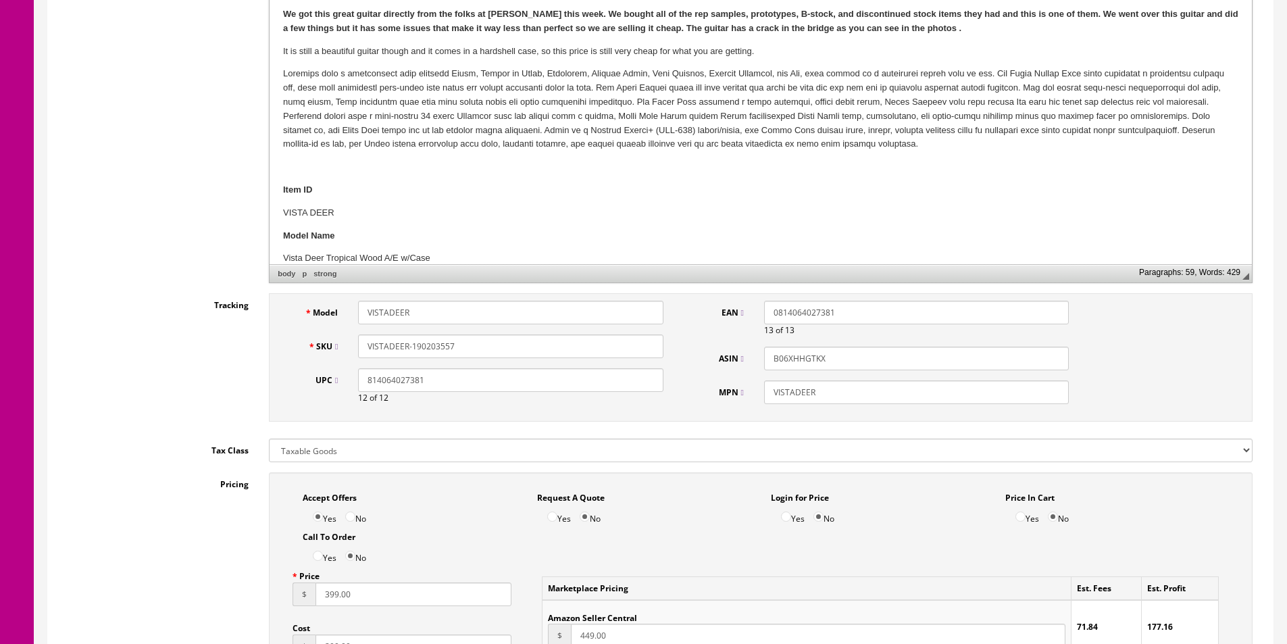
click at [419, 348] on input "VISTADEER-190203557" at bounding box center [510, 346] width 305 height 24
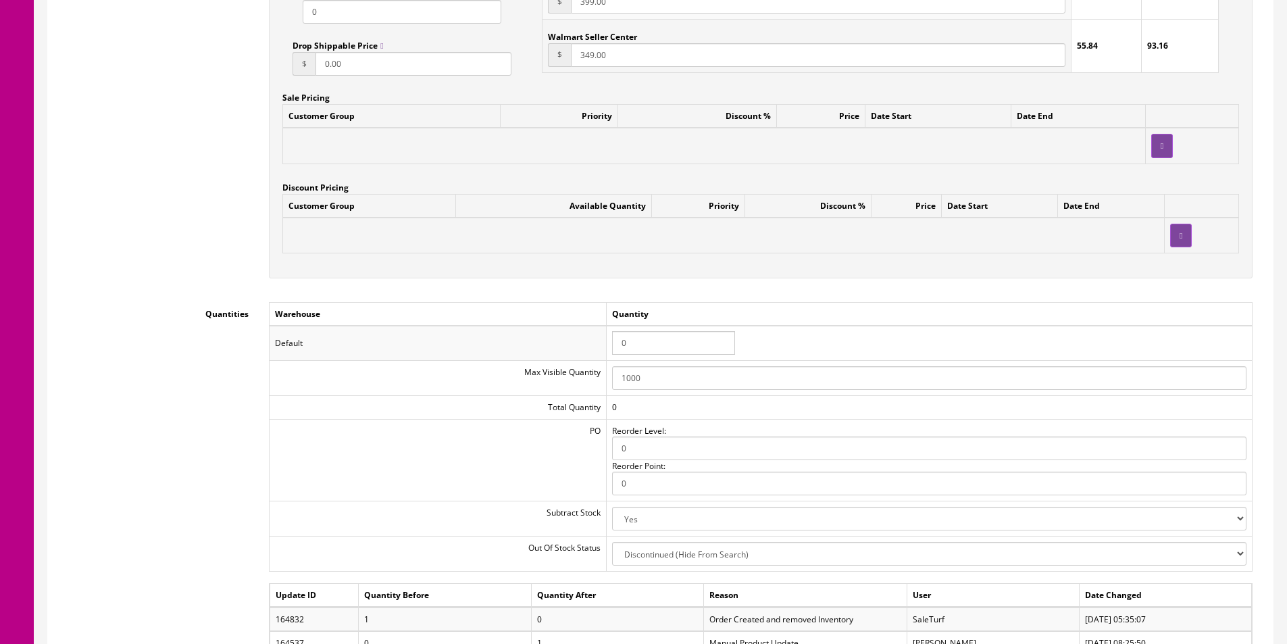
scroll to position [1284, 0]
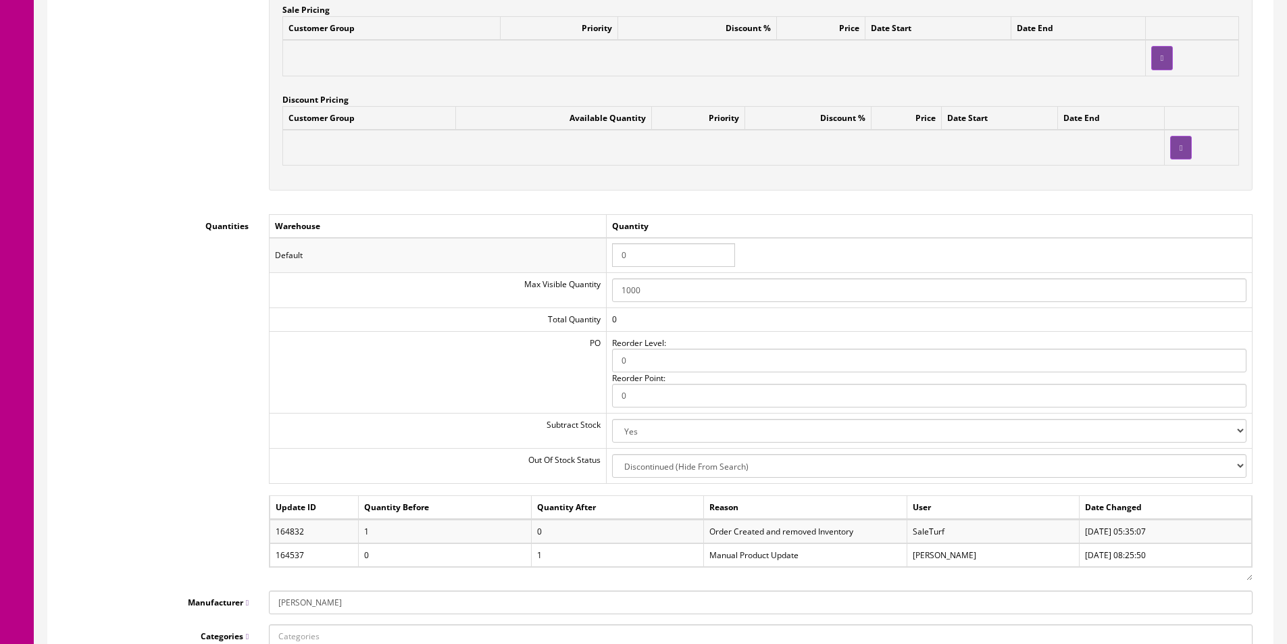
click at [639, 257] on input "0" at bounding box center [673, 255] width 123 height 24
type input "1"
click at [857, 221] on td "Quantity" at bounding box center [930, 226] width 646 height 24
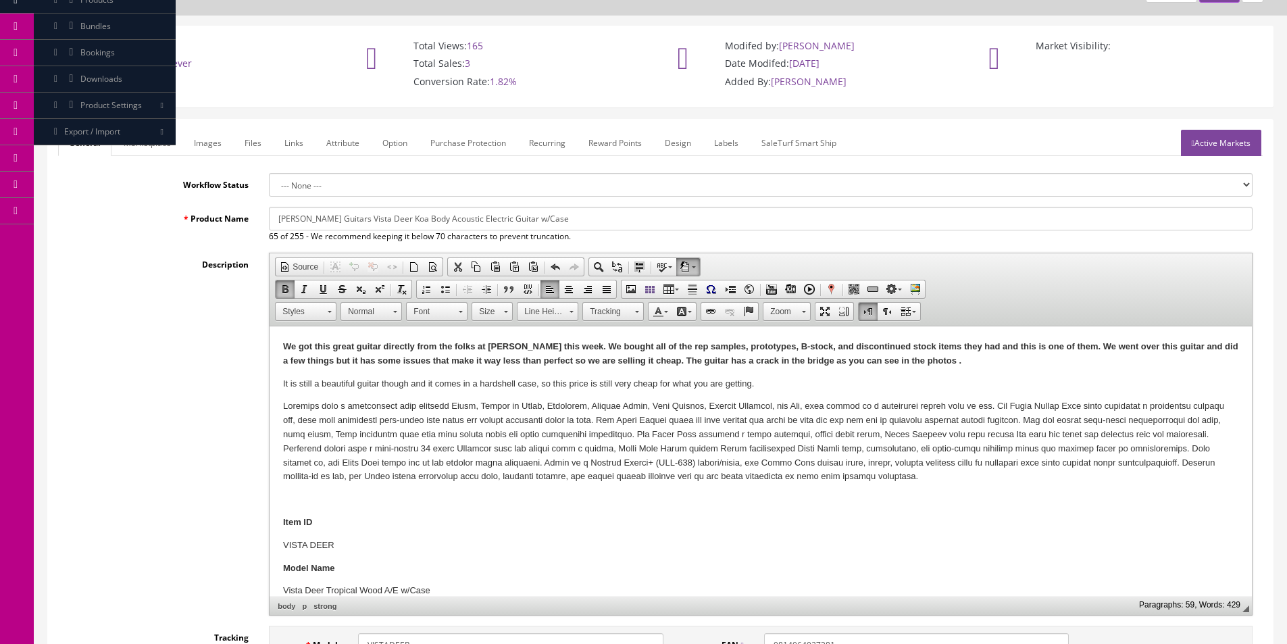
scroll to position [0, 0]
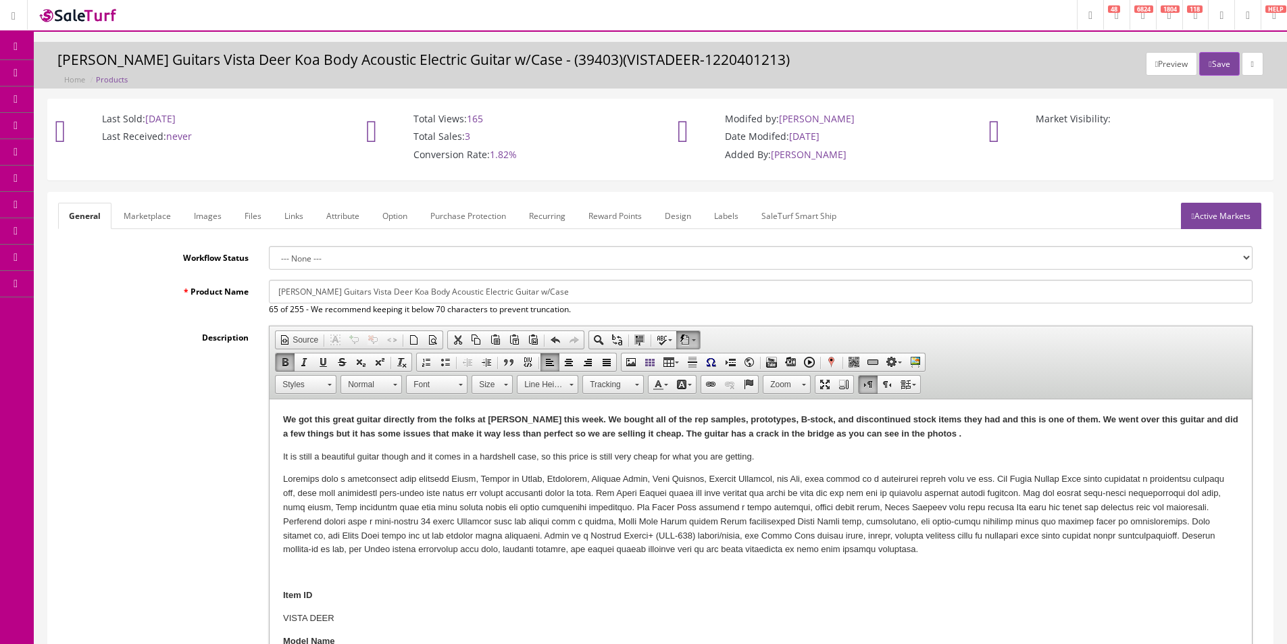
click at [1228, 227] on link "Active Markets" at bounding box center [1221, 216] width 80 height 26
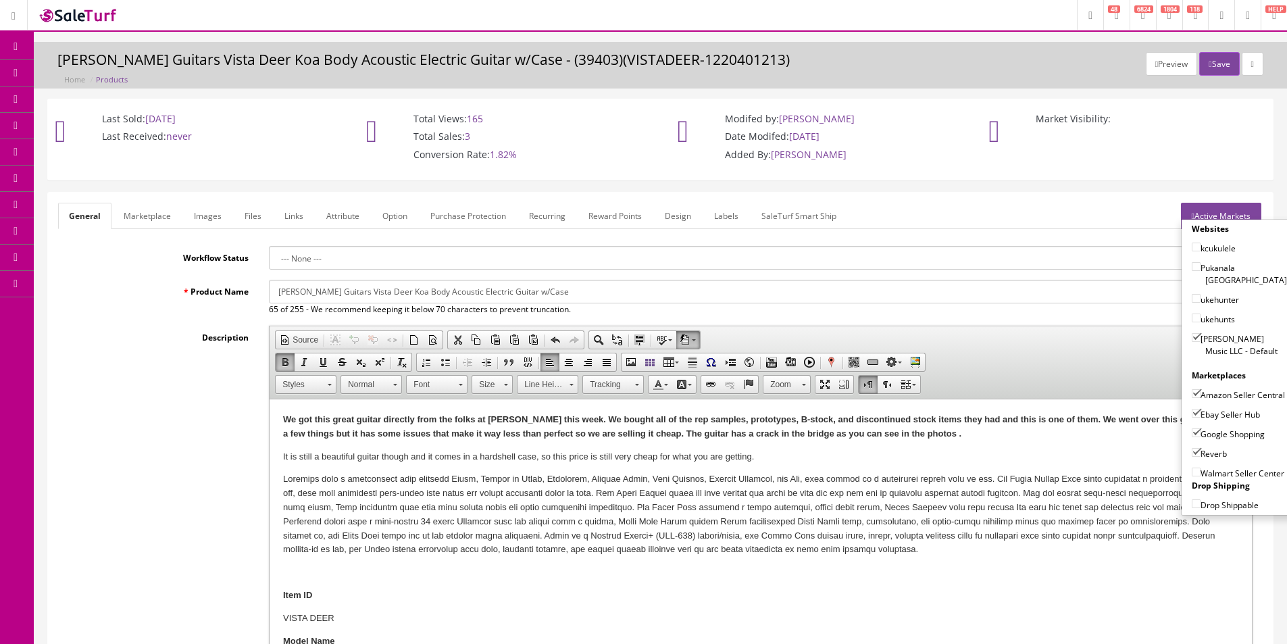
click at [1232, 390] on label "Amazon Seller Central" at bounding box center [1238, 395] width 93 height 14
click at [1201, 390] on input"] "Amazon Seller Central" at bounding box center [1196, 393] width 9 height 9
checkbox input"] "false"
click at [1214, 61] on button "Save" at bounding box center [1219, 64] width 40 height 24
click at [1228, 208] on link "Active Markets" at bounding box center [1221, 216] width 80 height 26
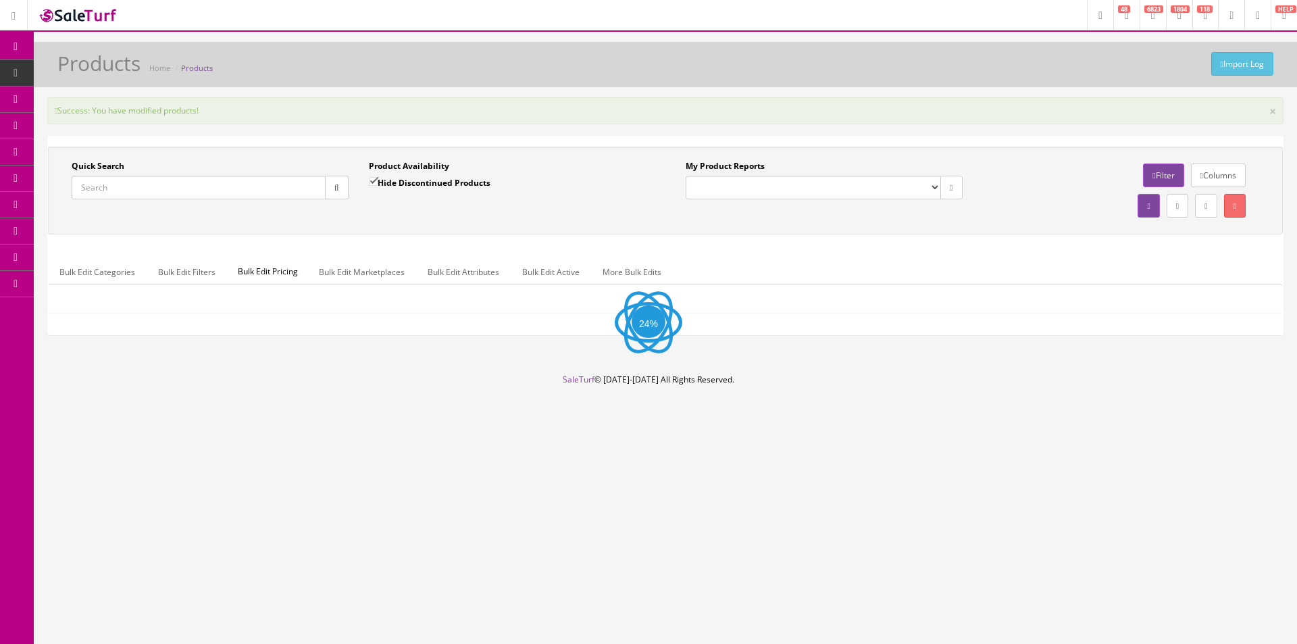
click at [416, 107] on div "Success: You have modified products! ×" at bounding box center [665, 110] width 1236 height 27
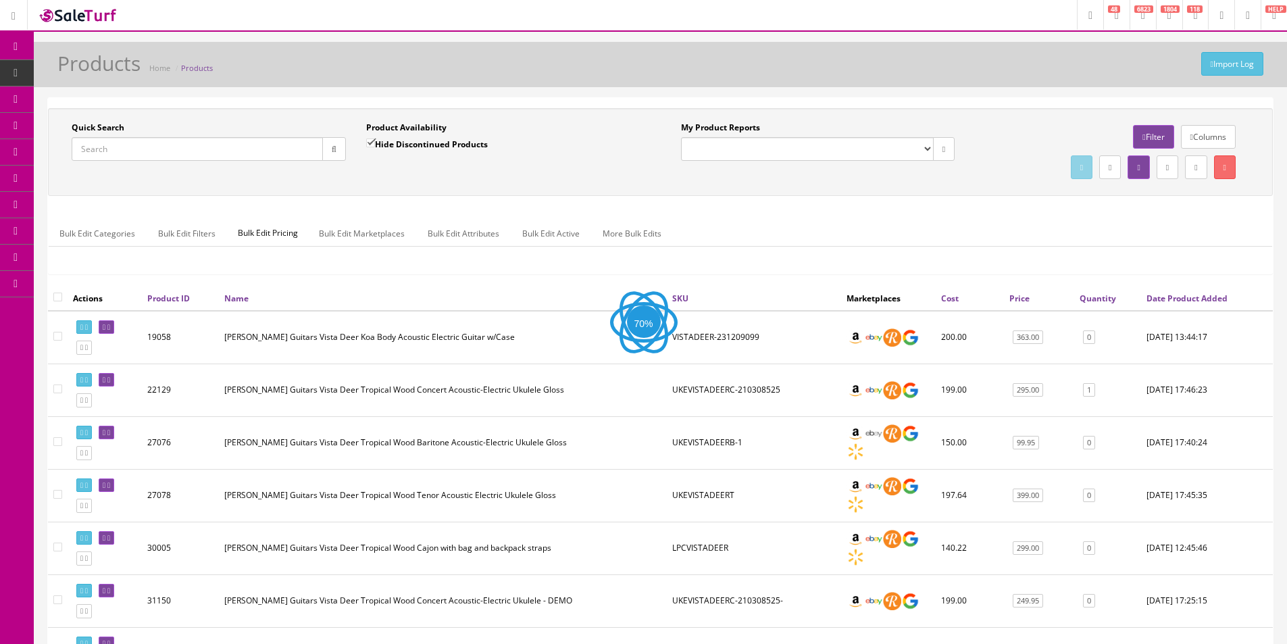
scroll to position [332, 0]
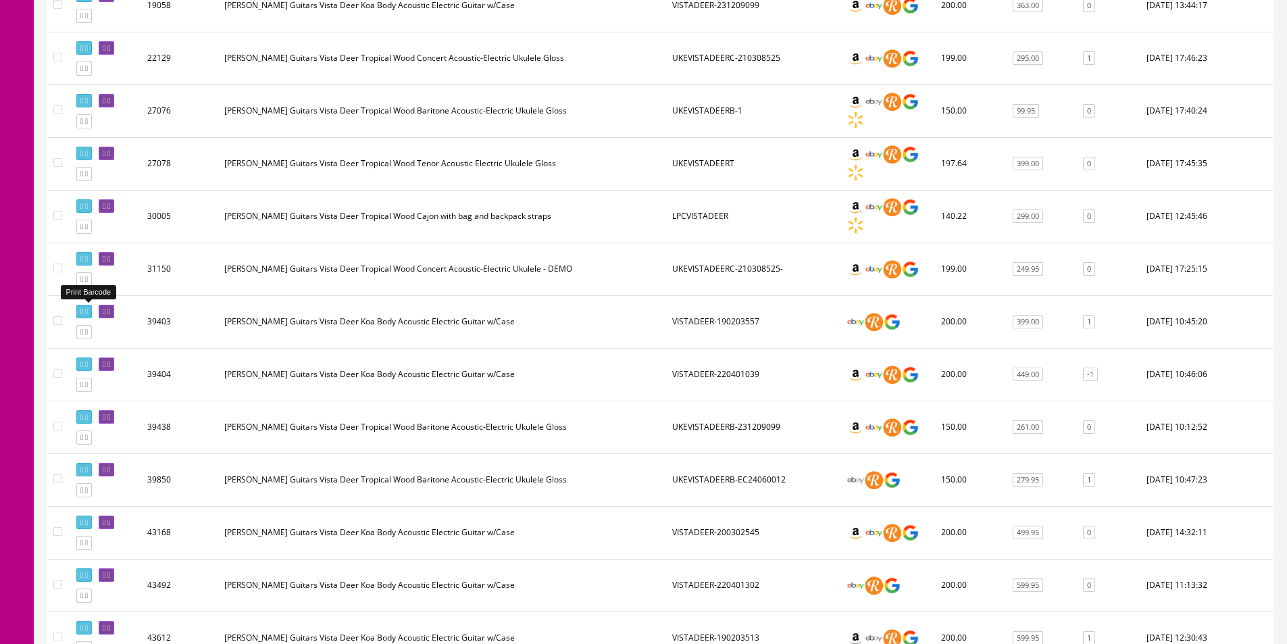
click at [83, 306] on link at bounding box center [84, 312] width 16 height 14
click at [54, 320] on input"] "checkbox" at bounding box center [57, 320] width 9 height 9
checkbox input"] "true"
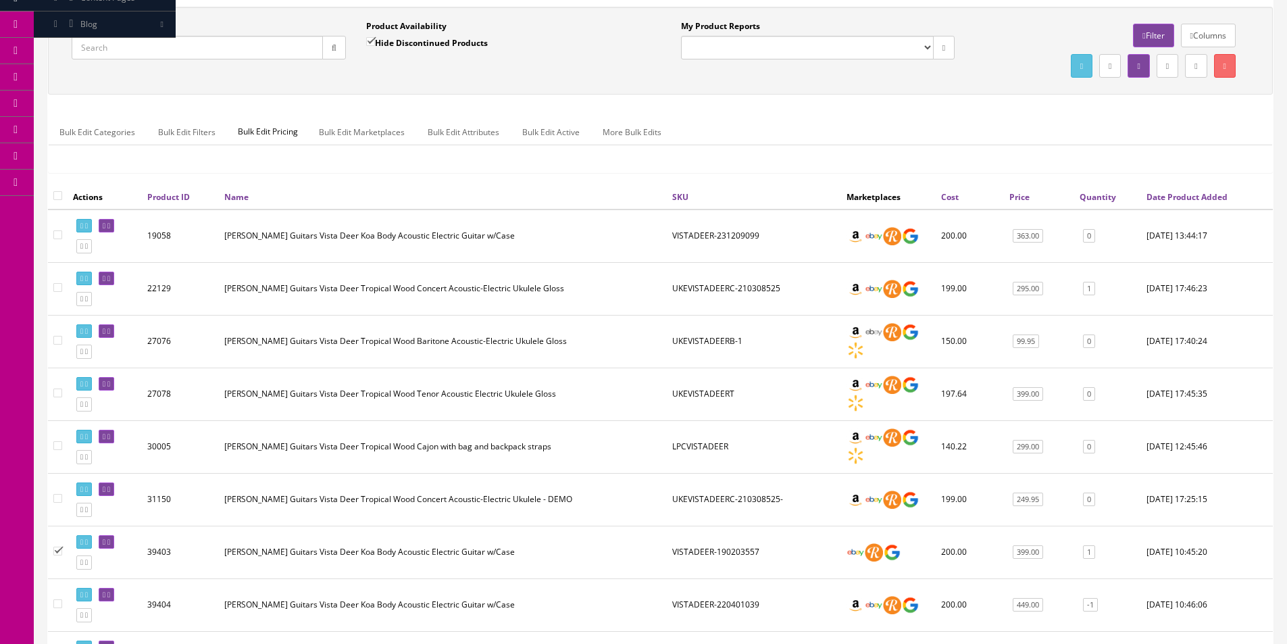
scroll to position [0, 0]
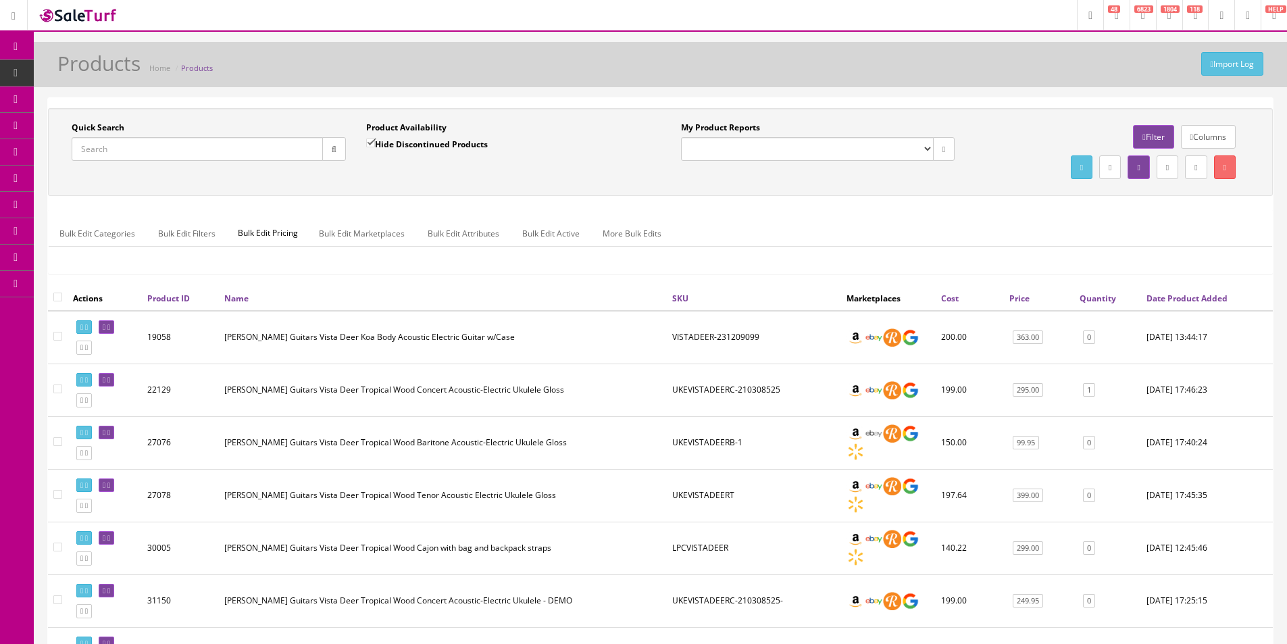
click at [533, 237] on link "Bulk Edit Active" at bounding box center [550, 233] width 79 height 26
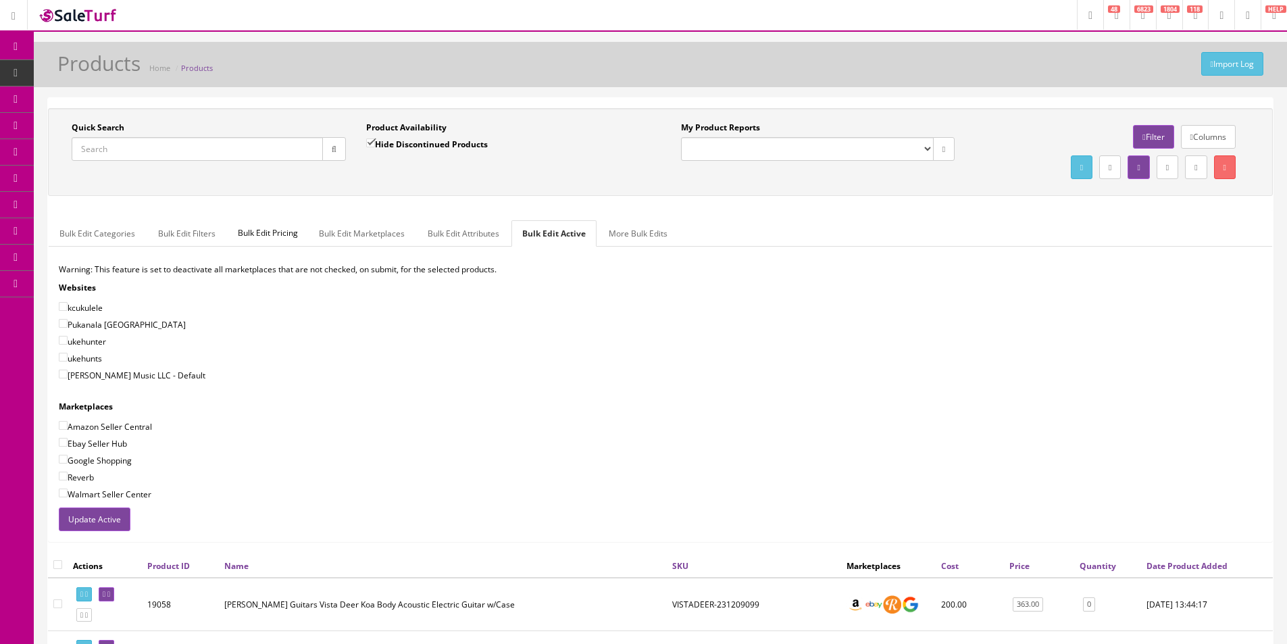
click at [137, 378] on label "[PERSON_NAME] Music LLC - Default" at bounding box center [132, 375] width 147 height 14
click at [68, 378] on input"] "[PERSON_NAME] Music LLC - Default" at bounding box center [63, 374] width 9 height 9
checkbox input"] "true"
click at [123, 424] on label "Amazon Seller Central" at bounding box center [105, 427] width 93 height 14
click at [68, 424] on input"] "Amazon Seller Central" at bounding box center [63, 425] width 9 height 9
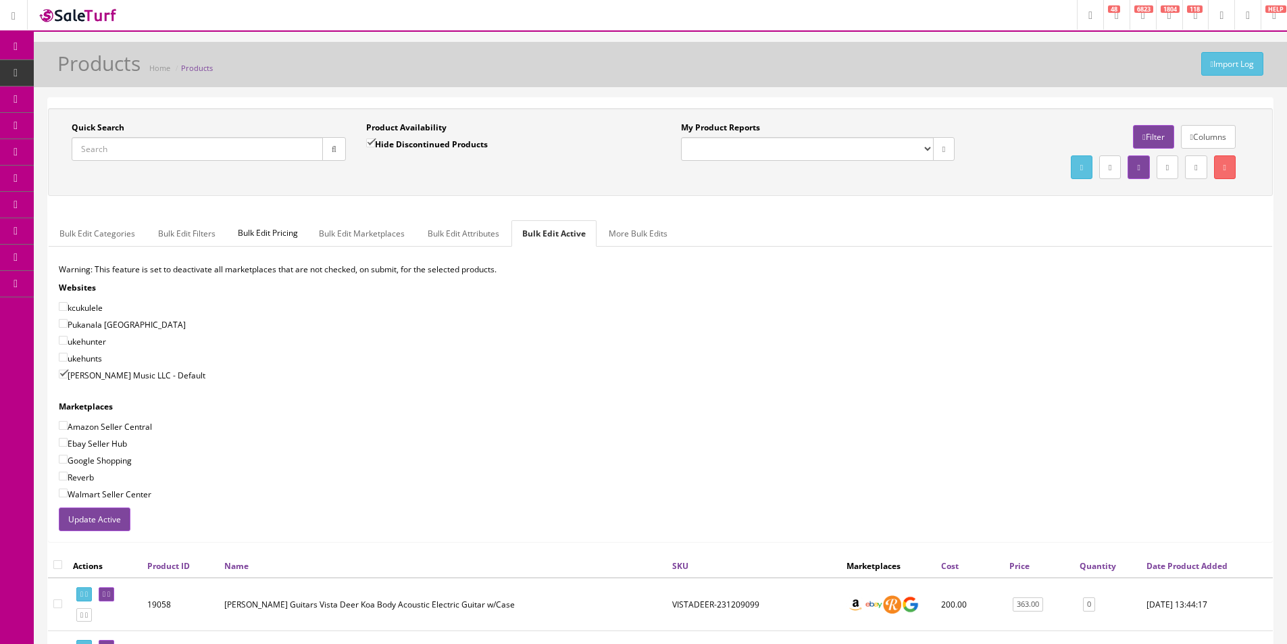
checkbox input"] "true"
drag, startPoint x: 114, startPoint y: 444, endPoint x: 103, endPoint y: 454, distance: 14.3
click at [114, 447] on label "Ebay Seller Hub" at bounding box center [93, 443] width 68 height 14
click at [68, 447] on input"] "Ebay Seller Hub" at bounding box center [63, 442] width 9 height 9
checkbox input"] "true"
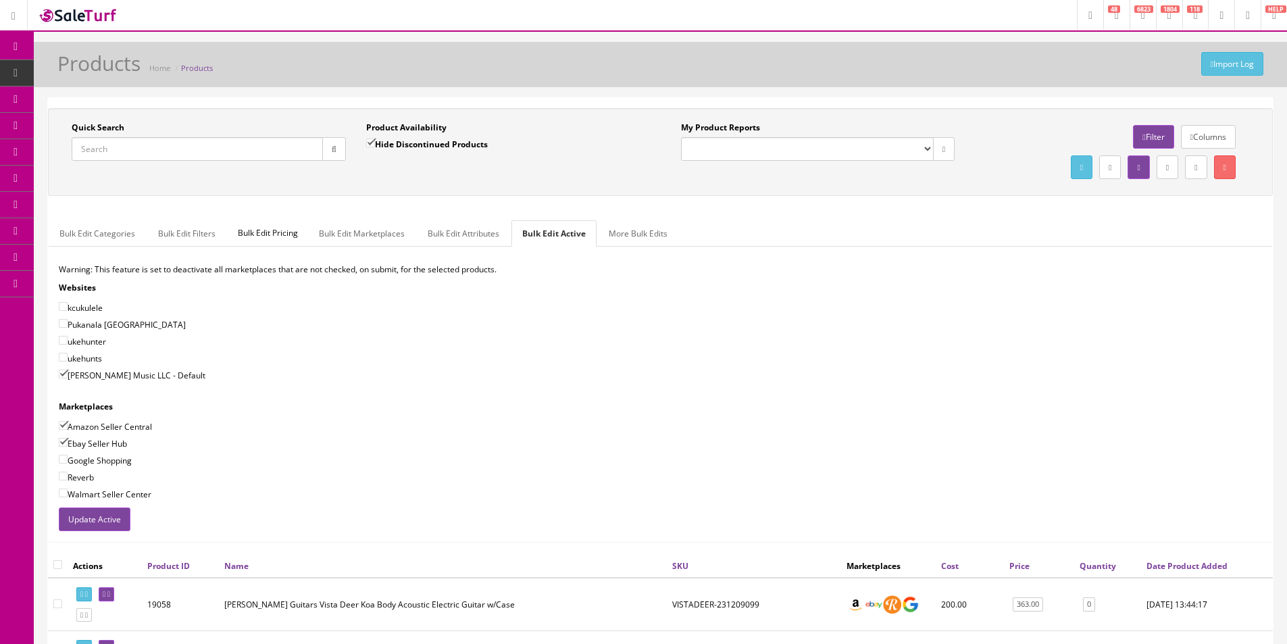
click at [100, 463] on label "Google Shopping" at bounding box center [95, 460] width 73 height 14
click at [83, 479] on label "Reverb" at bounding box center [76, 477] width 35 height 14
click at [68, 479] on input"] "Reverb" at bounding box center [63, 476] width 9 height 9
checkbox input"] "true"
click at [91, 460] on label "Google Shopping" at bounding box center [95, 460] width 73 height 14
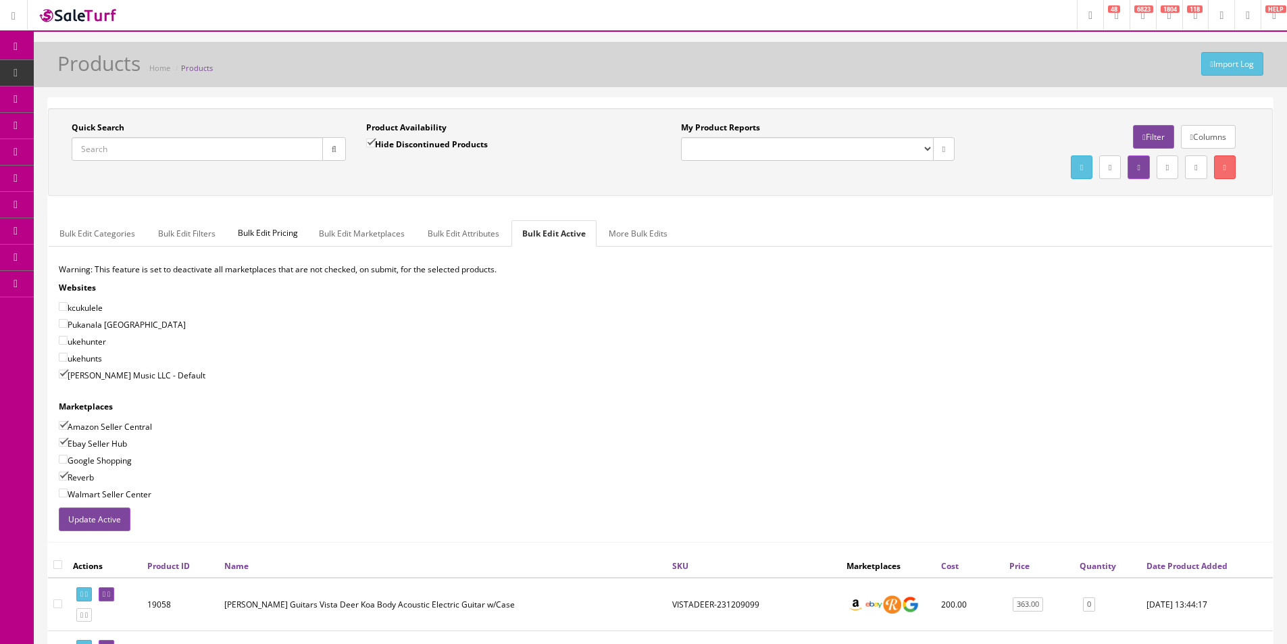
click at [68, 460] on input"] "Google Shopping" at bounding box center [63, 459] width 9 height 9
checkbox input"] "true"
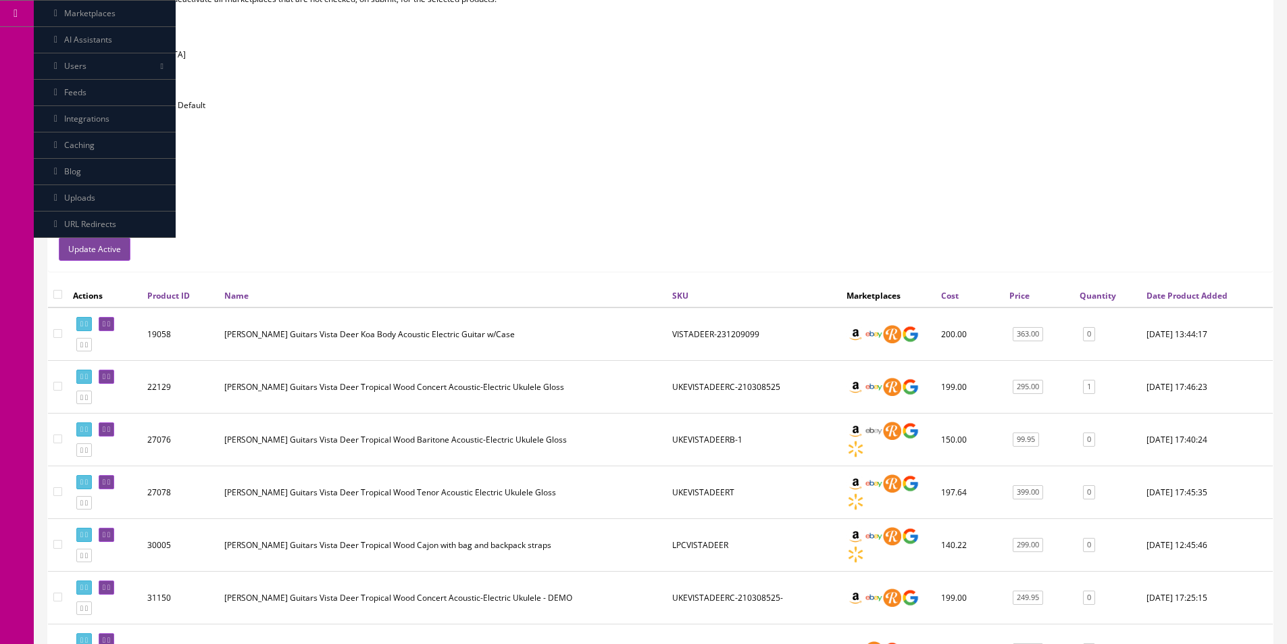
click at [112, 253] on button "Update Active" at bounding box center [95, 249] width 72 height 24
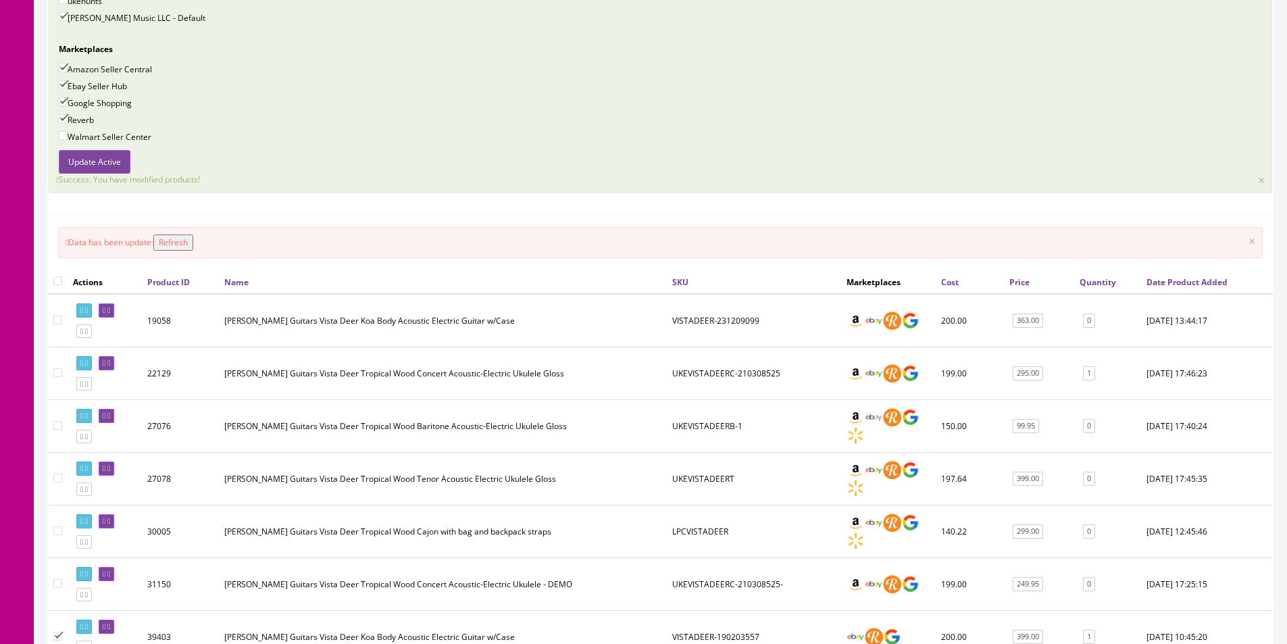
scroll to position [817, 0]
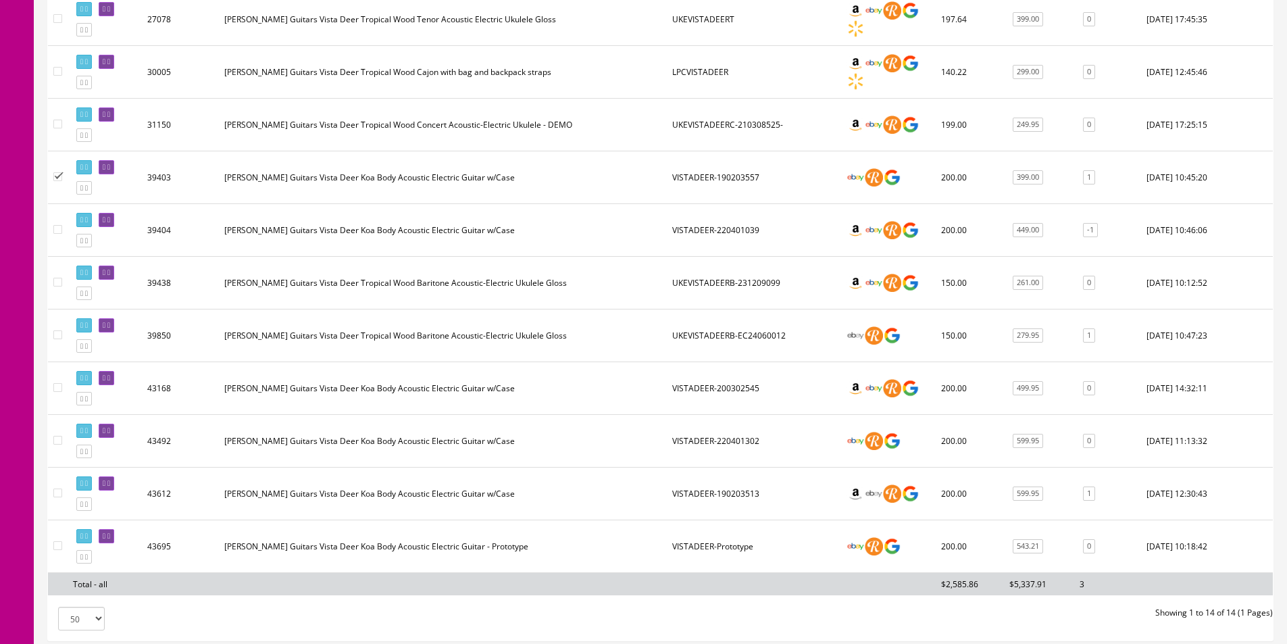
drag, startPoint x: 661, startPoint y: 600, endPoint x: 1238, endPoint y: 309, distance: 645.7
click at [661, 600] on div "Actions Product ID Name SKU Marketplaces Cost Price Quantity Date Product Added…" at bounding box center [660, 208] width 1225 height 797
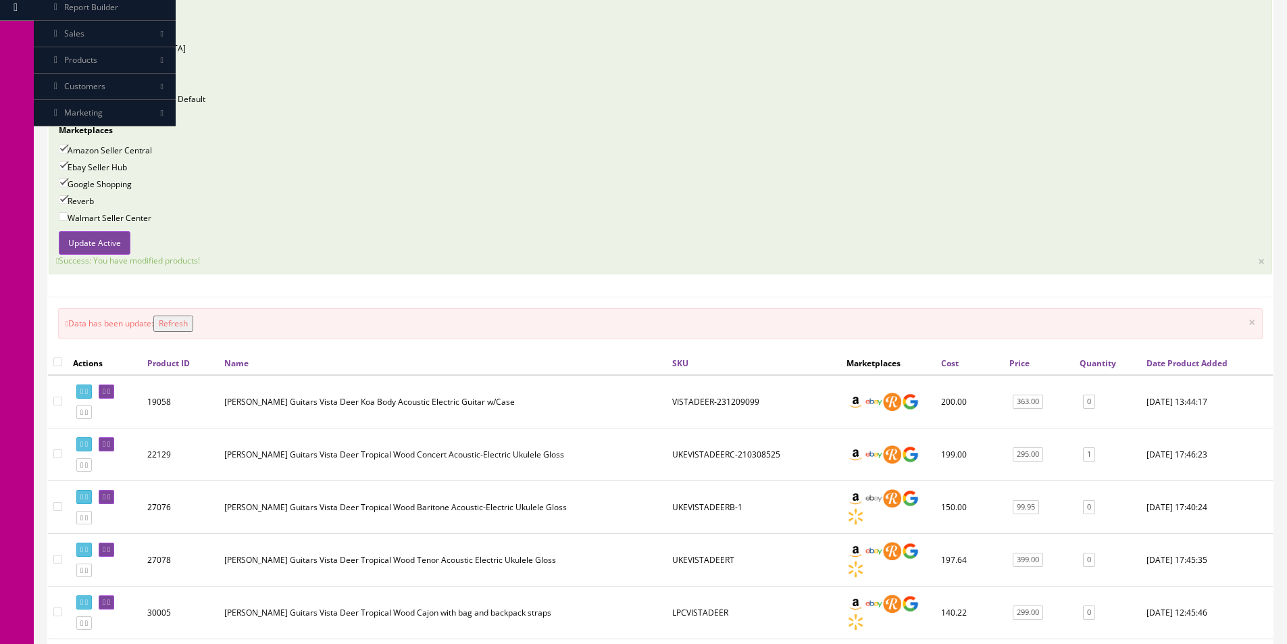
scroll to position [0, 0]
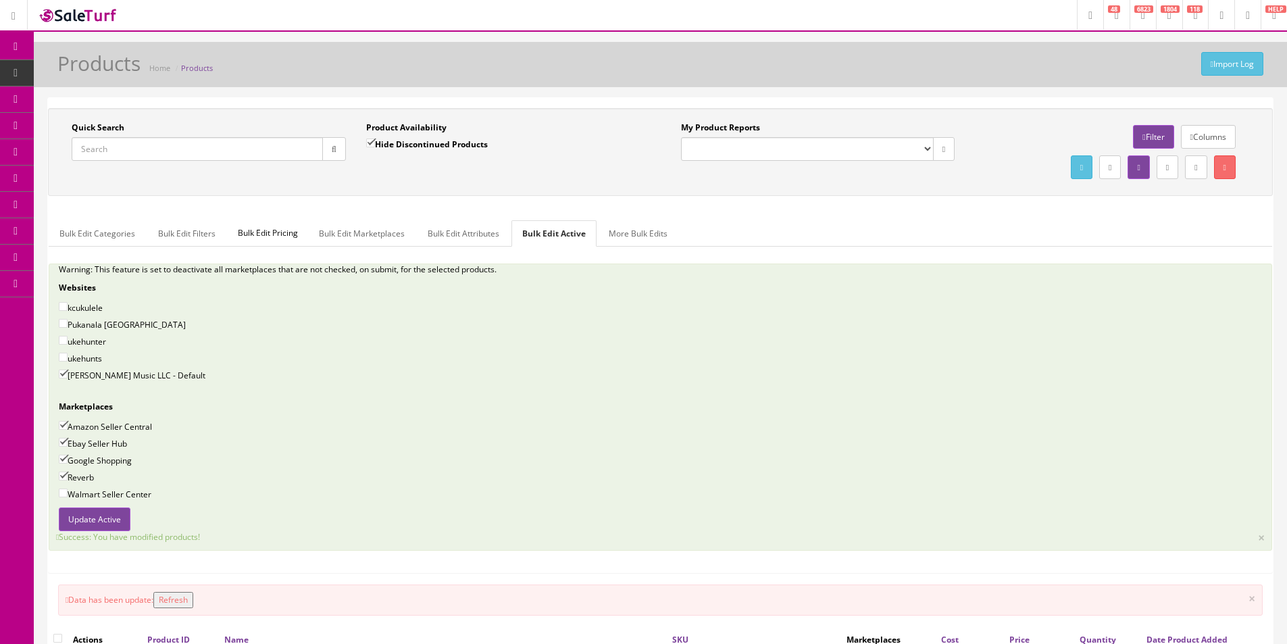
click at [52, 72] on link "Products" at bounding box center [105, 73] width 142 height 26
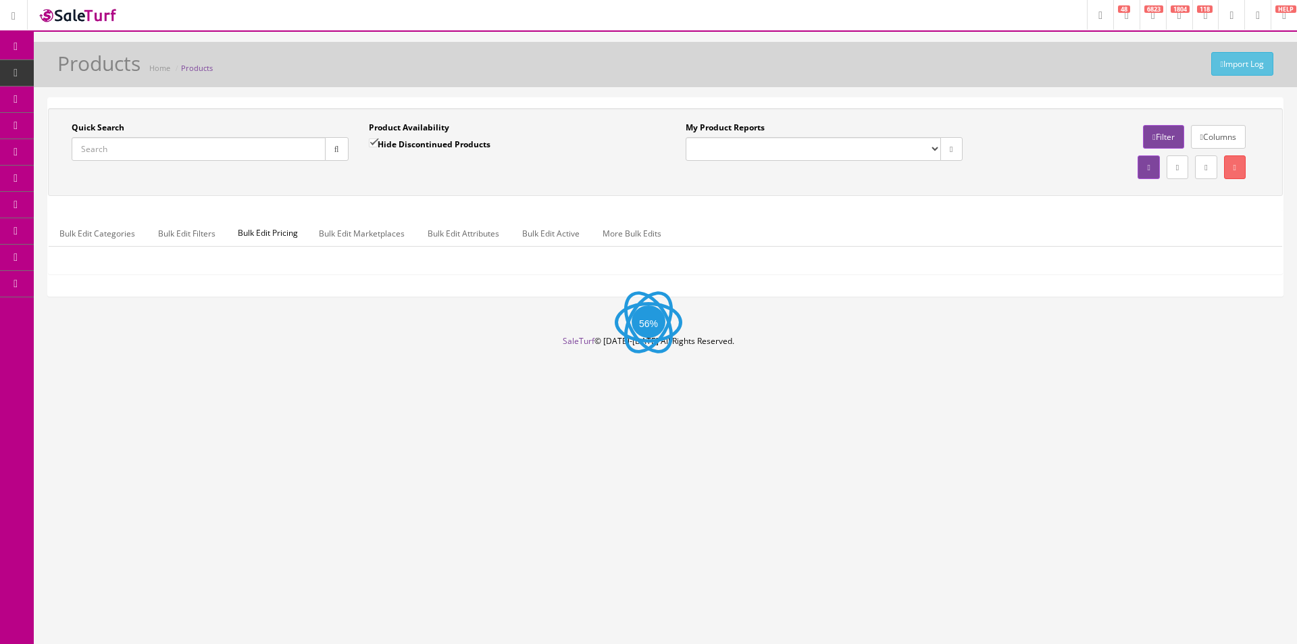
click at [305, 148] on input "Quick Search" at bounding box center [199, 149] width 254 height 24
paste input "[PHONE_NUMBER]"
type input "[PHONE_NUMBER]"
click at [334, 143] on button "button" at bounding box center [337, 149] width 24 height 24
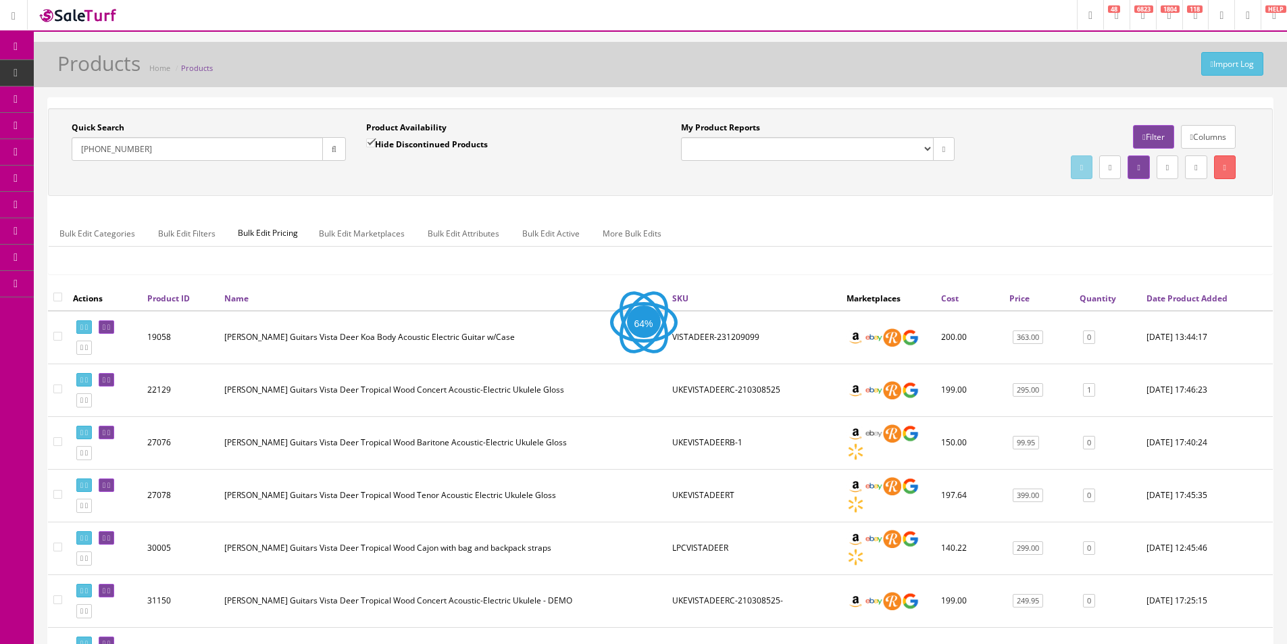
click at [345, 181] on div "Quick Search [PHONE_NUMBER] Date From Product Availability Hide Discontinued Pr…" at bounding box center [660, 152] width 1218 height 61
click at [372, 180] on div "Quick Search [PHONE_NUMBER] Date From Product Availability Hide Discontinued Pr…" at bounding box center [660, 152] width 1218 height 61
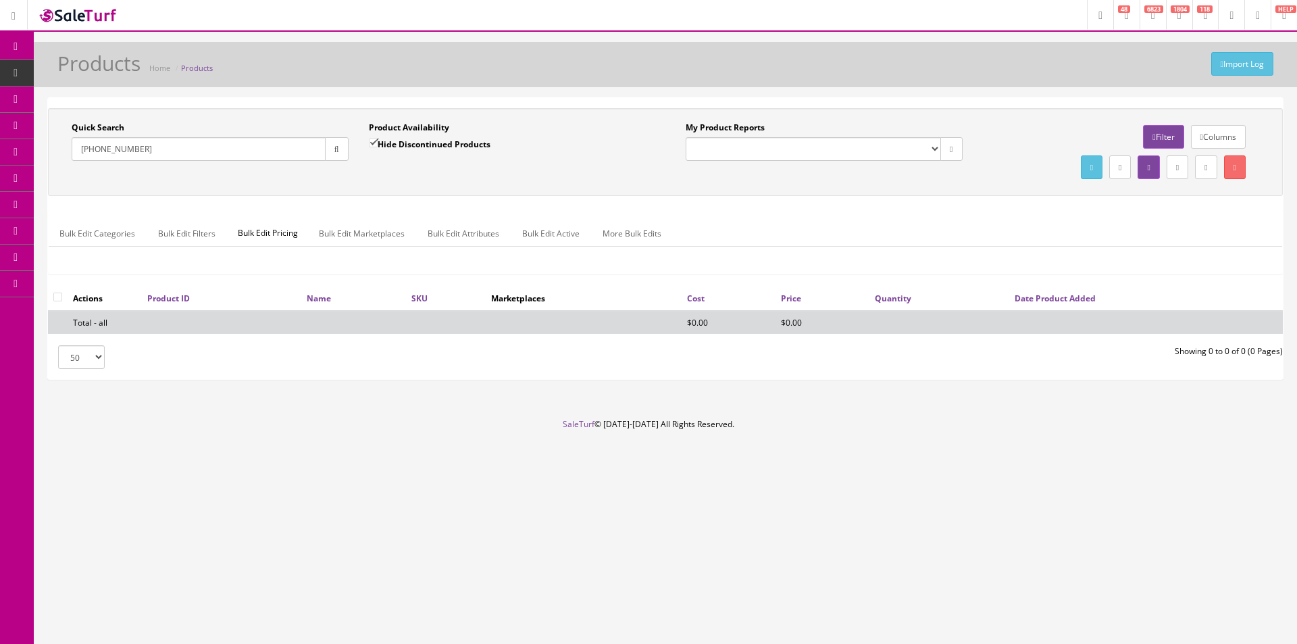
click at [418, 147] on label "Hide Discontinued Products" at bounding box center [430, 144] width 122 height 14
click at [378, 147] on input "Hide Discontinued Products" at bounding box center [373, 142] width 9 height 9
checkbox input "false"
click at [427, 173] on div "Quick Search [PHONE_NUMBER] Date From Product Availability Hide Discontinued Pr…" at bounding box center [665, 152] width 1228 height 61
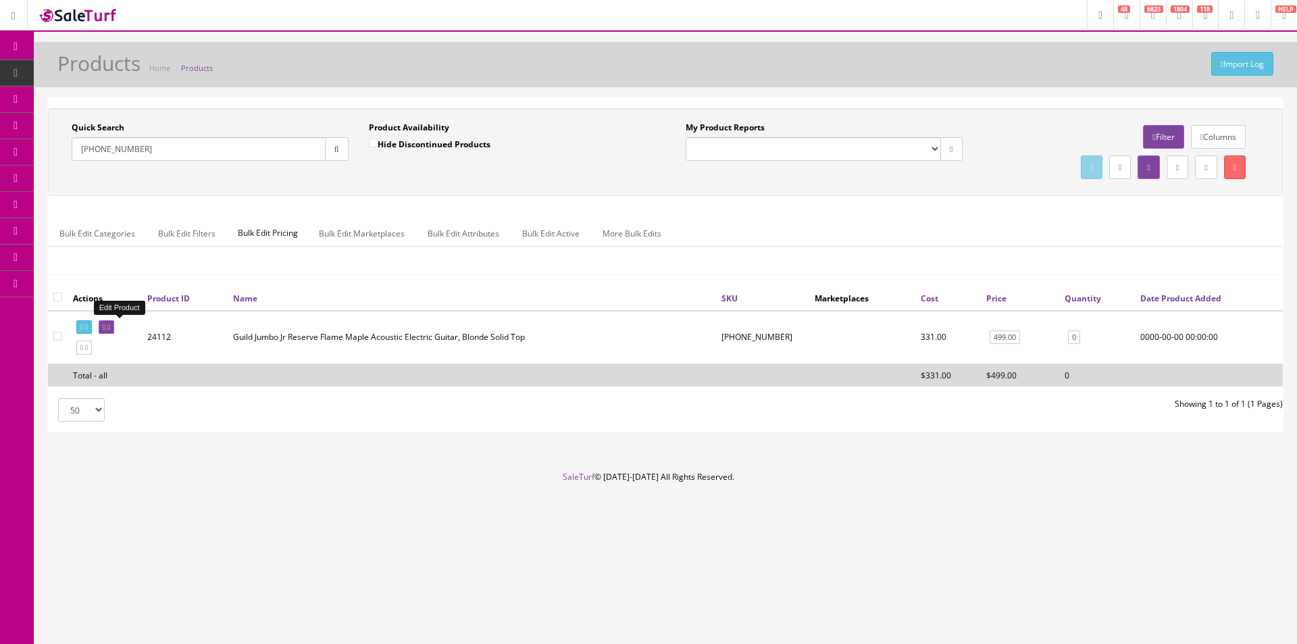
click at [114, 324] on link at bounding box center [107, 327] width 16 height 14
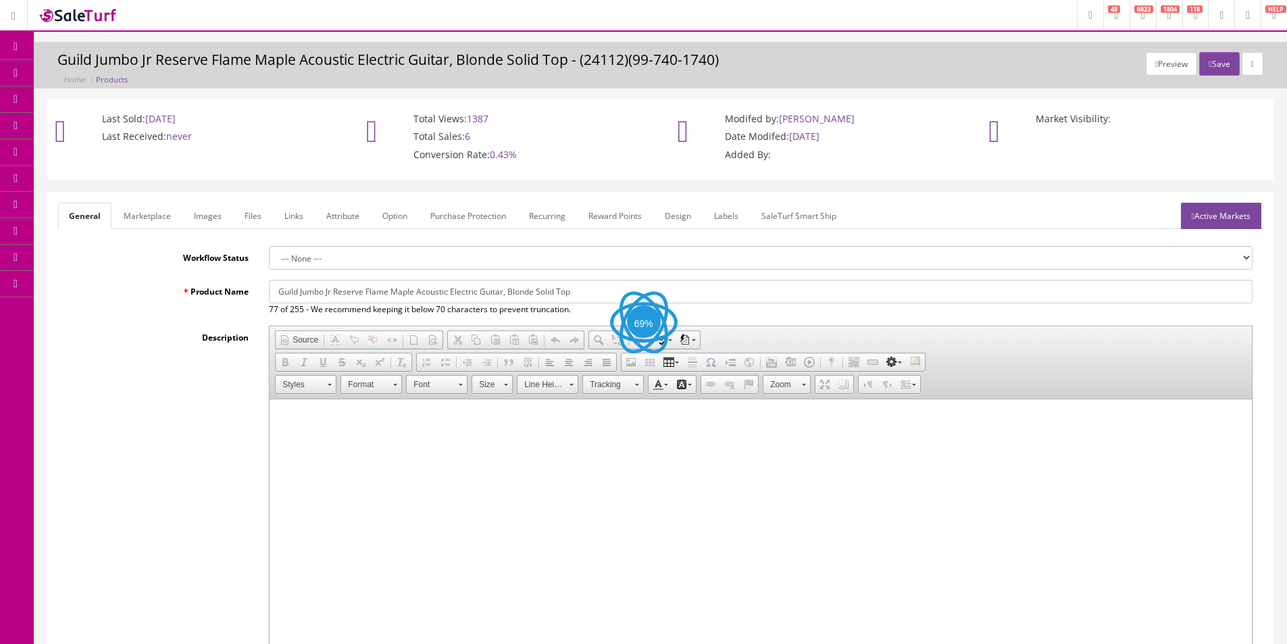
click at [218, 217] on link "Images" at bounding box center [207, 216] width 49 height 26
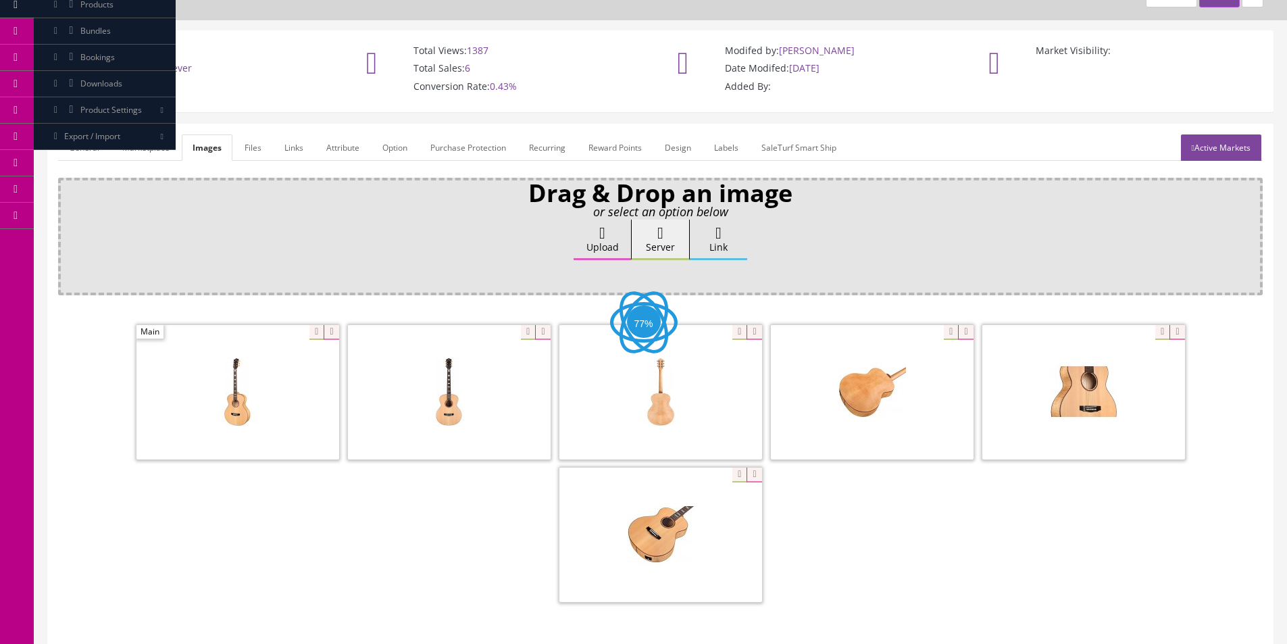
scroll to position [197, 0]
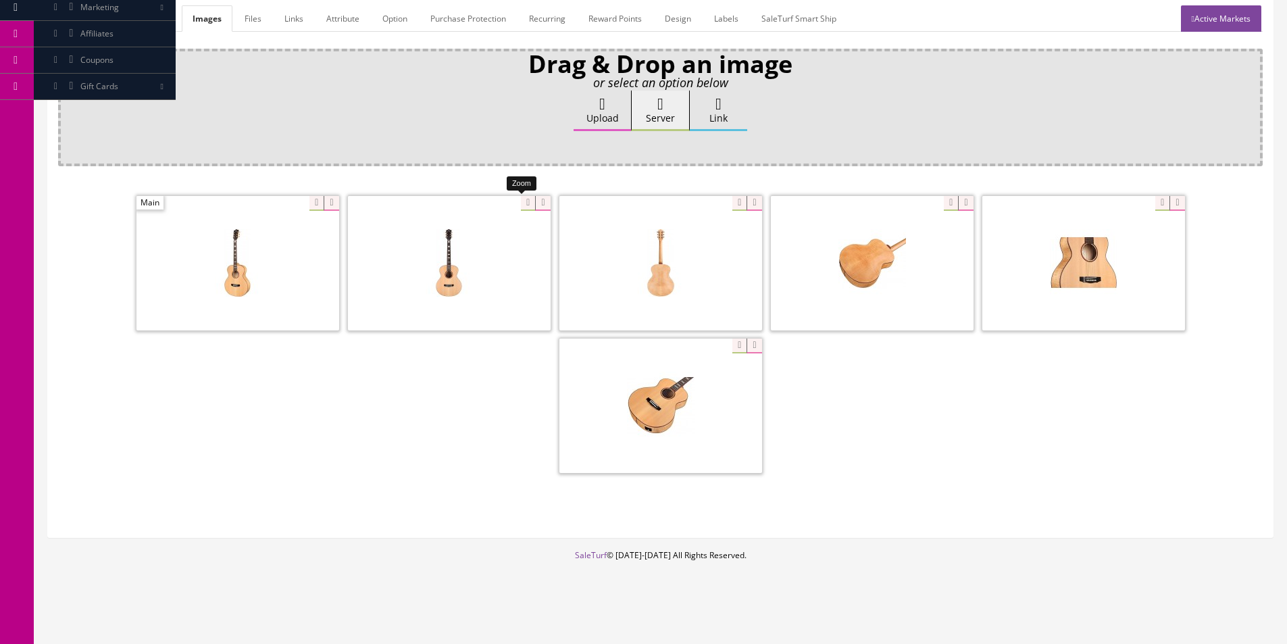
click at [519, 201] on div at bounding box center [449, 262] width 203 height 135
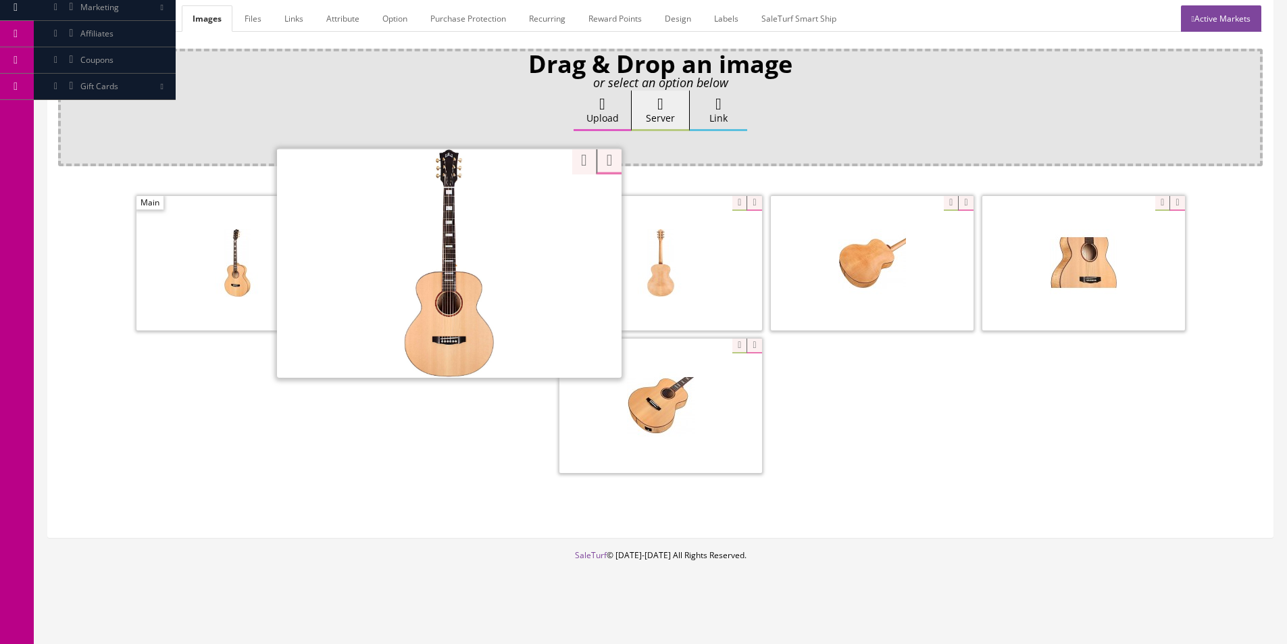
click at [561, 169] on div "Drag & Drop an image or select an option below Upload Server Link Ok WM Left To…" at bounding box center [660, 288] width 1205 height 478
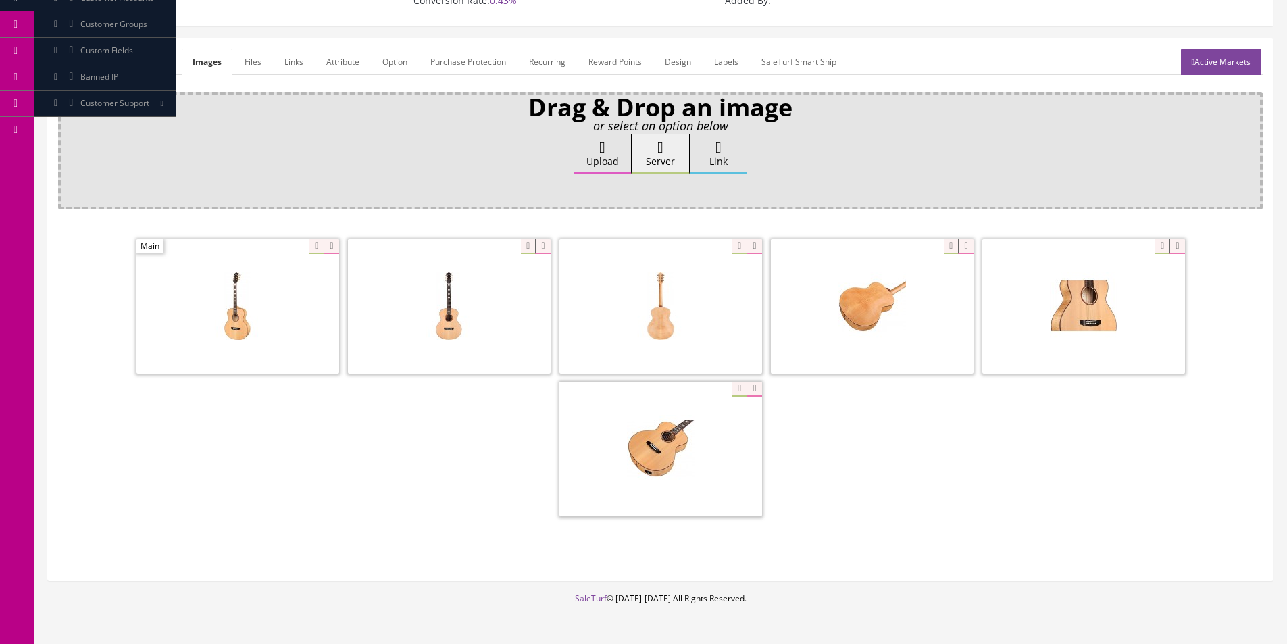
scroll to position [130, 0]
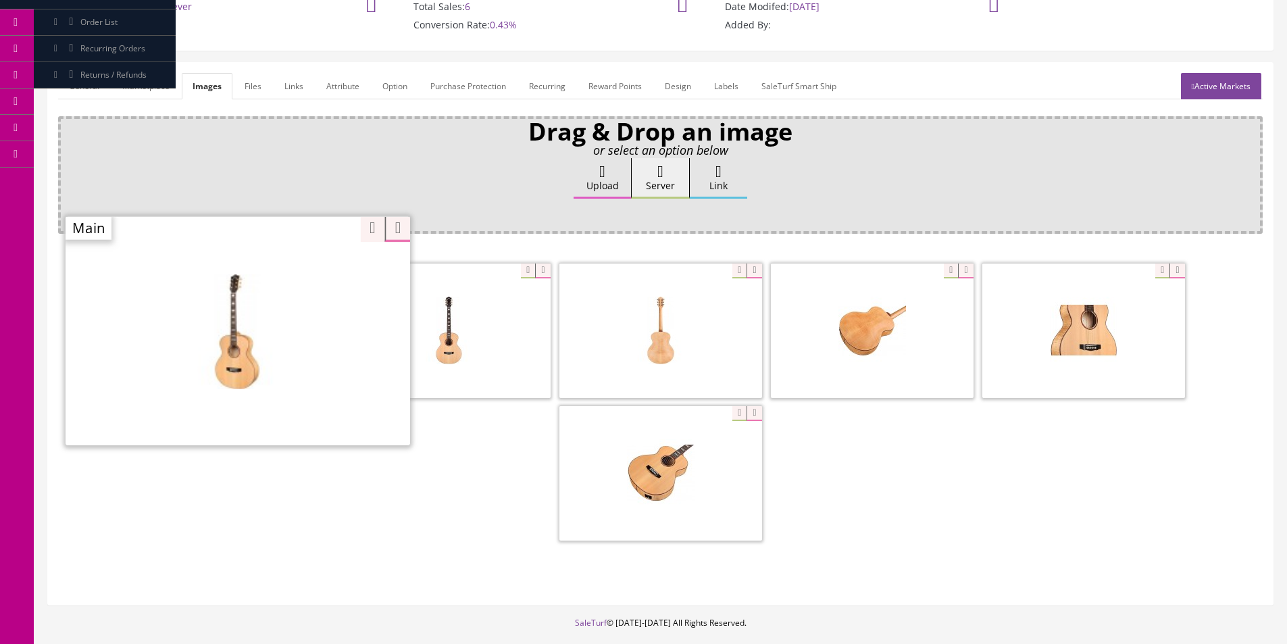
click at [305, 268] on div "Zoom" at bounding box center [238, 331] width 345 height 230
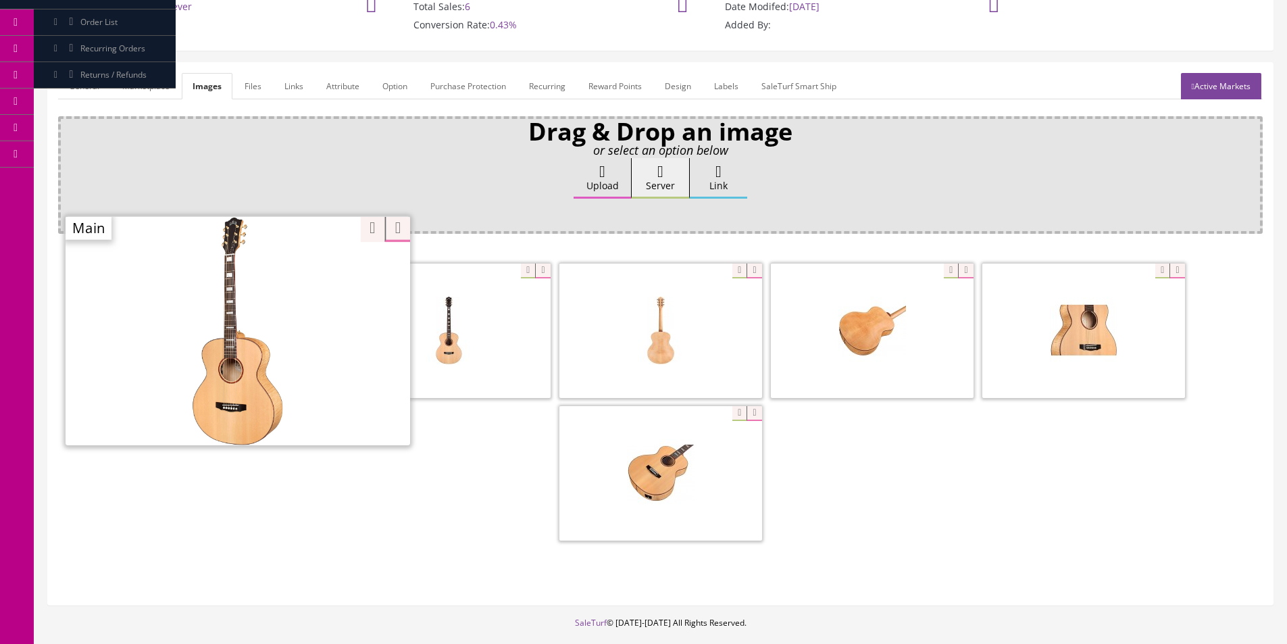
click at [695, 467] on span at bounding box center [660, 473] width 203 height 134
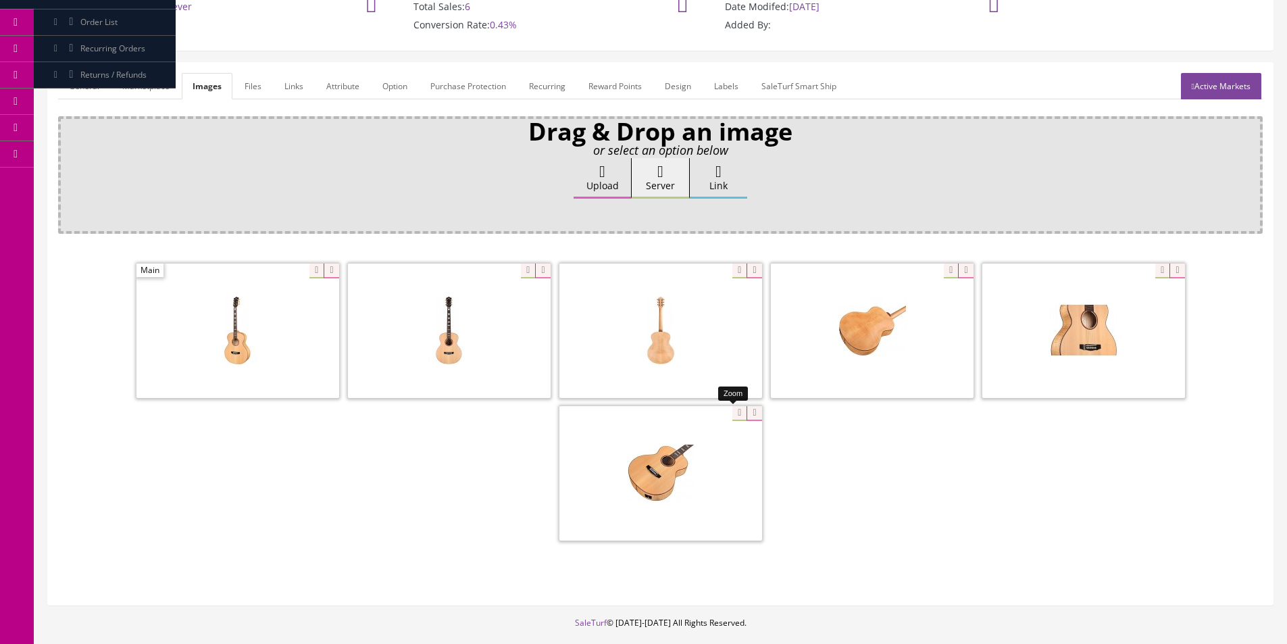
click at [732, 413] on div at bounding box center [660, 472] width 203 height 135
click at [522, 265] on div at bounding box center [449, 330] width 203 height 135
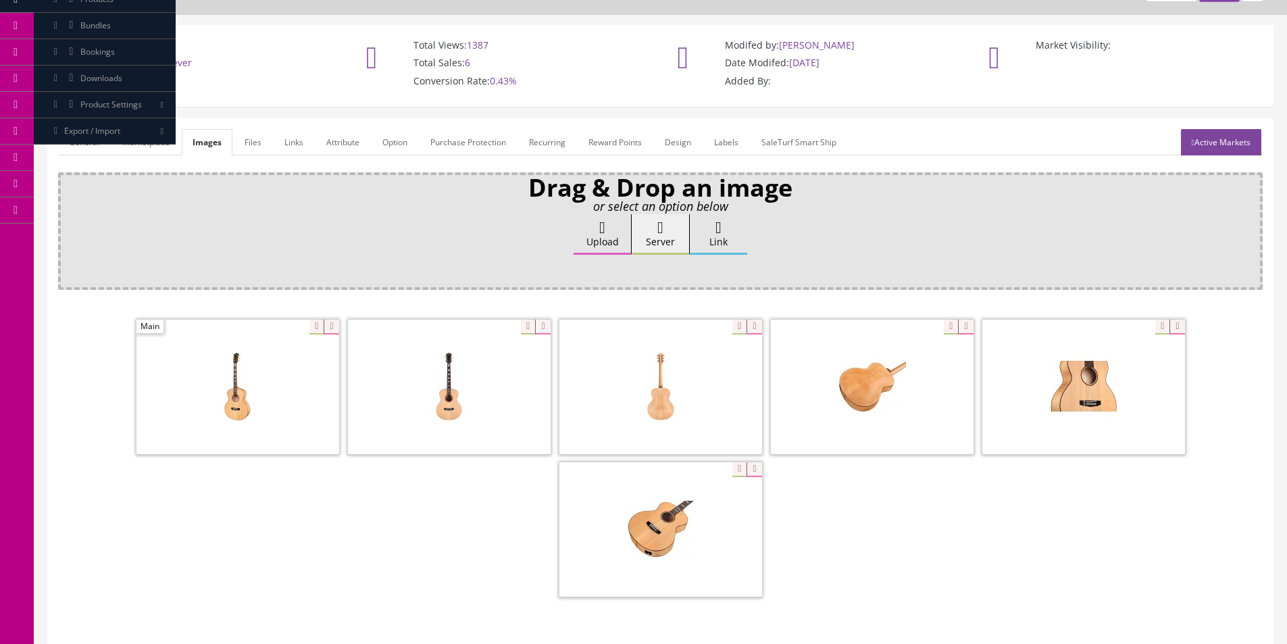
scroll to position [0, 0]
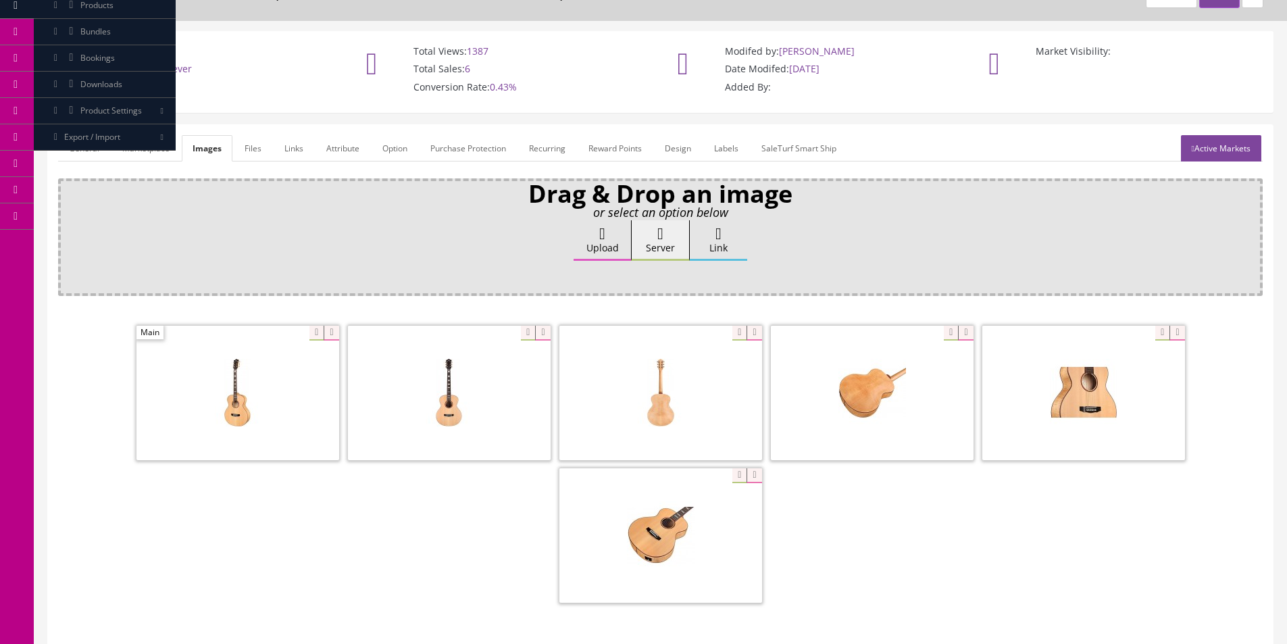
click at [105, 144] on link "General" at bounding box center [84, 148] width 52 height 26
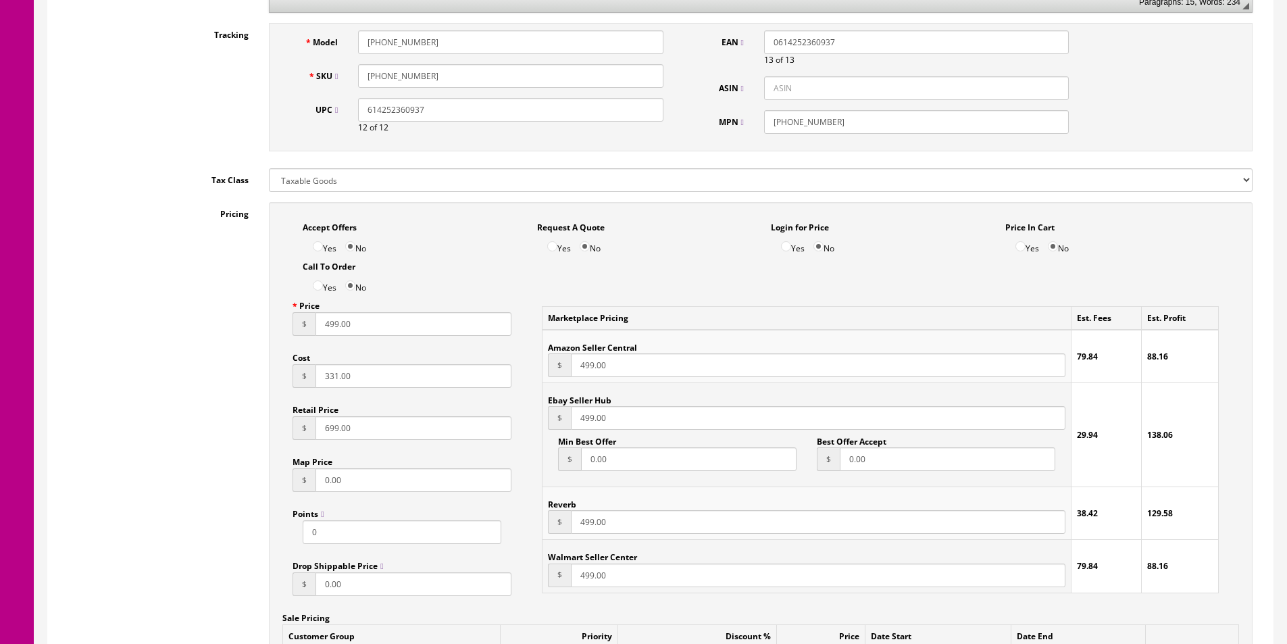
scroll to position [135, 0]
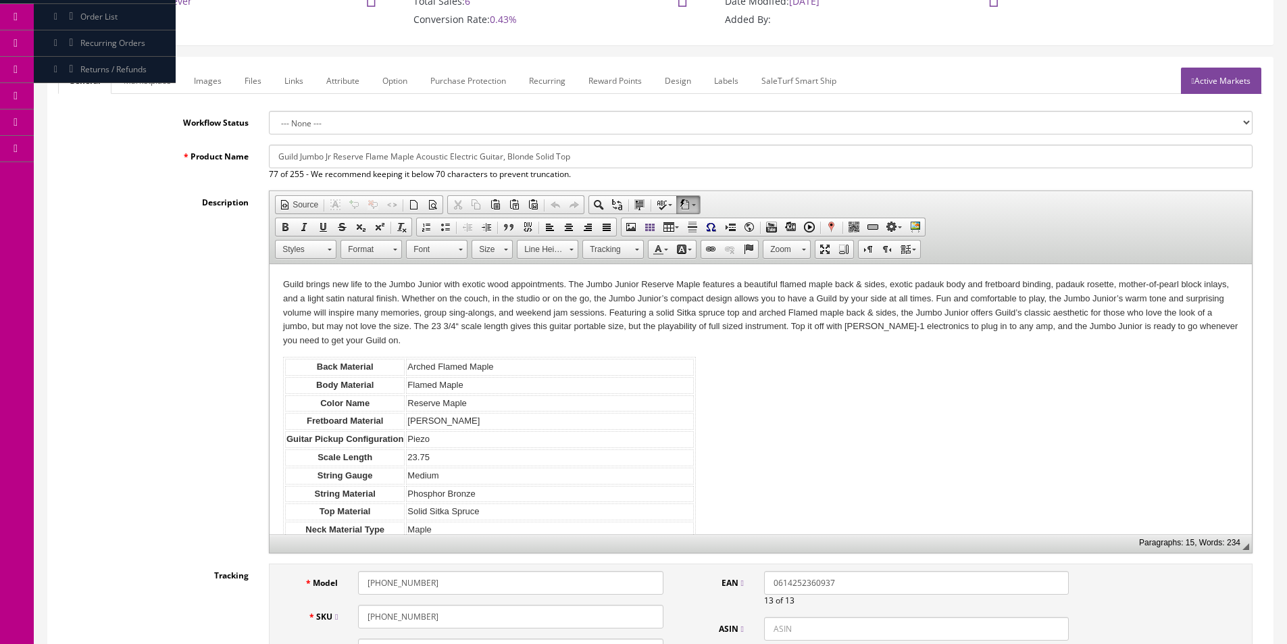
click at [198, 84] on link "Images" at bounding box center [207, 81] width 49 height 26
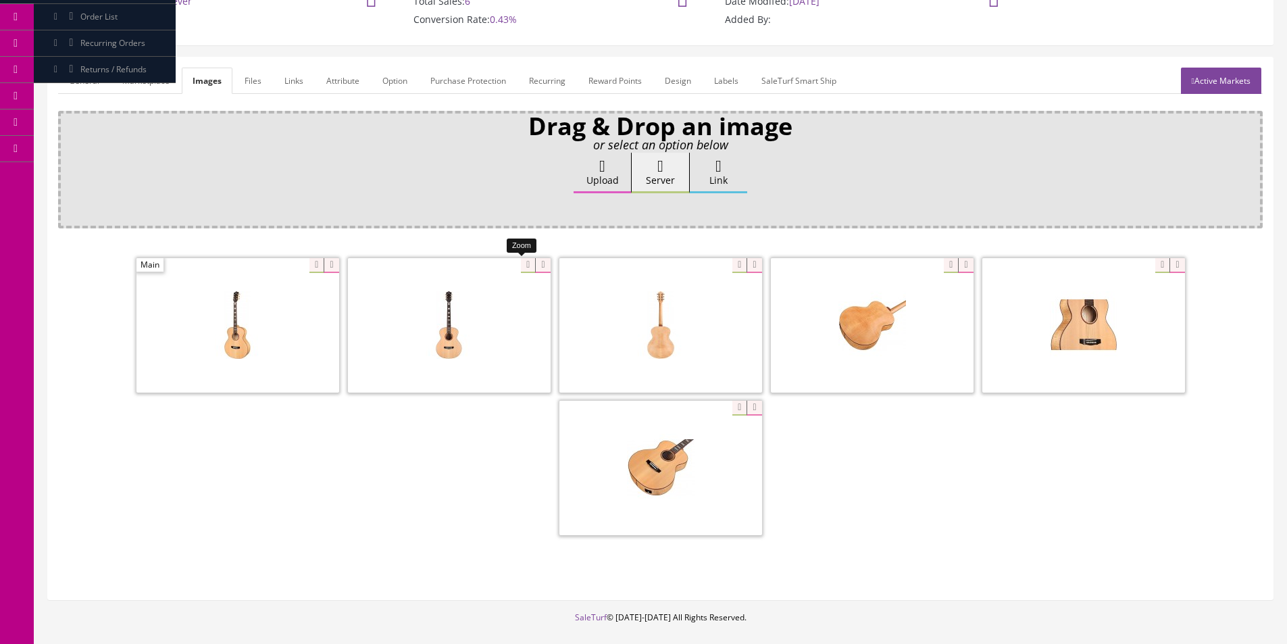
click at [514, 263] on div at bounding box center [449, 324] width 203 height 135
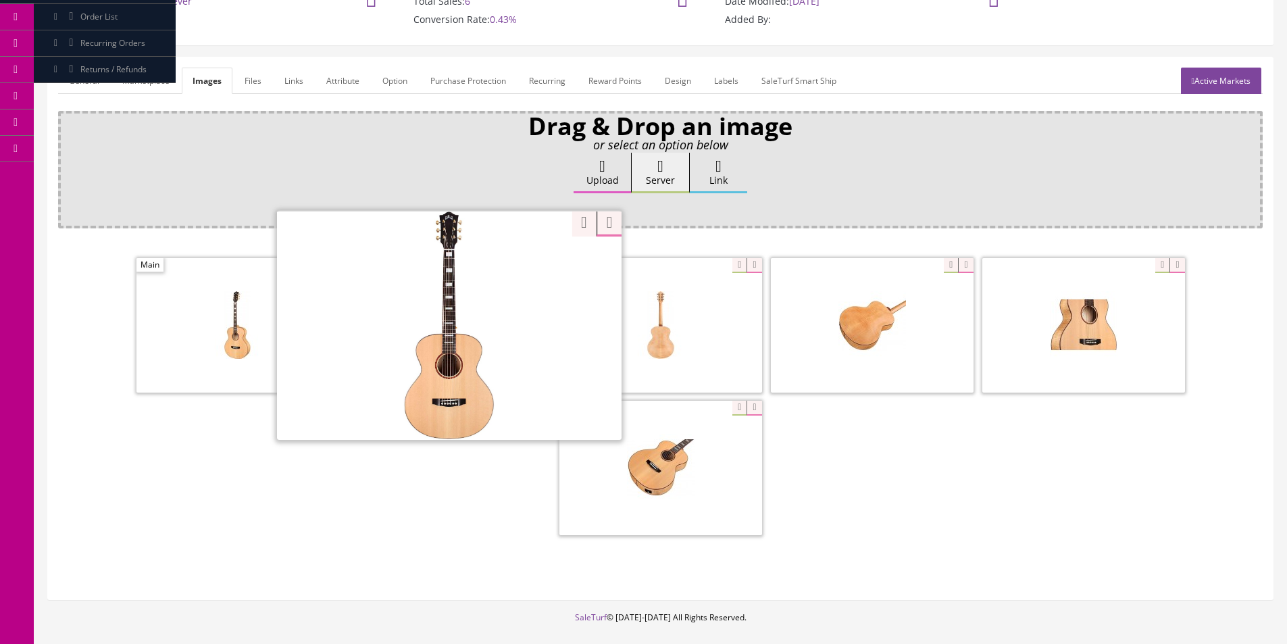
drag, startPoint x: 909, startPoint y: 609, endPoint x: 897, endPoint y: 609, distance: 11.5
click at [909, 609] on div "General Marketplace Images Files Links Attribute Option Purchase Protection Rec…" at bounding box center [660, 334] width 1253 height 555
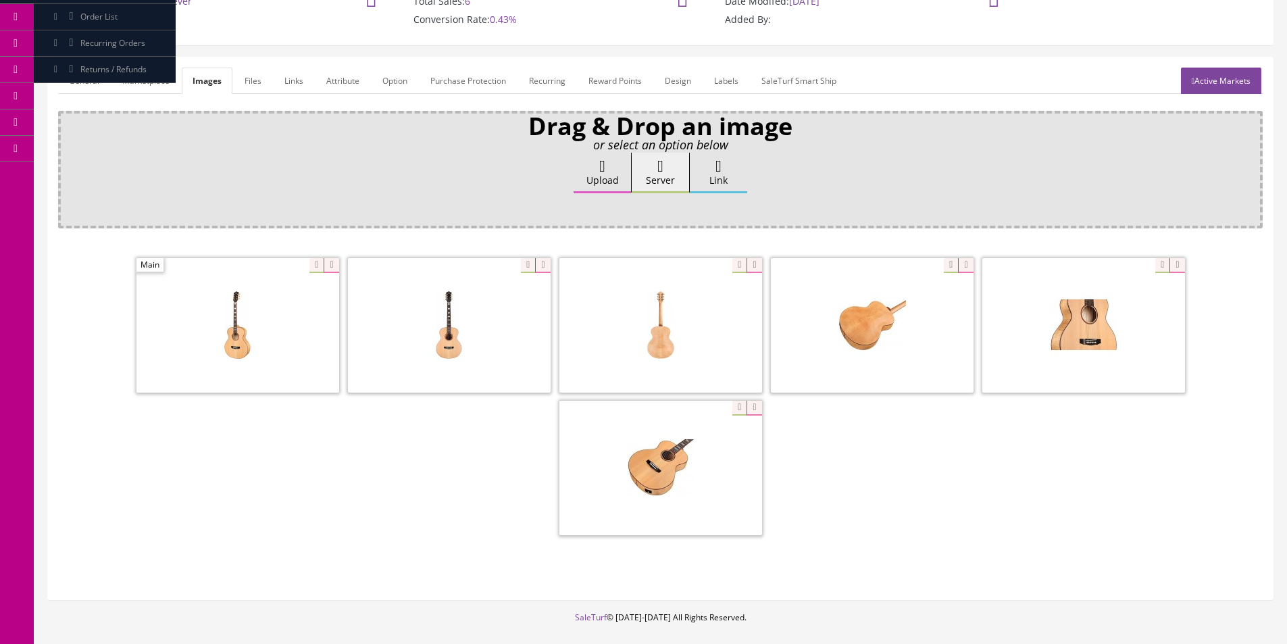
click at [1209, 499] on div at bounding box center [660, 397] width 1205 height 285
